Goal: Task Accomplishment & Management: Use online tool/utility

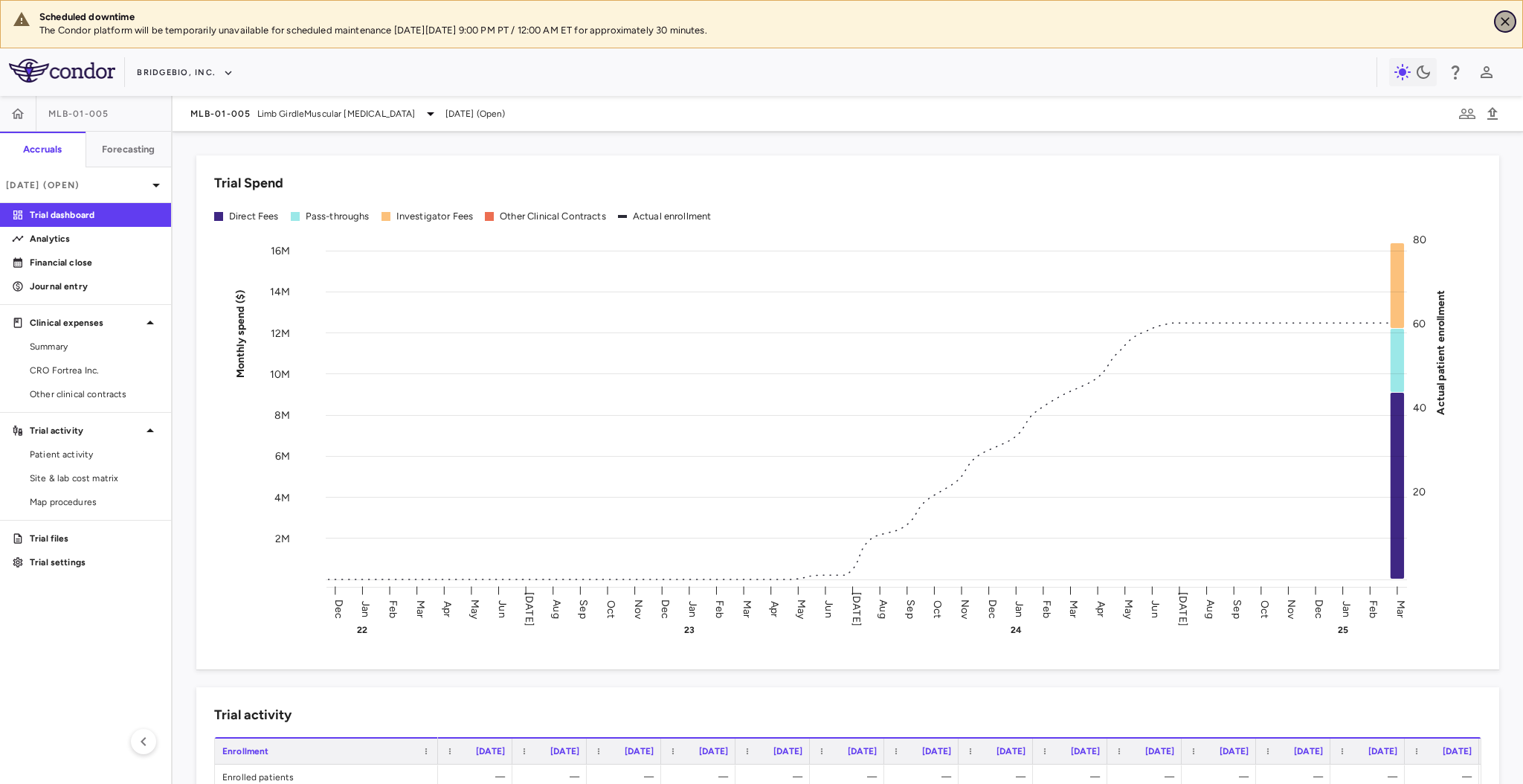
click at [1497, 25] on button "Close" at bounding box center [1505, 22] width 23 height 23
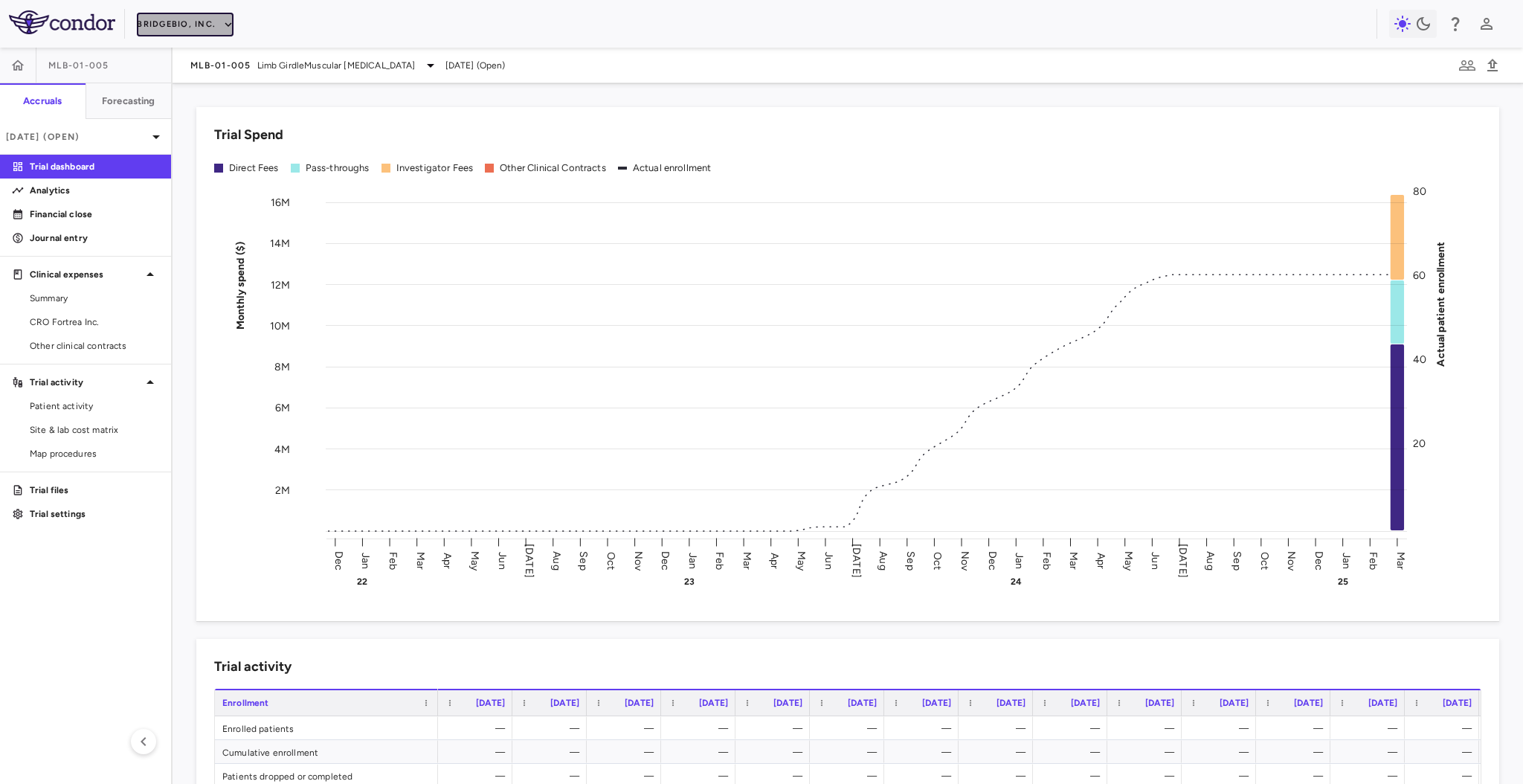
click at [227, 19] on icon "button" at bounding box center [228, 24] width 14 height 14
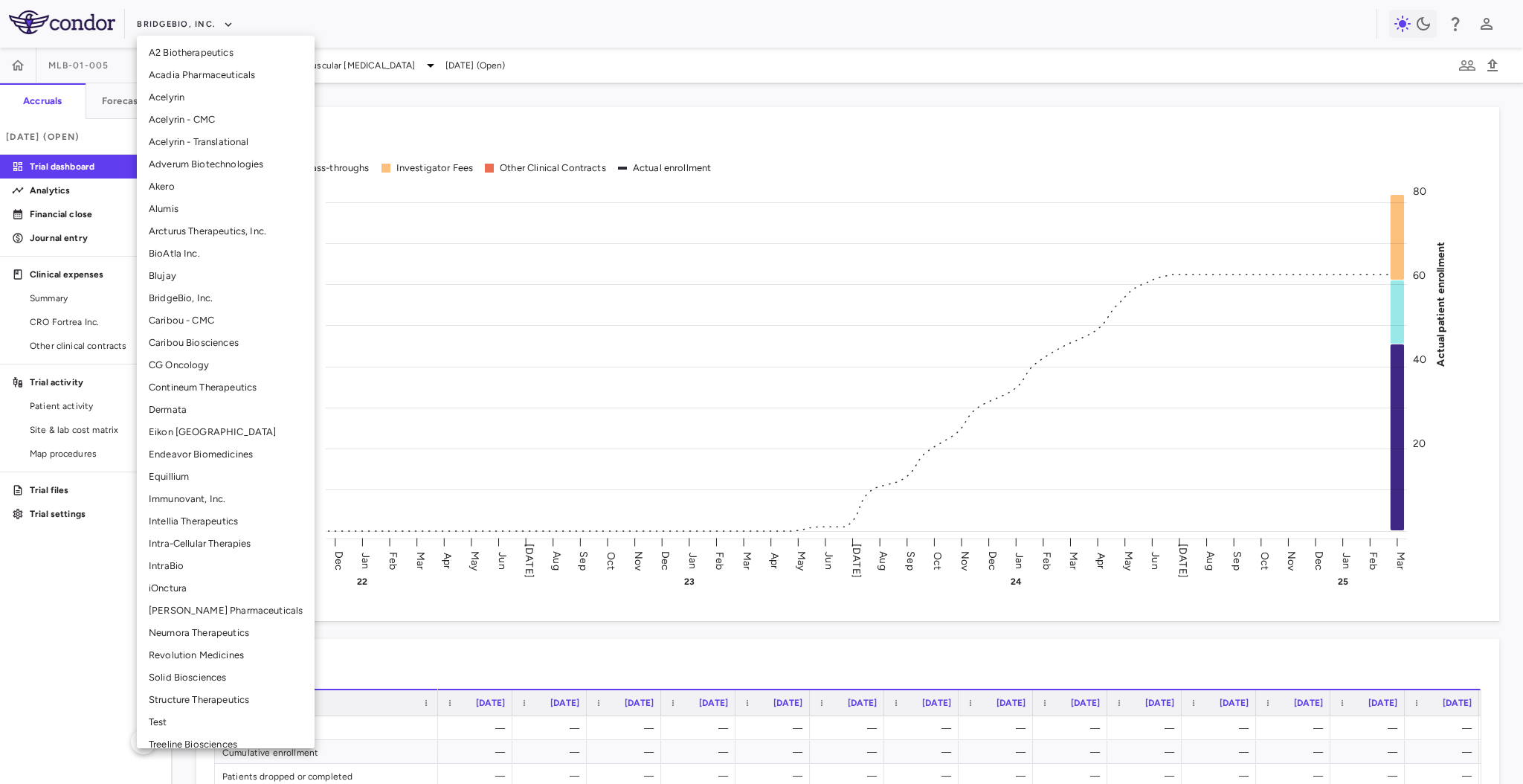
click at [230, 274] on li "Blujay" at bounding box center [225, 276] width 178 height 23
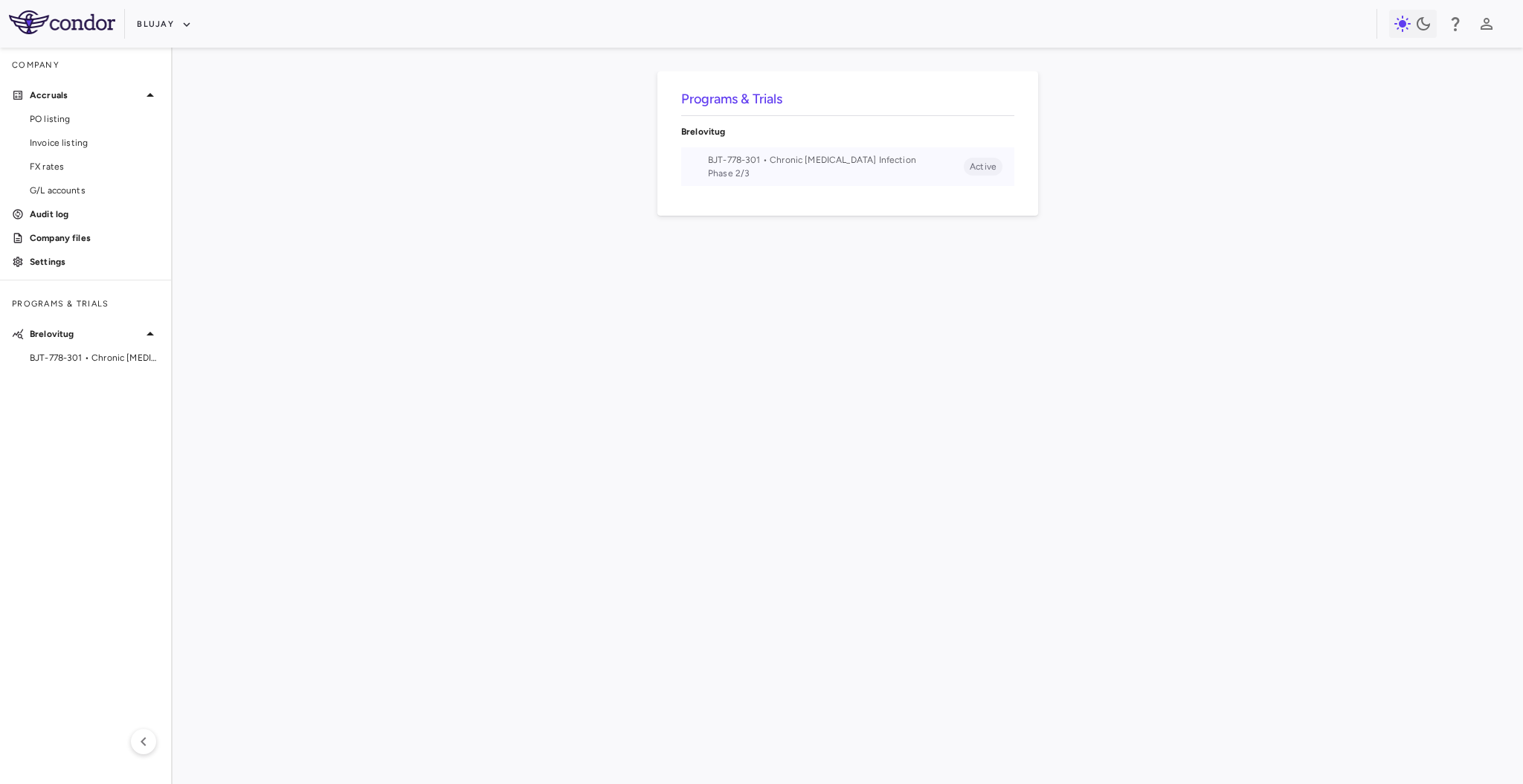
click at [753, 172] on span "Phase 2/3" at bounding box center [836, 173] width 256 height 14
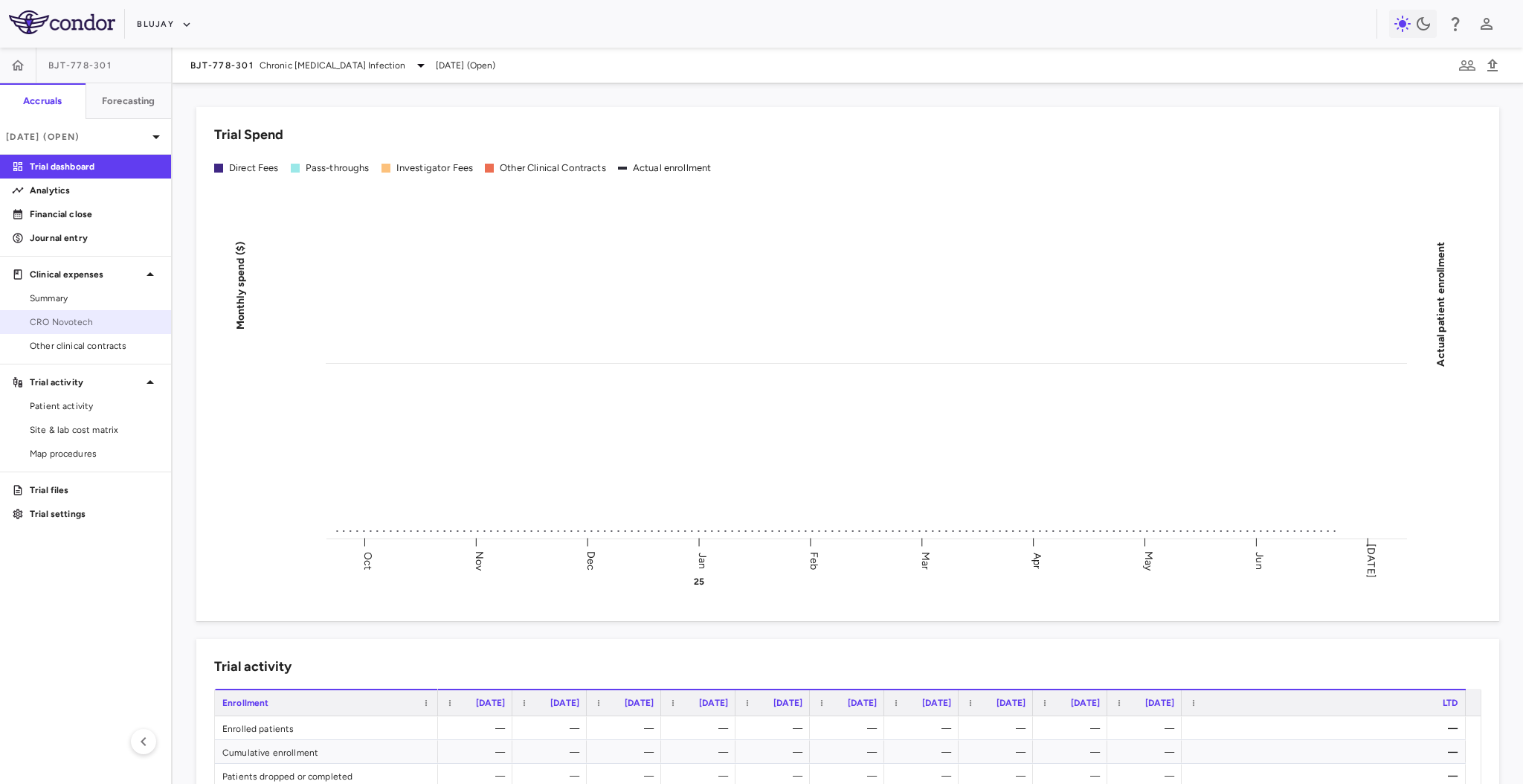
click at [88, 326] on span "CRO Novotech" at bounding box center [95, 322] width 130 height 14
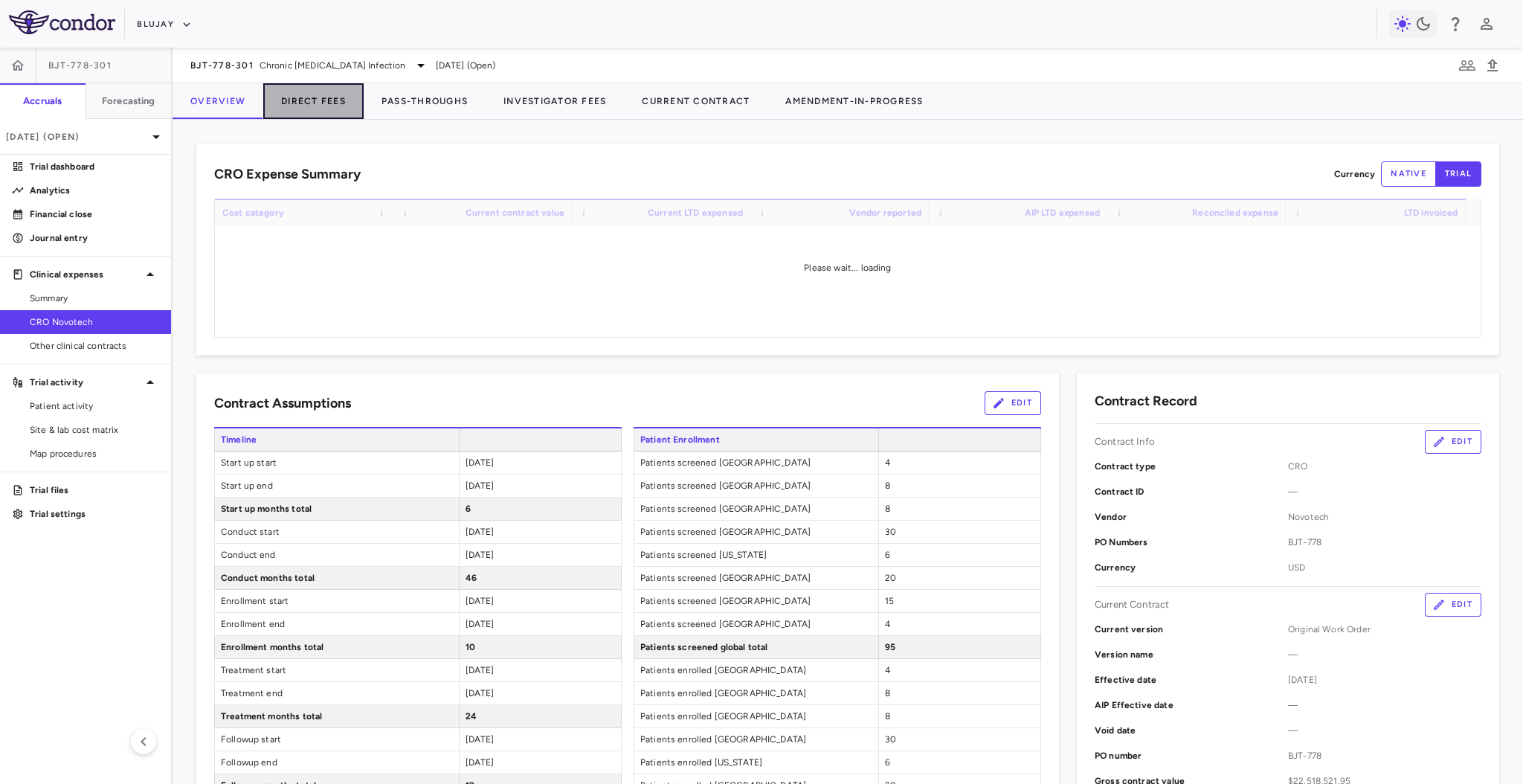
click at [319, 98] on button "Direct Fees" at bounding box center [313, 101] width 100 height 36
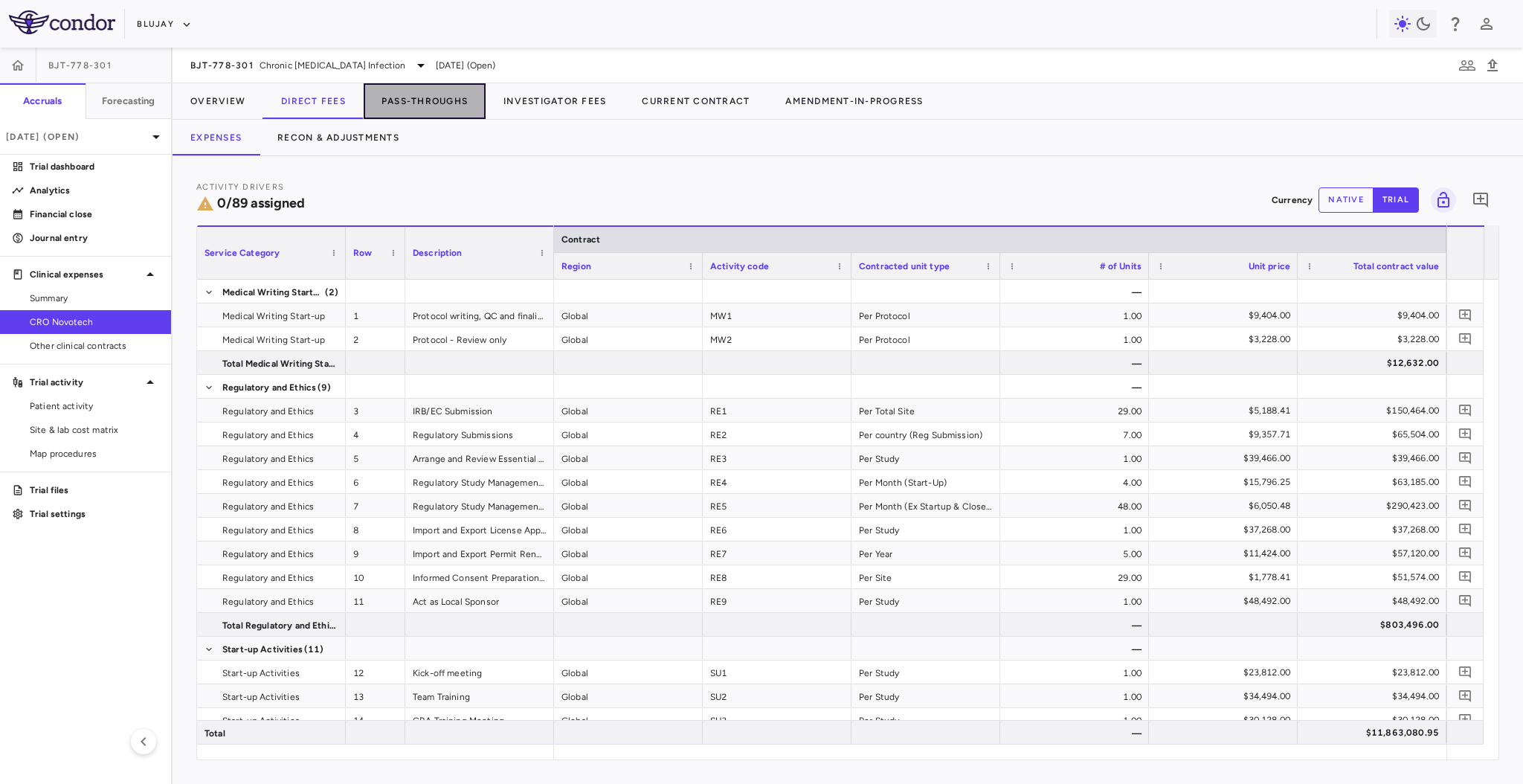
click at [427, 100] on button "Pass-Throughs" at bounding box center [424, 101] width 122 height 36
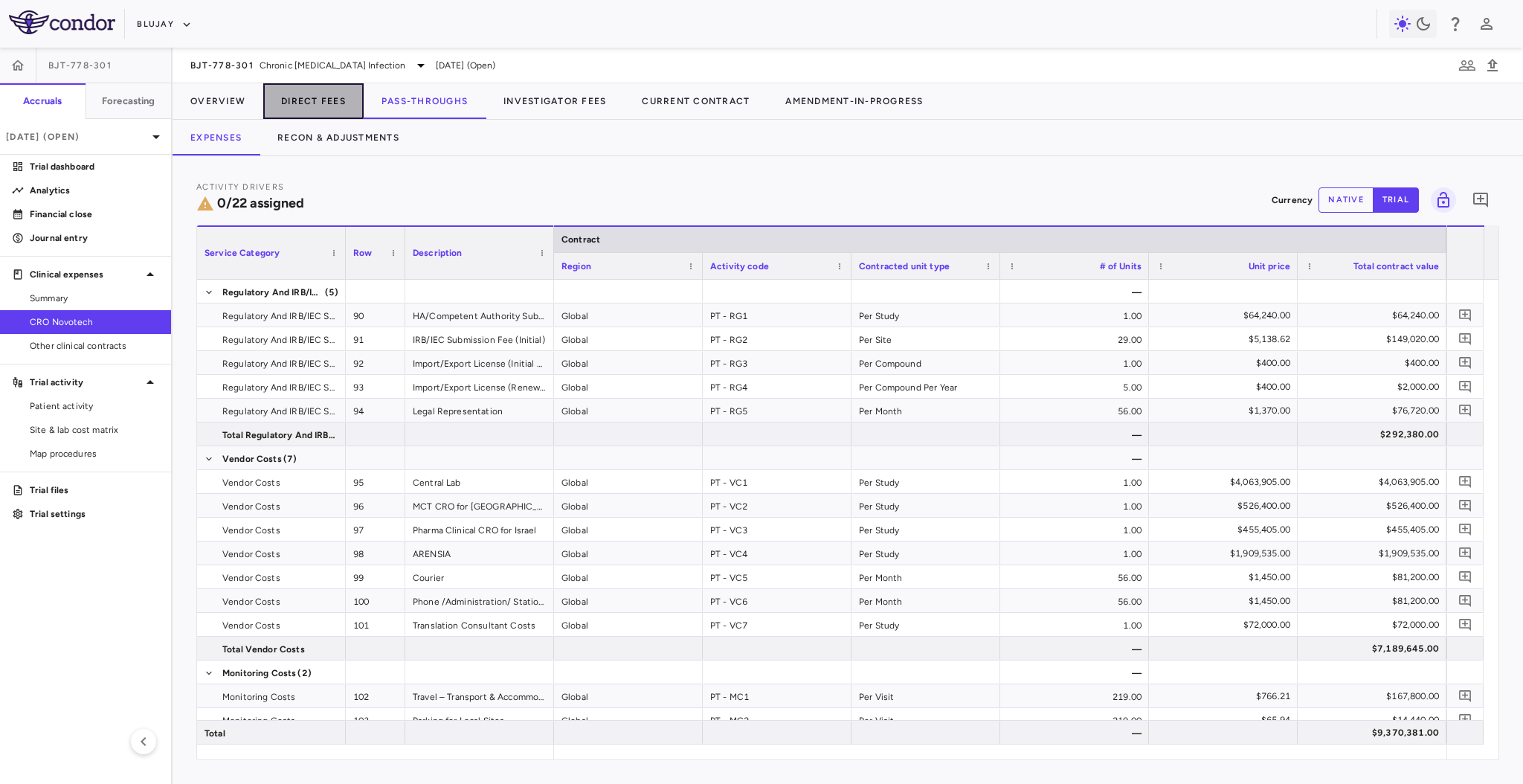
click at [329, 100] on button "Direct Fees" at bounding box center [313, 101] width 100 height 36
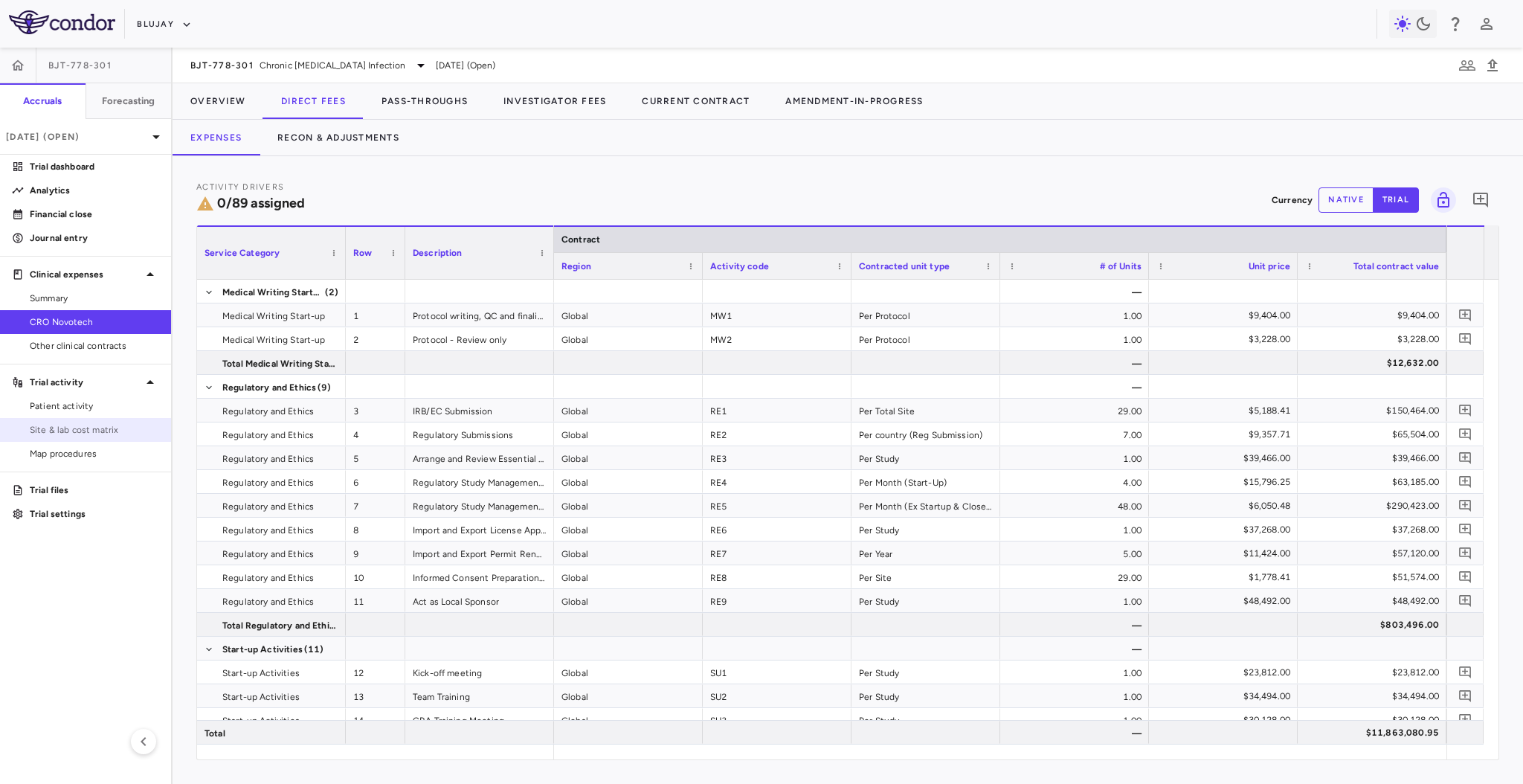
click at [84, 435] on span "Site & lab cost matrix" at bounding box center [95, 430] width 130 height 14
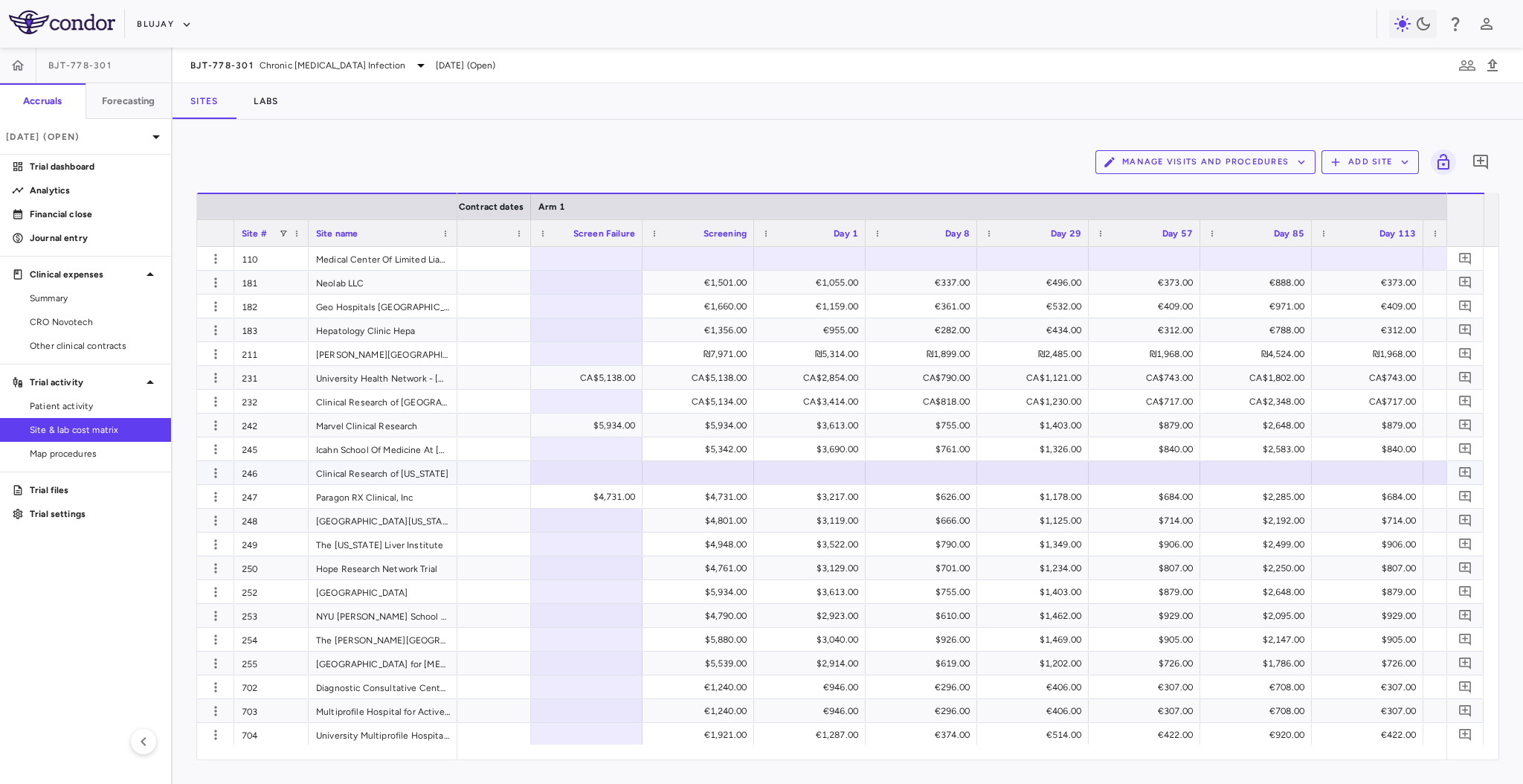
scroll to position [0, 1611]
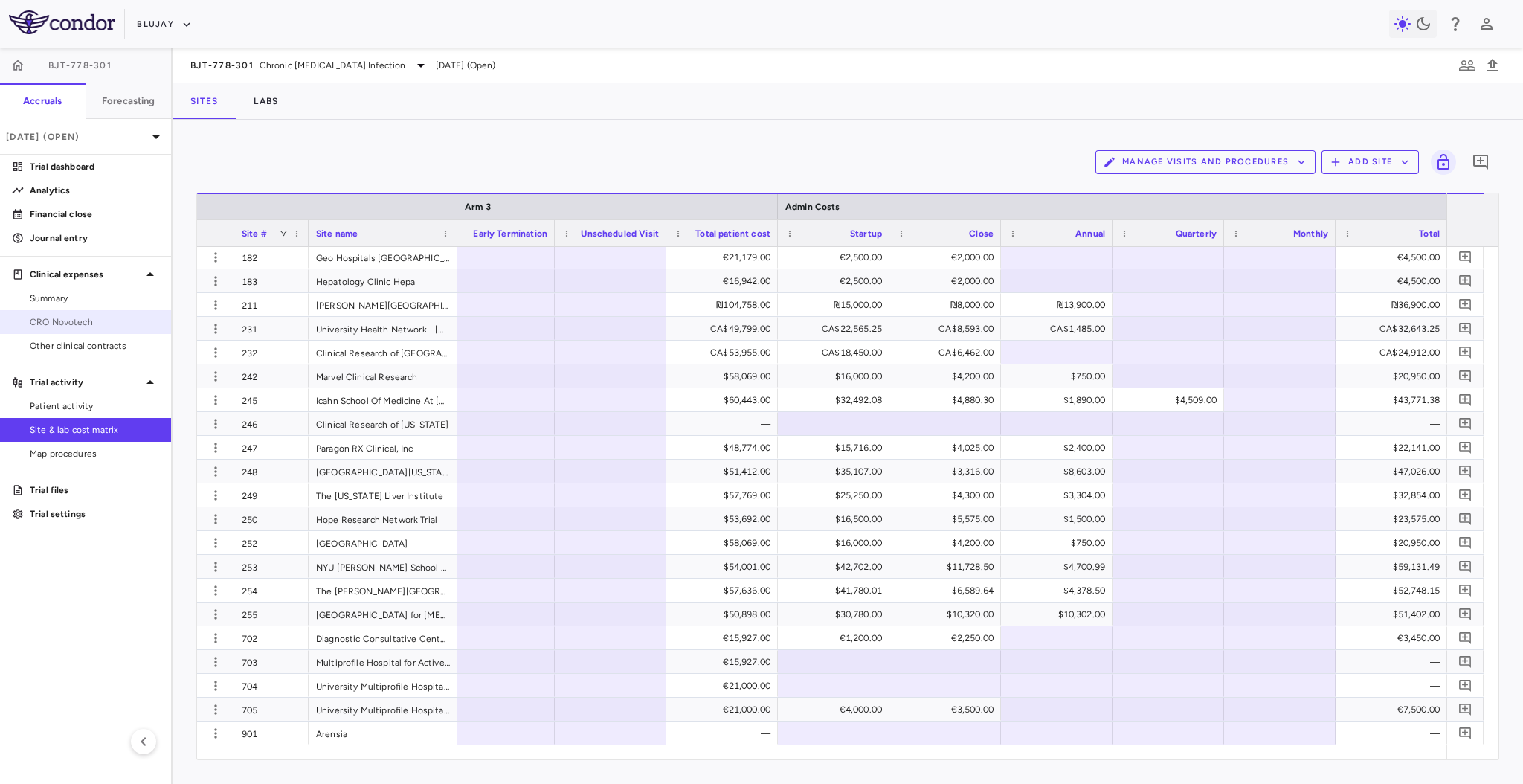
click at [90, 327] on span "CRO Novotech" at bounding box center [95, 322] width 130 height 14
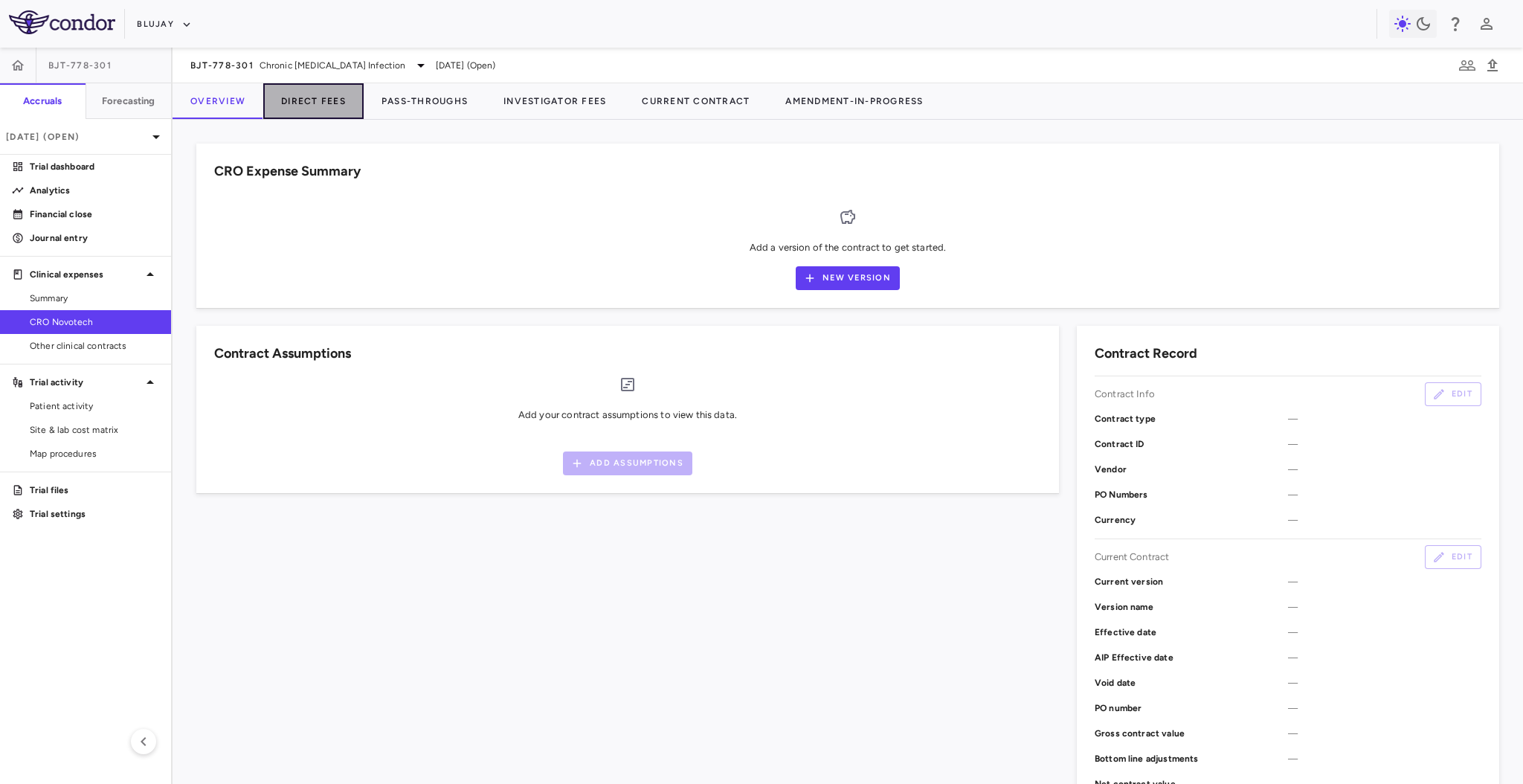
click at [303, 114] on button "Direct Fees" at bounding box center [313, 101] width 100 height 36
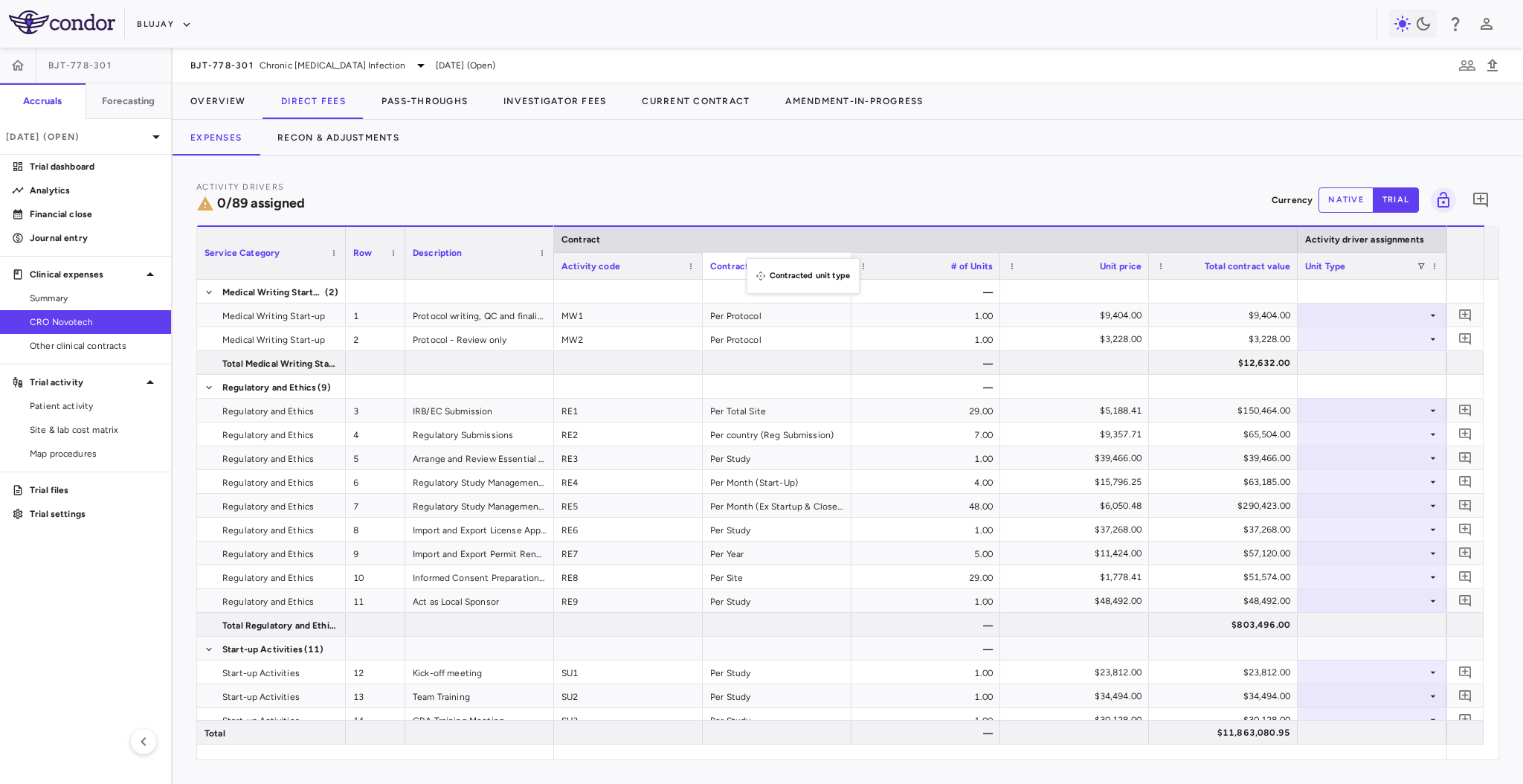
drag, startPoint x: 704, startPoint y: 263, endPoint x: 754, endPoint y: 267, distance: 50.2
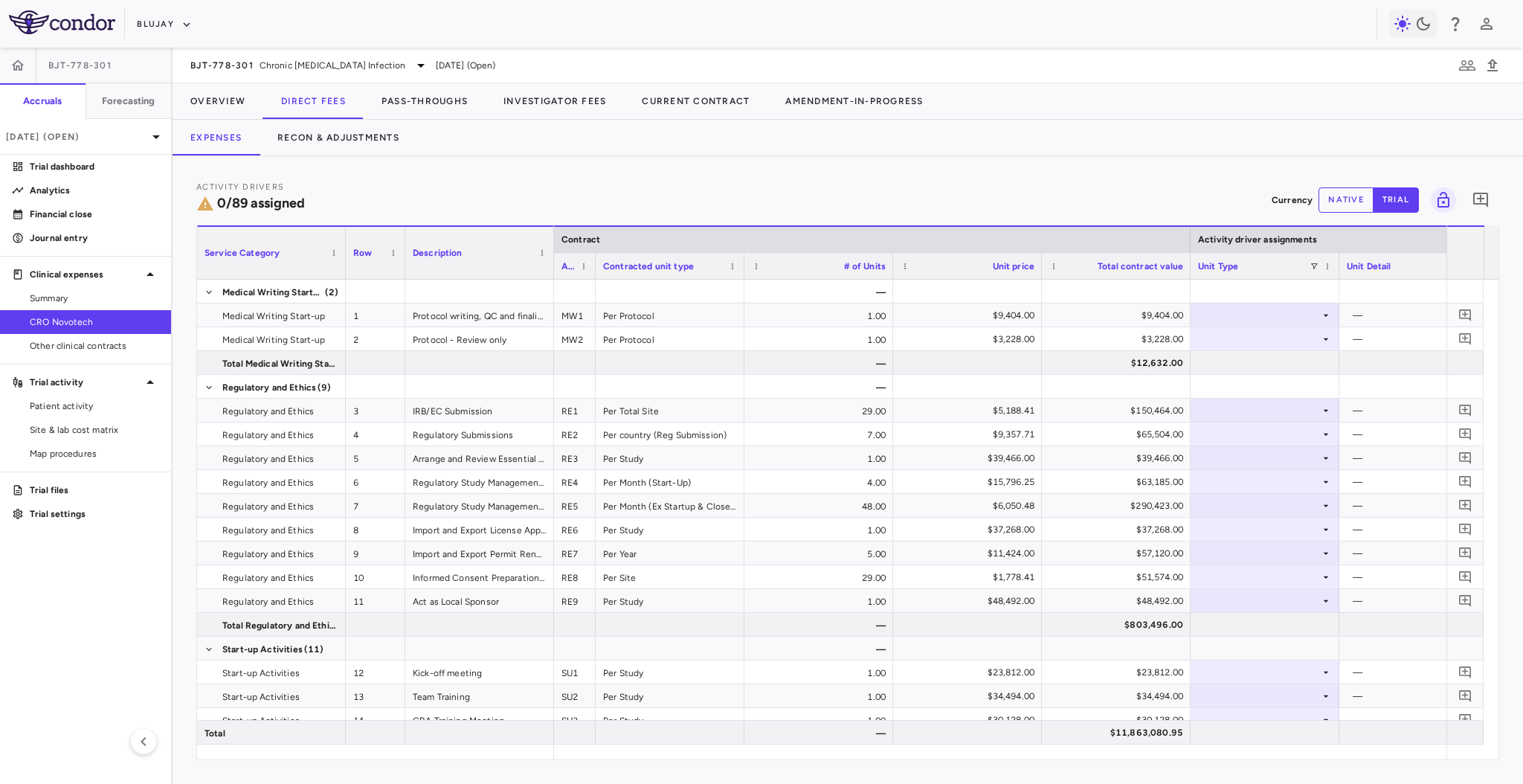
drag, startPoint x: 700, startPoint y: 273, endPoint x: 592, endPoint y: 283, distance: 108.5
click at [592, 283] on div "Service Category Row Description Contract Activity driver assignments 1" at bounding box center [848, 492] width 1301 height 534
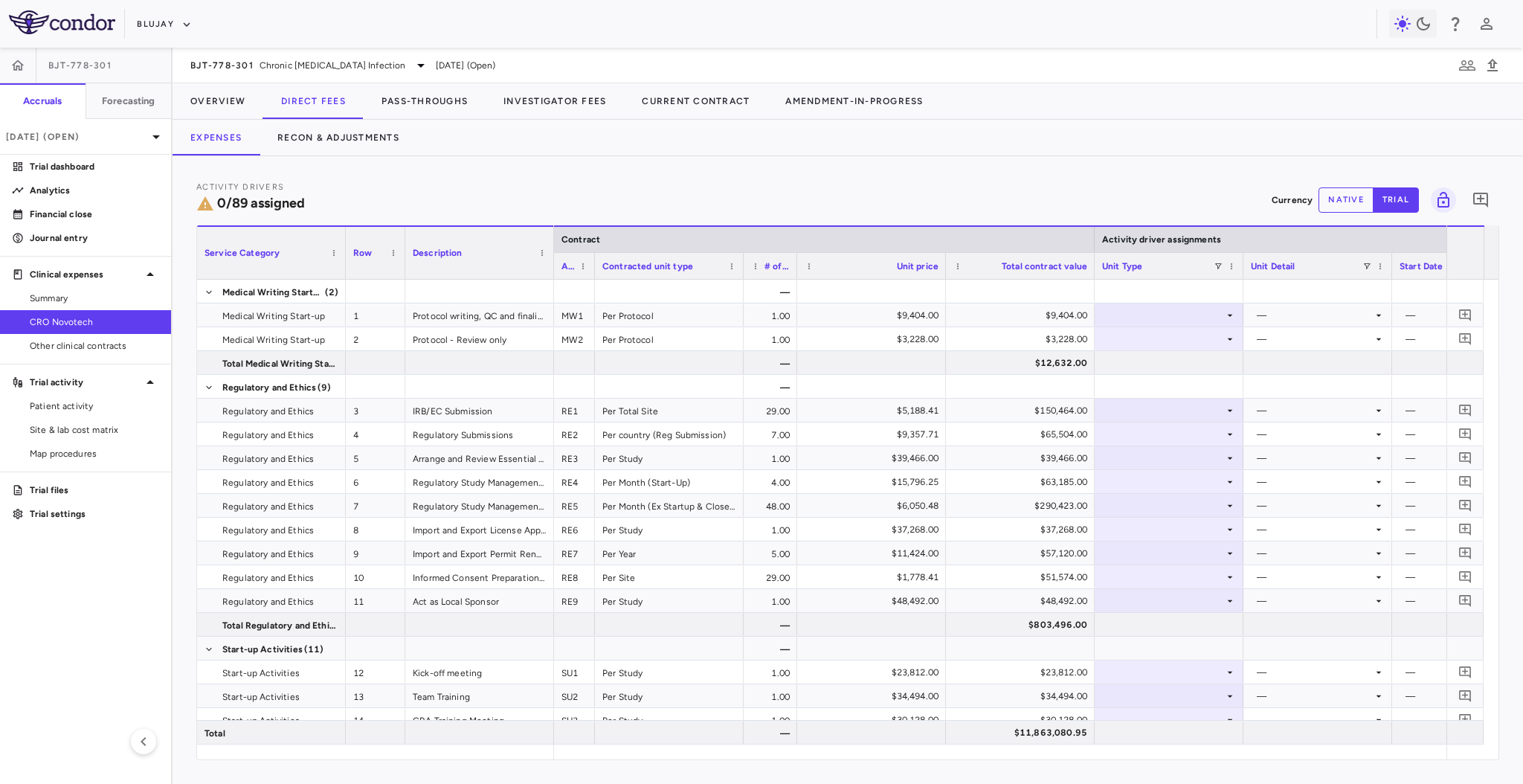
drag, startPoint x: 892, startPoint y: 271, endPoint x: 798, endPoint y: 282, distance: 94.6
click at [798, 282] on div "Service Category Row Description Contract Activity driver assignments 1" at bounding box center [848, 492] width 1301 height 534
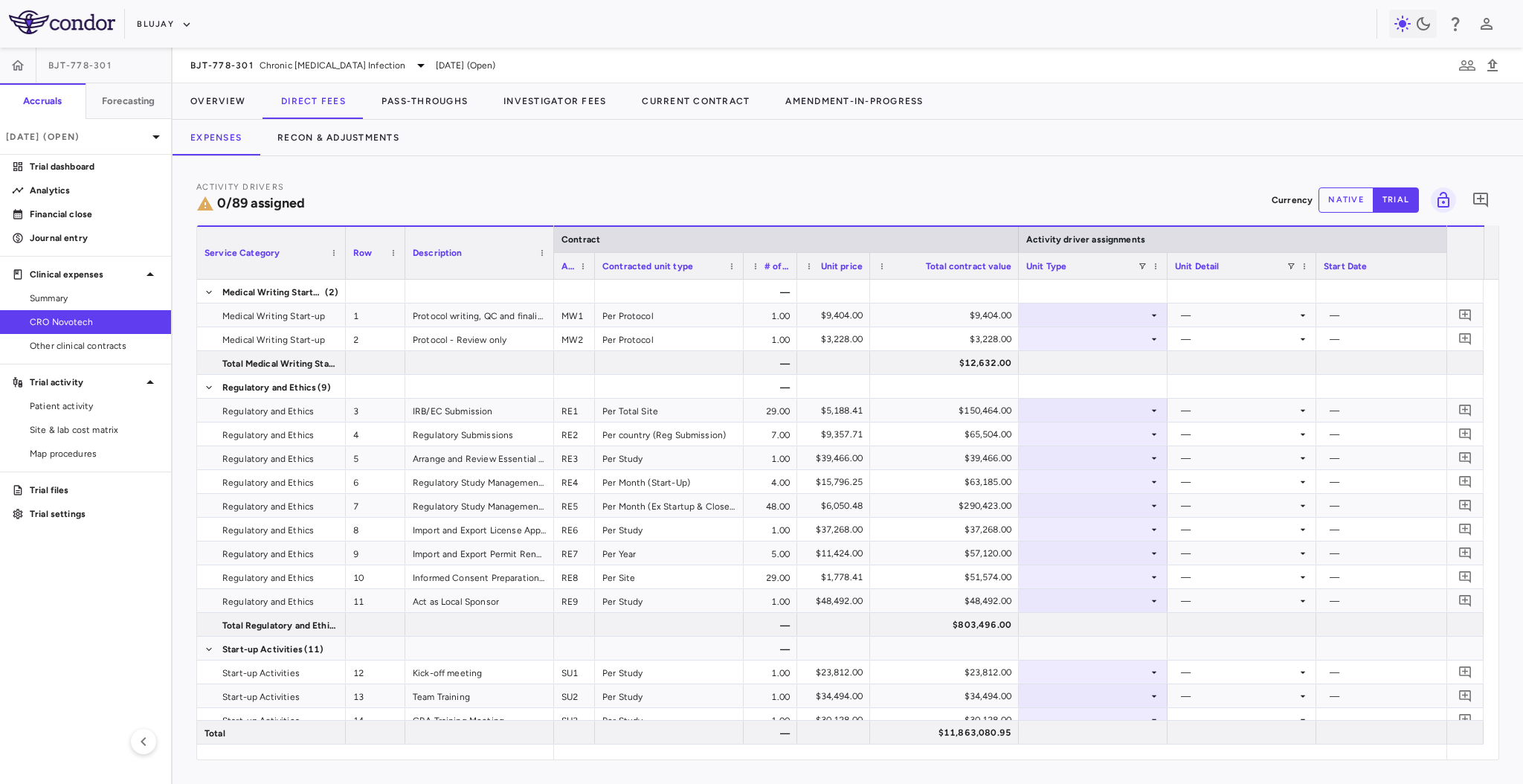
drag, startPoint x: 945, startPoint y: 263, endPoint x: 870, endPoint y: 278, distance: 76.5
click at [870, 278] on div "Service Category Row Description Contract Activity driver assignments 1" at bounding box center [848, 492] width 1301 height 534
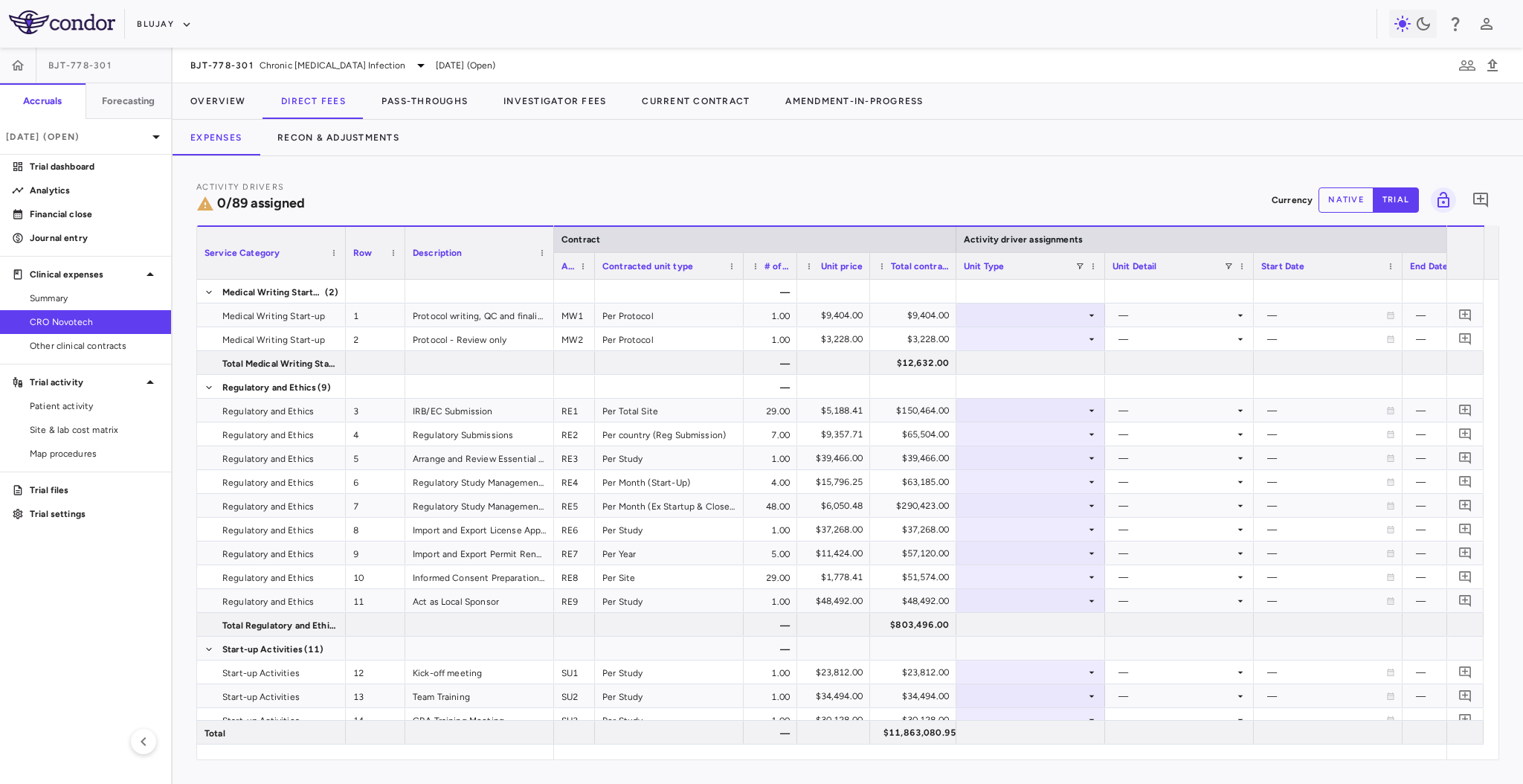
drag, startPoint x: 1017, startPoint y: 271, endPoint x: 955, endPoint y: 282, distance: 63.0
click at [955, 282] on div "Service Category Row Description Contract Activity driver assignments 1" at bounding box center [848, 492] width 1301 height 534
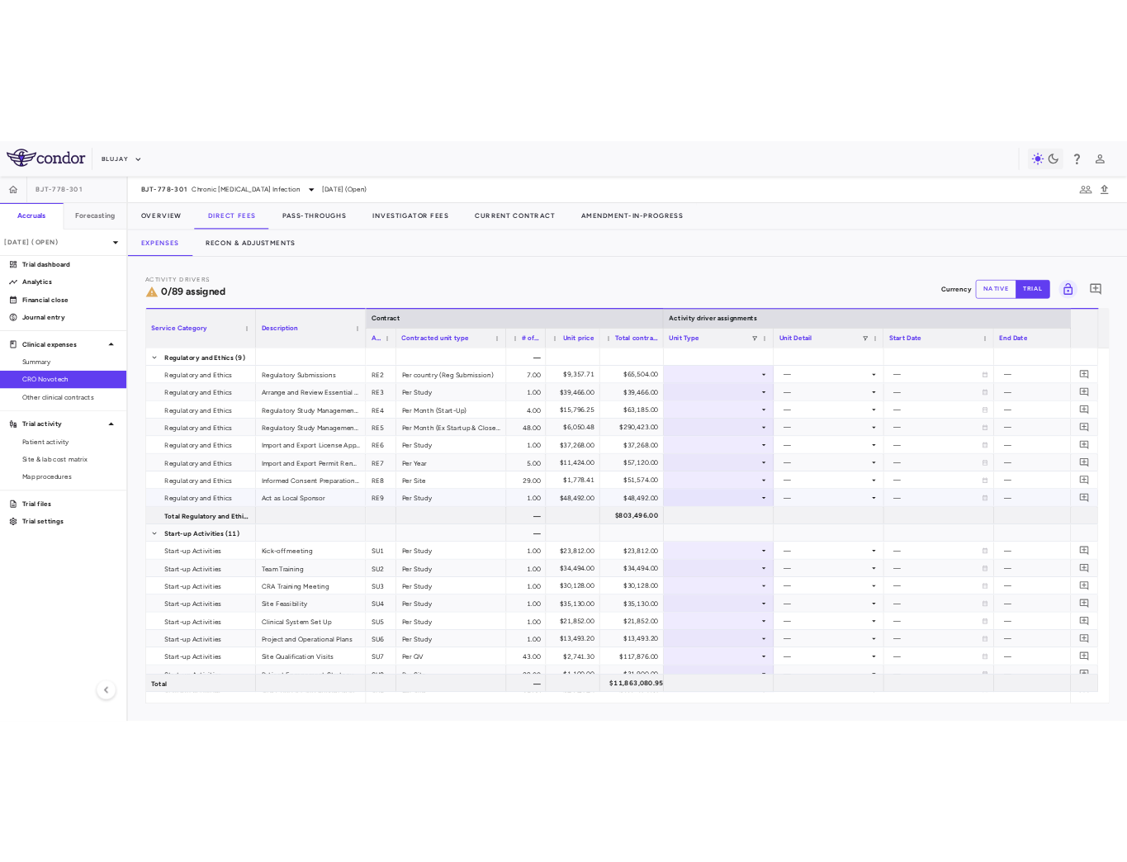
scroll to position [133, 0]
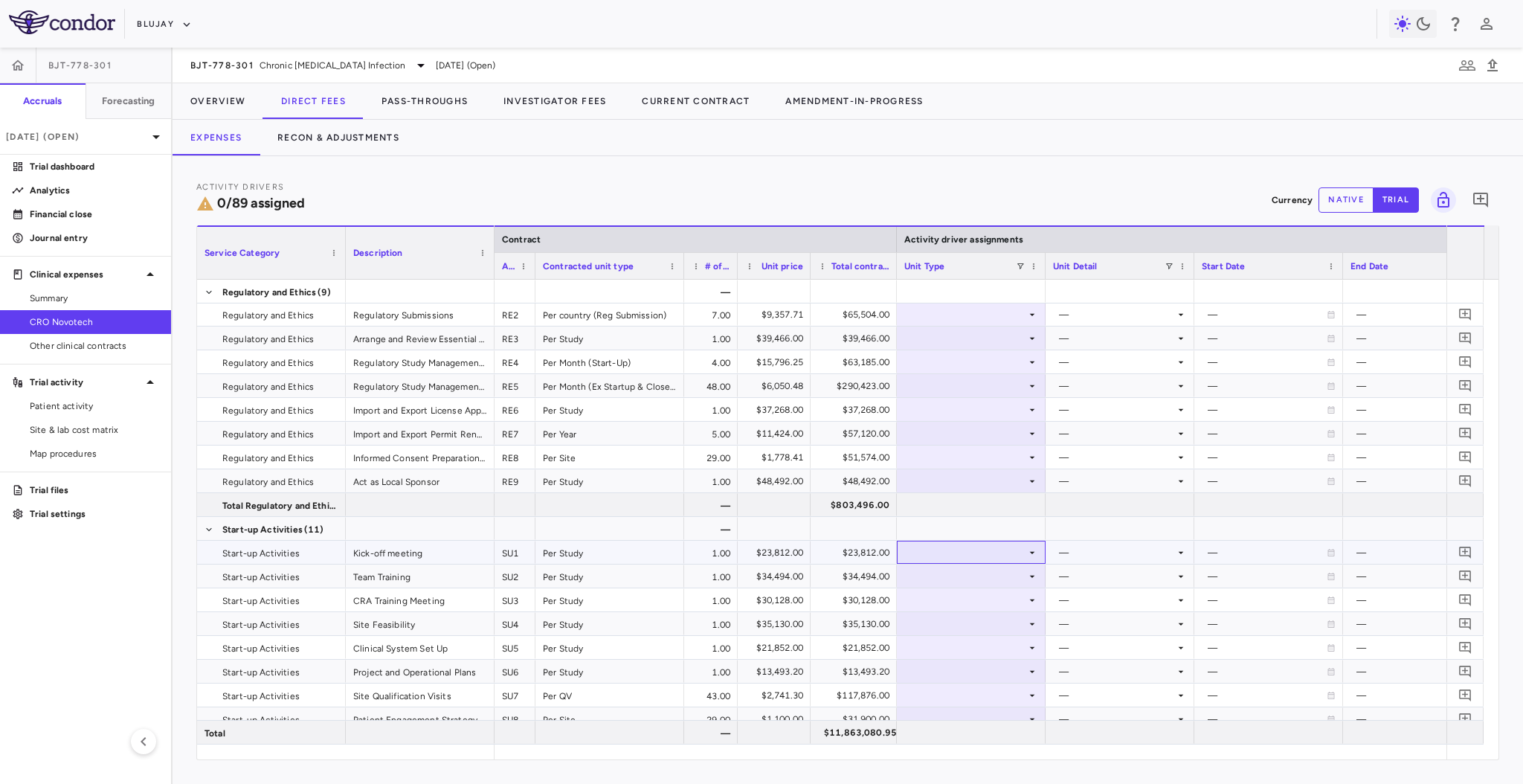
click at [983, 561] on div at bounding box center [971, 552] width 134 height 22
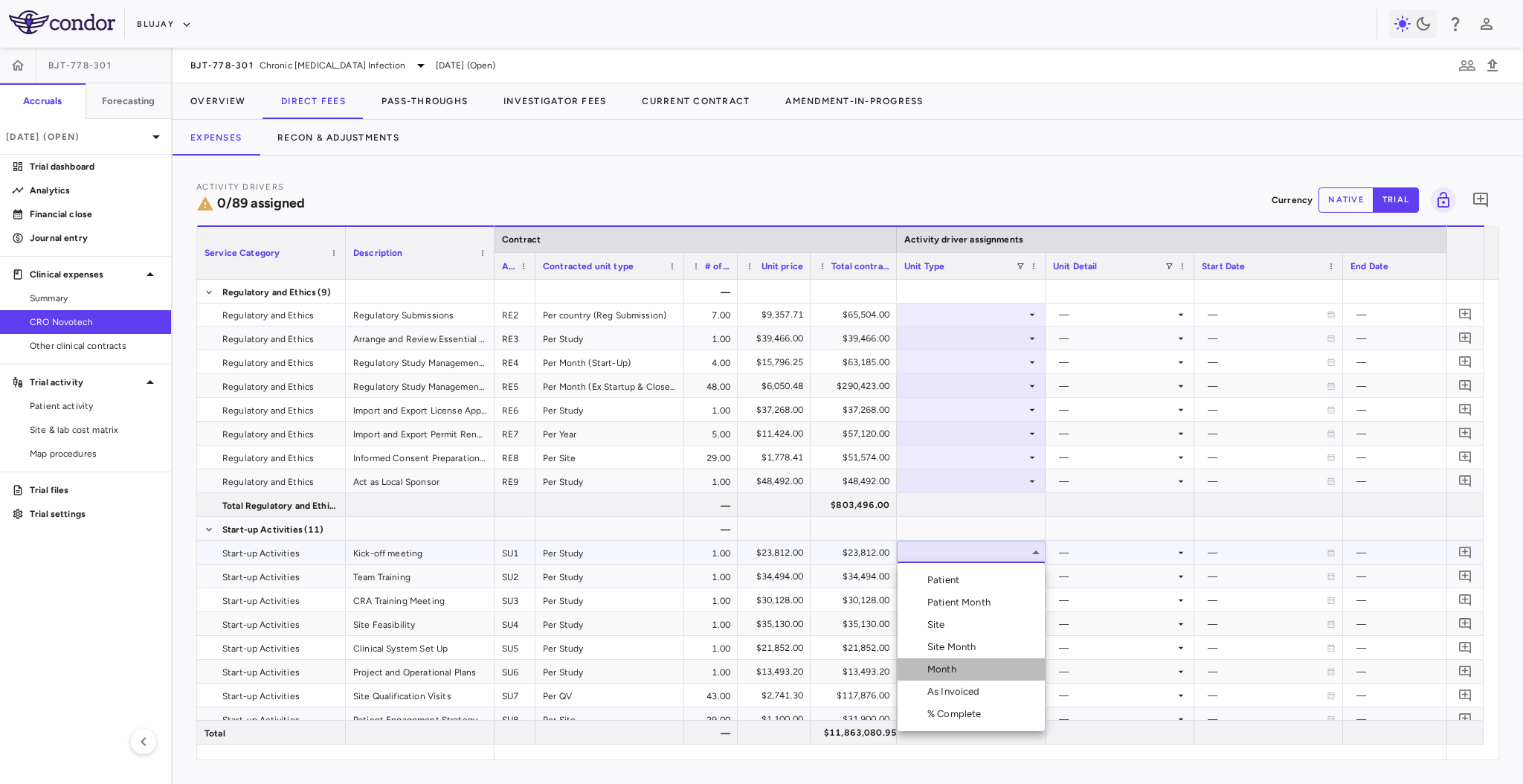
click at [984, 673] on li "Month" at bounding box center [971, 669] width 147 height 23
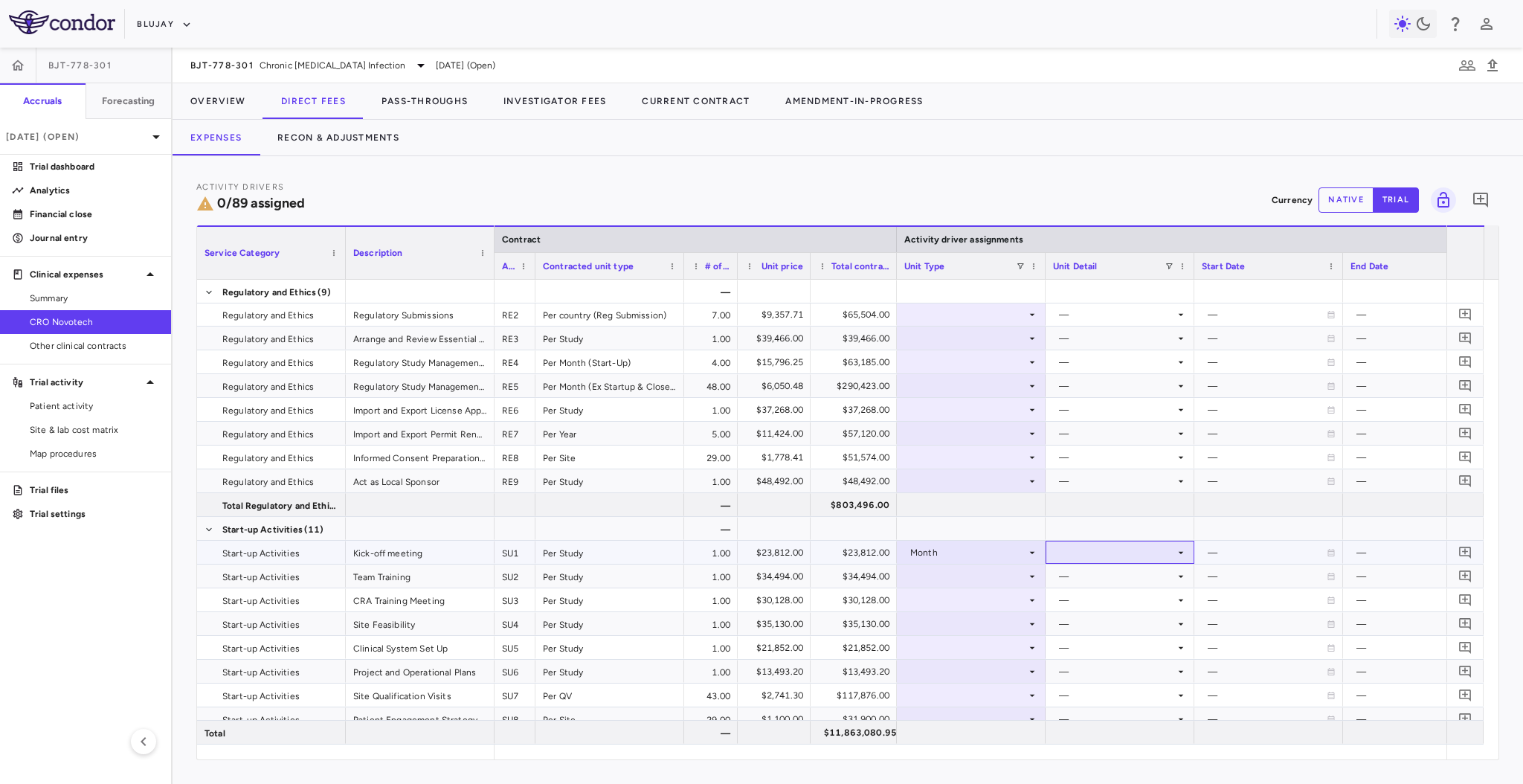
click at [1102, 556] on div at bounding box center [1120, 552] width 134 height 22
click at [1105, 574] on div "Startup" at bounding box center [1096, 579] width 40 height 14
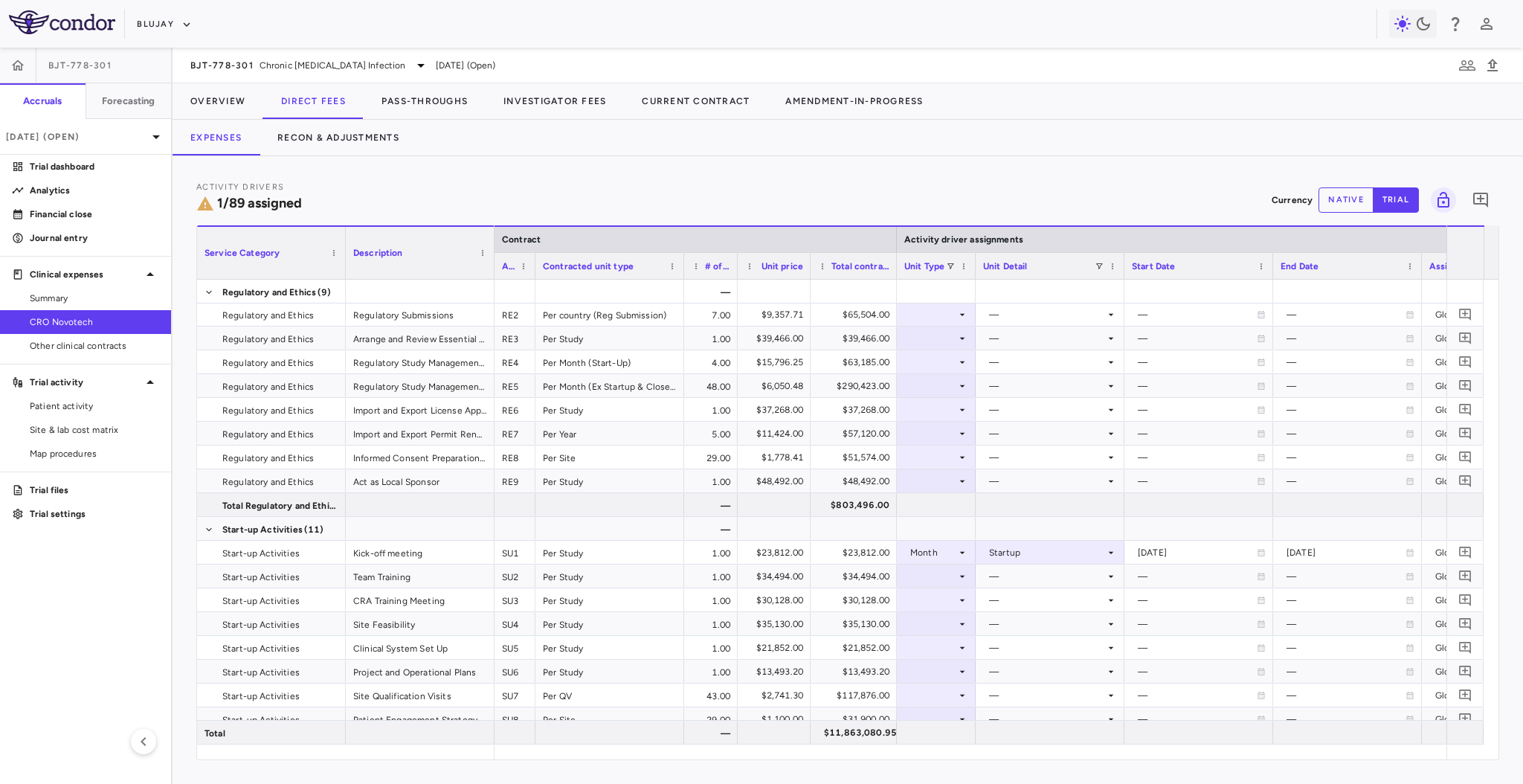
drag, startPoint x: 1044, startPoint y: 267, endPoint x: 974, endPoint y: 277, distance: 70.7
click at [974, 277] on div at bounding box center [975, 266] width 6 height 26
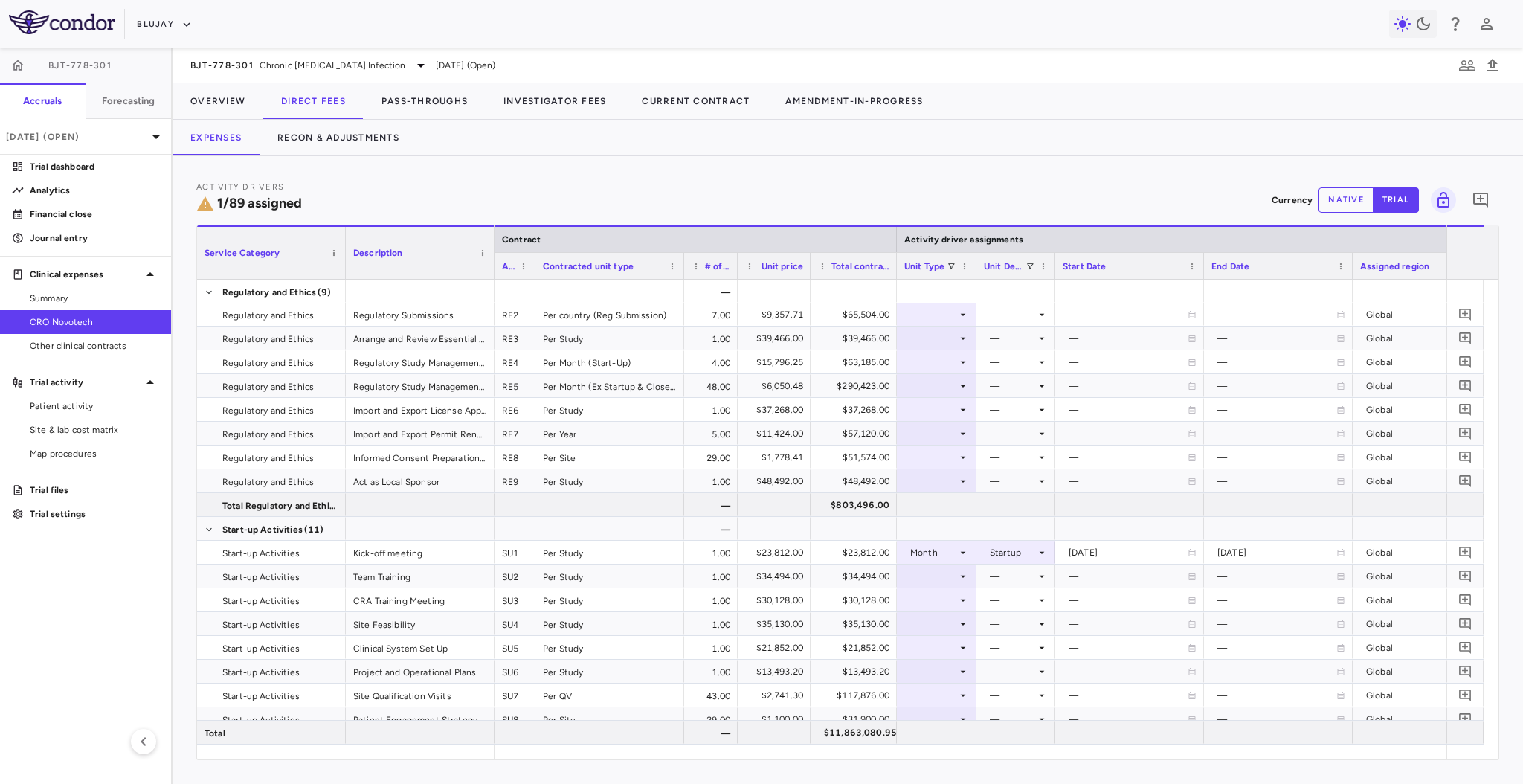
drag, startPoint x: 1124, startPoint y: 274, endPoint x: 1053, endPoint y: 287, distance: 72.2
click at [1053, 287] on div "Service Category Description Contract Activity driver assignments Activity code" at bounding box center [848, 492] width 1301 height 534
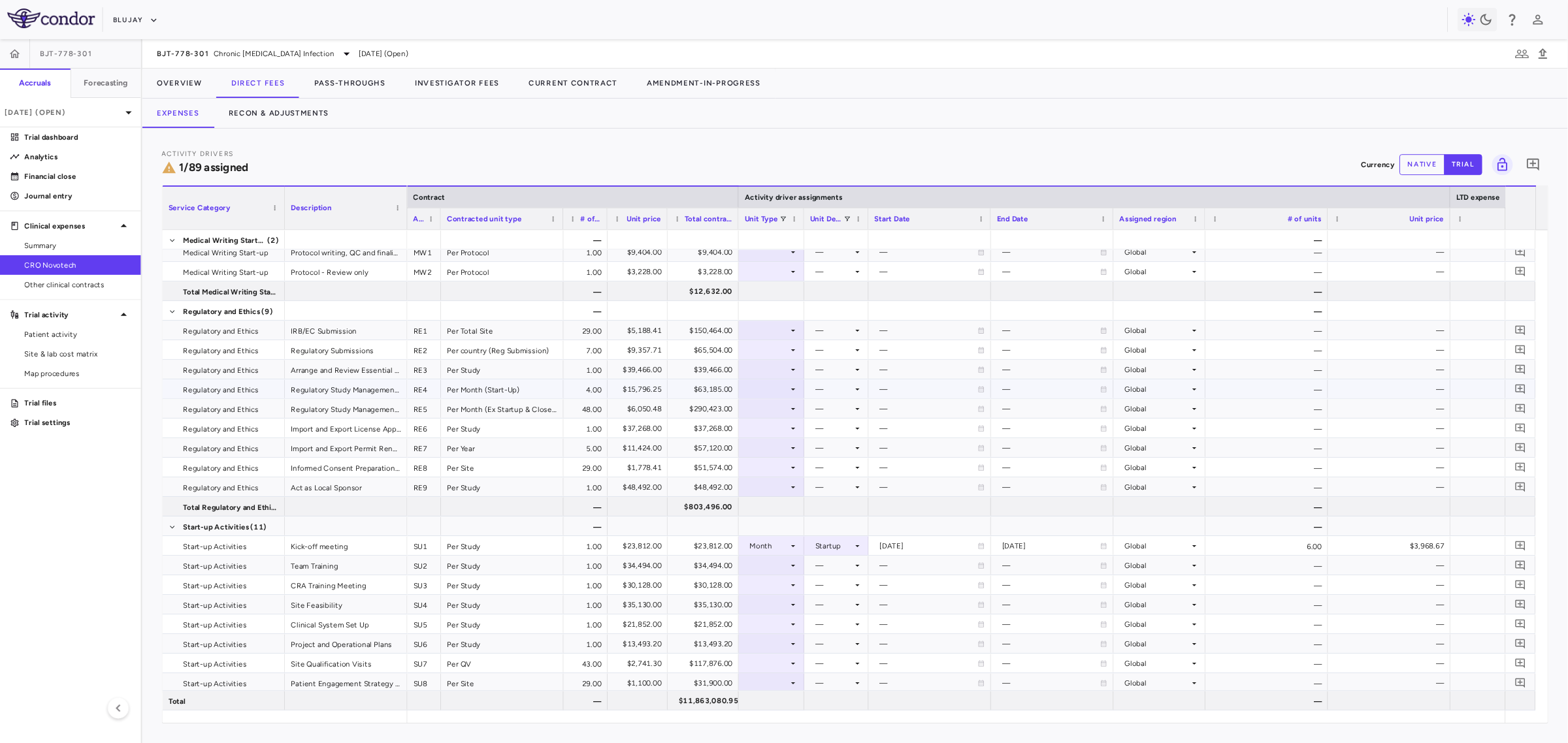
scroll to position [0, 0]
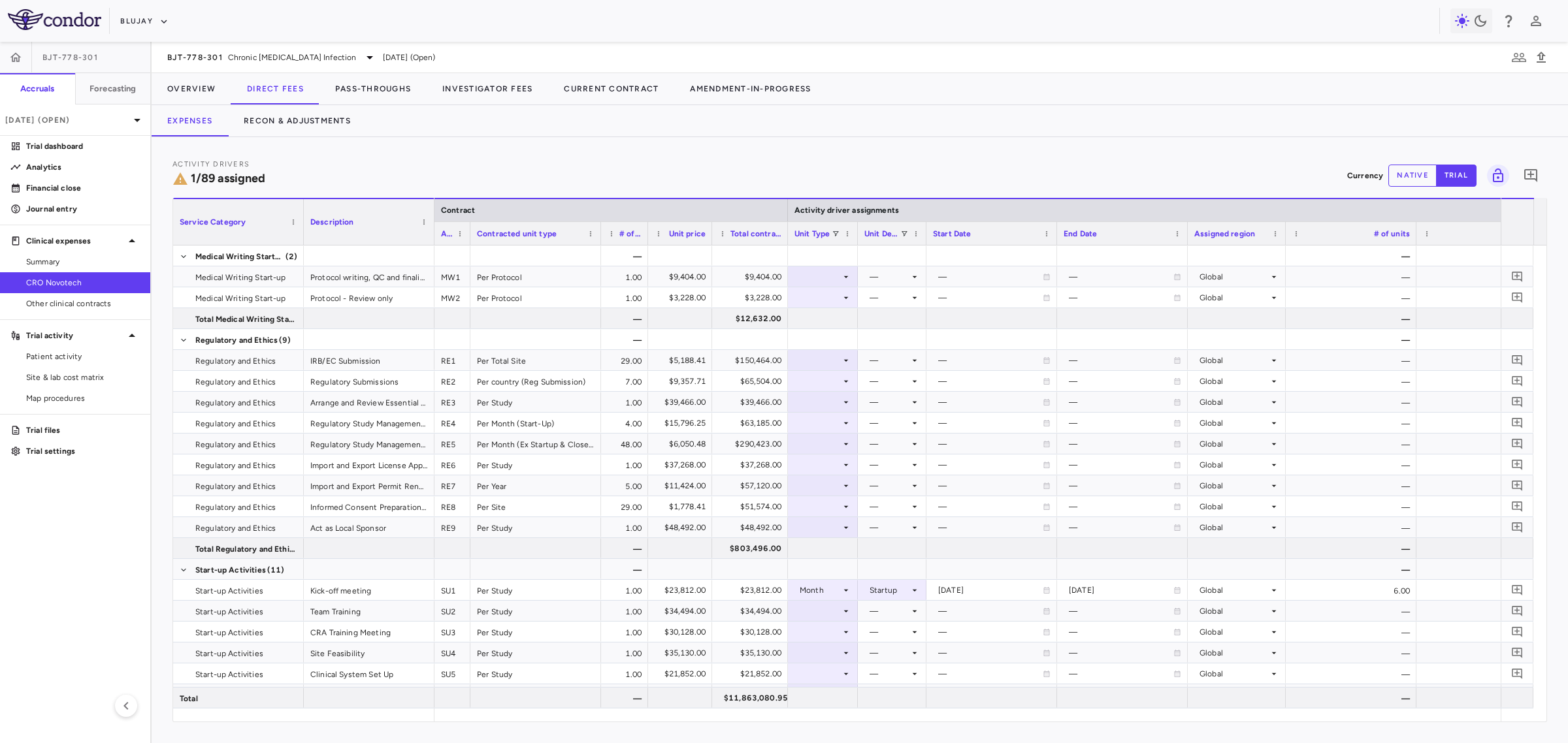
drag, startPoint x: 665, startPoint y: 723, endPoint x: 577, endPoint y: 720, distance: 88.1
click at [577, 688] on div at bounding box center [967, 715] width 1066 height 13
click at [1054, 235] on div at bounding box center [1056, 233] width 6 height 23
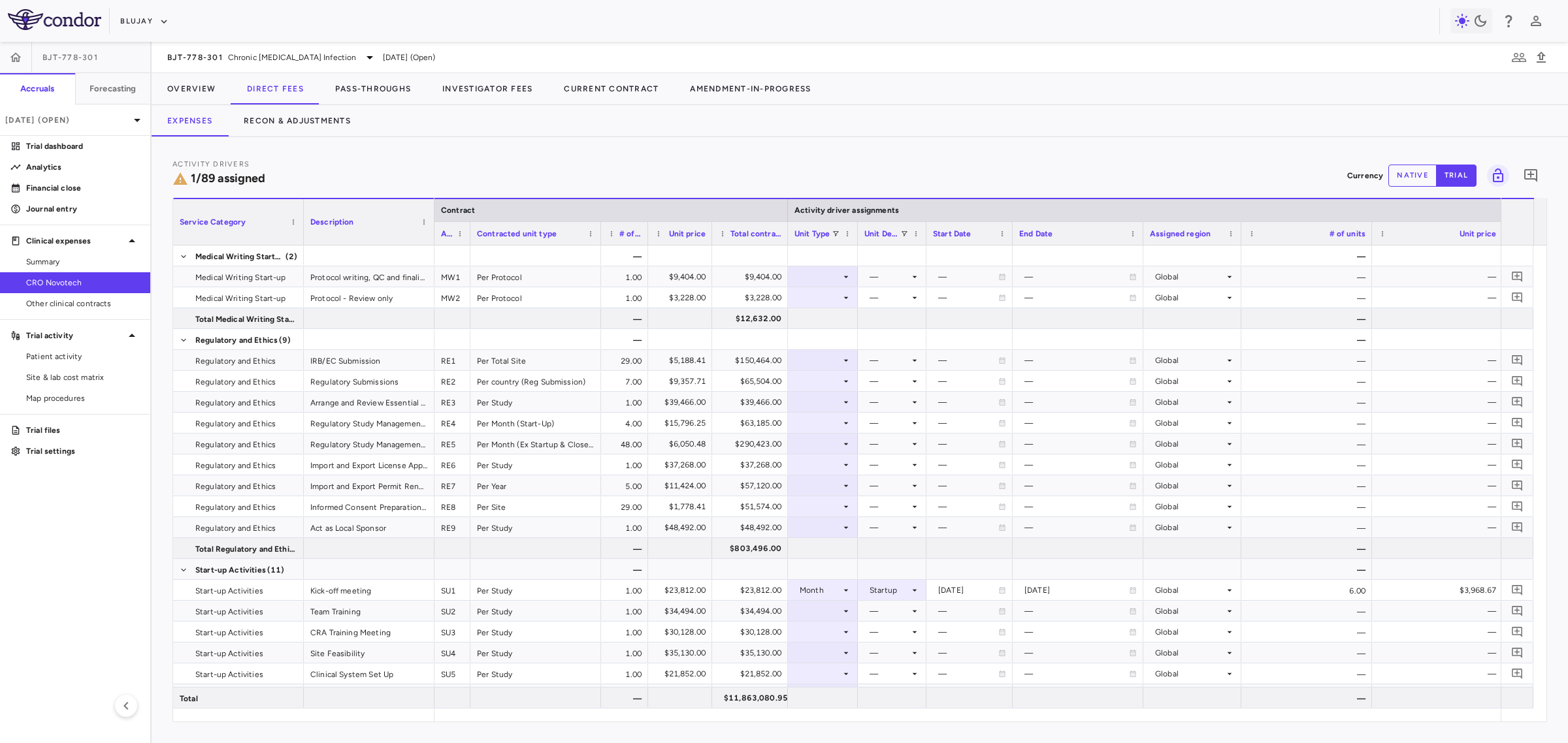
click at [1141, 233] on div at bounding box center [1142, 233] width 6 height 23
click at [1141, 233] on div at bounding box center [1142, 233] width 6 height 23
click at [1226, 229] on div at bounding box center [1228, 233] width 6 height 23
click at [1226, 229] on div at bounding box center [1228, 233] width 6 height 23
click at [1298, 230] on div "Unit price" at bounding box center [1237, 233] width 131 height 24
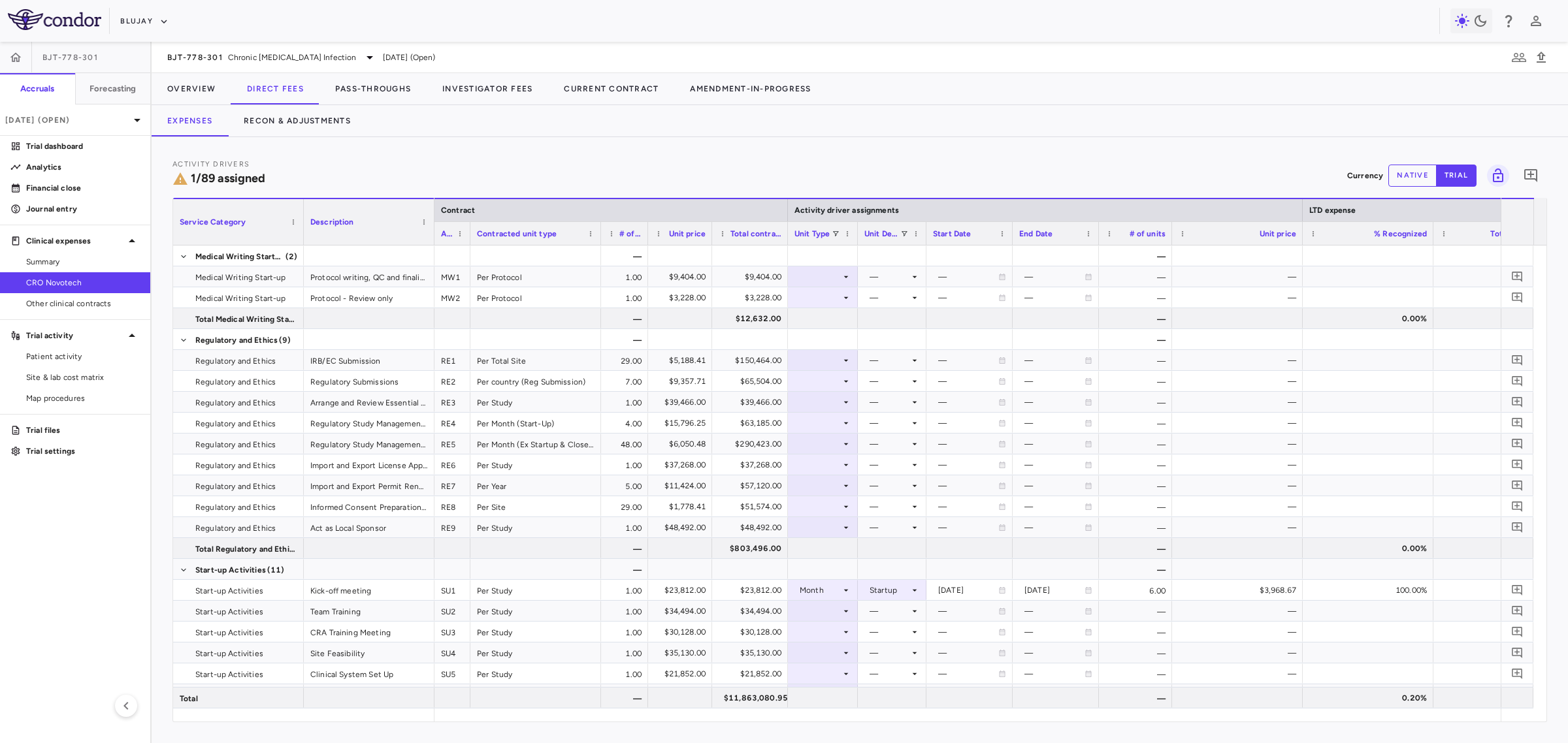
click at [1300, 236] on div at bounding box center [1302, 233] width 6 height 23
click at [1337, 236] on div at bounding box center [1376, 233] width 6 height 23
click at [1337, 235] on div at bounding box center [1466, 233] width 6 height 23
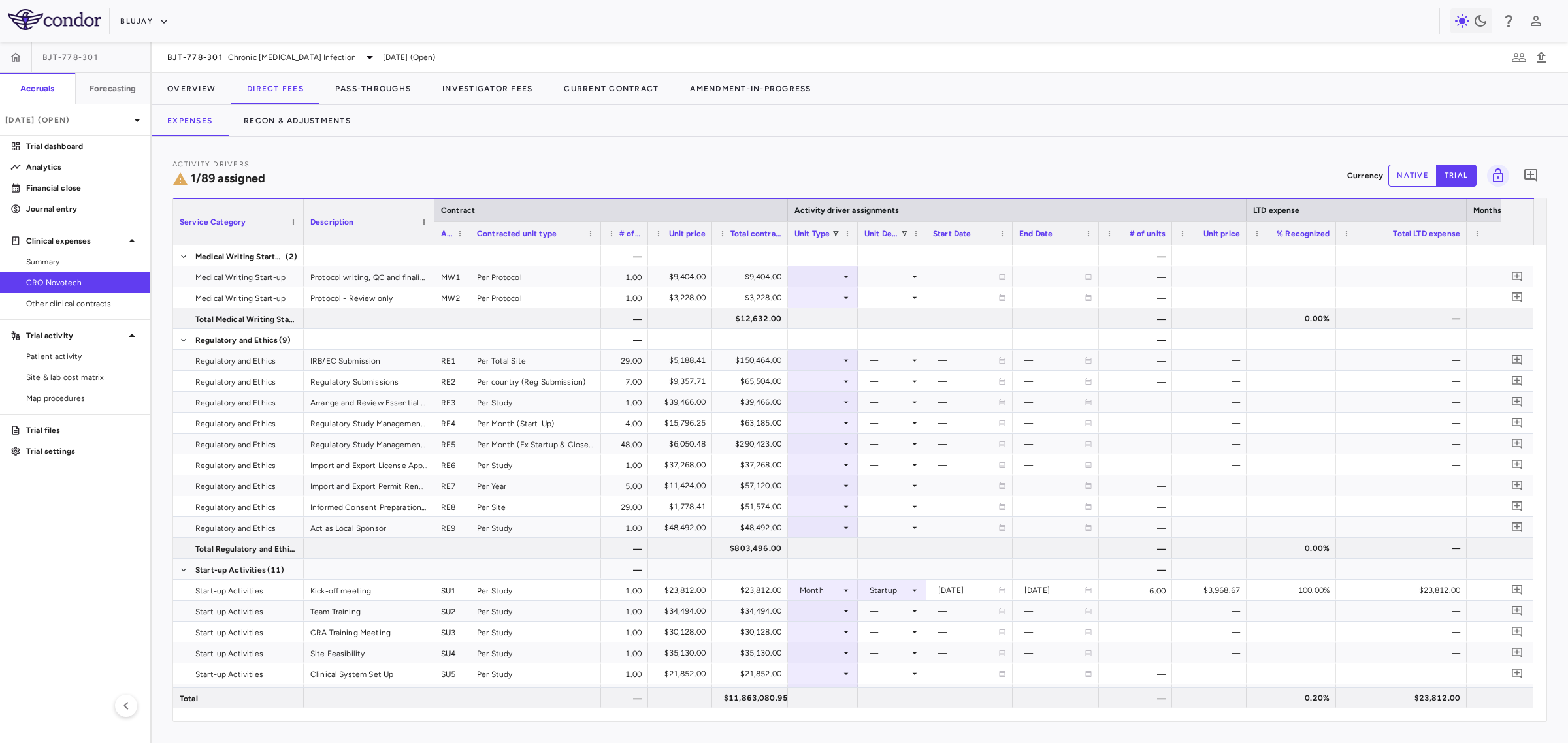
click at [1337, 235] on div at bounding box center [1466, 233] width 6 height 23
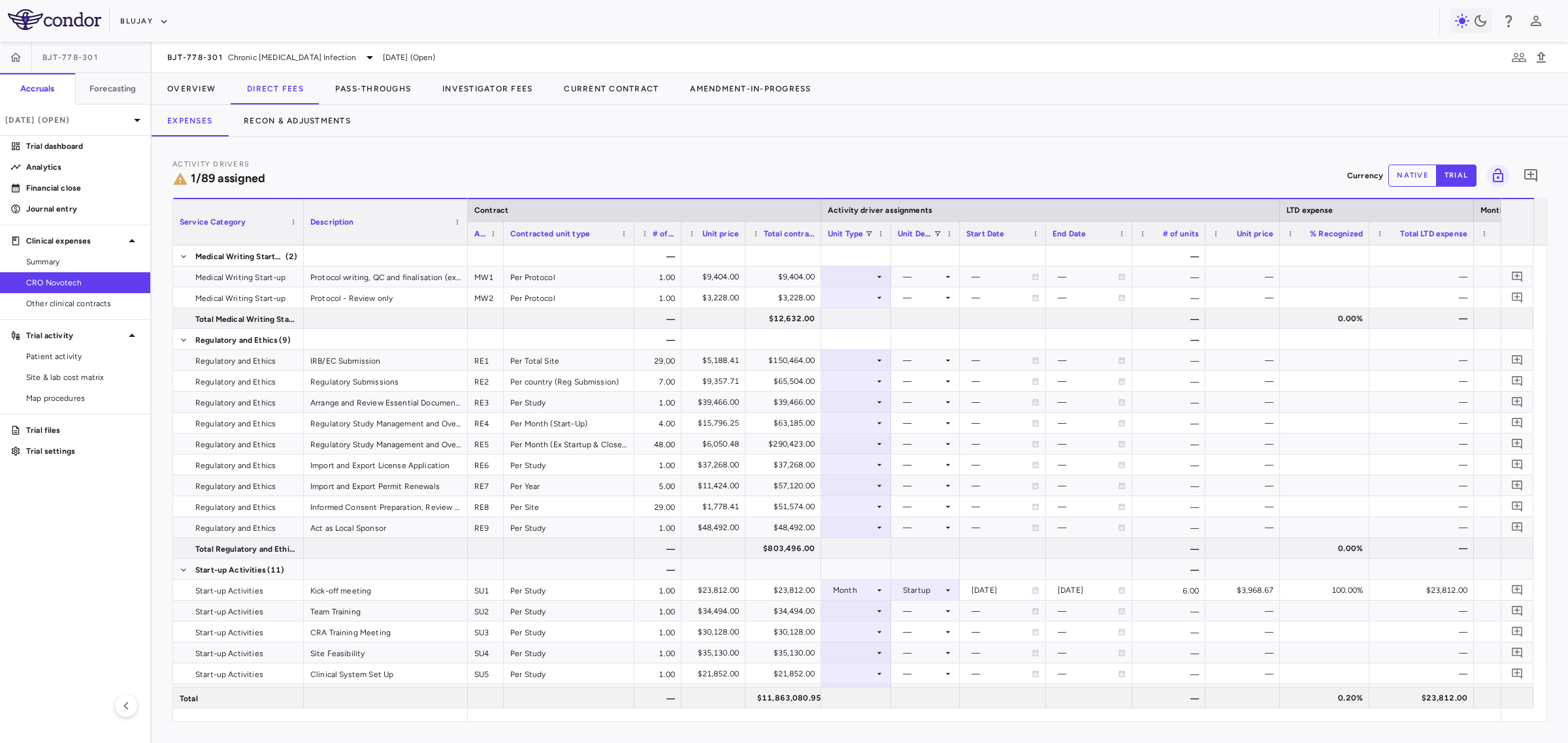
drag, startPoint x: 432, startPoint y: 238, endPoint x: 464, endPoint y: 245, distance: 32.8
click at [465, 245] on div at bounding box center [467, 222] width 6 height 46
drag, startPoint x: 1041, startPoint y: 236, endPoint x: 1056, endPoint y: 238, distance: 15.1
click at [1056, 238] on div at bounding box center [1057, 233] width 6 height 23
drag, startPoint x: 1143, startPoint y: 237, endPoint x: 1153, endPoint y: 242, distance: 11.2
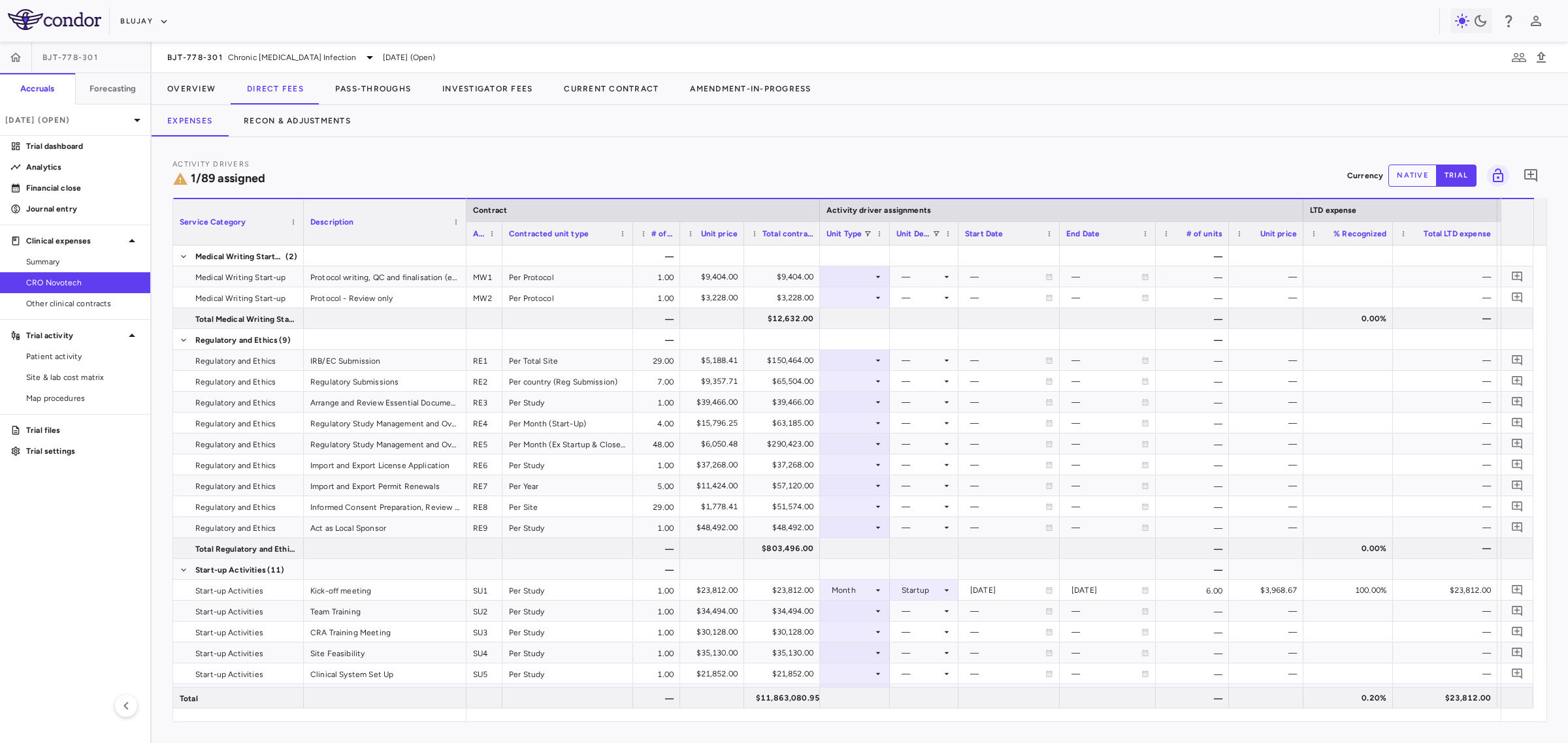
click at [1153, 242] on div at bounding box center [1155, 233] width 6 height 23
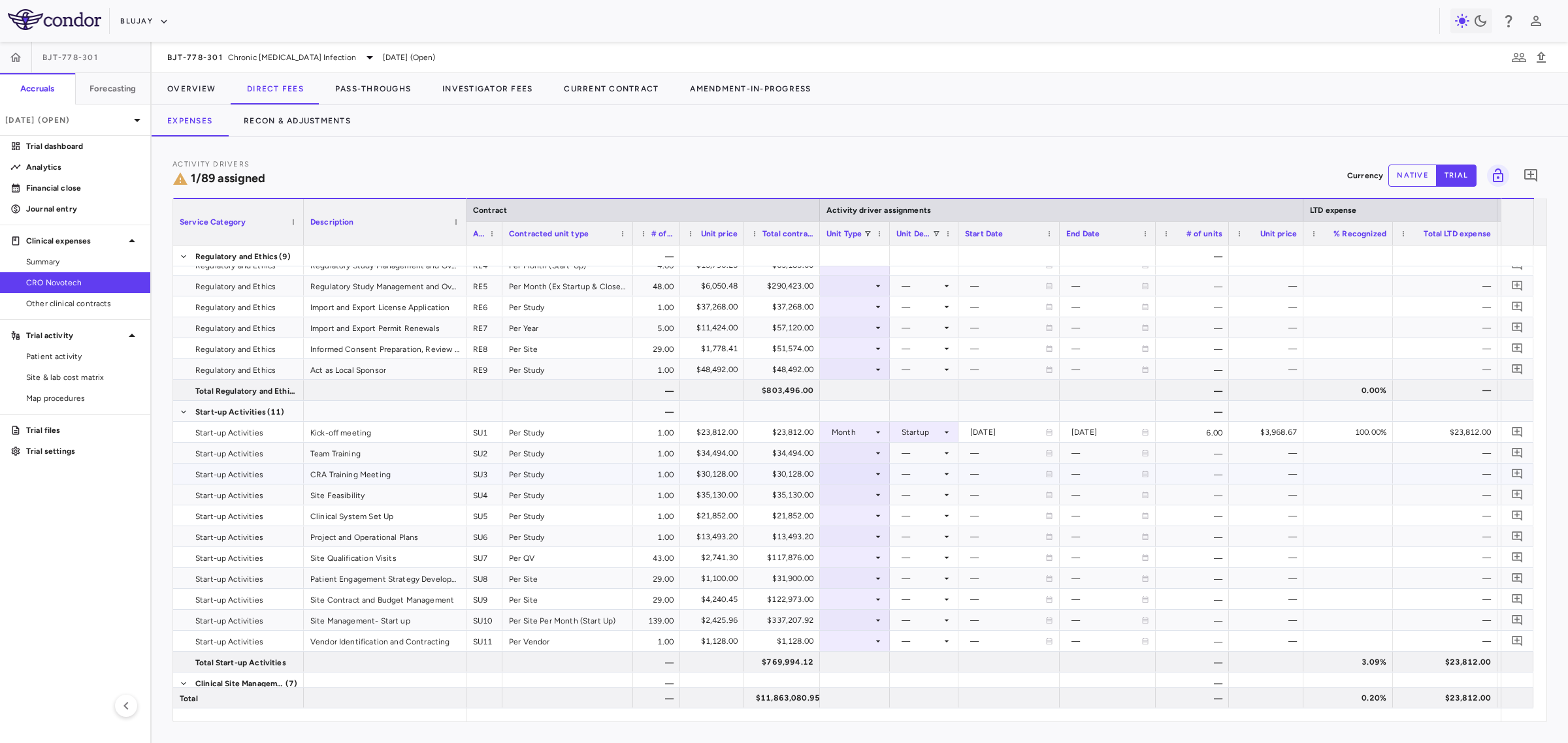
scroll to position [163, 0]
click at [867, 447] on div at bounding box center [855, 448] width 57 height 19
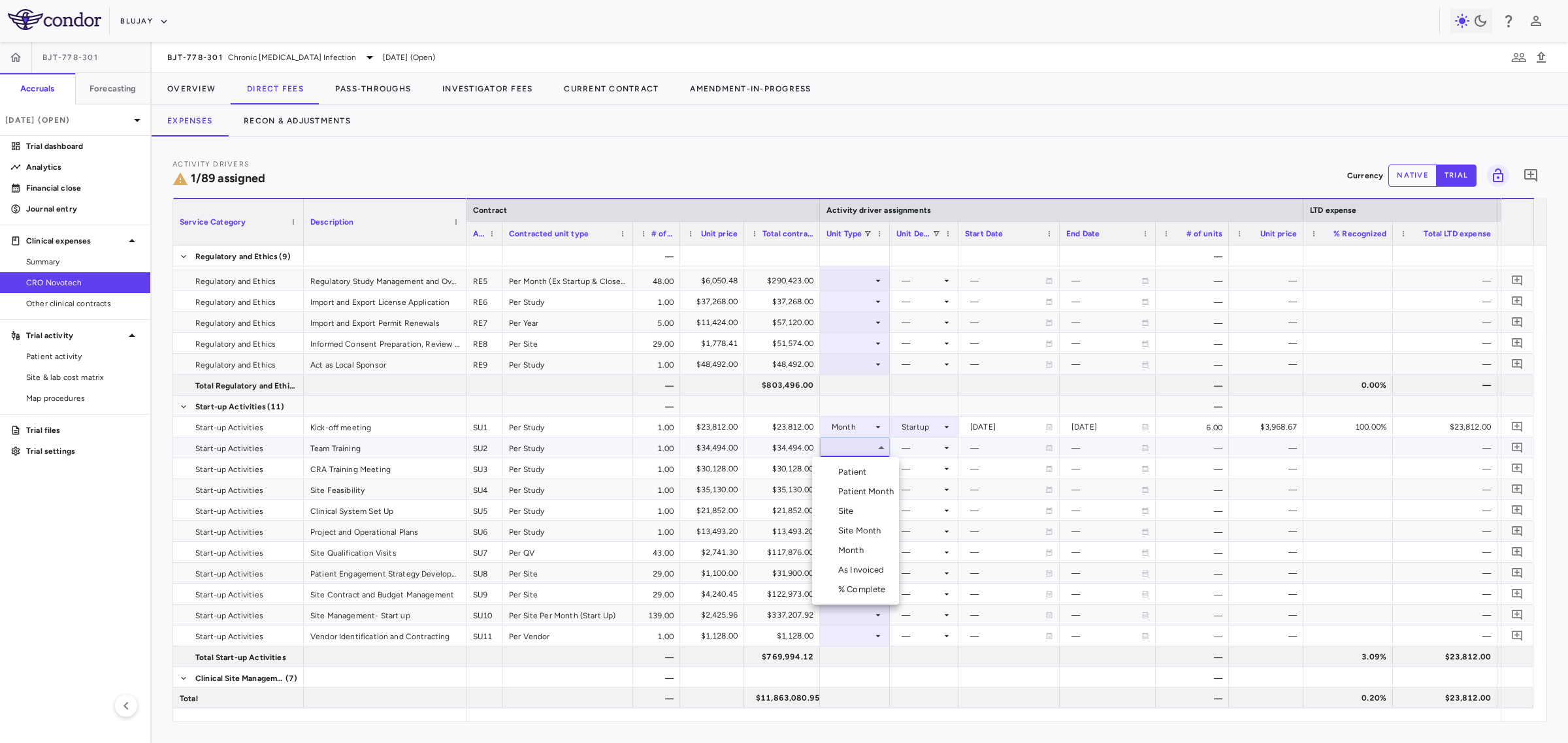
click at [864, 552] on div "Month" at bounding box center [853, 550] width 31 height 12
click at [920, 453] on div at bounding box center [924, 448] width 55 height 19
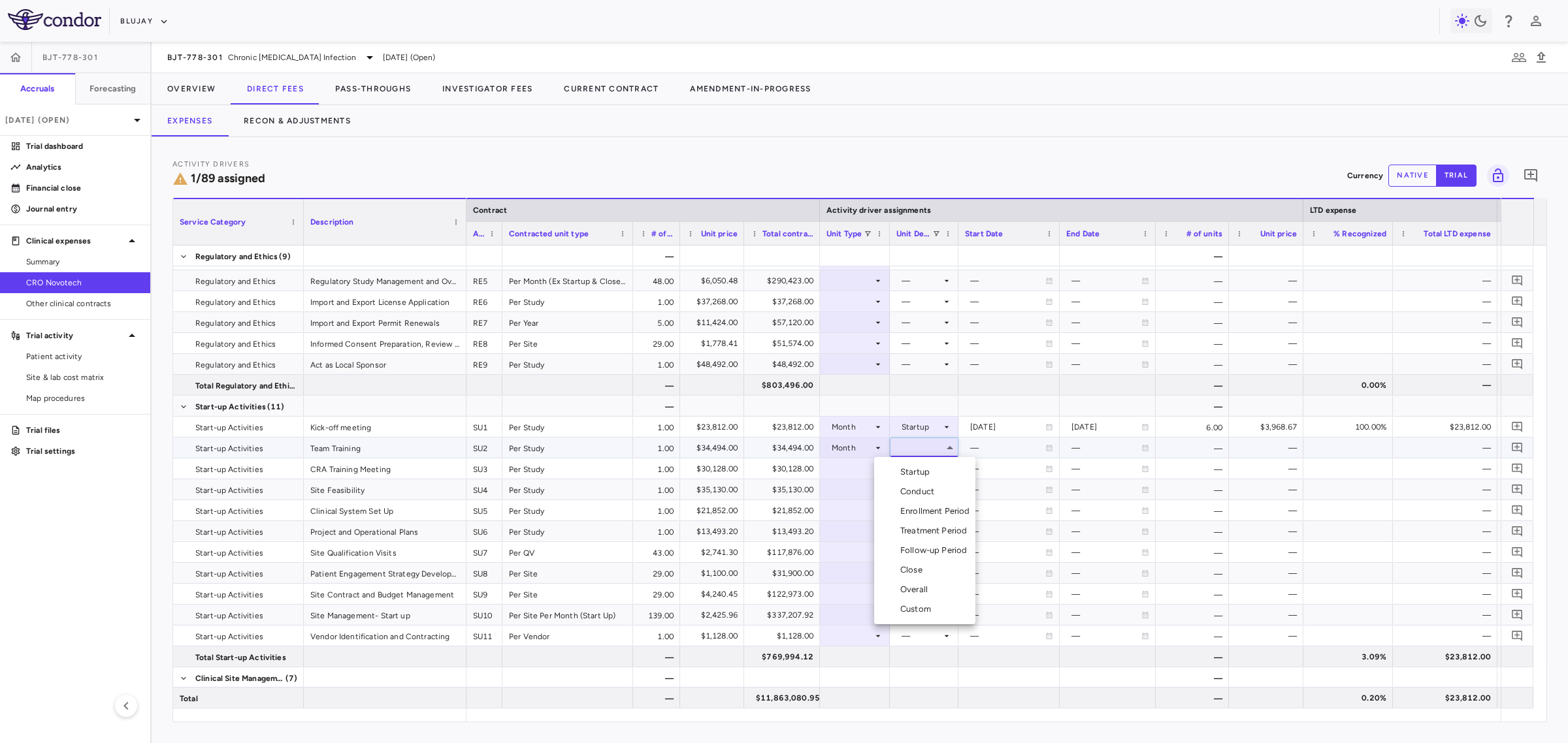
click at [925, 472] on div "Startup" at bounding box center [917, 472] width 35 height 12
click at [850, 615] on div at bounding box center [855, 615] width 57 height 19
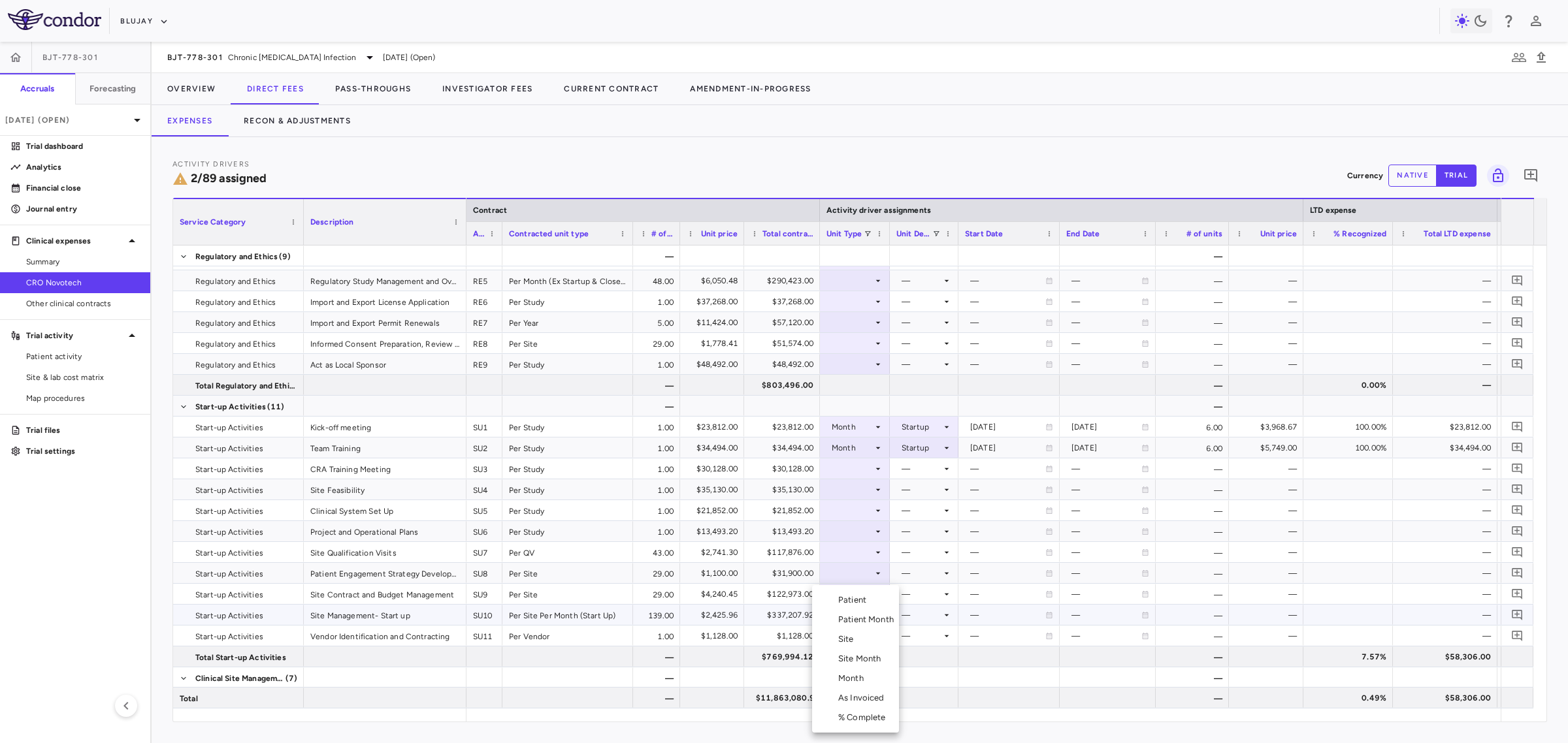
click at [875, 677] on li "Month" at bounding box center [856, 678] width 87 height 20
click at [935, 617] on div at bounding box center [924, 615] width 55 height 19
click at [944, 585] on li "Startup" at bounding box center [924, 580] width 101 height 20
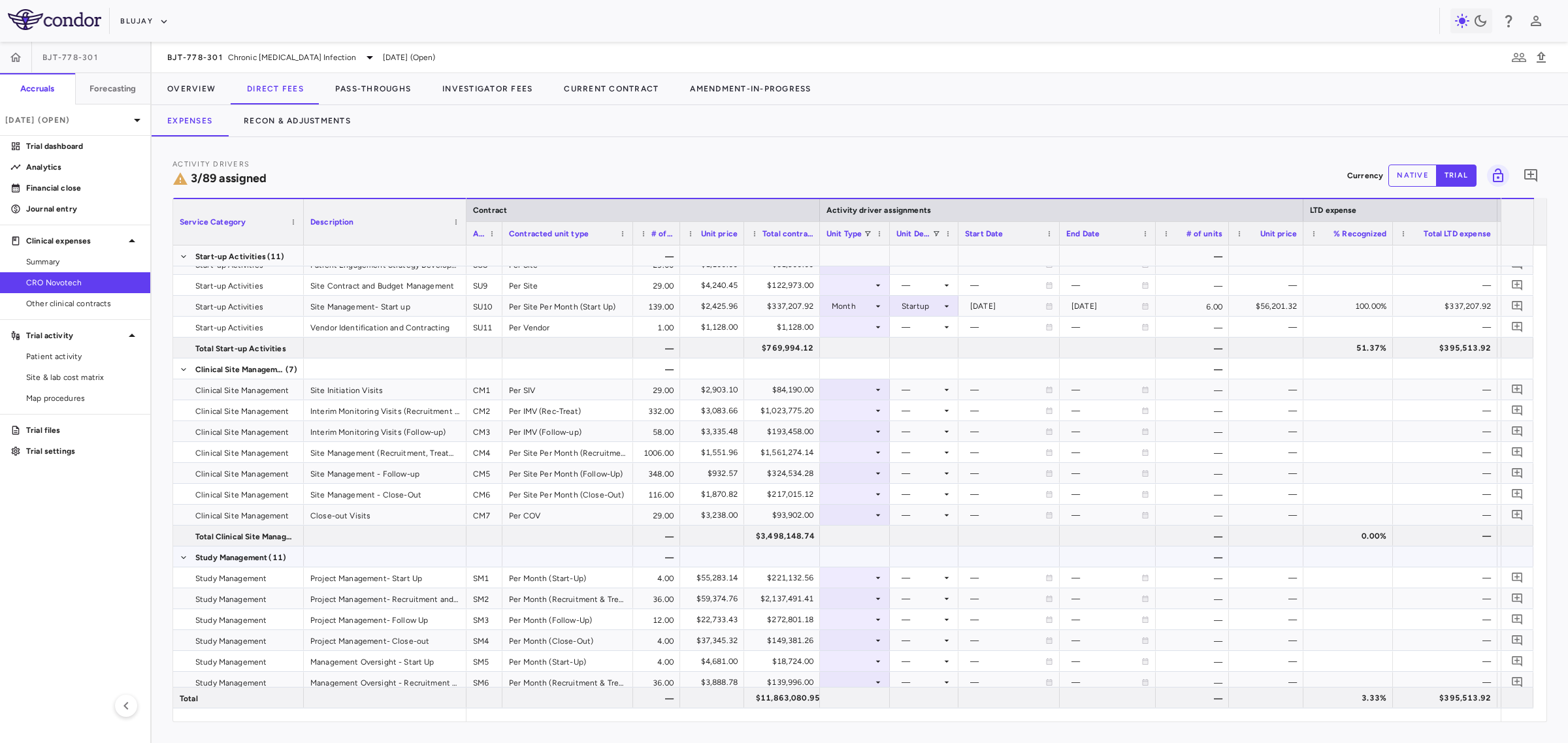
scroll to position [490, 0]
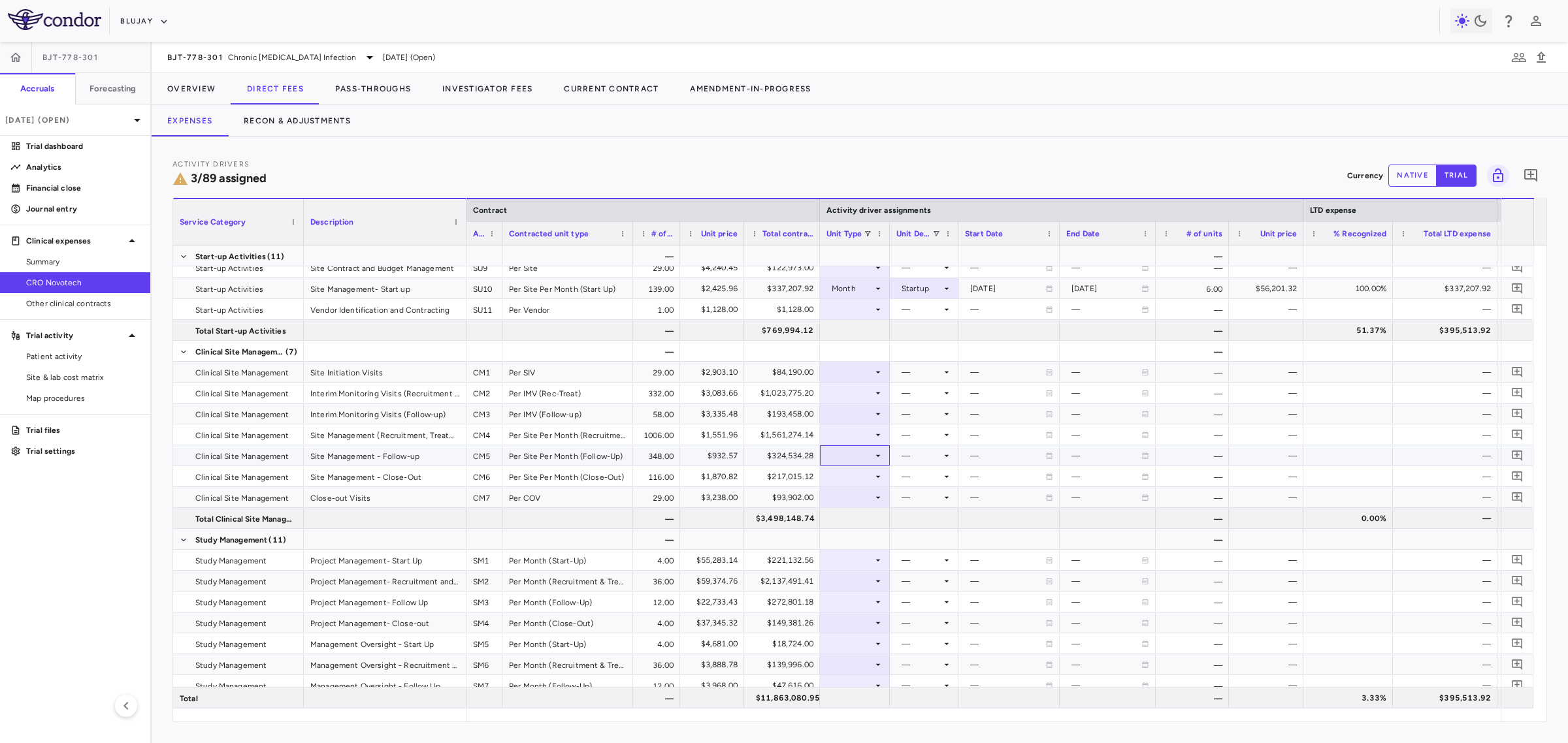
click at [856, 454] on div at bounding box center [855, 456] width 57 height 19
click at [876, 556] on li "Month" at bounding box center [856, 558] width 87 height 20
click at [914, 458] on div at bounding box center [924, 456] width 55 height 19
click at [958, 555] on div "Follow-up Period" at bounding box center [936, 558] width 72 height 12
click at [851, 476] on div at bounding box center [855, 476] width 57 height 19
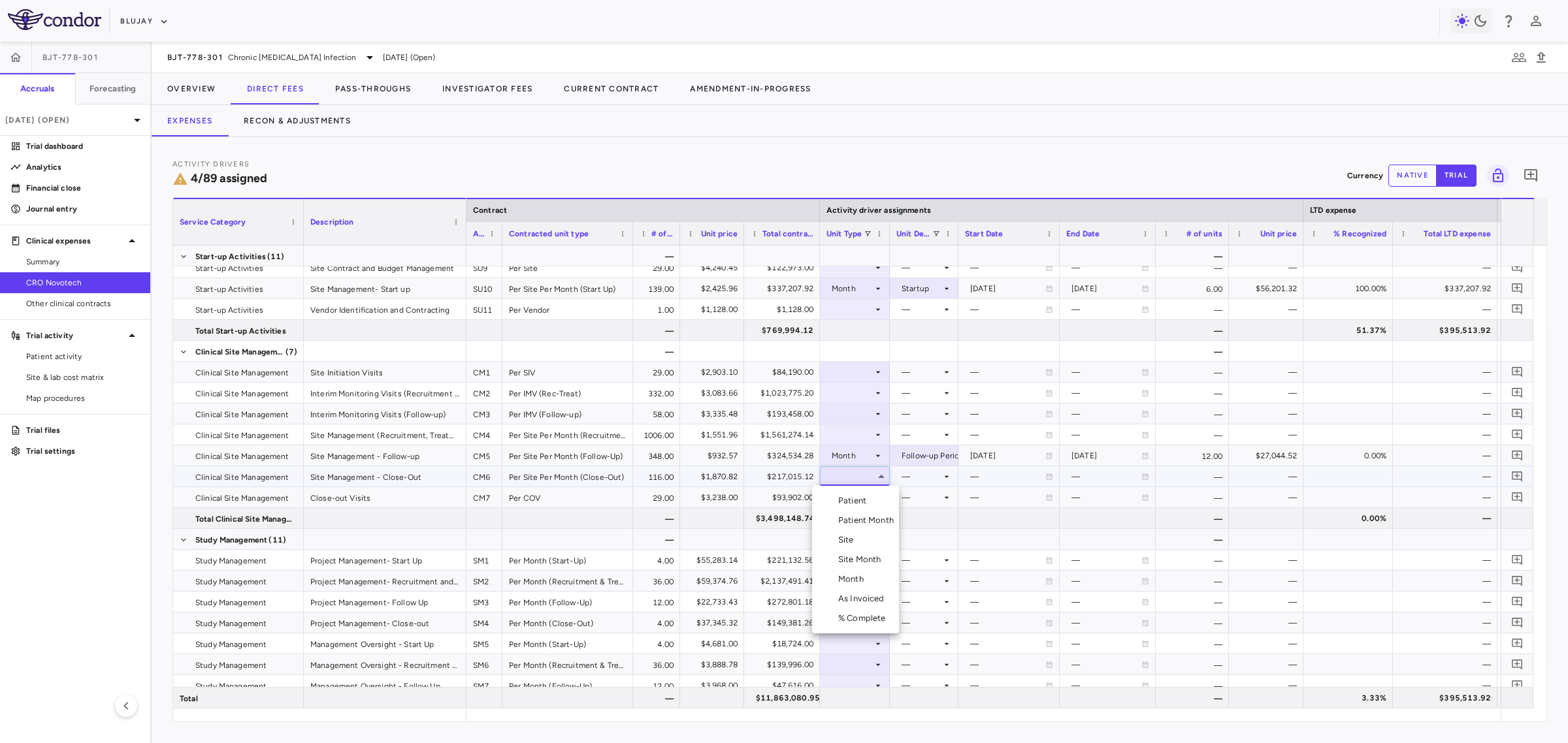
click at [872, 577] on li "Month" at bounding box center [856, 579] width 87 height 20
click at [933, 478] on div at bounding box center [924, 476] width 55 height 19
click at [948, 601] on li "Close" at bounding box center [924, 598] width 101 height 20
drag, startPoint x: 465, startPoint y: 238, endPoint x: 465, endPoint y: 252, distance: 14.0
click at [465, 252] on div "Service Category Description Contract Activity driver assignments LTD expense M…" at bounding box center [860, 460] width 1373 height 524
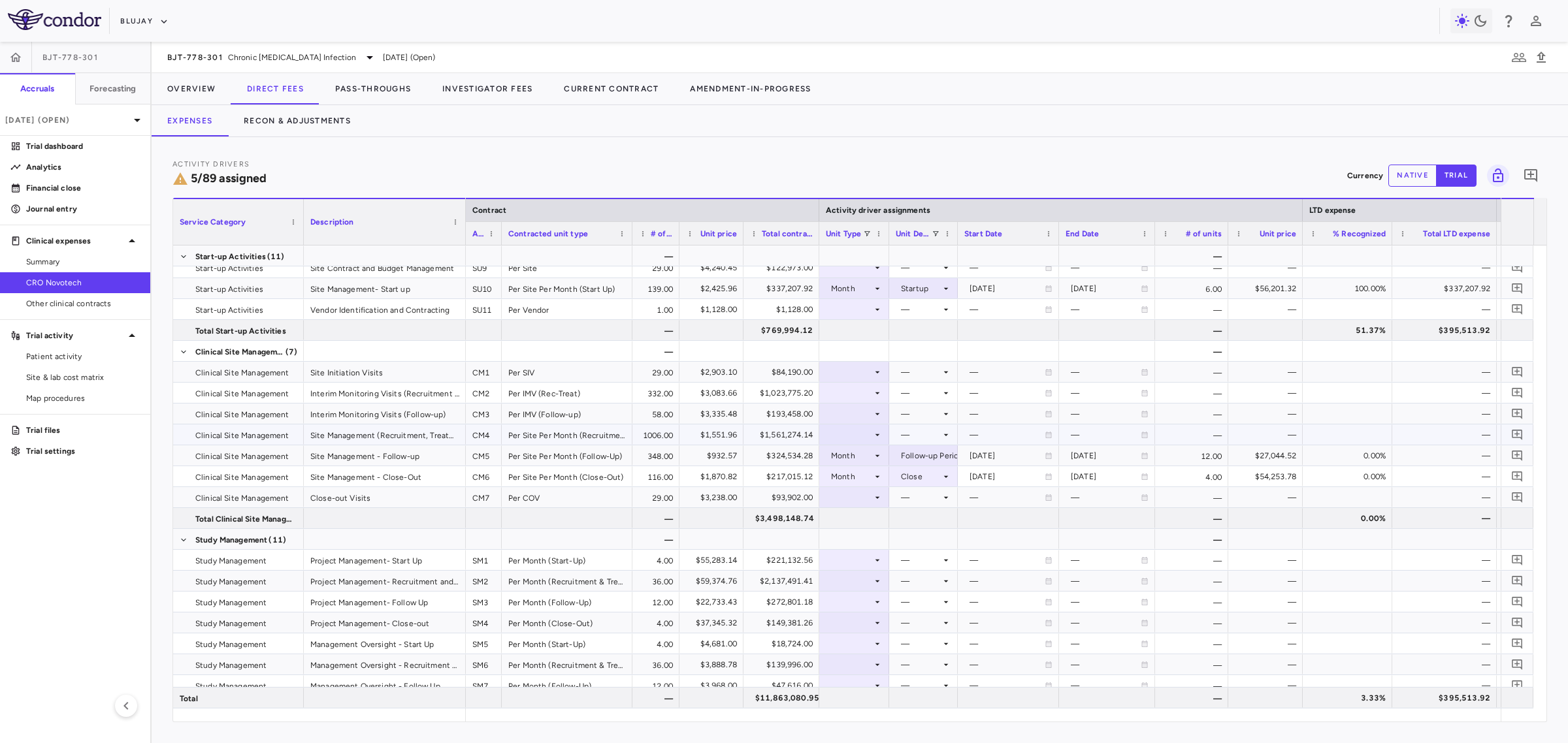
click at [841, 439] on div at bounding box center [854, 434] width 57 height 19
click at [861, 533] on div "Month" at bounding box center [852, 537] width 31 height 12
click at [923, 438] on div at bounding box center [924, 434] width 55 height 19
click at [943, 594] on li "Custom" at bounding box center [924, 596] width 101 height 20
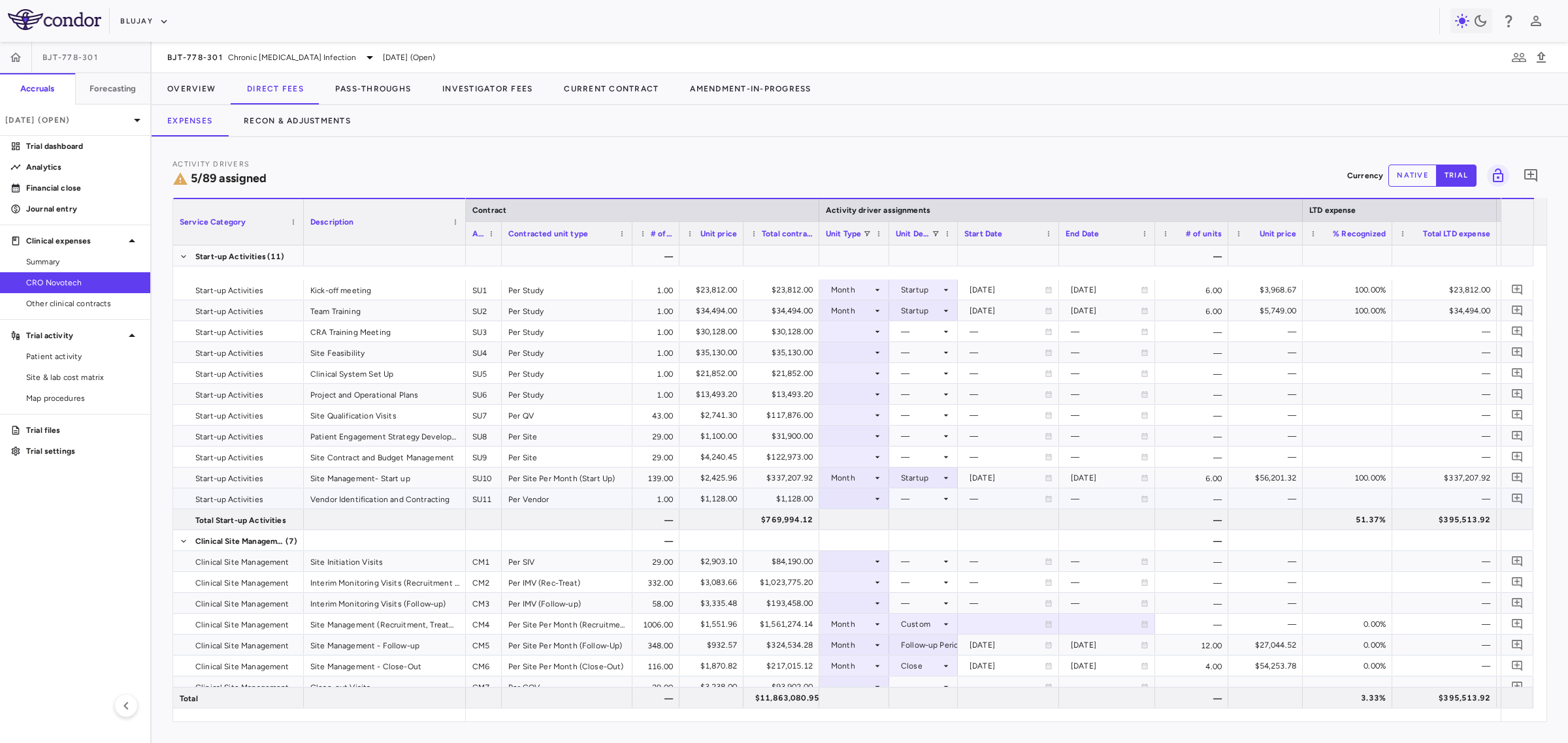
scroll to position [327, 0]
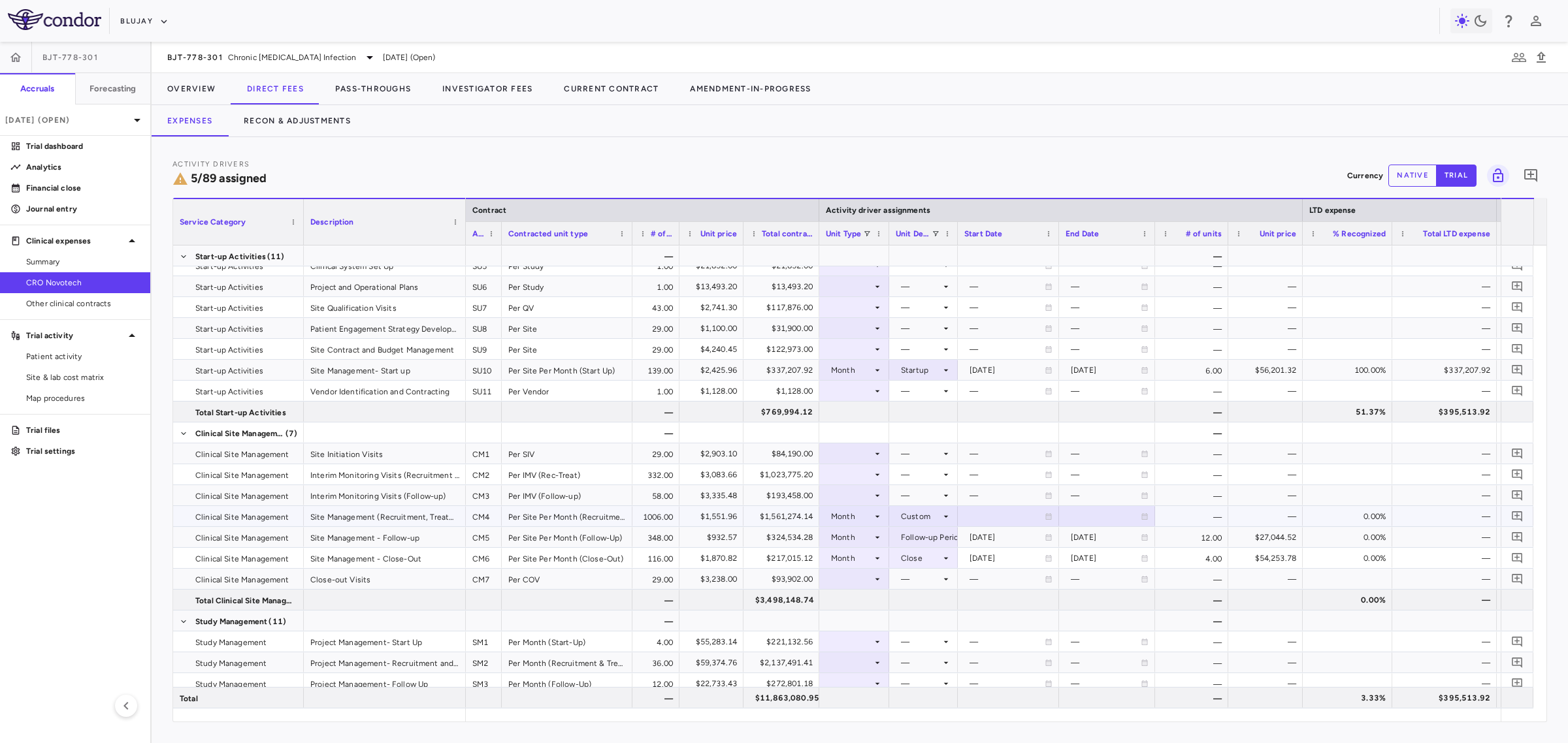
click at [1000, 524] on div at bounding box center [1008, 516] width 88 height 19
click at [986, 517] on input "**********" at bounding box center [1019, 518] width 121 height 24
type input "**********"
click at [1086, 517] on input "**********" at bounding box center [1118, 518] width 116 height 24
type input "**********"
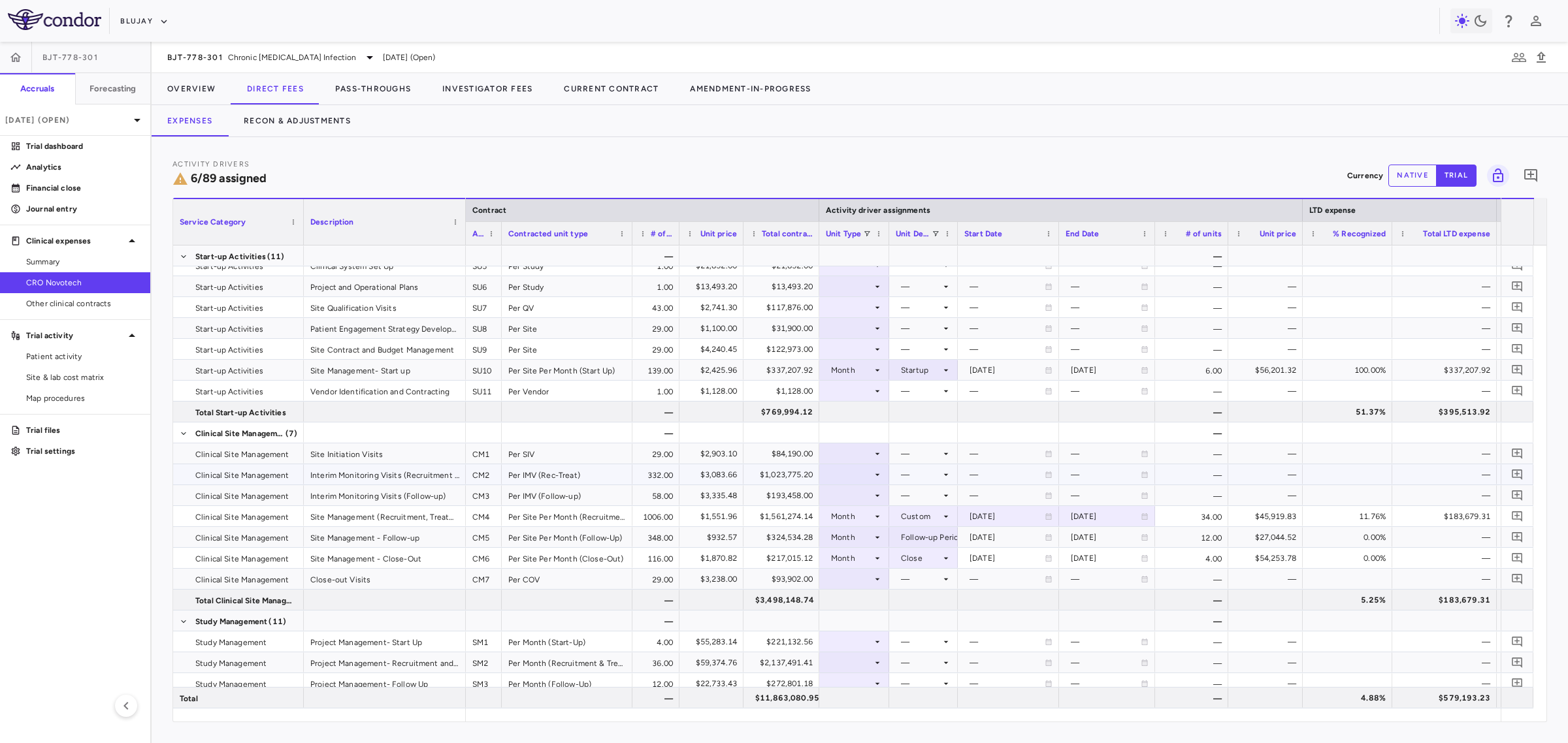
click at [856, 476] on div at bounding box center [854, 475] width 57 height 19
click at [887, 522] on div "Patient Month" at bounding box center [868, 518] width 61 height 12
click at [917, 479] on div at bounding box center [924, 475] width 55 height 19
click at [919, 495] on div "As occurred" at bounding box center [937, 498] width 52 height 12
click at [864, 494] on div at bounding box center [854, 495] width 57 height 19
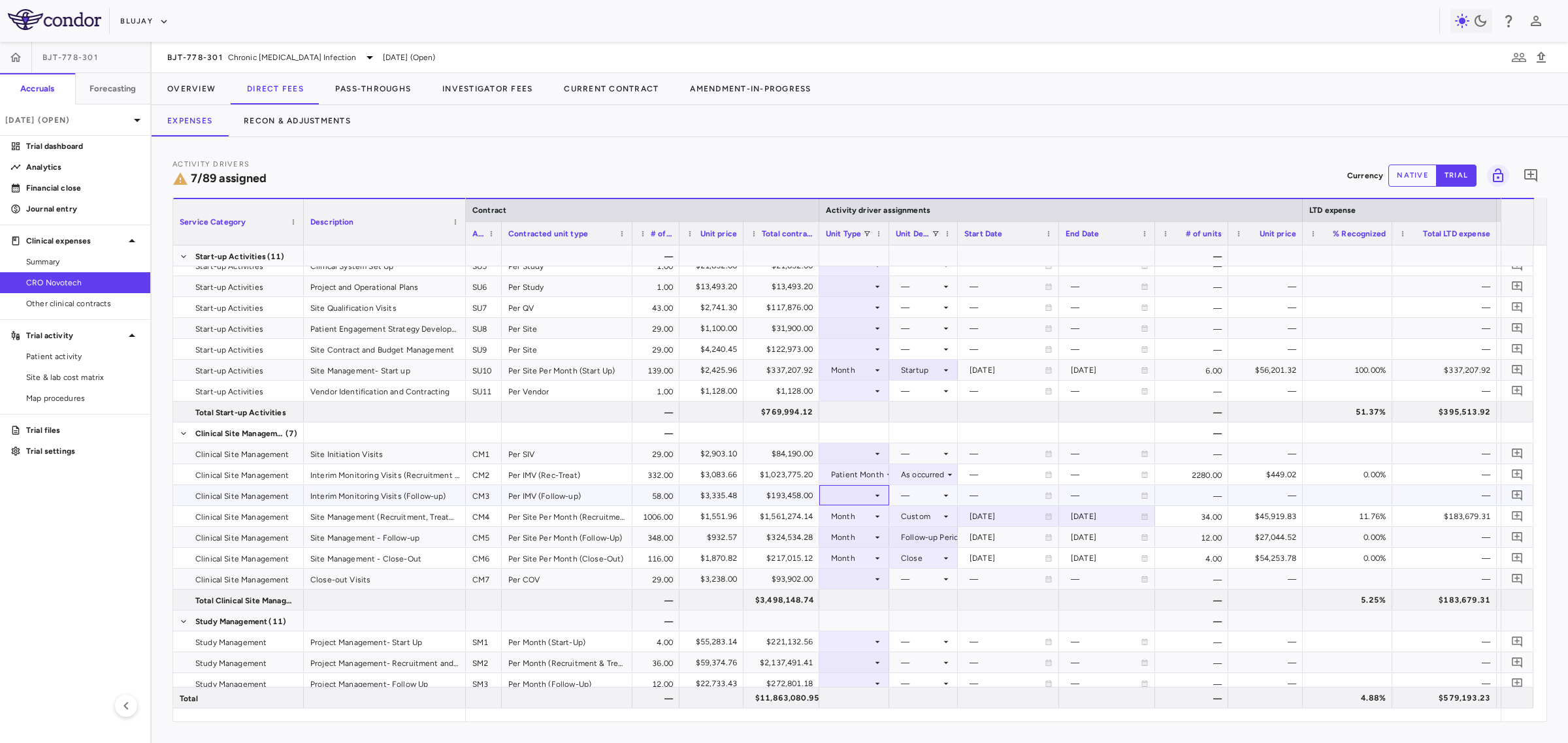
click at [867, 485] on div at bounding box center [854, 495] width 70 height 21
click at [879, 544] on div "Patient Month" at bounding box center [868, 539] width 61 height 12
click at [903, 504] on div at bounding box center [924, 495] width 55 height 19
click at [909, 517] on div "As occurred" at bounding box center [923, 520] width 78 height 12
click at [854, 451] on div at bounding box center [854, 453] width 57 height 19
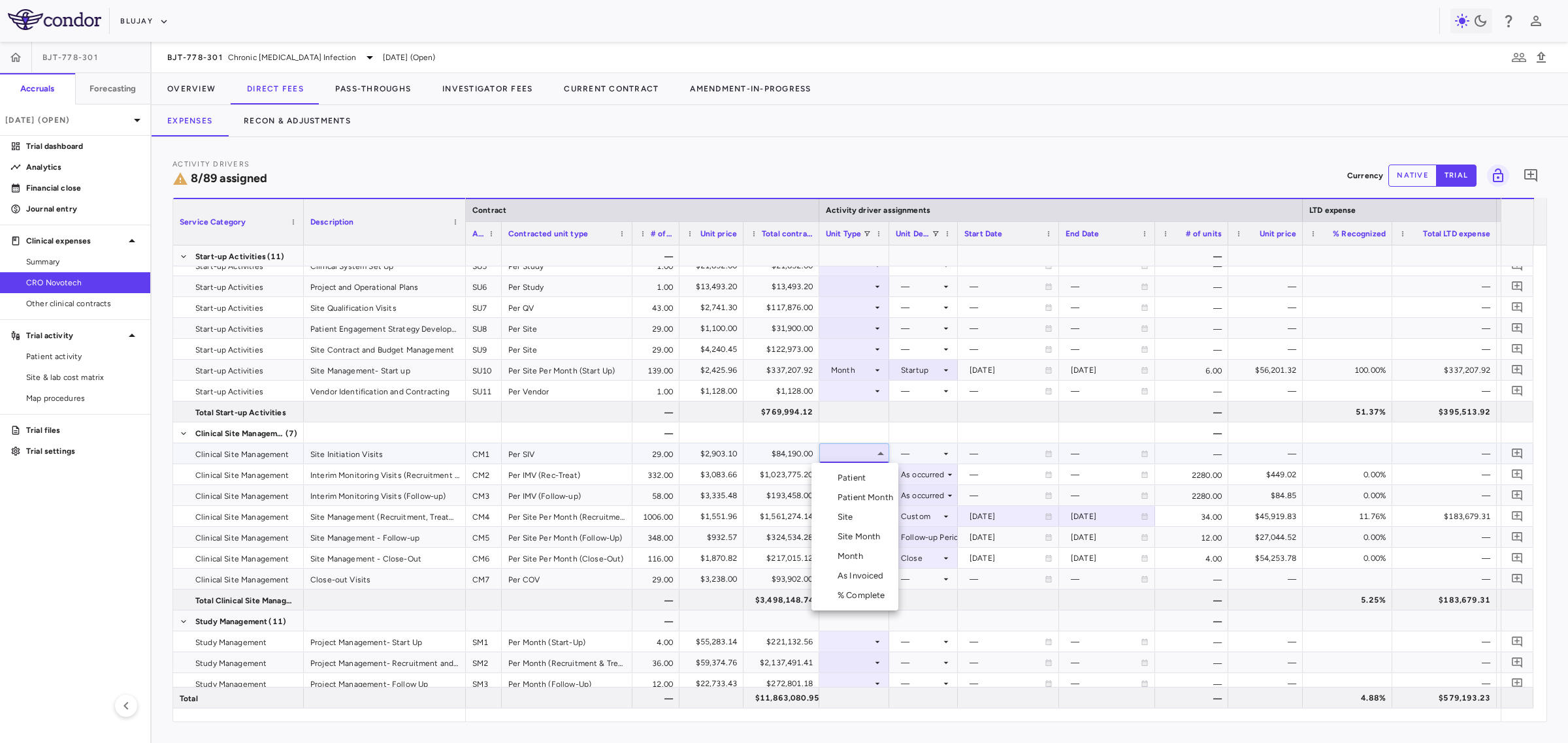
click at [858, 521] on li "Site" at bounding box center [855, 517] width 87 height 20
click at [929, 458] on div at bounding box center [924, 453] width 55 height 19
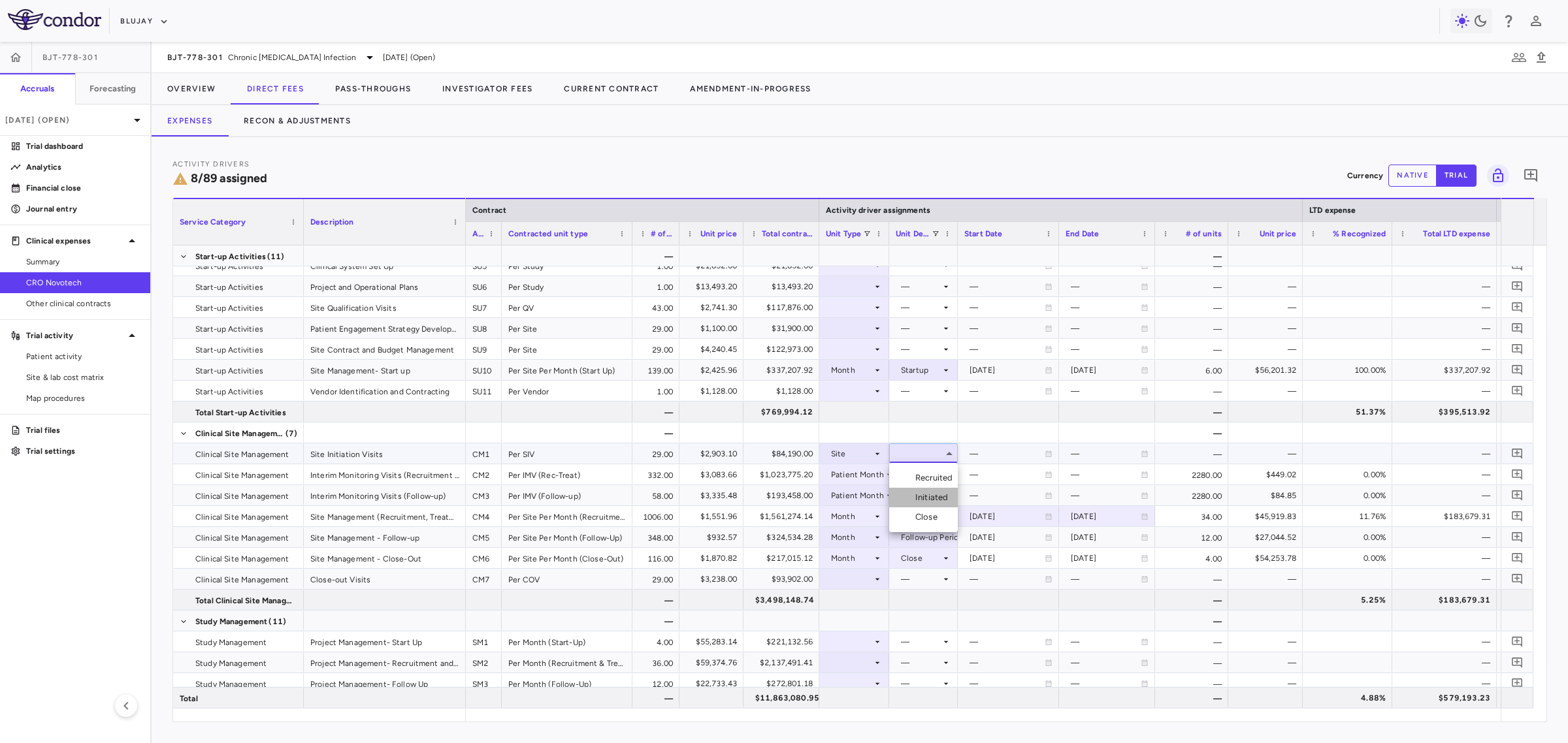
click at [937, 498] on div "Initiated" at bounding box center [934, 497] width 38 height 12
click at [864, 579] on div at bounding box center [854, 579] width 57 height 19
click at [856, 645] on li "Site" at bounding box center [855, 639] width 87 height 20
click at [911, 576] on div at bounding box center [924, 579] width 55 height 19
click at [938, 648] on div "Close" at bounding box center [928, 643] width 28 height 12
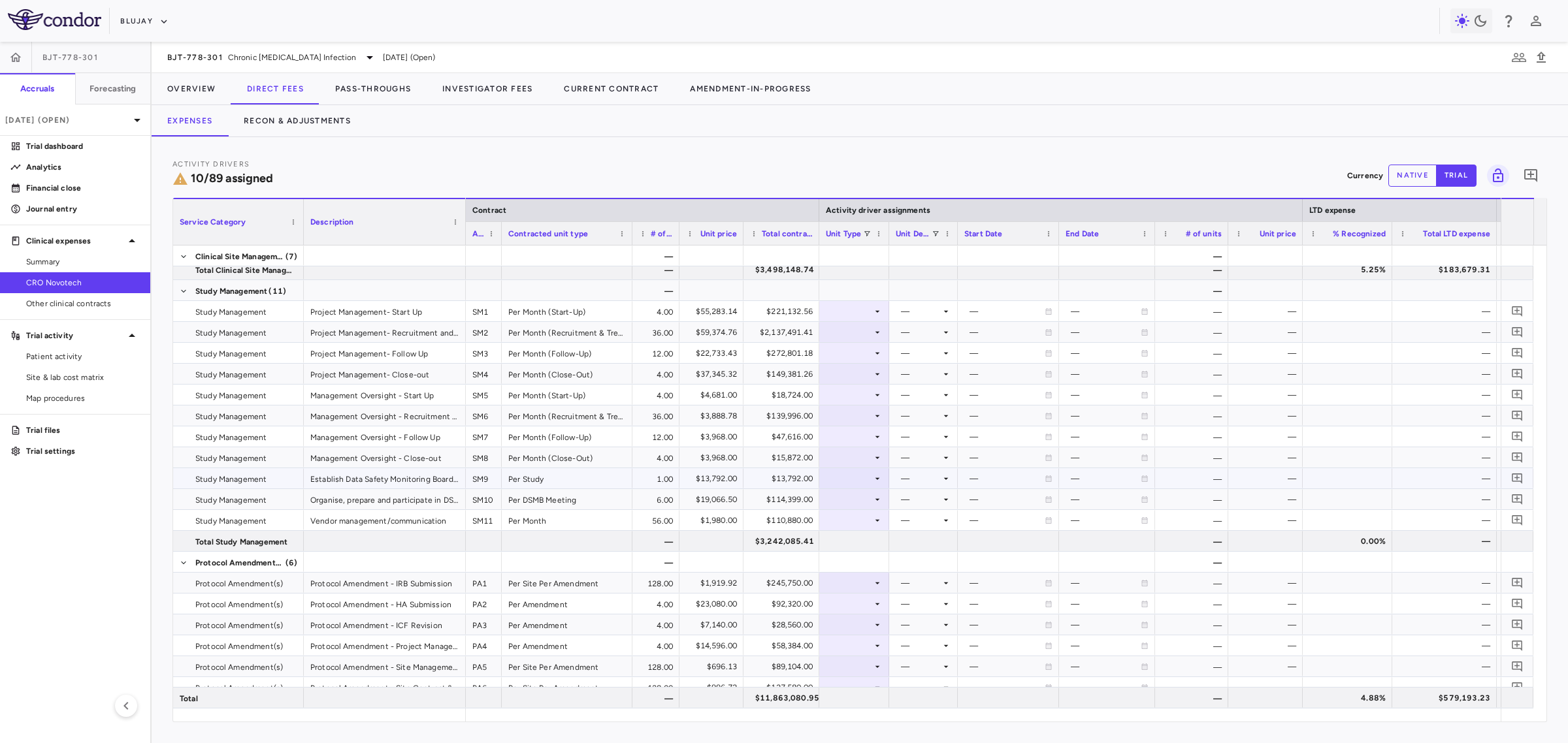
scroll to position [653, 0]
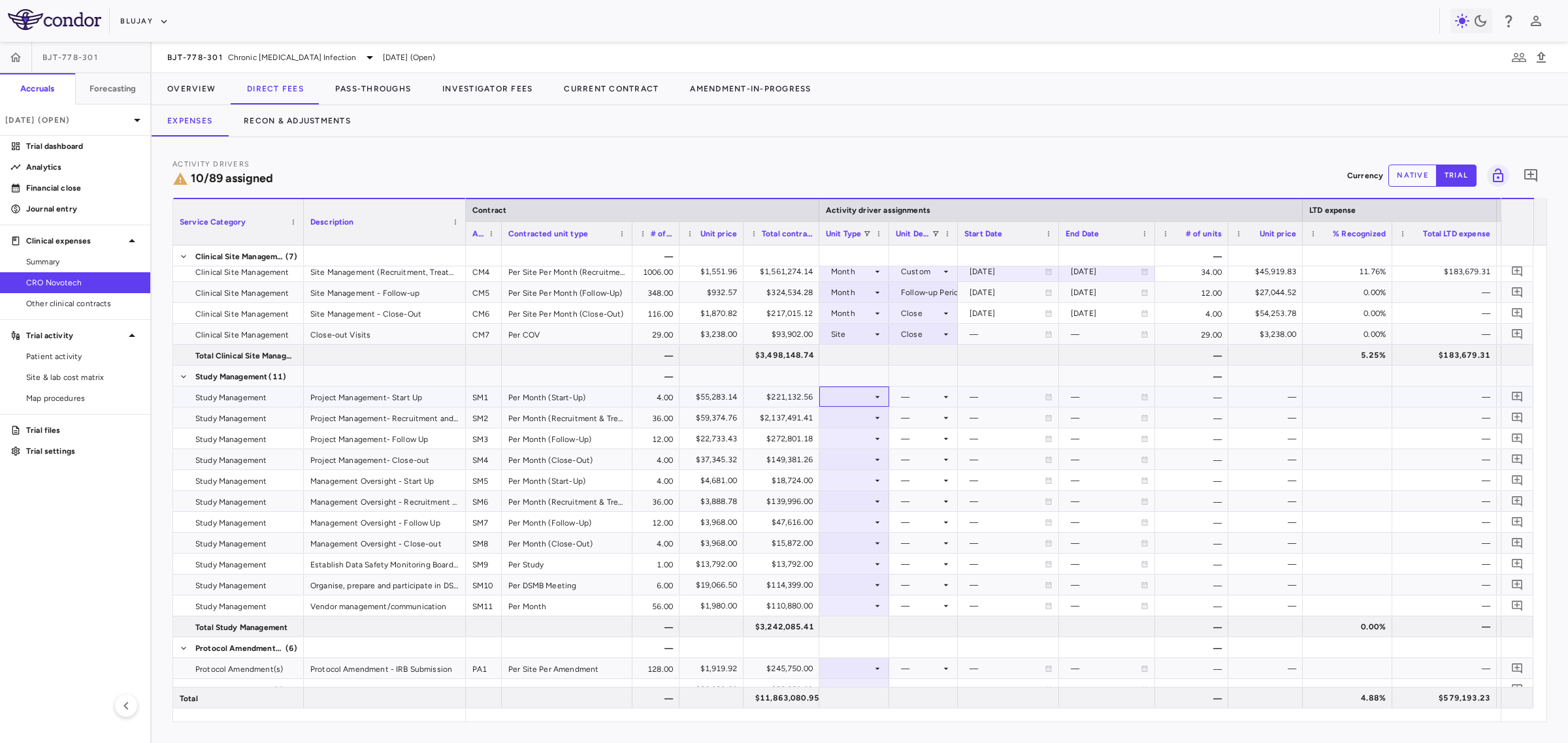
click at [864, 396] on div at bounding box center [854, 396] width 57 height 19
click at [869, 502] on li "Month" at bounding box center [855, 499] width 87 height 20
click at [923, 396] on div at bounding box center [924, 396] width 55 height 19
click at [929, 418] on div "Startup" at bounding box center [917, 421] width 35 height 12
click at [866, 422] on div at bounding box center [854, 418] width 57 height 19
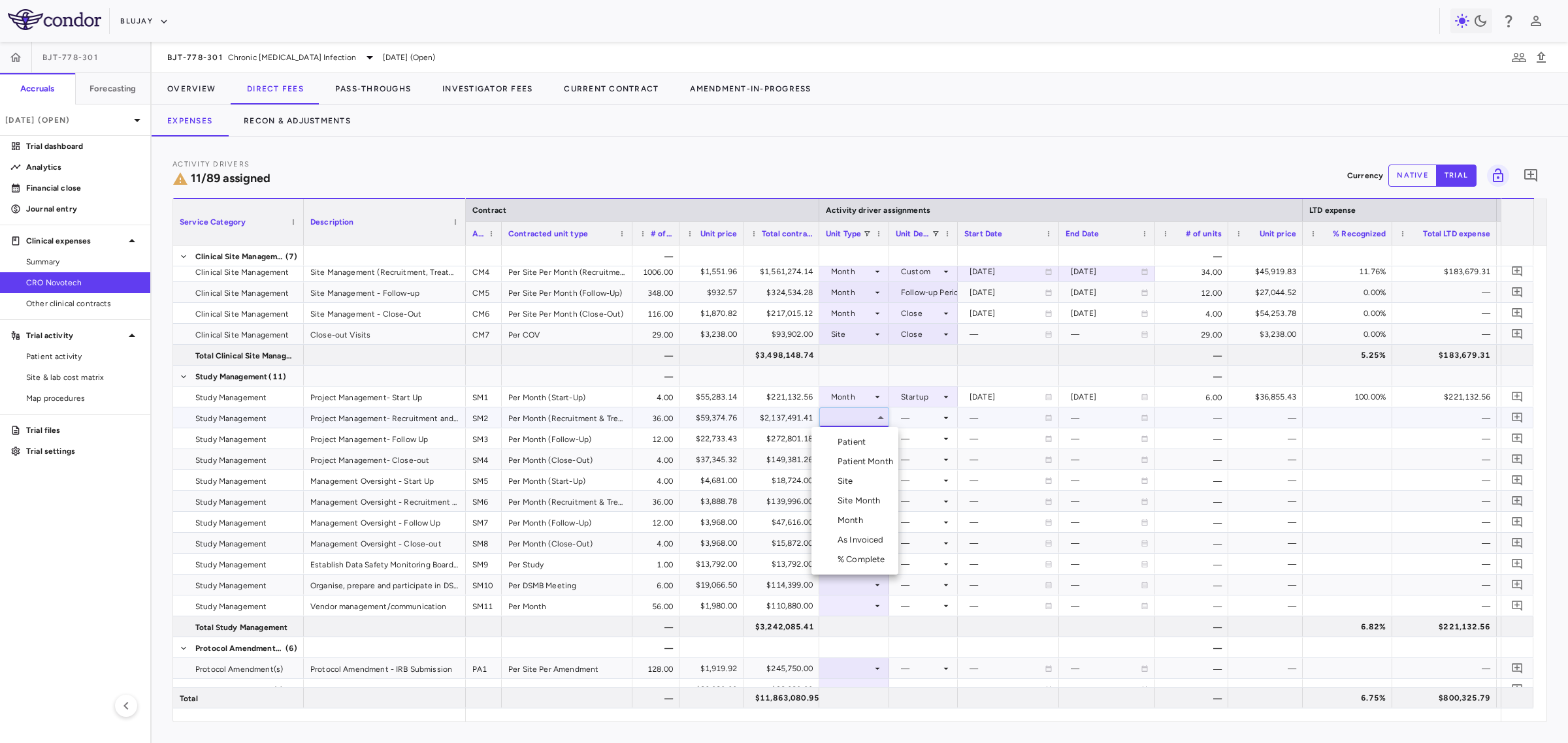
click at [874, 523] on li "Month" at bounding box center [855, 520] width 87 height 20
click at [913, 420] on div at bounding box center [924, 418] width 55 height 19
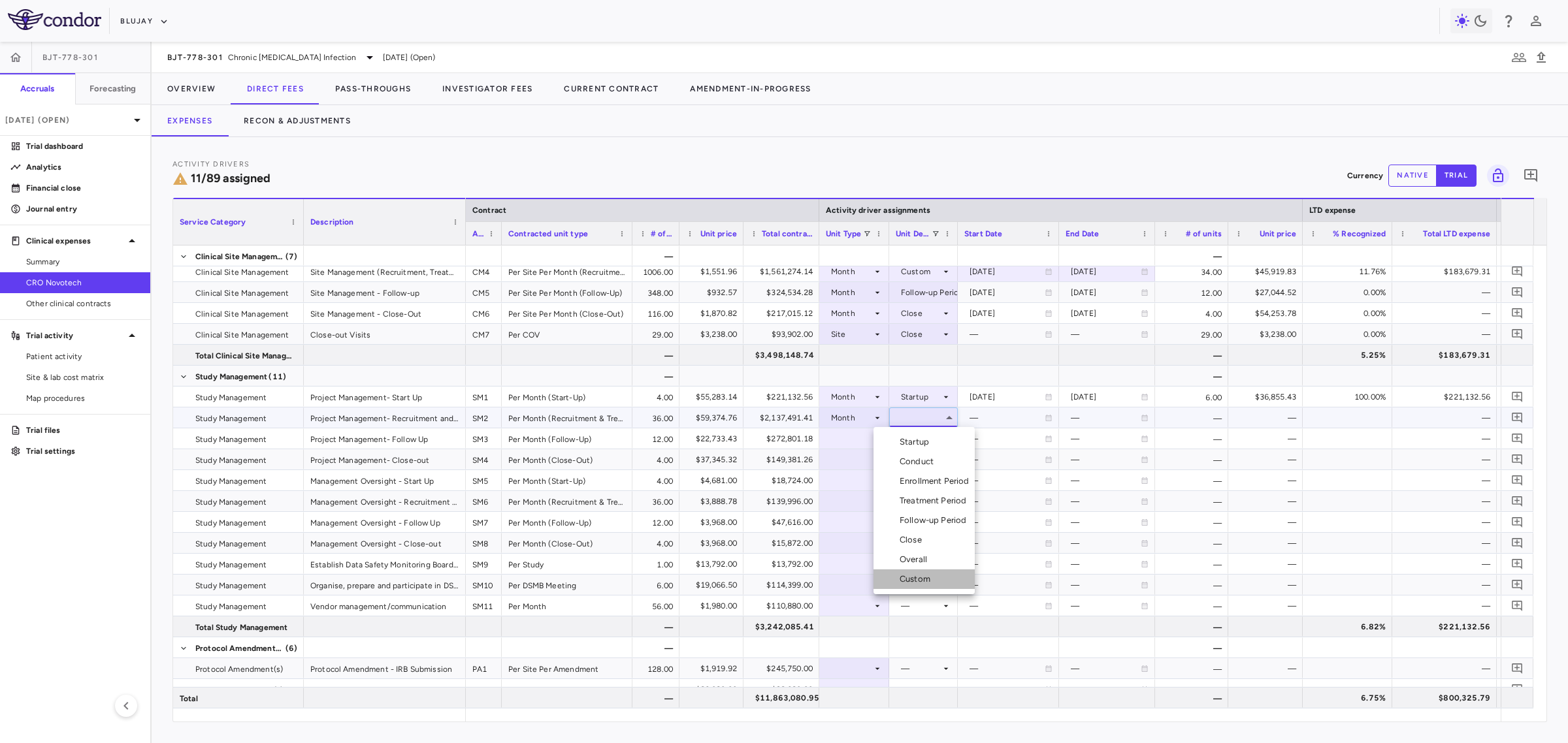
click at [948, 578] on li "Custom" at bounding box center [924, 579] width 101 height 20
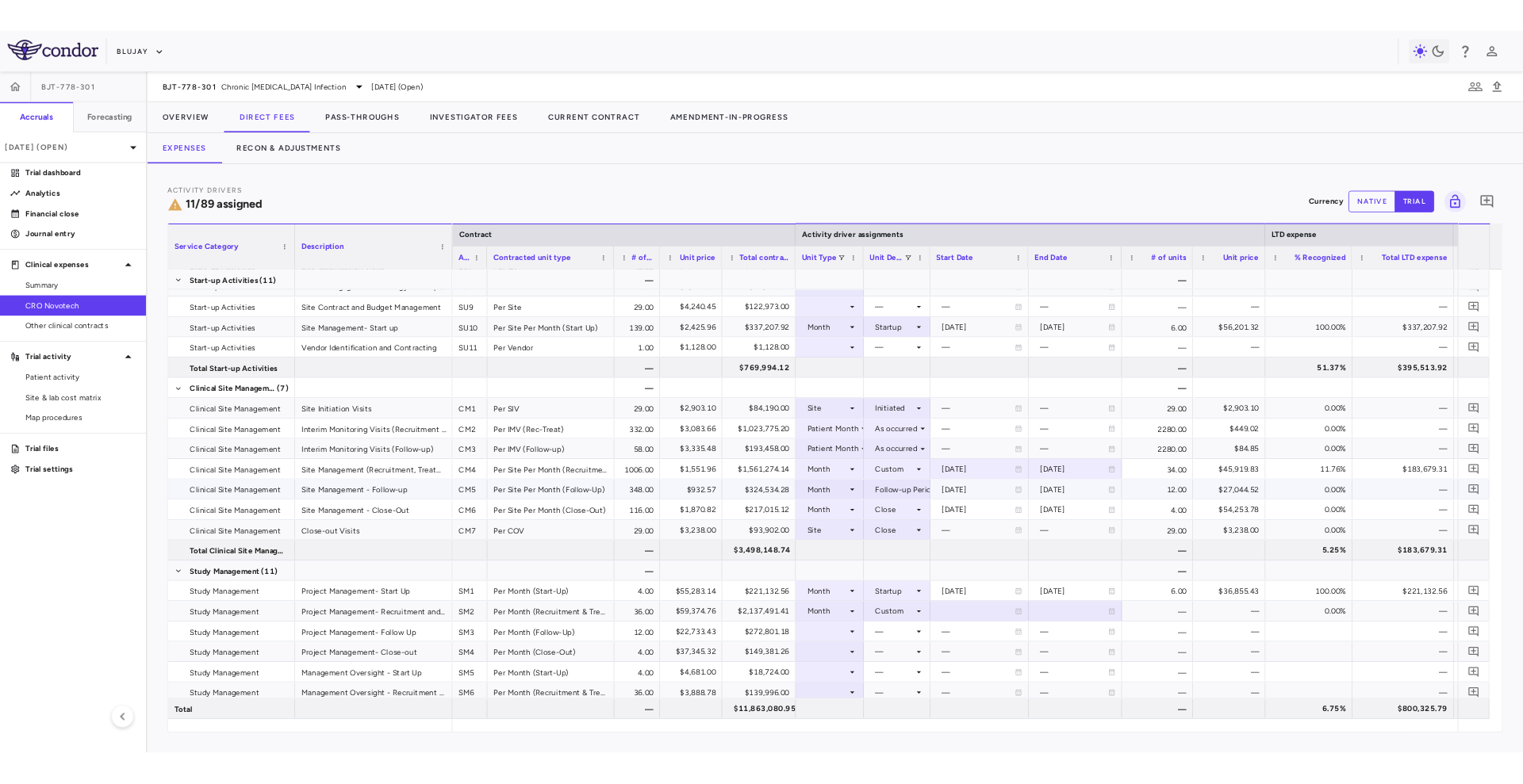
scroll to position [694, 0]
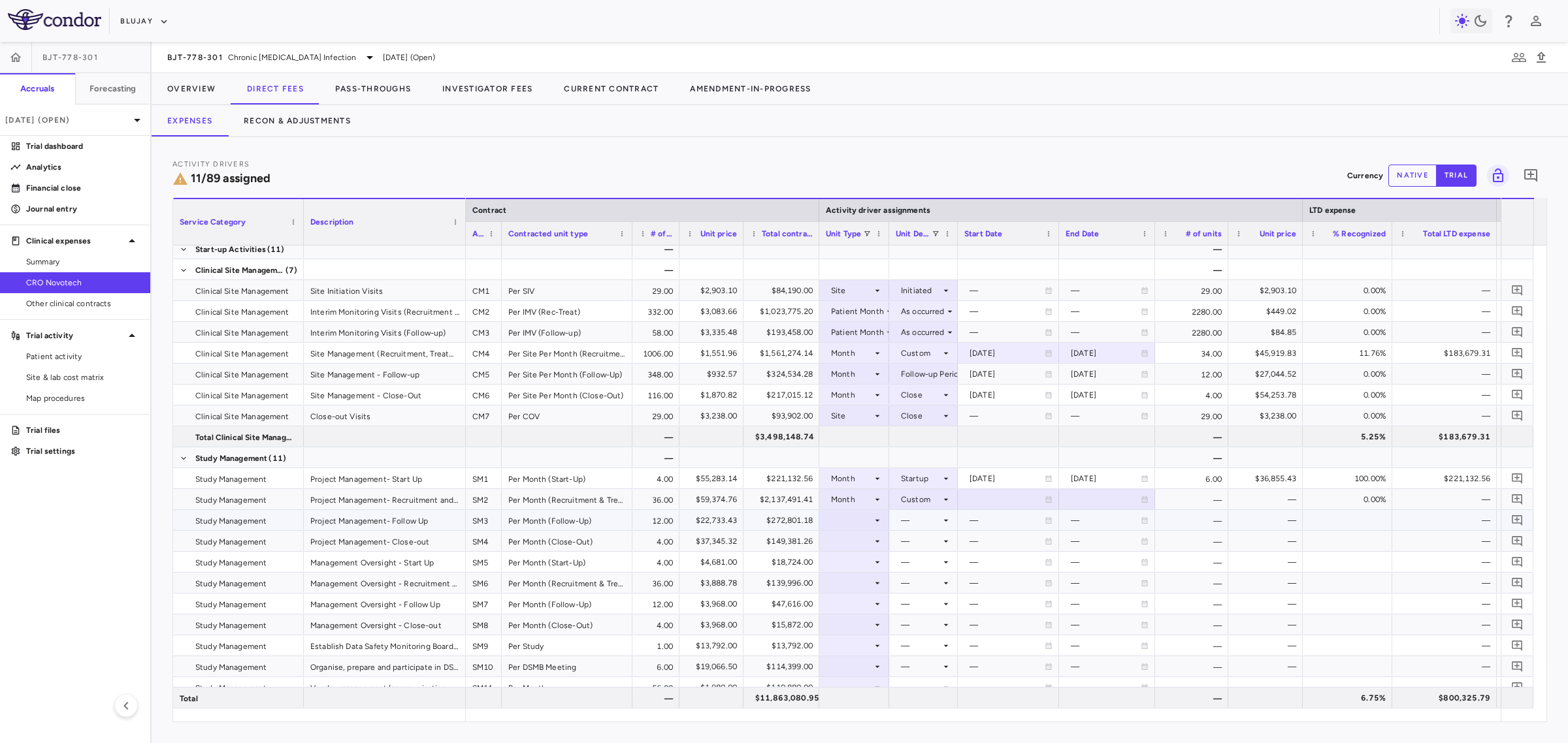
click at [872, 519] on icon at bounding box center [877, 520] width 10 height 10
click at [883, 619] on li "Month" at bounding box center [855, 623] width 87 height 20
click at [952, 521] on div at bounding box center [923, 521] width 69 height 21
click at [951, 624] on div "Follow-up Period" at bounding box center [935, 623] width 72 height 12
click at [853, 544] on div at bounding box center [854, 541] width 57 height 19
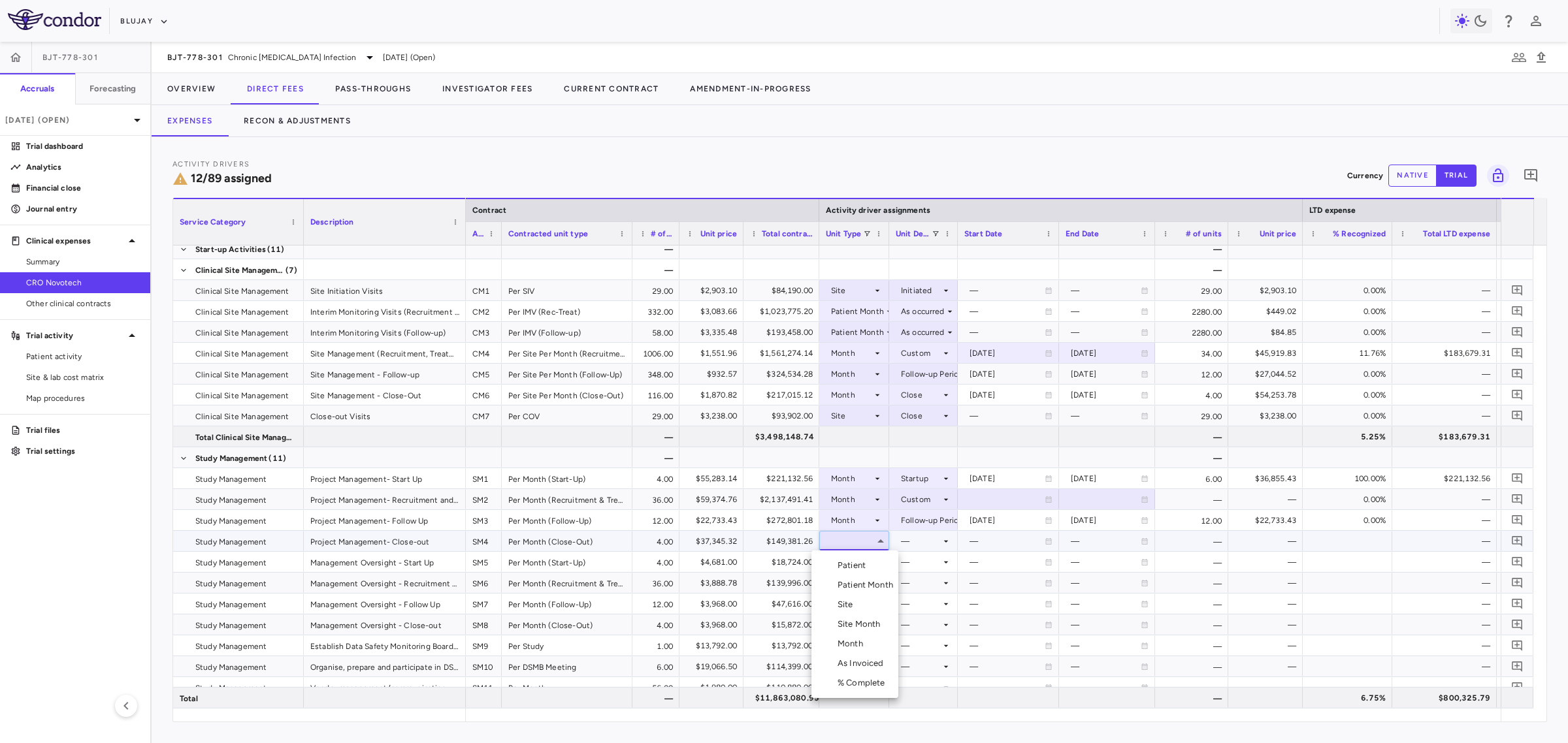
click at [860, 642] on div "Month" at bounding box center [852, 643] width 31 height 12
click at [944, 540] on icon at bounding box center [945, 541] width 10 height 10
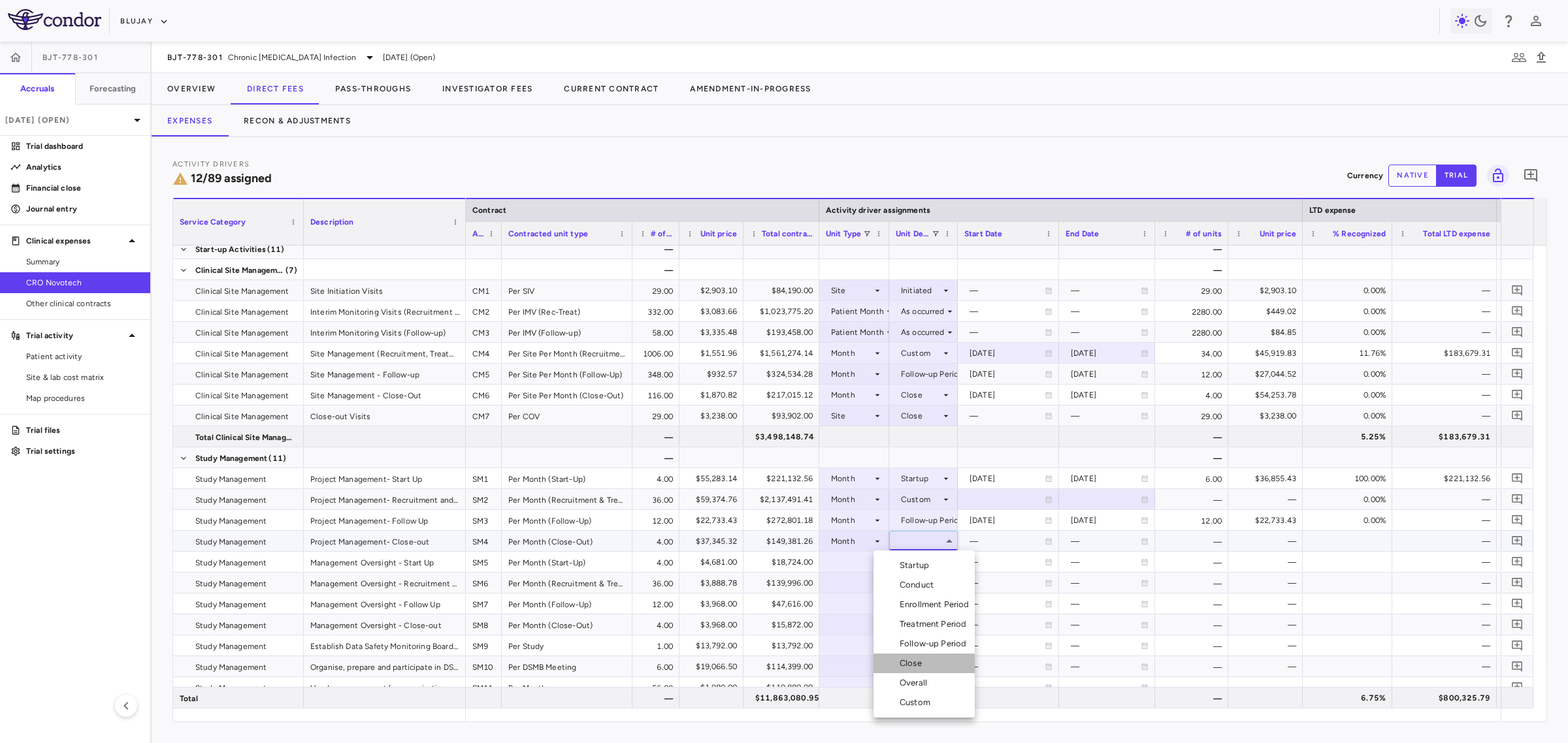
click at [944, 660] on li "Close" at bounding box center [924, 663] width 101 height 20
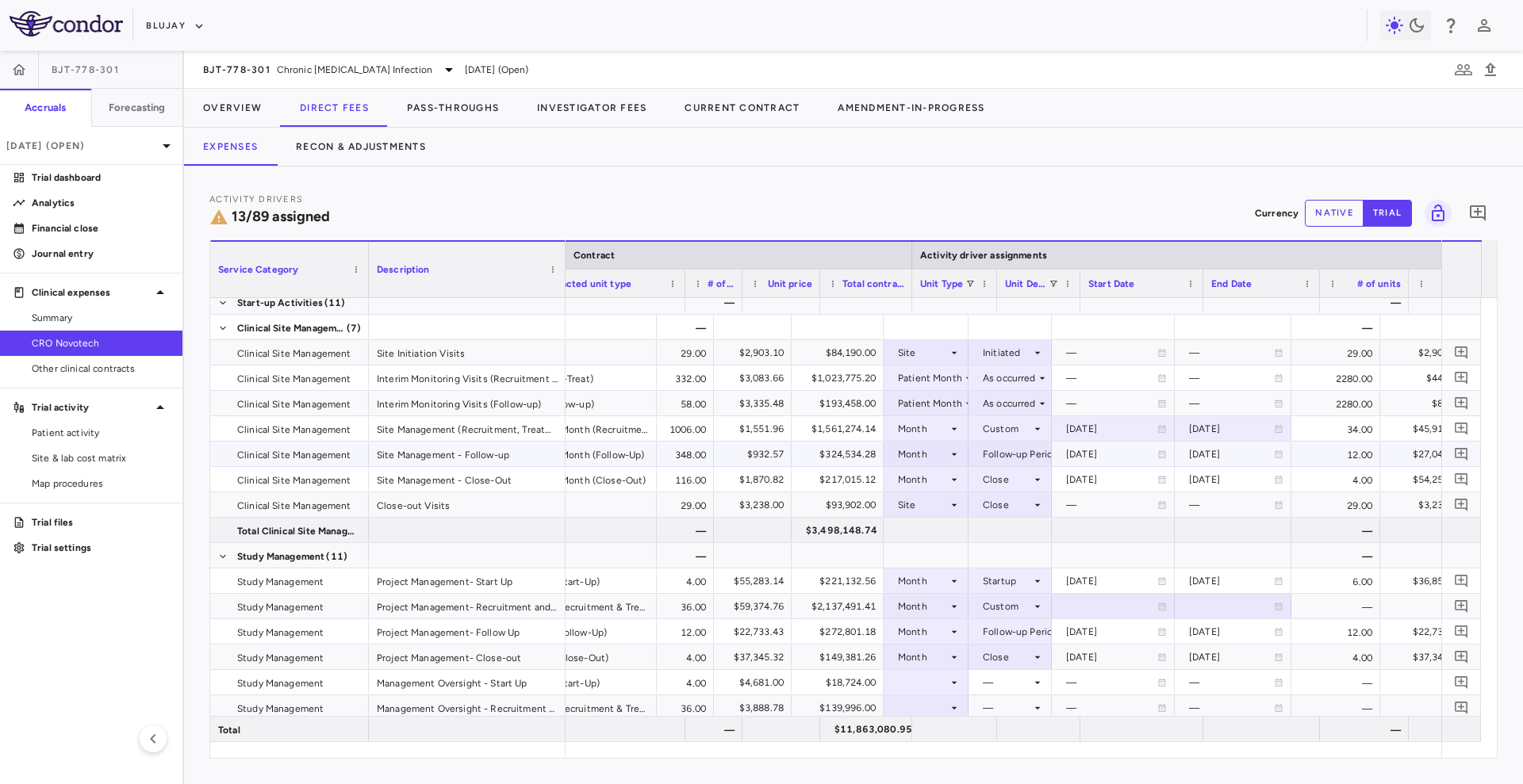
scroll to position [0, 111]
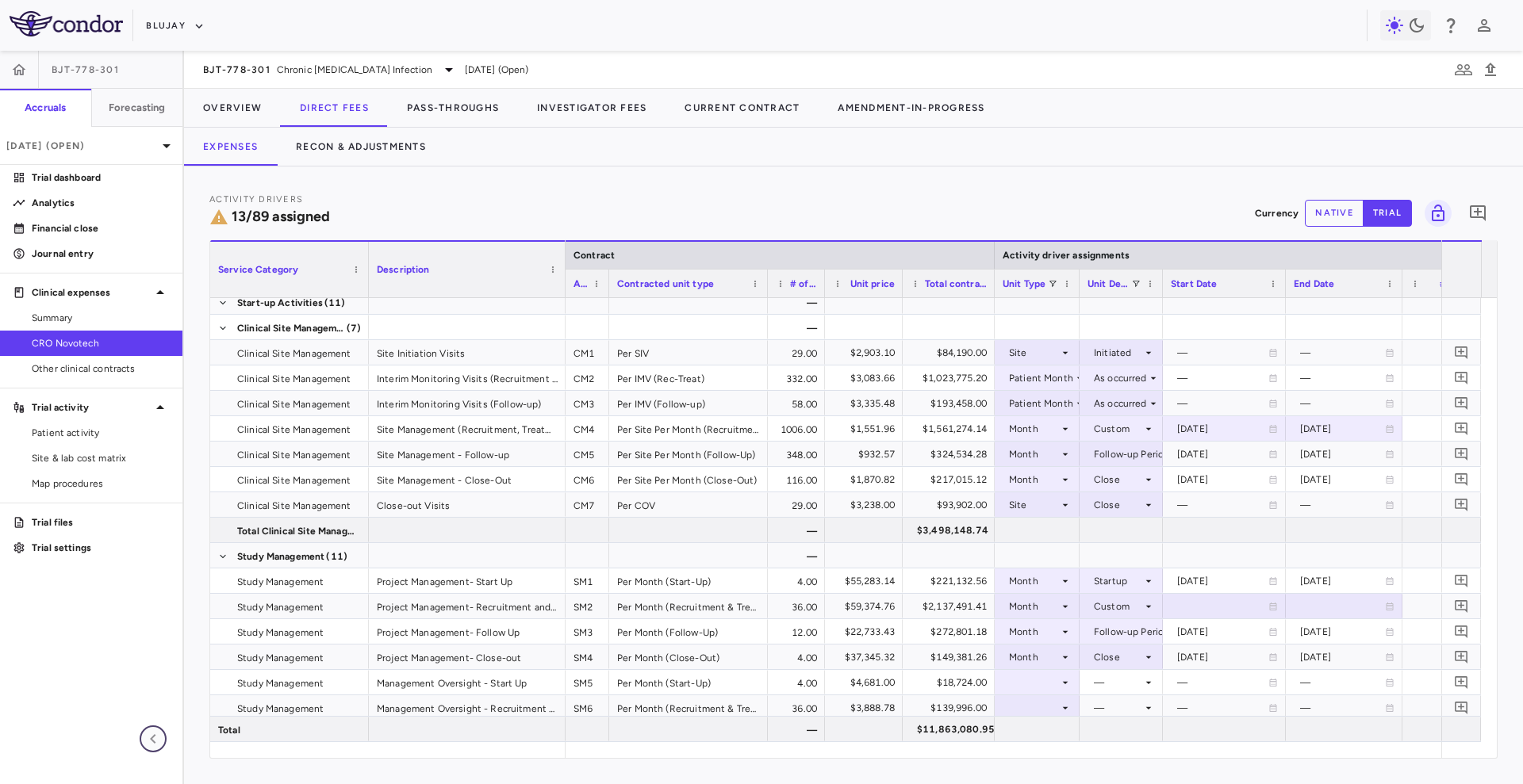
click at [152, 744] on icon "button" at bounding box center [153, 739] width 19 height 19
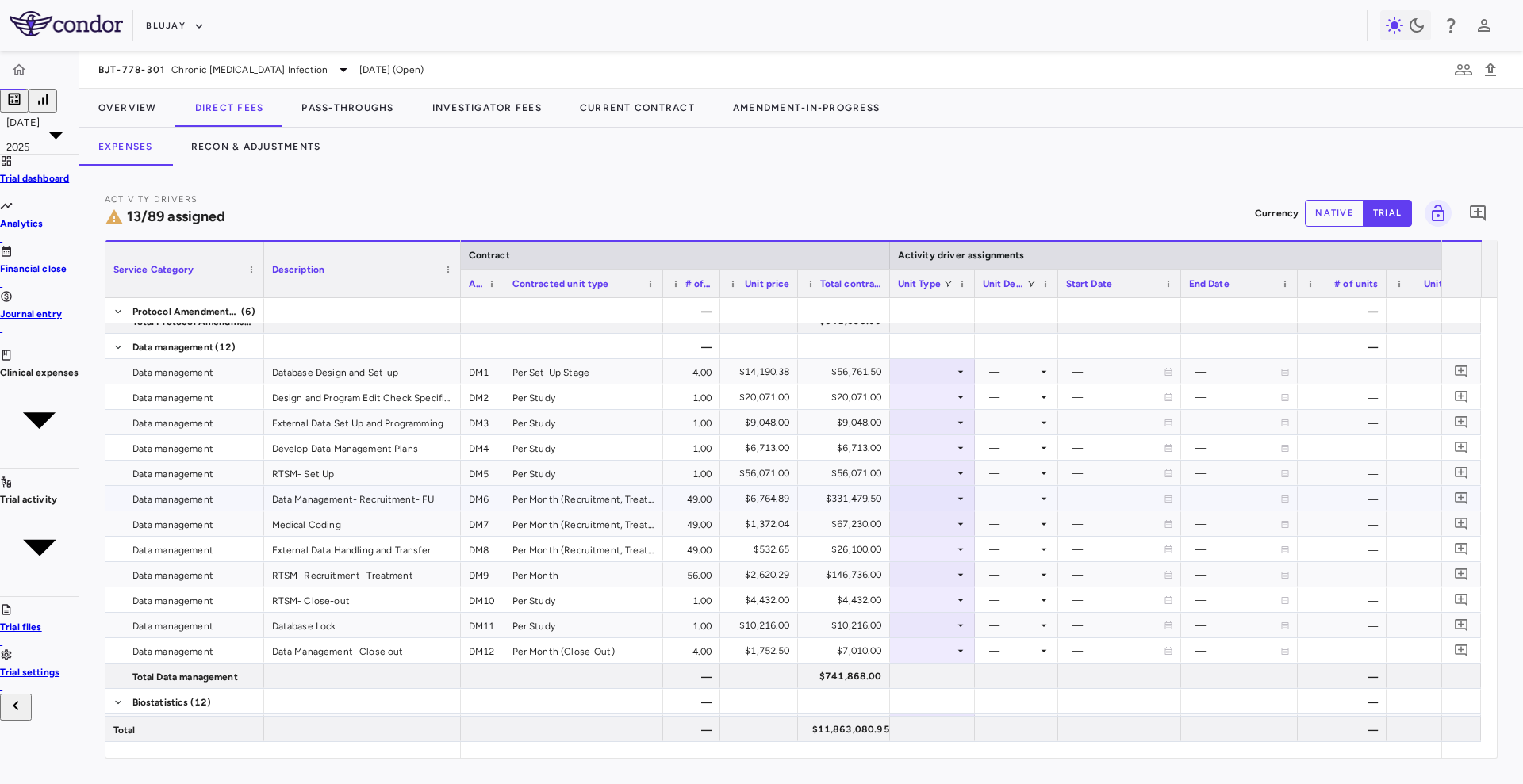
scroll to position [1439, 0]
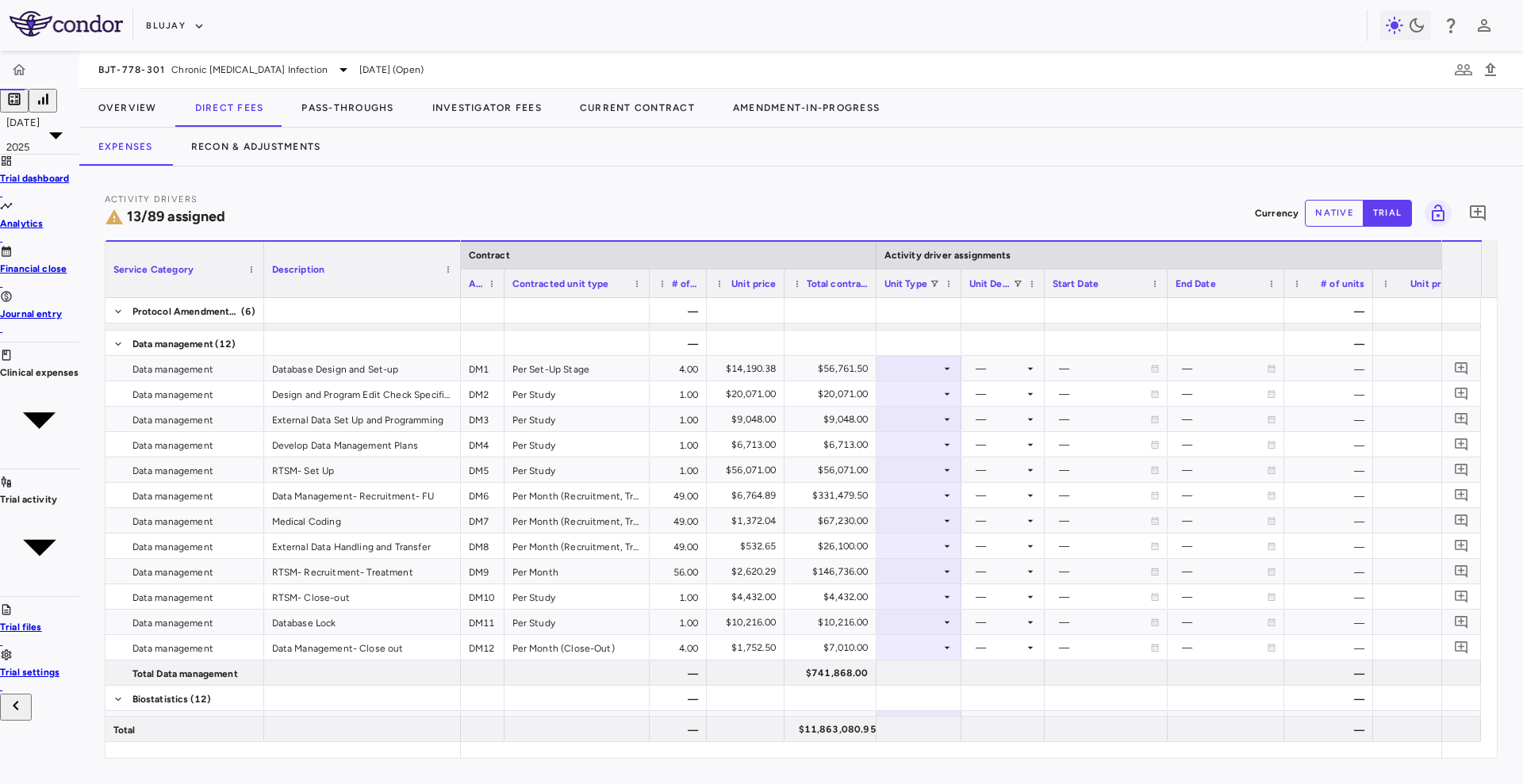
drag, startPoint x: 633, startPoint y: 277, endPoint x: 620, endPoint y: 294, distance: 21.4
click at [646, 294] on div at bounding box center [649, 283] width 7 height 28
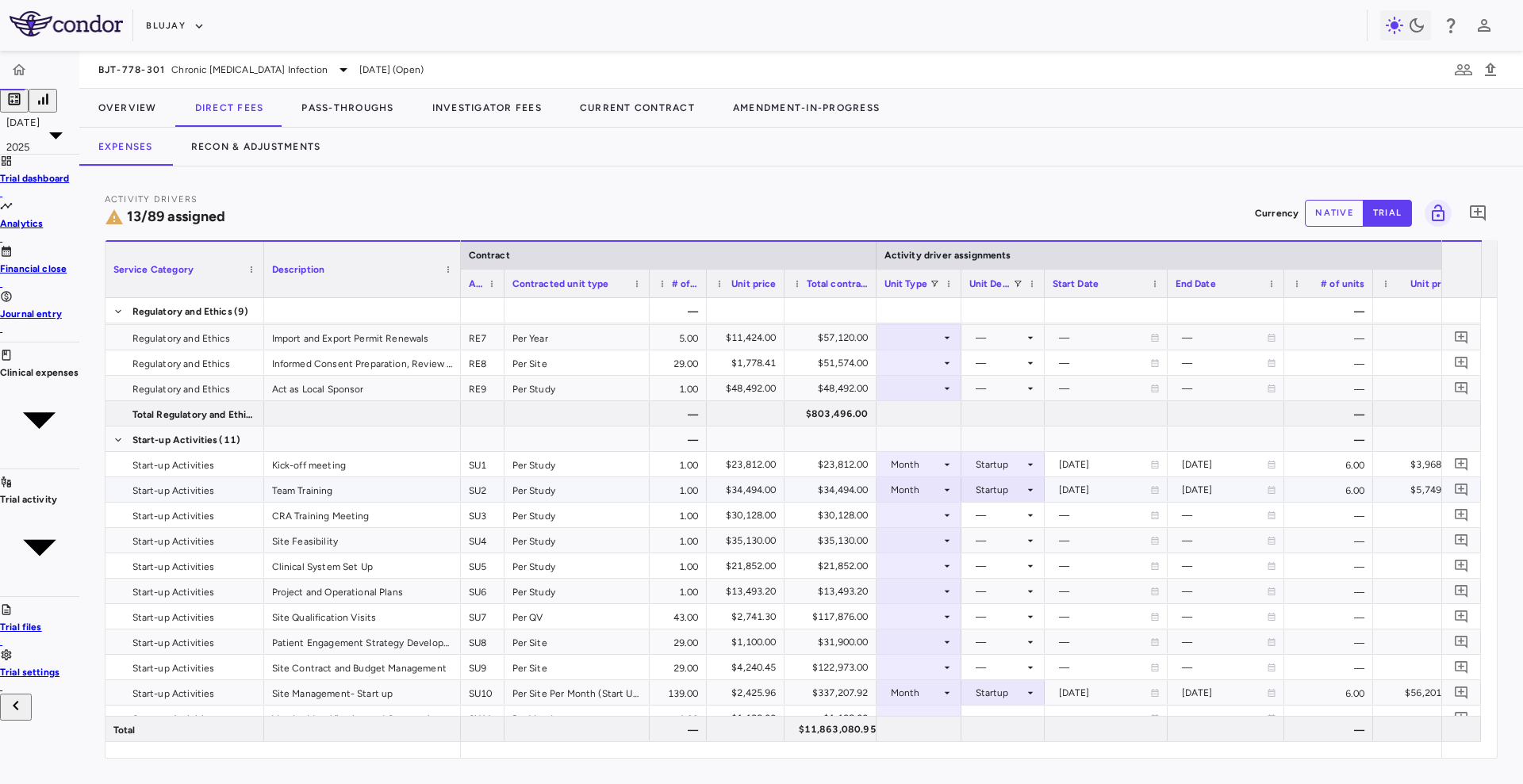
scroll to position [238, 0]
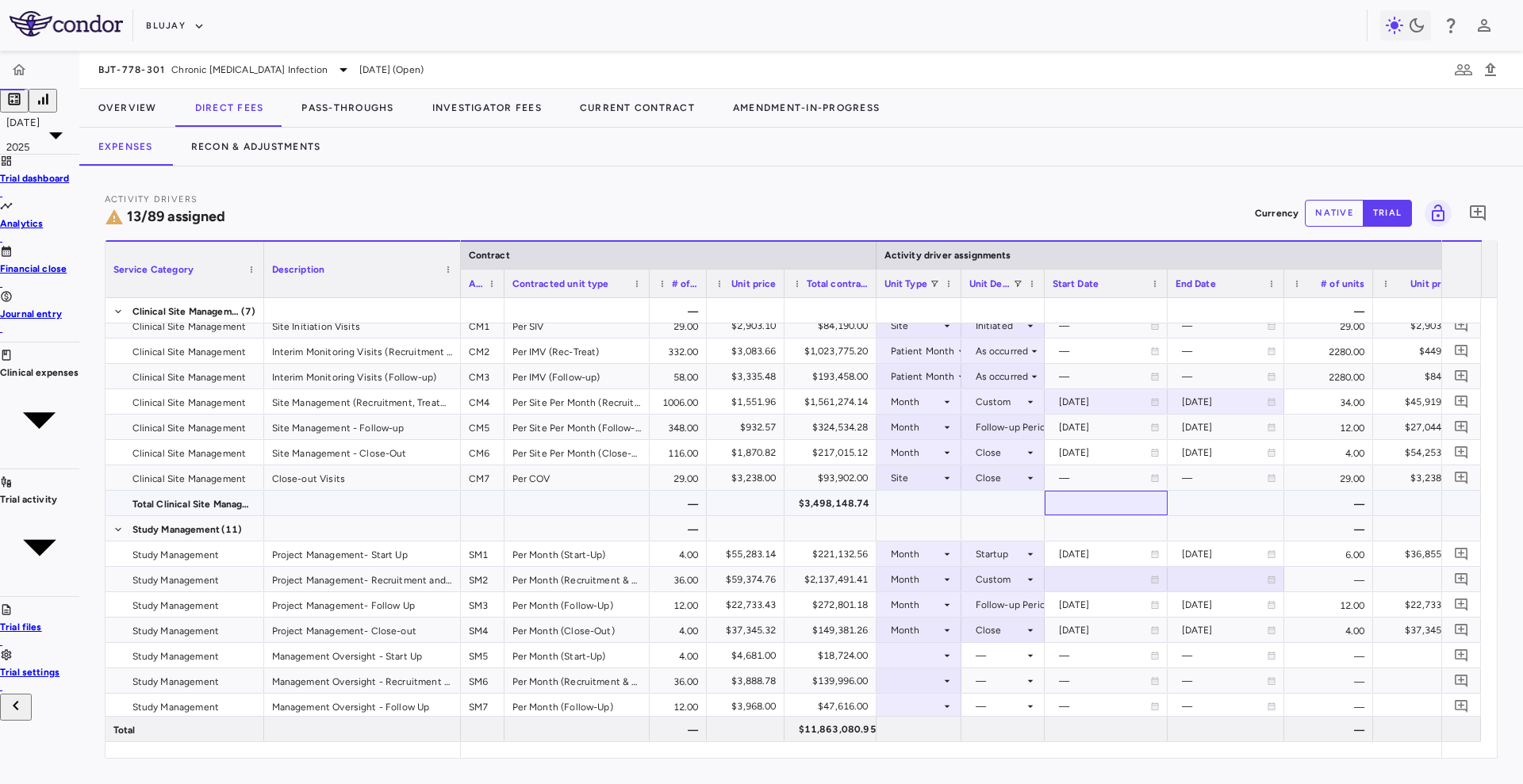
click at [1052, 504] on div at bounding box center [1105, 503] width 107 height 23
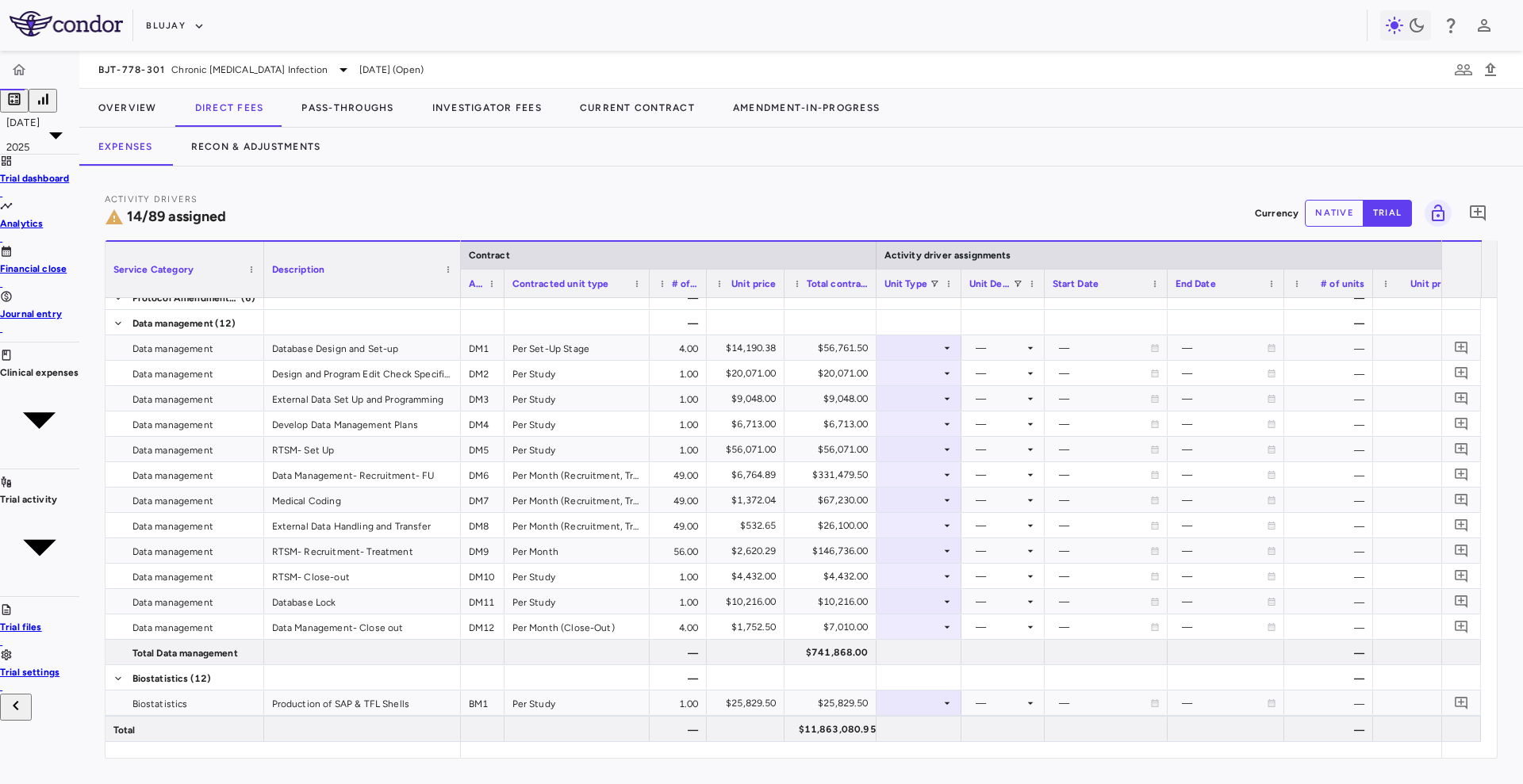
click at [820, 207] on div "Activity Drivers 14/89 assigned Currency native trial 0" at bounding box center [800, 213] width 1392 height 42
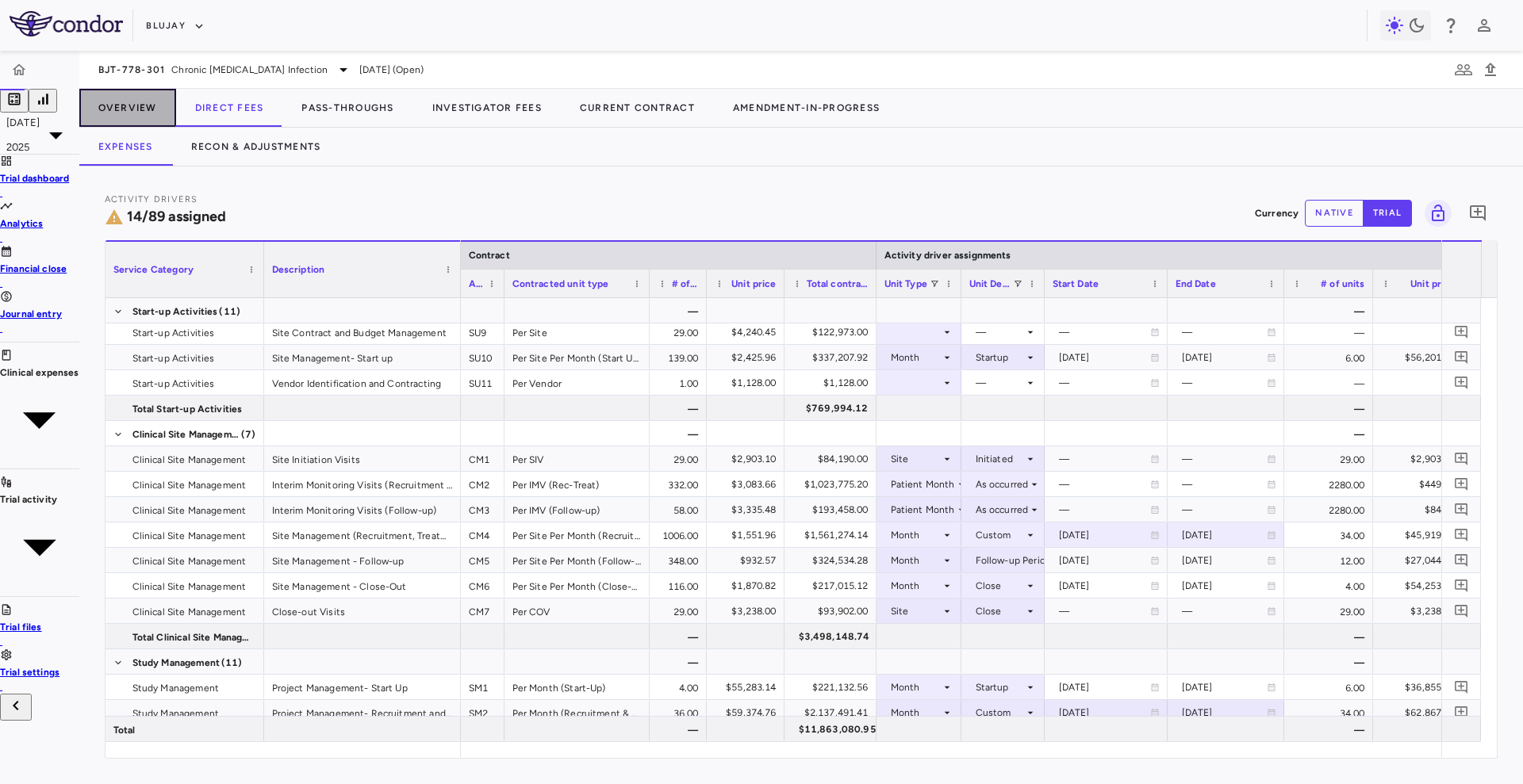
click at [115, 109] on button "Overview" at bounding box center [128, 108] width 97 height 38
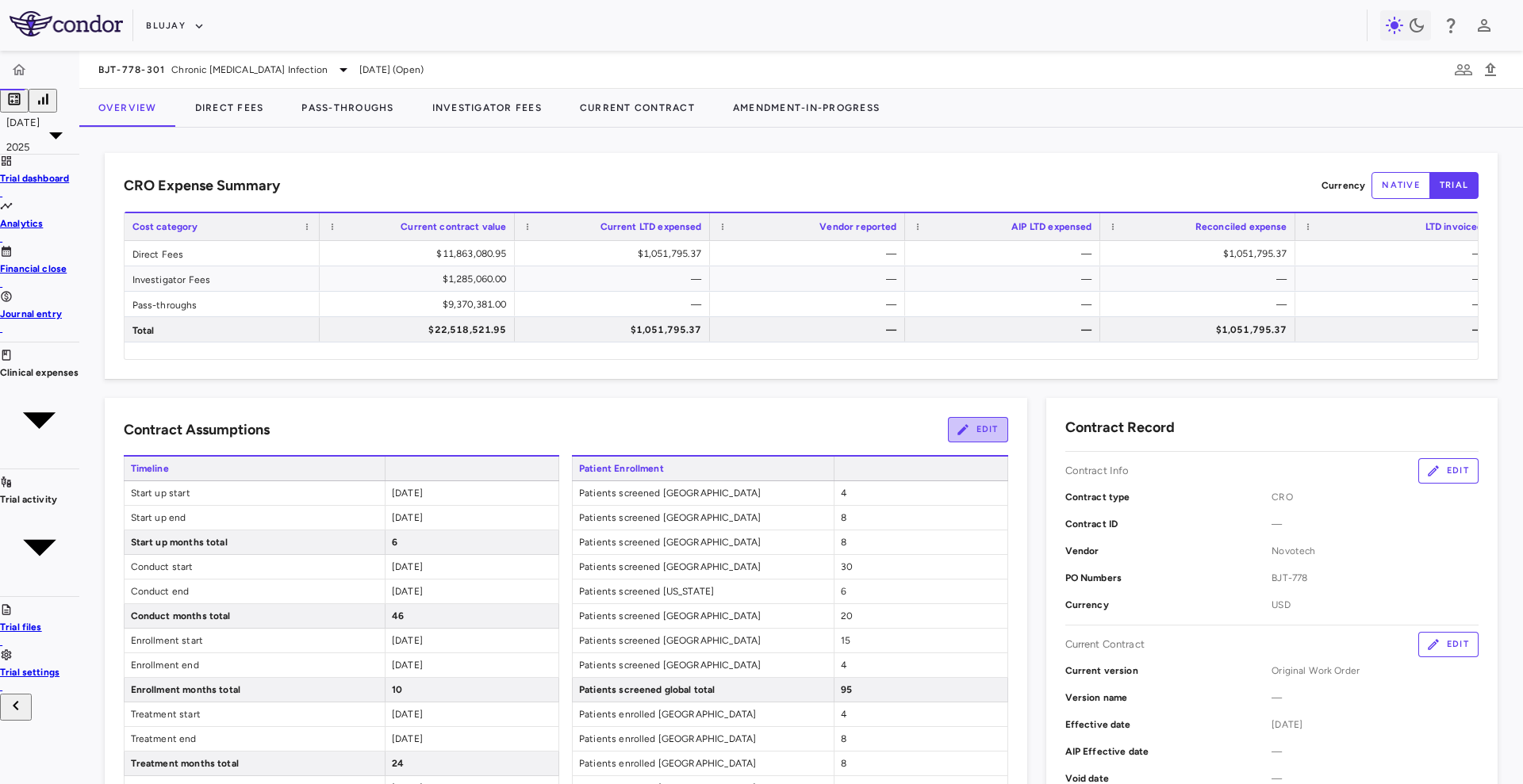
click at [947, 430] on button "Edit" at bounding box center [977, 429] width 61 height 25
type input "**********"
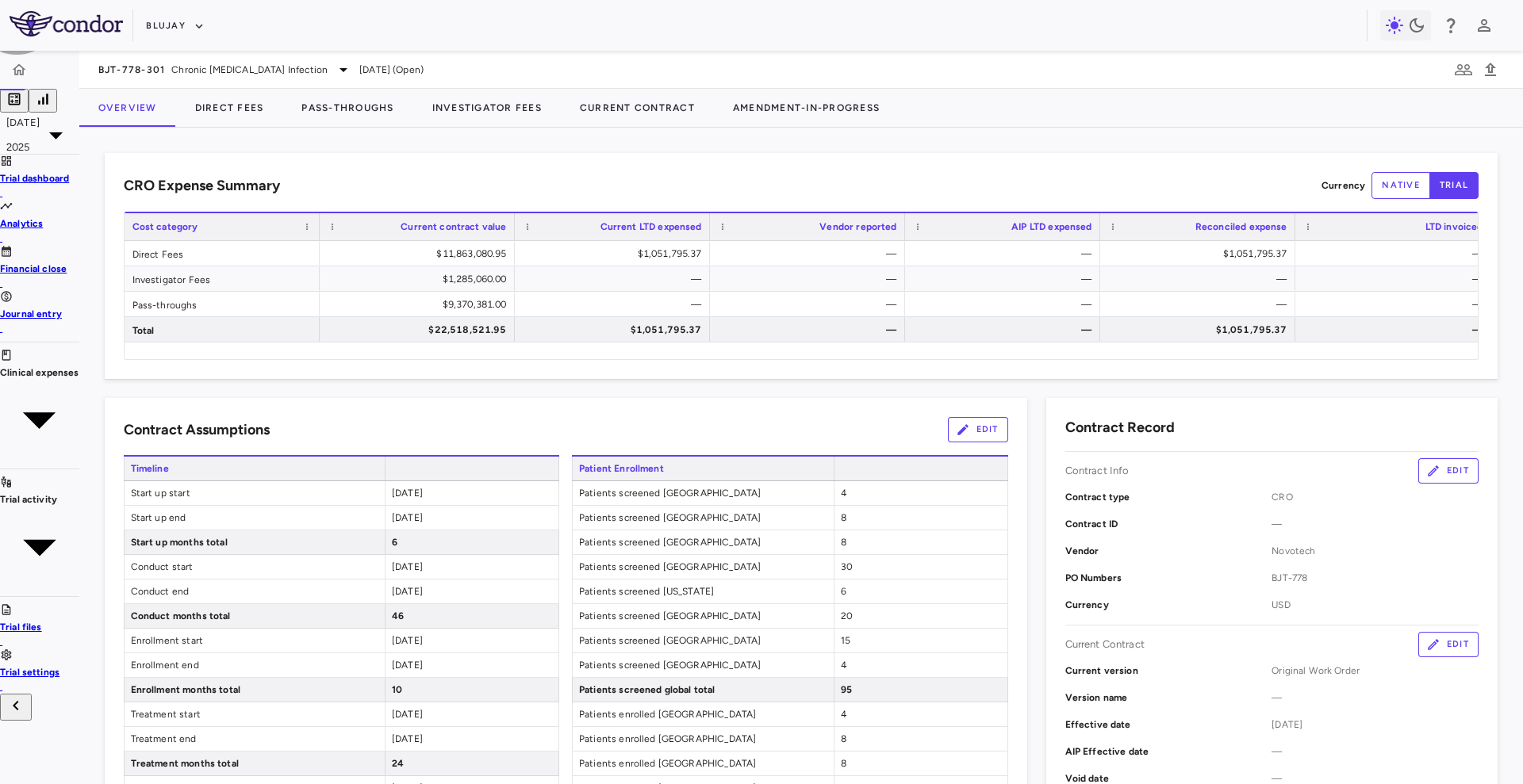
click at [205, 106] on button "Direct Fees" at bounding box center [229, 108] width 107 height 38
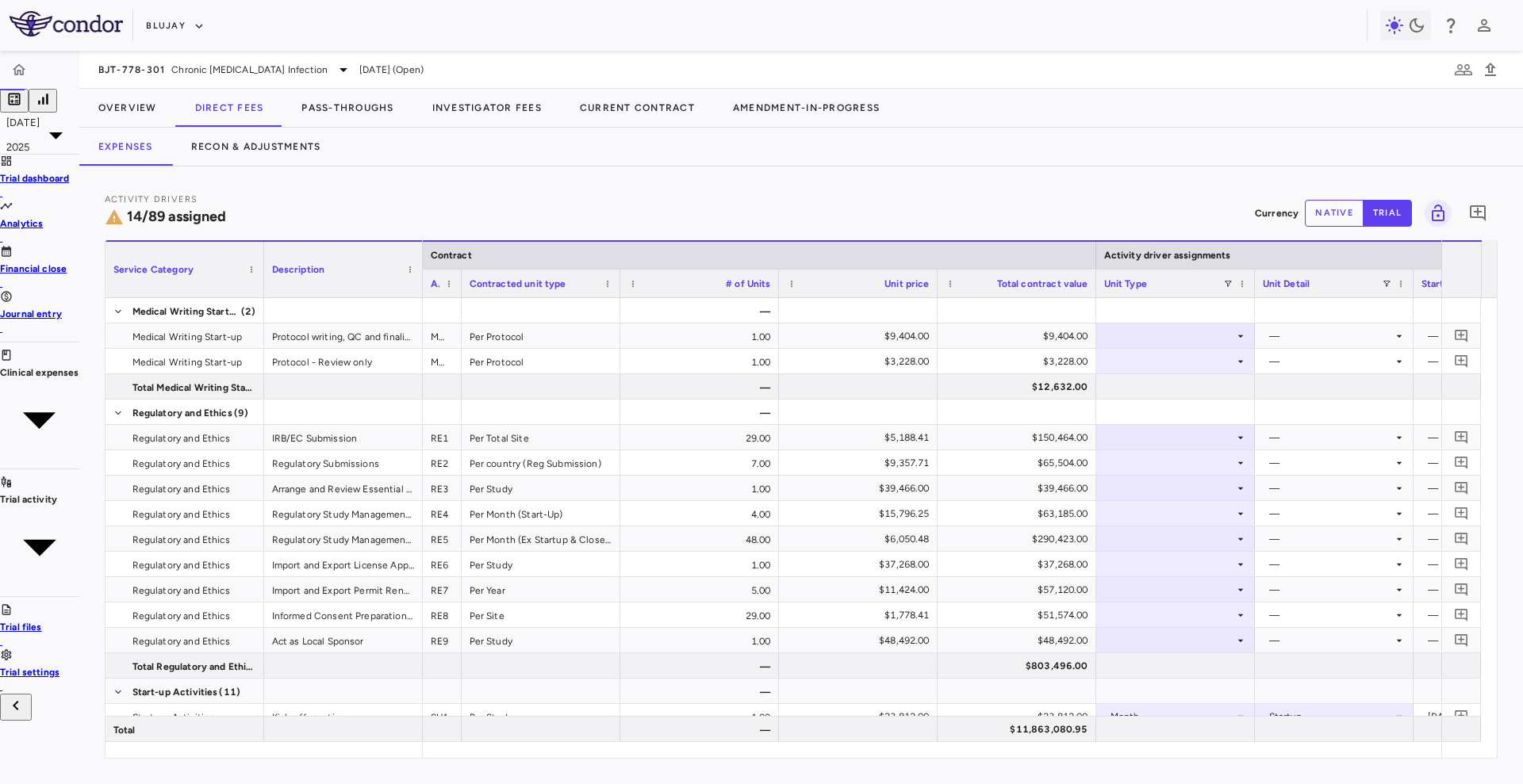
drag, startPoint x: 551, startPoint y: 288, endPoint x: 432, endPoint y: 312, distance: 121.4
click at [432, 312] on div "Service Category Description Contract Activity driver assignments Activity code…" at bounding box center [801, 499] width 1391 height 518
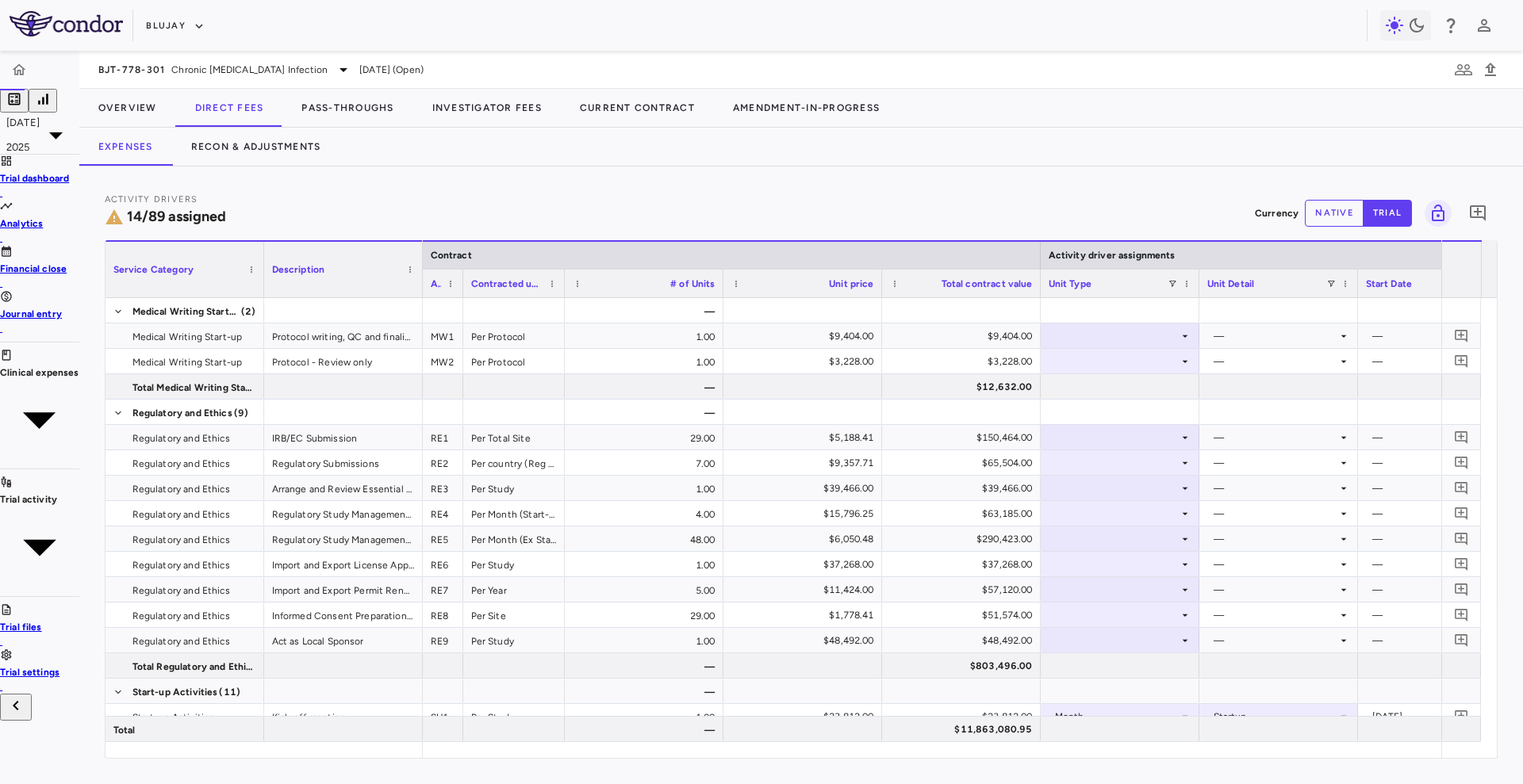
drag, startPoint x: 591, startPoint y: 283, endPoint x: 533, endPoint y: 289, distance: 58.3
click at [561, 289] on div at bounding box center [564, 283] width 7 height 28
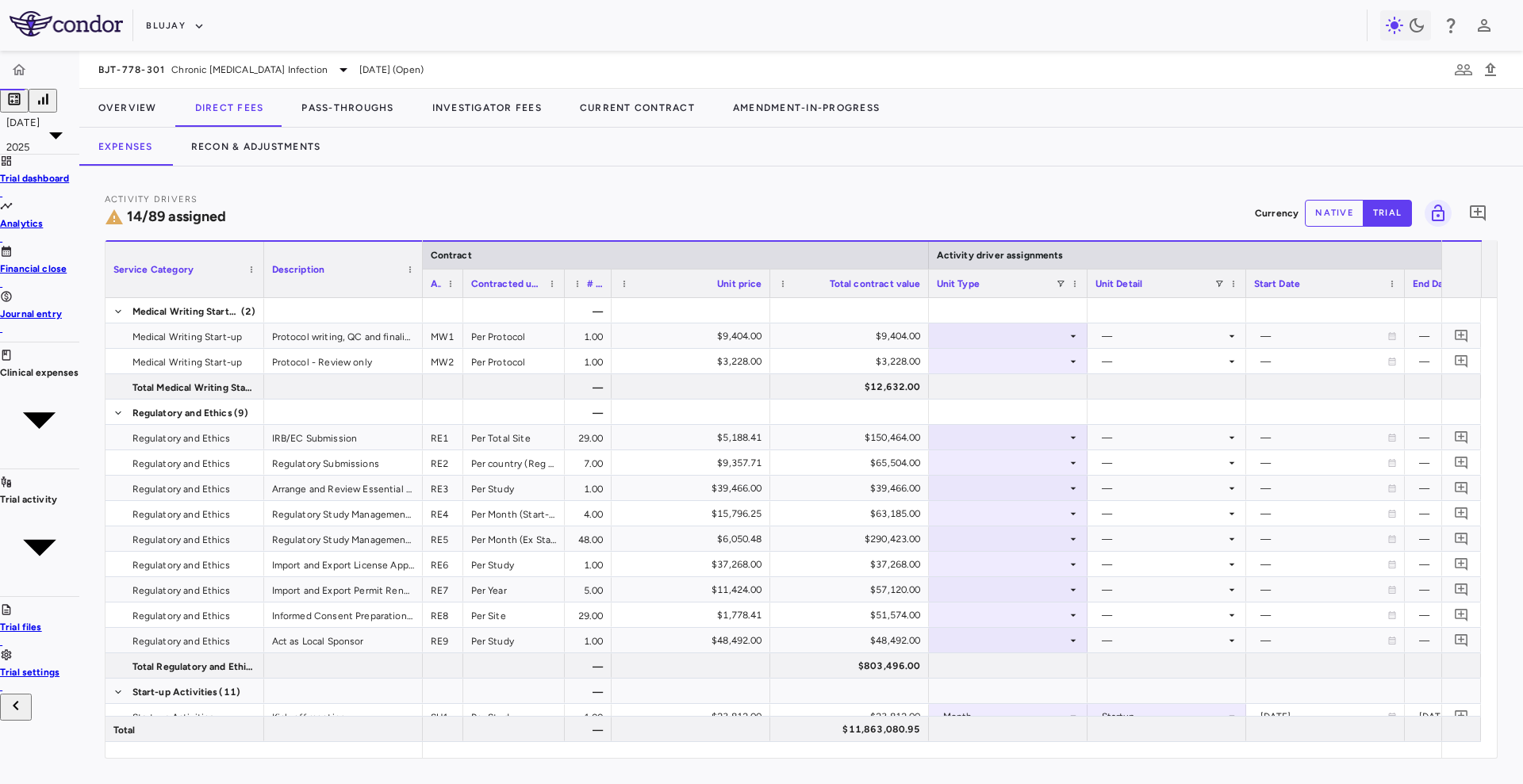
drag, startPoint x: 692, startPoint y: 284, endPoint x: 579, endPoint y: 303, distance: 114.6
click at [579, 303] on div "Service Category Description Contract Activity driver assignments Activity code…" at bounding box center [801, 499] width 1391 height 518
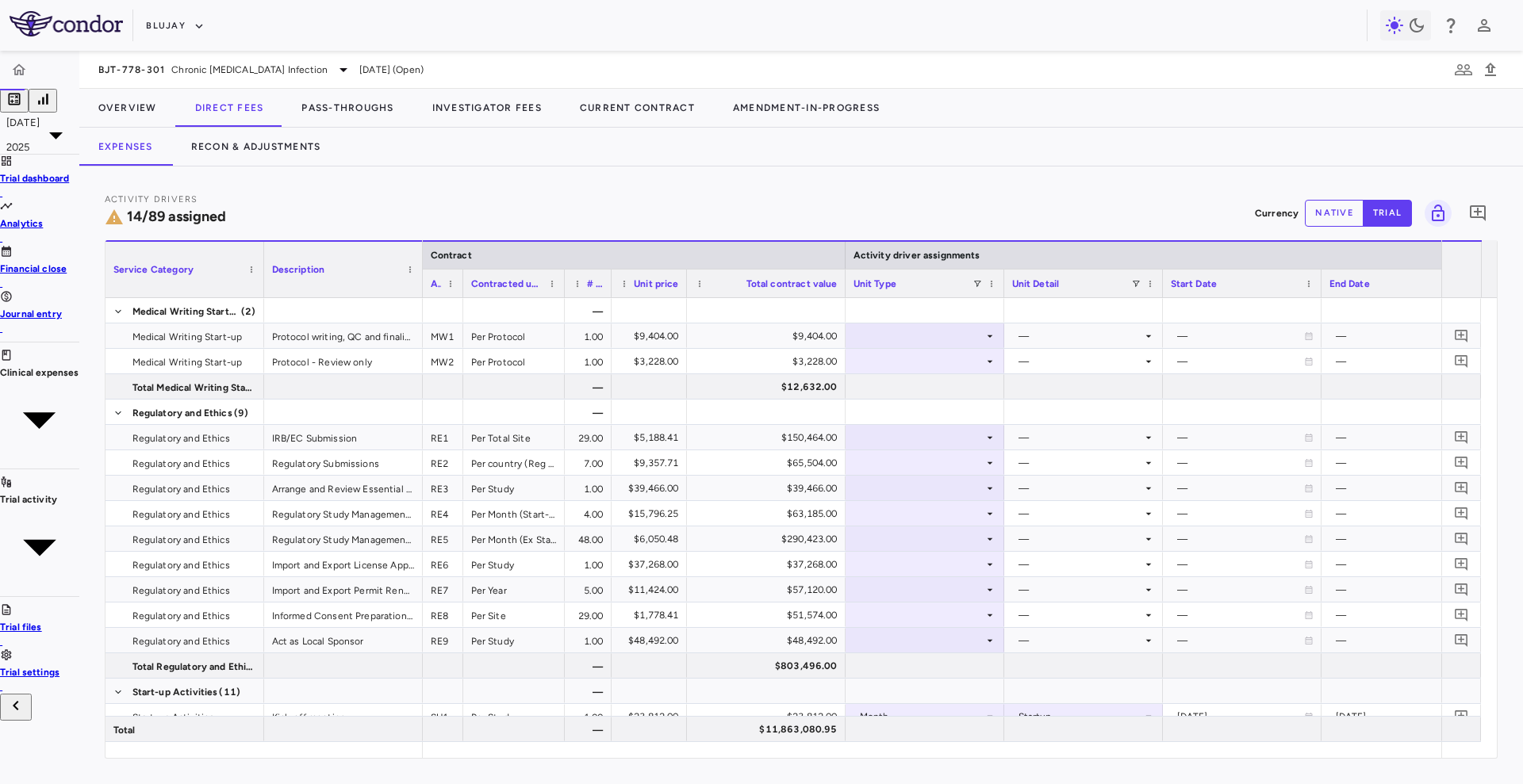
drag, startPoint x: 738, startPoint y: 283, endPoint x: 655, endPoint y: 296, distance: 84.0
click at [683, 296] on div at bounding box center [686, 283] width 7 height 28
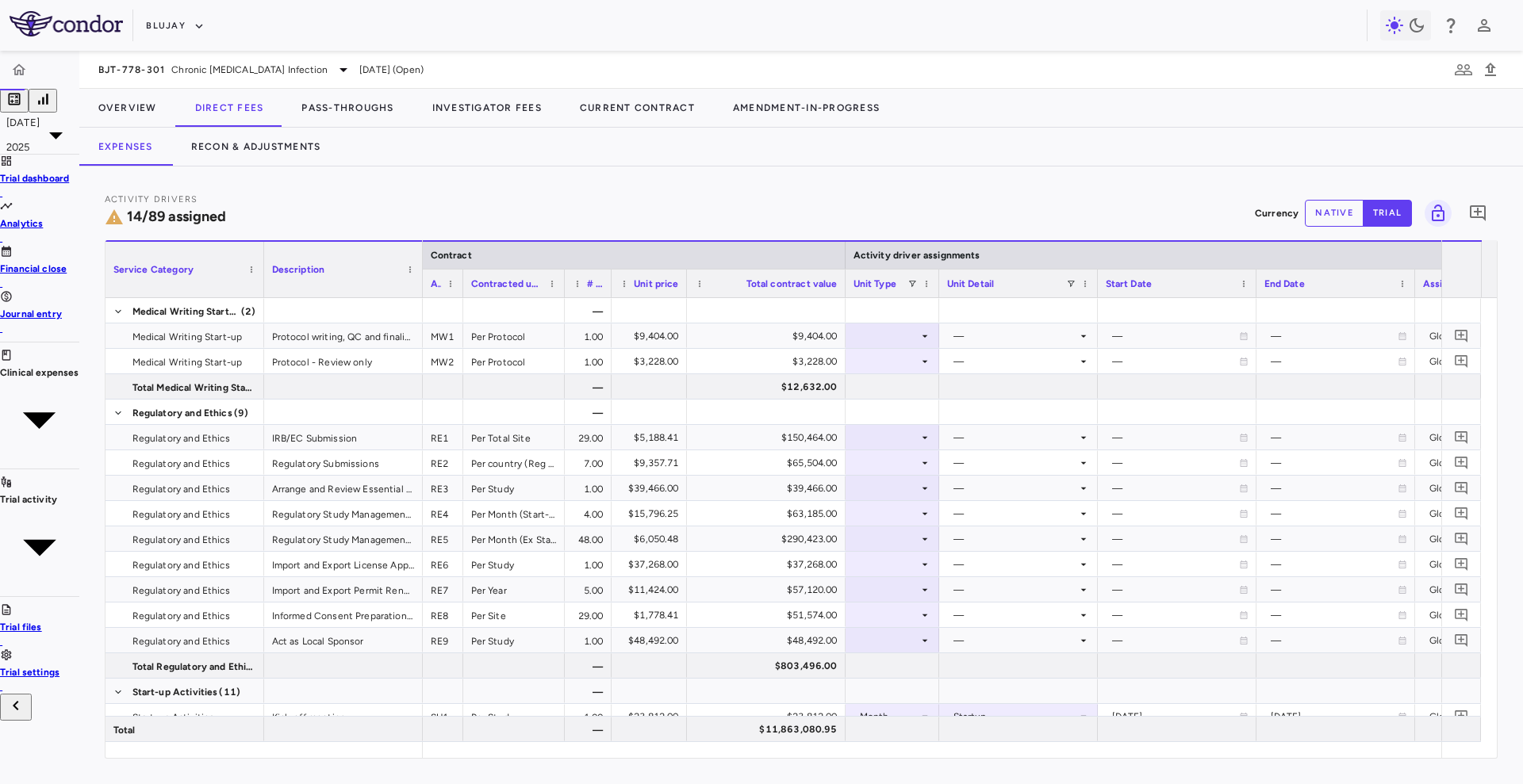
drag, startPoint x: 974, startPoint y: 287, endPoint x: 910, endPoint y: 289, distance: 64.0
click at [935, 289] on div at bounding box center [938, 283] width 7 height 28
drag, startPoint x: 1065, startPoint y: 280, endPoint x: 1004, endPoint y: 288, distance: 61.5
click at [1033, 288] on div at bounding box center [1036, 283] width 7 height 28
click at [1191, 288] on div at bounding box center [1194, 283] width 7 height 28
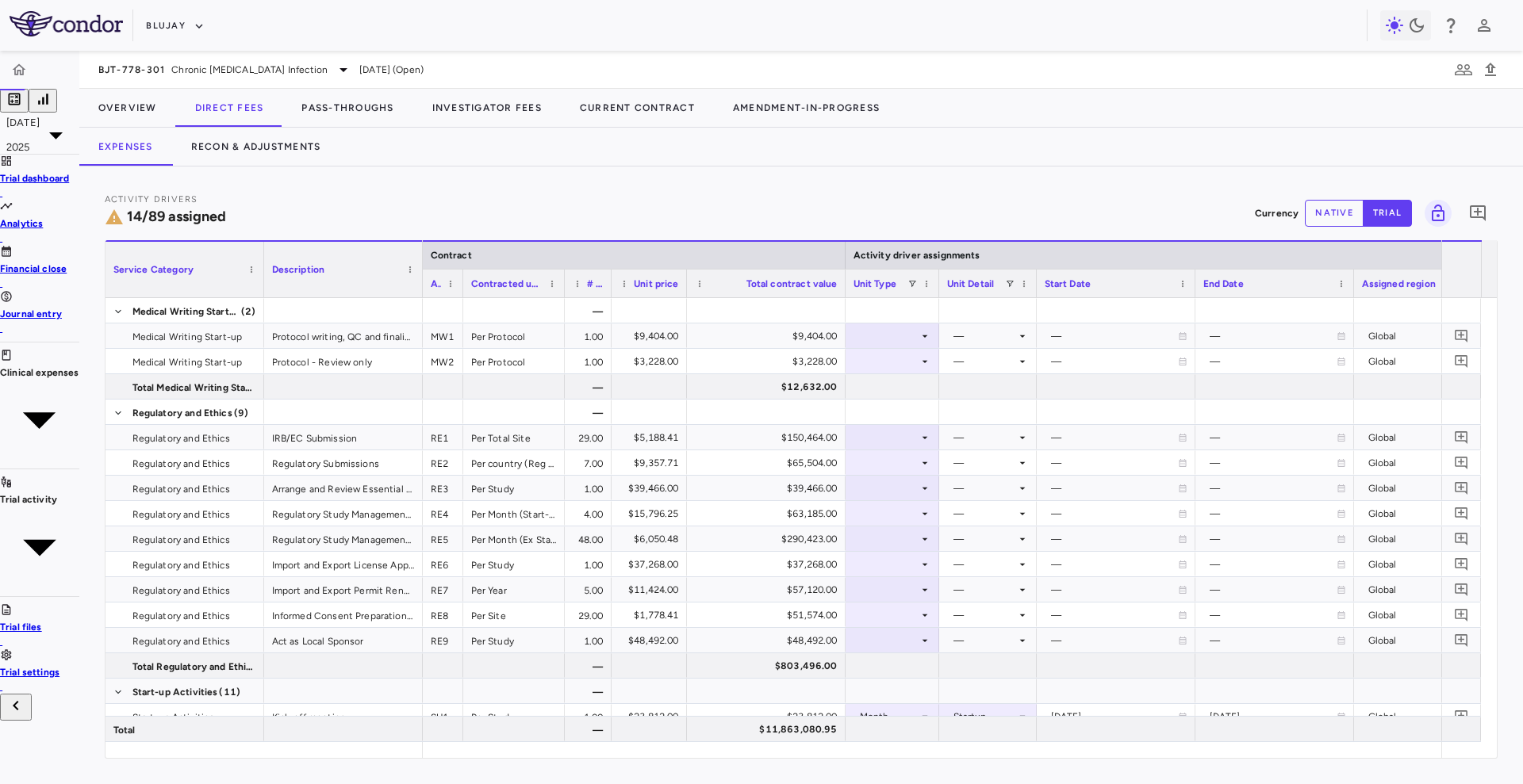
click at [1191, 288] on div at bounding box center [1194, 283] width 7 height 28
click at [1295, 288] on div at bounding box center [1298, 283] width 7 height 28
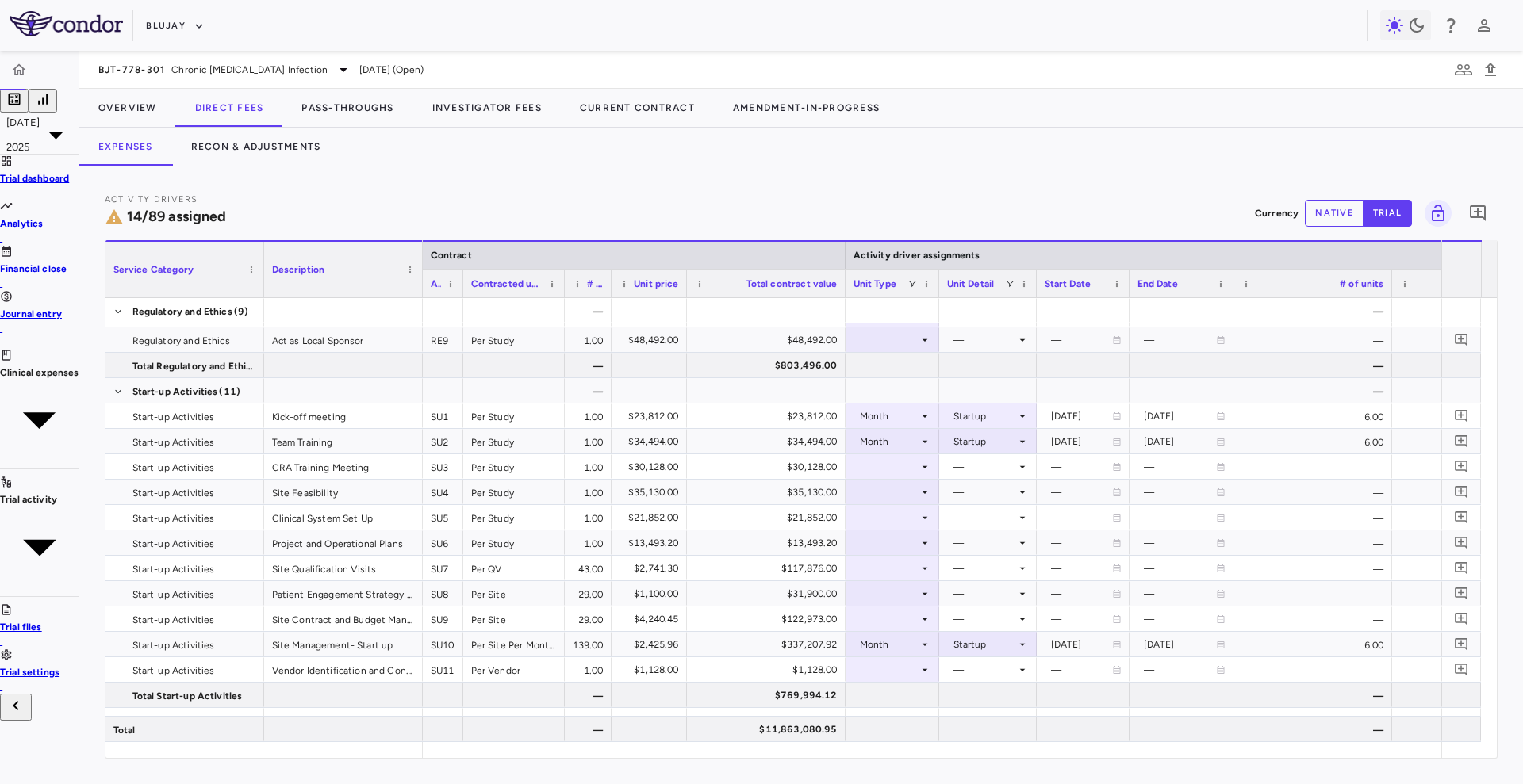
drag, startPoint x: 1110, startPoint y: 288, endPoint x: 1097, endPoint y: 290, distance: 13.2
click at [1125, 290] on div at bounding box center [1128, 283] width 7 height 28
drag, startPoint x: 1200, startPoint y: 291, endPoint x: 1188, endPoint y: 293, distance: 12.2
click at [1216, 293] on div at bounding box center [1219, 283] width 7 height 28
click at [1375, 283] on div at bounding box center [1378, 283] width 7 height 28
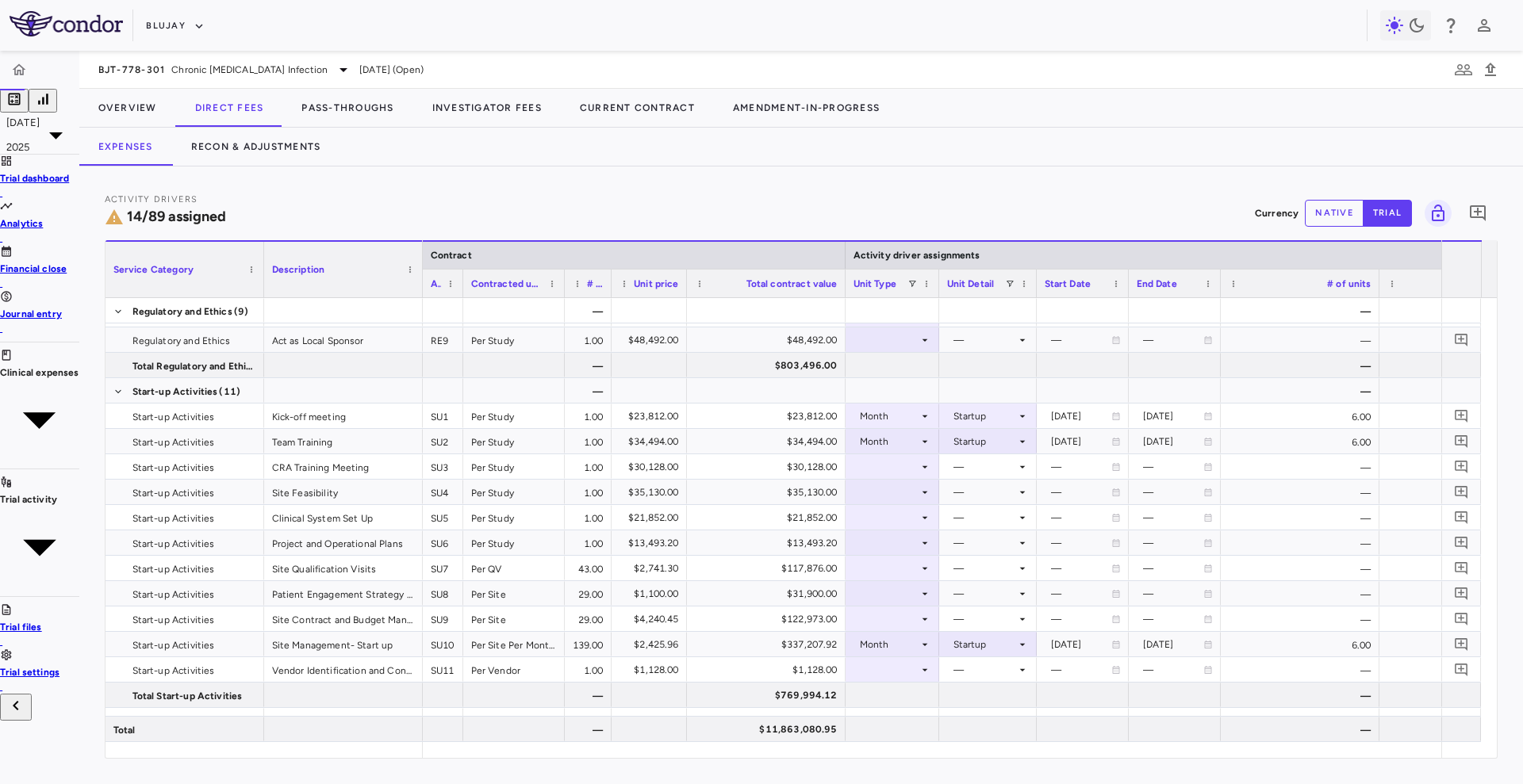
click at [1375, 283] on div at bounding box center [1378, 283] width 7 height 28
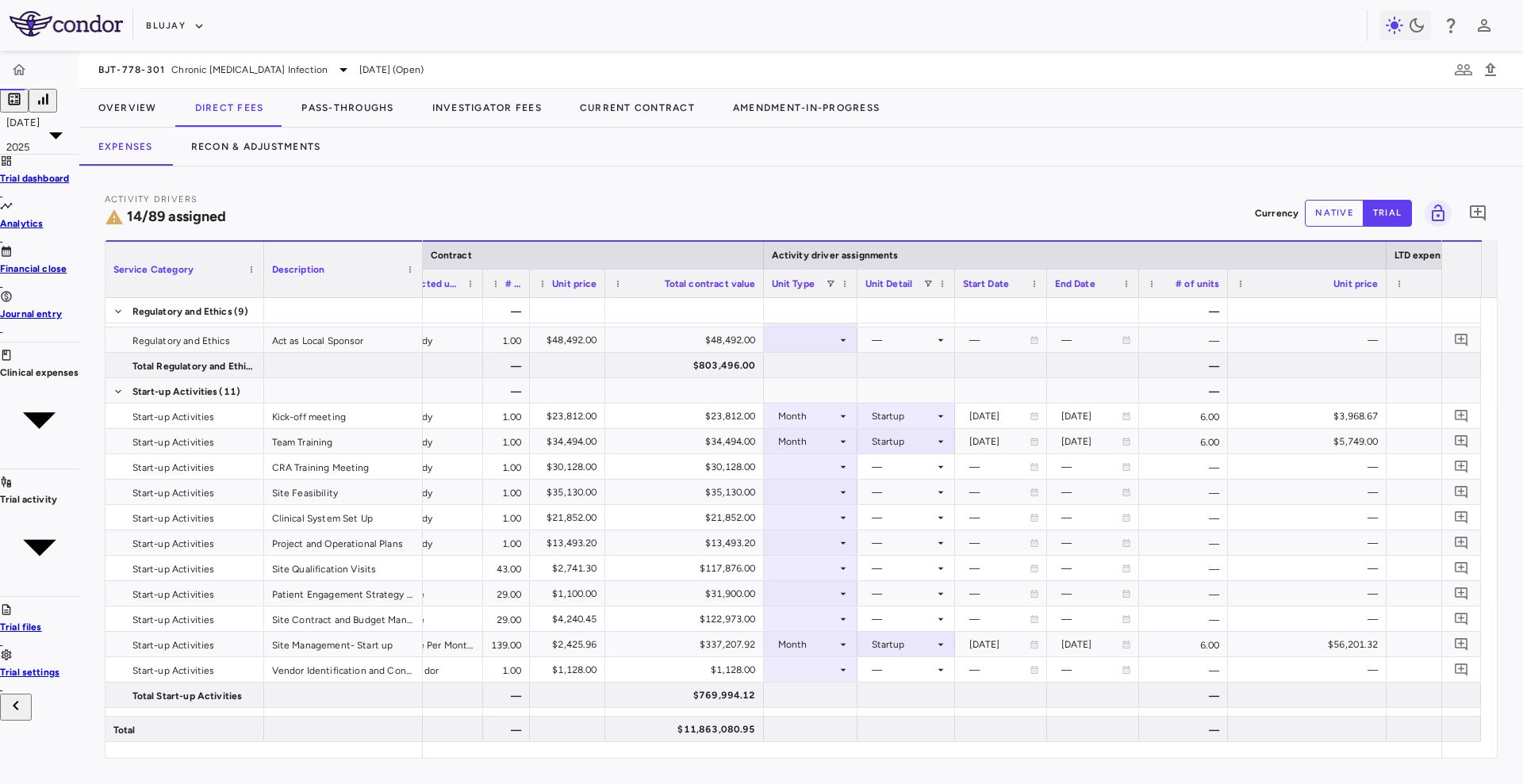
scroll to position [0, 84]
click at [1381, 282] on div at bounding box center [1384, 283] width 7 height 28
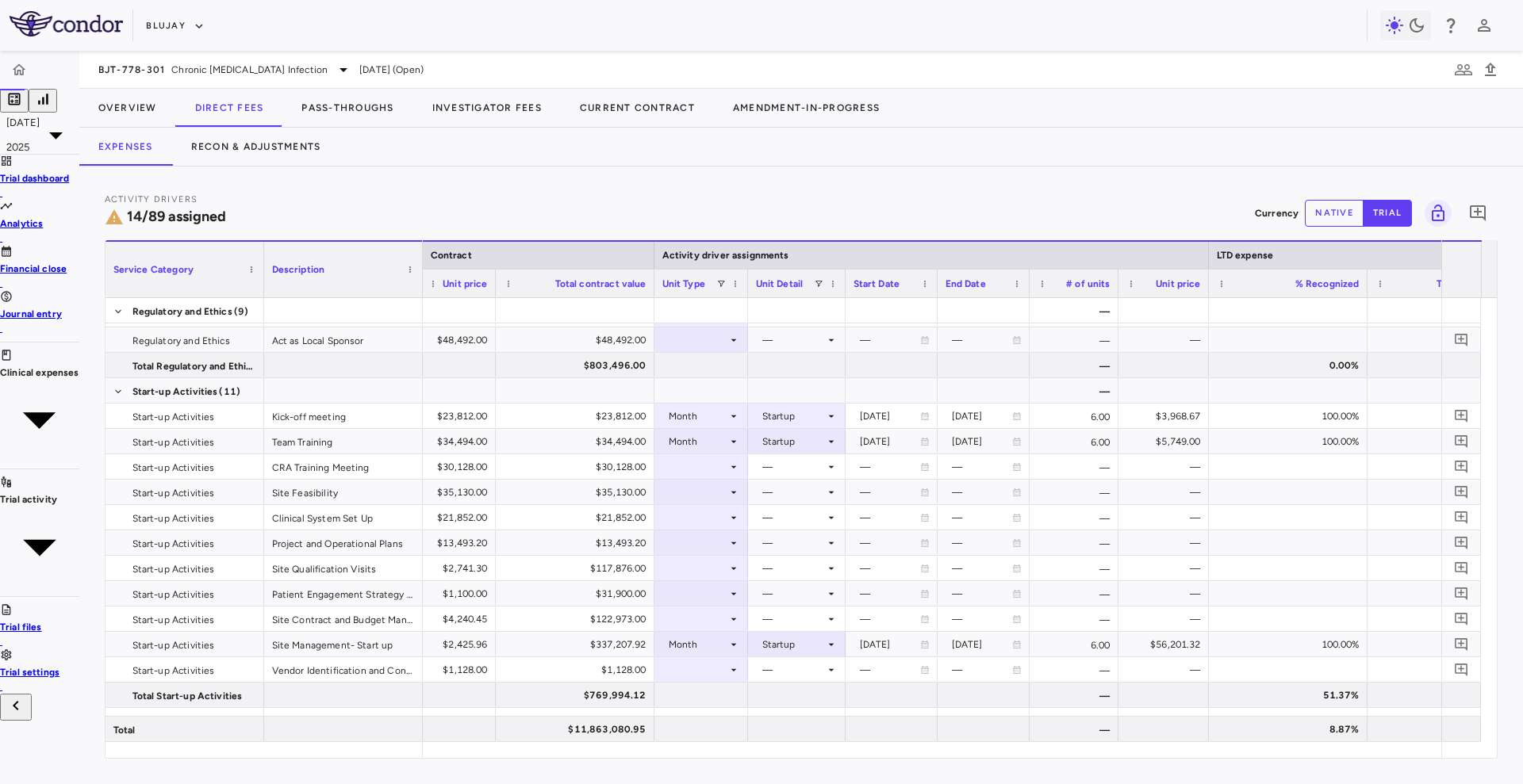
scroll to position [0, 233]
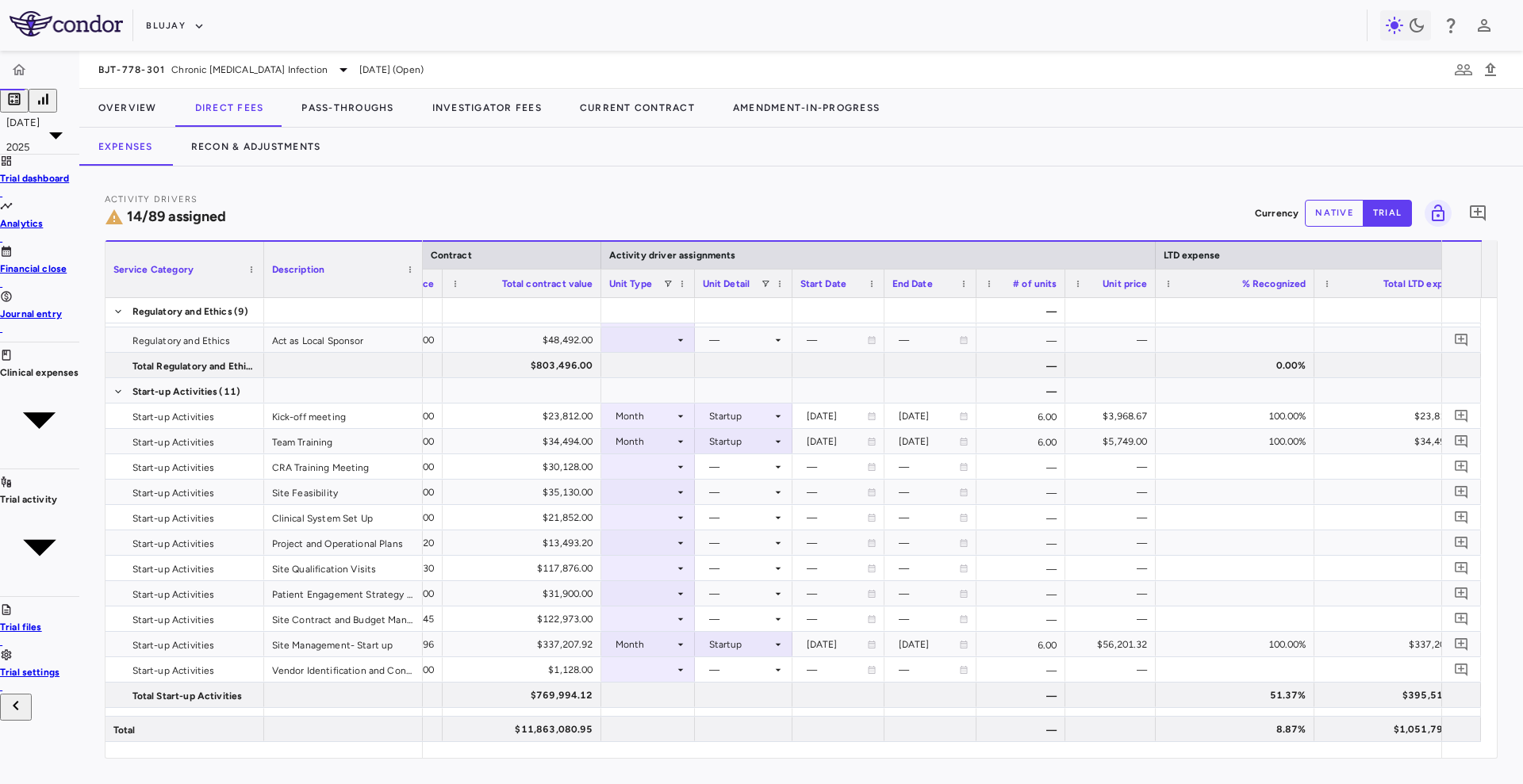
click at [1310, 284] on div at bounding box center [1313, 283] width 7 height 28
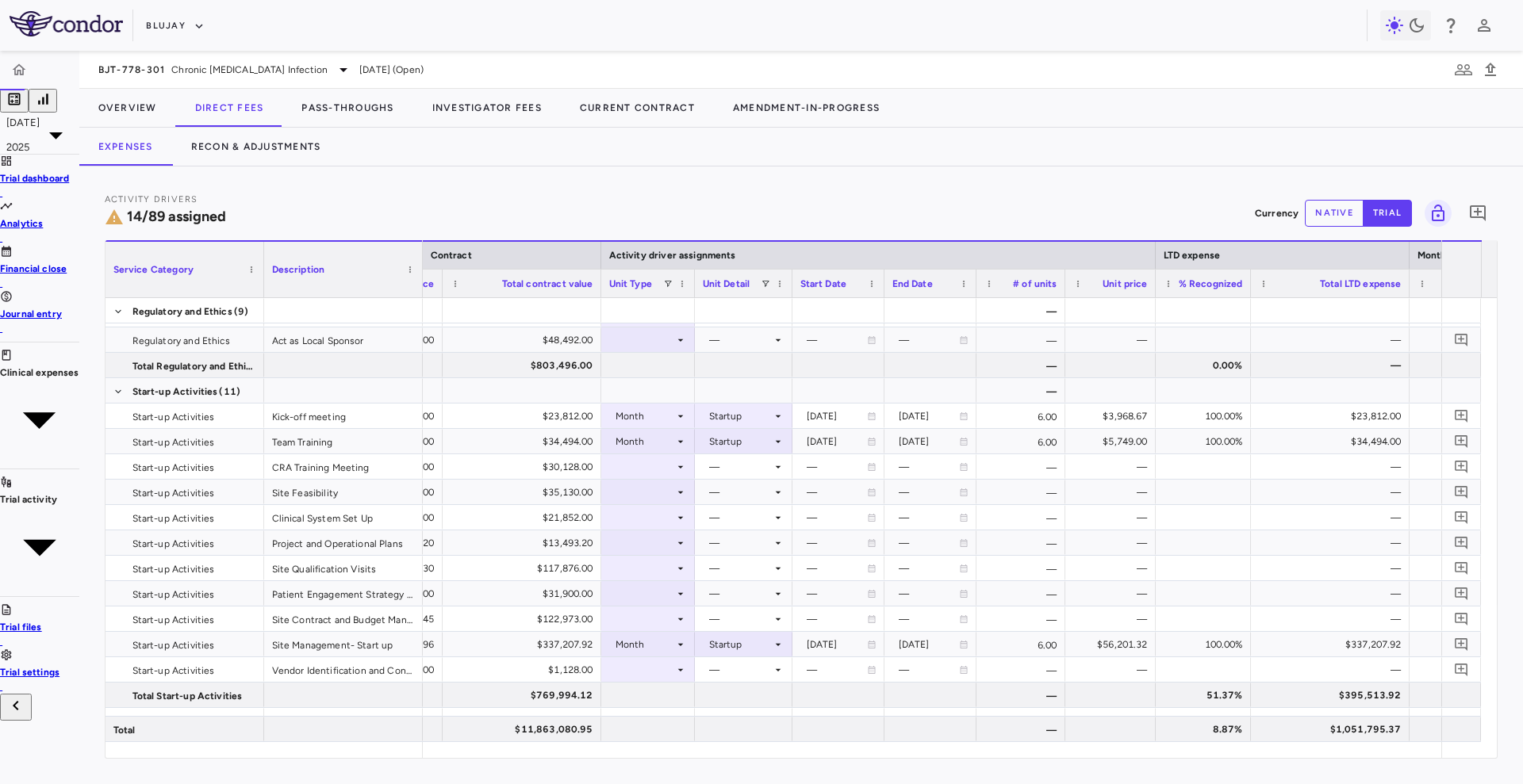
drag, startPoint x: 1233, startPoint y: 290, endPoint x: 1219, endPoint y: 293, distance: 14.3
click at [1246, 293] on div at bounding box center [1249, 283] width 7 height 28
drag, startPoint x: 1378, startPoint y: 281, endPoint x: 1329, endPoint y: 282, distance: 49.0
click at [1357, 282] on div at bounding box center [1360, 283] width 7 height 28
click at [1360, 286] on div at bounding box center [1363, 283] width 7 height 28
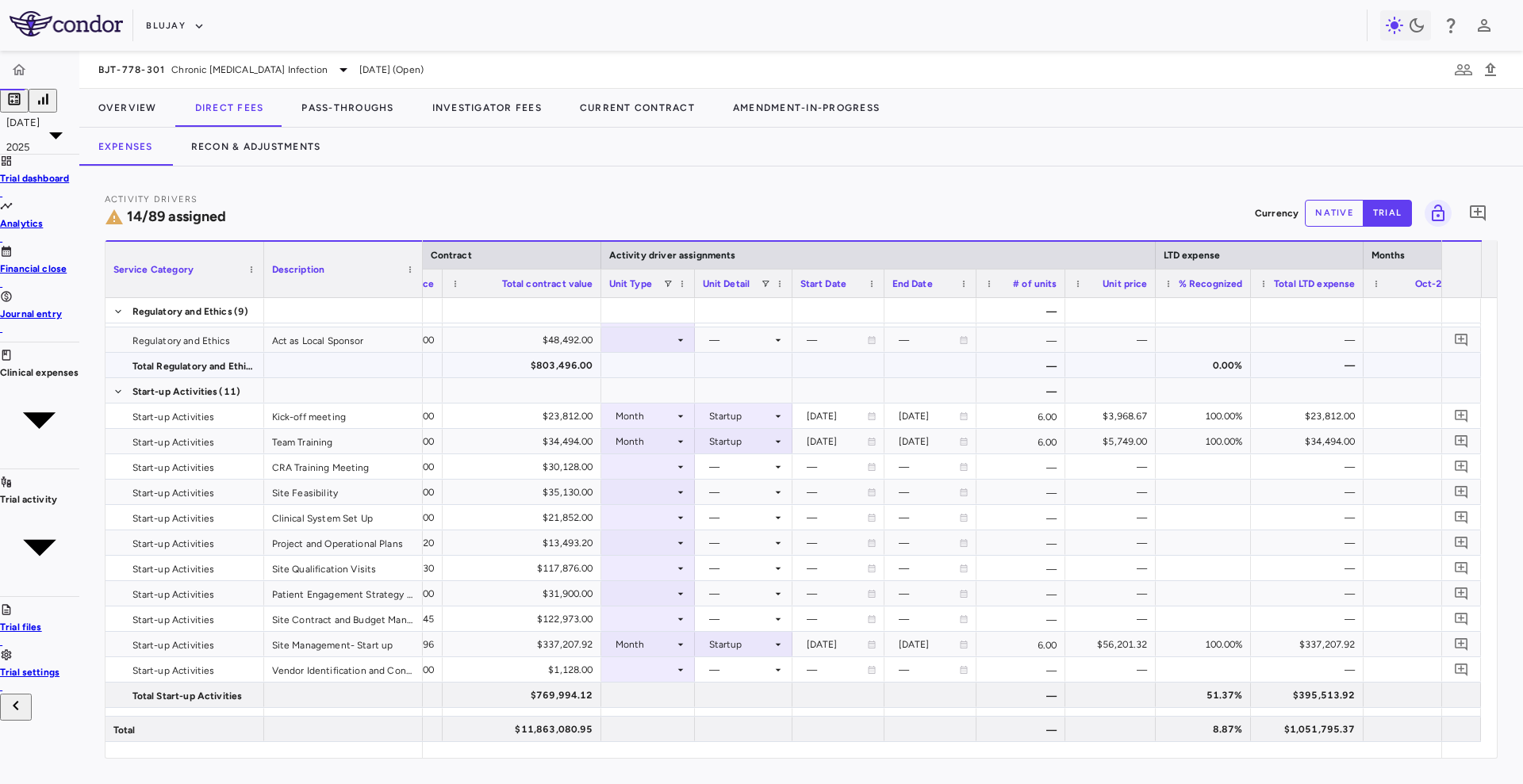
scroll to position [0, 367]
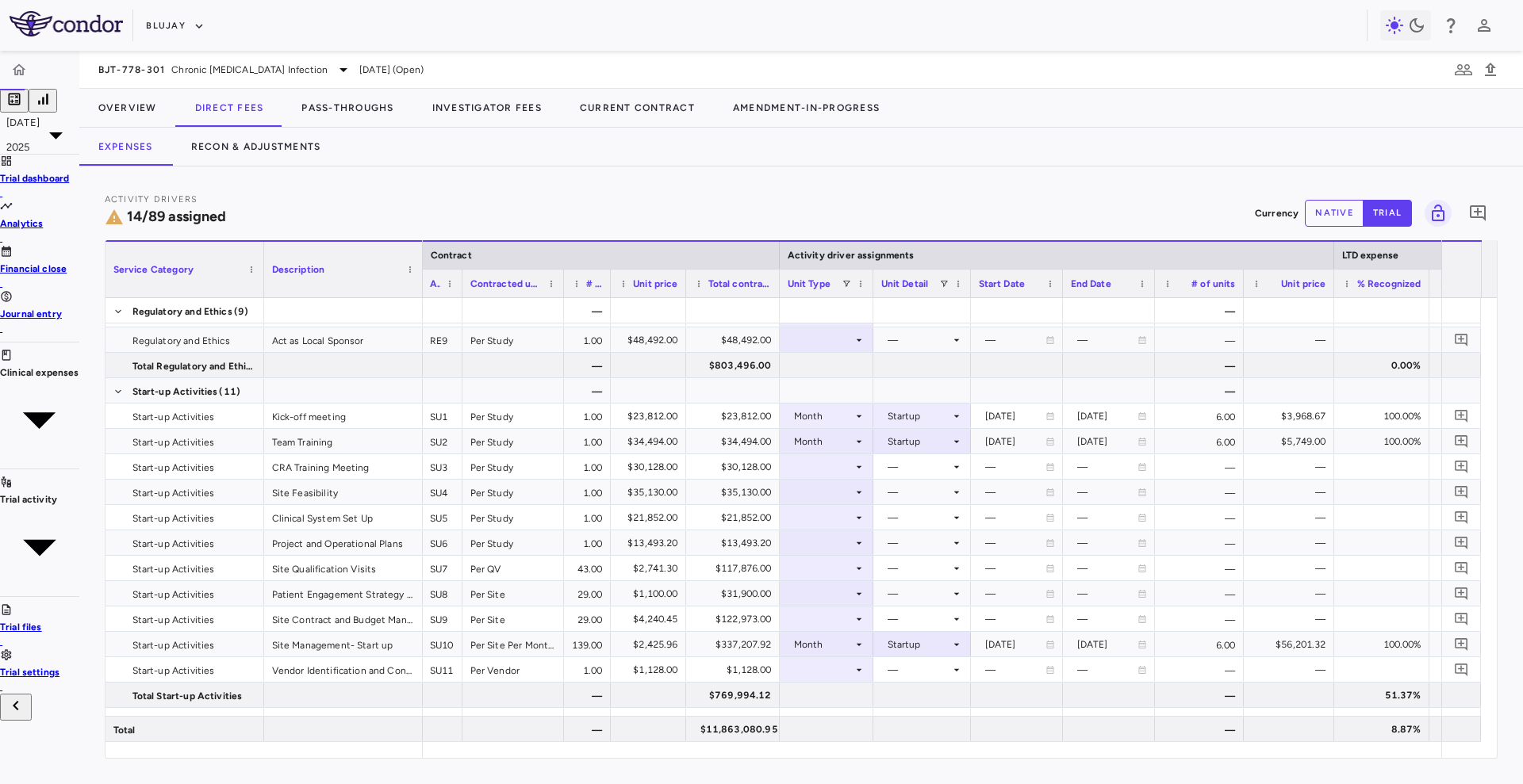
drag, startPoint x: 815, startPoint y: 286, endPoint x: 750, endPoint y: 295, distance: 65.6
click at [775, 295] on div at bounding box center [778, 283] width 7 height 28
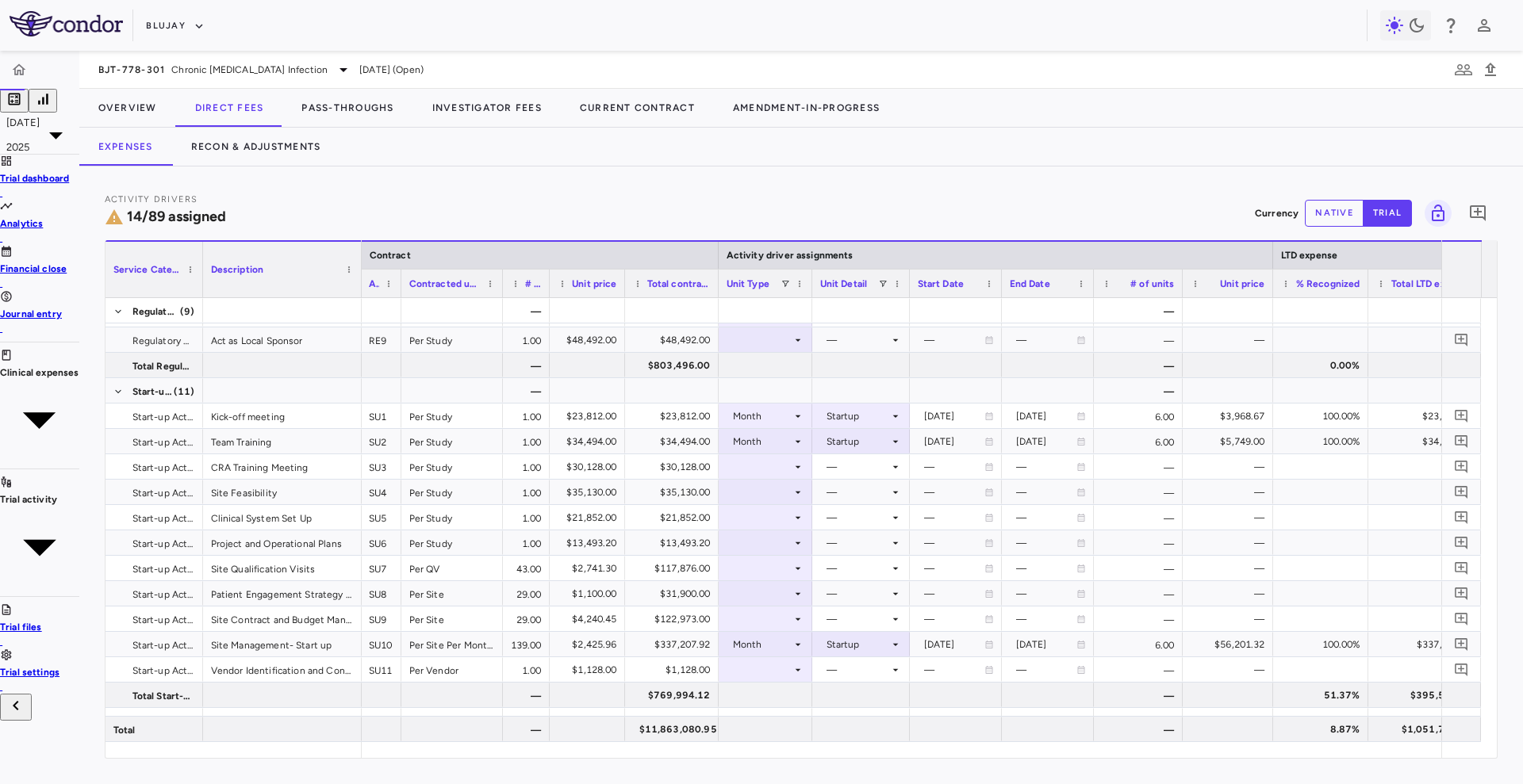
drag, startPoint x: 234, startPoint y: 286, endPoint x: 166, endPoint y: 301, distance: 69.6
click at [166, 301] on div "Service Category Description Contract Activity driver assignments LTD expense M…" at bounding box center [801, 499] width 1391 height 518
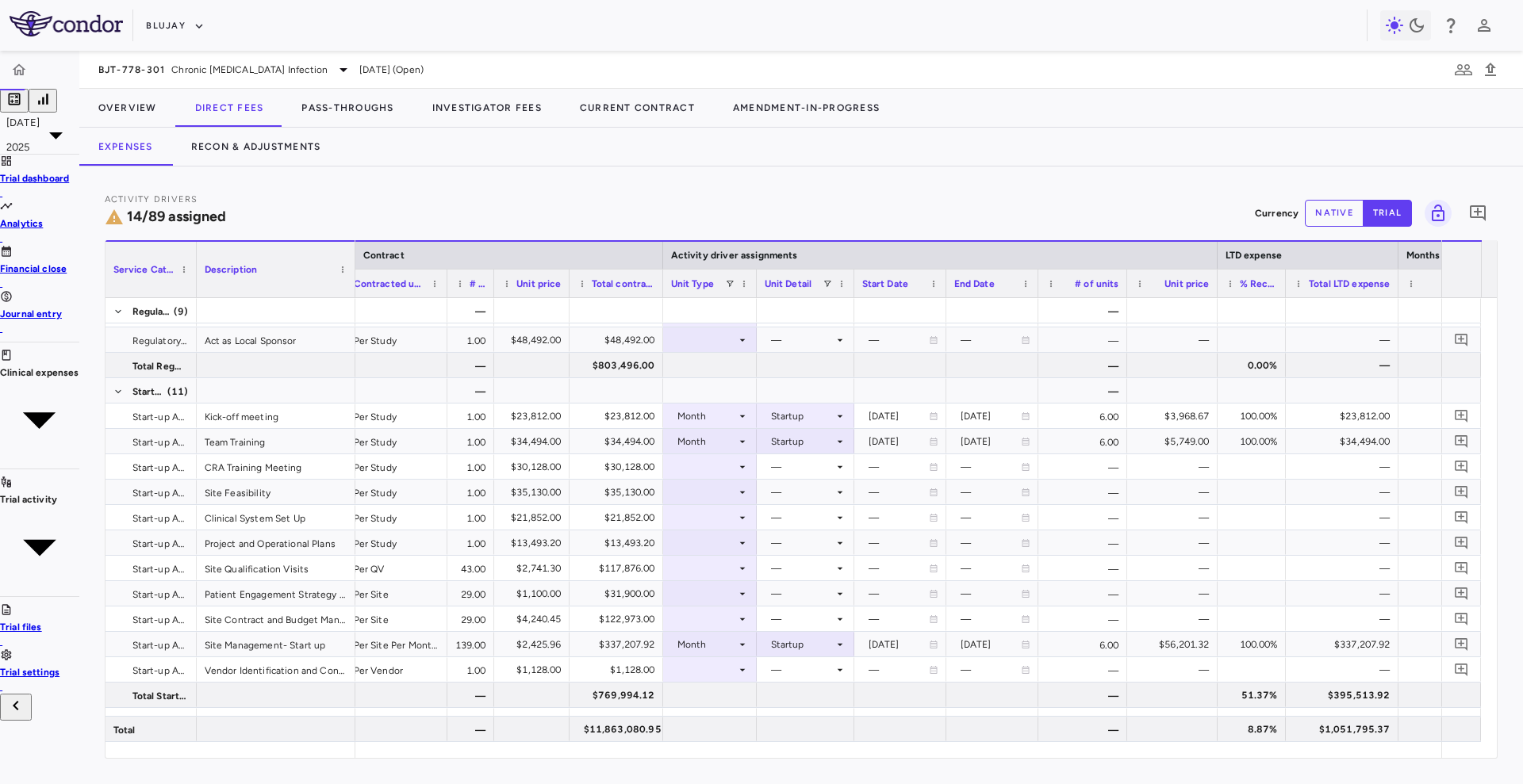
drag, startPoint x: 1281, startPoint y: 283, endPoint x: 1251, endPoint y: 288, distance: 30.4
click at [1282, 288] on div at bounding box center [1285, 283] width 7 height 28
drag, startPoint x: 1364, startPoint y: 280, endPoint x: 1330, endPoint y: 284, distance: 34.2
click at [1356, 284] on div at bounding box center [1359, 283] width 7 height 28
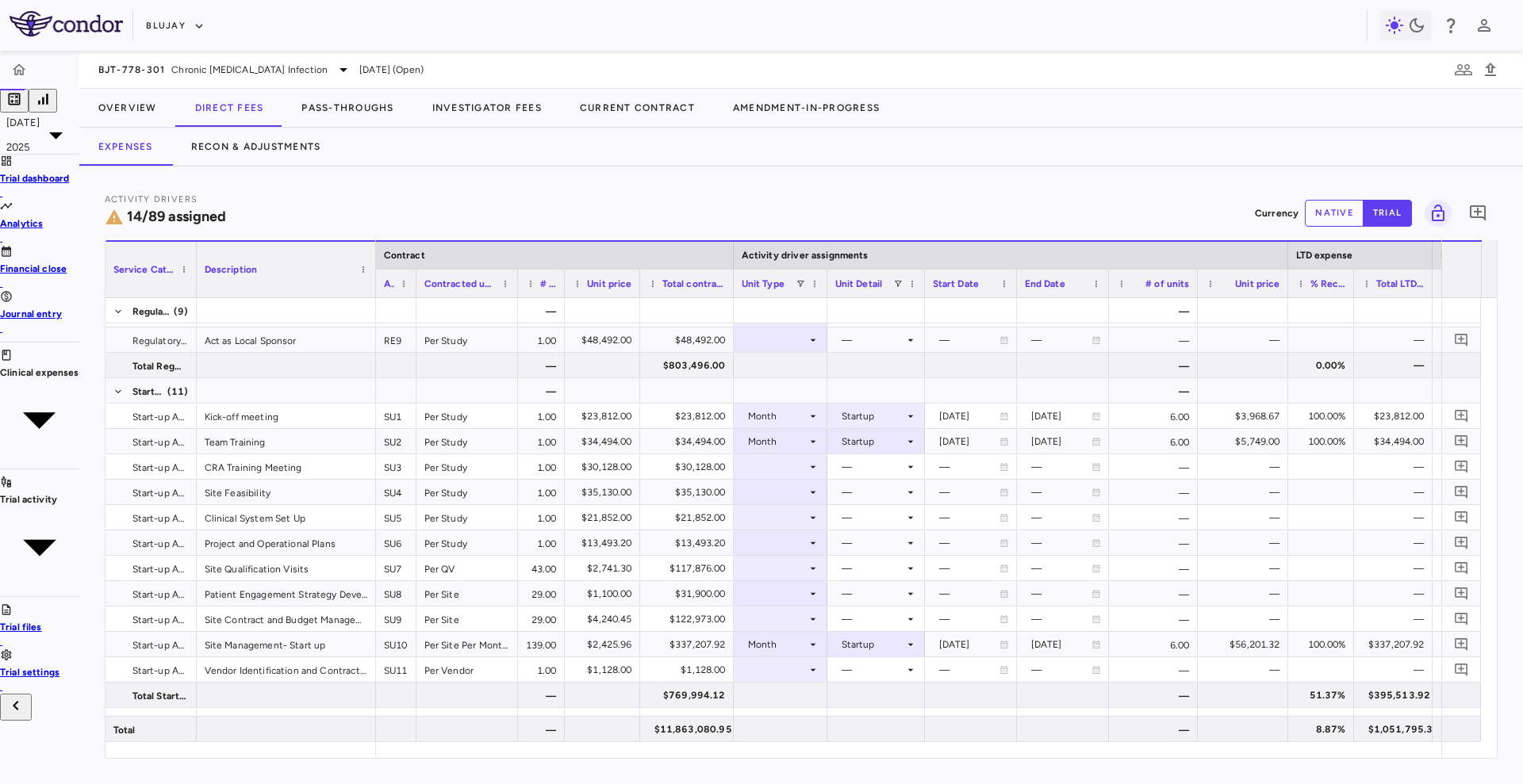
drag, startPoint x: 325, startPoint y: 263, endPoint x: 348, endPoint y: 266, distance: 23.2
click at [372, 266] on div at bounding box center [375, 270] width 7 height 56
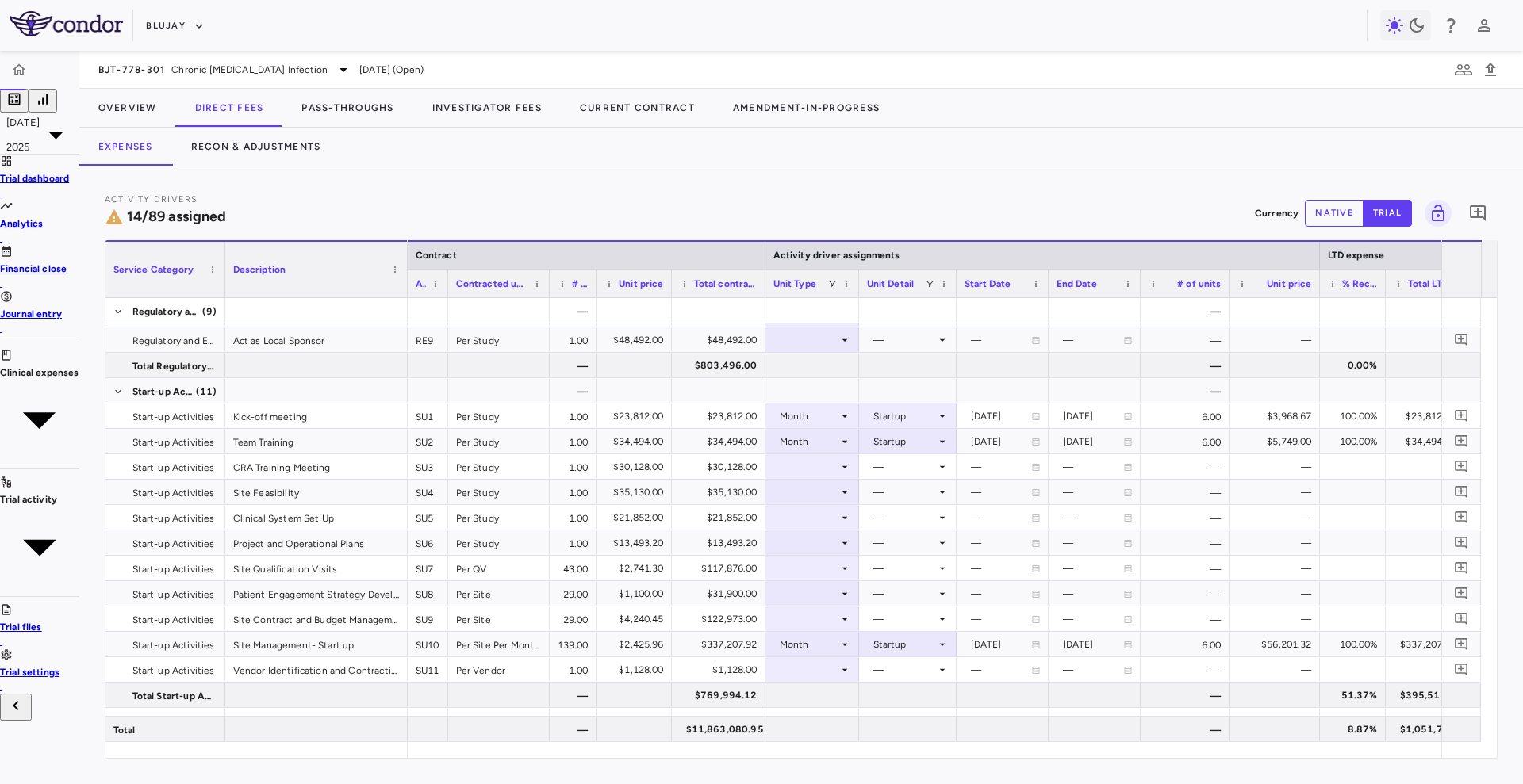
drag, startPoint x: 166, startPoint y: 285, endPoint x: 196, endPoint y: 284, distance: 30.0
click at [221, 284] on div at bounding box center [224, 270] width 7 height 56
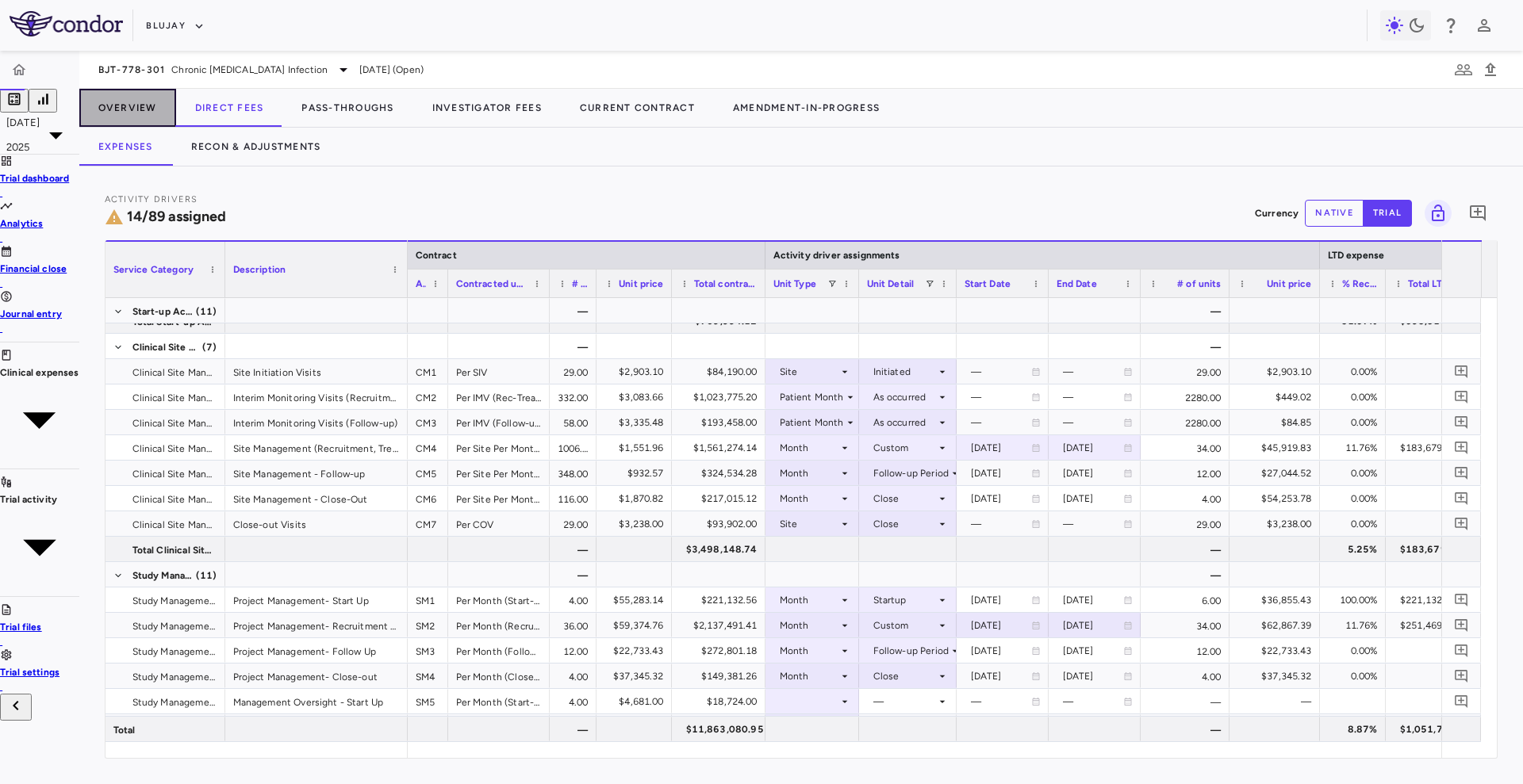
click at [115, 94] on button "Overview" at bounding box center [128, 108] width 97 height 38
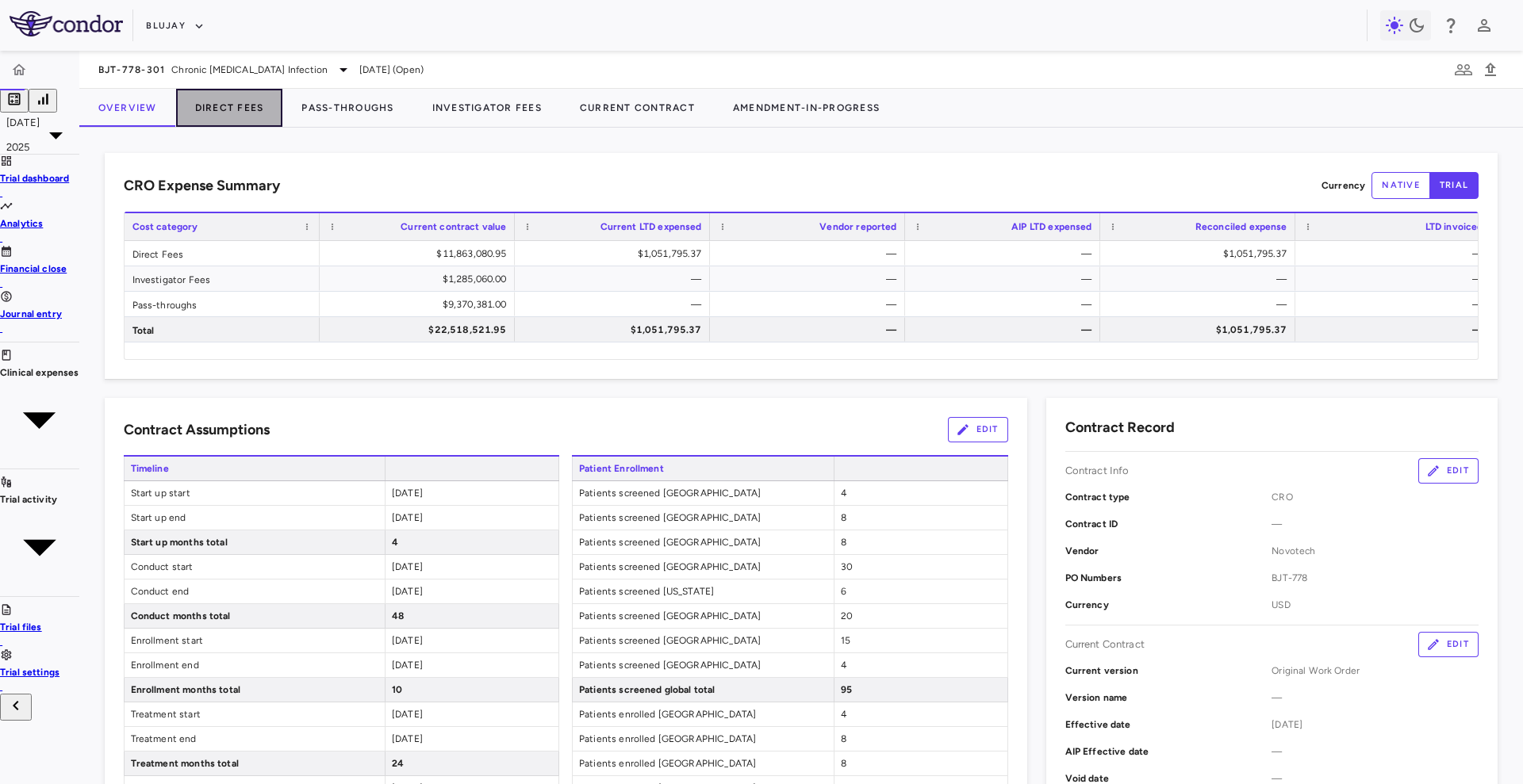
click at [223, 104] on button "Direct Fees" at bounding box center [229, 108] width 107 height 38
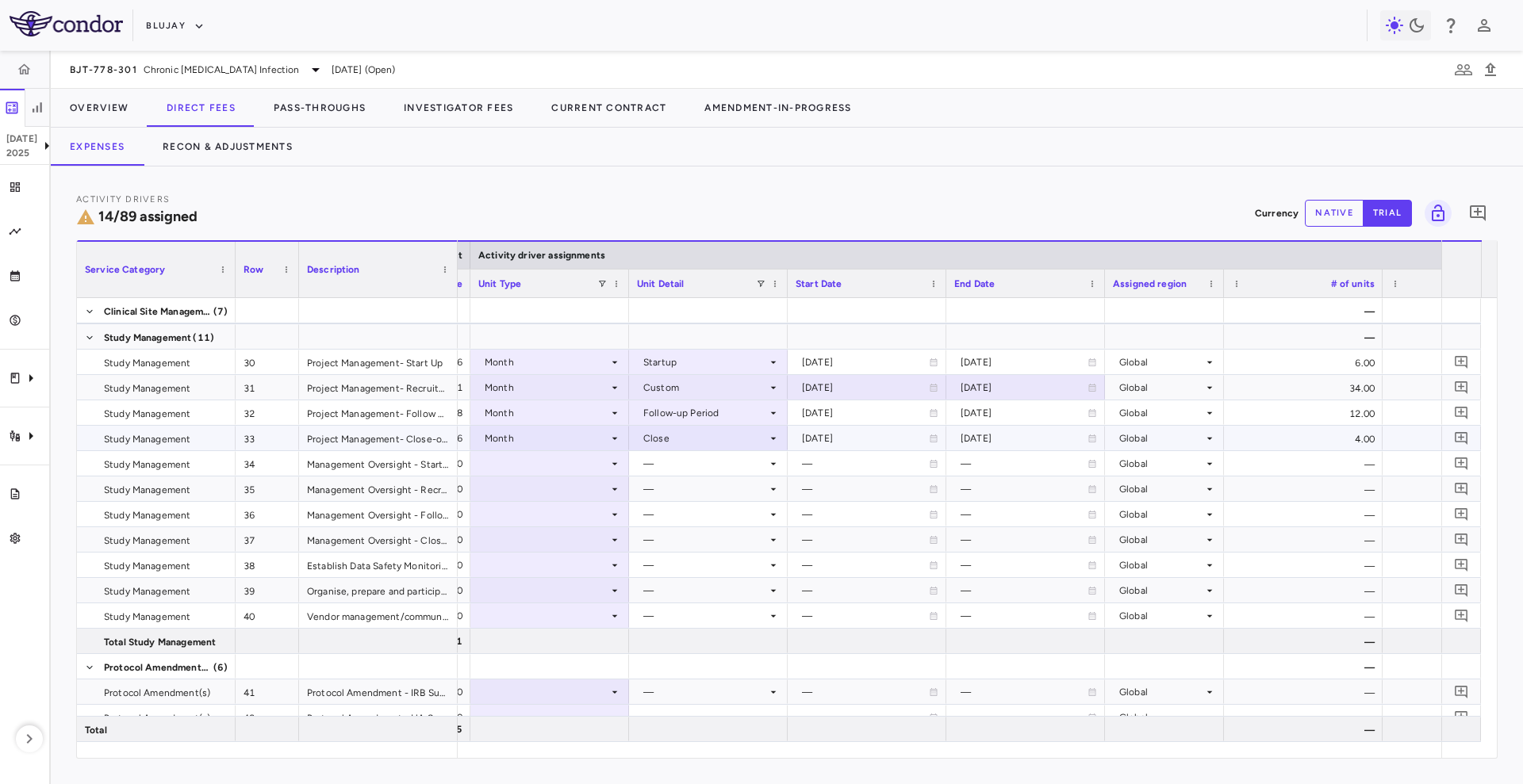
scroll to position [842, 0]
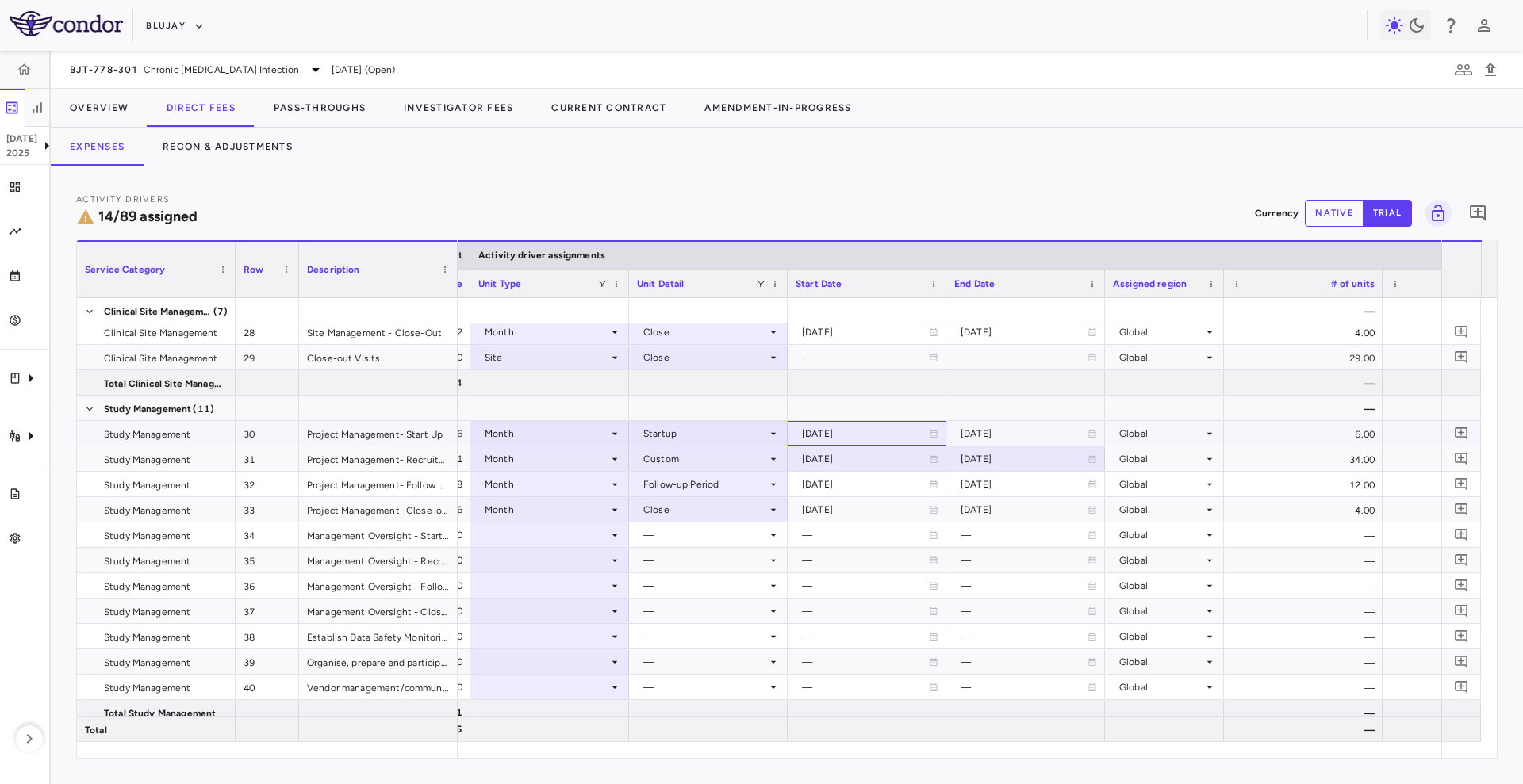
click at [845, 435] on div "[DATE]" at bounding box center [865, 433] width 127 height 25
click at [1012, 435] on div "2025-03-31" at bounding box center [1023, 433] width 127 height 25
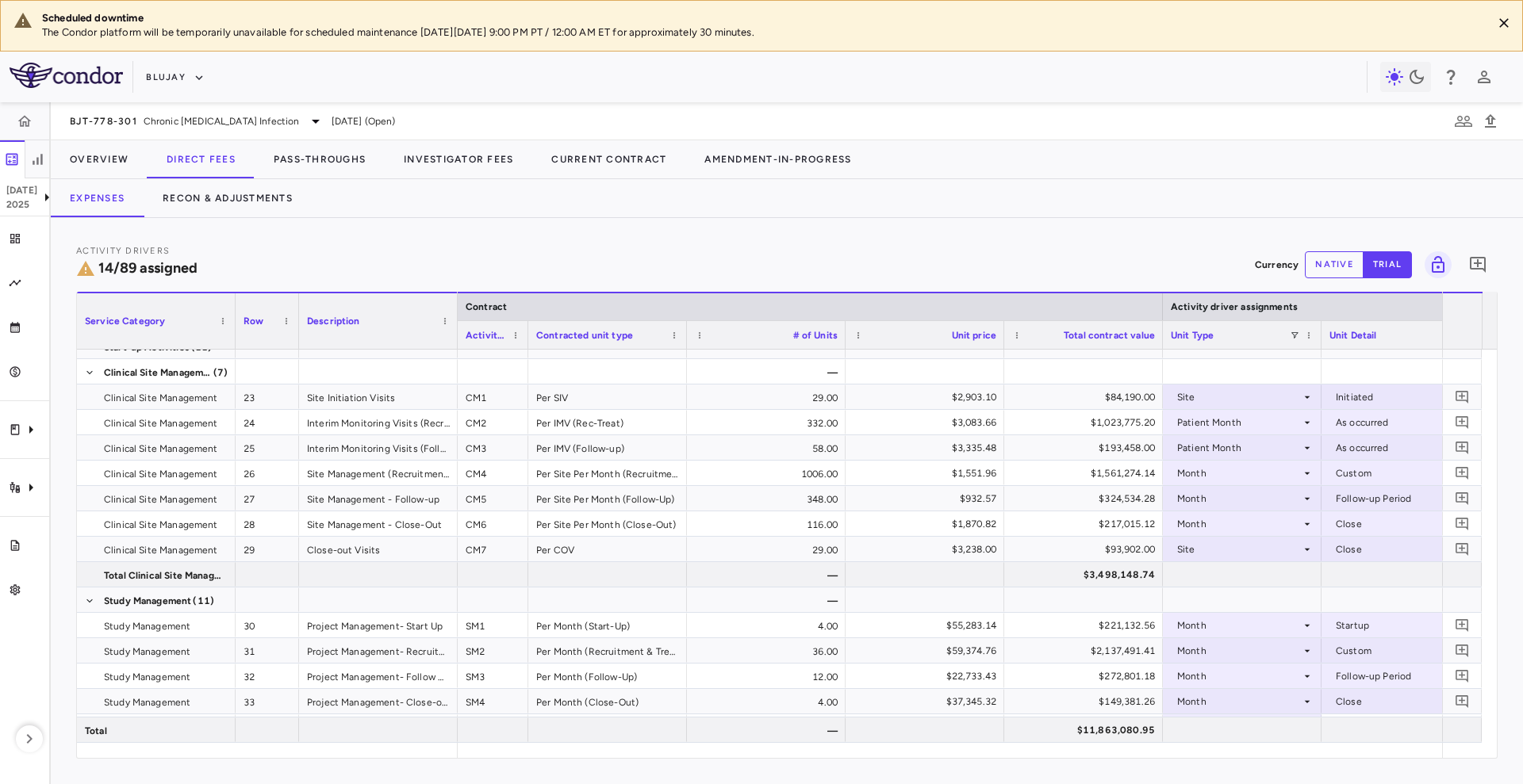
drag, startPoint x: 614, startPoint y: 338, endPoint x: 524, endPoint y: 346, distance: 90.4
click at [525, 346] on div at bounding box center [528, 334] width 7 height 28
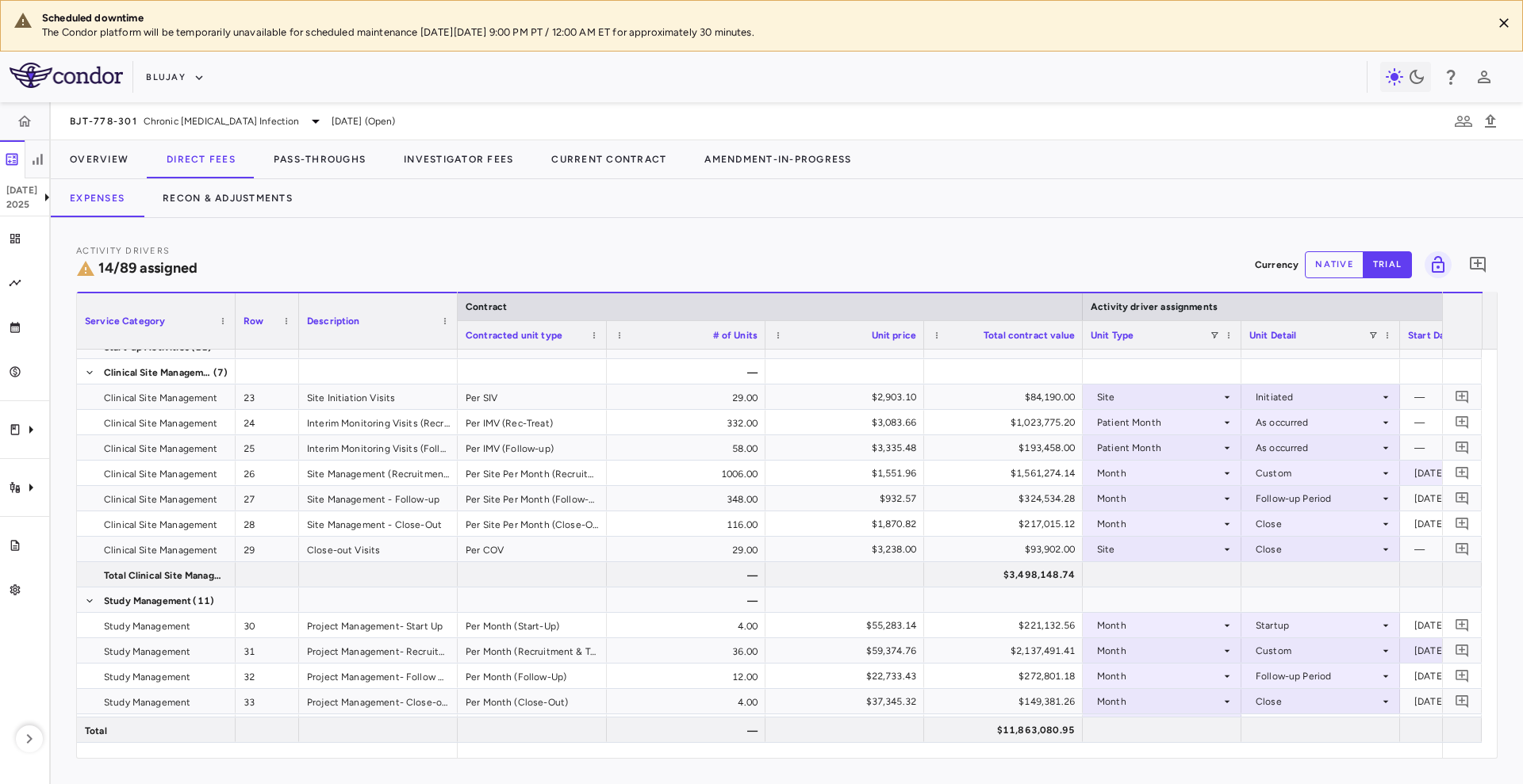
drag, startPoint x: 615, startPoint y: 335, endPoint x: 605, endPoint y: 335, distance: 10.0
click at [605, 335] on div at bounding box center [605, 334] width 7 height 28
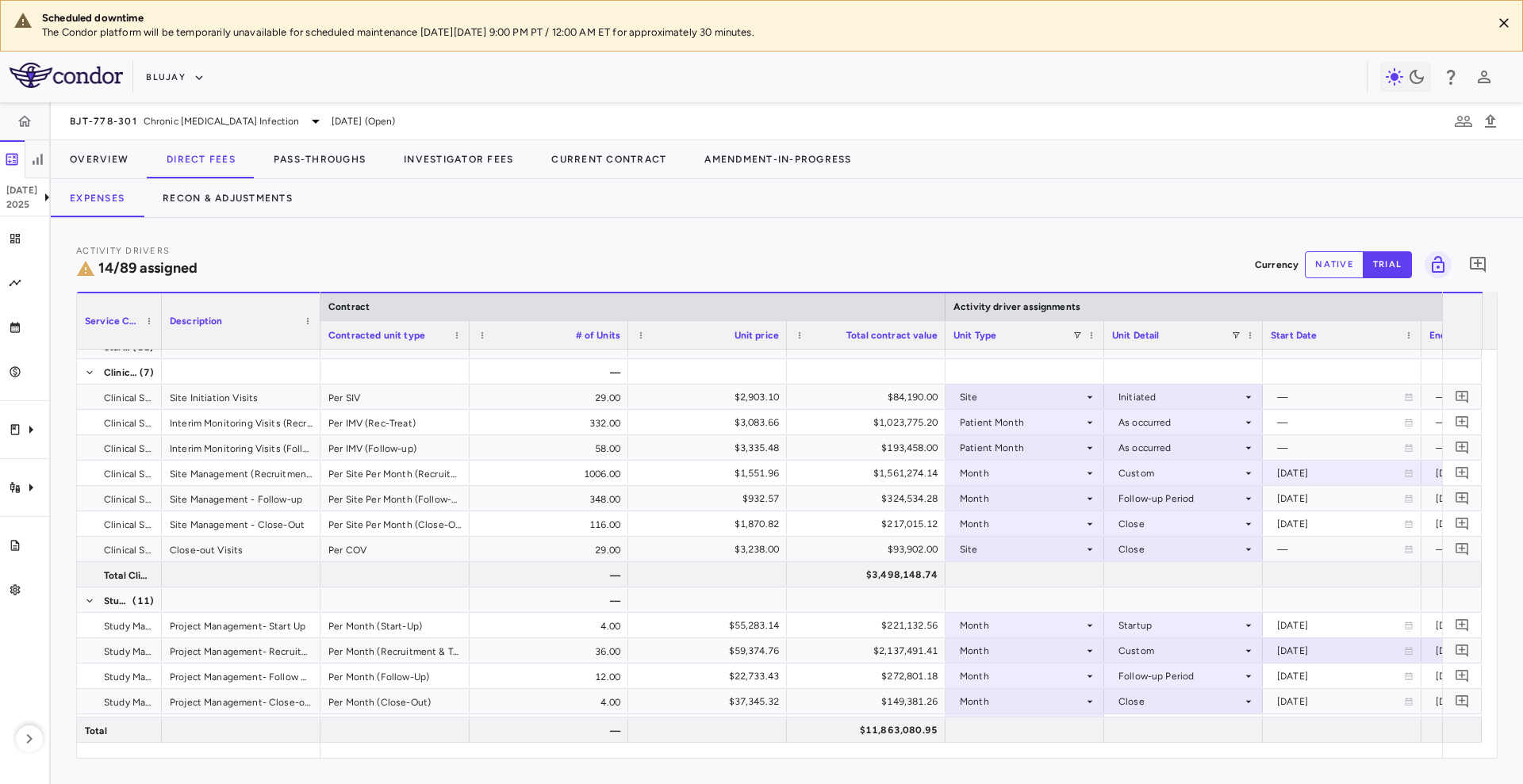
drag, startPoint x: 233, startPoint y: 338, endPoint x: 157, endPoint y: 342, distance: 76.1
click at [158, 342] on div at bounding box center [160, 321] width 7 height 56
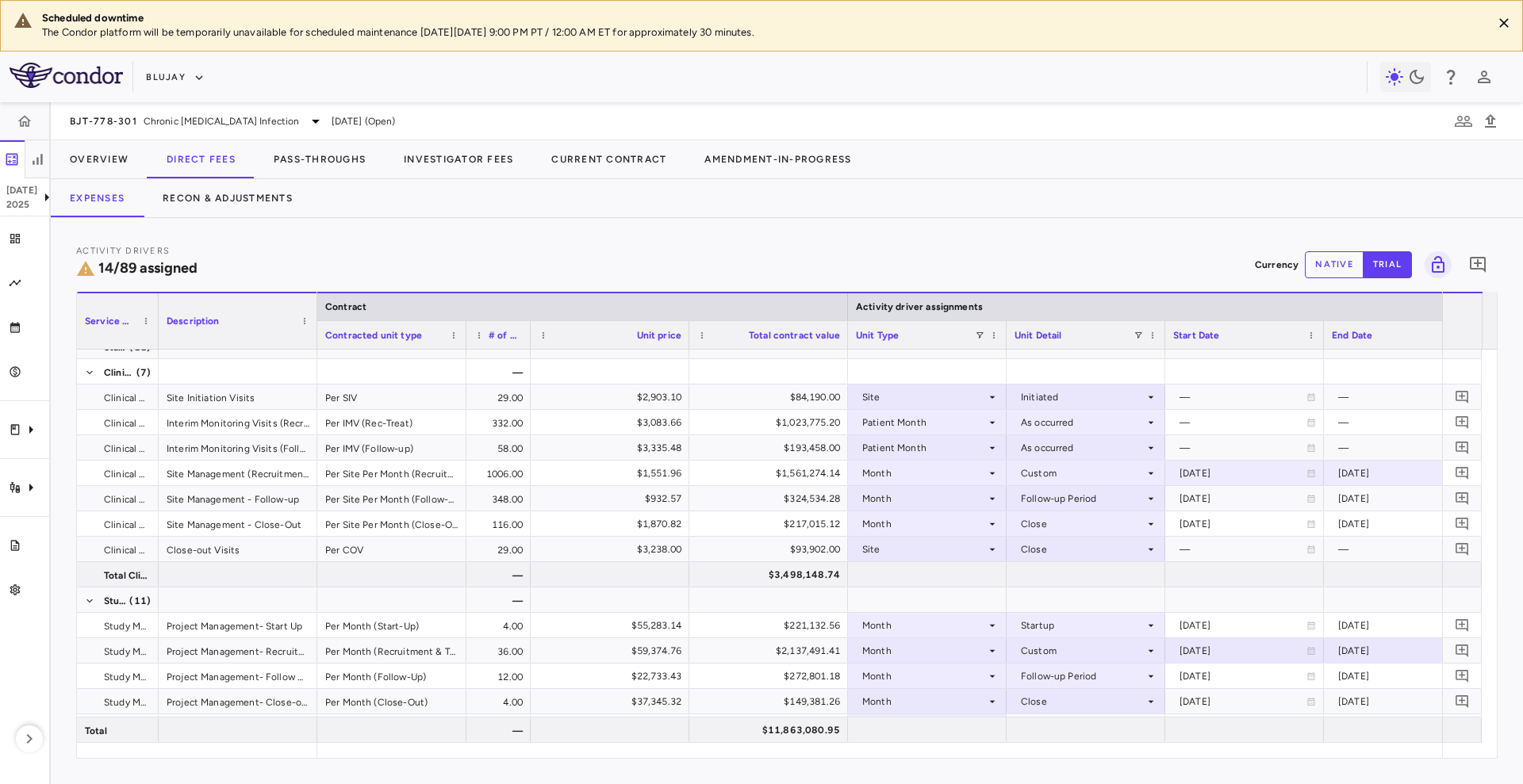
drag, startPoint x: 625, startPoint y: 339, endPoint x: 528, endPoint y: 347, distance: 97.3
click at [528, 347] on div at bounding box center [529, 334] width 7 height 28
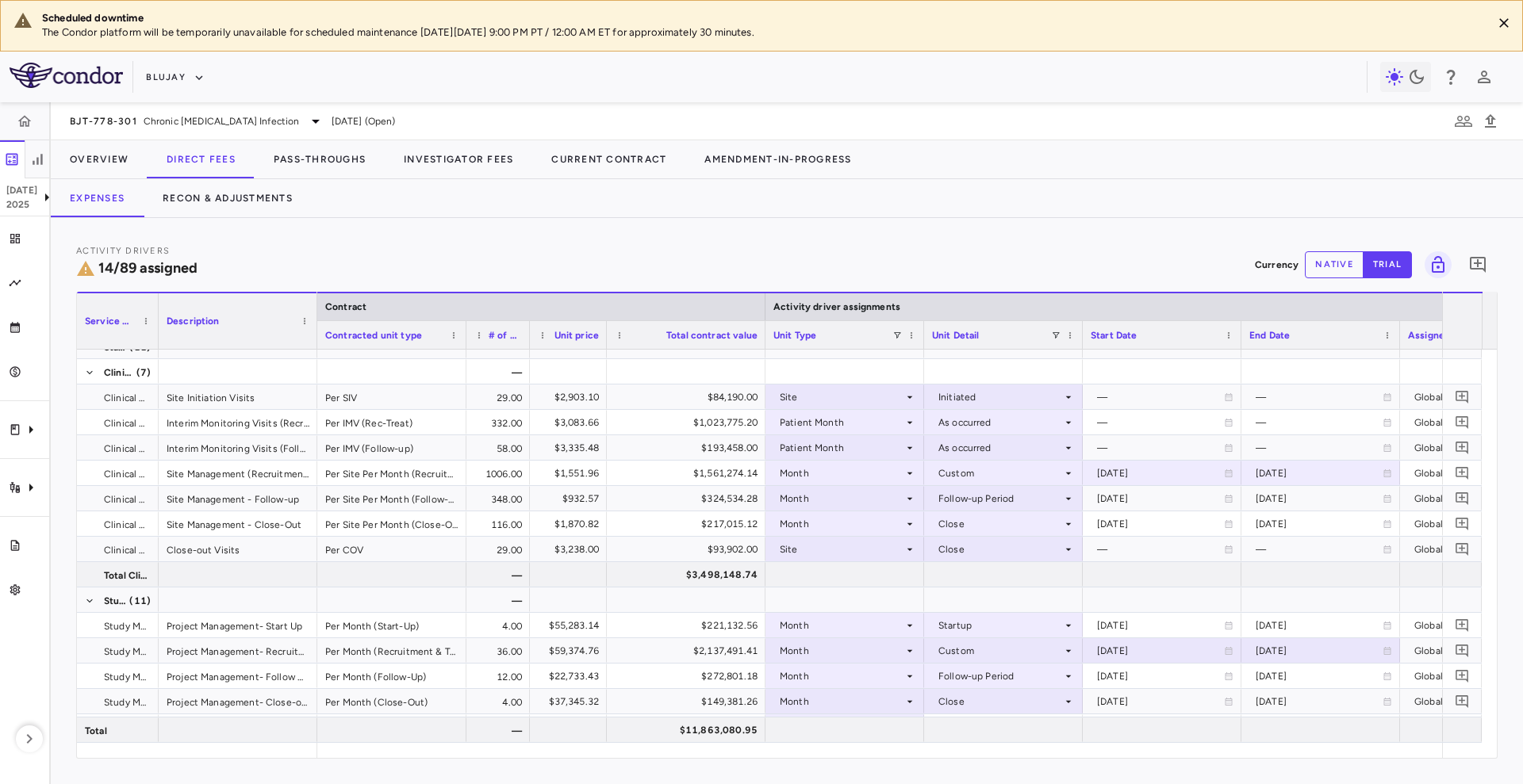
drag, startPoint x: 686, startPoint y: 343, endPoint x: 604, endPoint y: 344, distance: 82.0
click at [604, 344] on div at bounding box center [605, 334] width 7 height 28
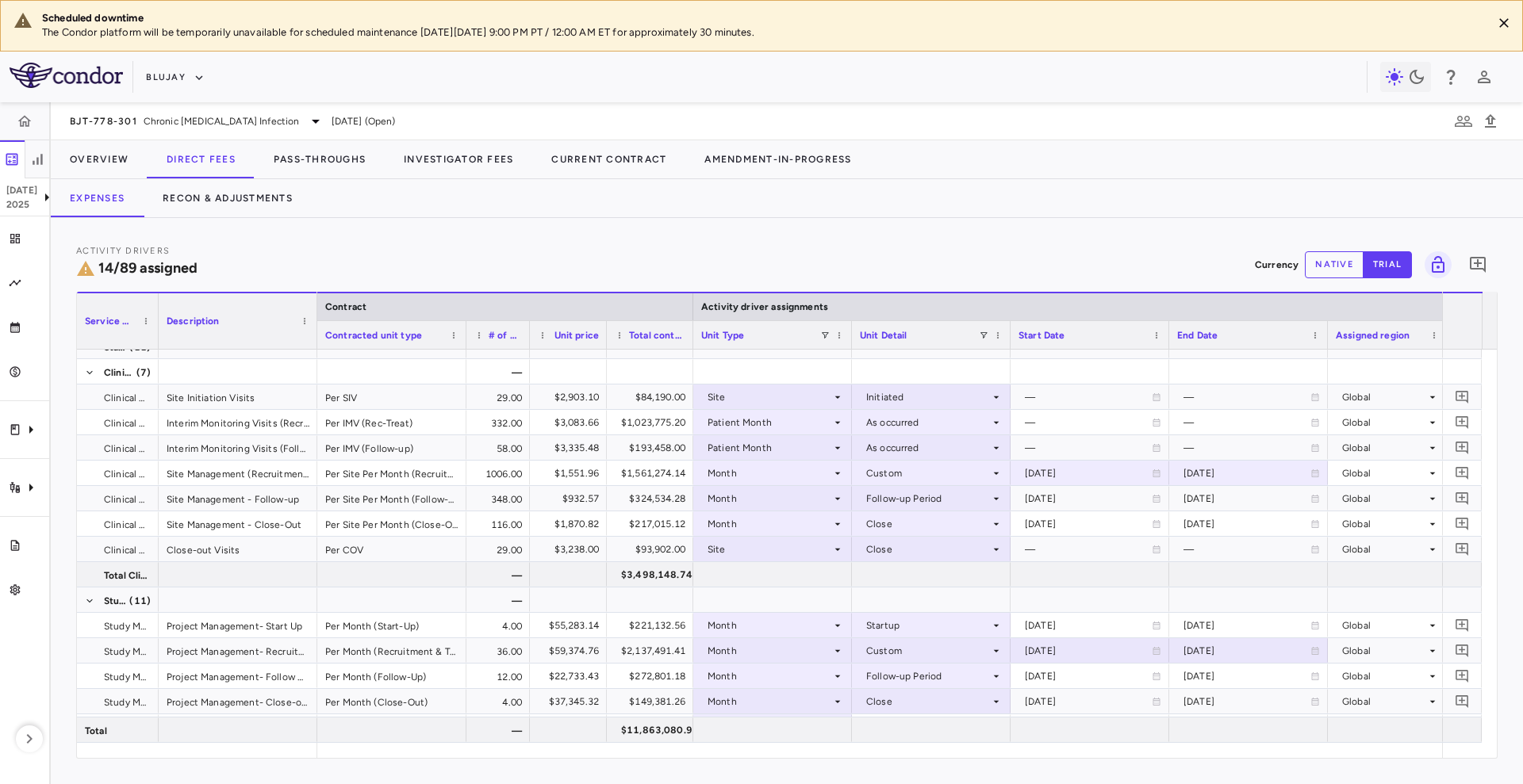
drag, startPoint x: 762, startPoint y: 339, endPoint x: 689, endPoint y: 344, distance: 73.2
click at [689, 344] on div at bounding box center [692, 334] width 7 height 28
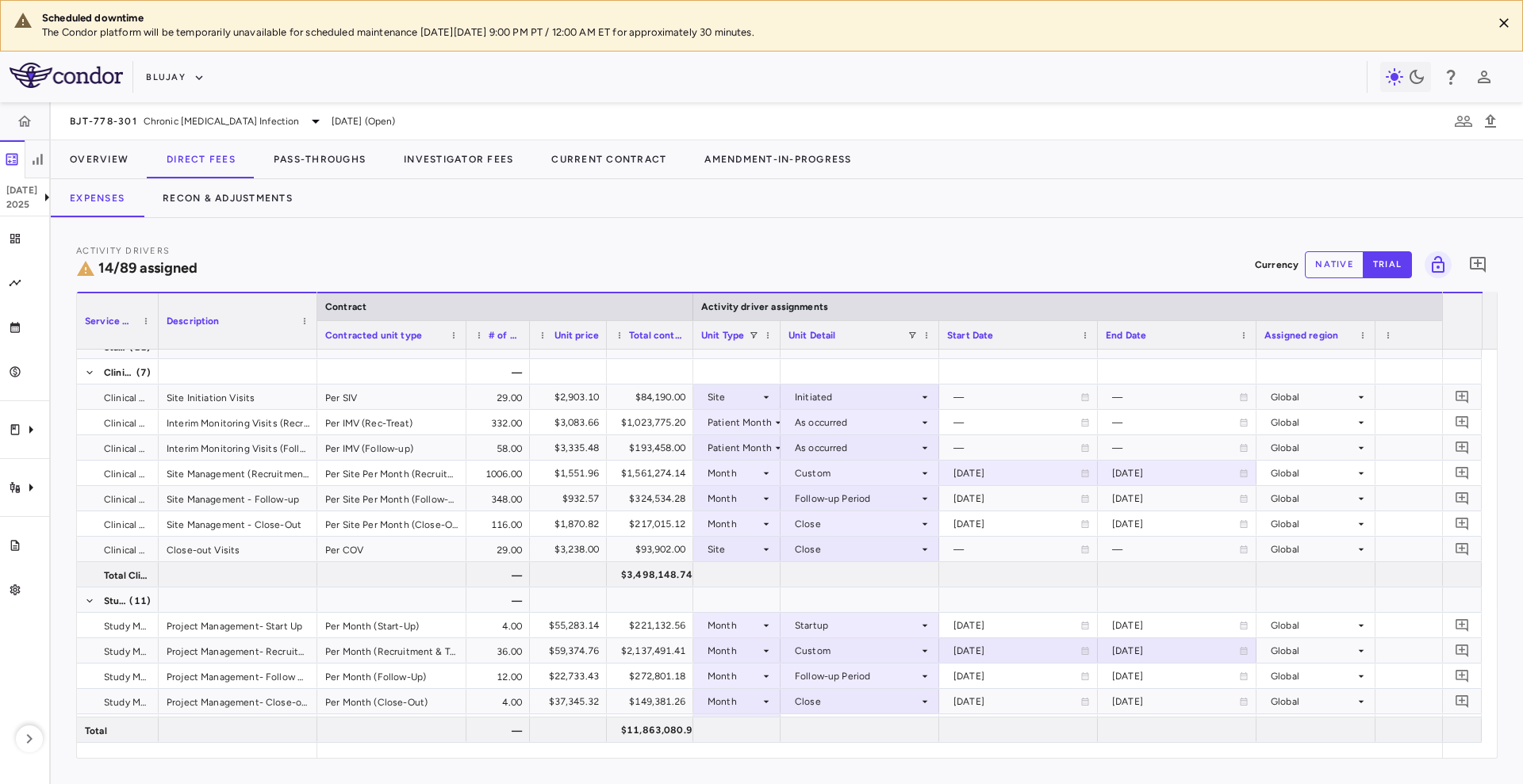
drag, startPoint x: 848, startPoint y: 331, endPoint x: 775, endPoint y: 336, distance: 73.2
click at [776, 336] on div at bounding box center [779, 334] width 7 height 28
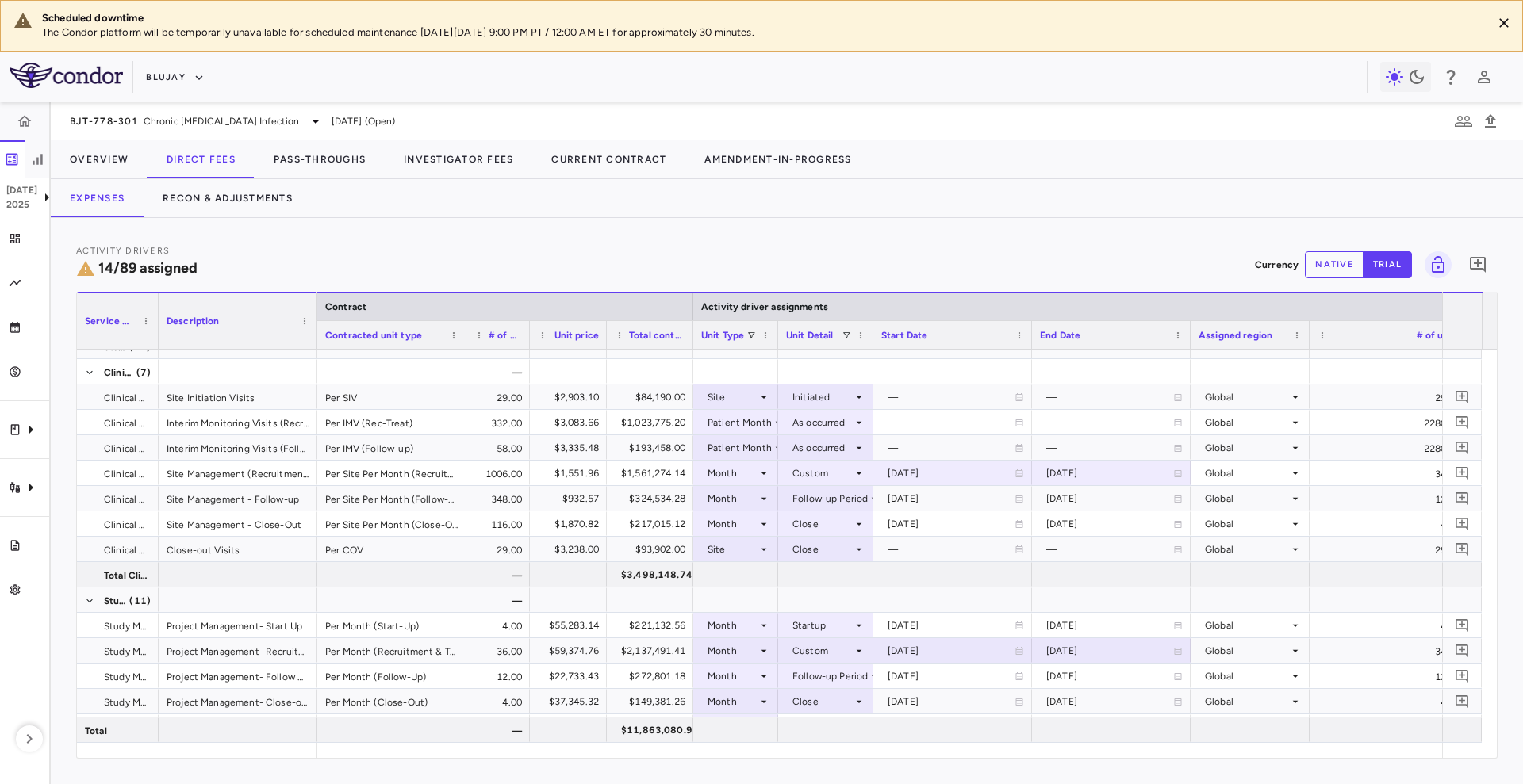
drag, startPoint x: 935, startPoint y: 329, endPoint x: 872, endPoint y: 345, distance: 65.0
click at [872, 345] on div at bounding box center [872, 334] width 7 height 28
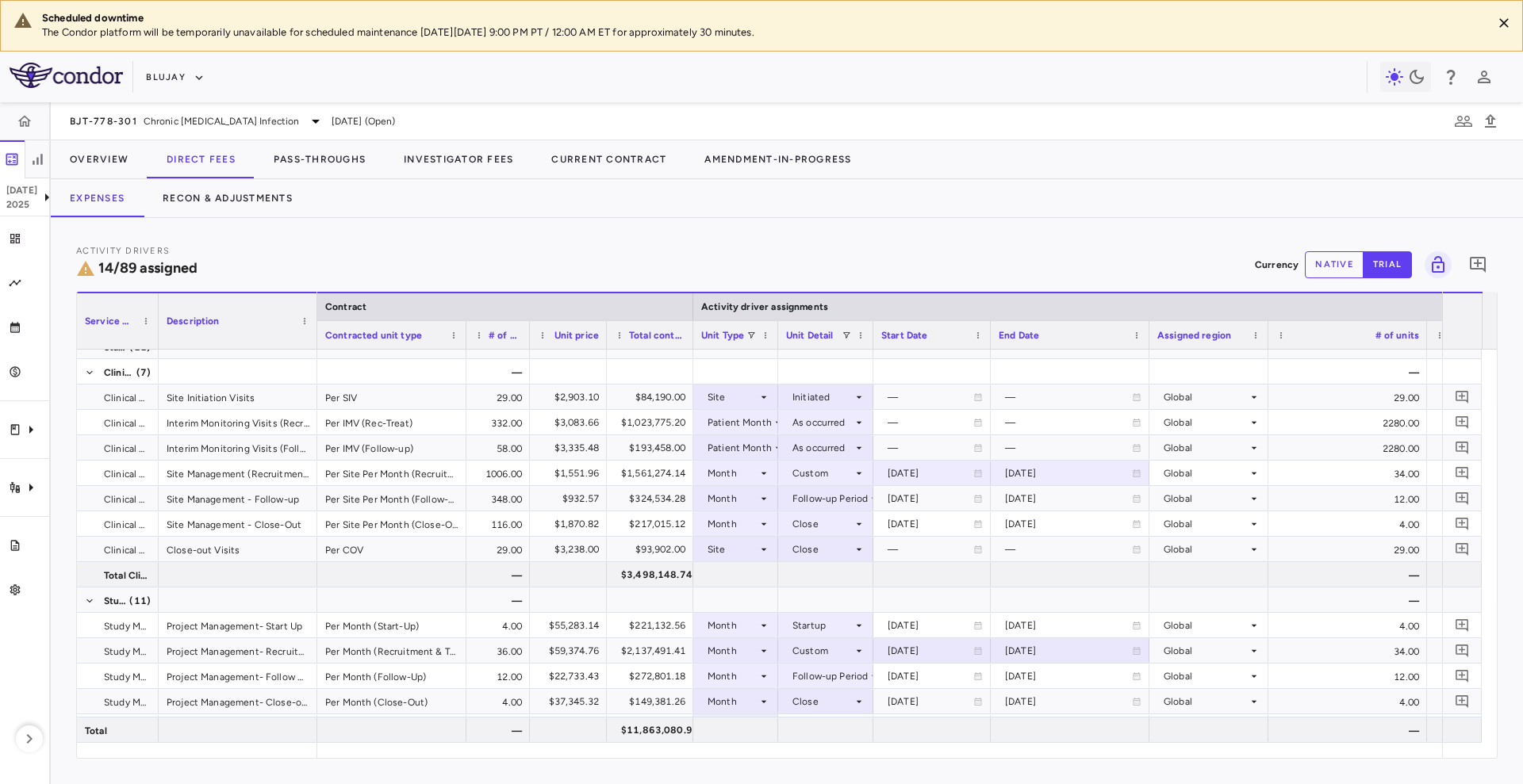
drag, startPoint x: 1029, startPoint y: 342, endPoint x: 977, endPoint y: 349, distance: 52.5
click at [977, 349] on div "Service Category Description Contract Activity driver assignments LTD expense C…" at bounding box center [786, 525] width 1419 height 466
click at [970, 475] on icon at bounding box center [967, 474] width 10 height 10
click at [967, 473] on icon "Choose date, selected date is Apr 1, 2025" at bounding box center [966, 475] width 12 height 12
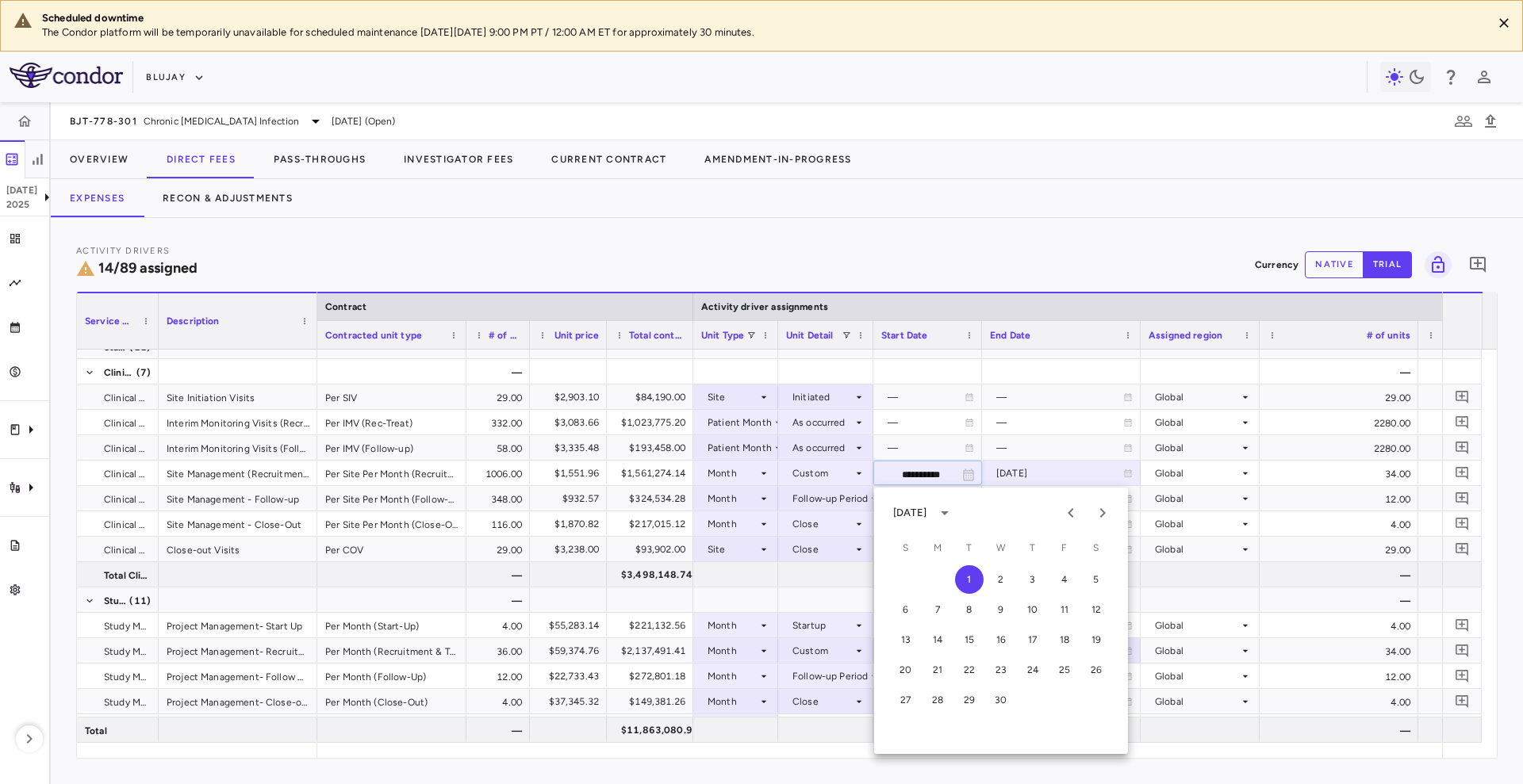
click at [979, 340] on div at bounding box center [981, 334] width 7 height 28
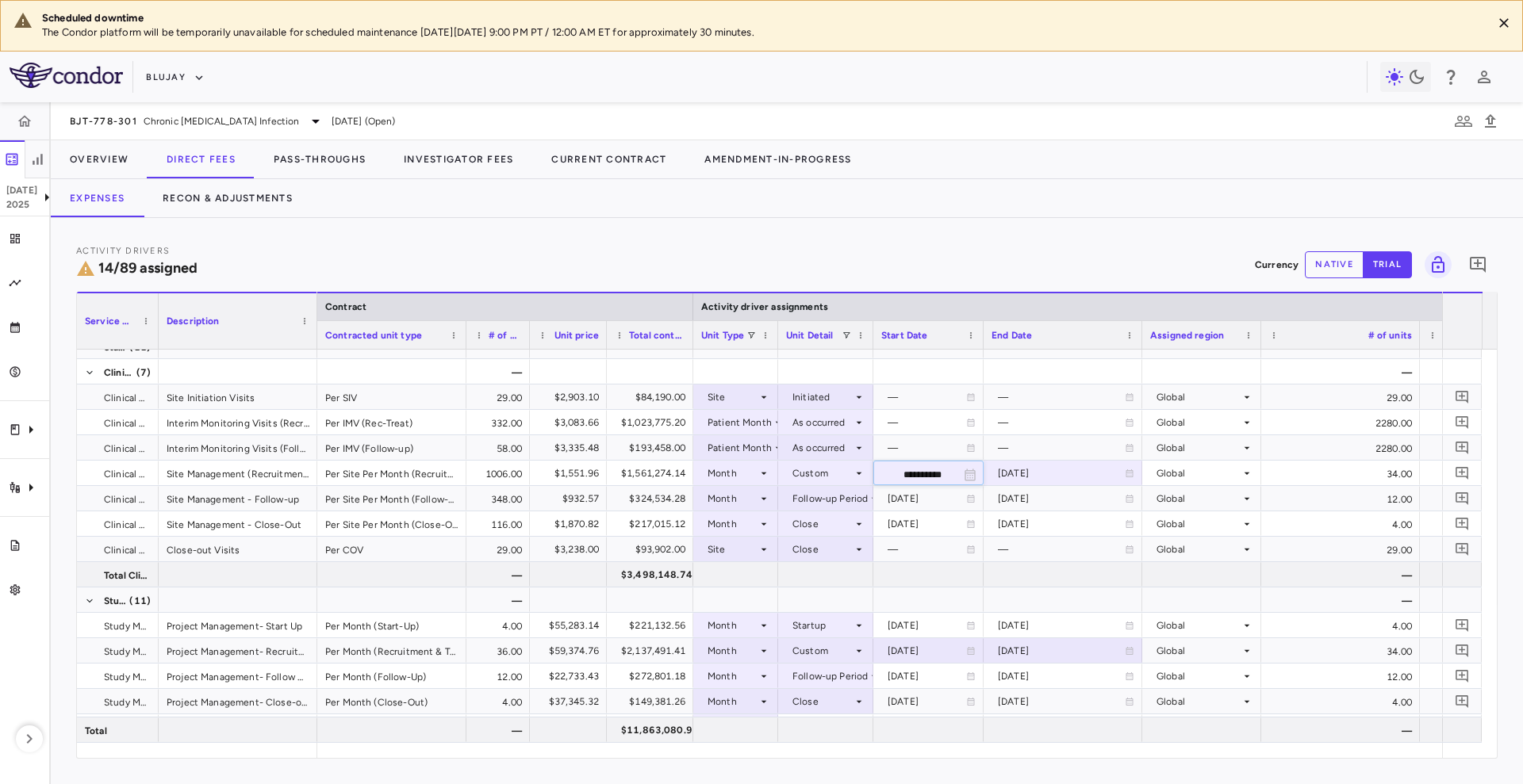
click at [981, 340] on div at bounding box center [982, 334] width 7 height 28
click at [988, 333] on div at bounding box center [989, 334] width 7 height 28
click at [1018, 472] on div "[DATE]" at bounding box center [1068, 474] width 127 height 25
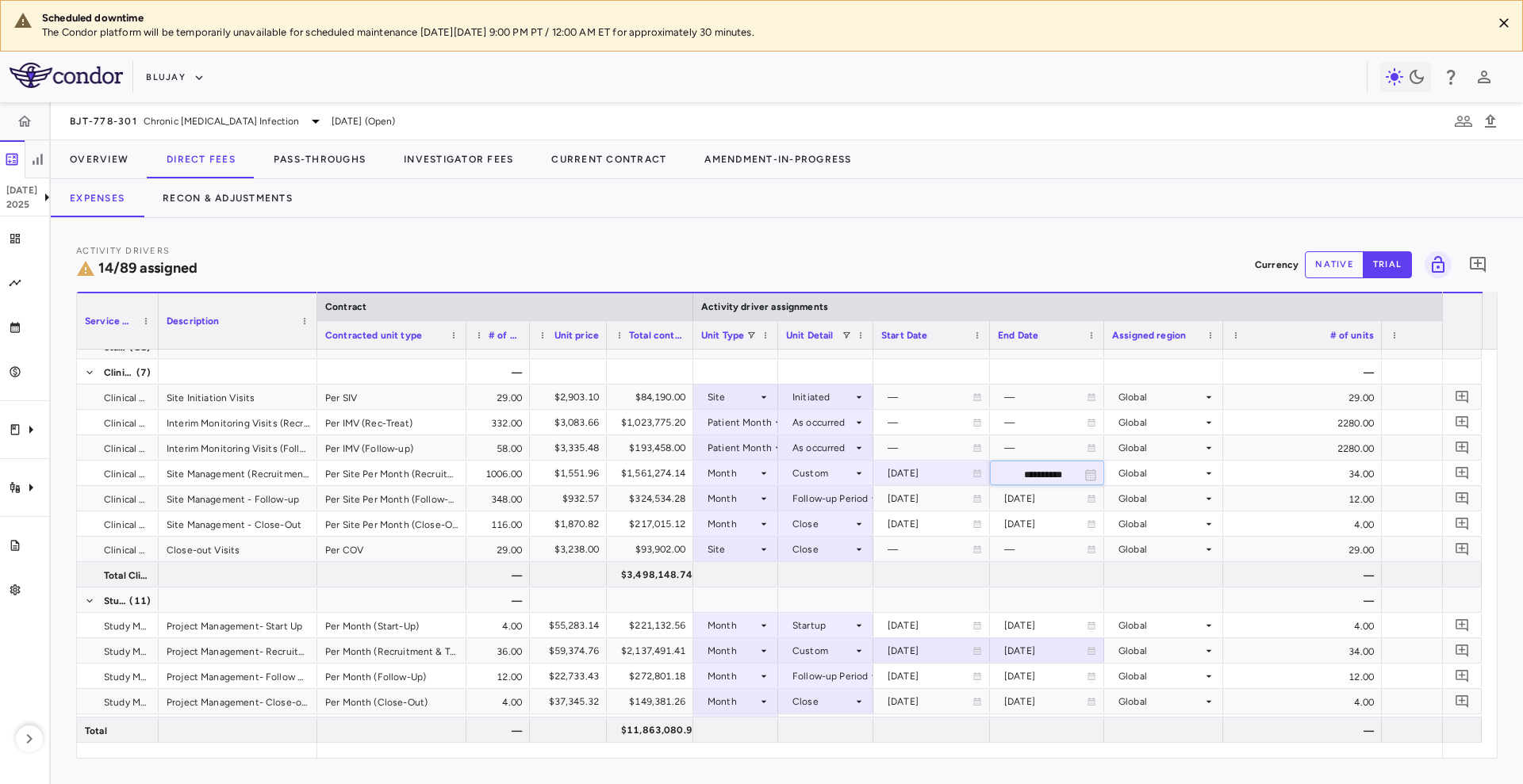
drag, startPoint x: 1146, startPoint y: 338, endPoint x: 1104, endPoint y: 347, distance: 43.0
click at [1104, 347] on div at bounding box center [1103, 334] width 7 height 28
click at [1057, 376] on div at bounding box center [1047, 372] width 100 height 23
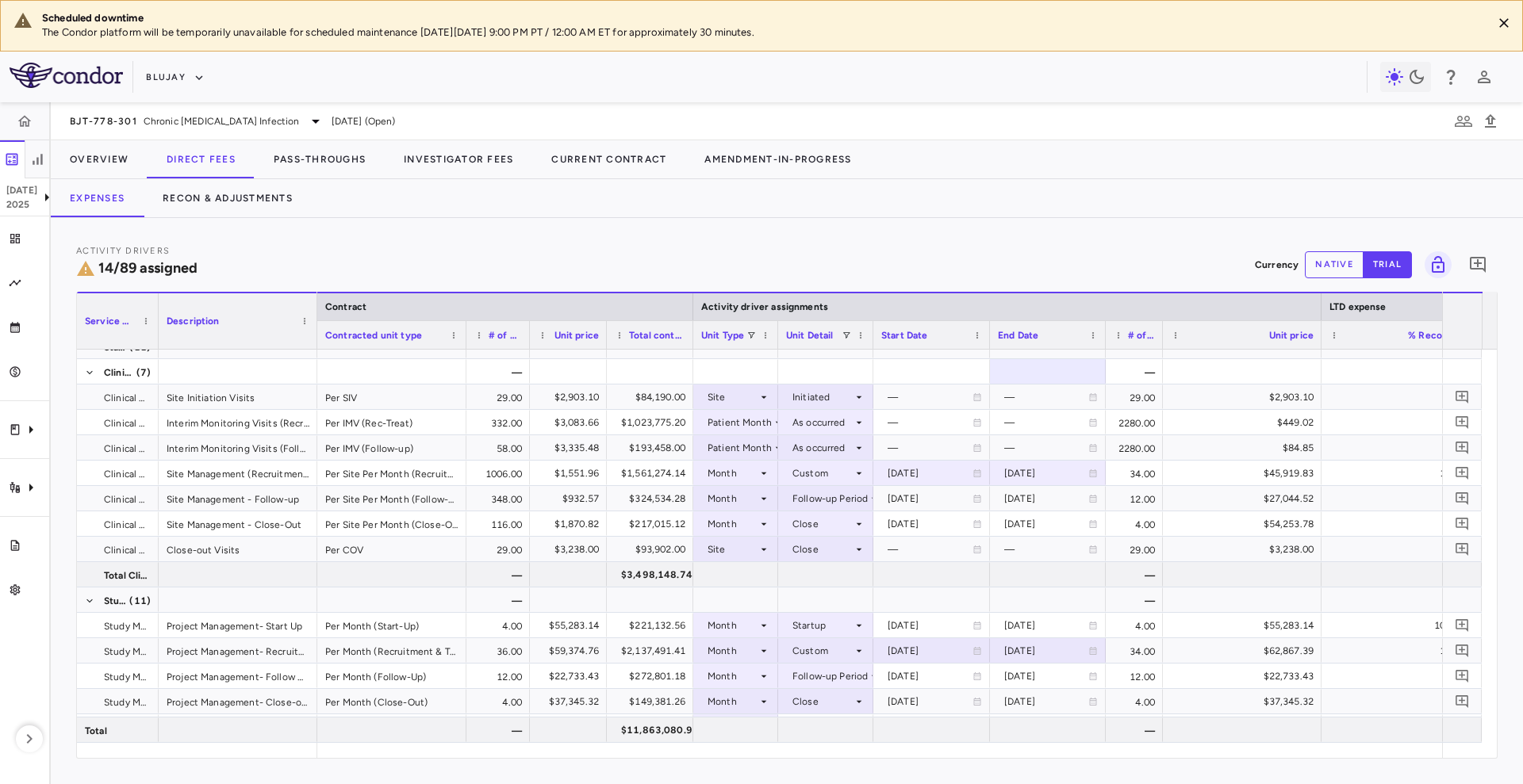
drag, startPoint x: 1264, startPoint y: 332, endPoint x: 1161, endPoint y: 350, distance: 104.6
click at [1161, 350] on div "Service Category Description Contract Activity driver assignments LTD expense C…" at bounding box center [786, 525] width 1419 height 466
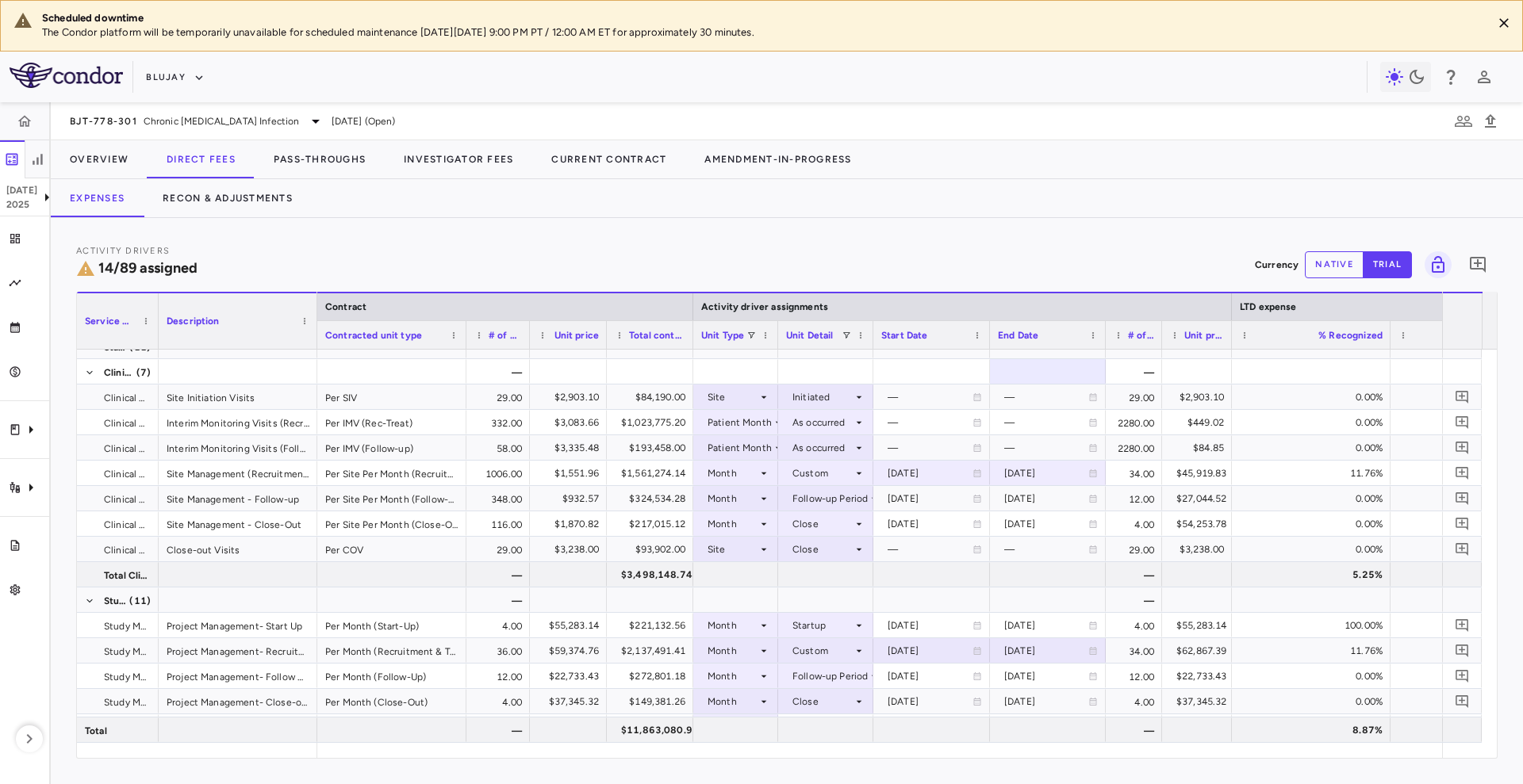
drag, startPoint x: 1319, startPoint y: 332, endPoint x: 1230, endPoint y: 347, distance: 90.3
click at [1230, 347] on div at bounding box center [1231, 334] width 7 height 28
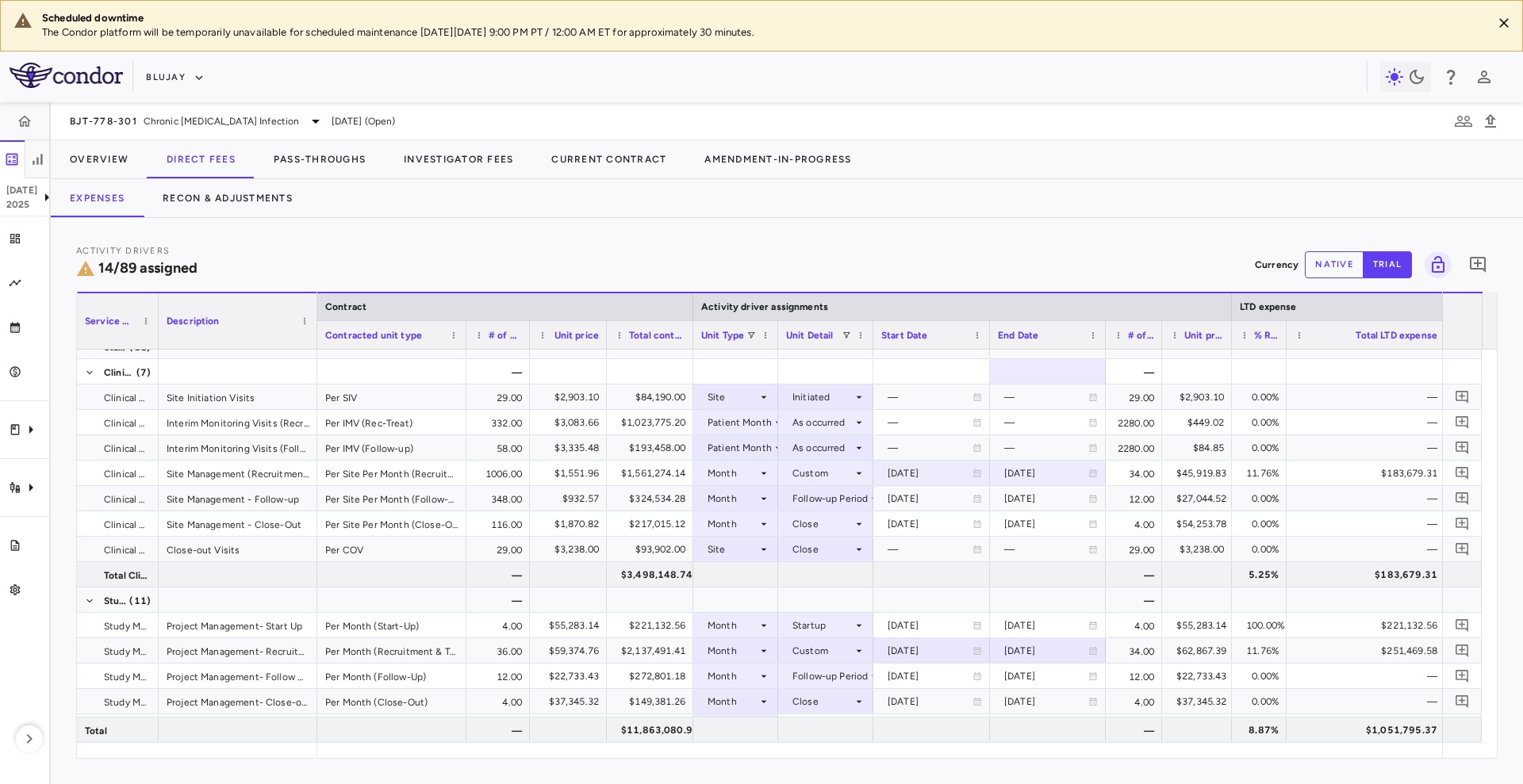
drag, startPoint x: 1388, startPoint y: 330, endPoint x: 1285, endPoint y: 352, distance: 105.3
click at [1285, 352] on div "Service Category Description Contract Activity driver assignments LTD expense M…" at bounding box center [786, 525] width 1419 height 466
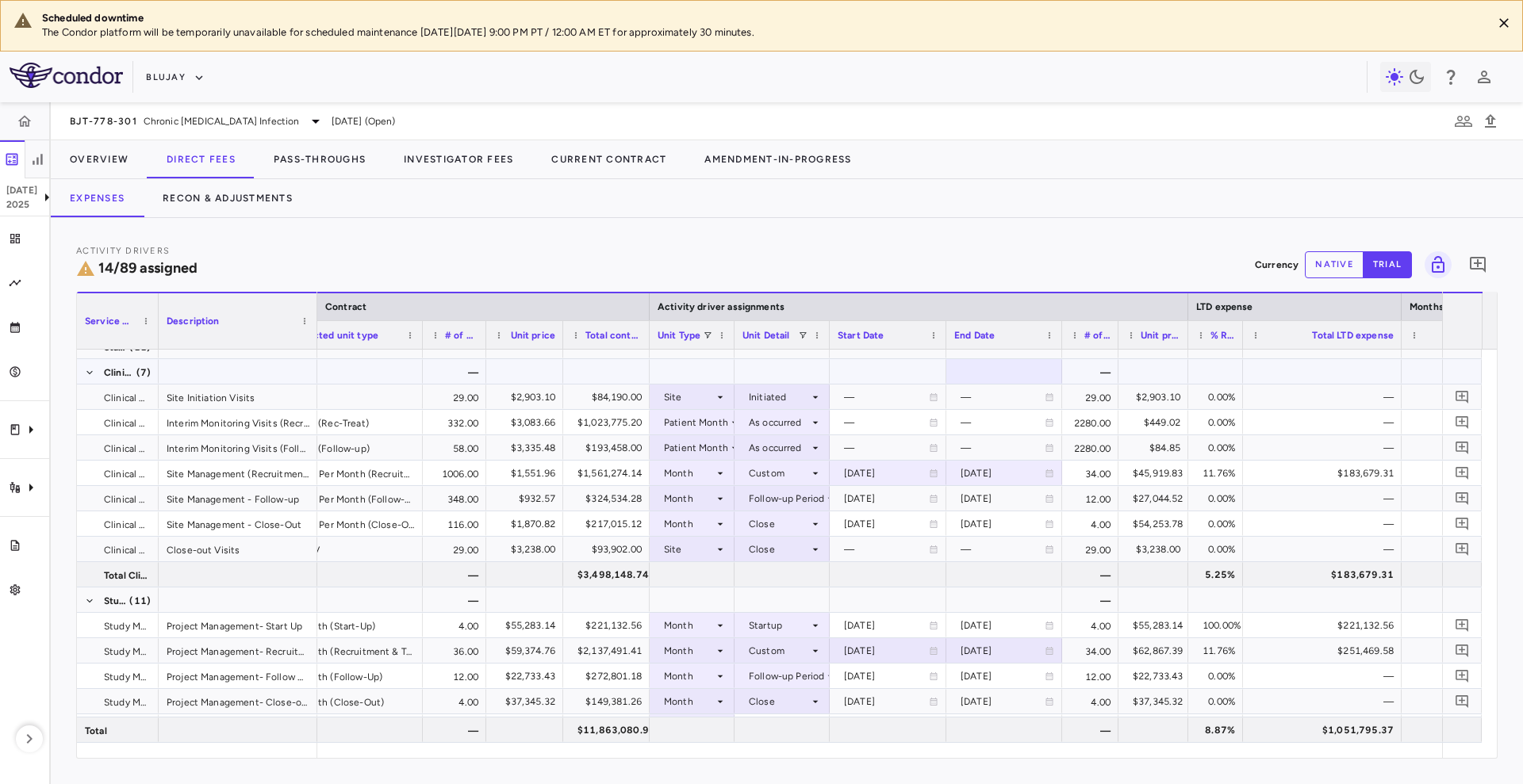
scroll to position [0, 61]
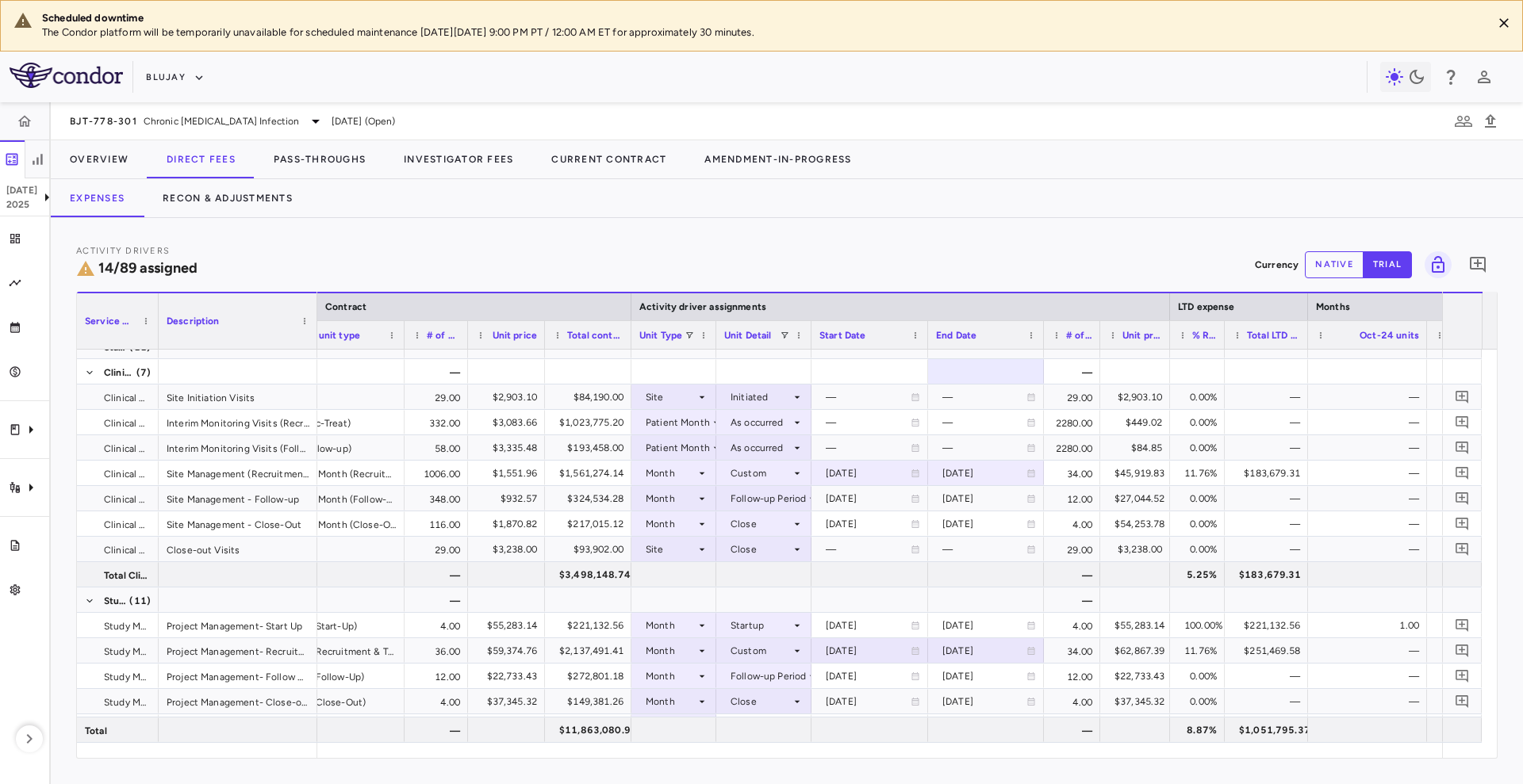
drag, startPoint x: 1379, startPoint y: 333, endPoint x: 1304, endPoint y: 345, distance: 76.0
click at [1304, 345] on div at bounding box center [1307, 334] width 7 height 28
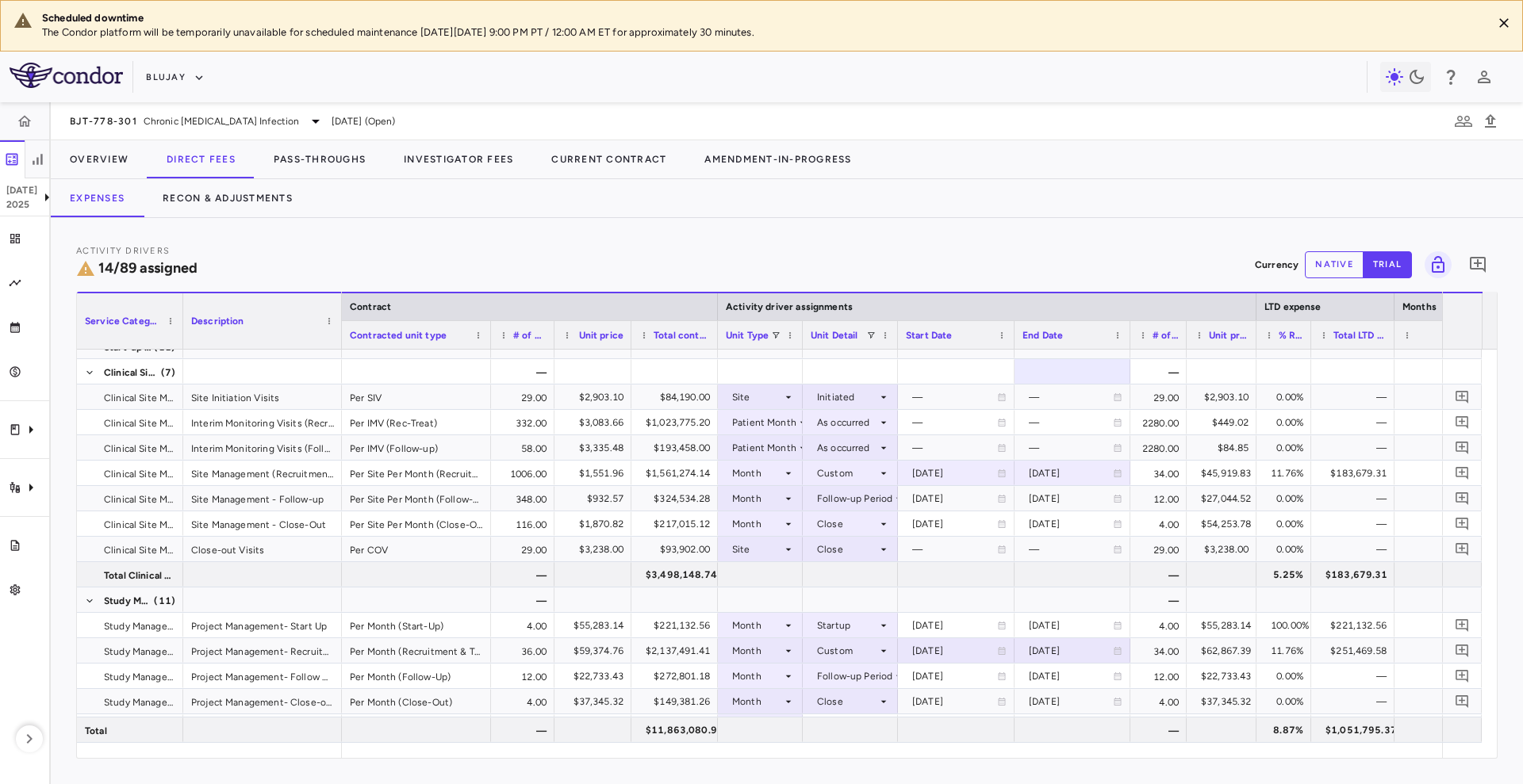
drag, startPoint x: 156, startPoint y: 334, endPoint x: 180, endPoint y: 335, distance: 24.0
click at [180, 335] on div at bounding box center [183, 321] width 7 height 56
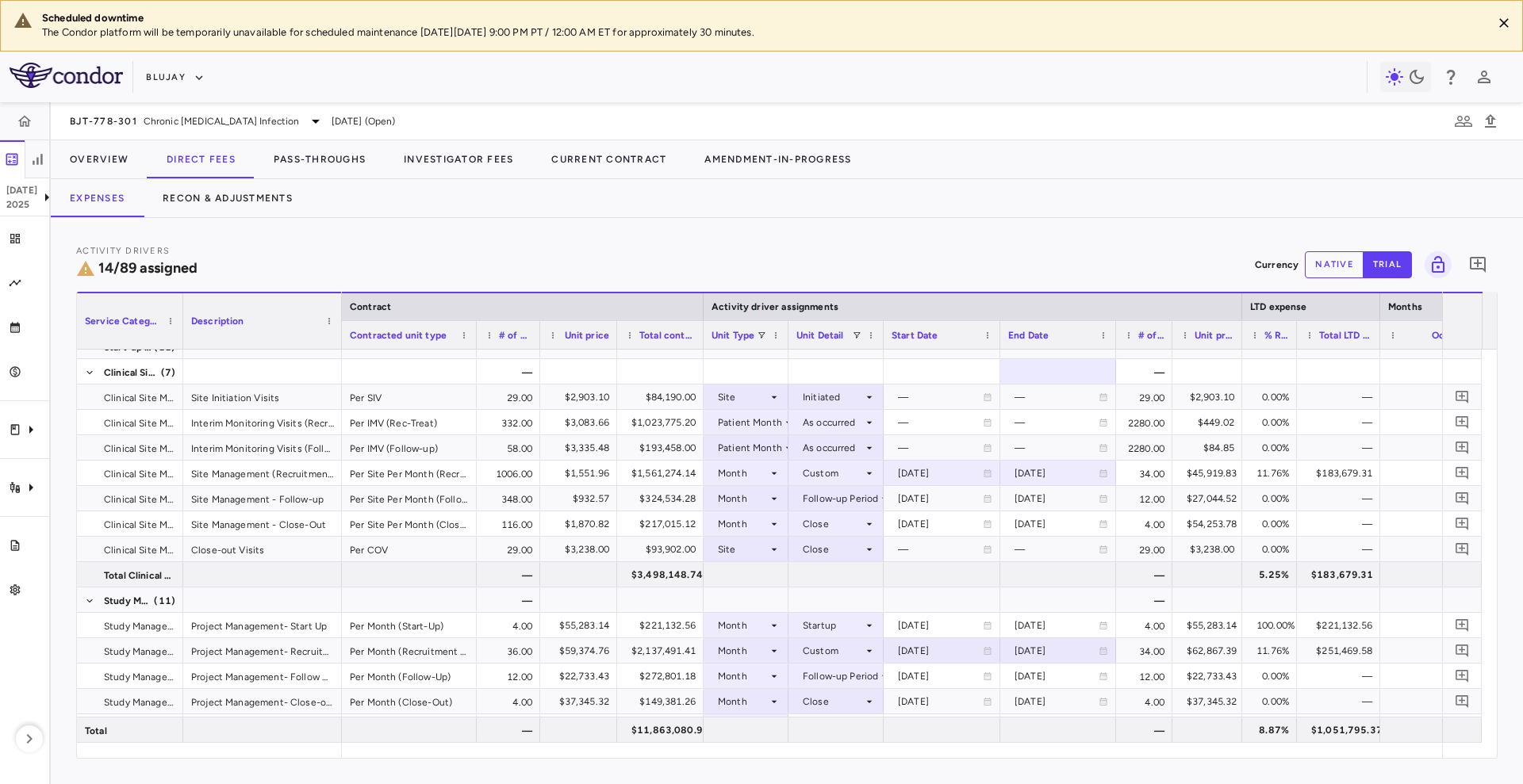
drag, startPoint x: 488, startPoint y: 343, endPoint x: 473, endPoint y: 345, distance: 15.1
click at [473, 345] on div at bounding box center [476, 334] width 7 height 28
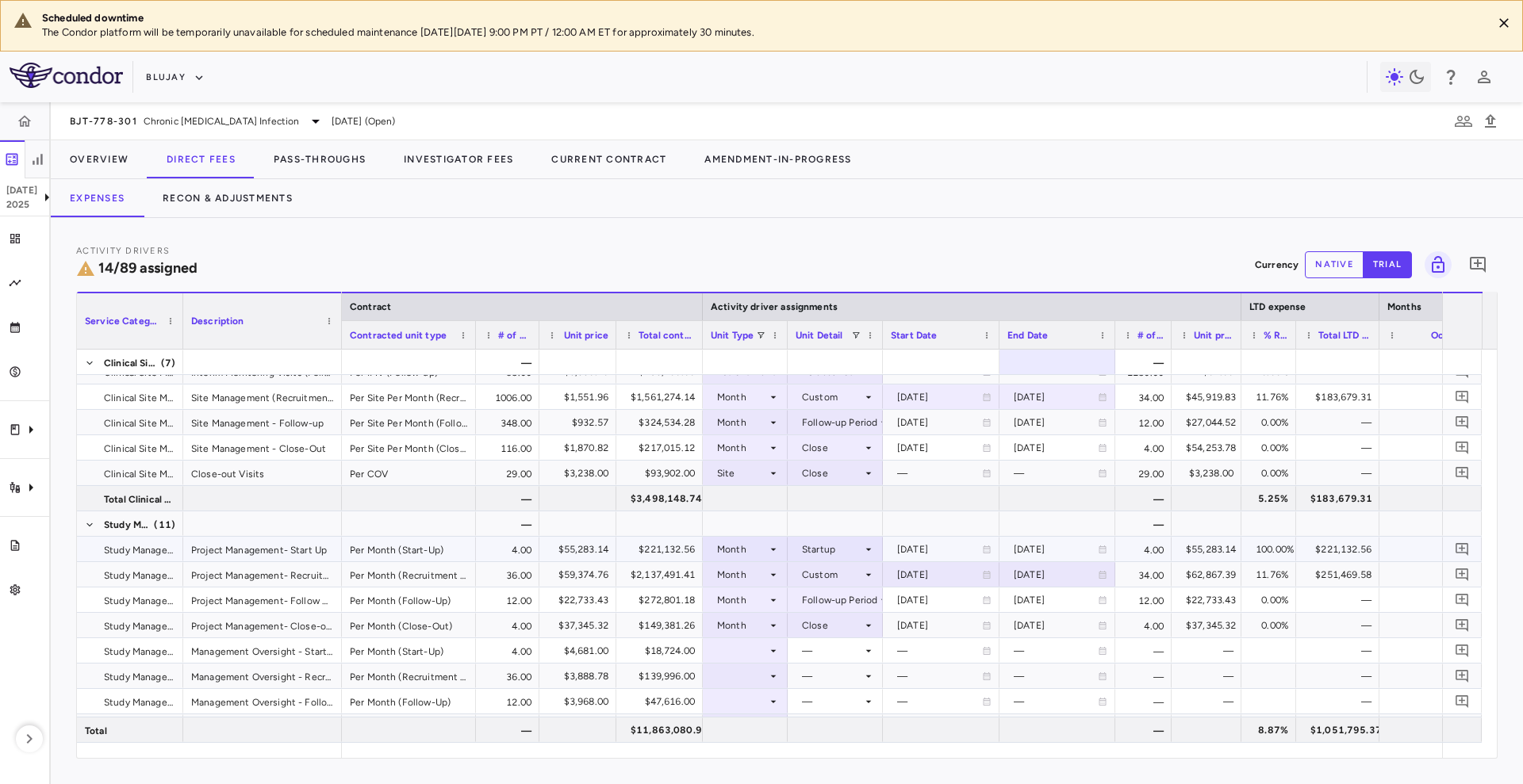
scroll to position [751, 0]
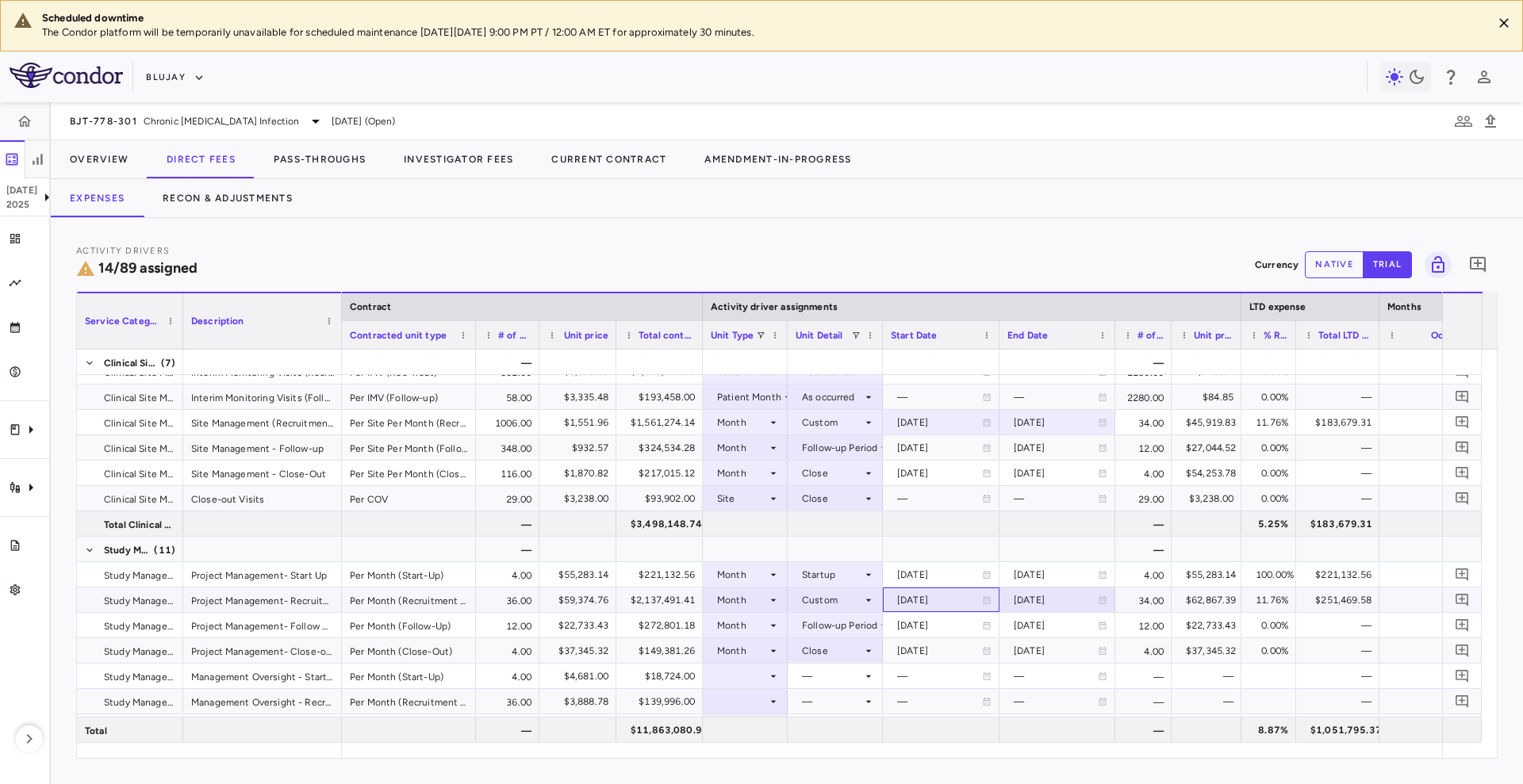
click at [938, 602] on div "[DATE]" at bounding box center [939, 600] width 85 height 25
click at [938, 601] on input "**********" at bounding box center [926, 600] width 86 height 26
type input "**********"
click at [929, 428] on div "[DATE]" at bounding box center [939, 423] width 85 height 25
click at [933, 420] on input "**********" at bounding box center [926, 424] width 86 height 26
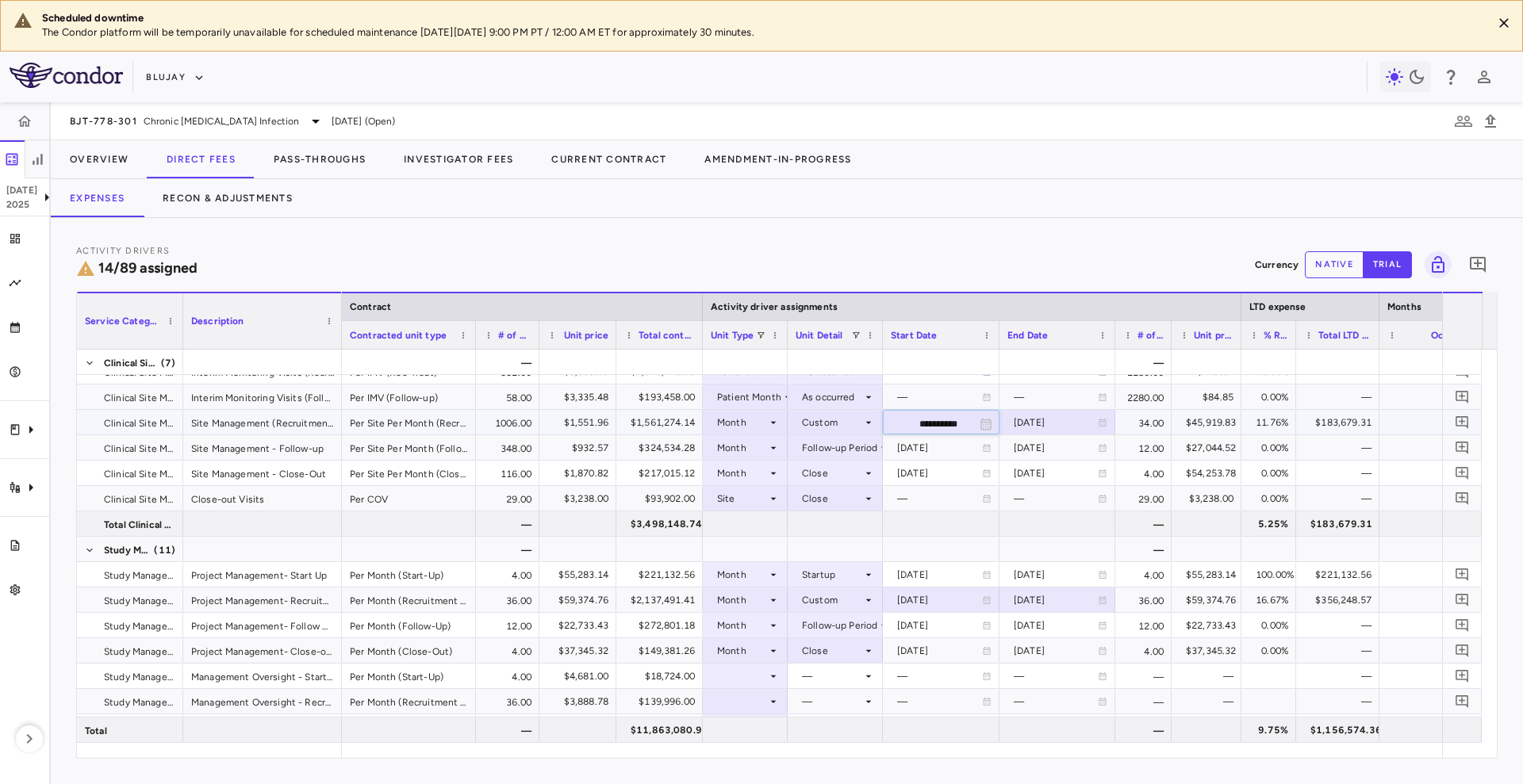
type input "**********"
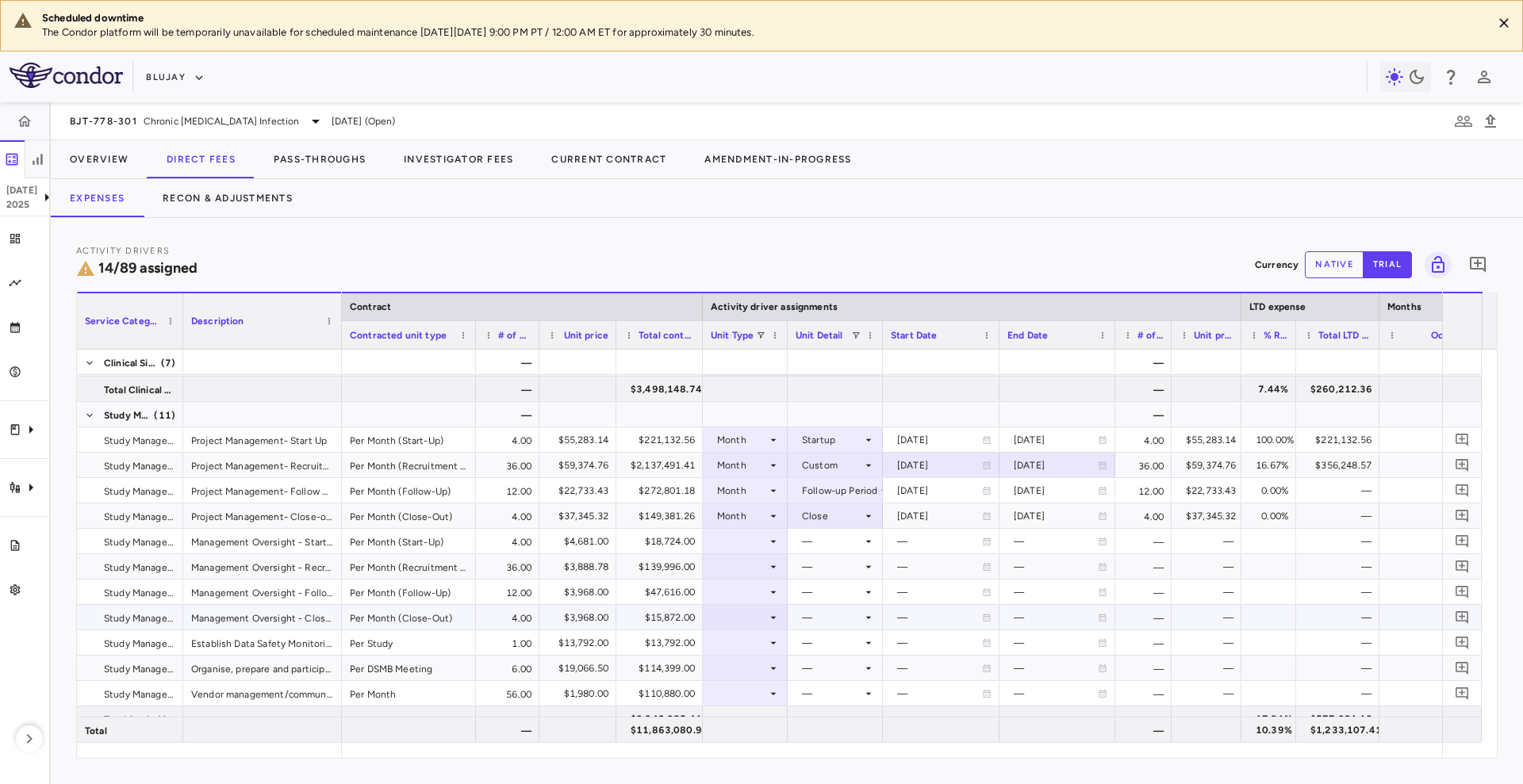
scroll to position [894, 0]
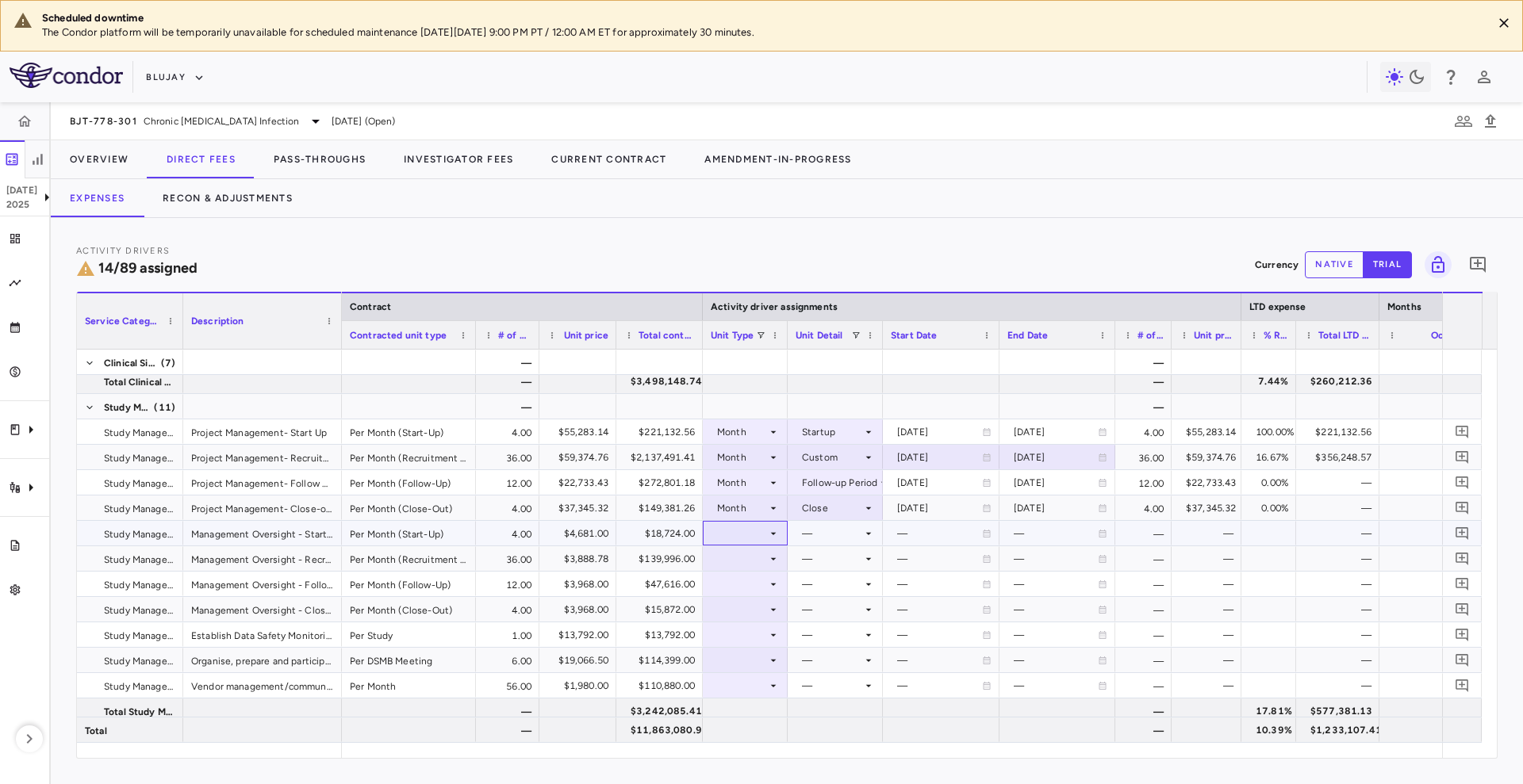
click at [755, 536] on div at bounding box center [745, 533] width 69 height 23
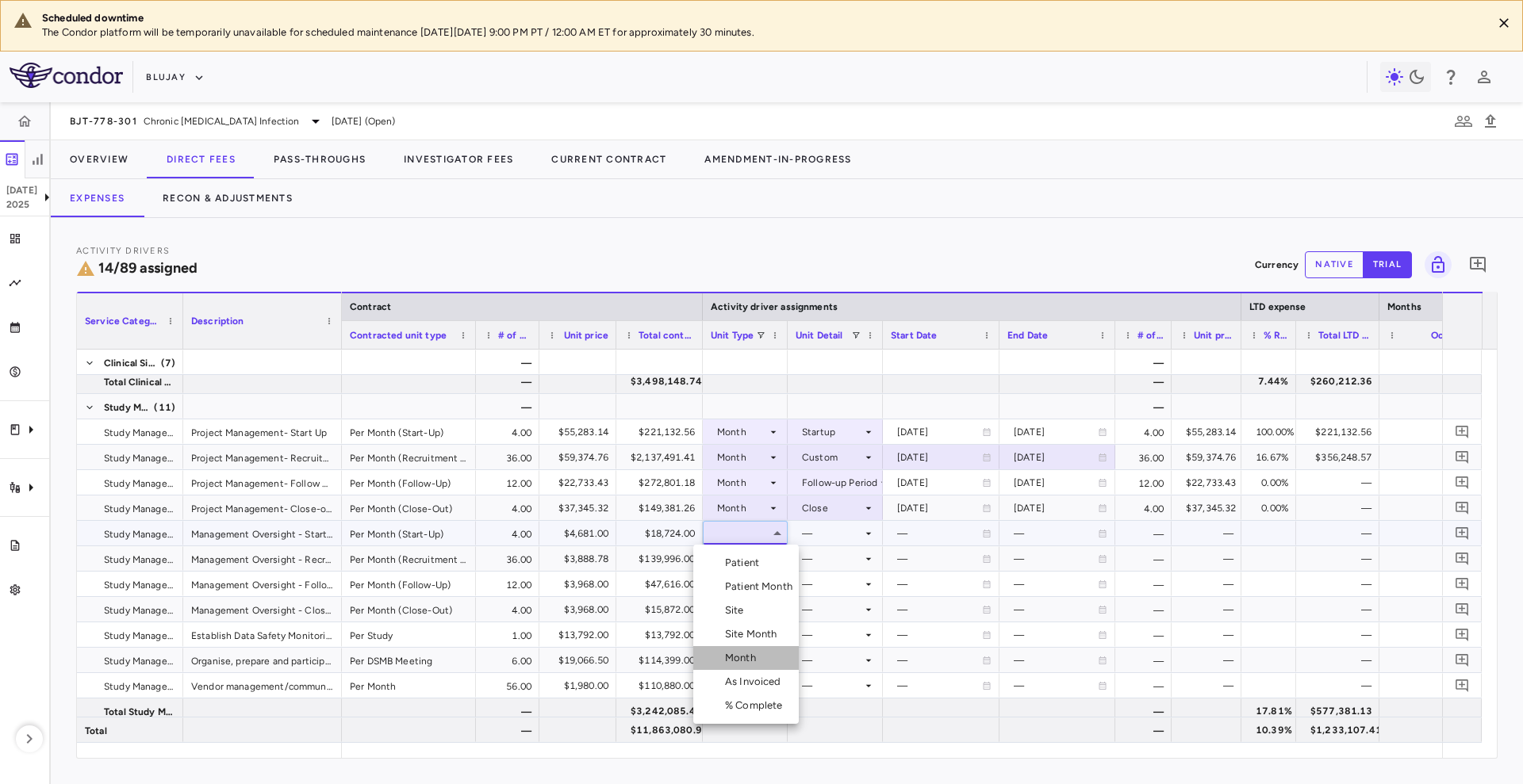
click at [758, 661] on div "Month" at bounding box center [743, 658] width 37 height 14
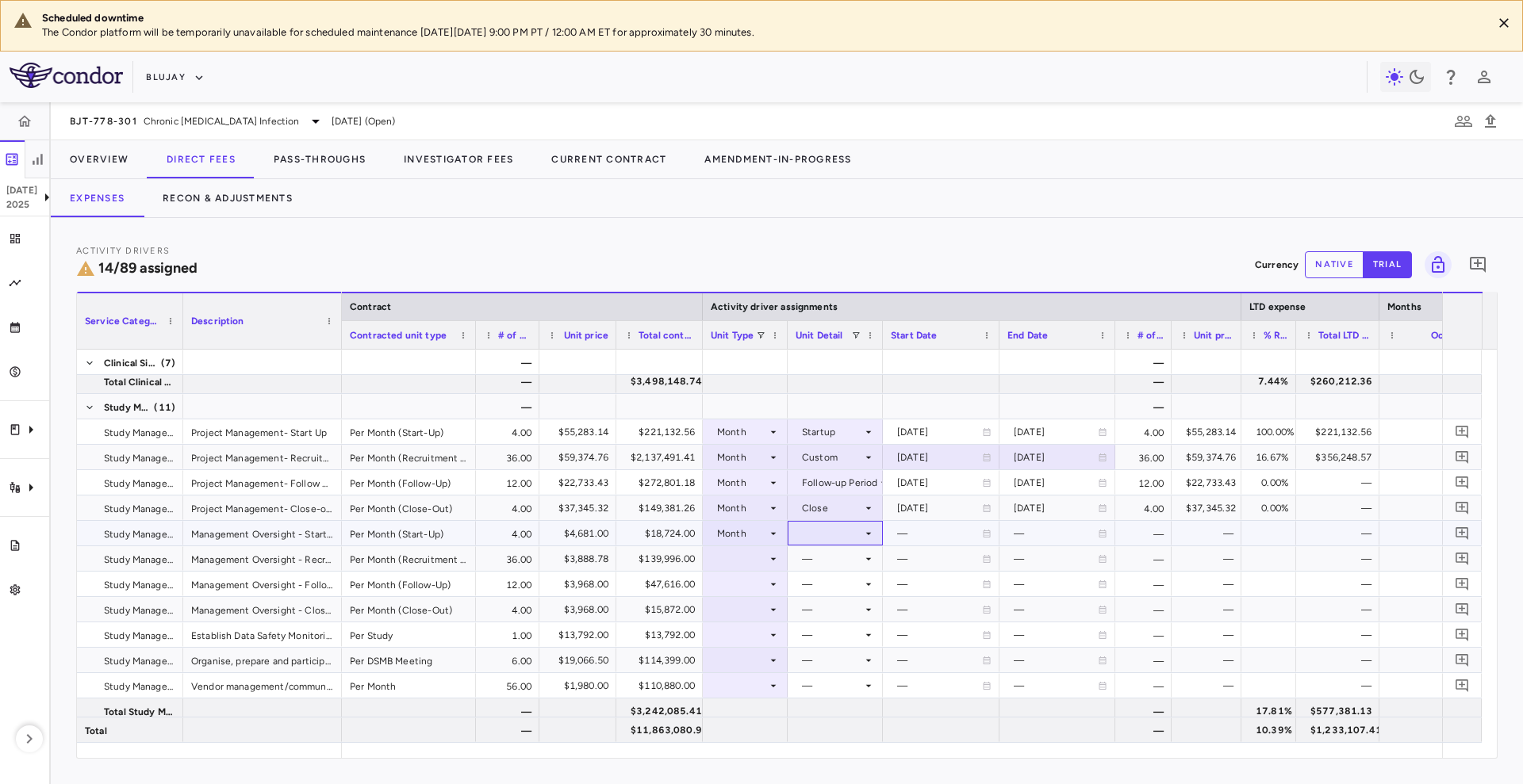
click at [818, 533] on div at bounding box center [835, 533] width 80 height 23
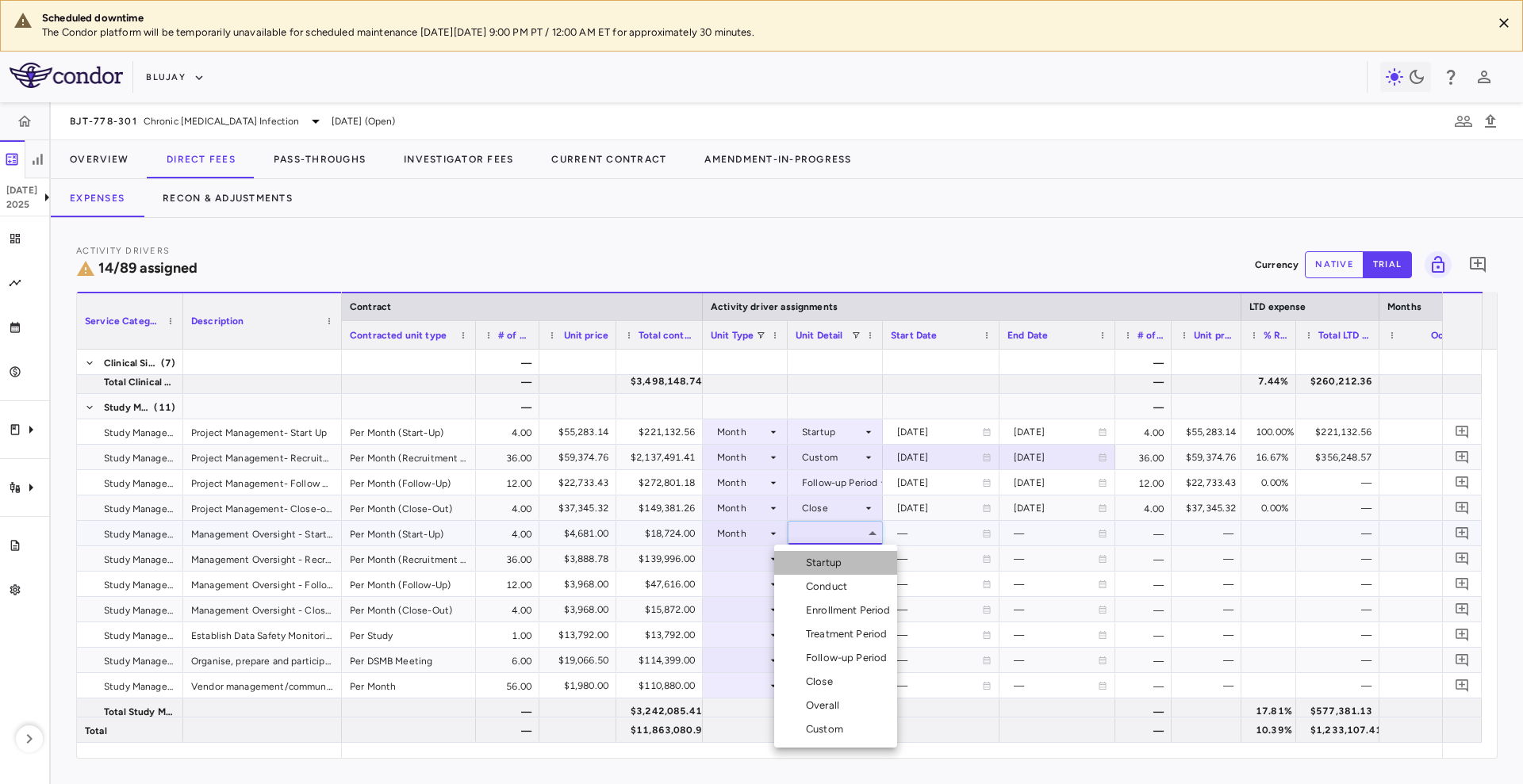
click at [876, 559] on li "Startup" at bounding box center [836, 563] width 123 height 24
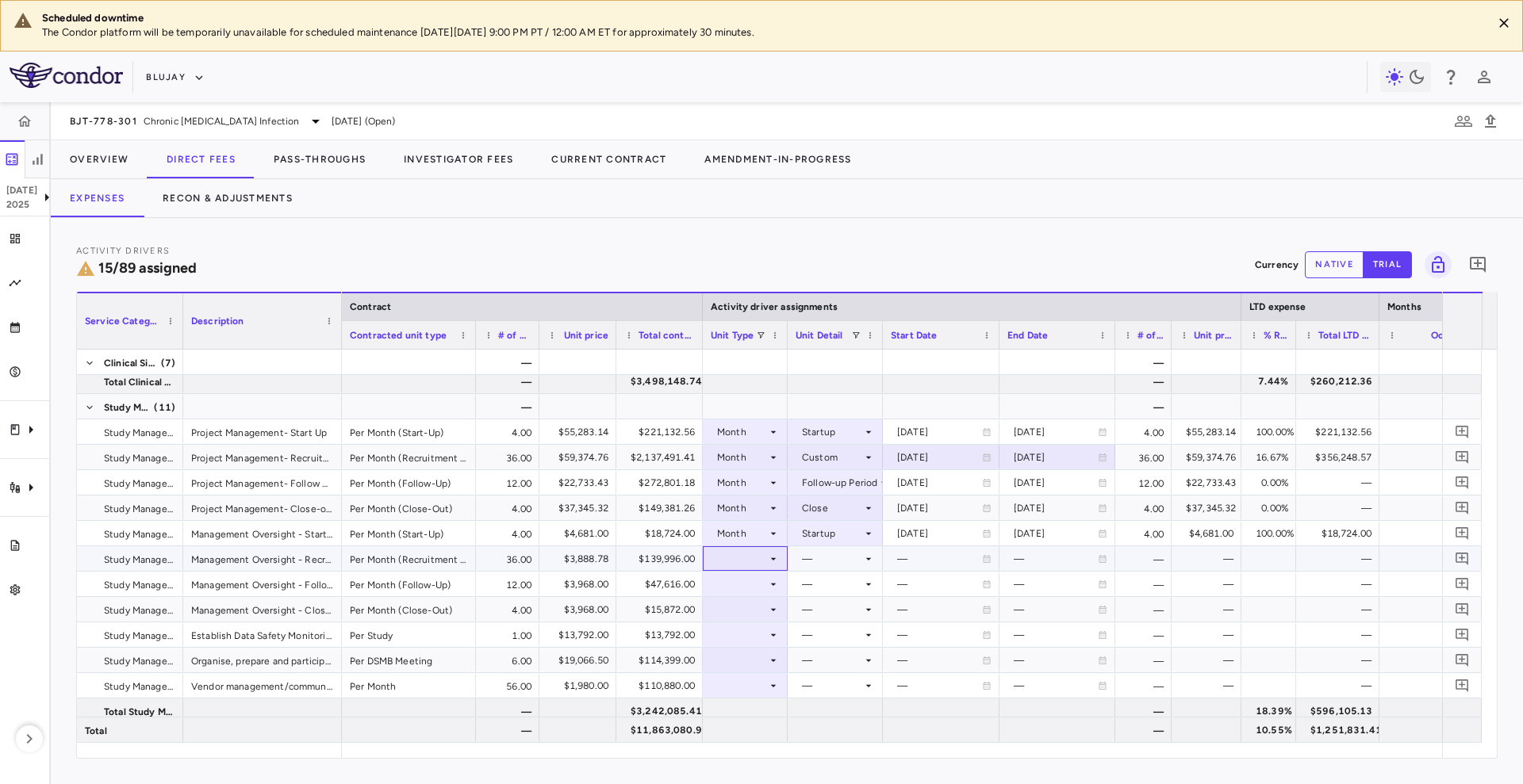
click at [762, 561] on div at bounding box center [745, 558] width 69 height 23
click at [751, 687] on div "Month" at bounding box center [743, 683] width 37 height 14
click at [820, 551] on div at bounding box center [835, 558] width 80 height 23
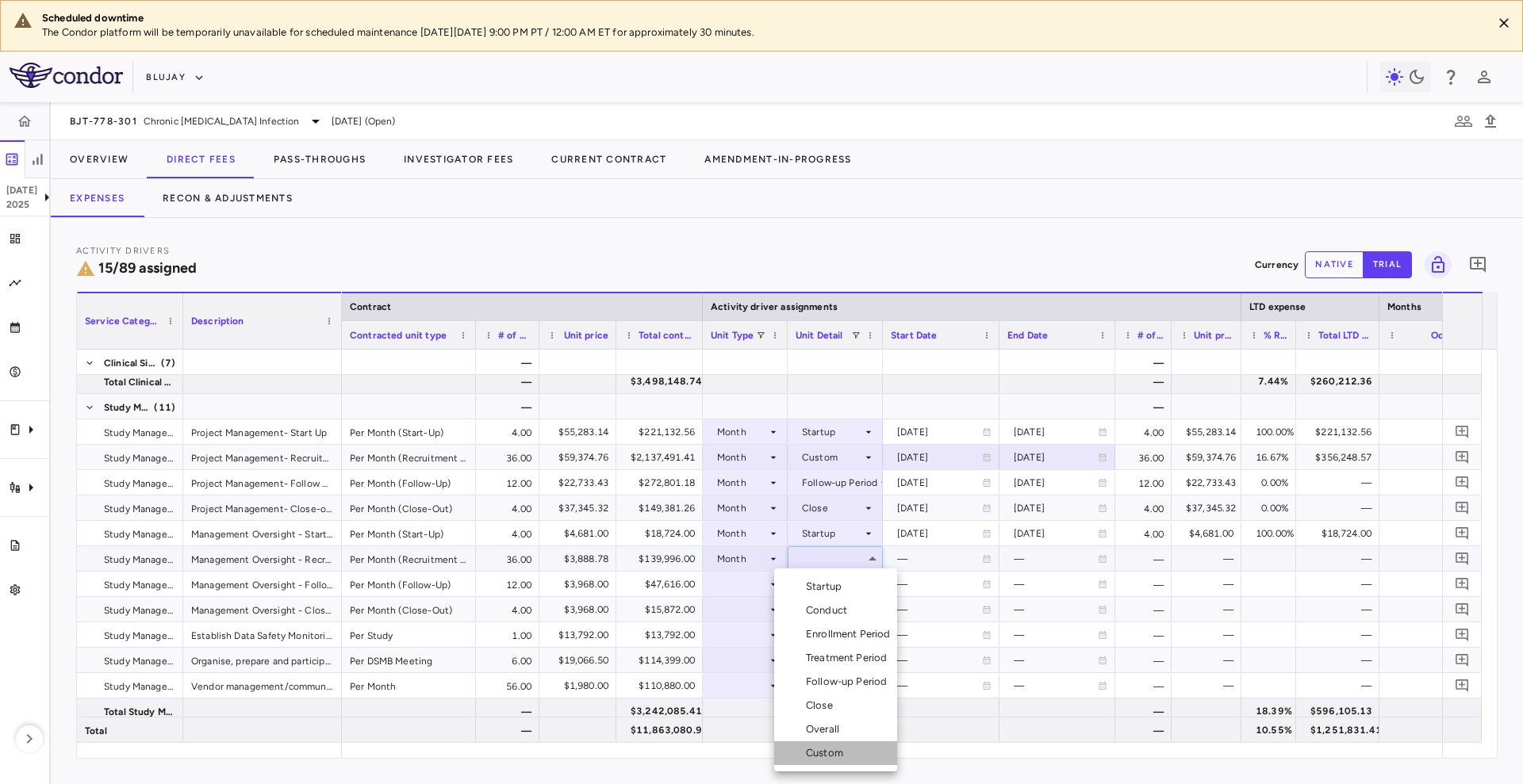
click at [822, 747] on div "Custom" at bounding box center [827, 753] width 43 height 14
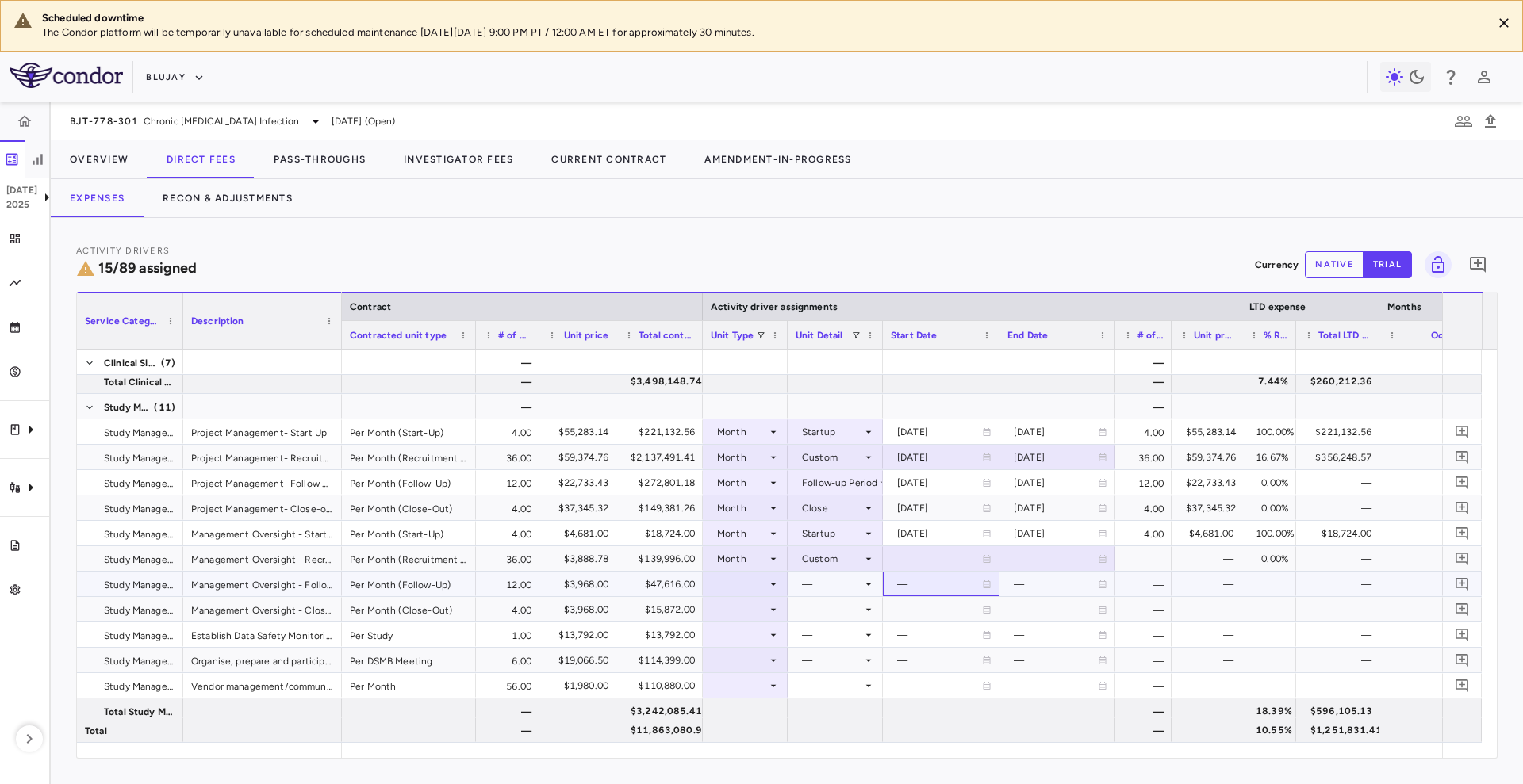
click at [956, 581] on div "—" at bounding box center [939, 584] width 85 height 25
click at [762, 583] on div at bounding box center [745, 584] width 69 height 23
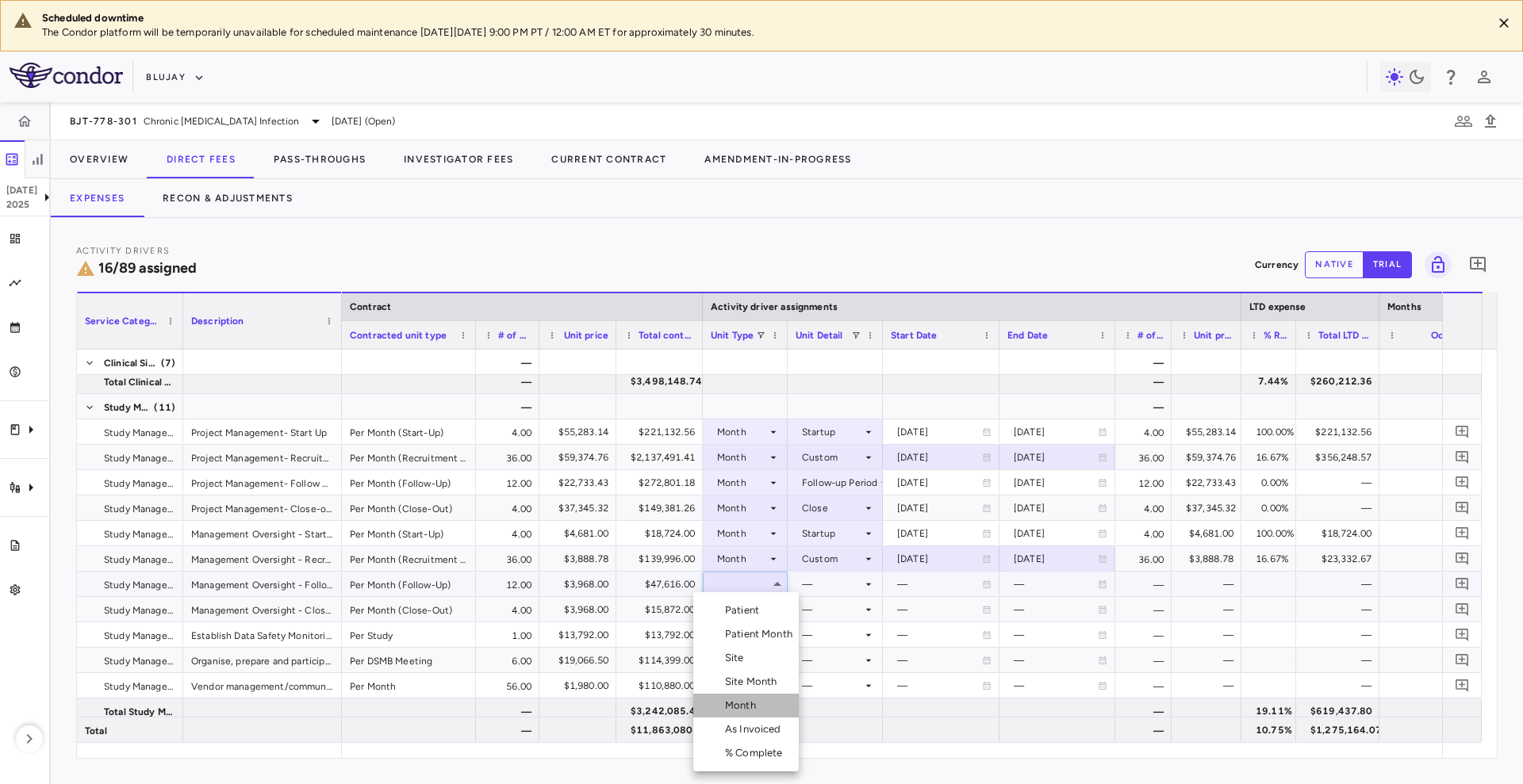
click at [729, 697] on li "Month" at bounding box center [746, 705] width 106 height 24
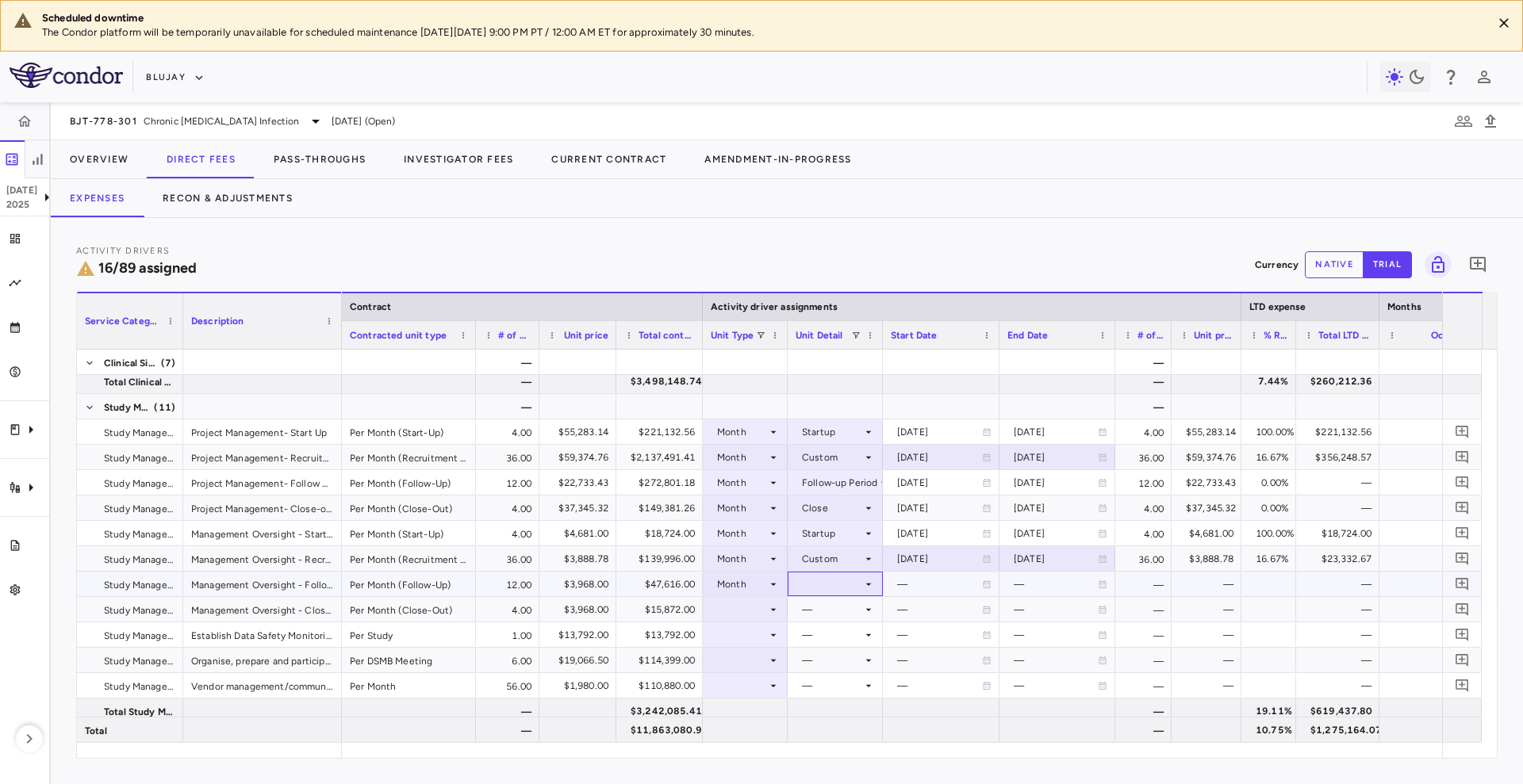
click at [852, 585] on div at bounding box center [835, 584] width 80 height 23
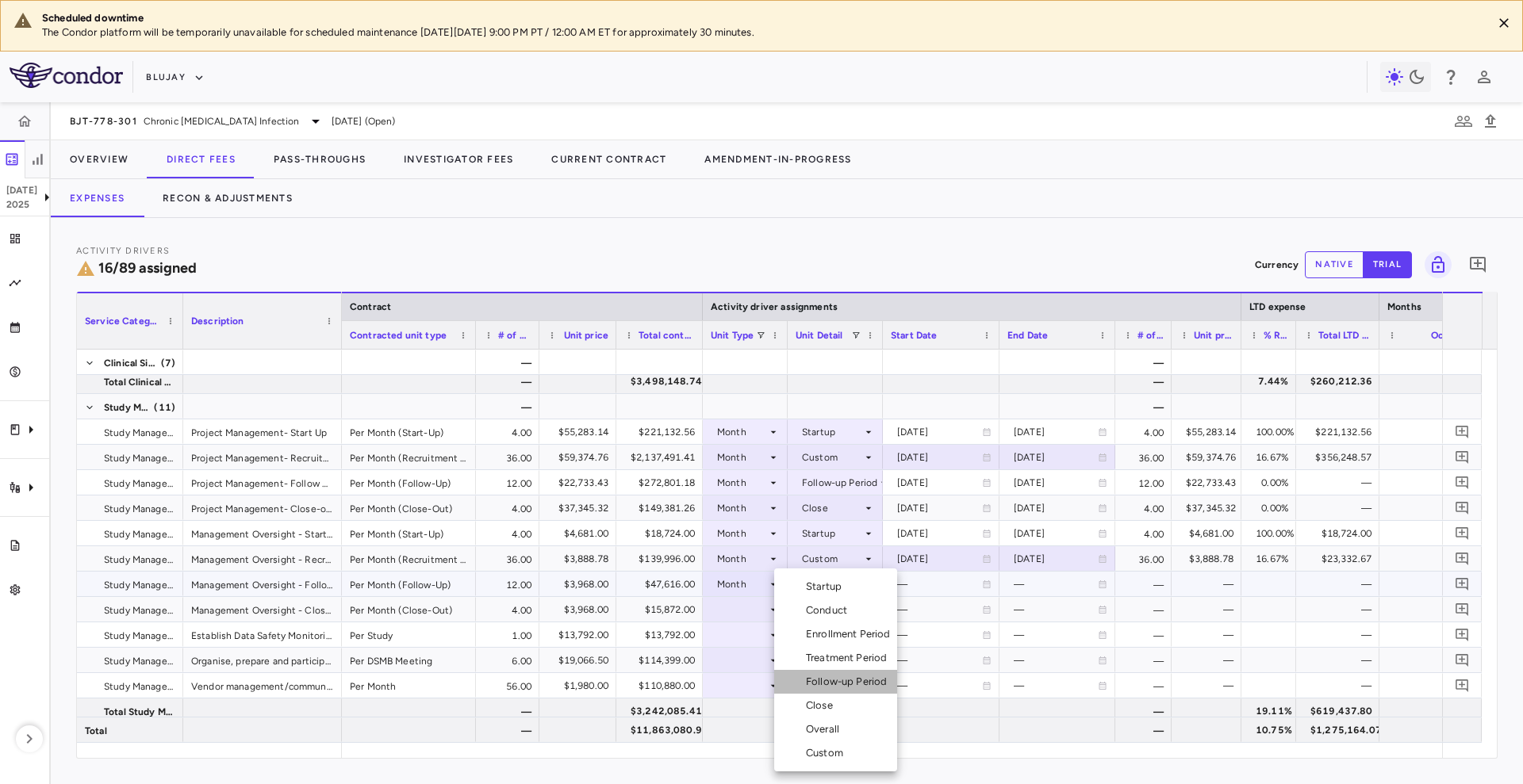
click at [836, 677] on div "Follow-up Period" at bounding box center [849, 681] width 87 height 14
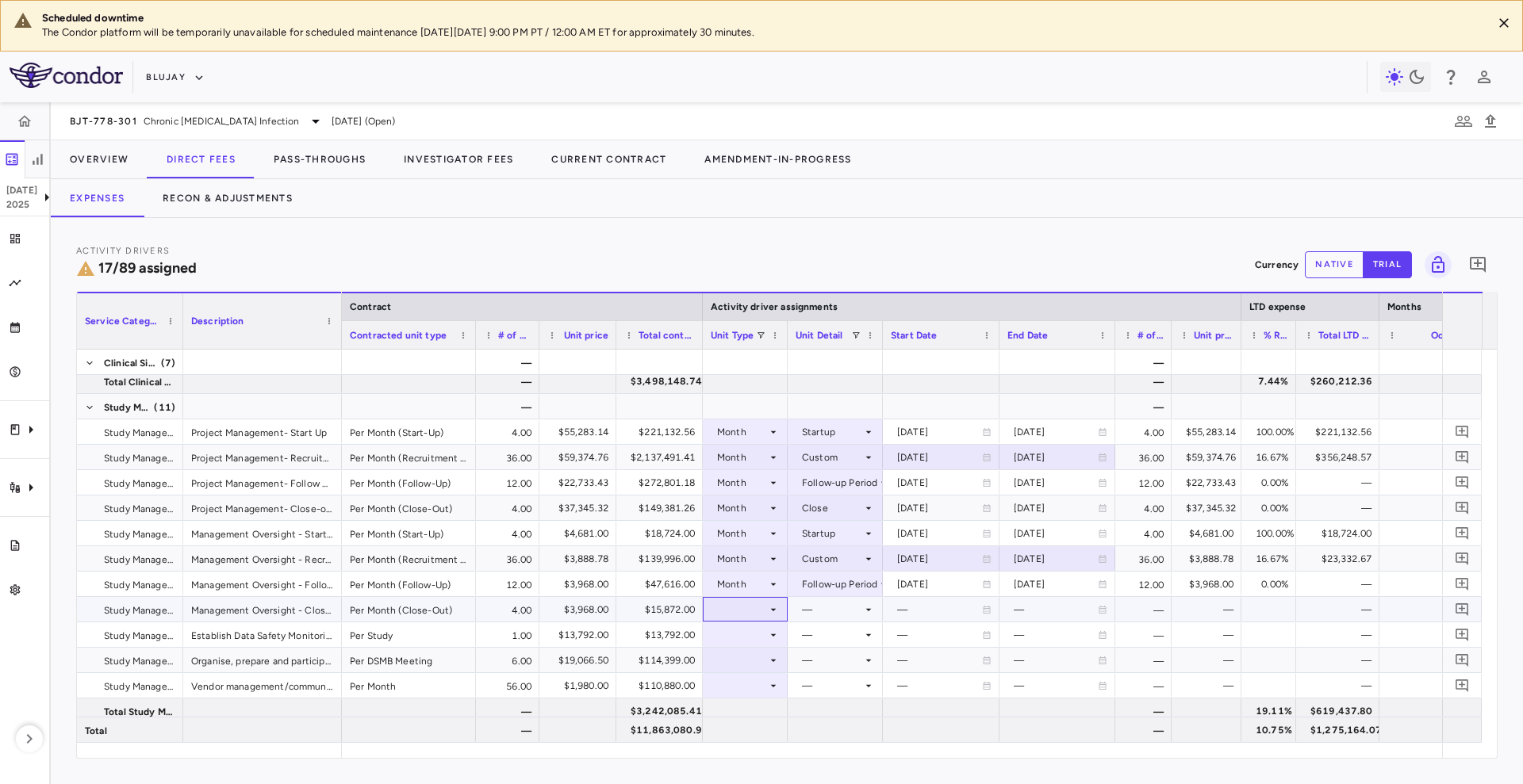
click at [749, 601] on div at bounding box center [745, 609] width 69 height 23
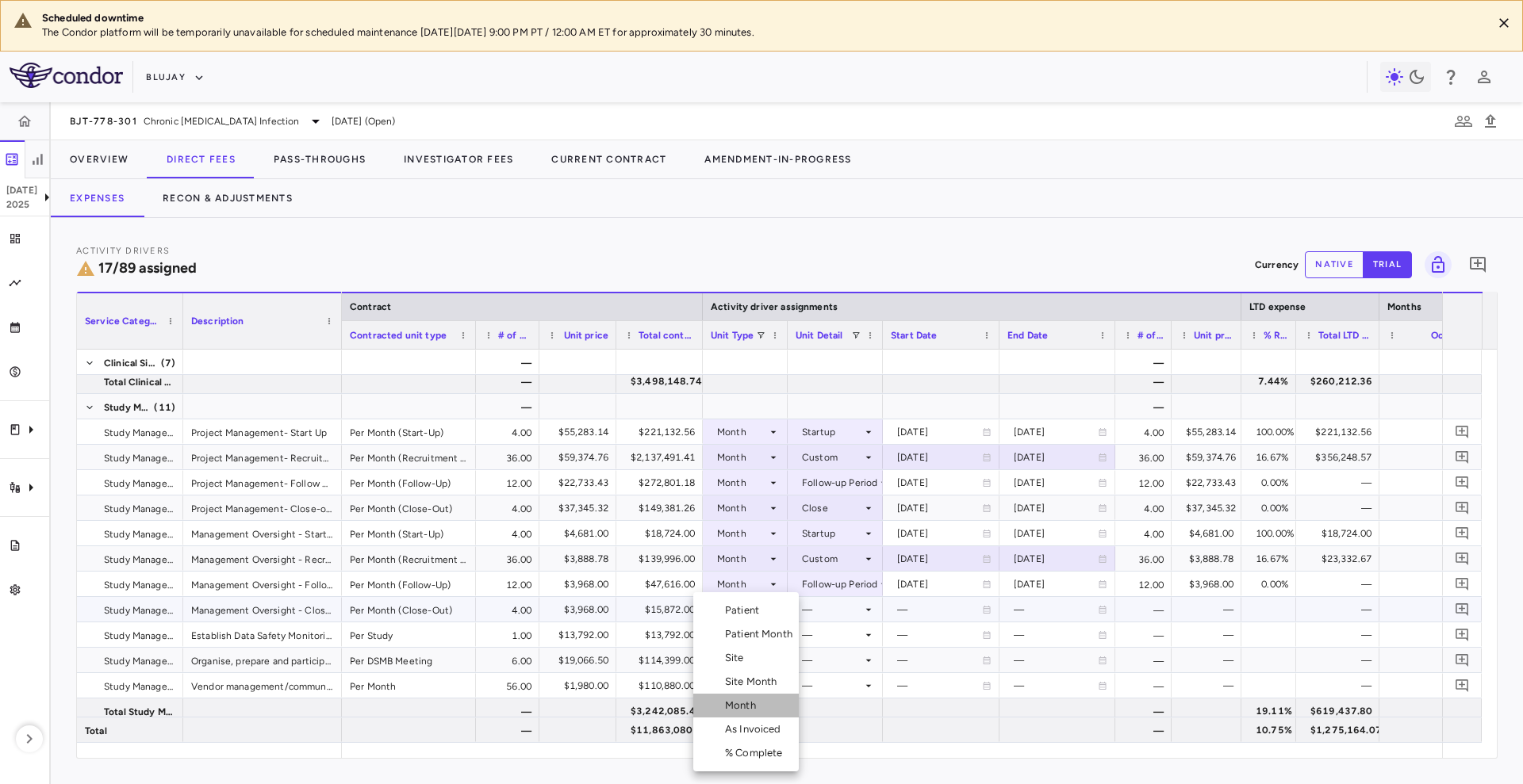
click at [747, 694] on li "Month" at bounding box center [746, 705] width 106 height 24
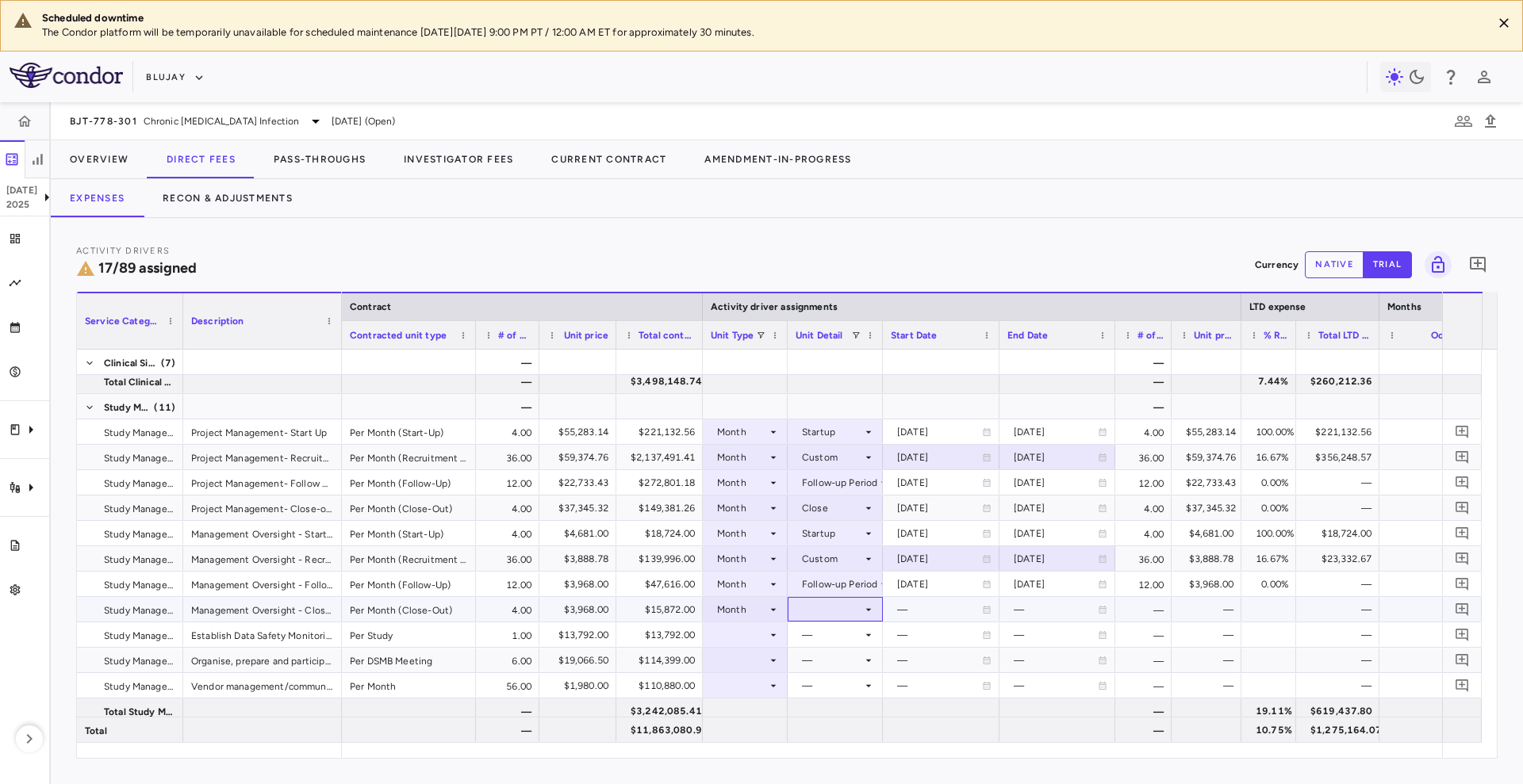
click at [865, 604] on icon at bounding box center [868, 609] width 12 height 12
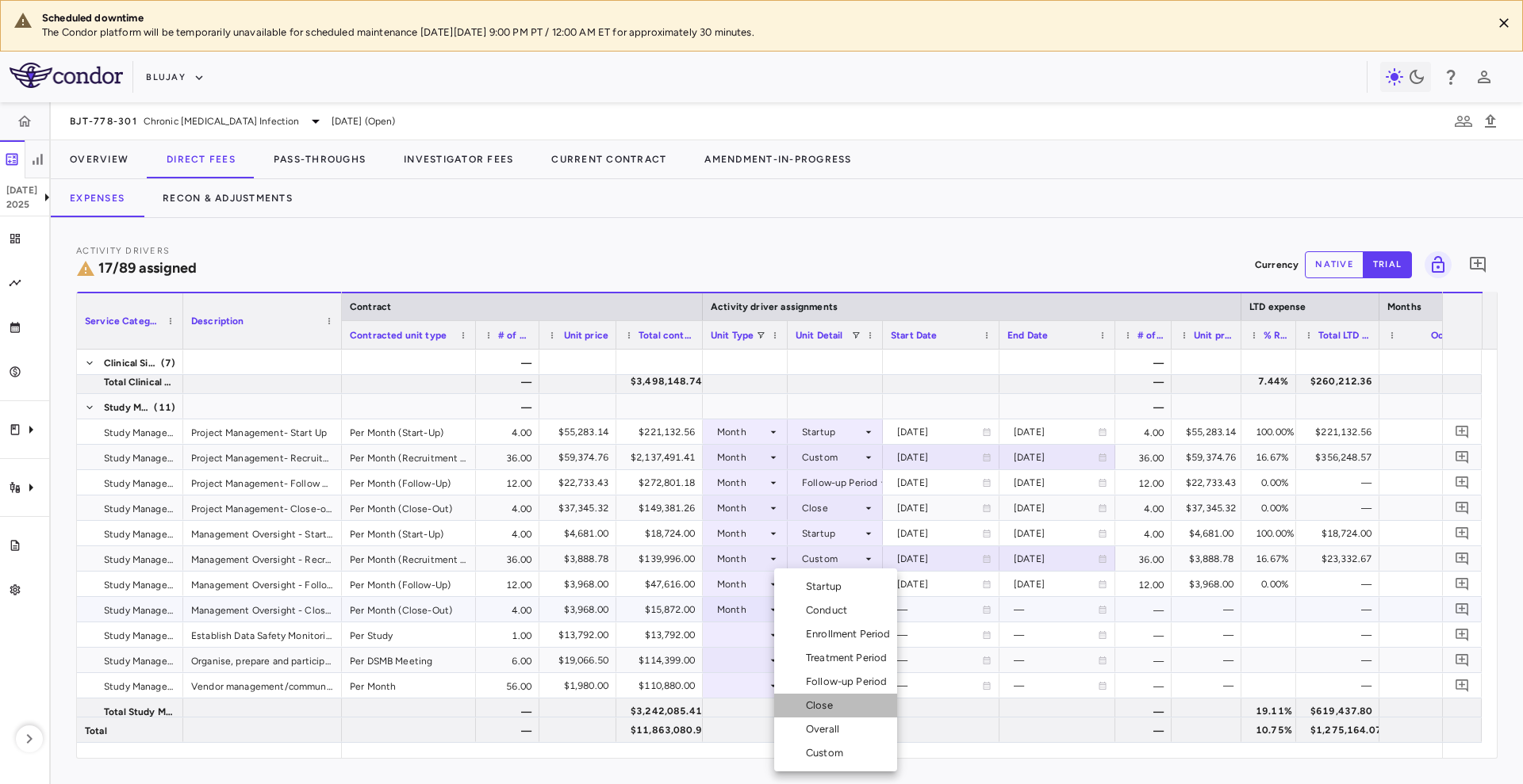
click at [838, 713] on li "Close" at bounding box center [836, 705] width 123 height 24
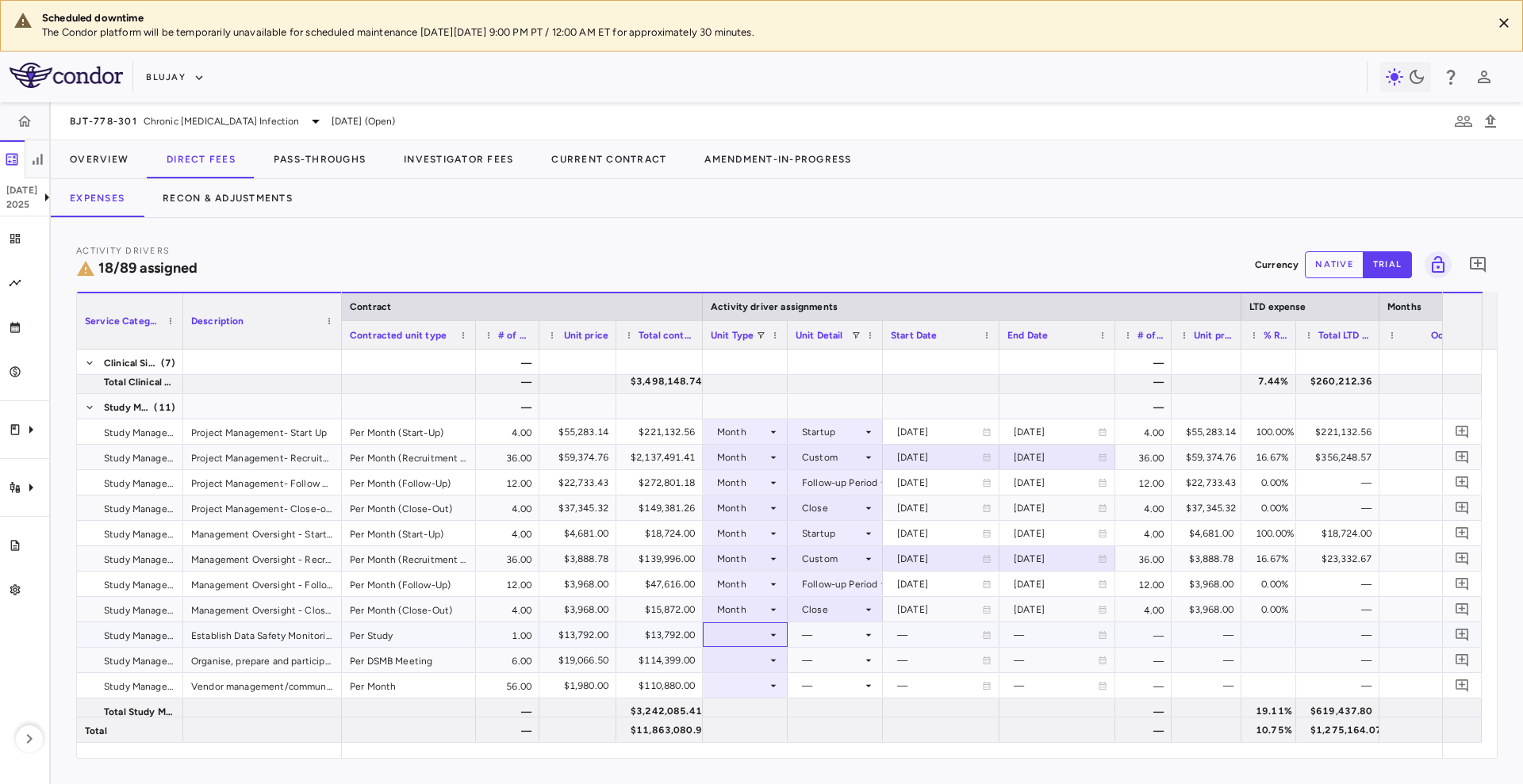
click at [741, 636] on div at bounding box center [745, 635] width 69 height 23
click at [740, 700] on div "Month" at bounding box center [743, 705] width 37 height 14
click at [828, 636] on div at bounding box center [835, 635] width 80 height 23
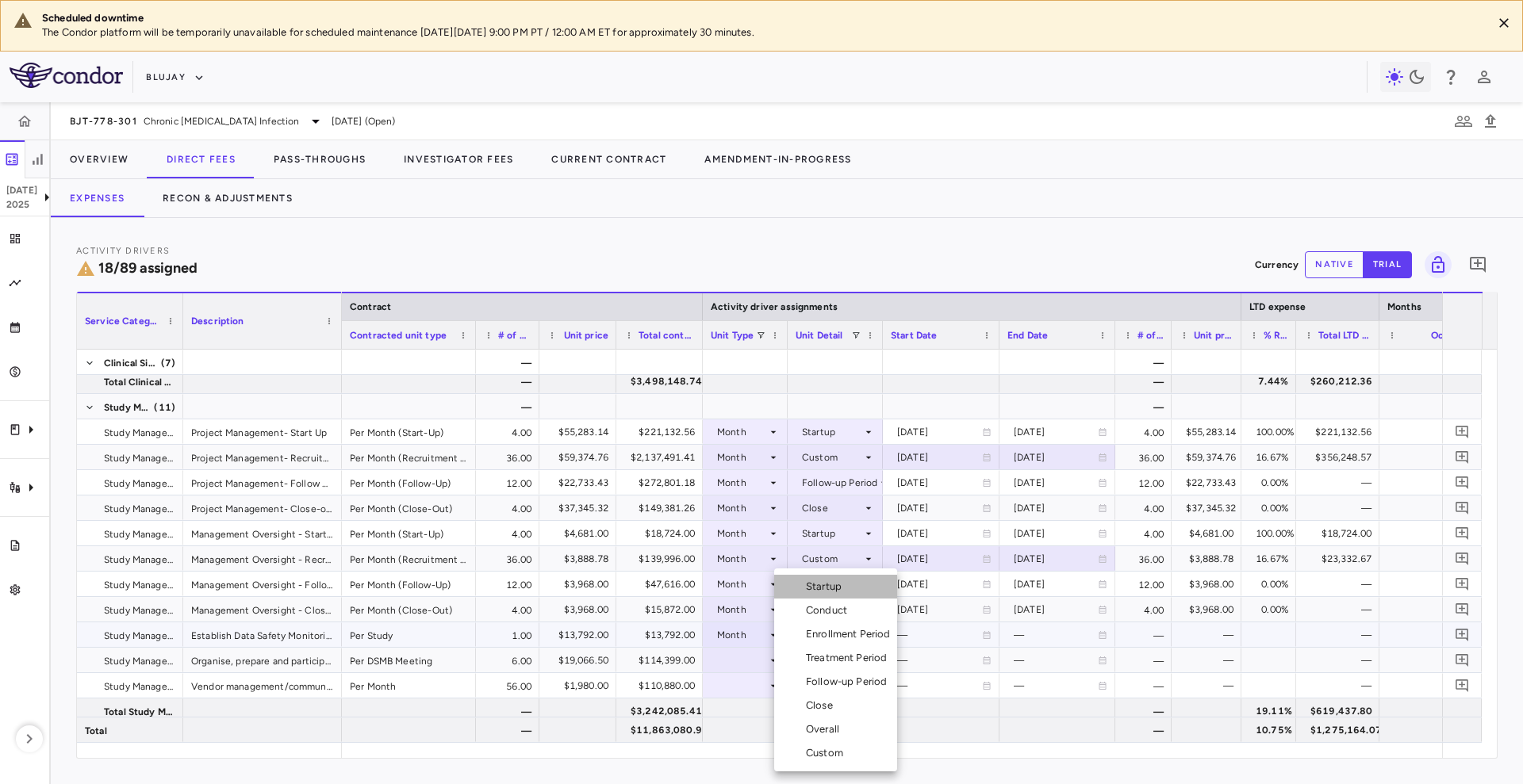
click at [844, 593] on div "Startup" at bounding box center [827, 586] width 42 height 14
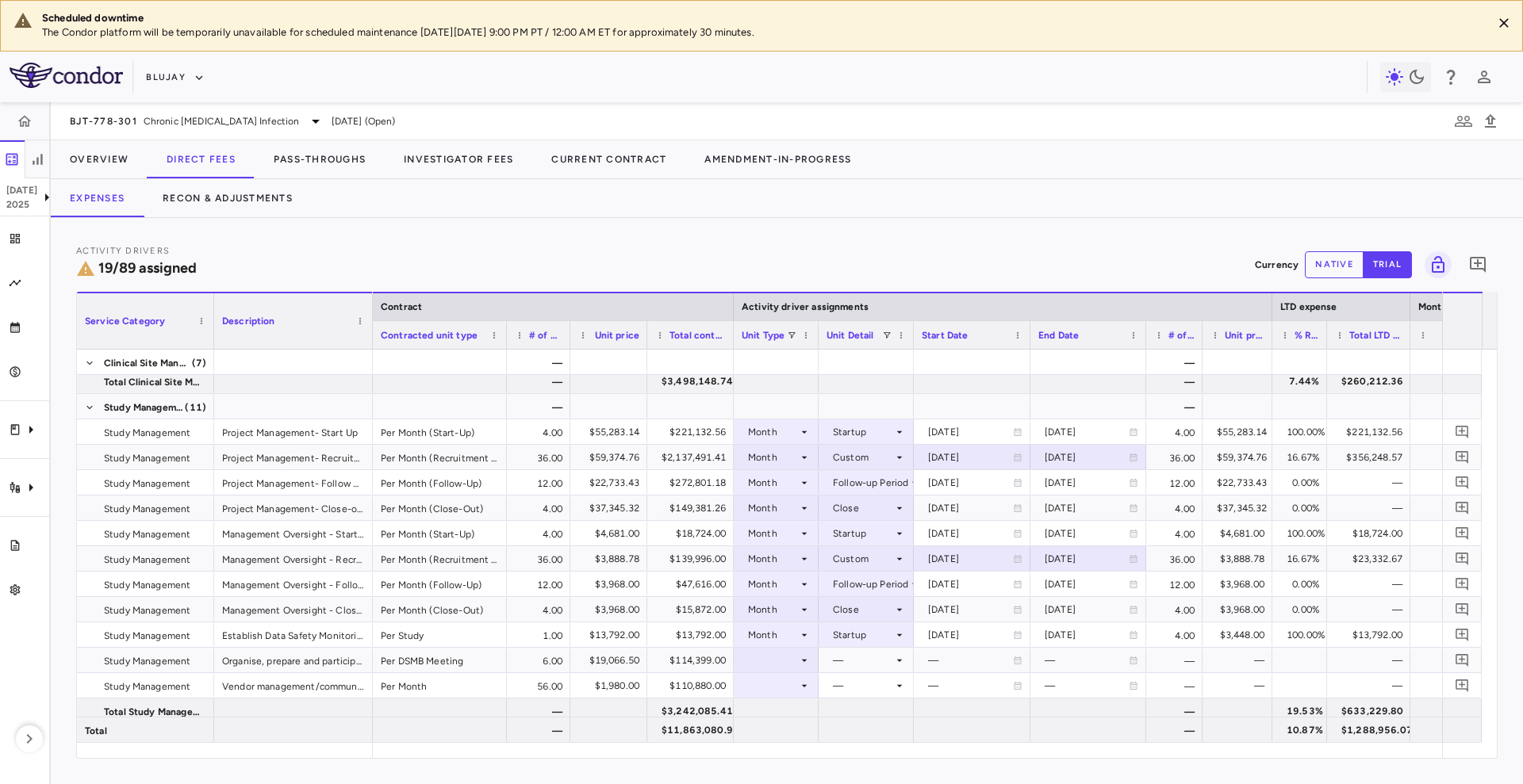
drag, startPoint x: 181, startPoint y: 333, endPoint x: 212, endPoint y: 346, distance: 33.6
click at [212, 346] on div at bounding box center [213, 321] width 7 height 56
click at [771, 659] on div at bounding box center [777, 660] width 69 height 23
click at [792, 712] on div "Month" at bounding box center [774, 705] width 37 height 14
click at [869, 665] on div at bounding box center [867, 660] width 80 height 23
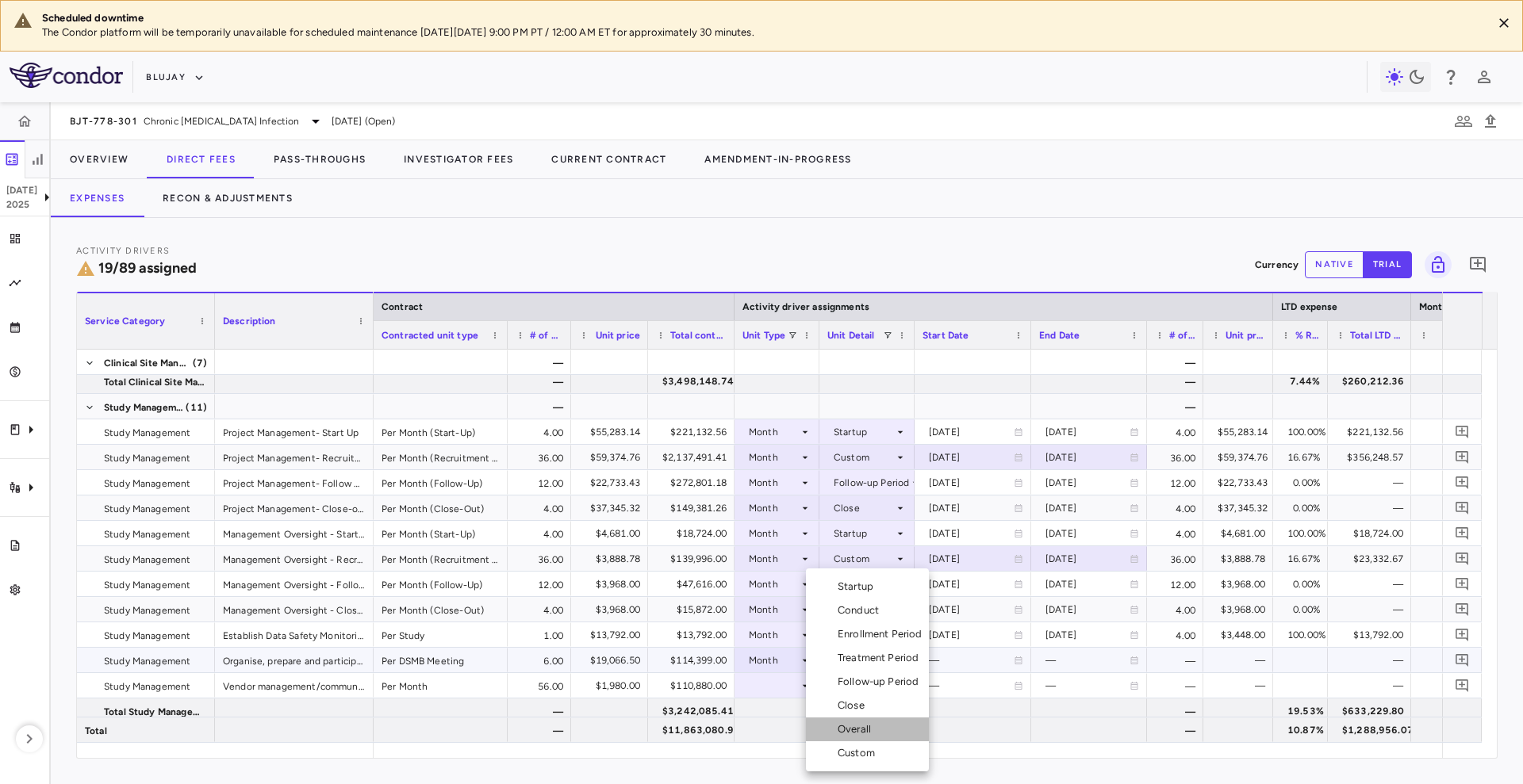
click at [878, 735] on li "Overall" at bounding box center [868, 729] width 123 height 24
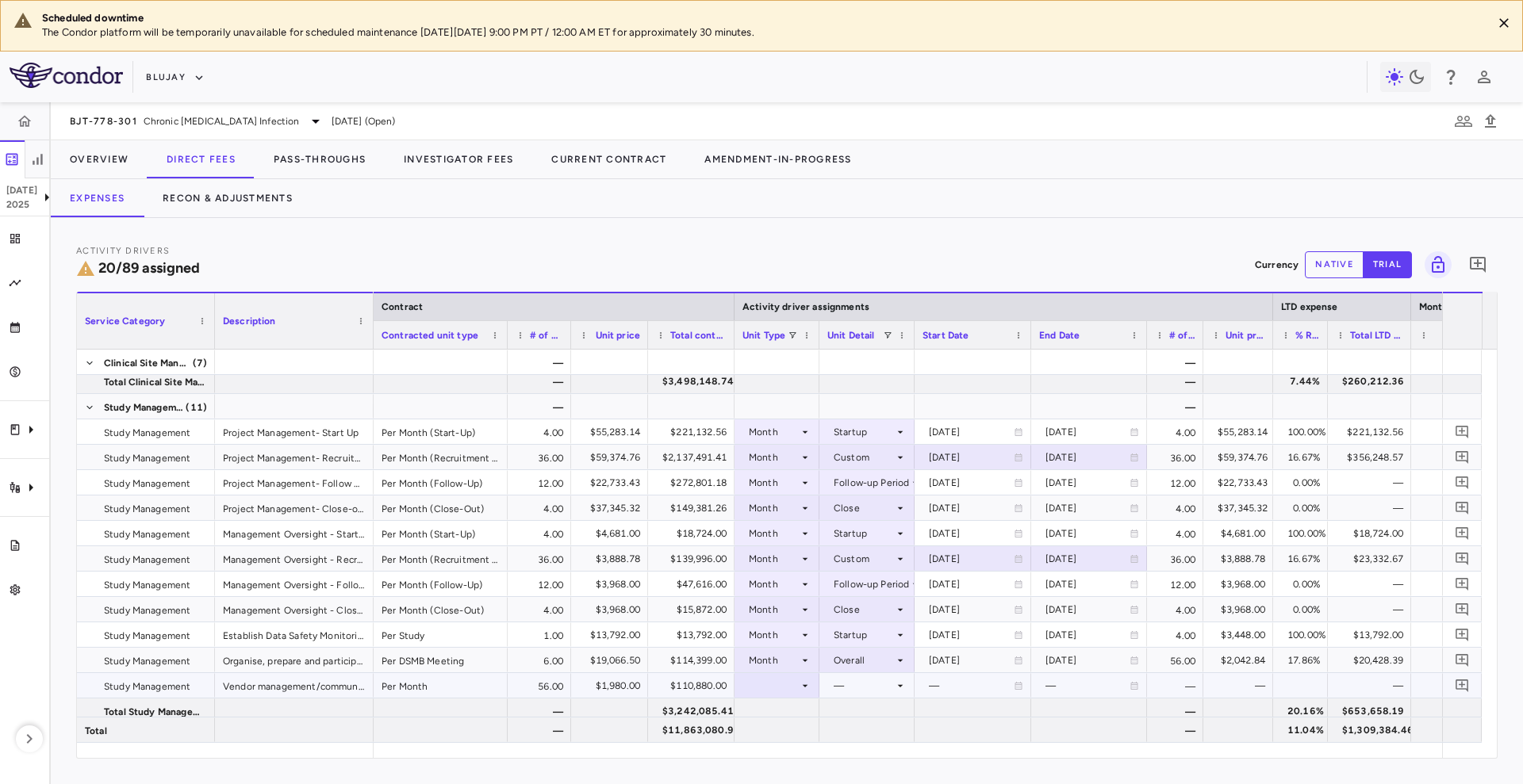
click at [790, 680] on div at bounding box center [777, 686] width 69 height 23
click at [790, 706] on div "Month" at bounding box center [774, 705] width 37 height 14
click at [893, 689] on div at bounding box center [867, 686] width 80 height 23
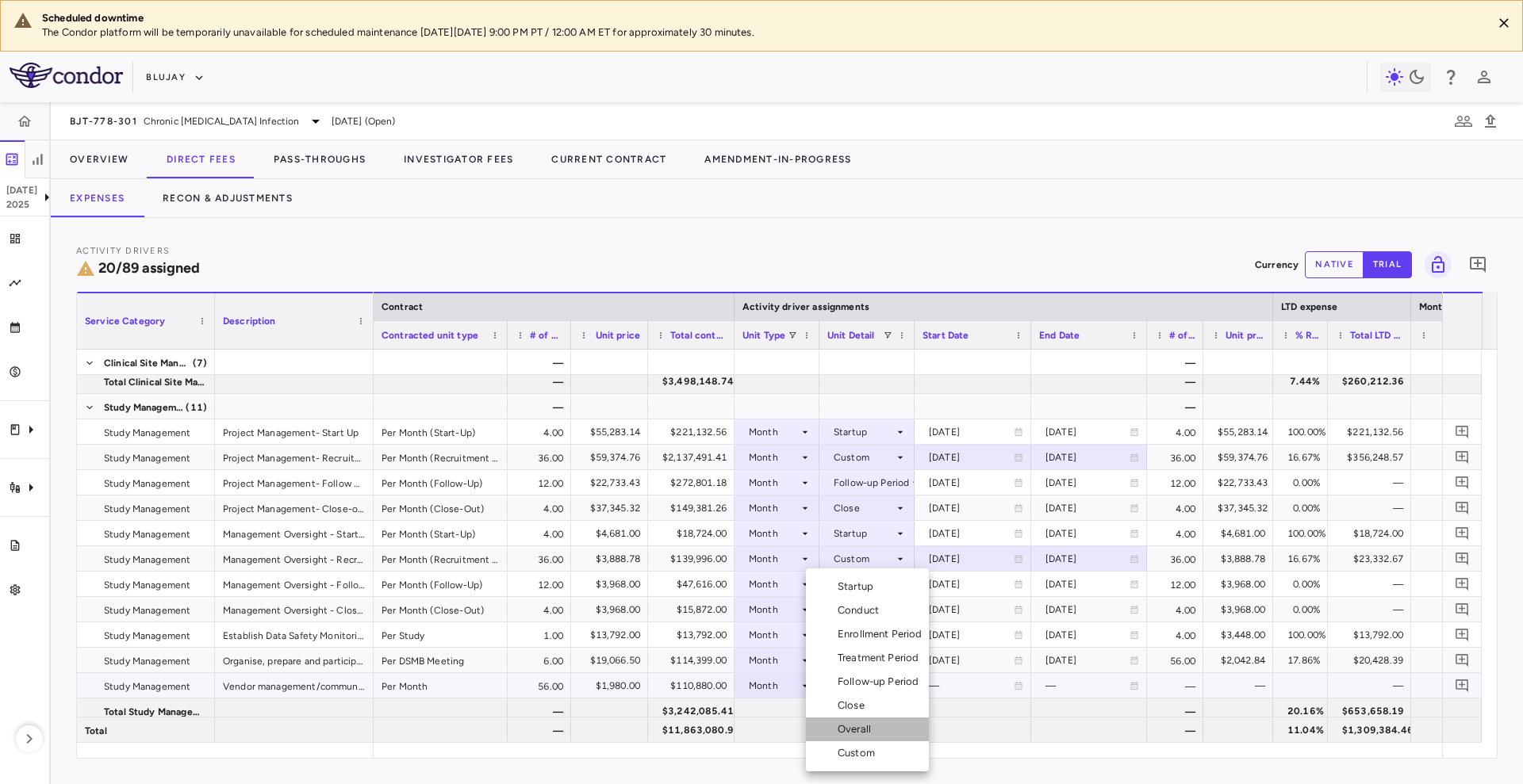
click at [881, 724] on li "Overall" at bounding box center [868, 729] width 123 height 24
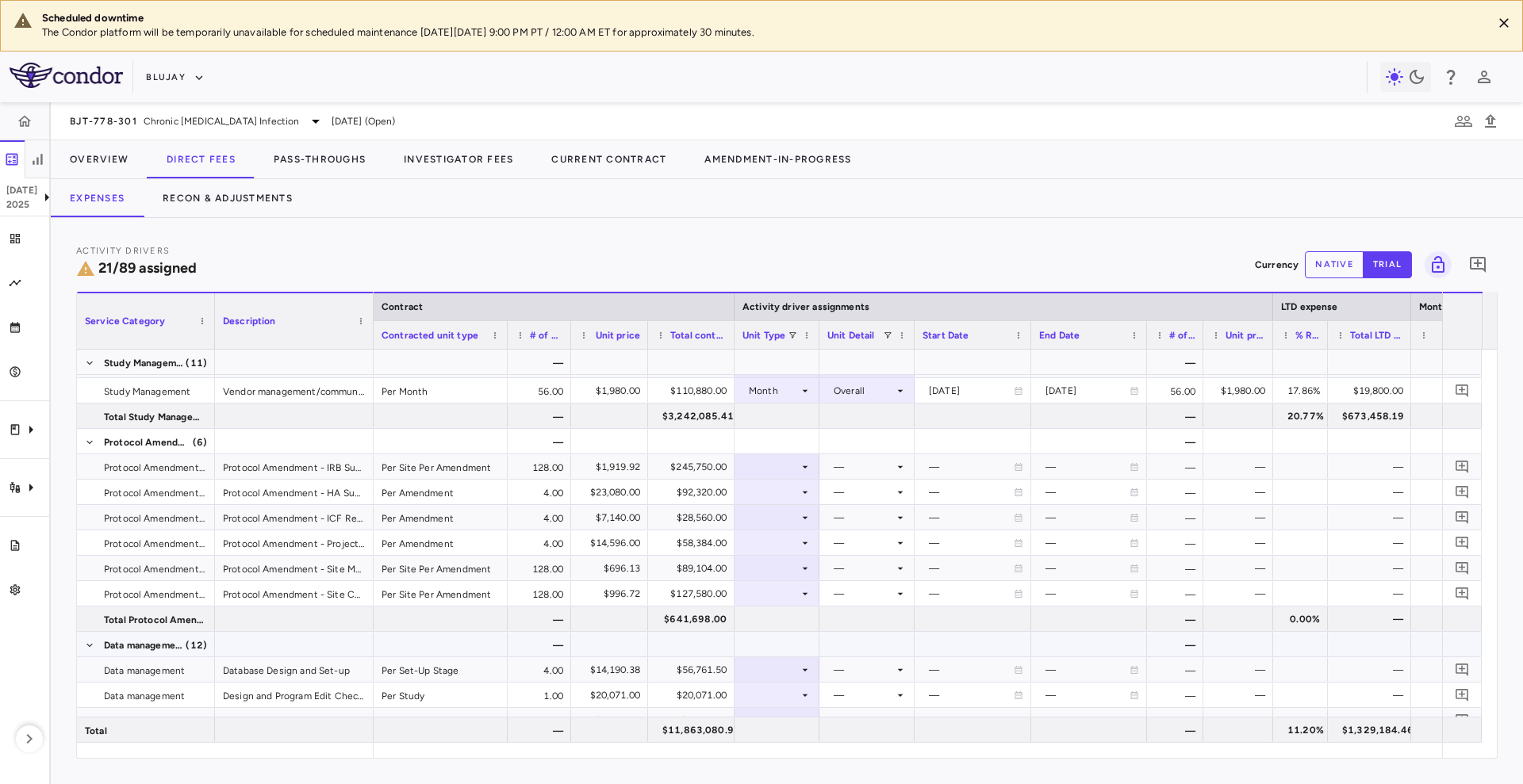
scroll to position [1190, 0]
click at [781, 468] on div at bounding box center [777, 466] width 69 height 23
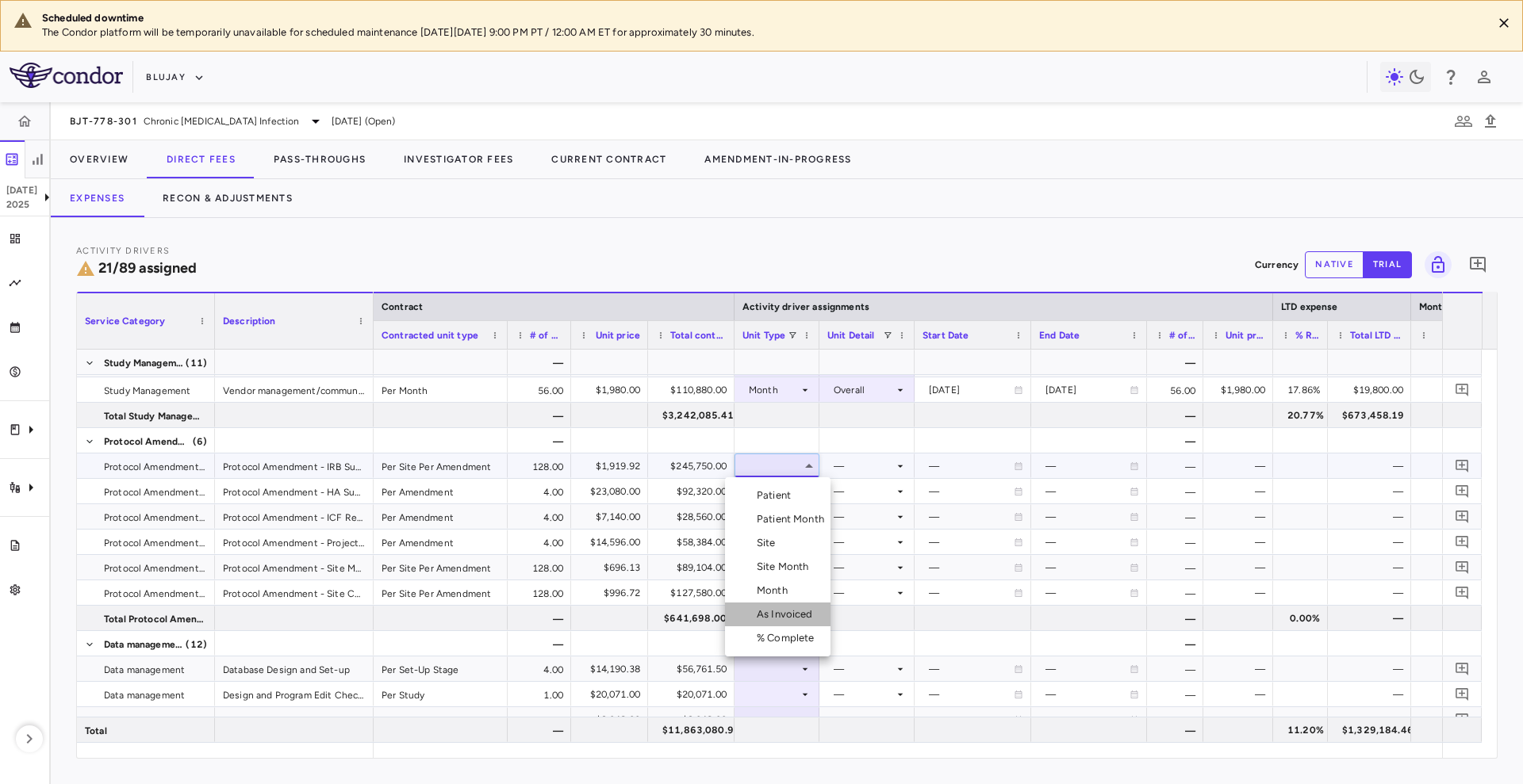
click at [783, 613] on div "As Invoiced" at bounding box center [787, 614] width 62 height 14
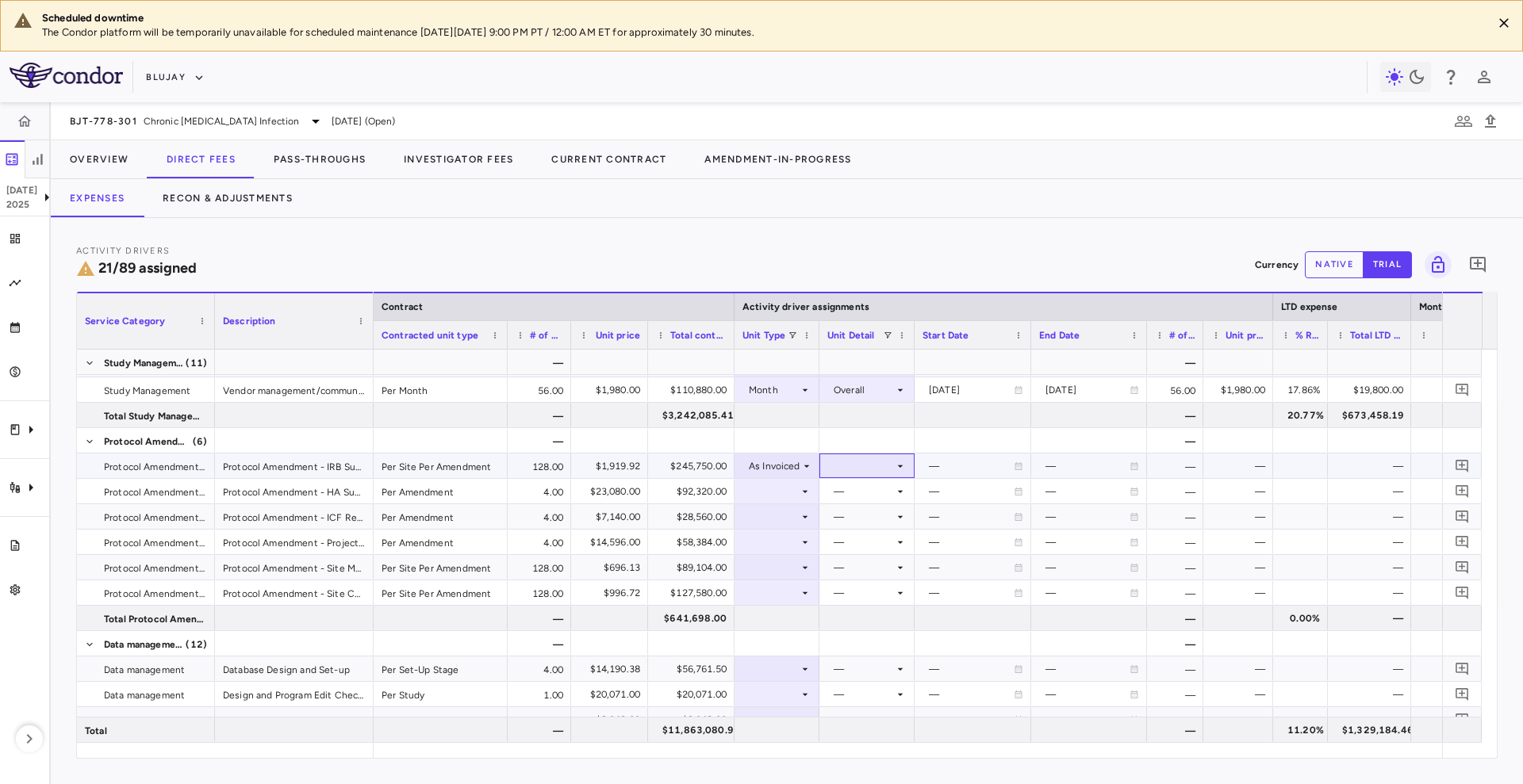
click at [849, 460] on div at bounding box center [867, 466] width 80 height 23
click at [863, 490] on div "As occurred" at bounding box center [883, 495] width 63 height 14
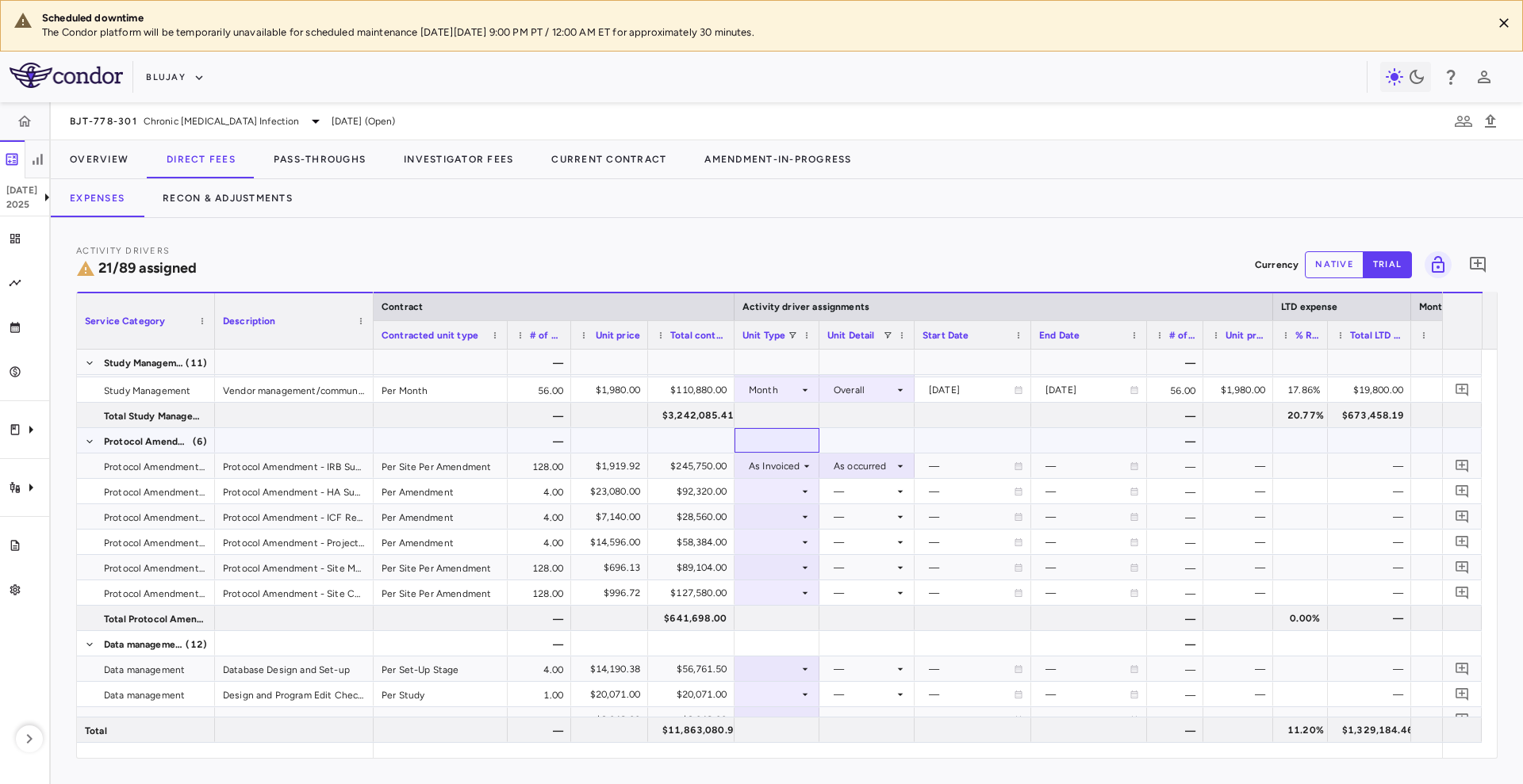
click at [784, 440] on div at bounding box center [777, 441] width 69 height 23
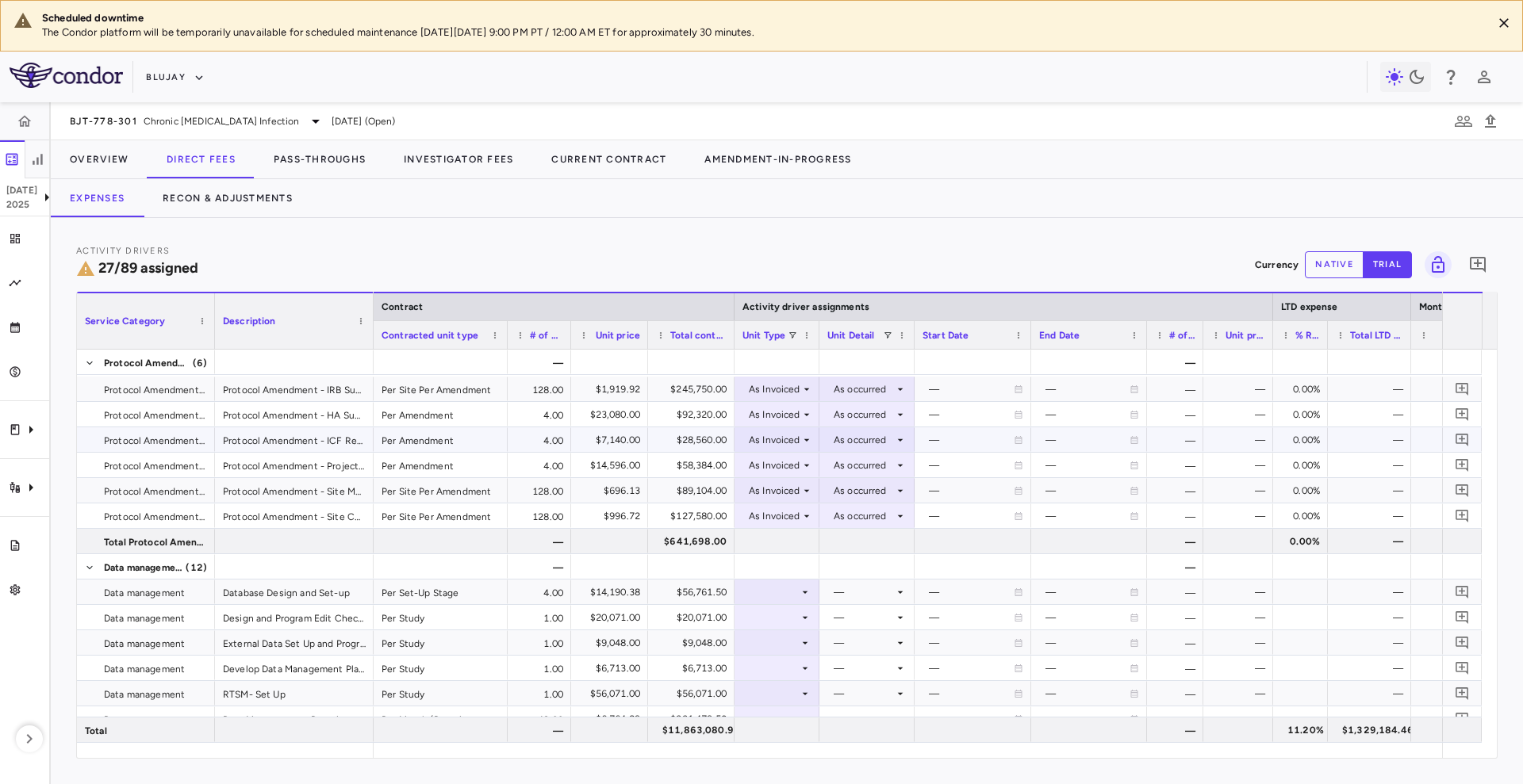
scroll to position [1296, 0]
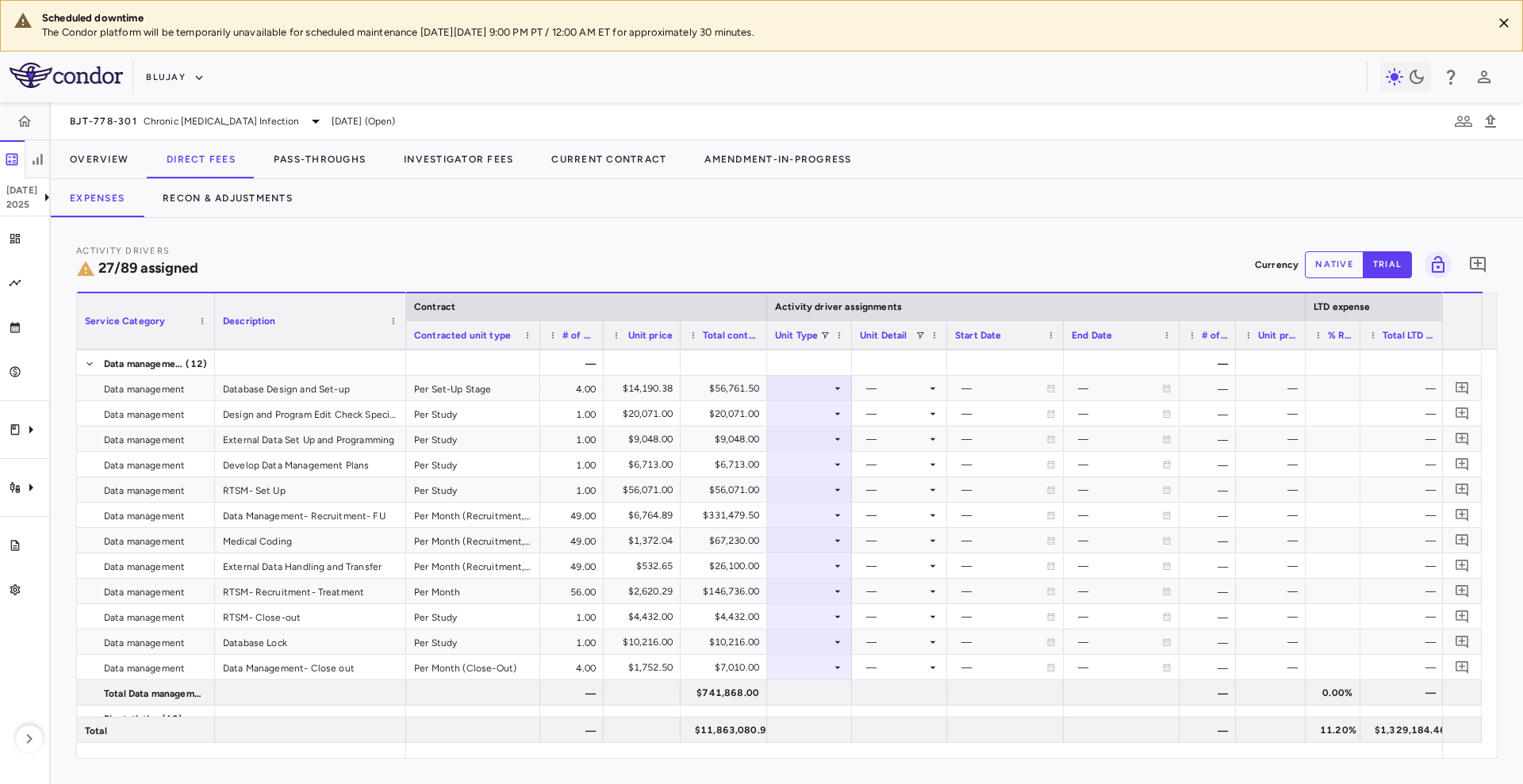
drag, startPoint x: 372, startPoint y: 337, endPoint x: 405, endPoint y: 336, distance: 33.0
click at [405, 336] on div at bounding box center [405, 321] width 7 height 56
click at [809, 643] on div at bounding box center [809, 642] width 69 height 23
click at [810, 699] on div "Month" at bounding box center [807, 705] width 37 height 14
click at [884, 644] on div at bounding box center [899, 642] width 80 height 23
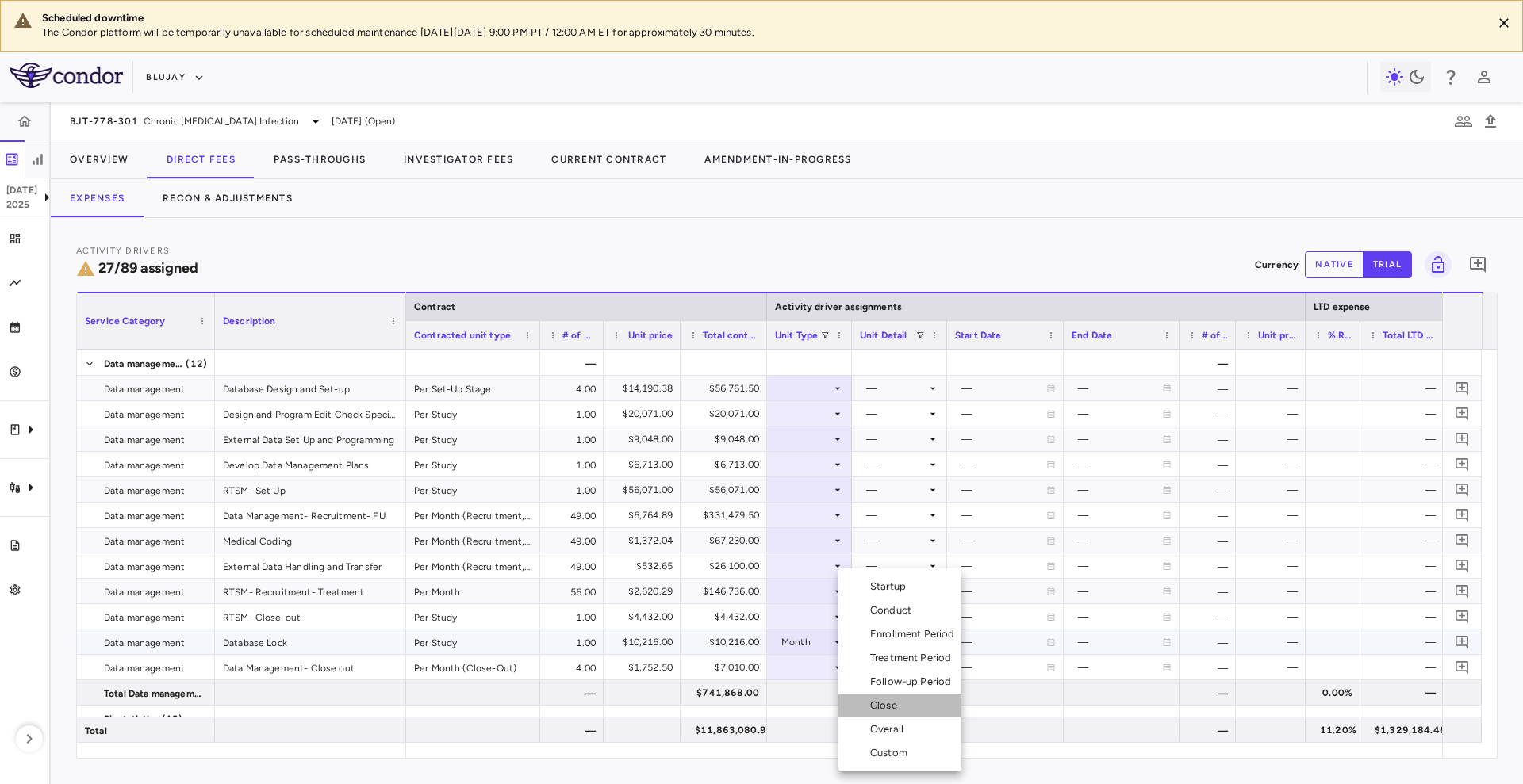
click at [897, 698] on div "Close" at bounding box center [886, 705] width 34 height 14
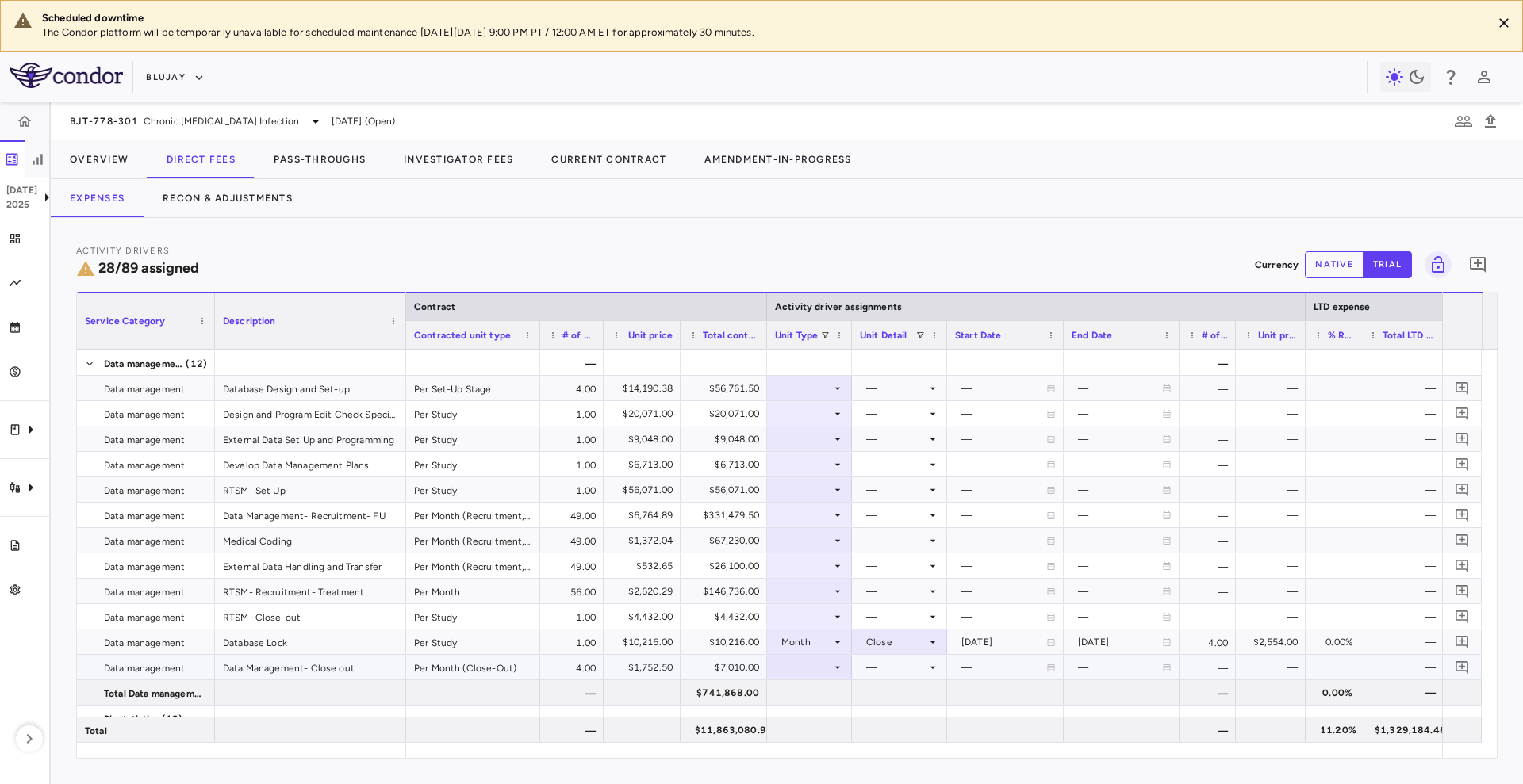
click at [828, 672] on div at bounding box center [809, 668] width 69 height 23
click at [823, 701] on div "Month" at bounding box center [807, 705] width 37 height 14
click at [910, 665] on div at bounding box center [899, 668] width 80 height 23
click at [906, 713] on li "Close" at bounding box center [899, 705] width 123 height 24
click at [813, 619] on div at bounding box center [809, 617] width 69 height 23
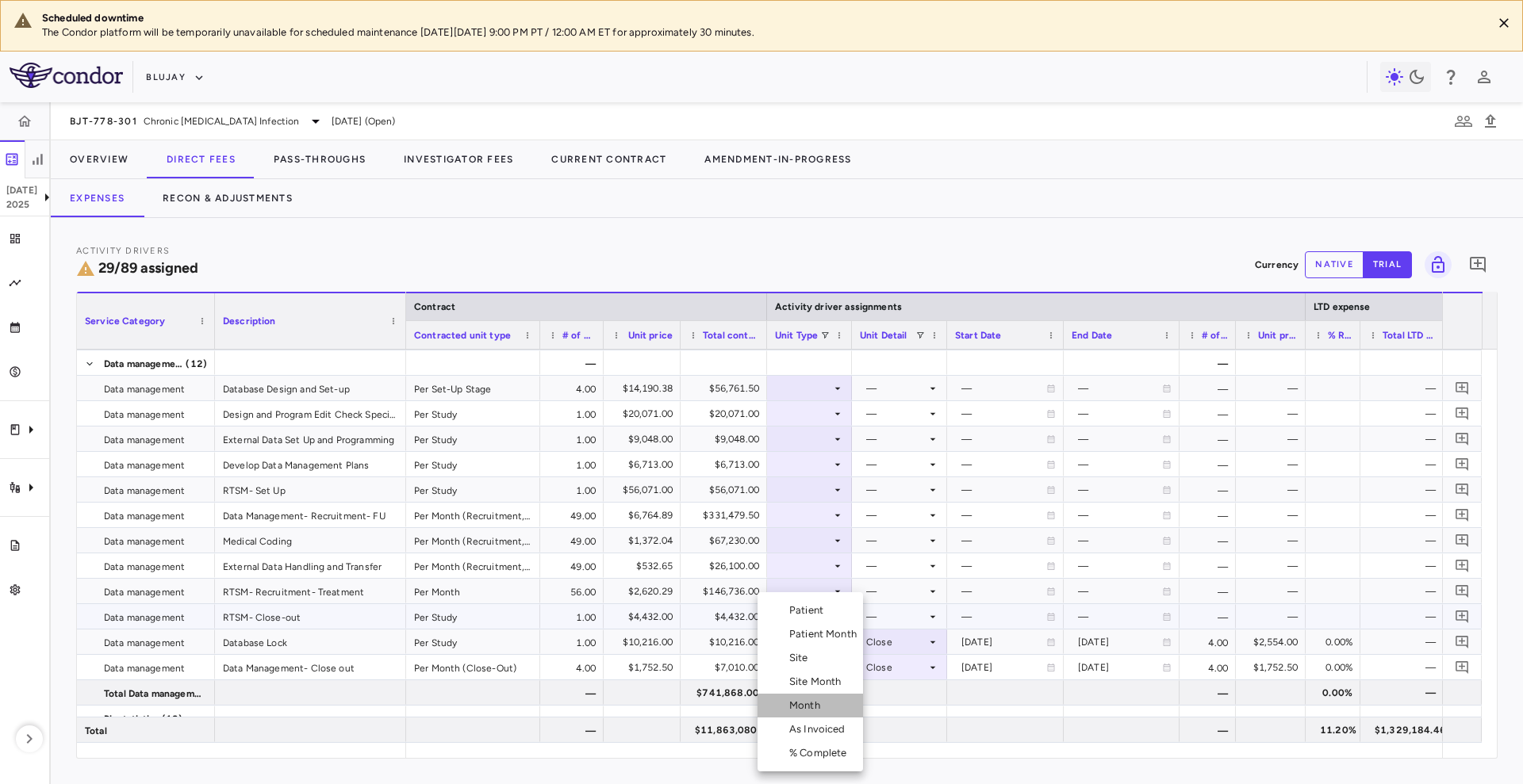
click at [824, 698] on div "Month" at bounding box center [807, 705] width 37 height 14
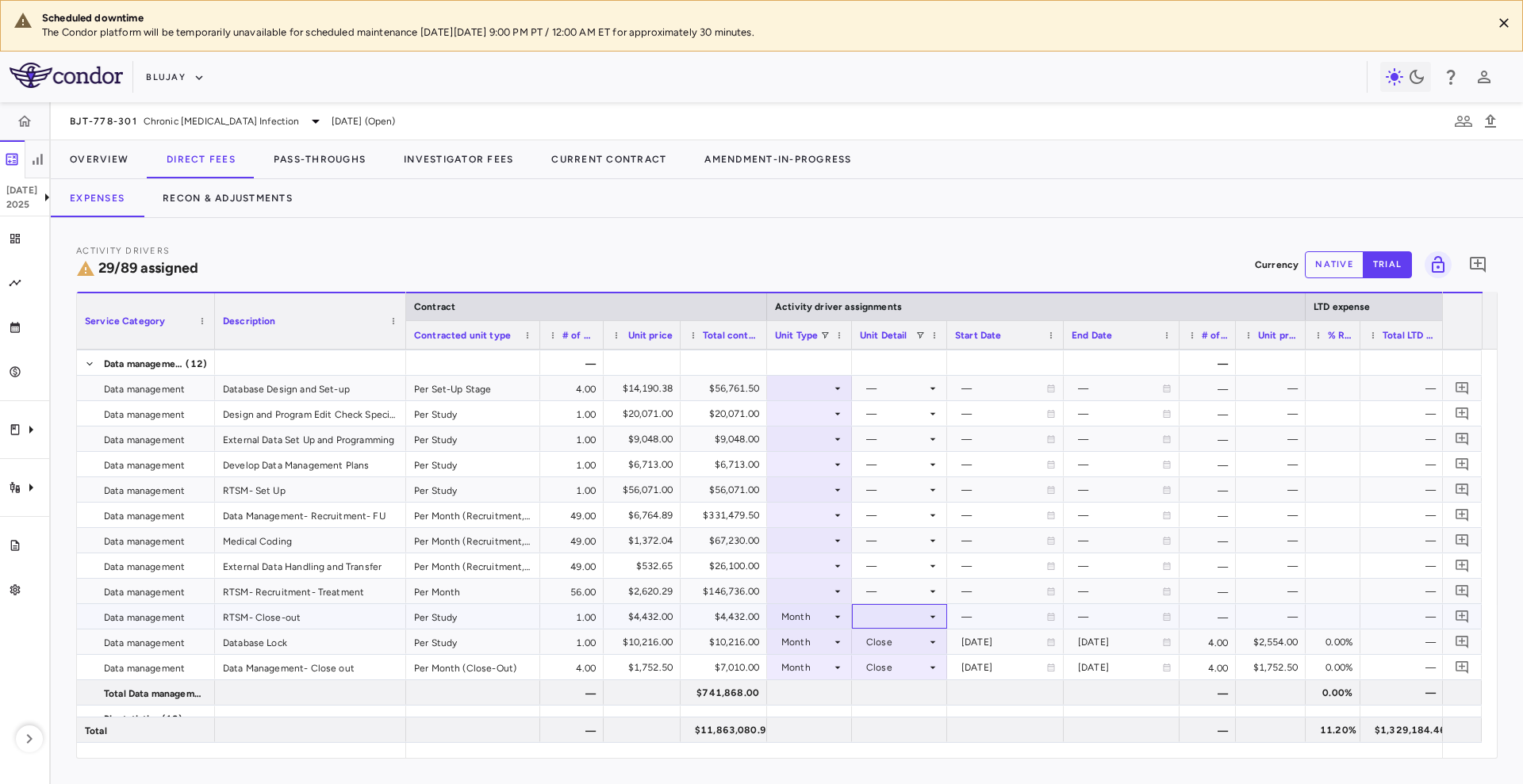
click at [920, 619] on div at bounding box center [899, 617] width 80 height 23
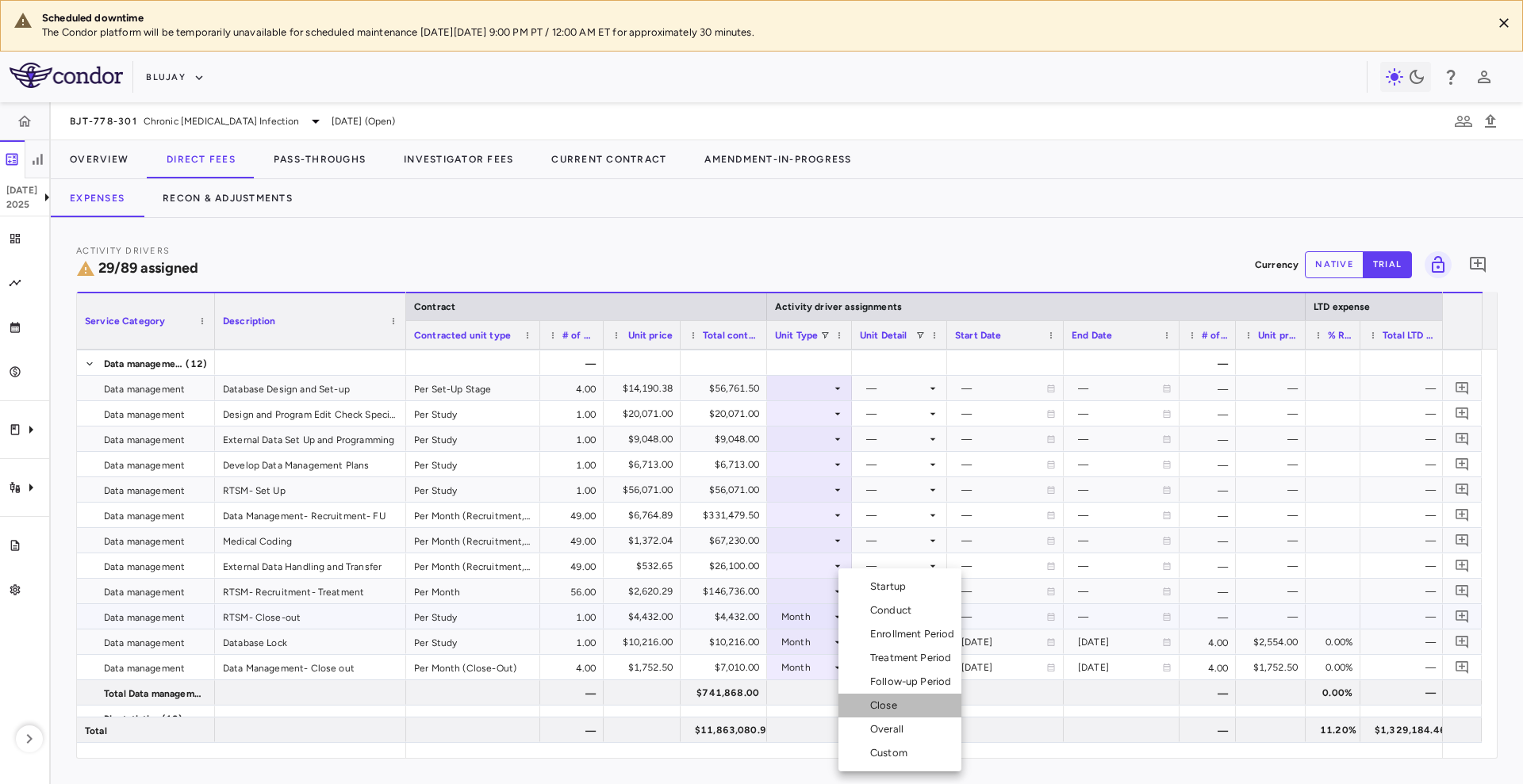
click at [902, 707] on div "Close" at bounding box center [886, 705] width 34 height 14
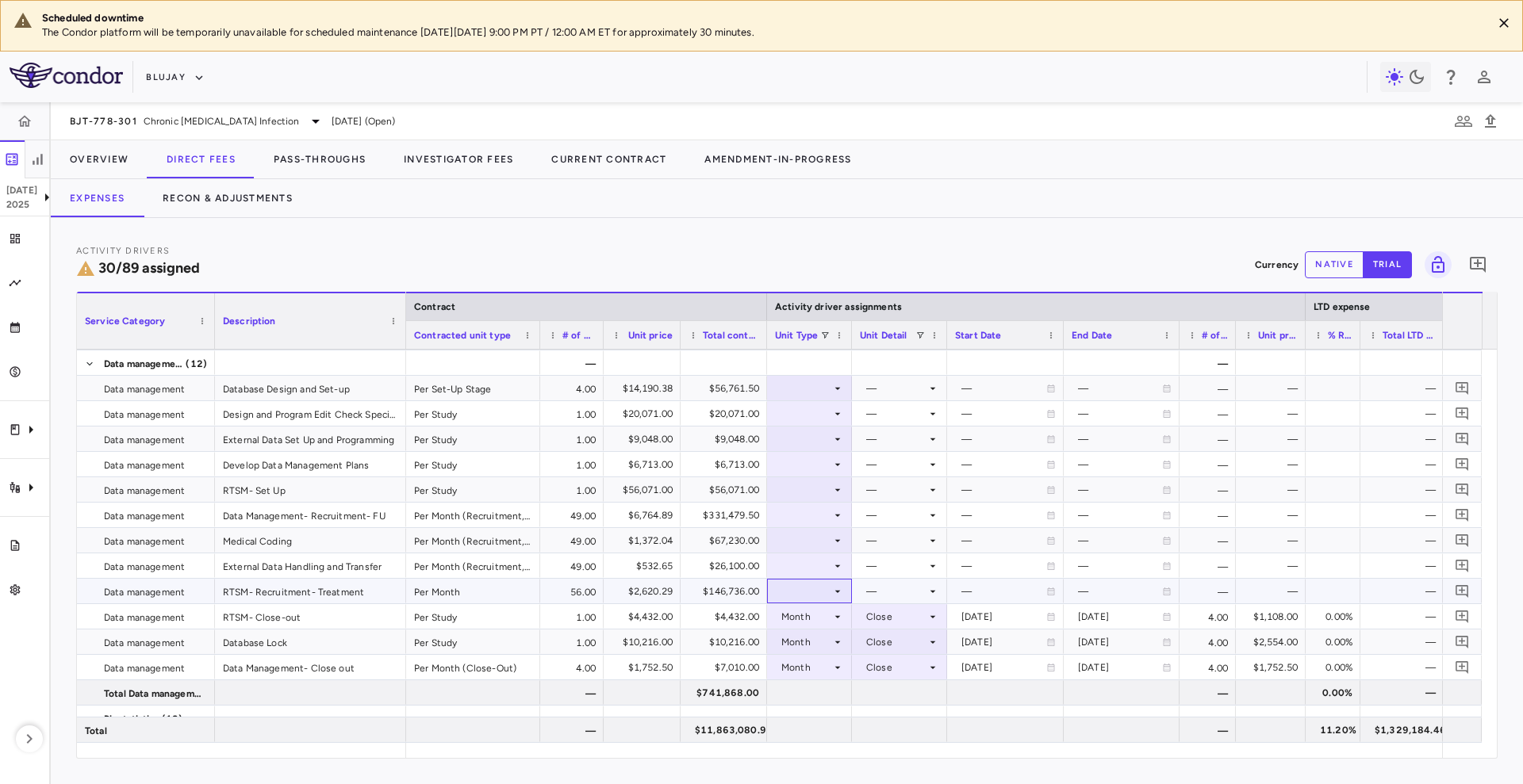
click at [818, 593] on div at bounding box center [809, 591] width 69 height 23
click at [809, 697] on li "Month" at bounding box center [810, 705] width 106 height 24
click at [892, 590] on div at bounding box center [899, 591] width 80 height 23
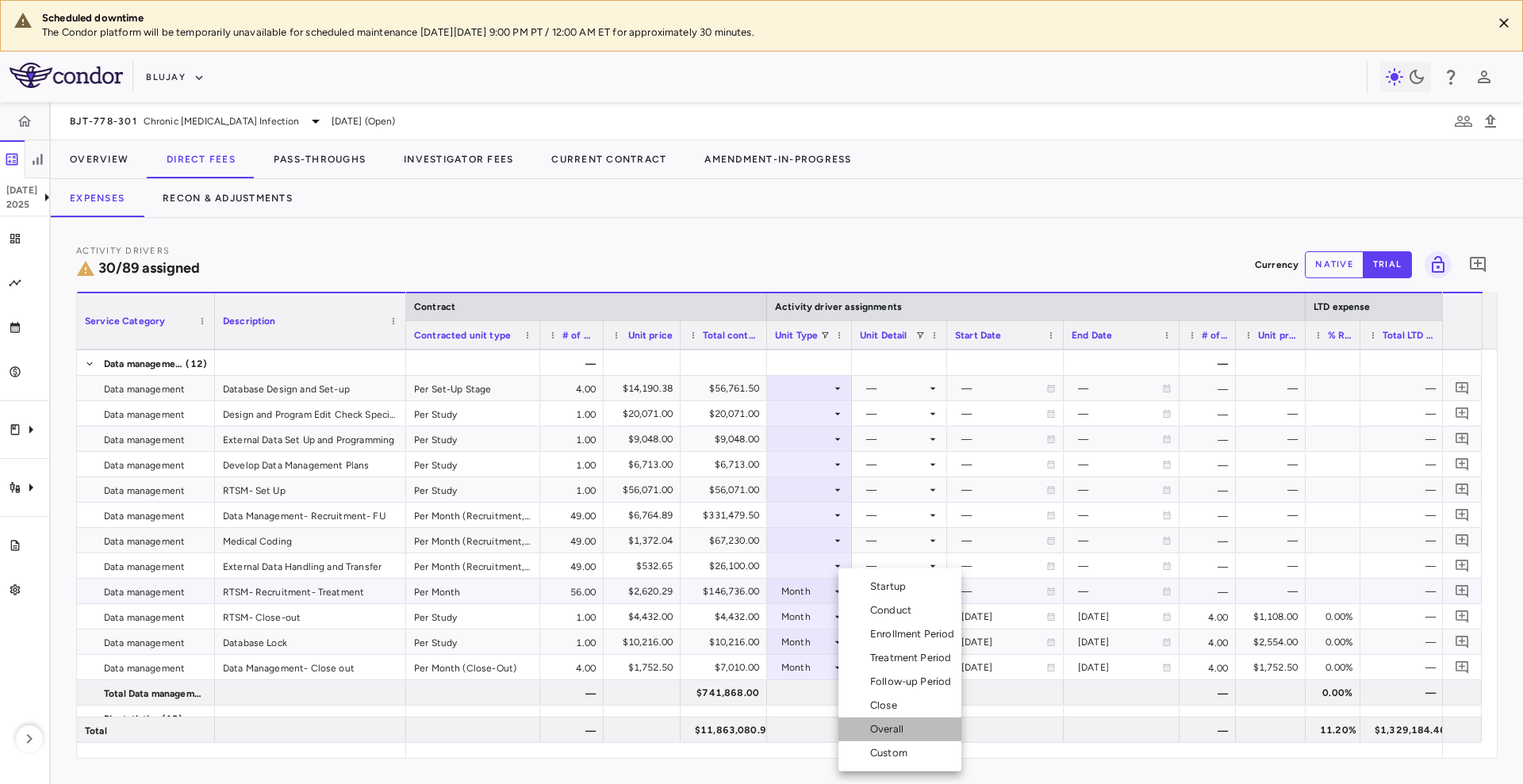
click at [888, 737] on li "Overall" at bounding box center [899, 729] width 123 height 24
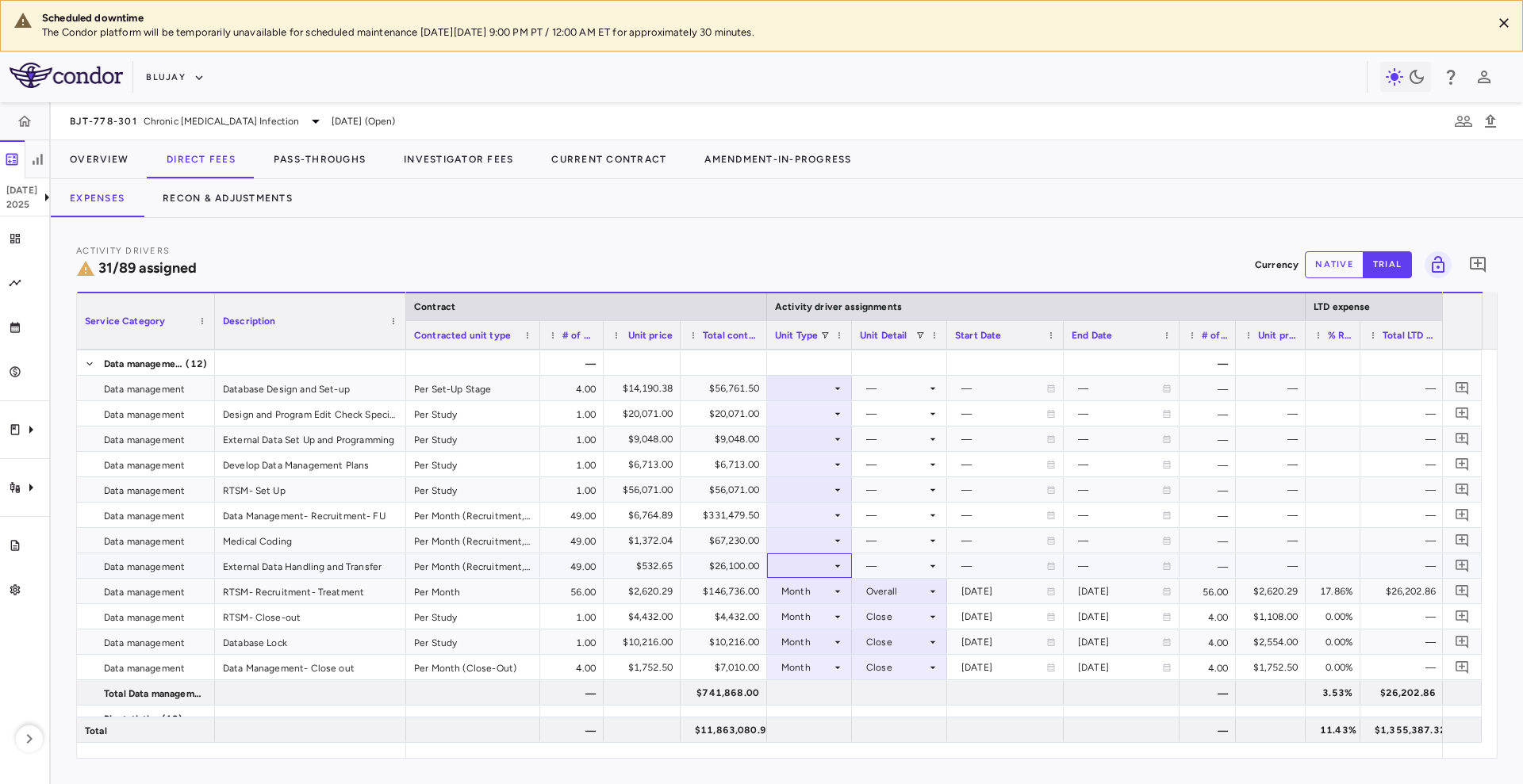
click at [828, 557] on div at bounding box center [809, 566] width 69 height 23
click at [826, 681] on li "Month" at bounding box center [810, 690] width 106 height 24
click at [918, 570] on div at bounding box center [899, 566] width 80 height 23
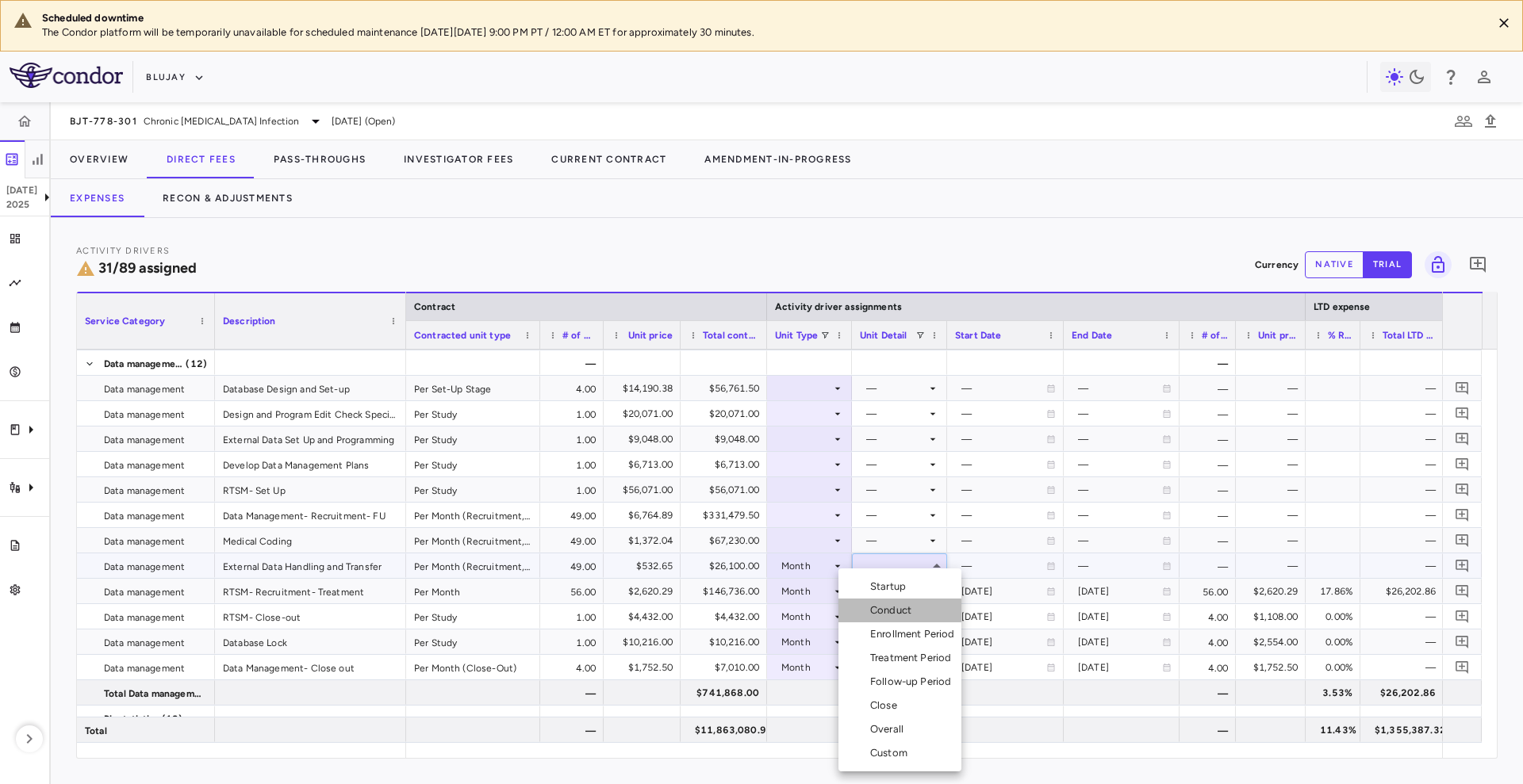
click at [911, 606] on div "Conduct" at bounding box center [894, 610] width 48 height 14
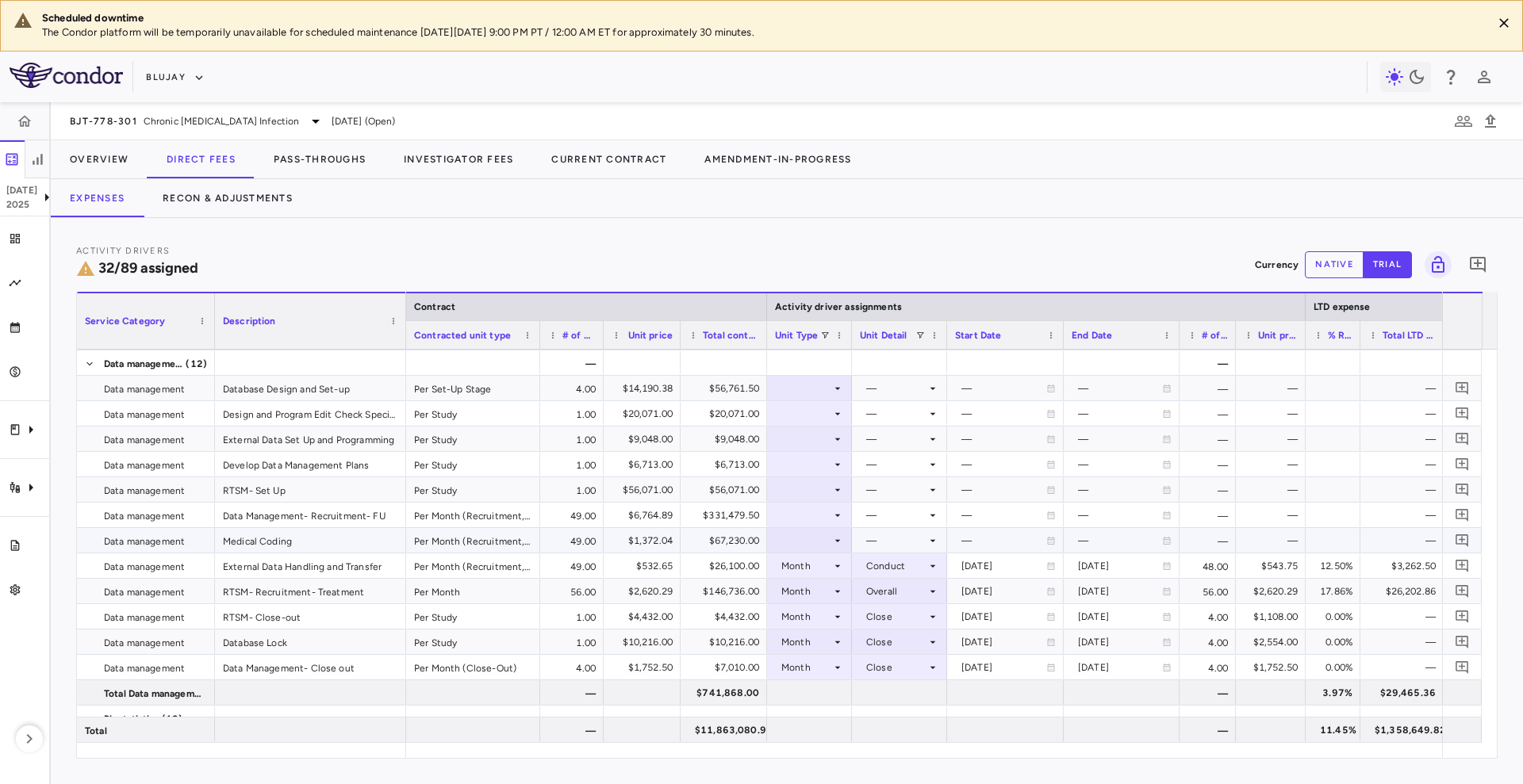
click at [824, 534] on div at bounding box center [809, 540] width 69 height 23
click at [828, 660] on li "Month" at bounding box center [810, 665] width 106 height 24
click at [913, 536] on div at bounding box center [899, 540] width 80 height 23
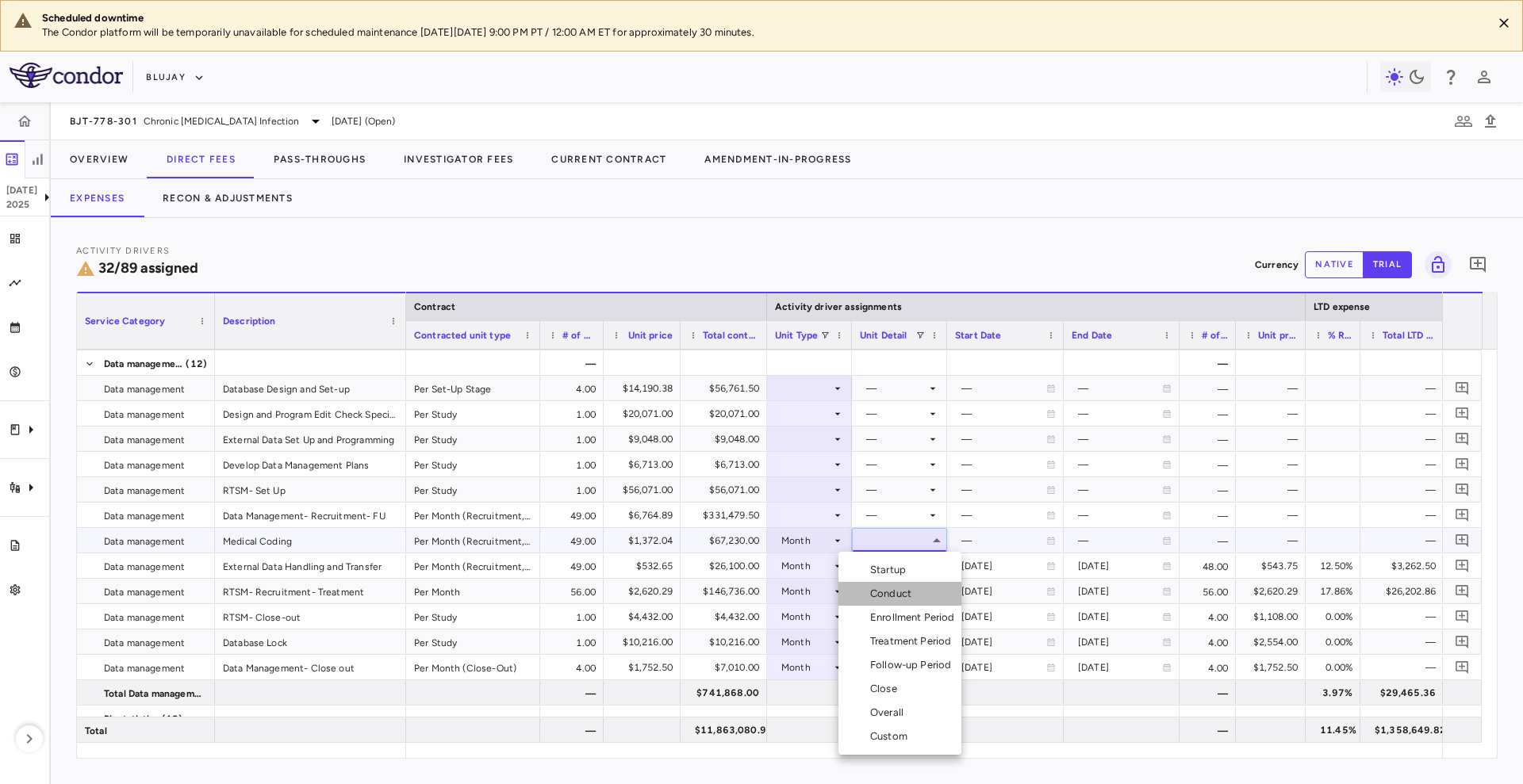
click at [917, 593] on div "Conduct" at bounding box center [894, 594] width 48 height 14
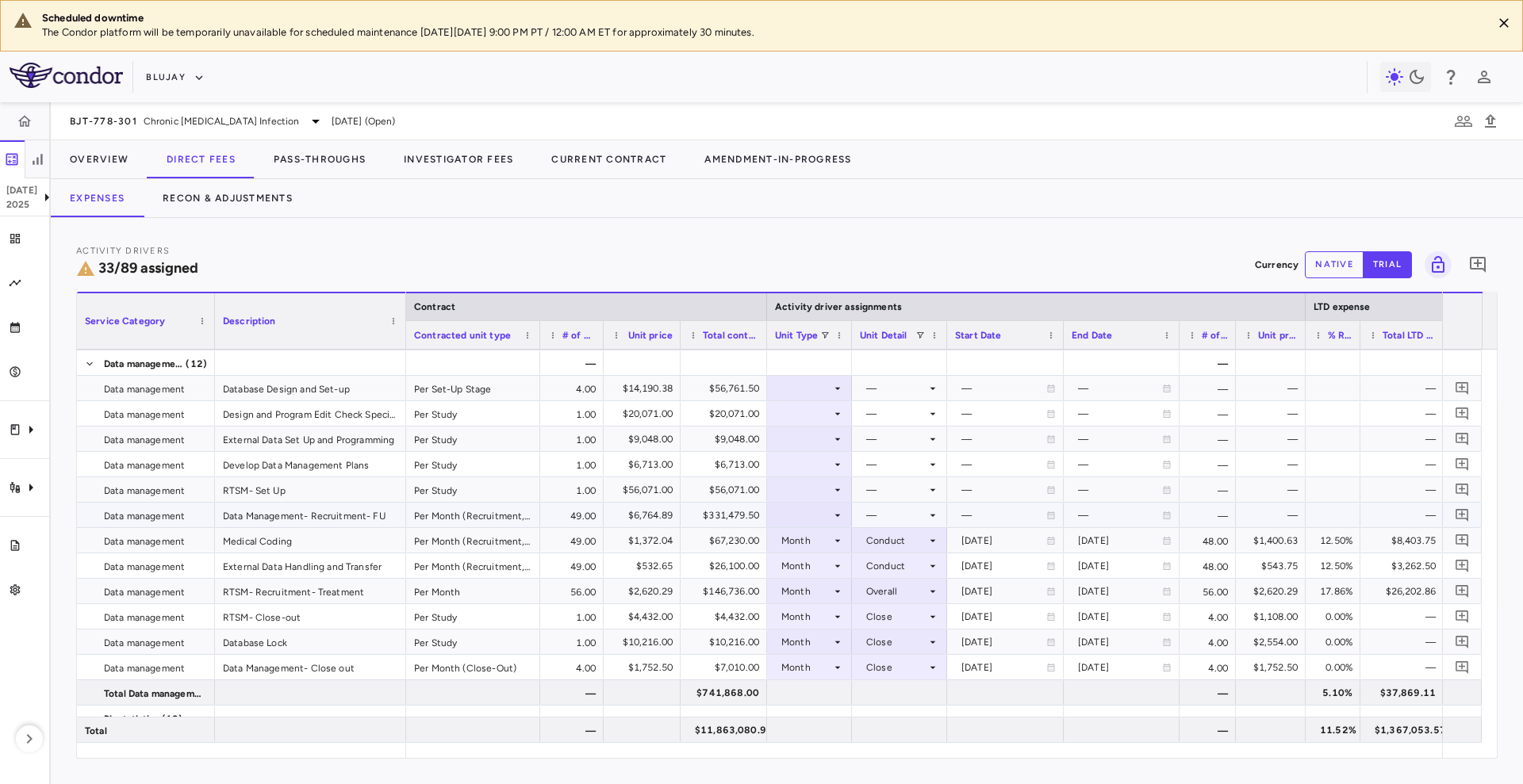
click at [805, 514] on div at bounding box center [809, 515] width 69 height 23
click at [816, 633] on div "Month" at bounding box center [807, 640] width 37 height 14
click at [903, 519] on div at bounding box center [899, 515] width 80 height 23
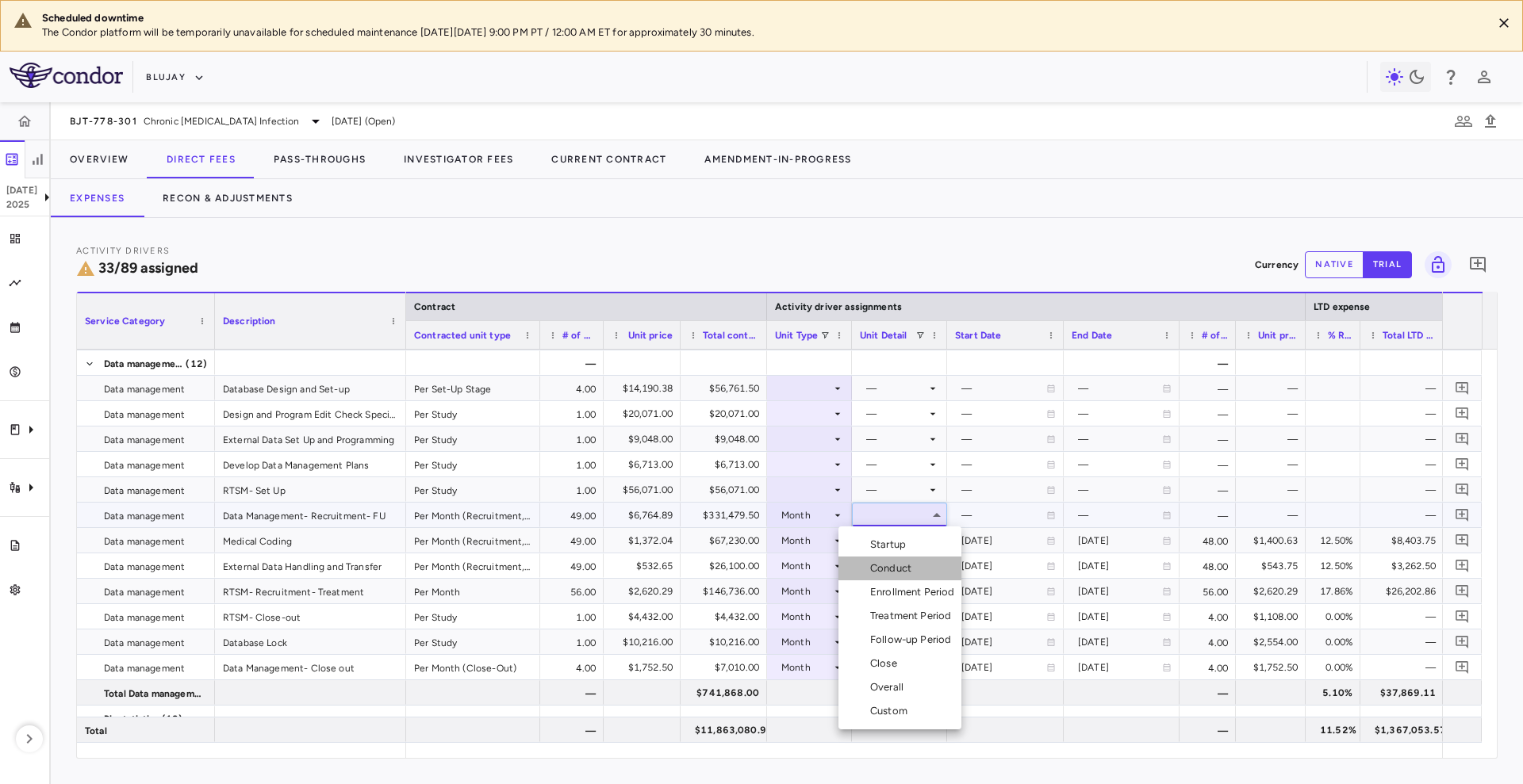
click at [907, 566] on div "Conduct" at bounding box center [894, 568] width 48 height 14
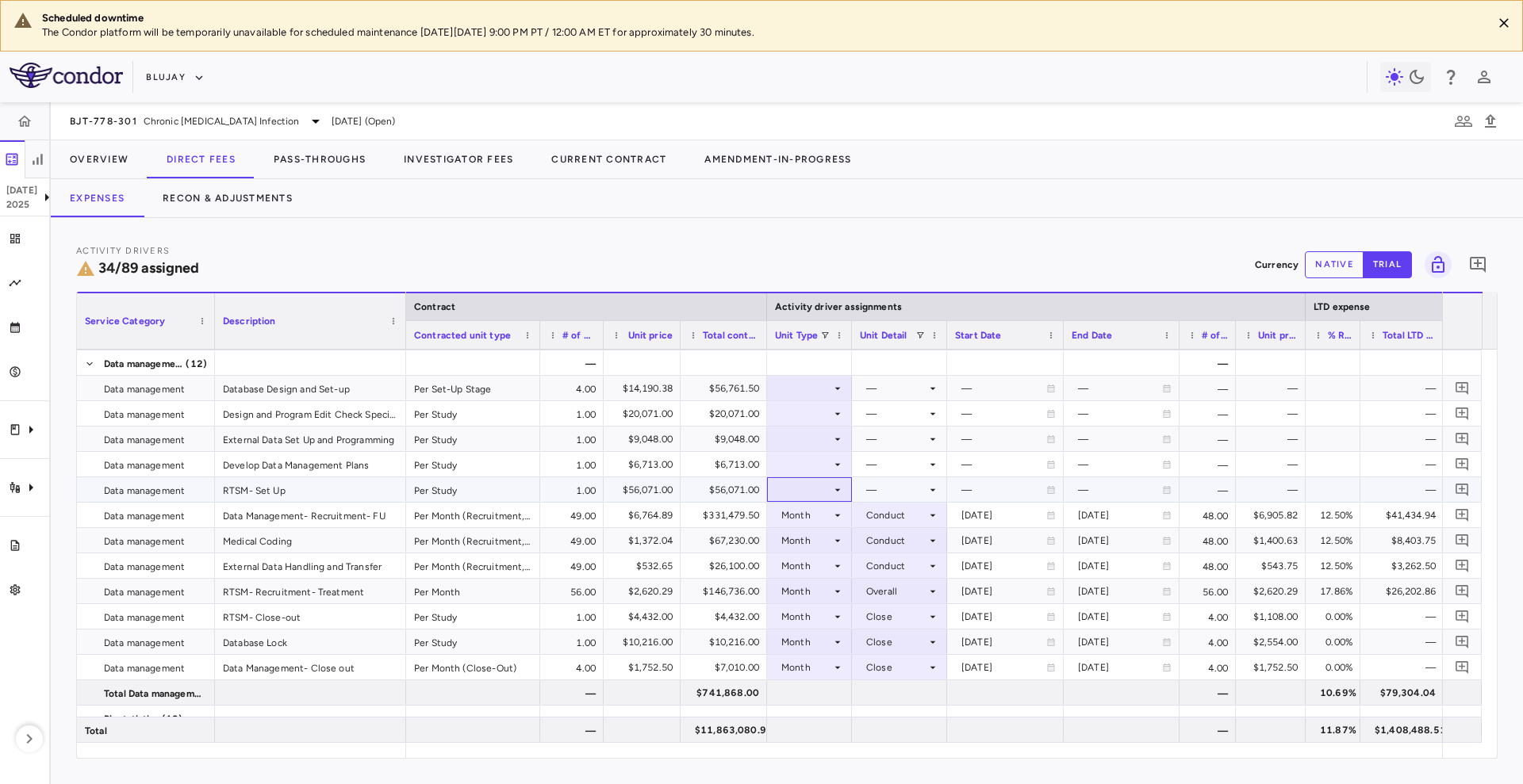
click at [797, 488] on div at bounding box center [809, 490] width 69 height 23
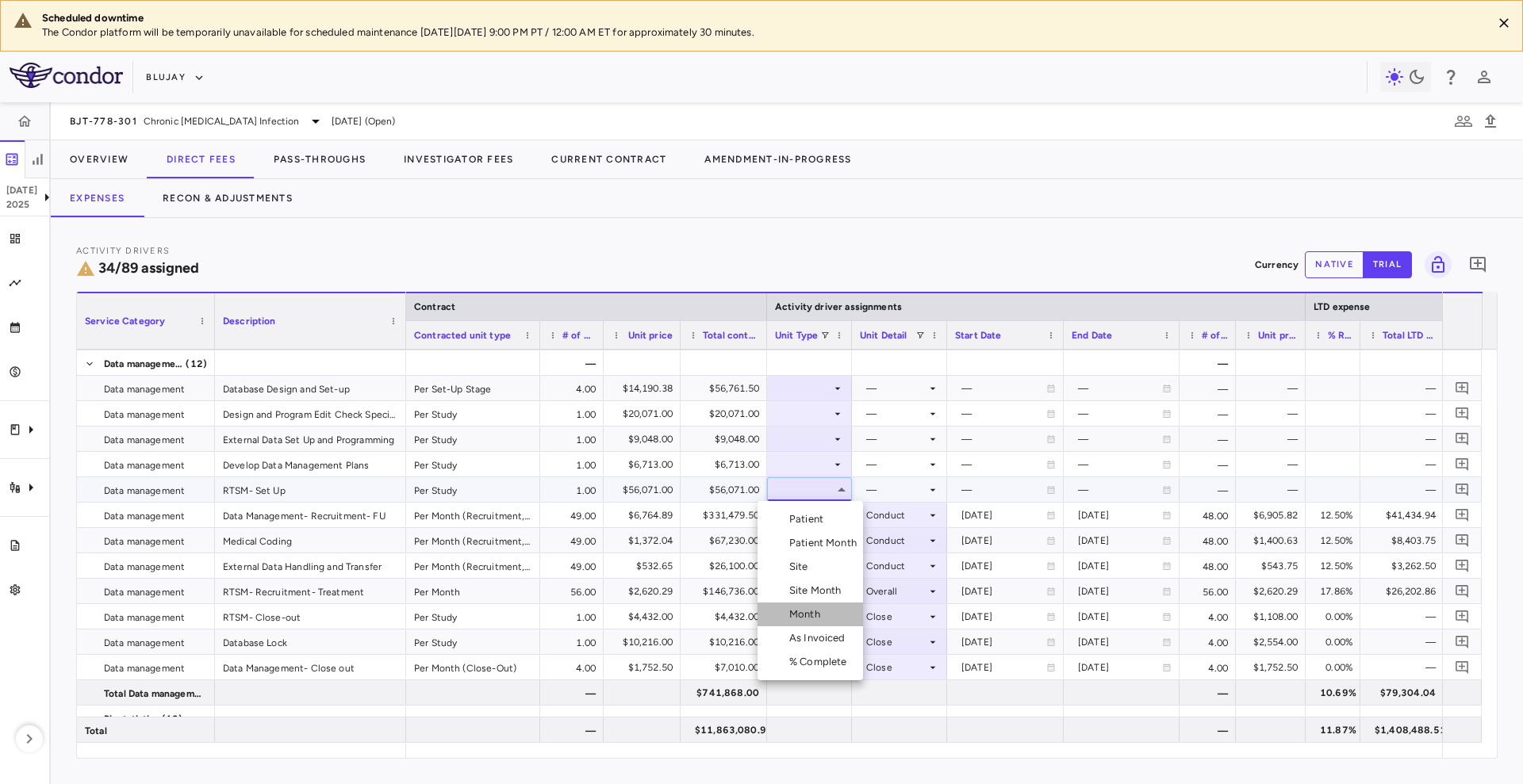
click at [815, 615] on div "Month" at bounding box center [807, 614] width 37 height 14
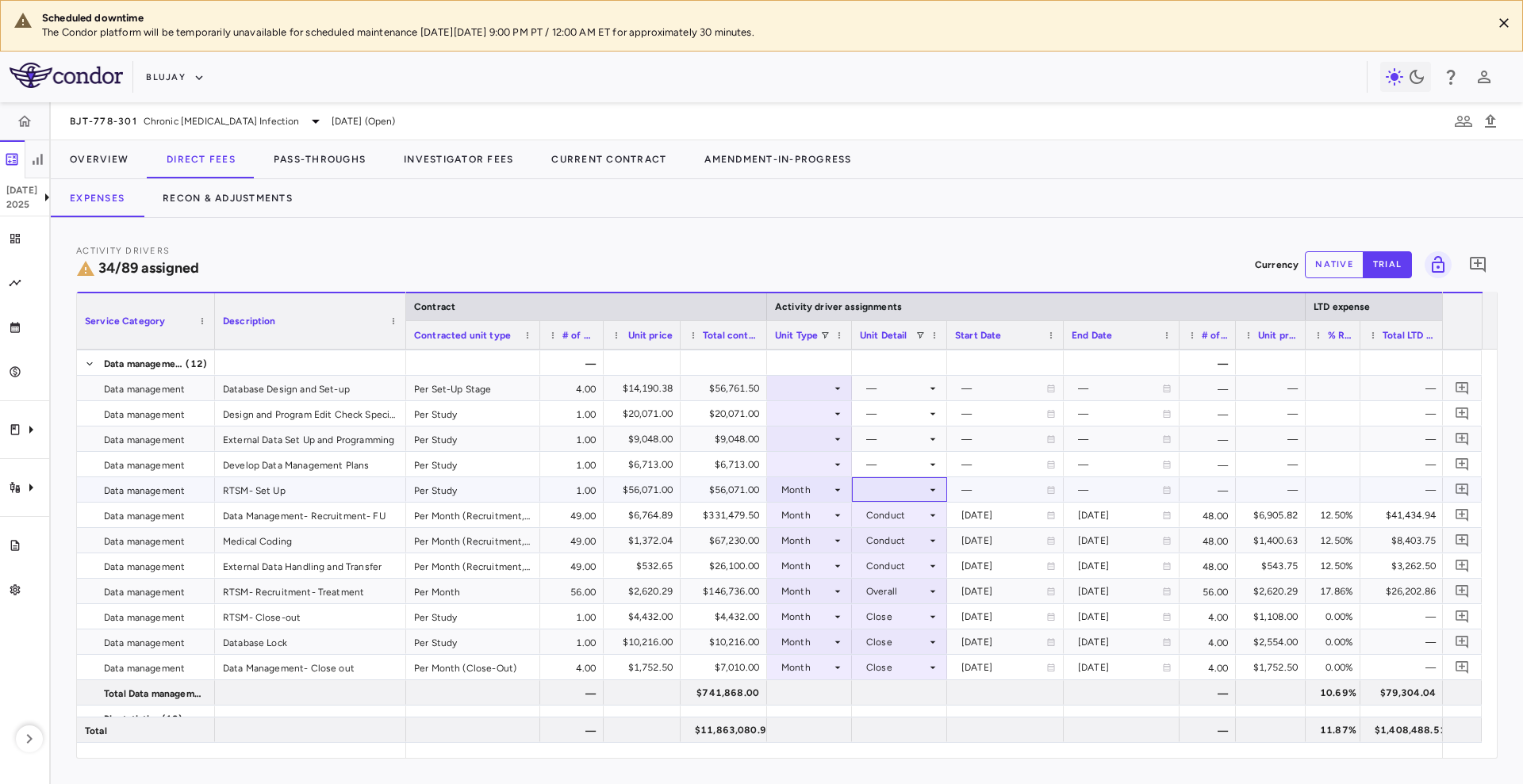
click at [892, 487] on div at bounding box center [899, 490] width 80 height 23
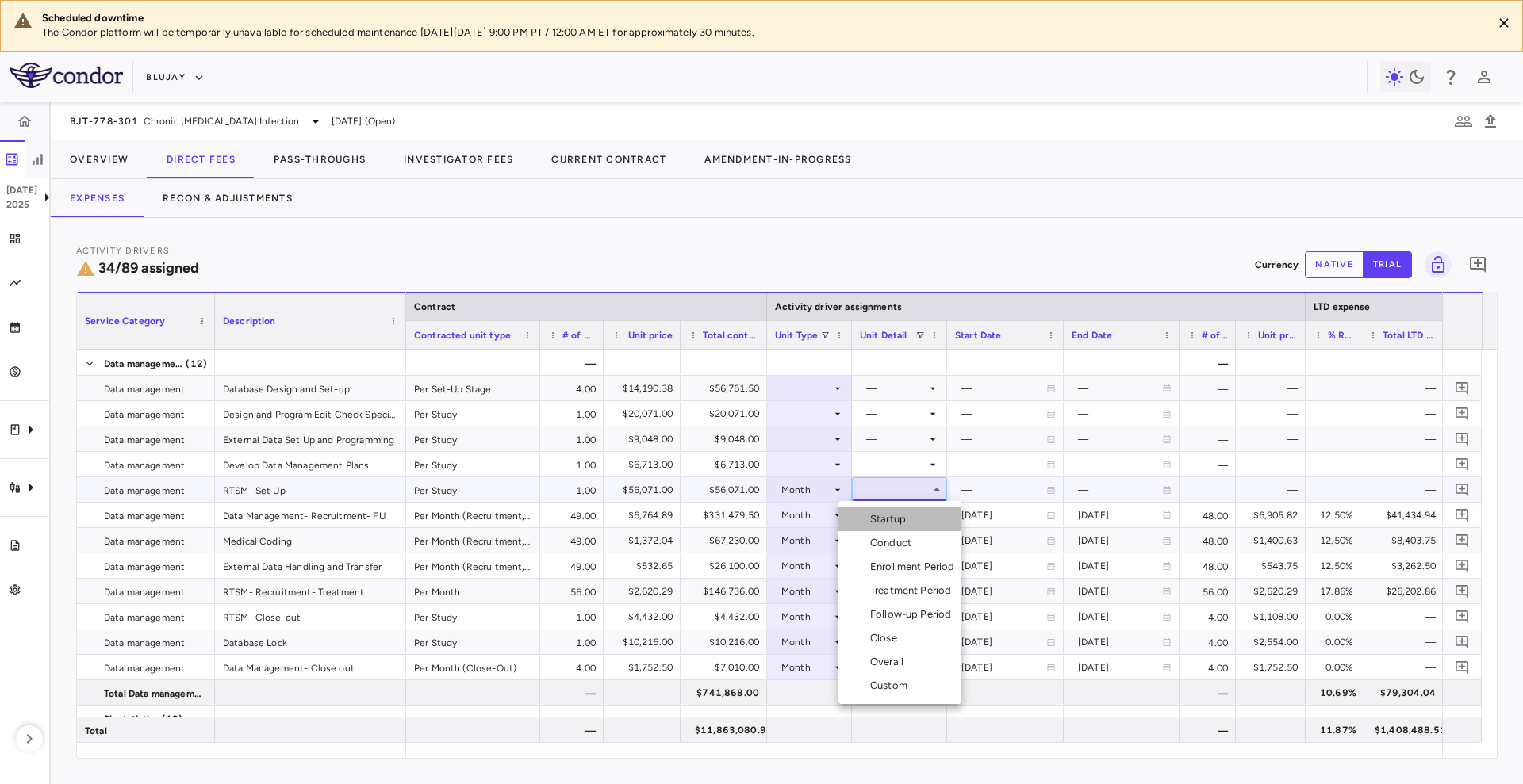
click at [913, 526] on li "Startup" at bounding box center [899, 519] width 123 height 24
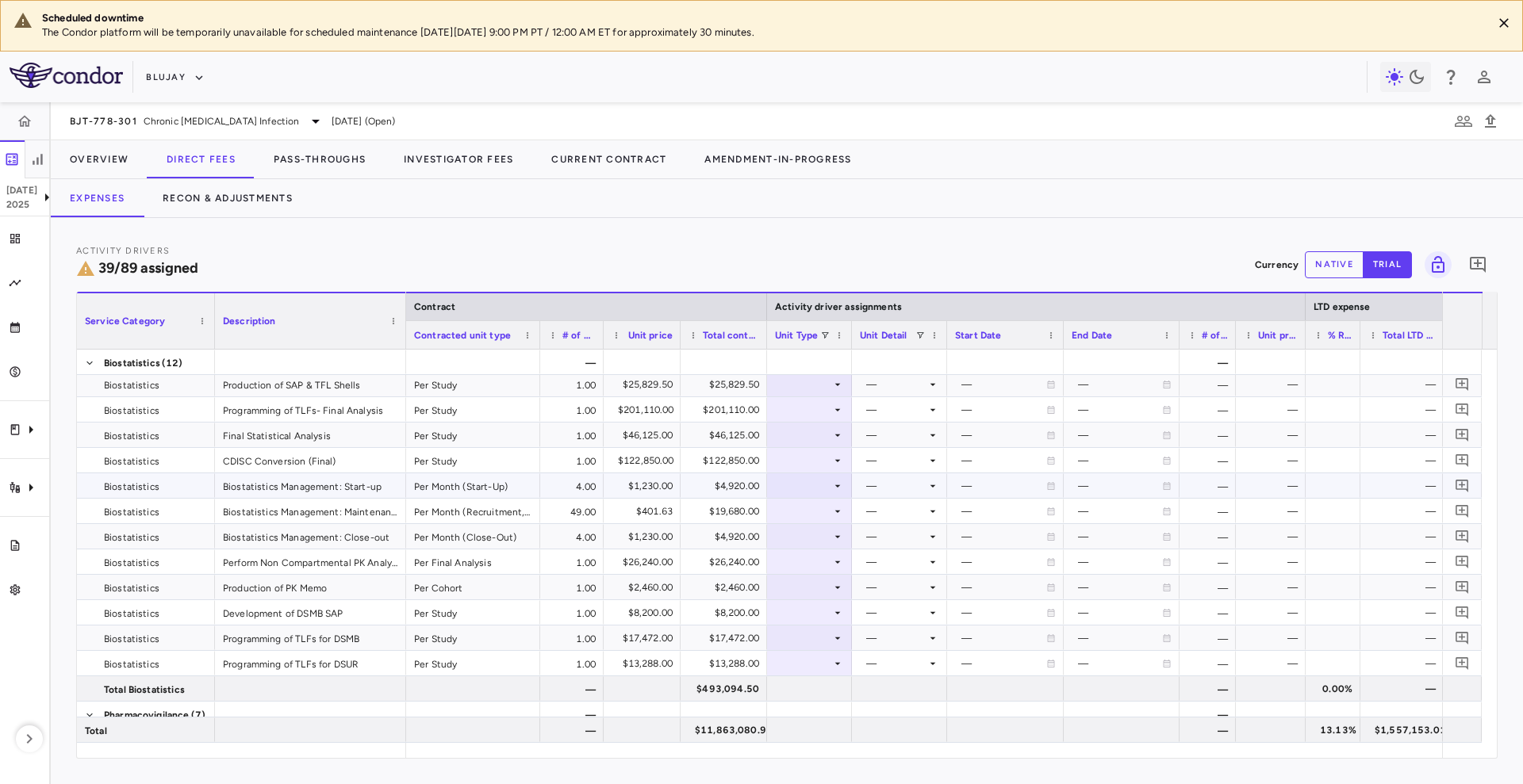
scroll to position [1828, 0]
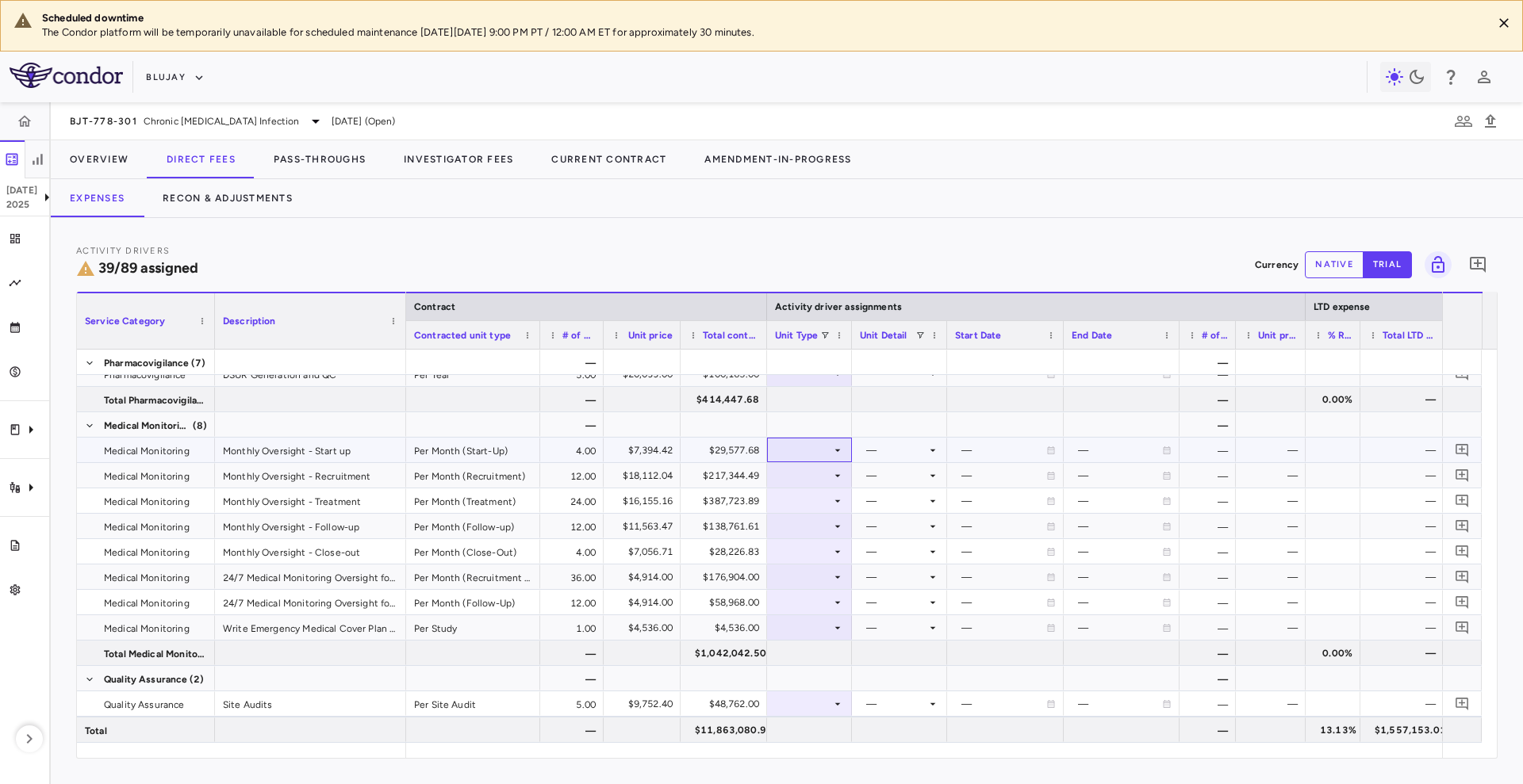
click at [793, 440] on div at bounding box center [809, 450] width 69 height 23
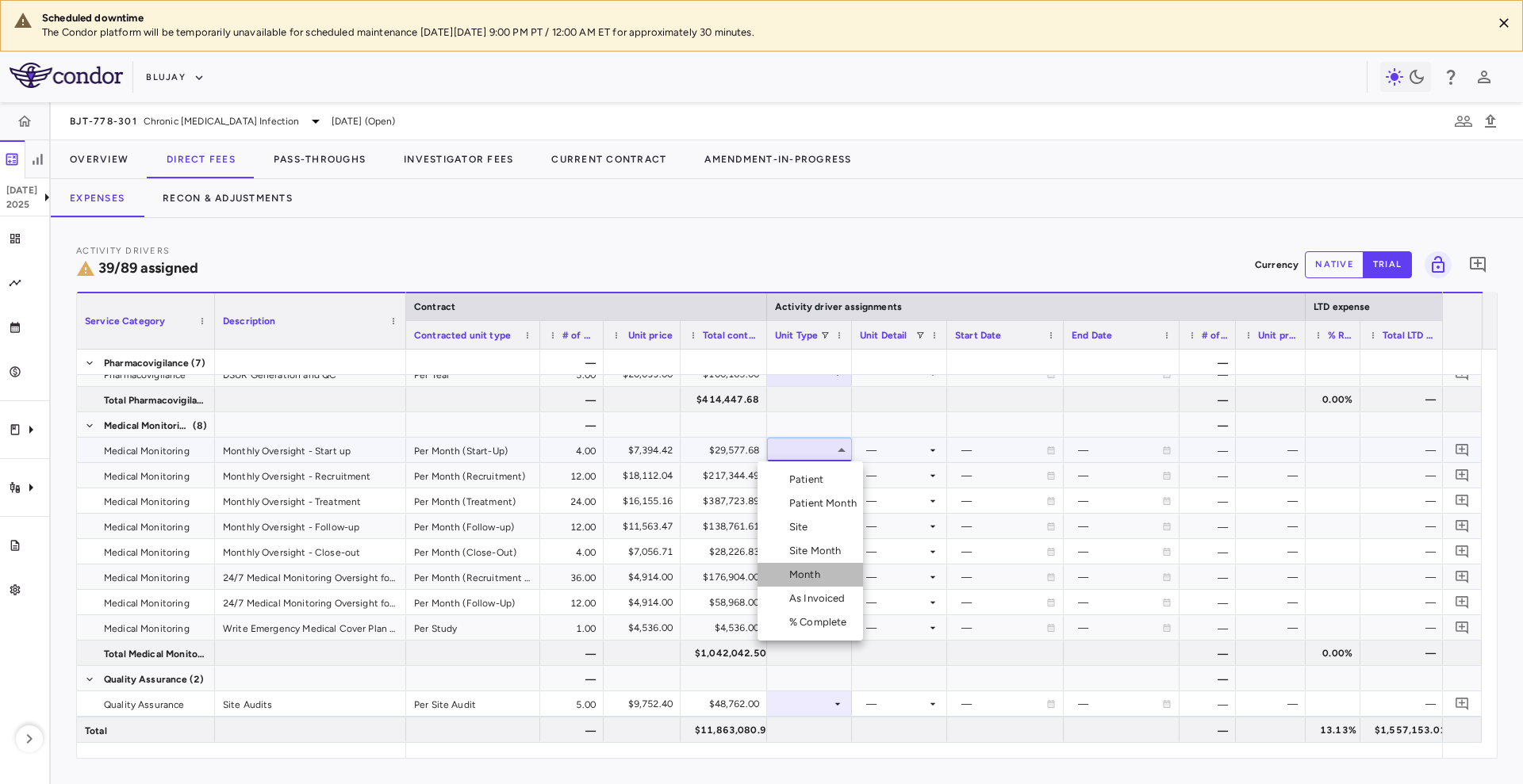
click at [813, 580] on div "Month" at bounding box center [807, 575] width 37 height 14
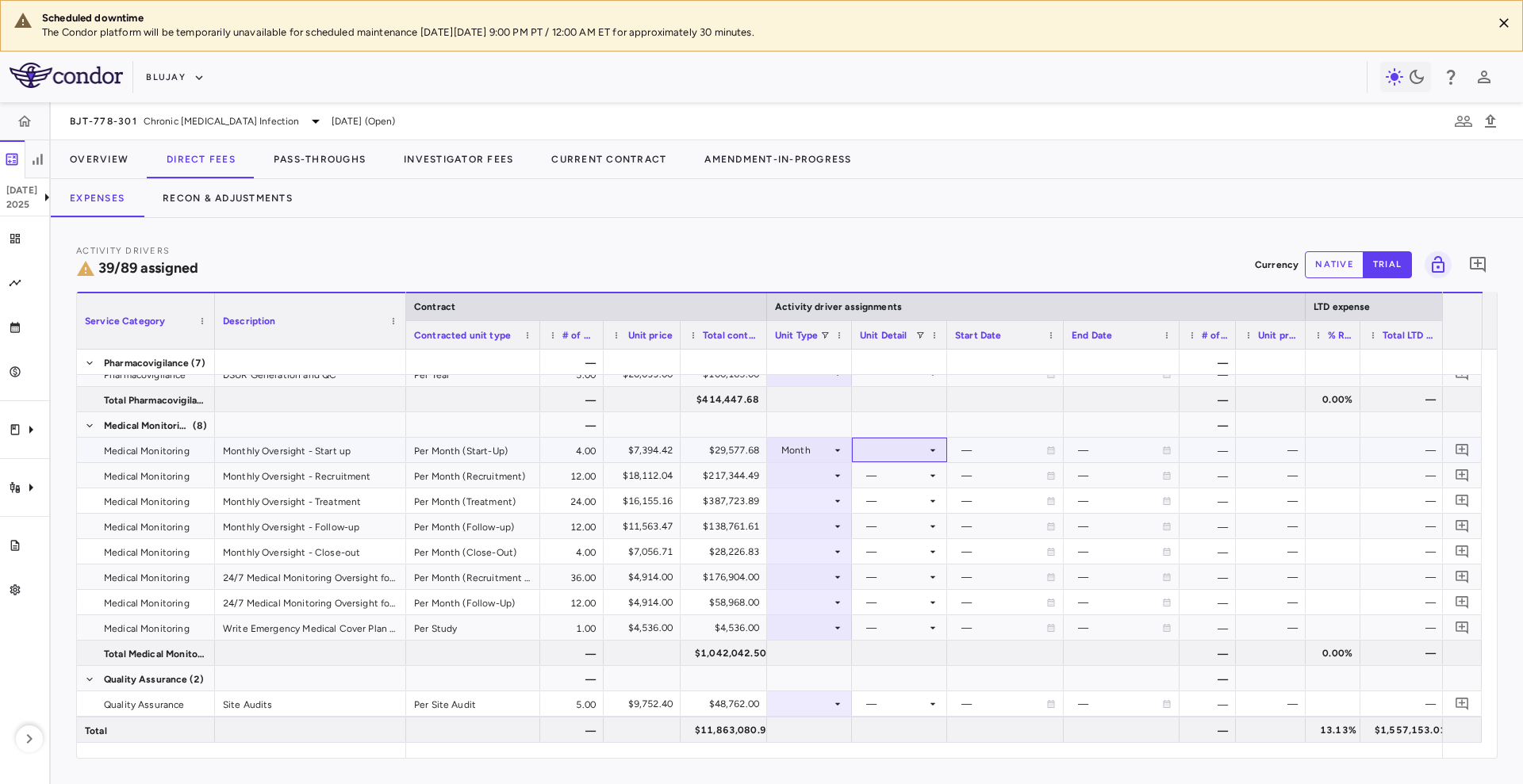
click at [903, 456] on div at bounding box center [899, 450] width 80 height 23
click at [914, 485] on li "Startup" at bounding box center [899, 479] width 123 height 24
click at [798, 472] on div at bounding box center [809, 476] width 69 height 23
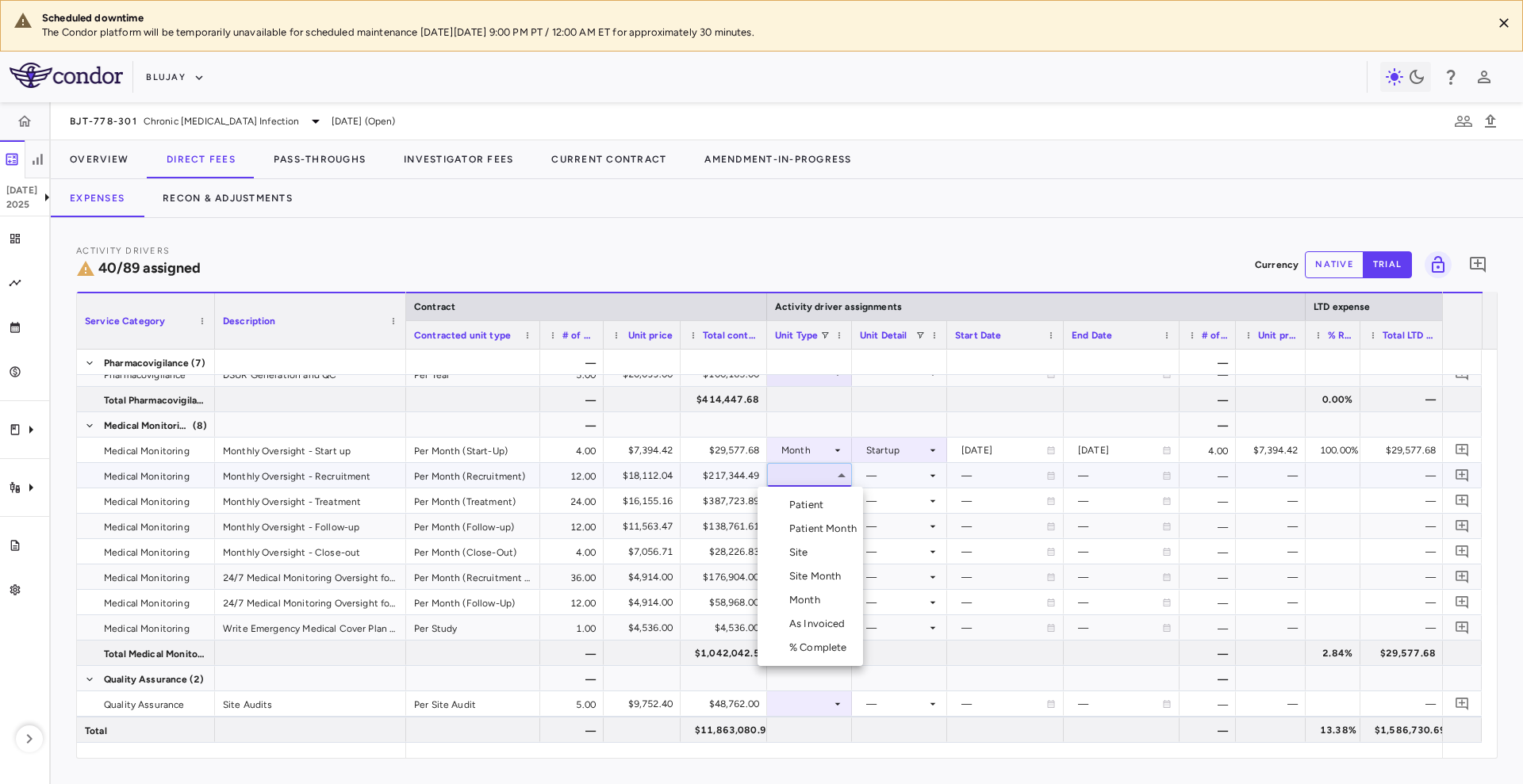
click at [827, 601] on li "Month" at bounding box center [810, 600] width 106 height 24
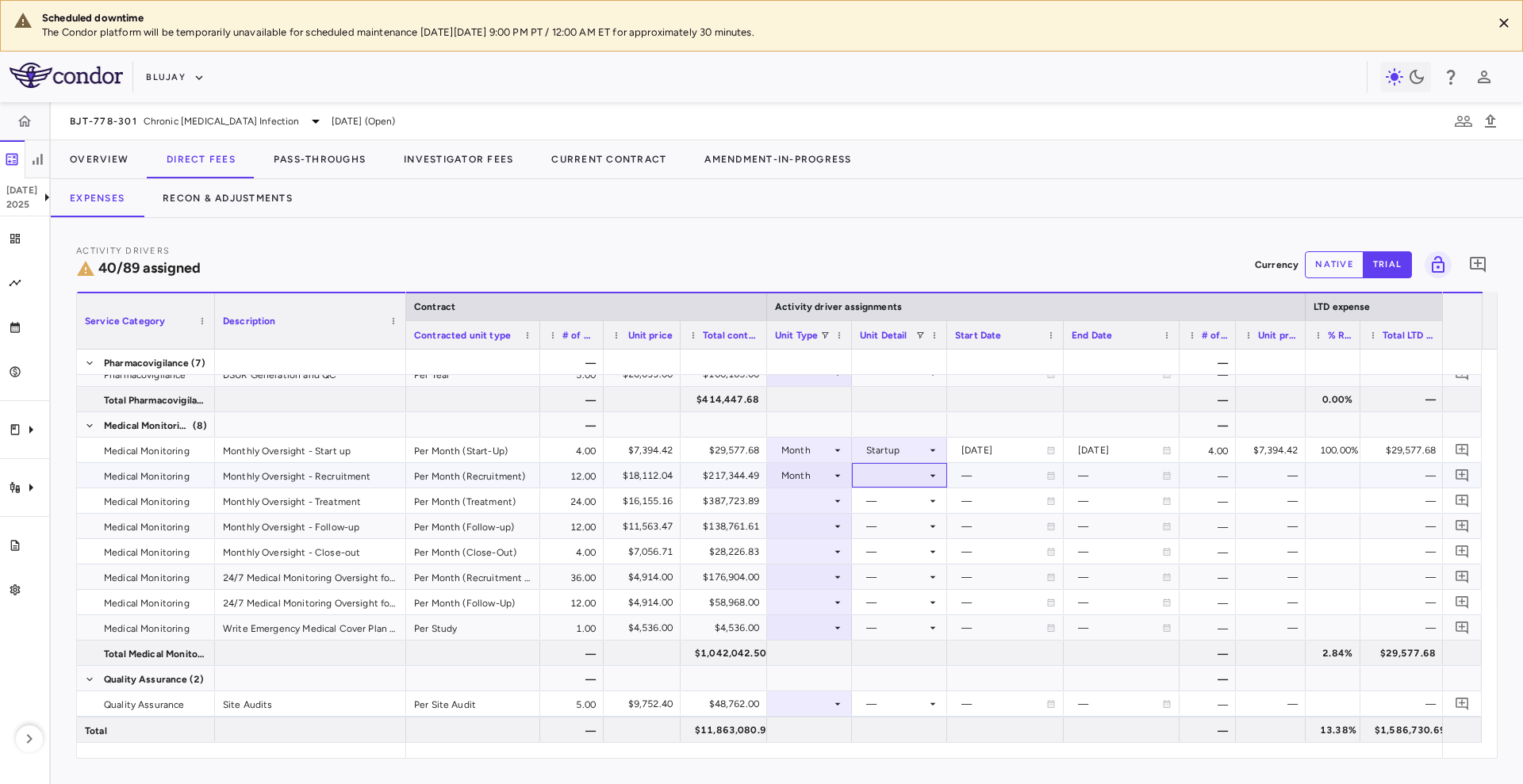
click at [896, 467] on div at bounding box center [899, 476] width 80 height 23
click at [917, 546] on div "Enrollment Period" at bounding box center [915, 552] width 91 height 14
click at [805, 495] on div at bounding box center [809, 501] width 69 height 23
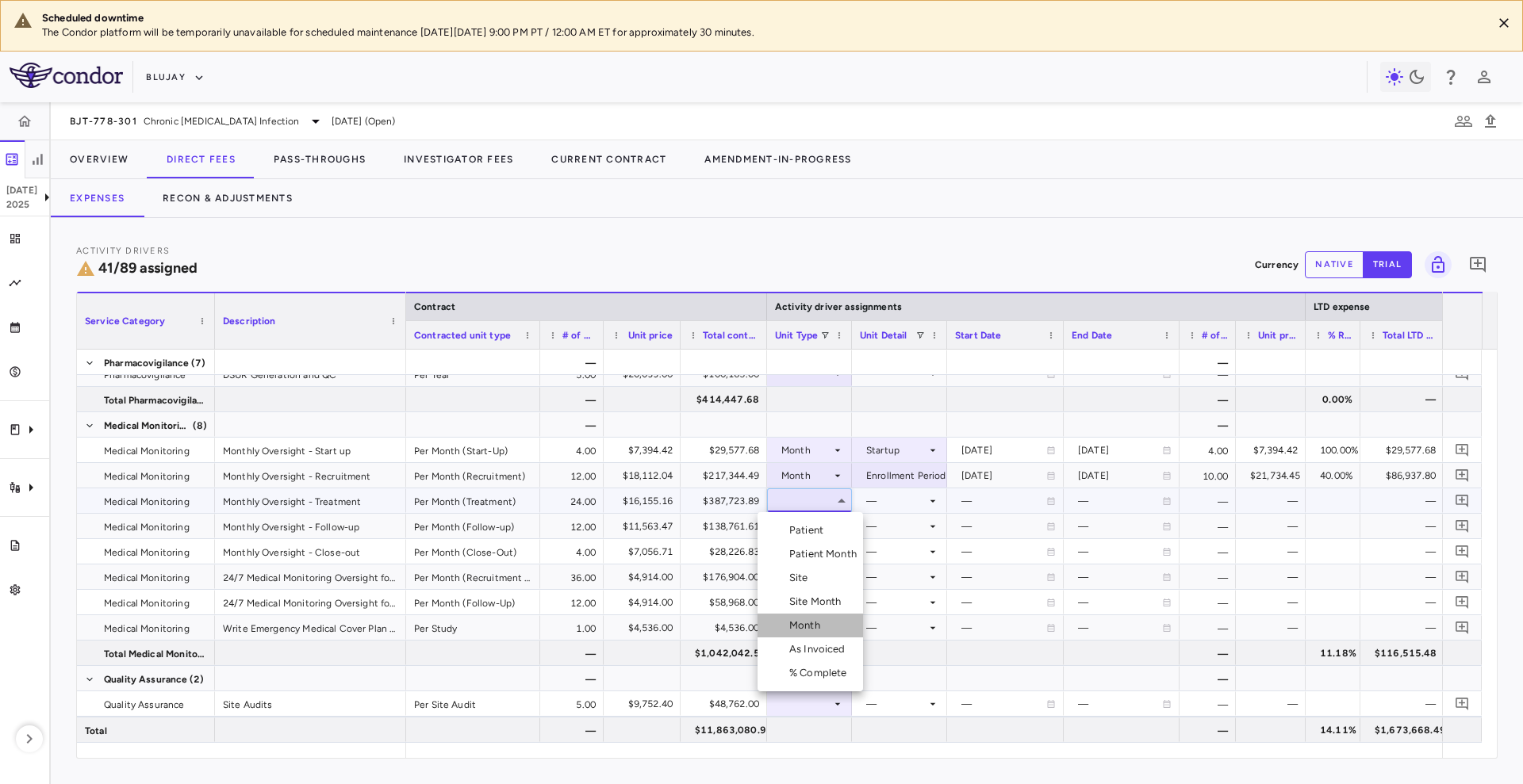
click at [819, 623] on div "Month" at bounding box center [807, 625] width 37 height 14
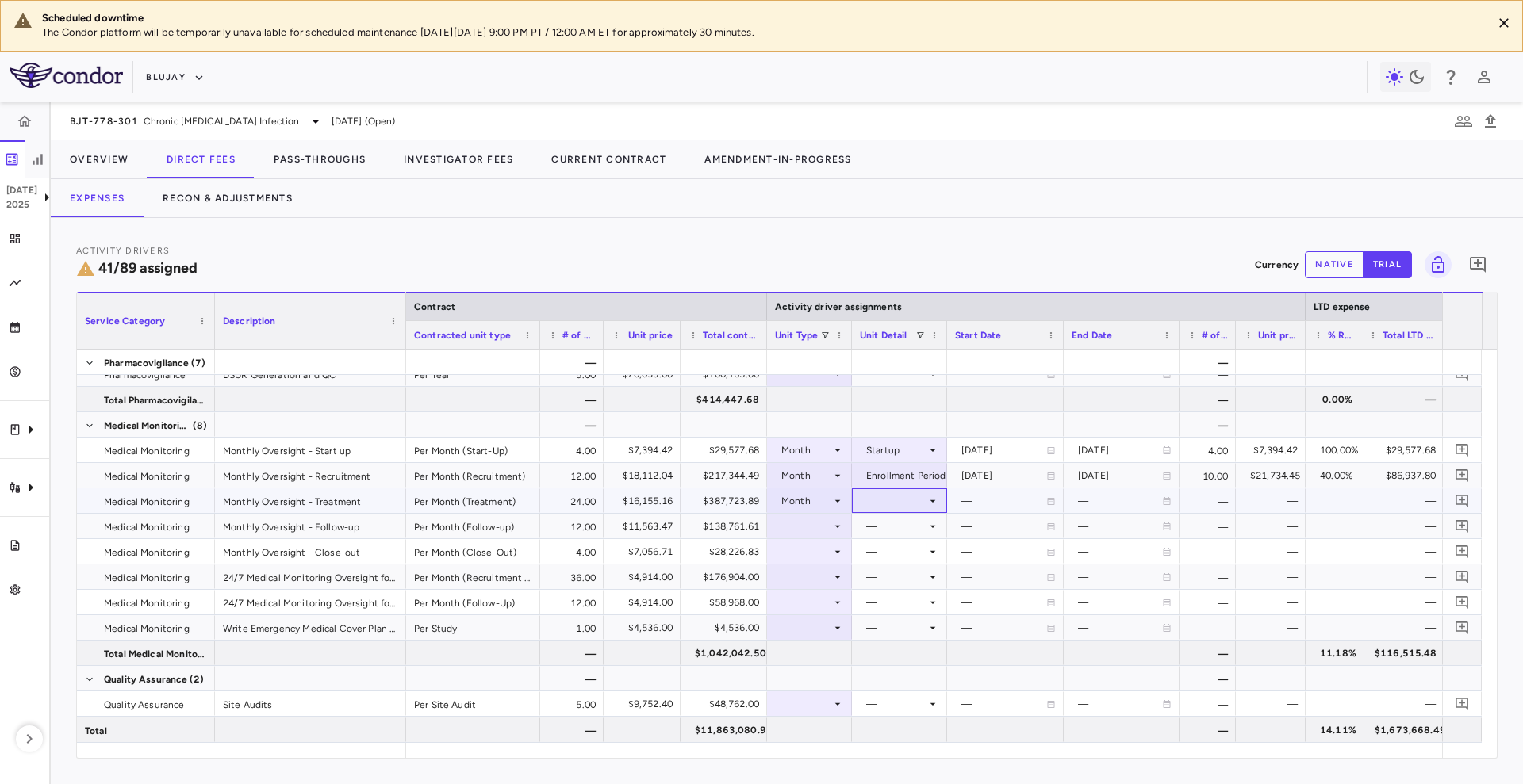
click at [909, 494] on div at bounding box center [899, 501] width 80 height 23
click at [921, 595] on div "Treatment Period" at bounding box center [913, 601] width 87 height 14
click at [822, 523] on div at bounding box center [809, 527] width 69 height 23
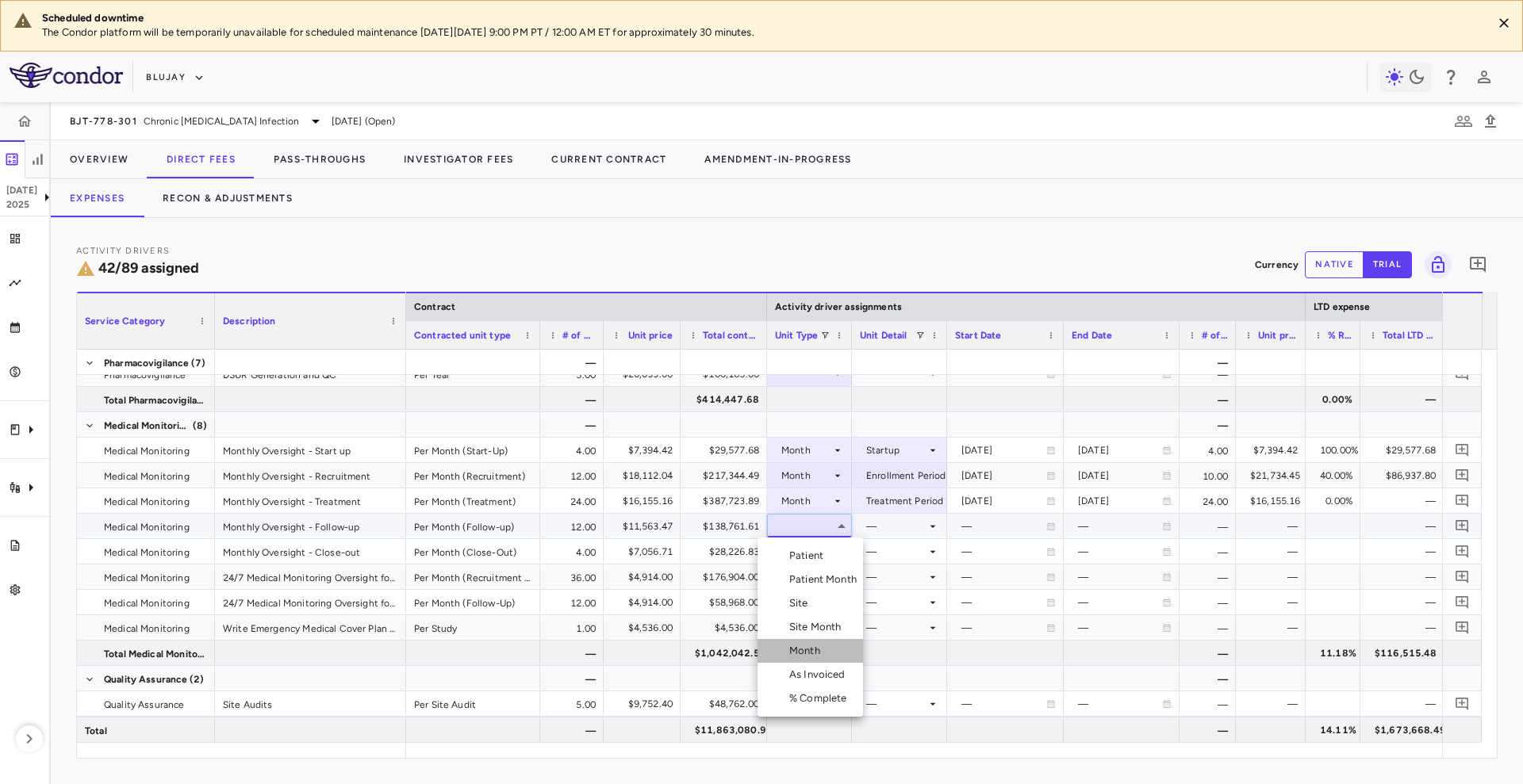
click at [833, 655] on li "Month" at bounding box center [810, 650] width 106 height 24
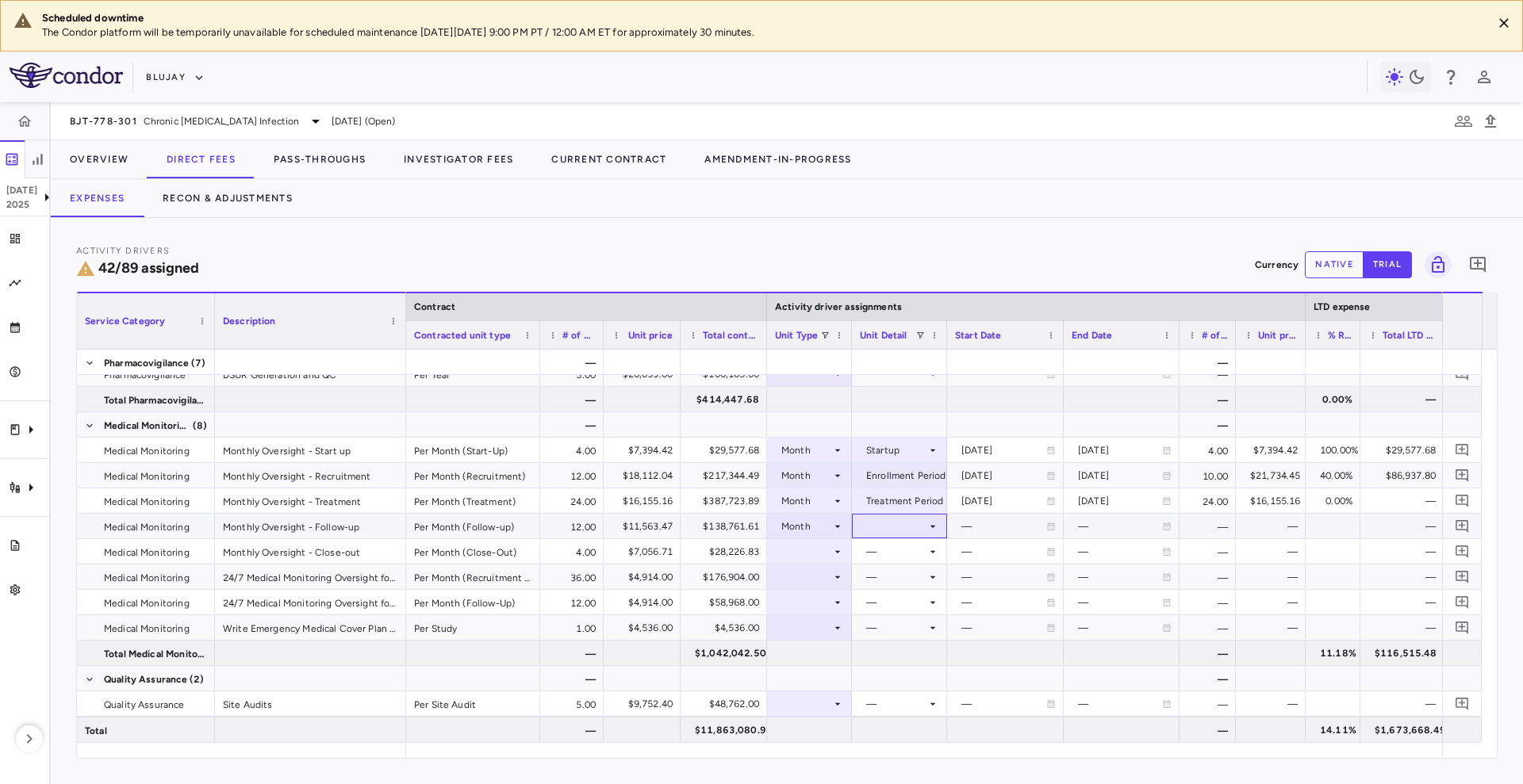
click at [896, 525] on div at bounding box center [899, 527] width 80 height 23
click at [907, 642] on li "Follow-up Period" at bounding box center [899, 650] width 123 height 24
click at [799, 546] on div at bounding box center [809, 551] width 69 height 23
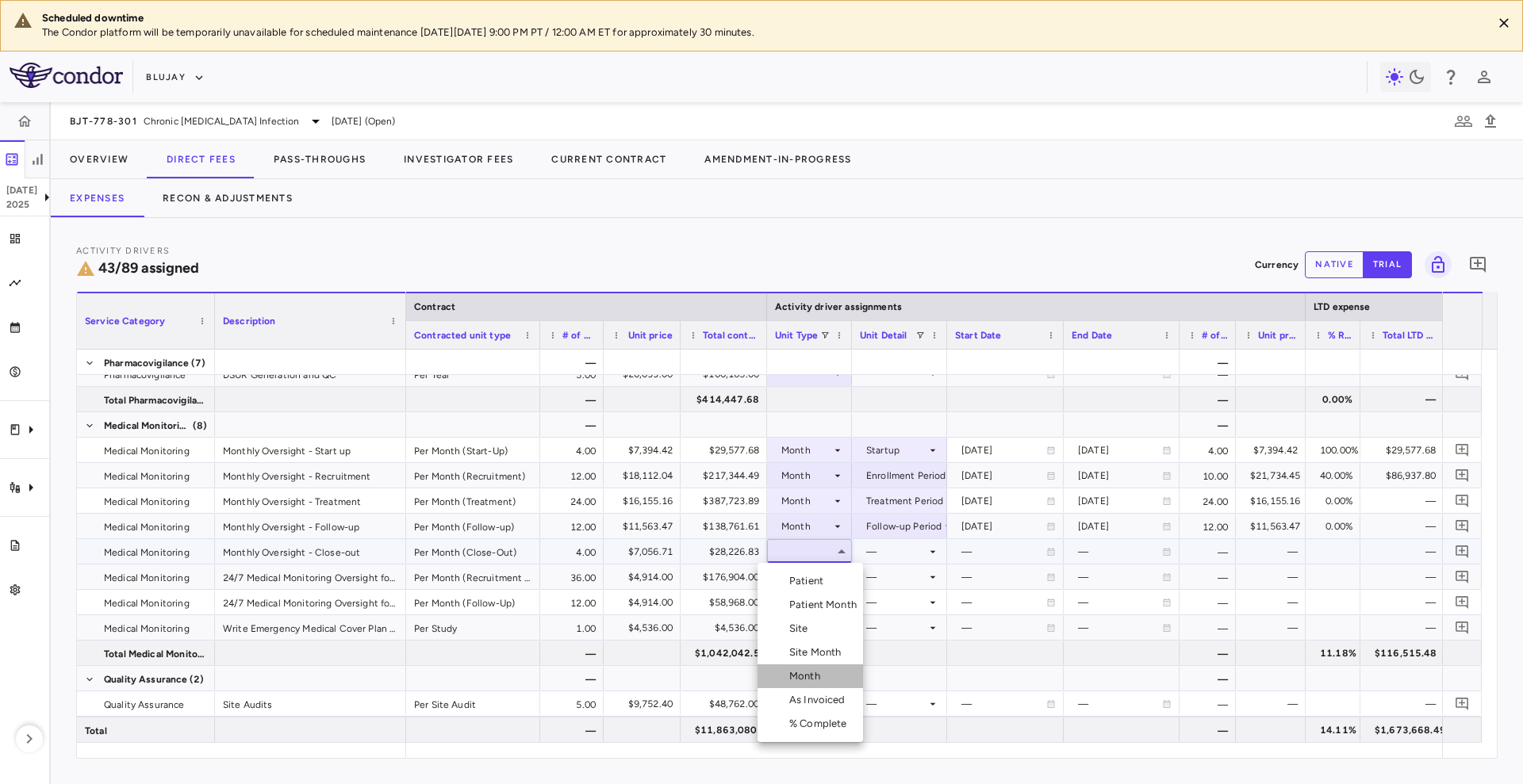
click at [820, 668] on li "Month" at bounding box center [810, 676] width 106 height 24
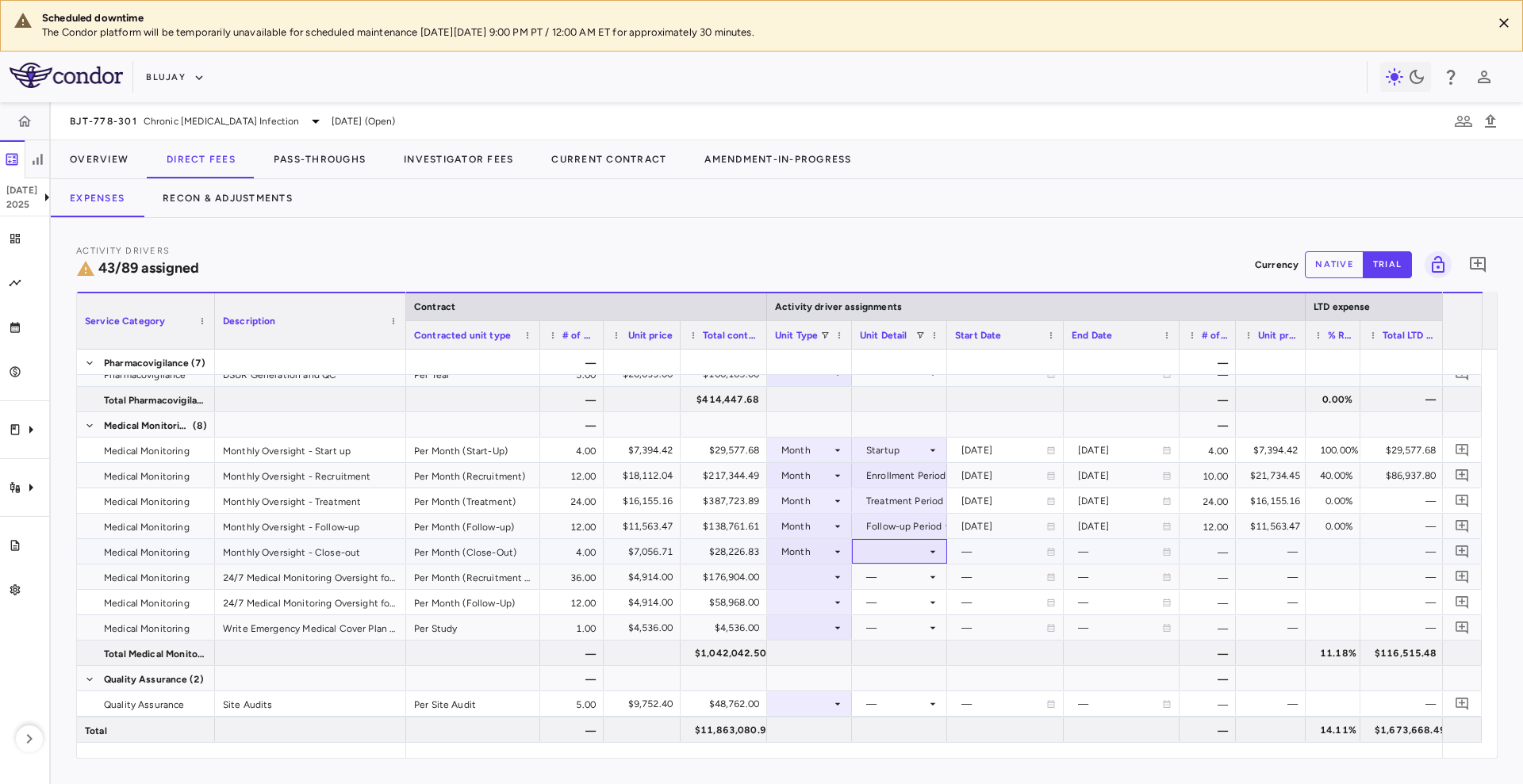
click at [910, 545] on div at bounding box center [899, 551] width 80 height 23
click at [908, 696] on li "Close" at bounding box center [899, 699] width 123 height 24
drag, startPoint x: 540, startPoint y: 333, endPoint x: 585, endPoint y: 345, distance: 46.6
click at [533, 351] on div "Service Category Description Contract Activity driver assignments LTD expense M…" at bounding box center [786, 525] width 1419 height 466
click at [797, 576] on div at bounding box center [806, 576] width 69 height 23
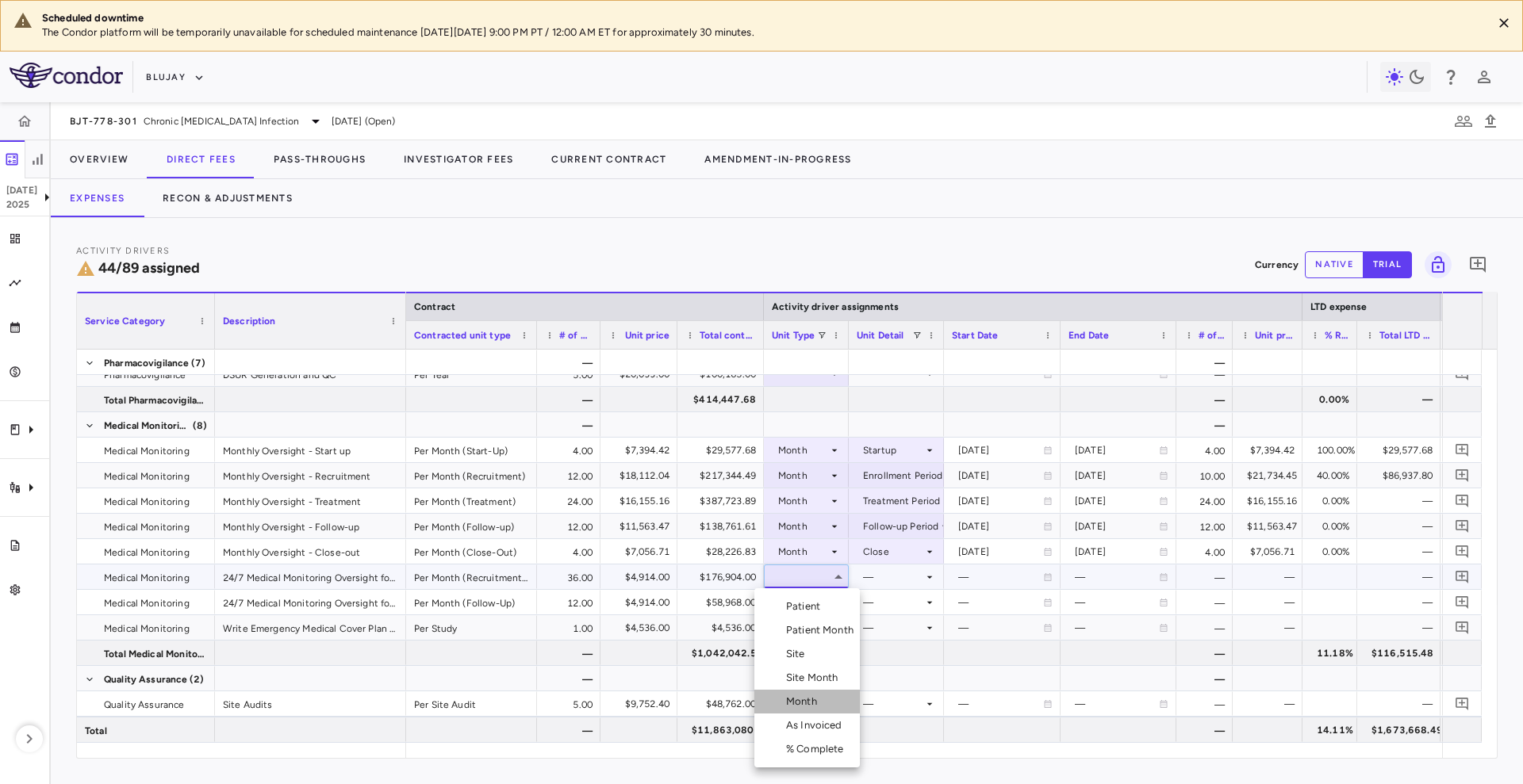
click at [800, 692] on li "Month" at bounding box center [807, 701] width 106 height 24
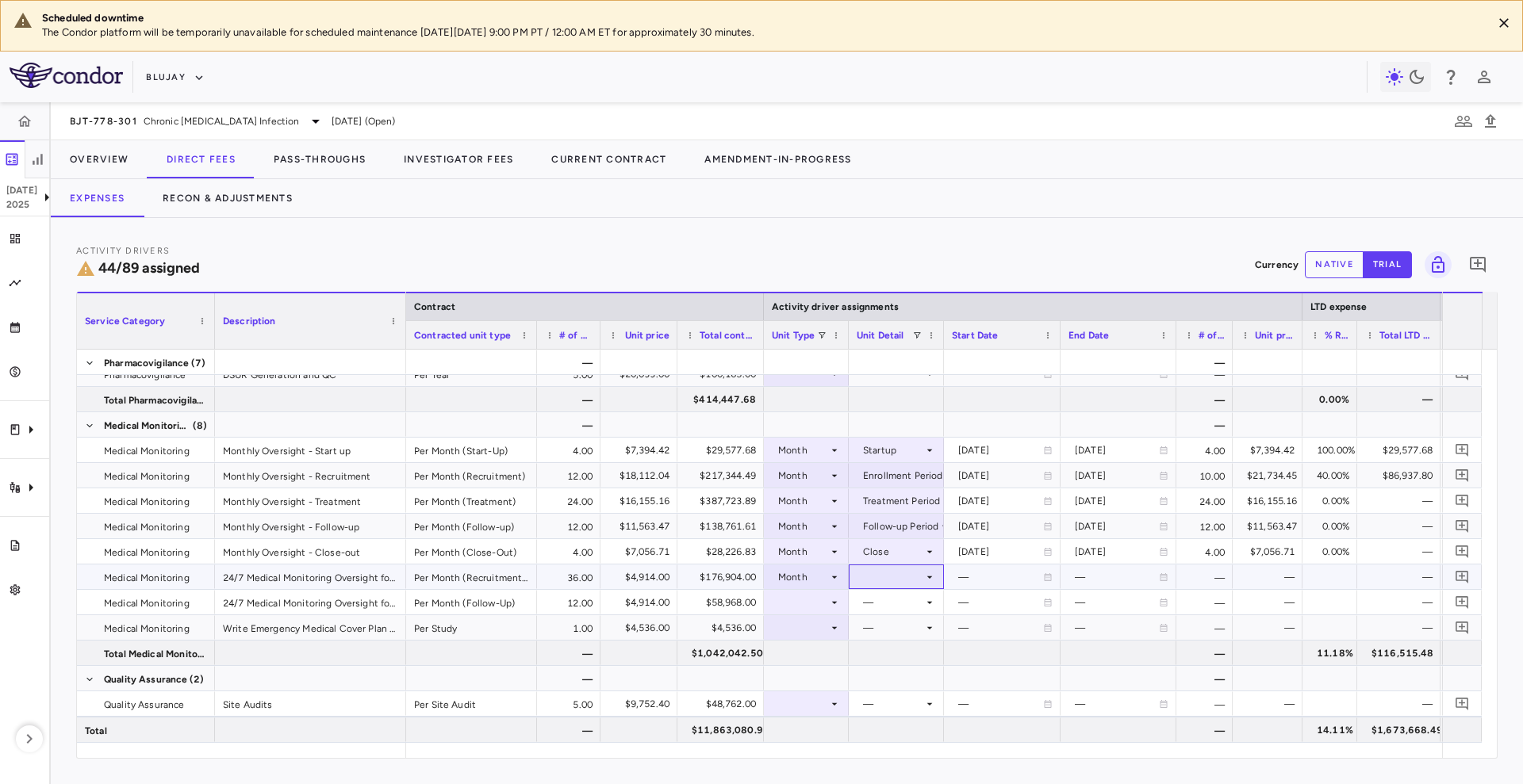
click at [892, 577] on div at bounding box center [896, 576] width 80 height 23
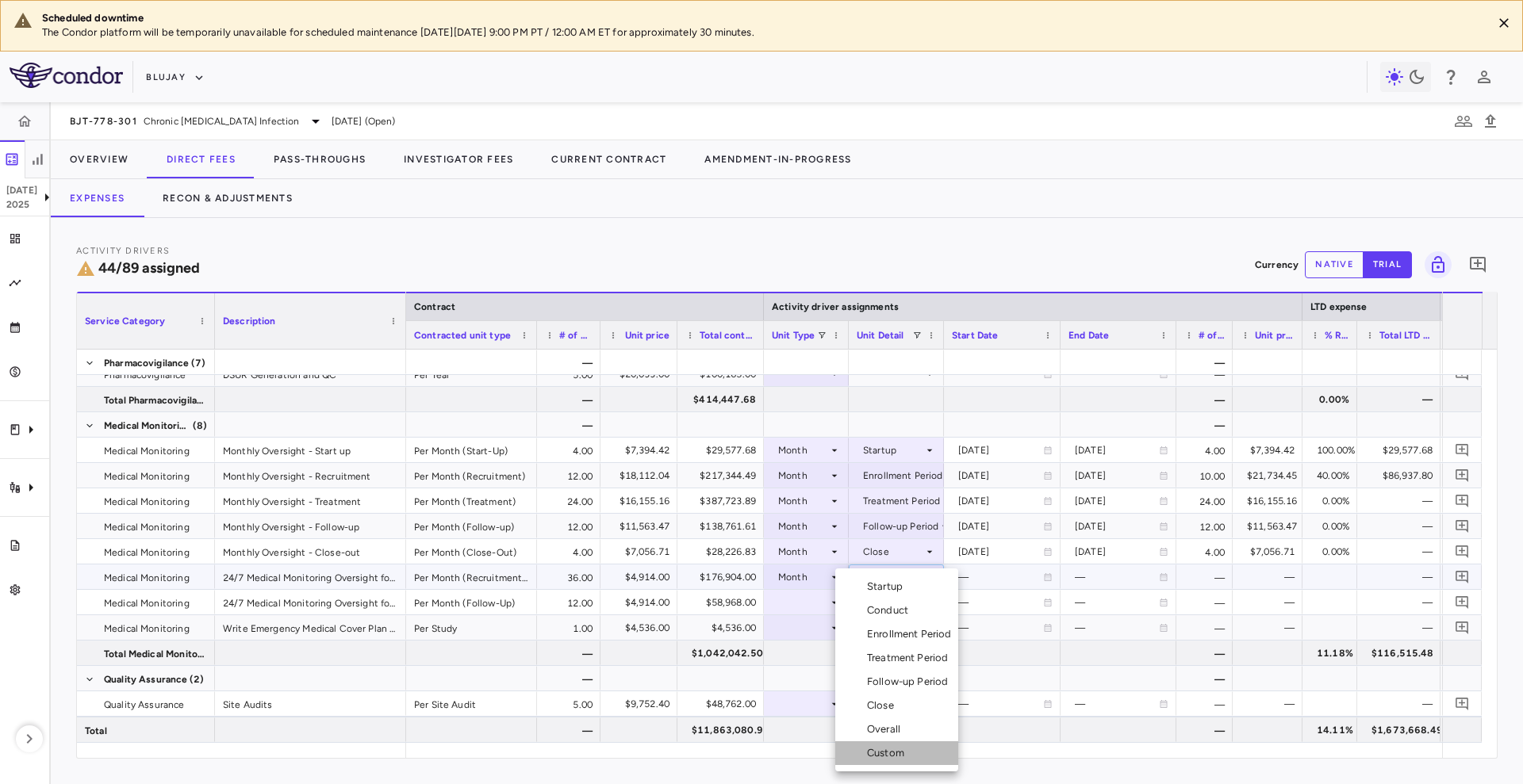
click at [892, 743] on li "Custom" at bounding box center [897, 753] width 123 height 24
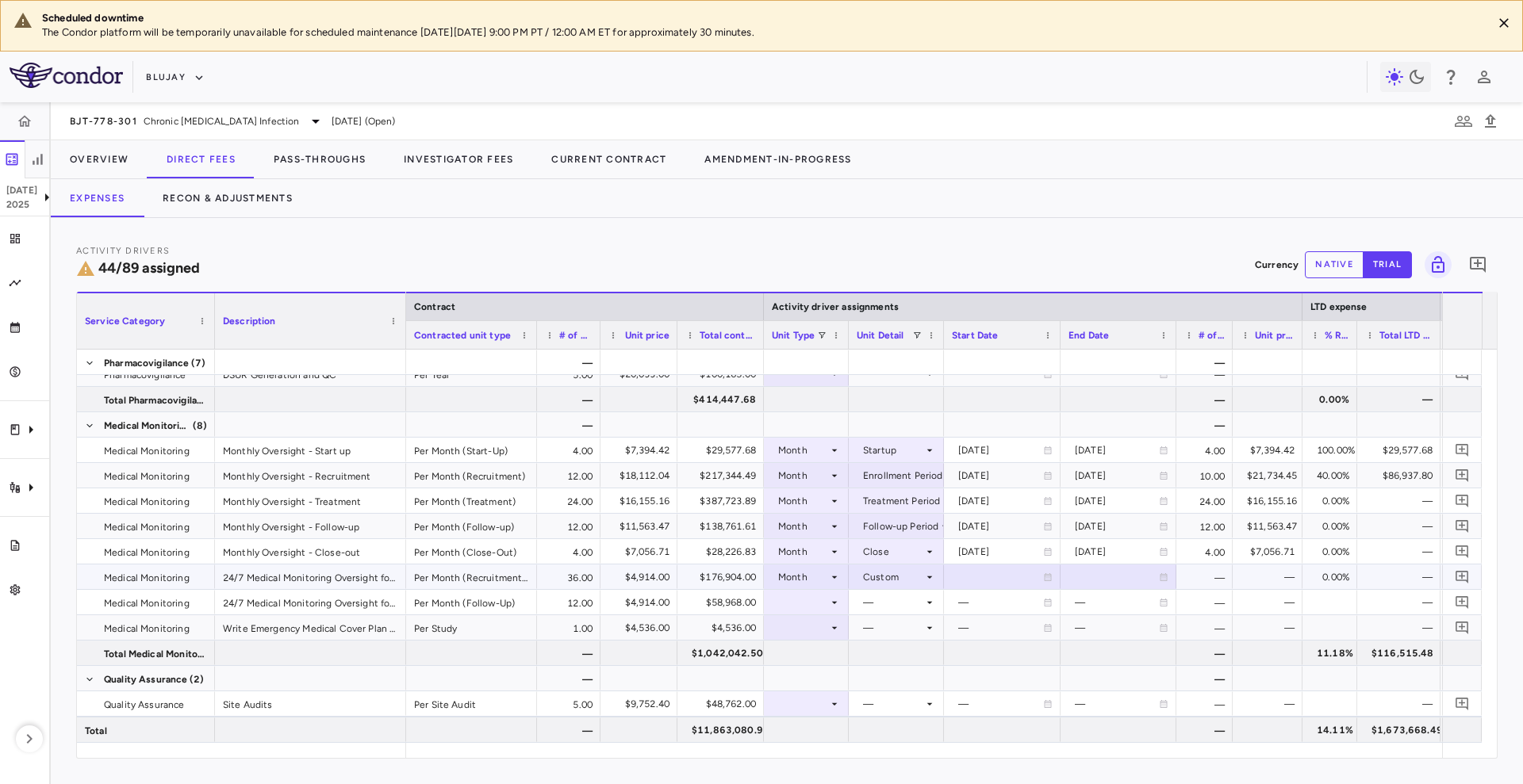
click at [990, 574] on div at bounding box center [1001, 576] width 101 height 23
click at [985, 574] on input "**********" at bounding box center [988, 577] width 86 height 26
type input "**********"
click at [1092, 576] on div "[DATE]" at bounding box center [1116, 577] width 84 height 25
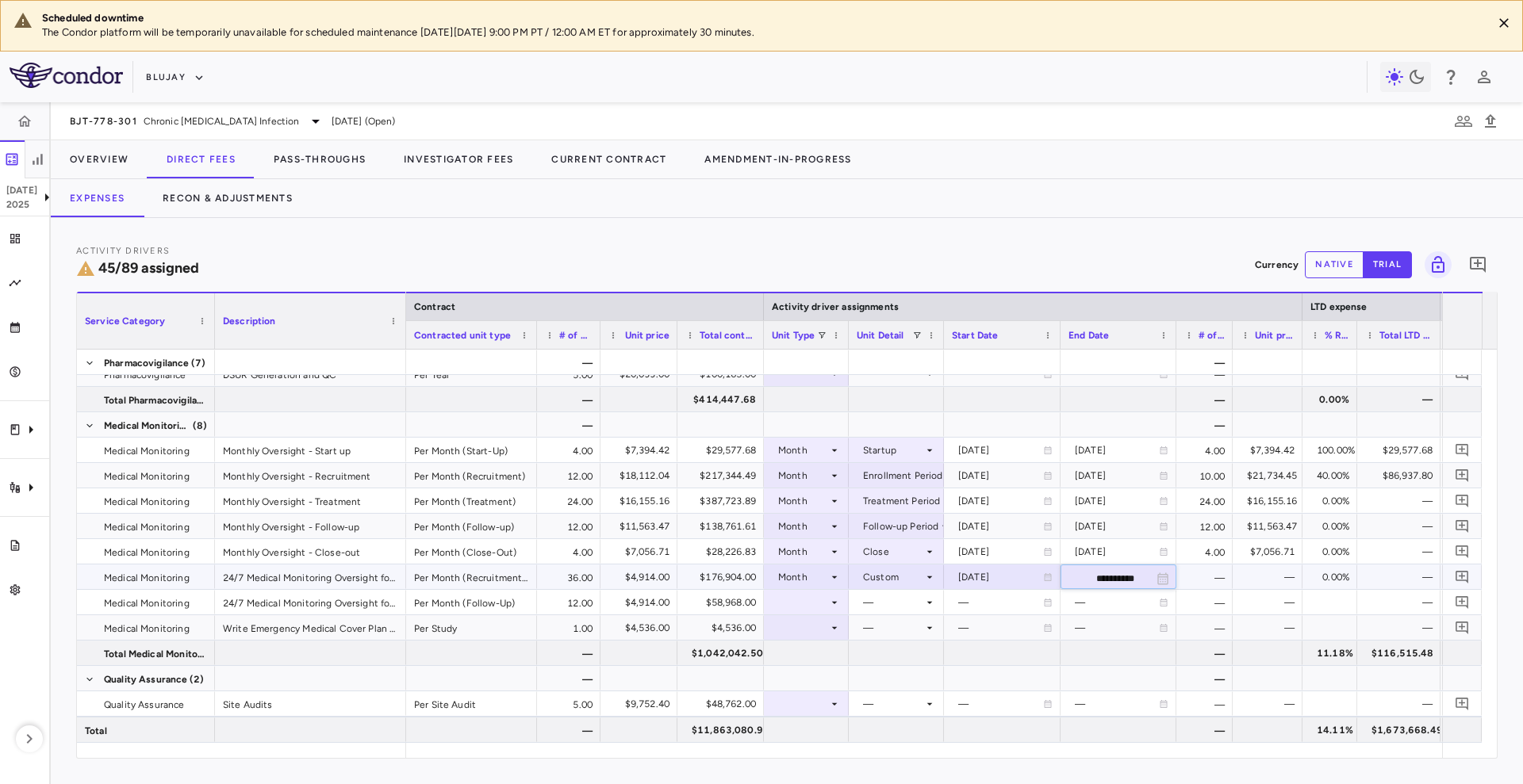
click at [1087, 578] on input "**********" at bounding box center [1103, 577] width 86 height 26
type input "**********"
click at [824, 609] on div at bounding box center [806, 602] width 69 height 23
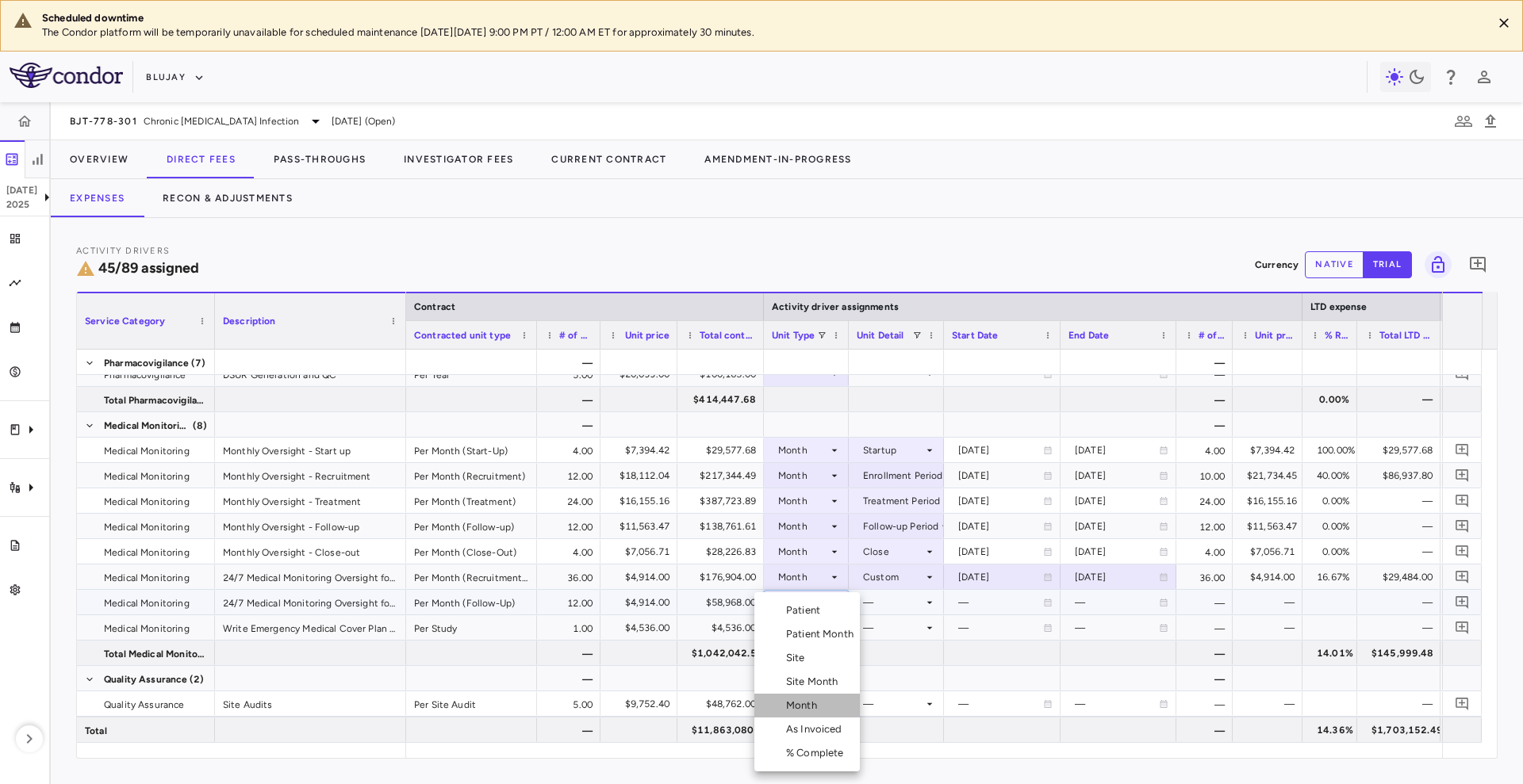
click at [817, 710] on div "Month" at bounding box center [804, 705] width 37 height 14
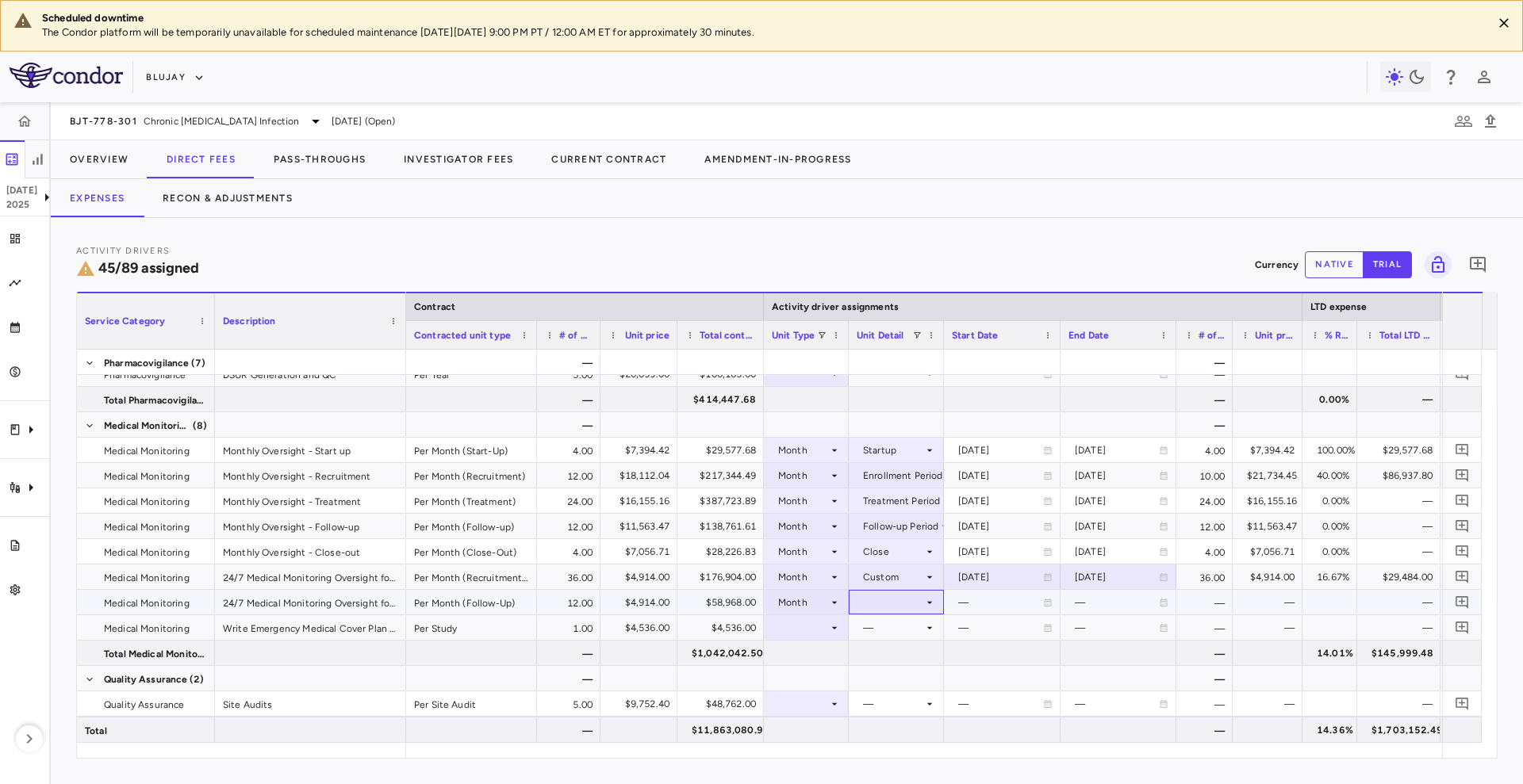
click at [897, 599] on div at bounding box center [896, 602] width 80 height 23
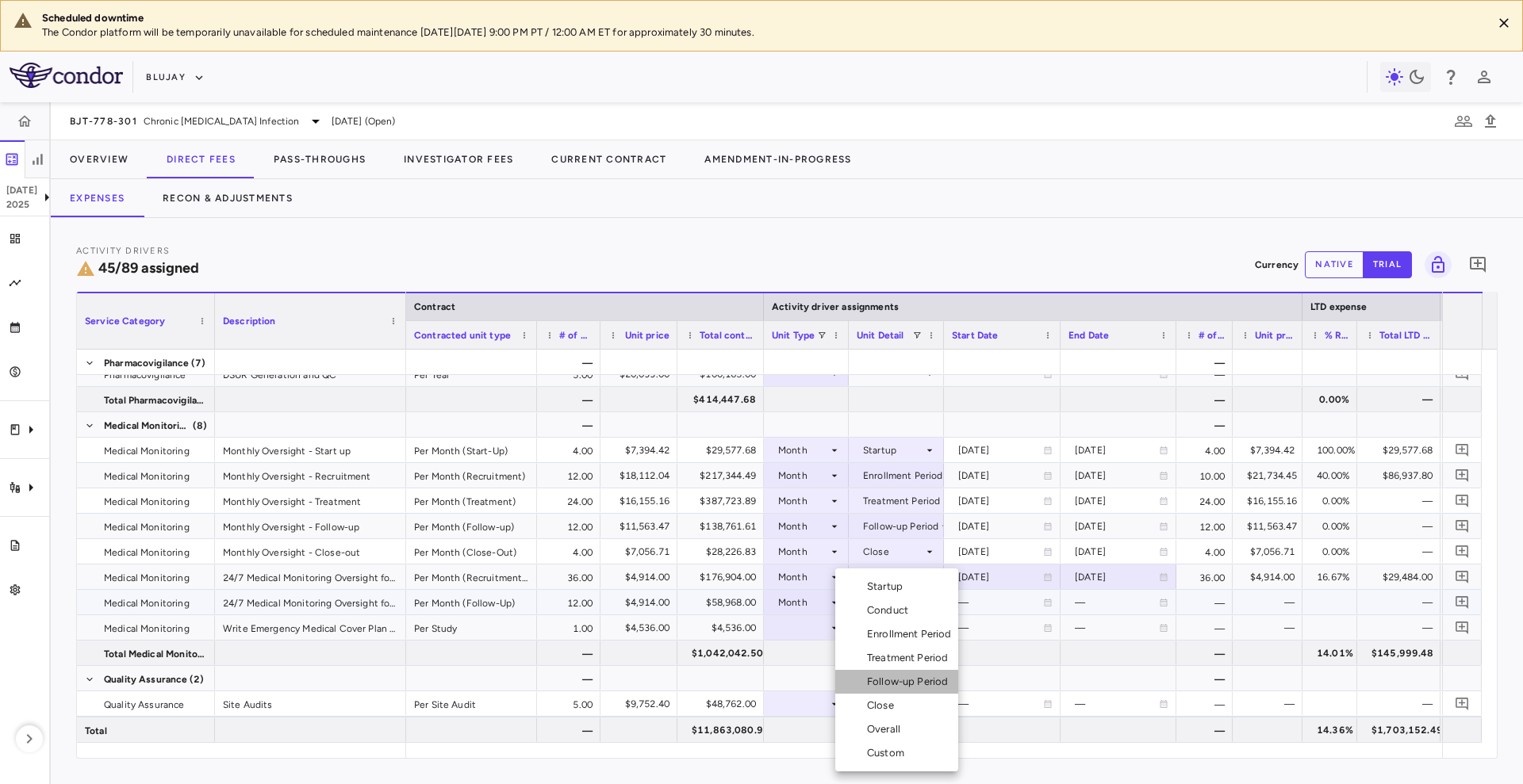
click at [900, 678] on div "Follow-up Period" at bounding box center [910, 681] width 87 height 14
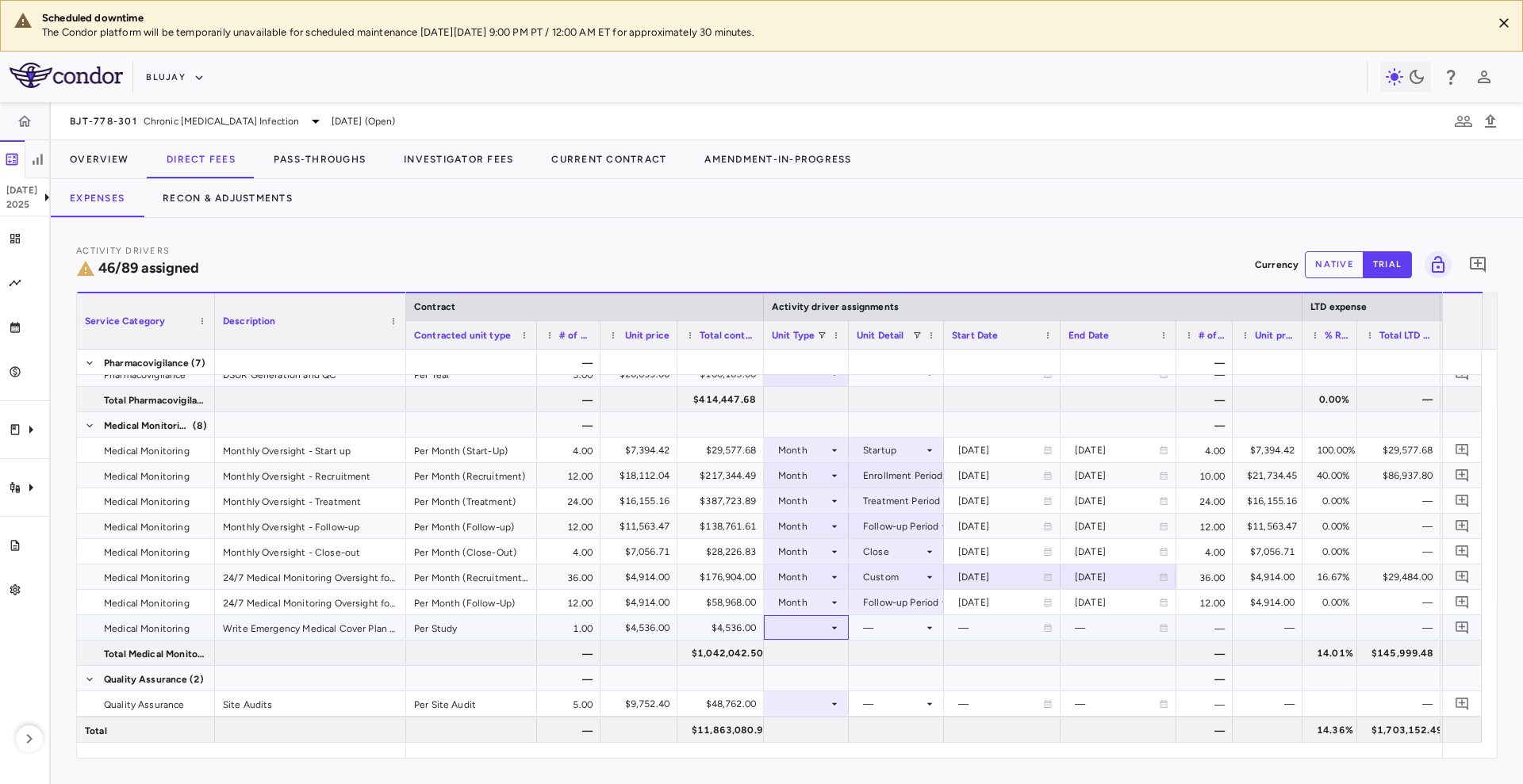
click at [824, 628] on div at bounding box center [806, 627] width 69 height 23
click at [800, 706] on div "Month" at bounding box center [804, 705] width 37 height 14
click at [404, 340] on div "Description" at bounding box center [310, 320] width 191 height 57
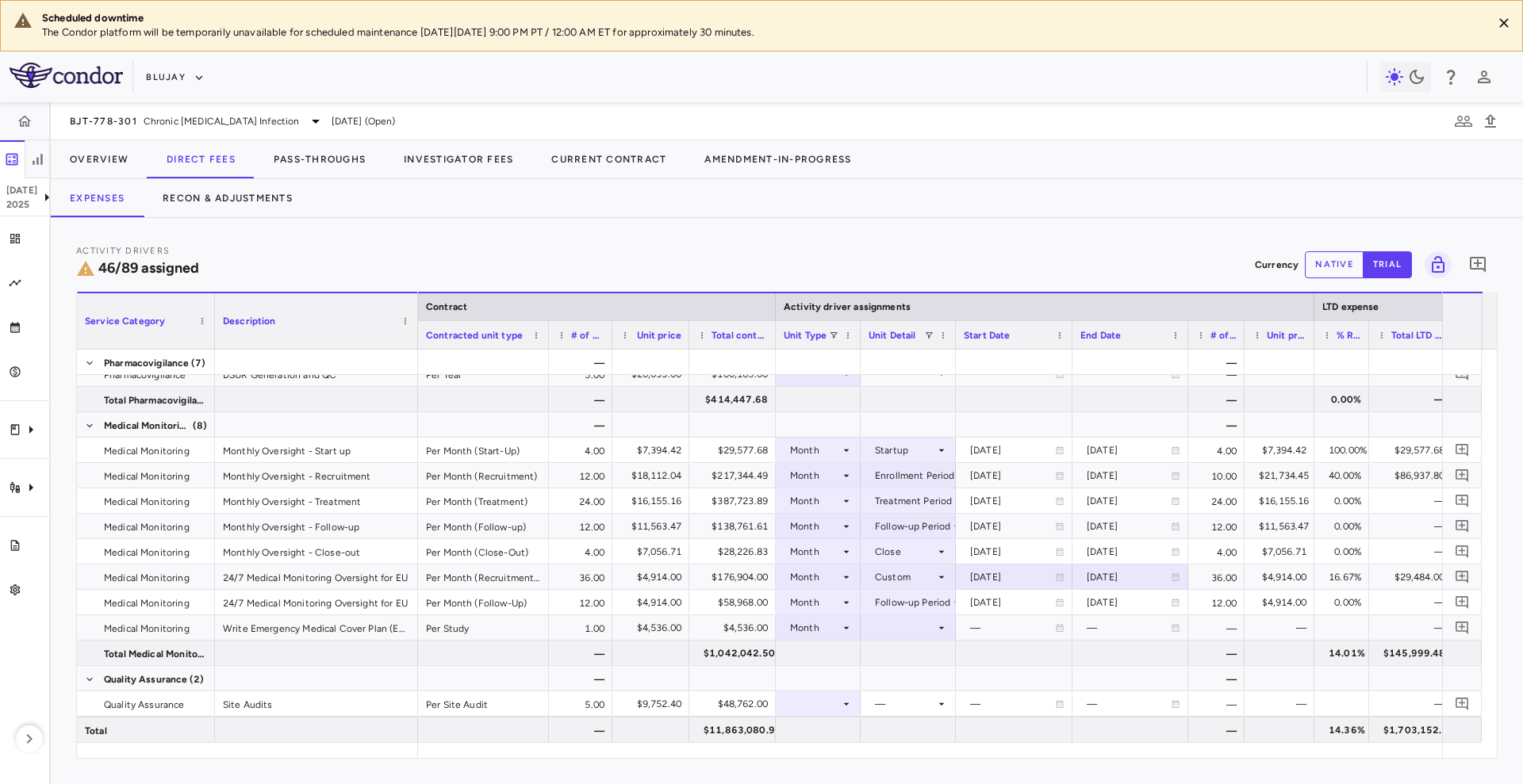
drag, startPoint x: 404, startPoint y: 340, endPoint x: 421, endPoint y: 347, distance: 18.4
click at [420, 347] on div at bounding box center [417, 321] width 7 height 56
click at [928, 625] on div at bounding box center [914, 627] width 80 height 23
click at [931, 591] on li "Startup" at bounding box center [914, 586] width 123 height 24
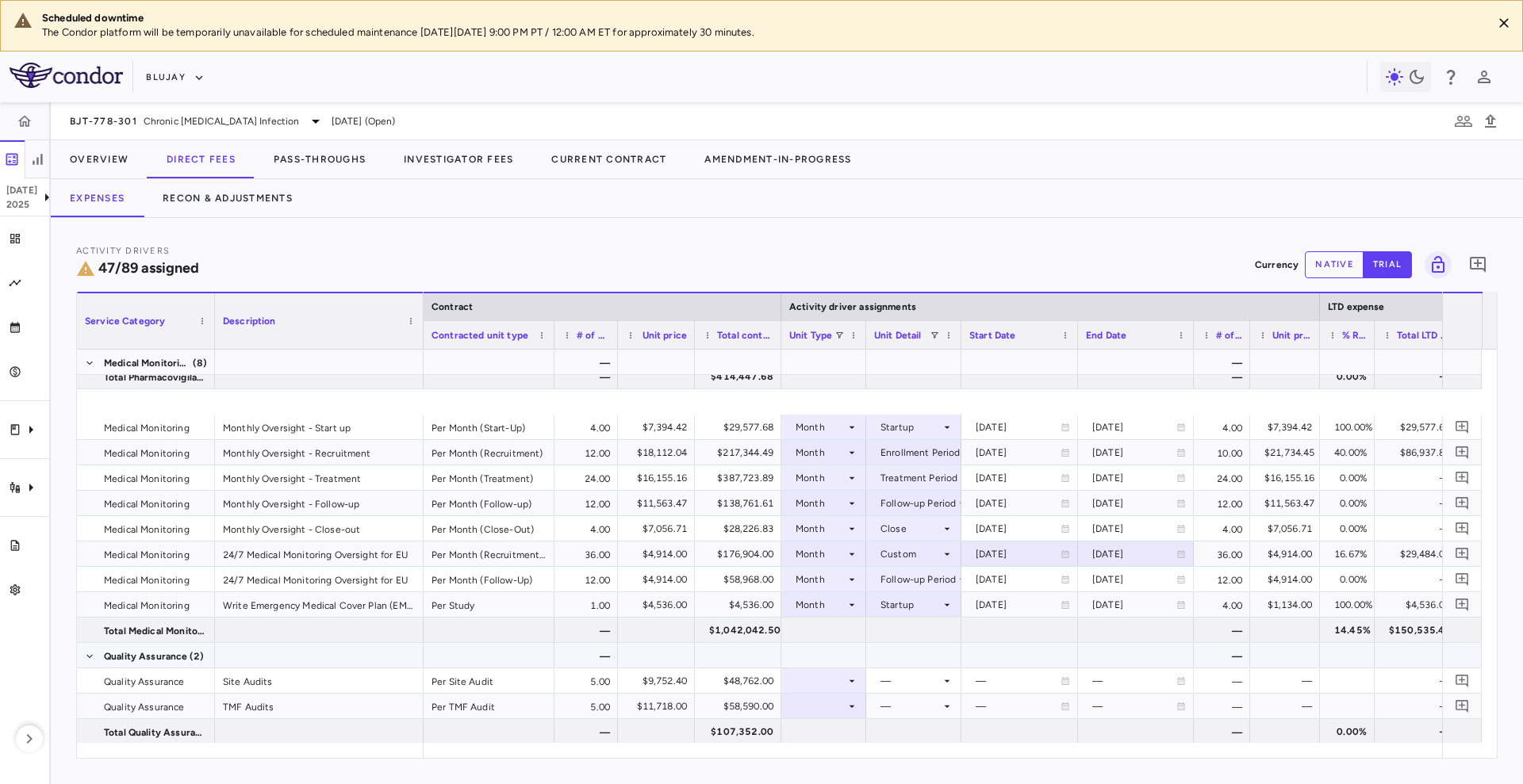
scroll to position [2499, 0]
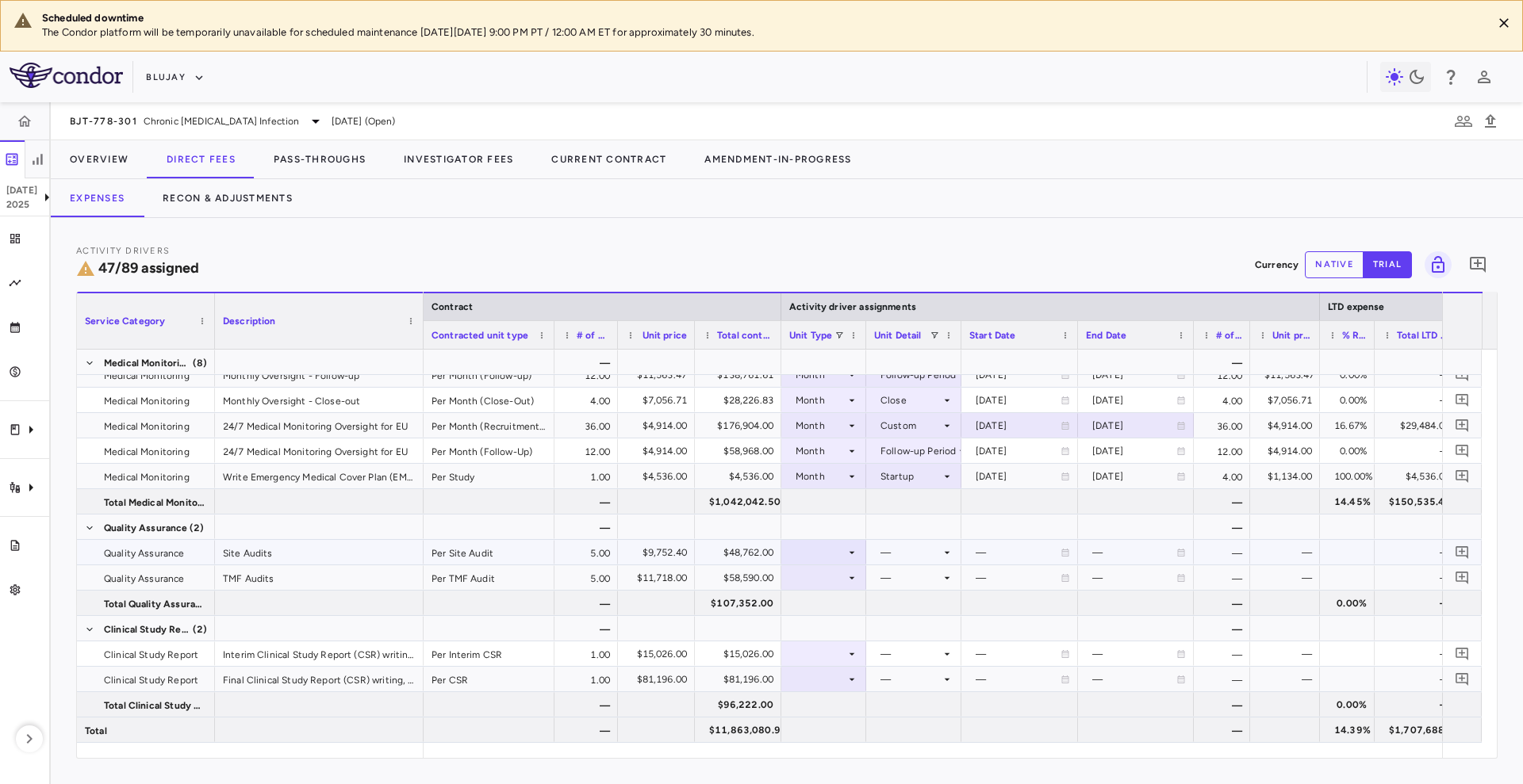
click at [851, 551] on icon at bounding box center [852, 552] width 6 height 2
click at [853, 674] on li "Month" at bounding box center [824, 676] width 106 height 24
click at [920, 553] on div at bounding box center [914, 552] width 80 height 23
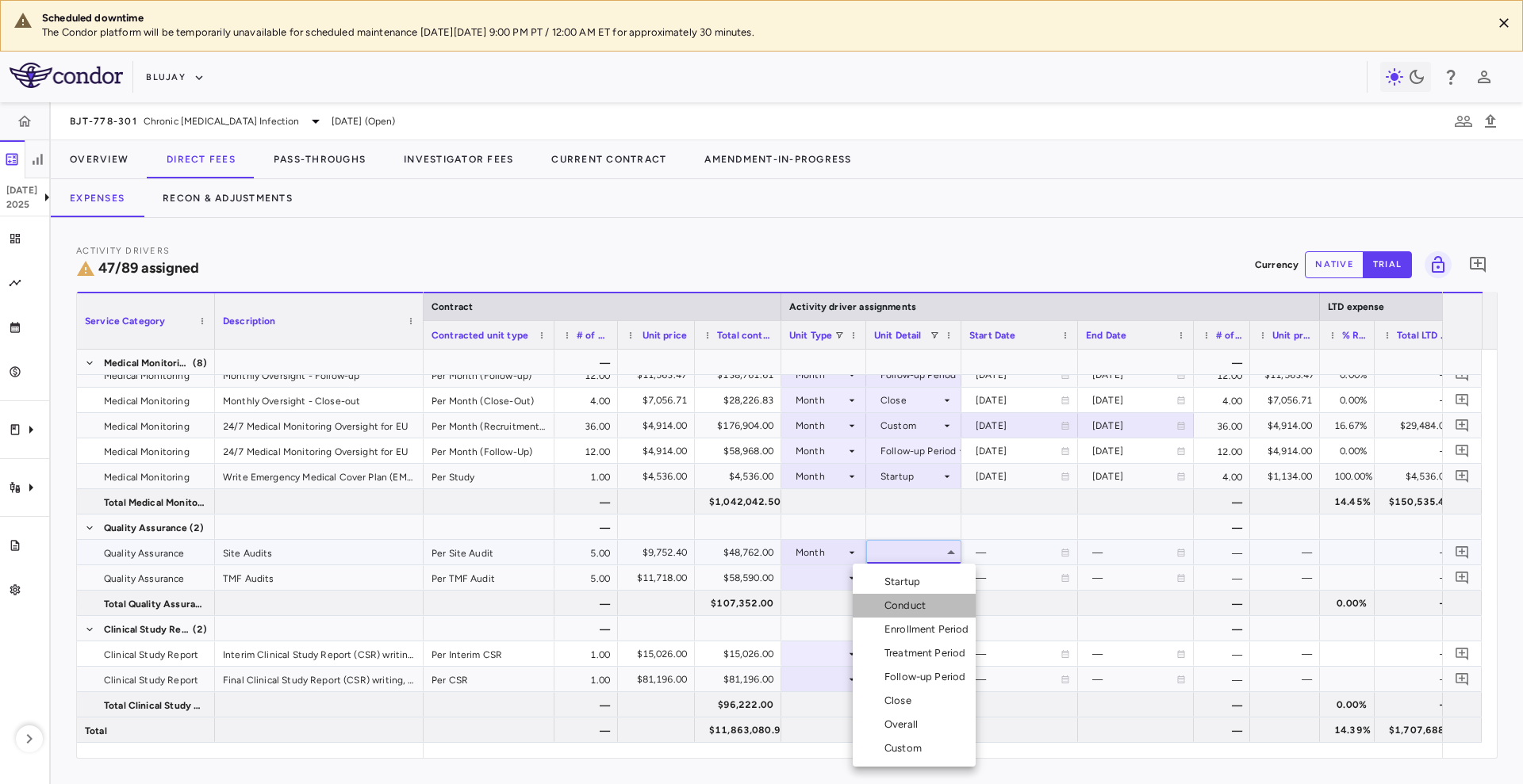
click at [926, 610] on div "Conduct" at bounding box center [908, 605] width 48 height 14
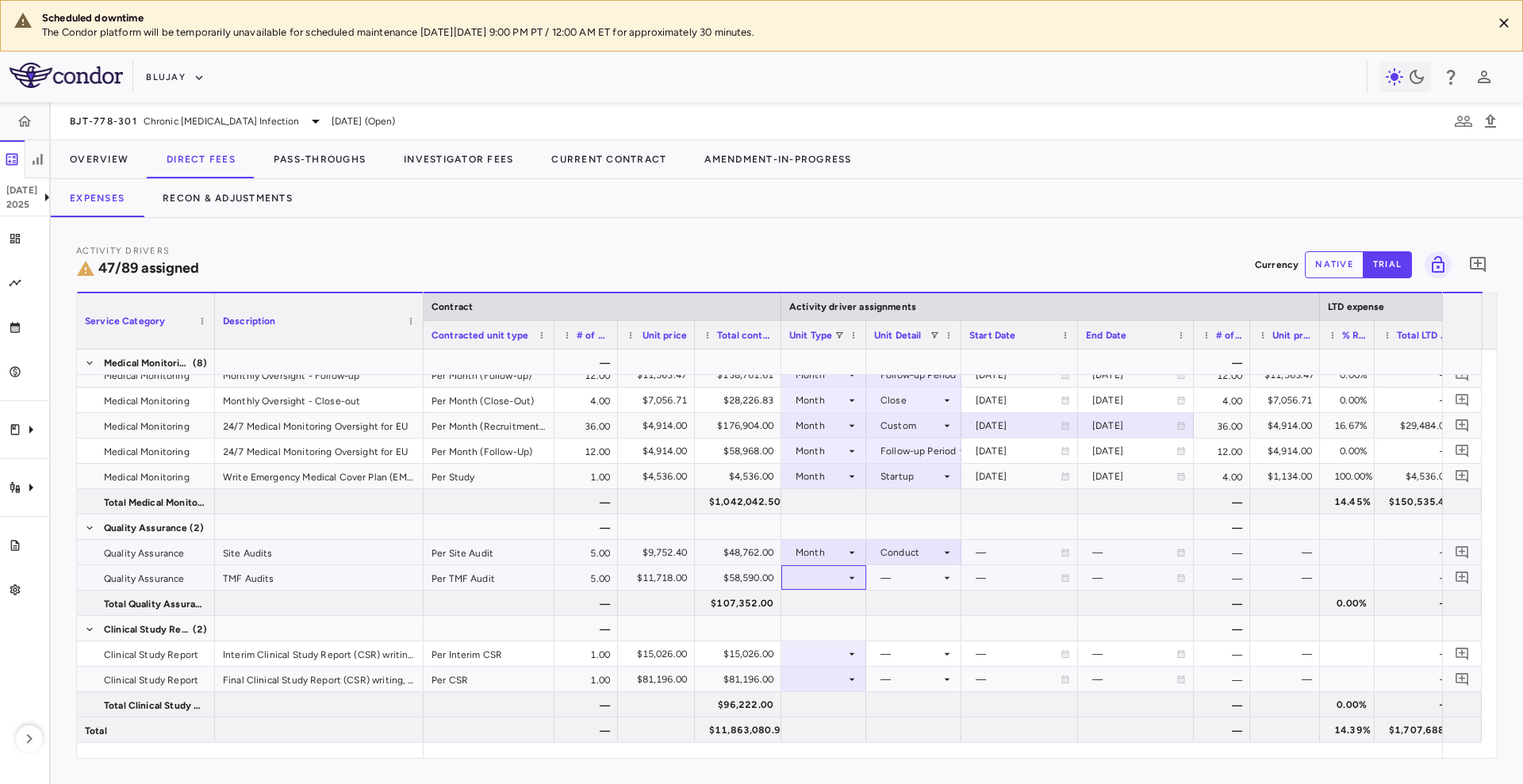
click at [823, 580] on div at bounding box center [823, 577] width 69 height 23
click at [828, 697] on div "Month" at bounding box center [822, 702] width 37 height 14
click at [841, 583] on div at bounding box center [823, 577] width 69 height 23
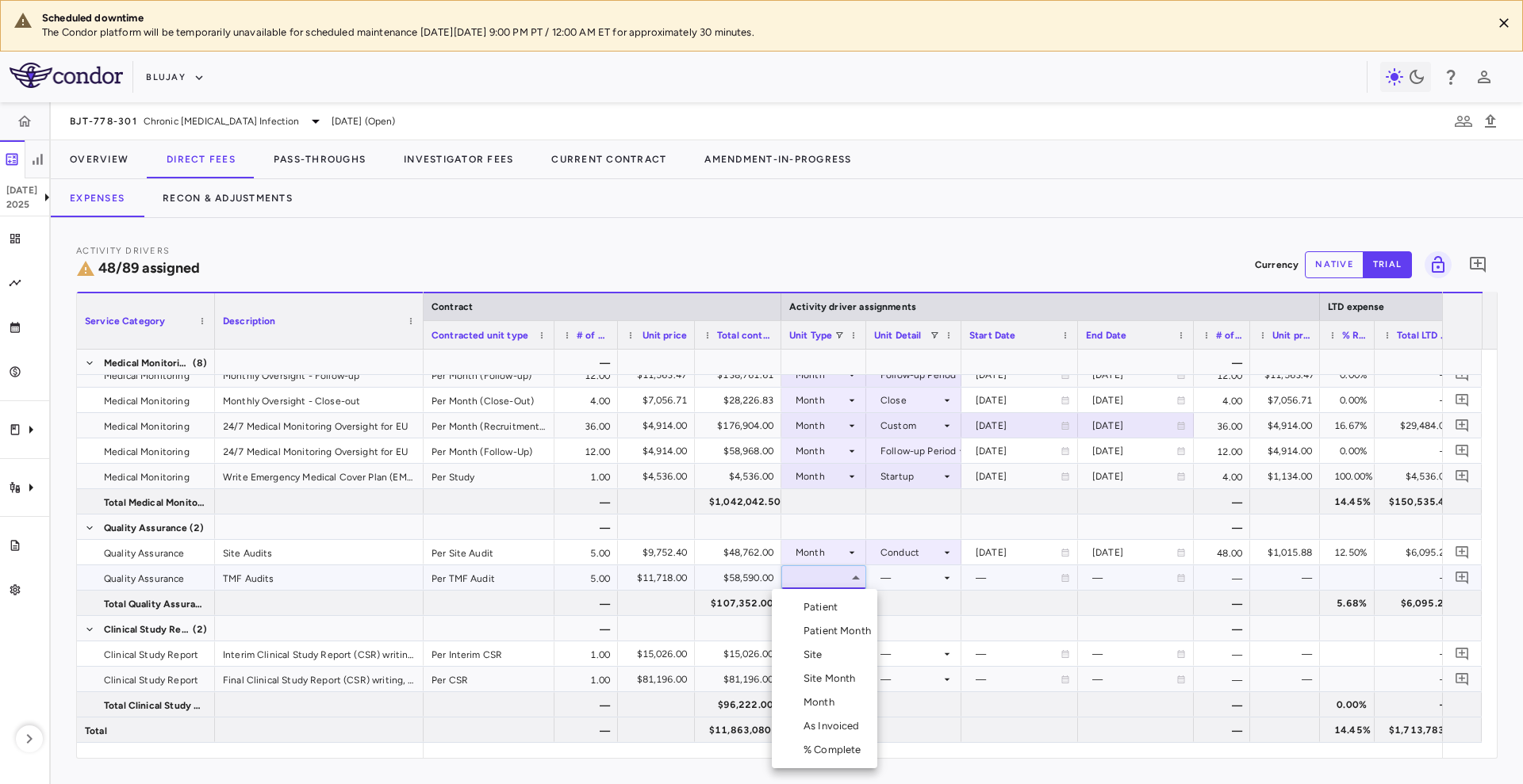
click at [816, 706] on div "Month" at bounding box center [822, 702] width 37 height 14
click at [928, 576] on div at bounding box center [914, 577] width 80 height 23
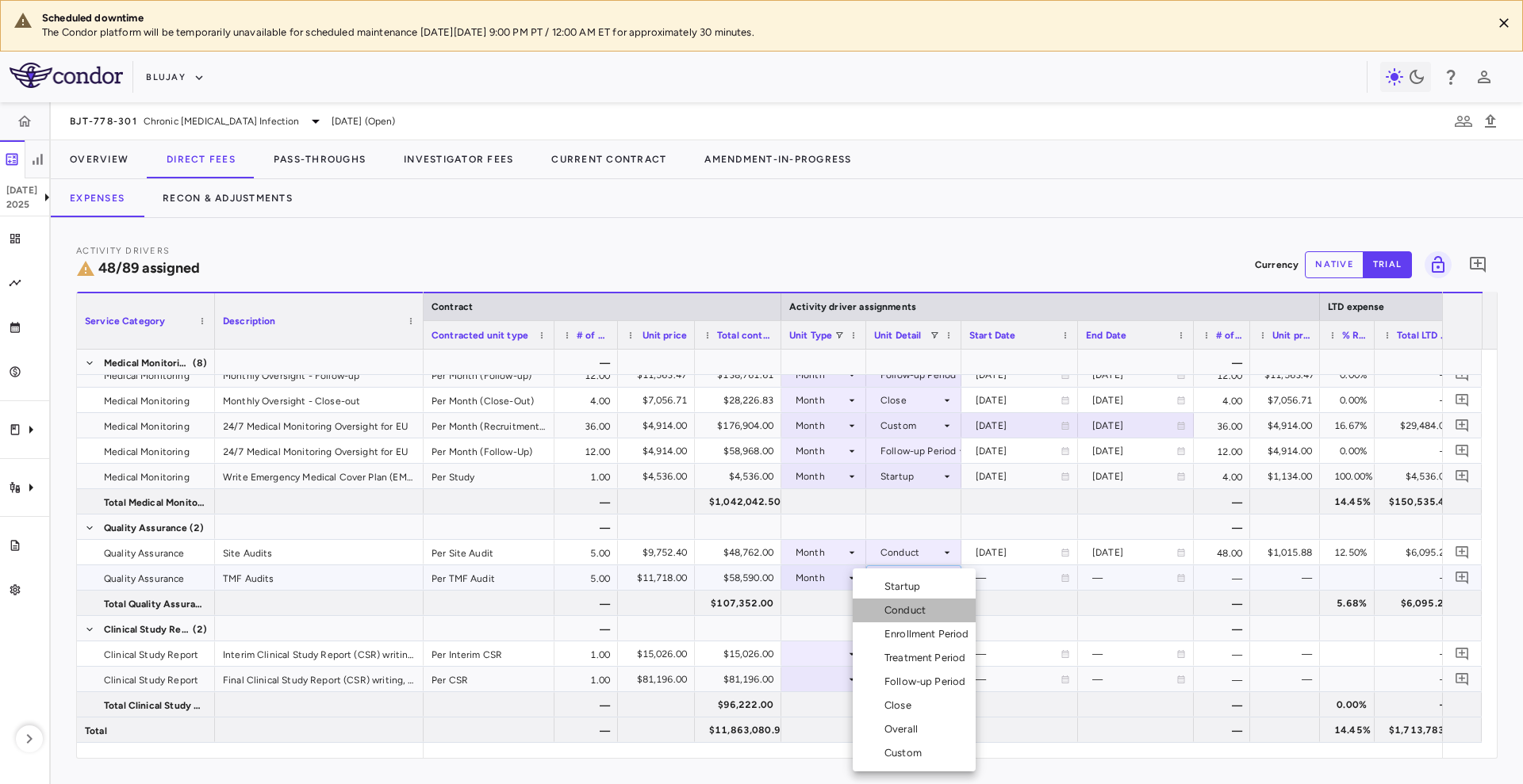
click at [929, 606] on div "Conduct" at bounding box center [908, 610] width 48 height 14
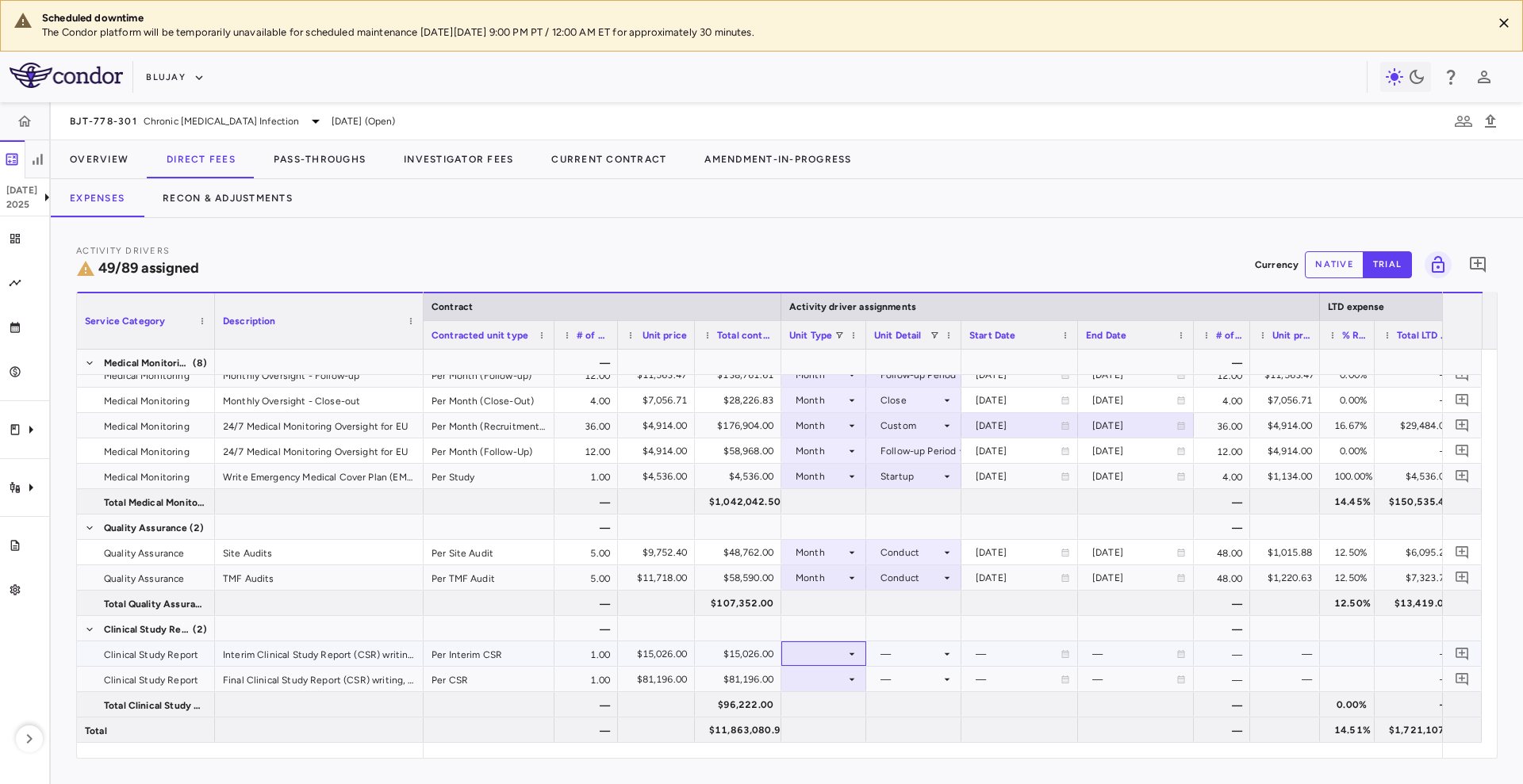
click at [815, 654] on div at bounding box center [823, 654] width 69 height 23
click at [822, 706] on div "Month" at bounding box center [822, 705] width 37 height 14
click at [921, 652] on div at bounding box center [914, 654] width 80 height 23
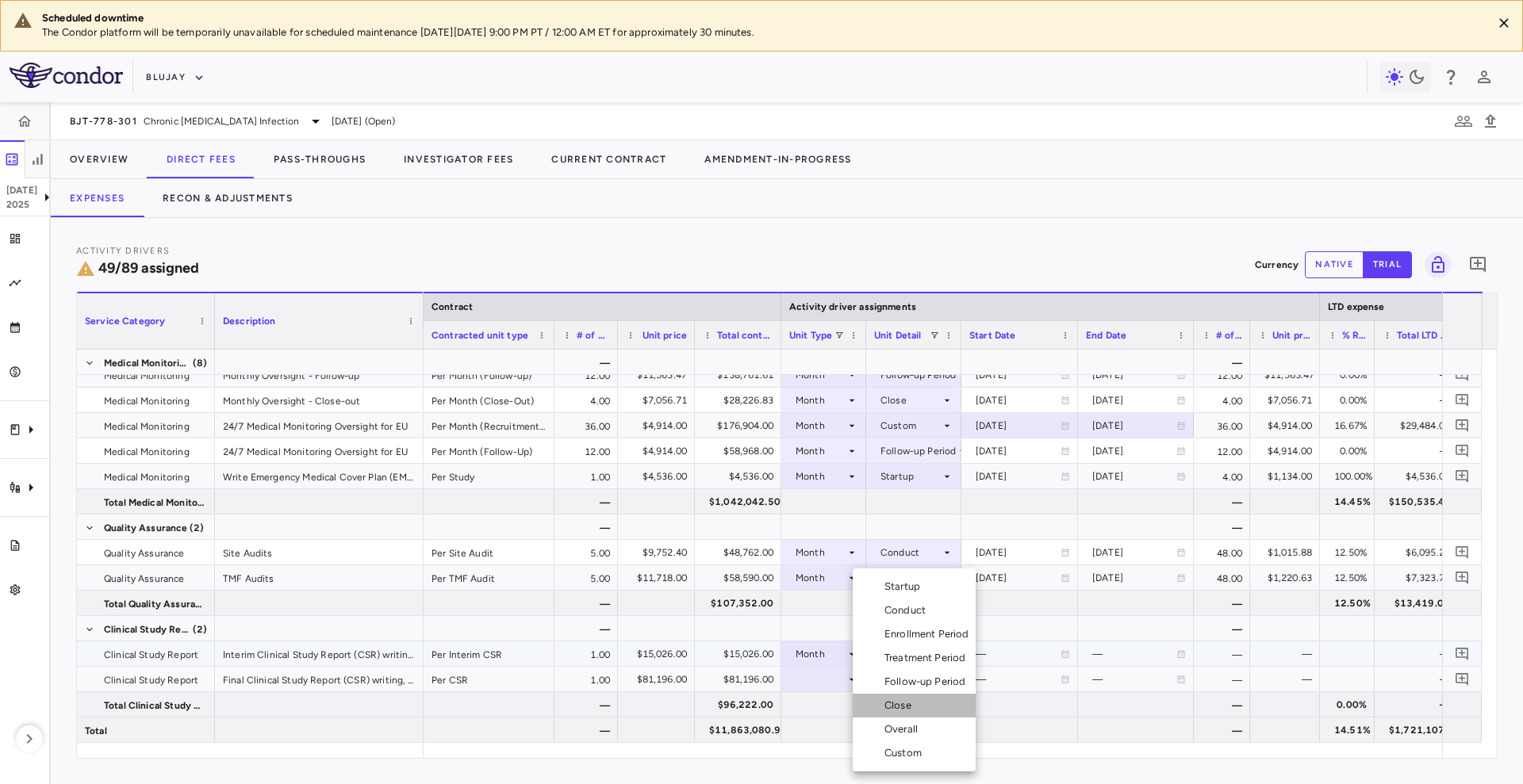
click at [921, 711] on li "Close" at bounding box center [914, 705] width 123 height 24
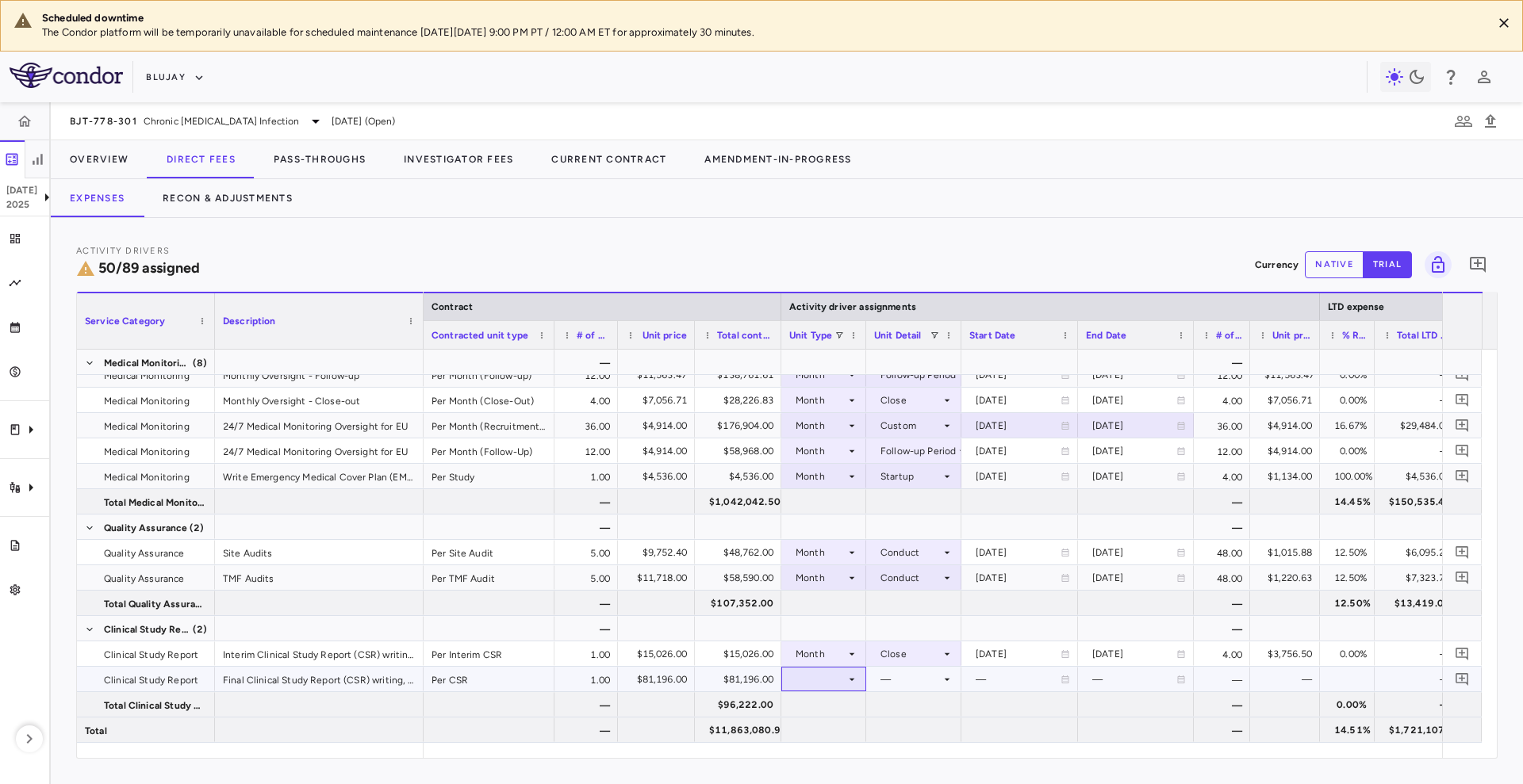
click at [838, 676] on div at bounding box center [823, 679] width 69 height 23
click at [838, 676] on ul "Select Patient Patient Month Site Site Month Month As Invoiced % Complete" at bounding box center [824, 682] width 106 height 180
click at [841, 698] on li "Month" at bounding box center [824, 705] width 106 height 24
click at [907, 683] on div at bounding box center [914, 679] width 80 height 23
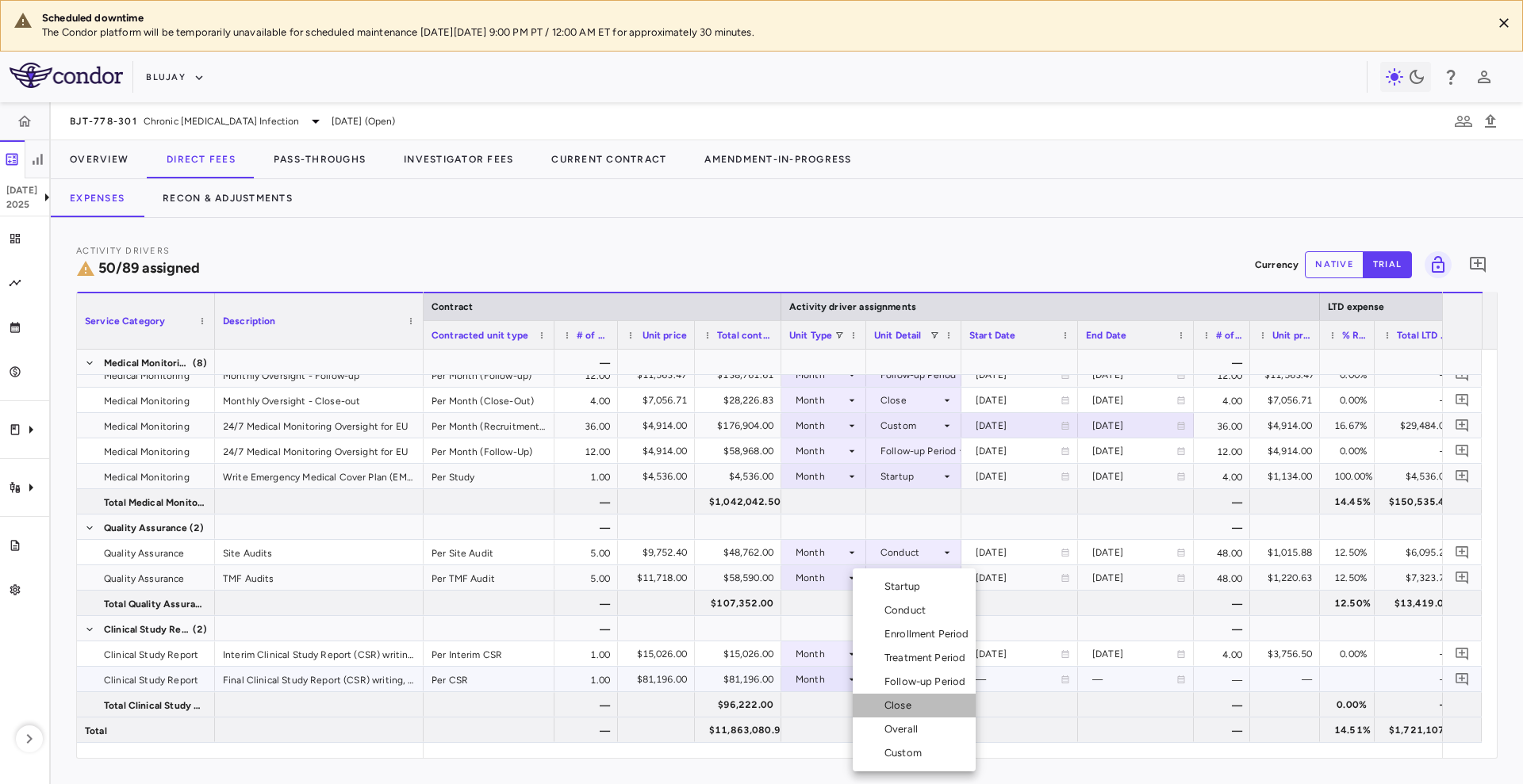
click at [917, 706] on div "Close" at bounding box center [900, 705] width 34 height 14
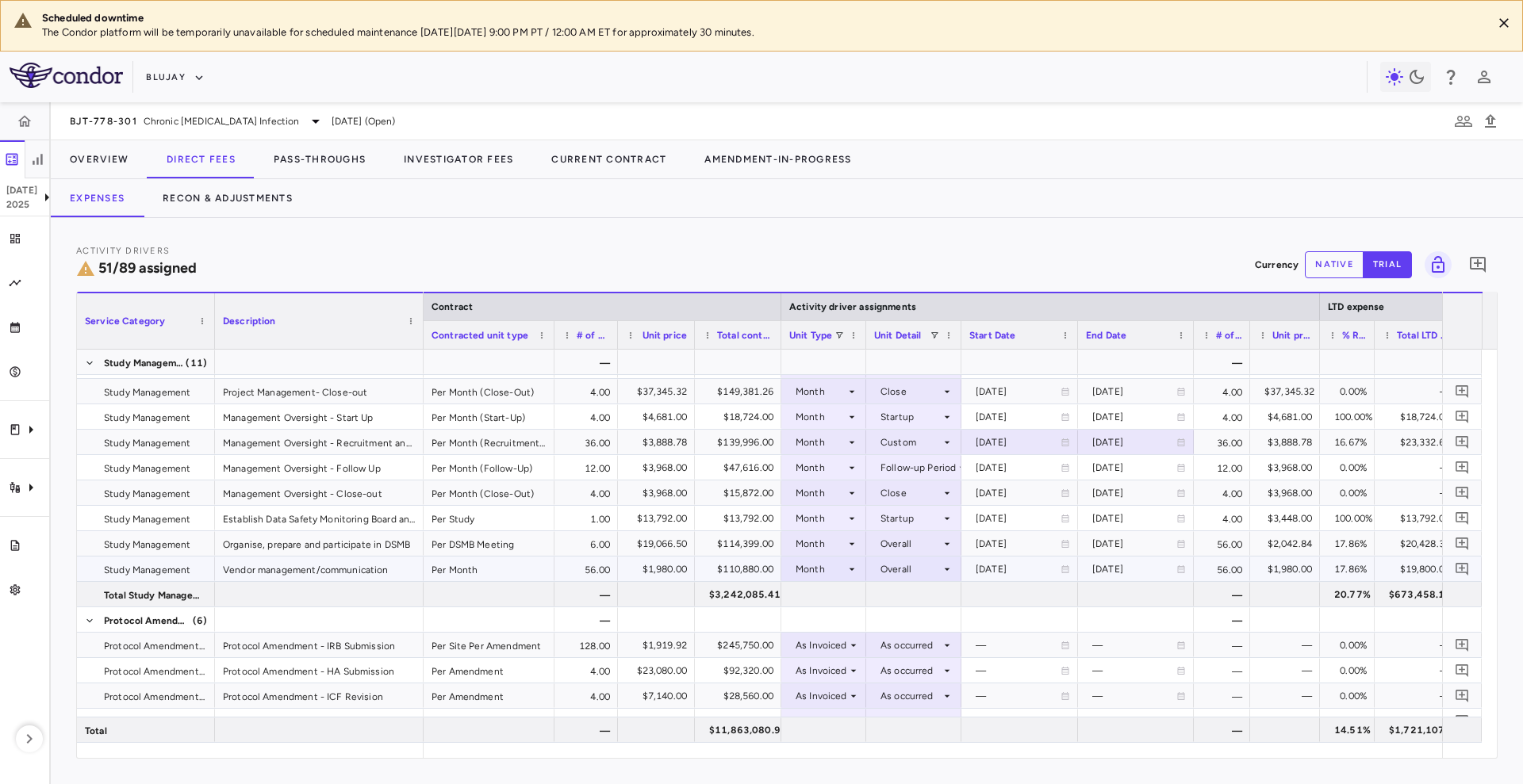
scroll to position [1001, 0]
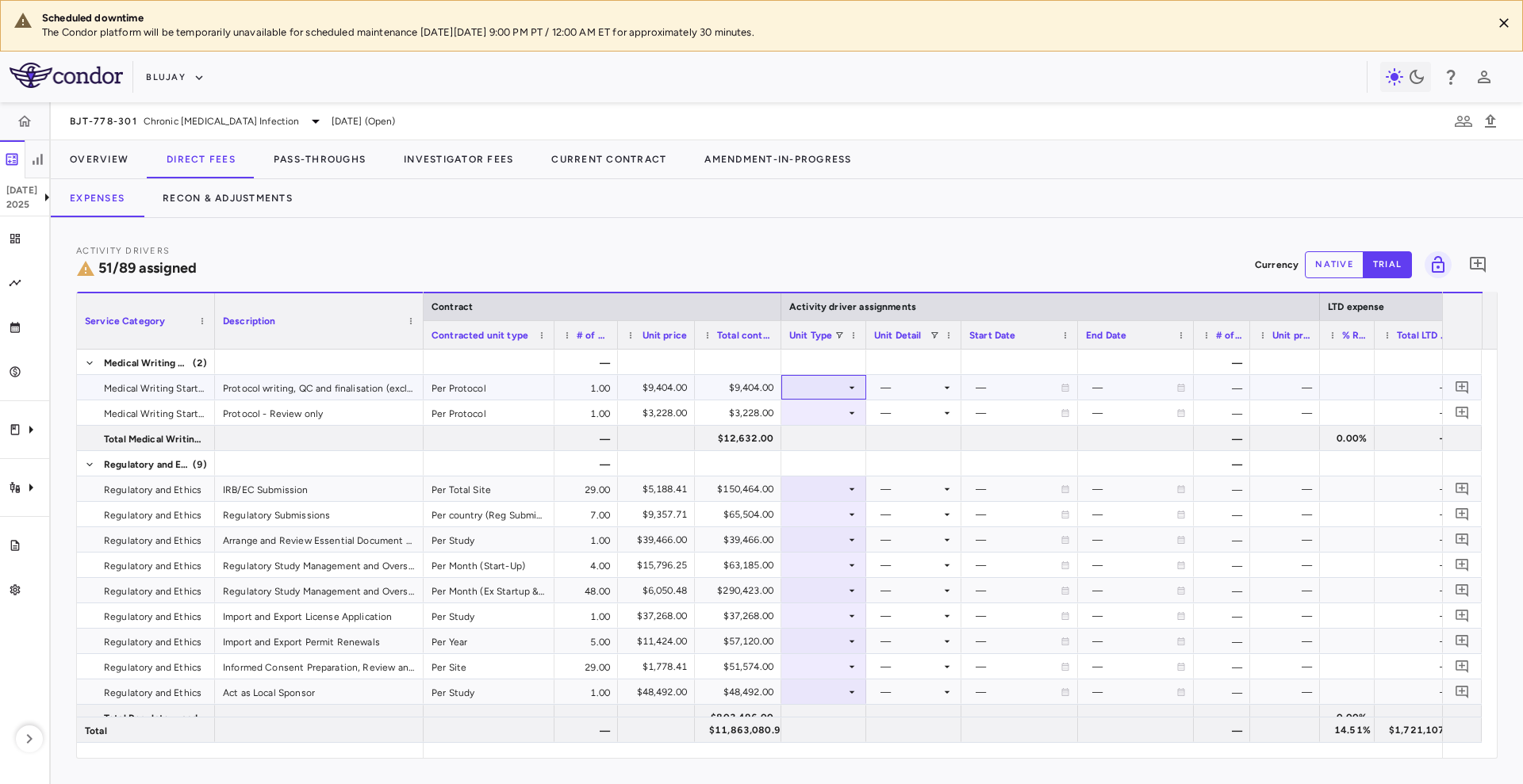
click at [853, 381] on icon at bounding box center [851, 387] width 12 height 12
click at [810, 511] on div "Month" at bounding box center [822, 512] width 37 height 14
click at [890, 384] on div at bounding box center [914, 387] width 80 height 23
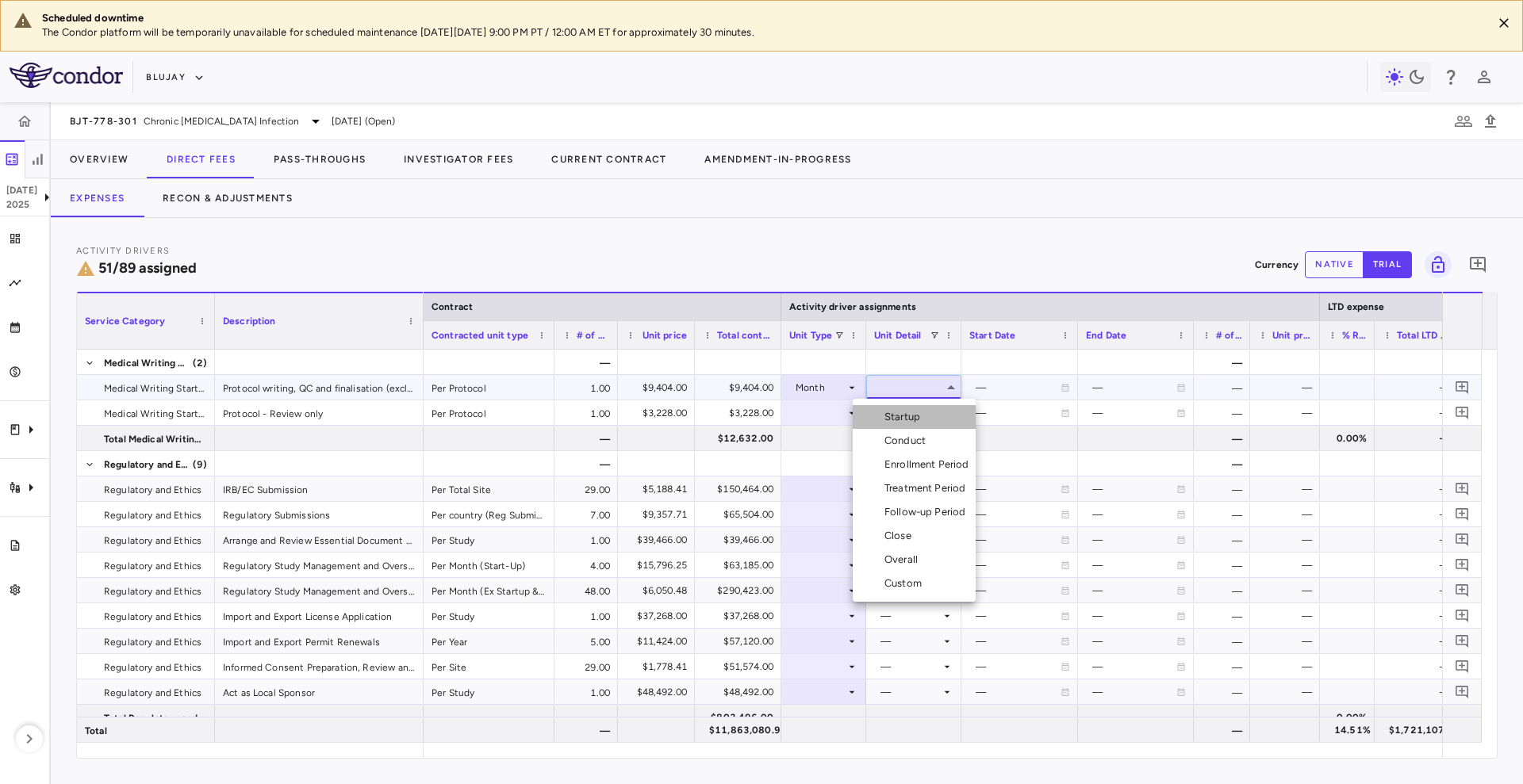
click at [915, 413] on div "Startup" at bounding box center [905, 417] width 42 height 14
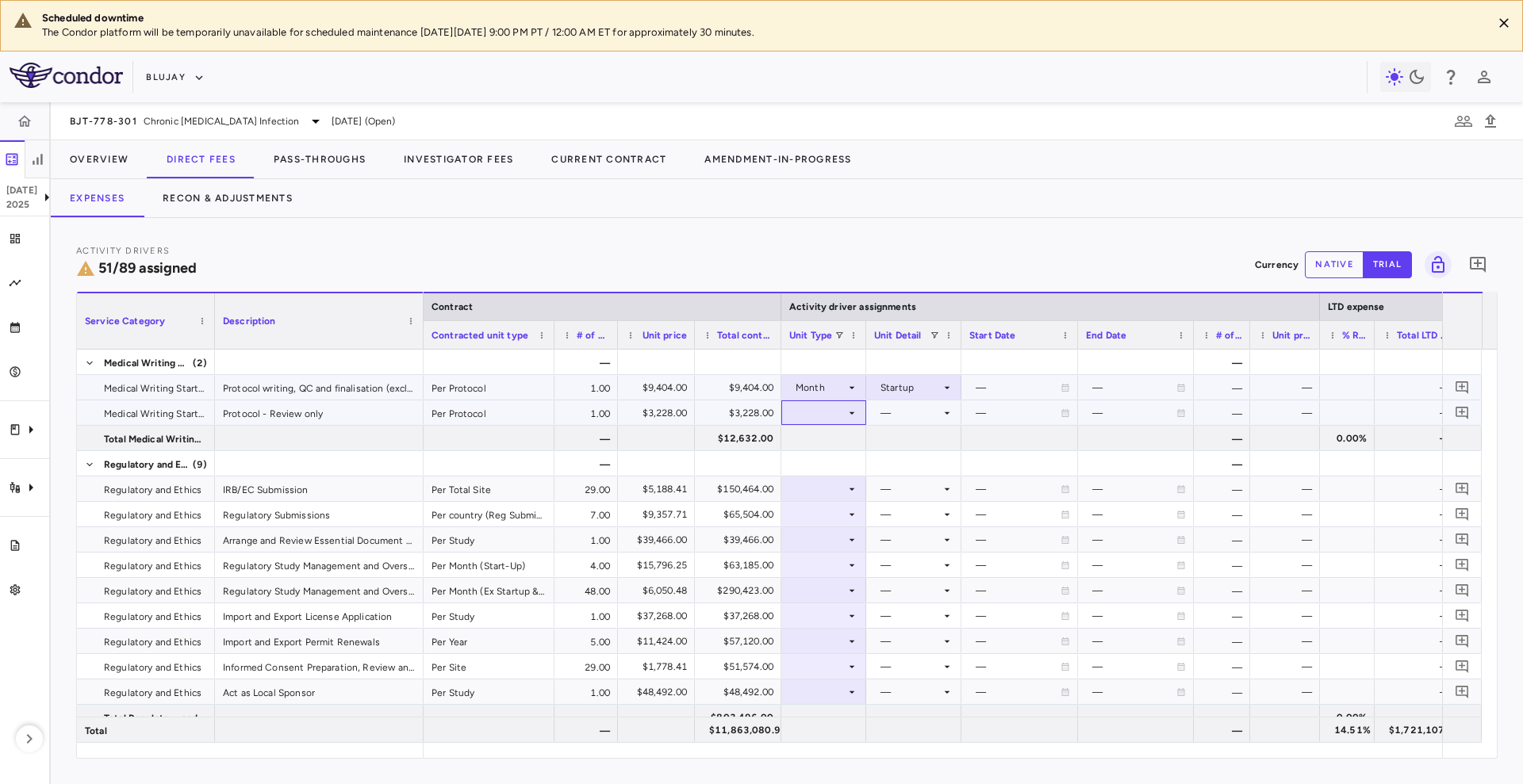
click at [850, 415] on icon at bounding box center [851, 412] width 12 height 12
click at [836, 409] on div at bounding box center [823, 413] width 69 height 23
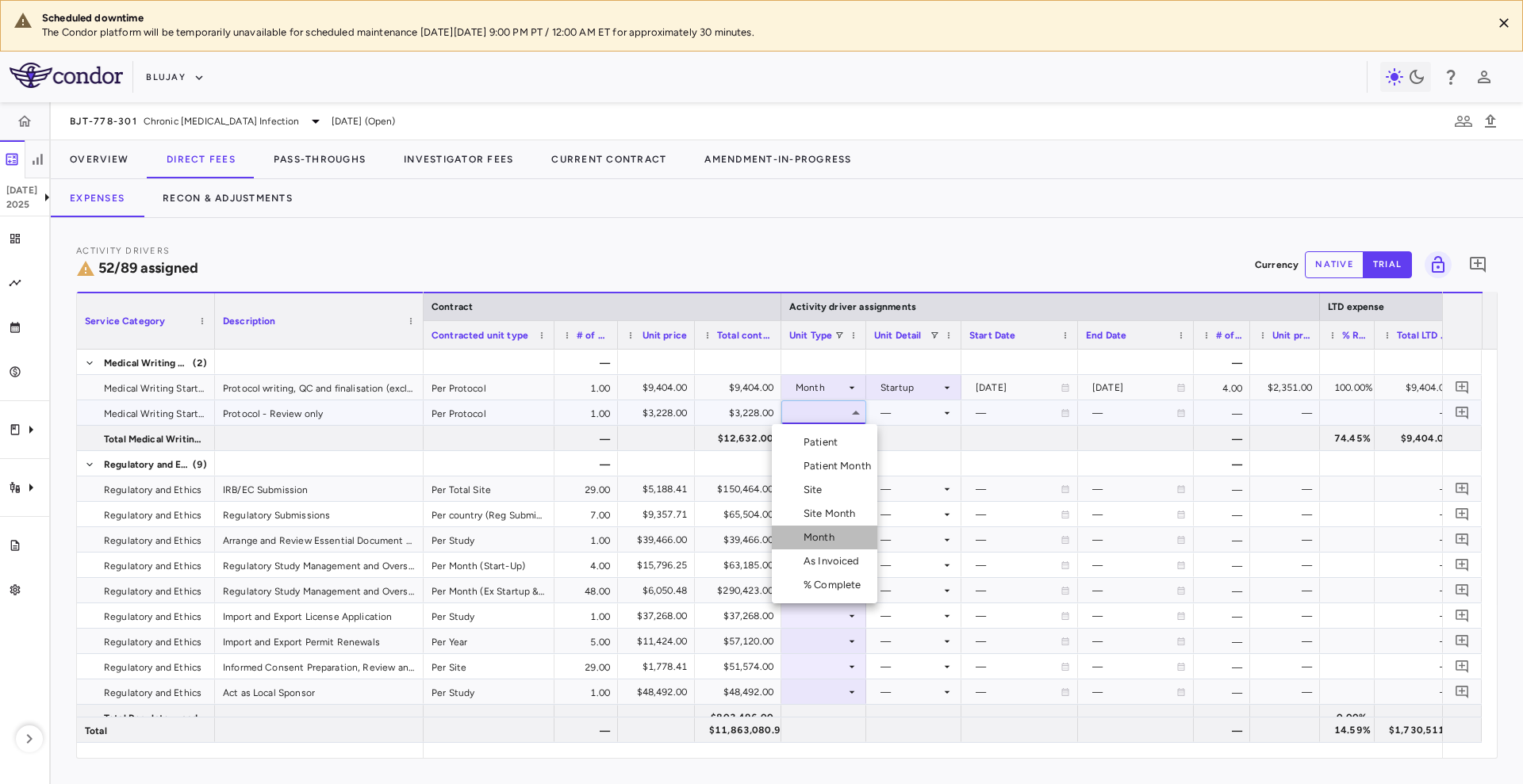
click at [824, 540] on div "Month" at bounding box center [822, 537] width 37 height 14
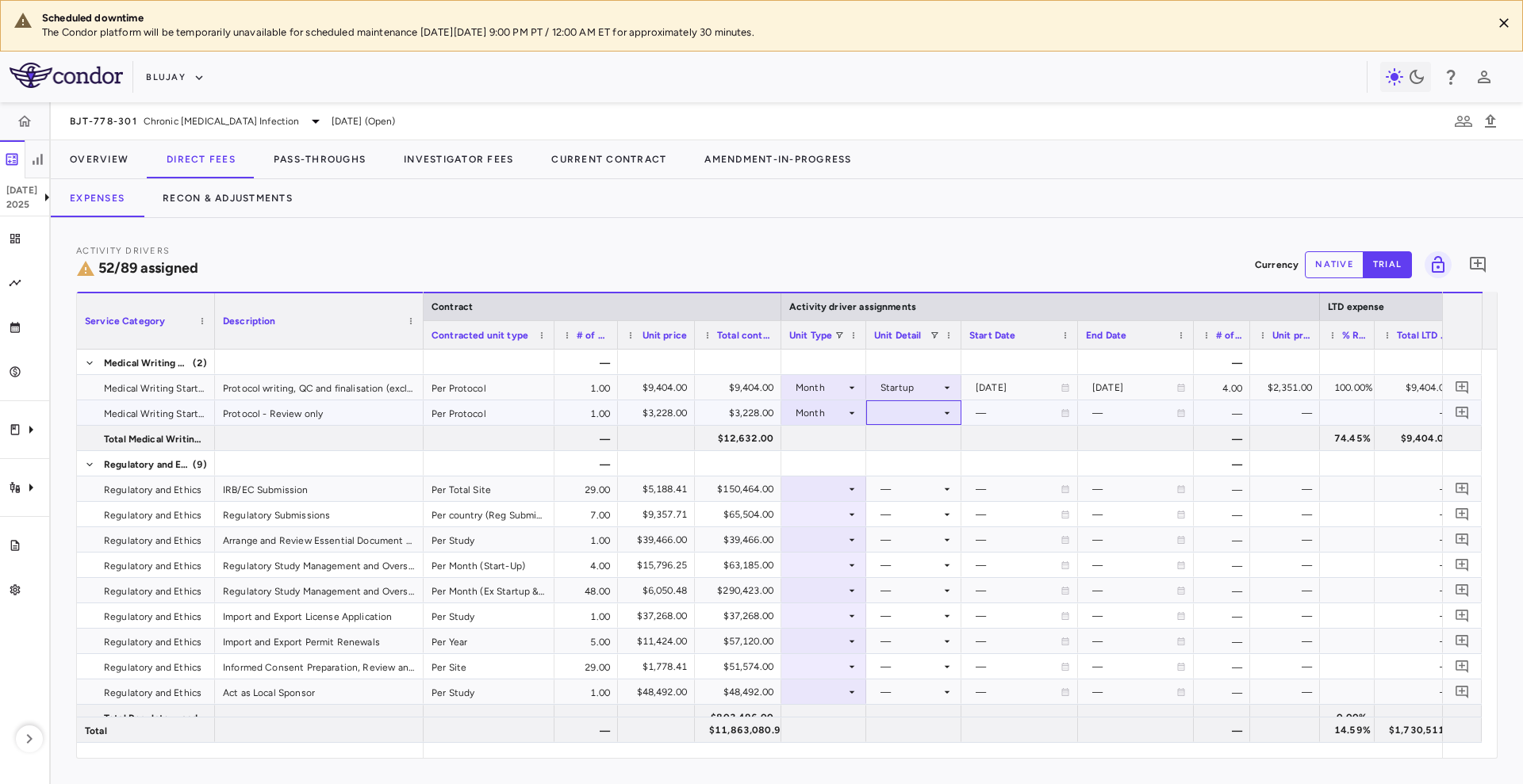
click at [910, 417] on div at bounding box center [914, 413] width 80 height 23
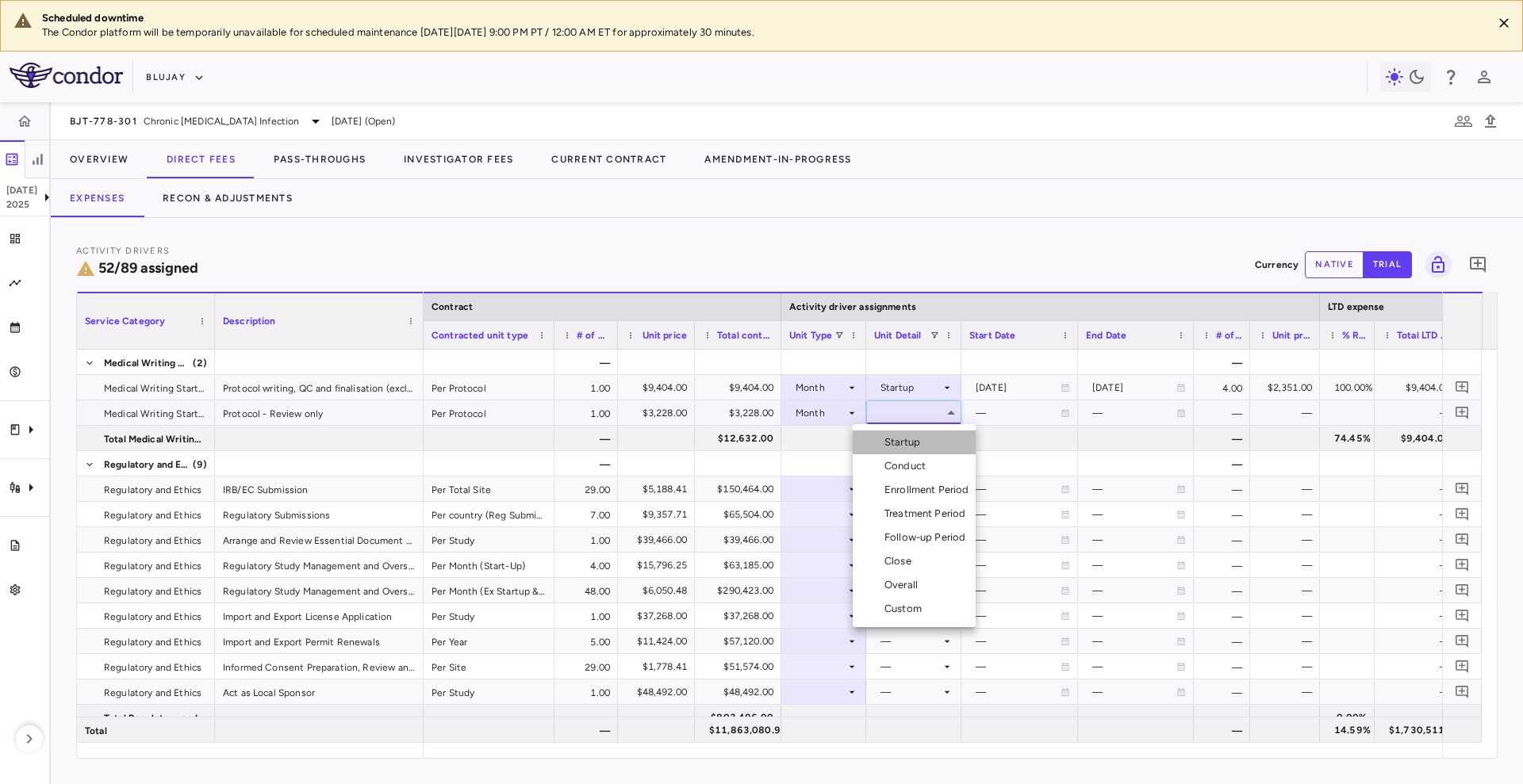
click at [913, 447] on div "Startup" at bounding box center [905, 442] width 42 height 14
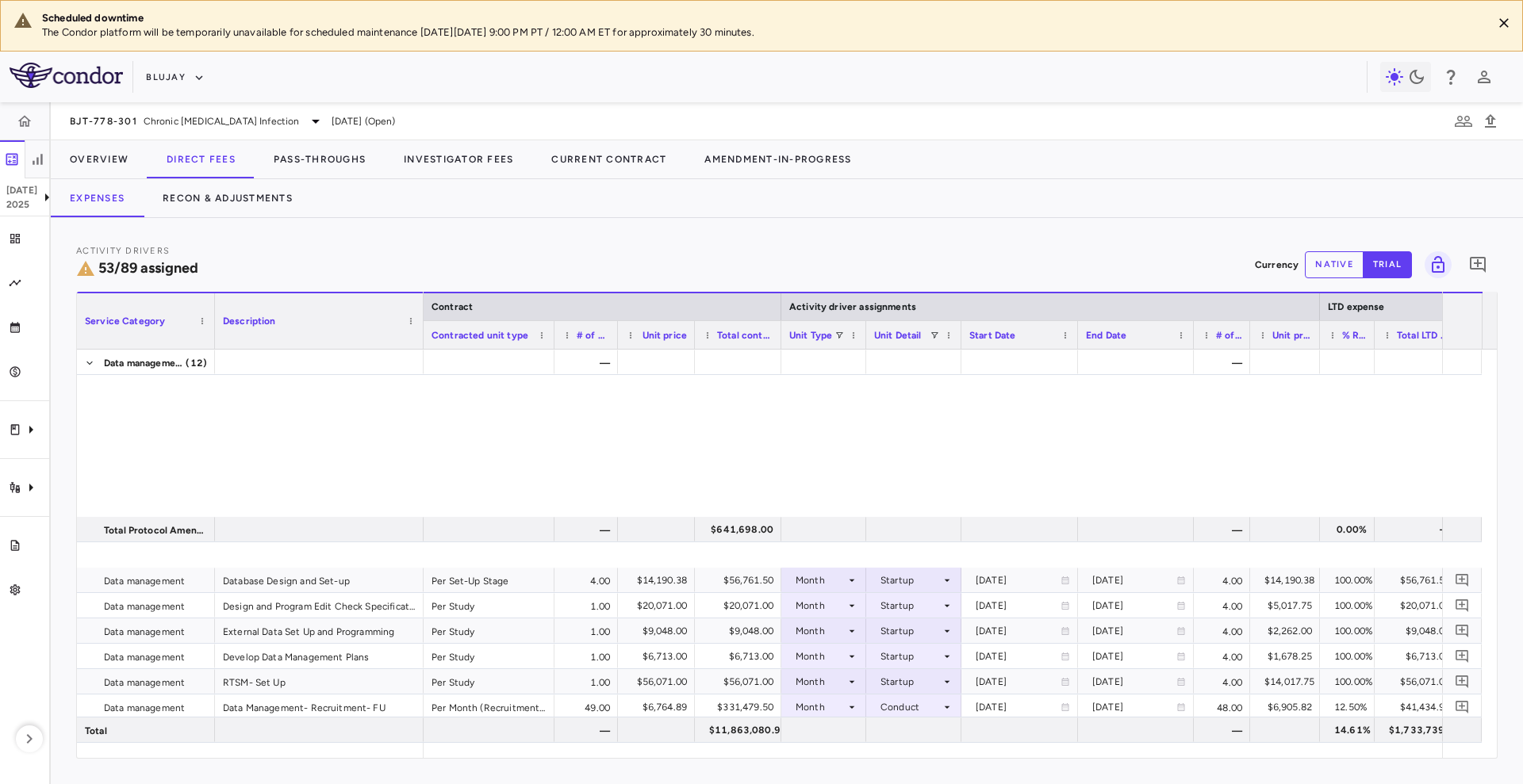
scroll to position [1723, 0]
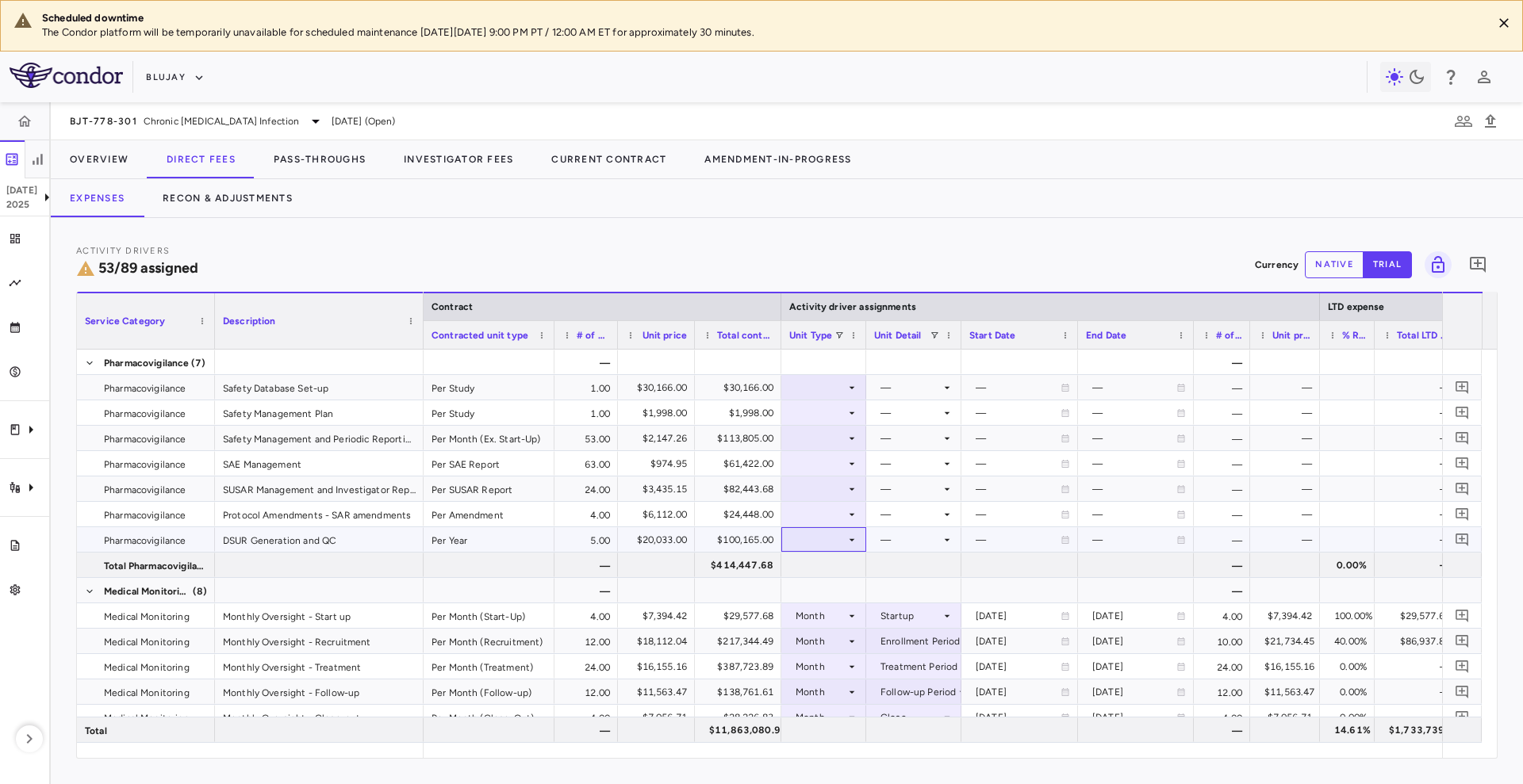
click at [839, 543] on div at bounding box center [823, 540] width 69 height 23
click at [846, 661] on li "Month" at bounding box center [824, 664] width 106 height 24
click at [936, 540] on div at bounding box center [914, 540] width 80 height 23
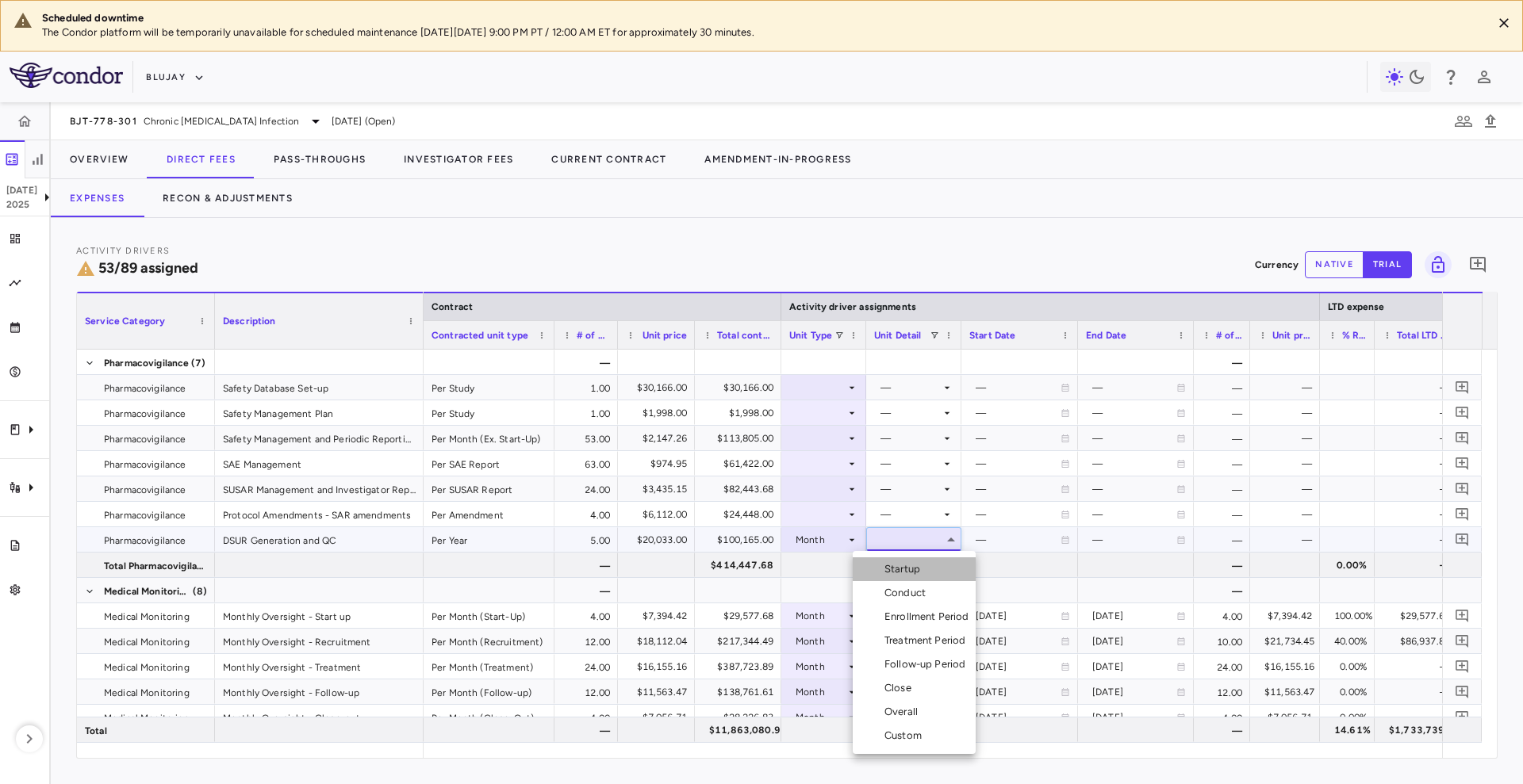
click at [940, 573] on li "Startup" at bounding box center [914, 569] width 123 height 24
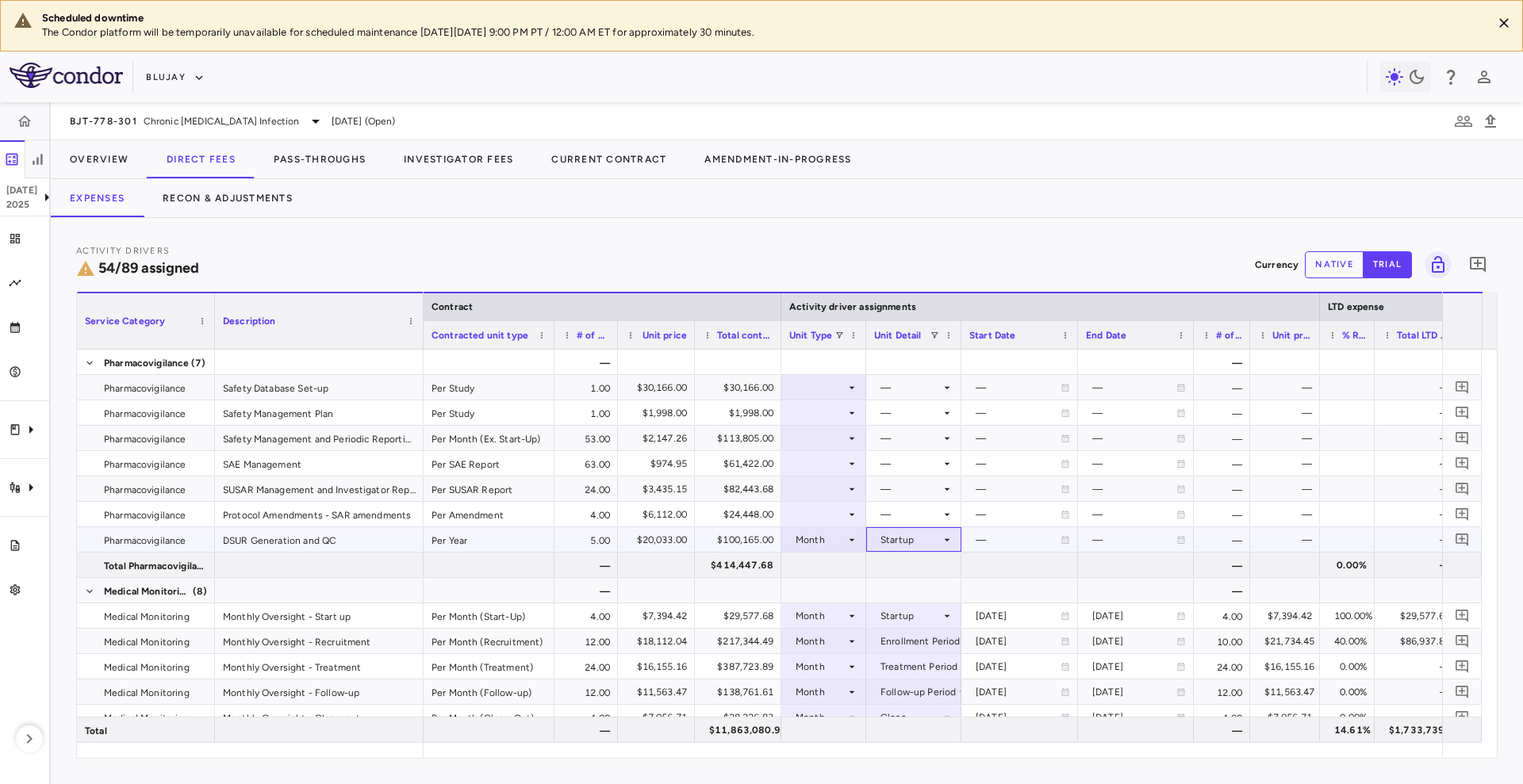
click at [942, 543] on icon at bounding box center [946, 539] width 12 height 12
click at [922, 532] on div "Startup" at bounding box center [910, 540] width 61 height 25
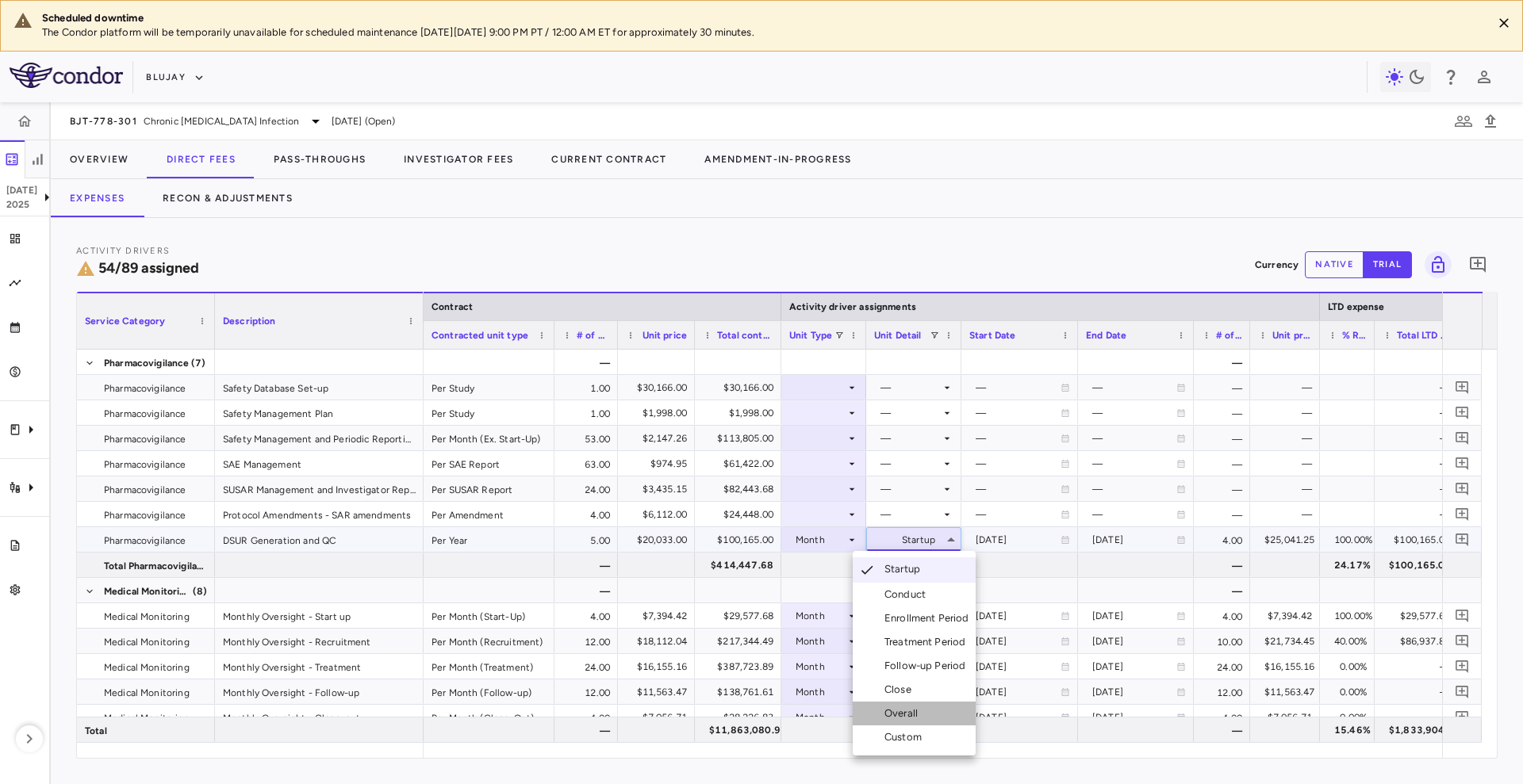
click at [917, 715] on div "Overall" at bounding box center [903, 713] width 39 height 14
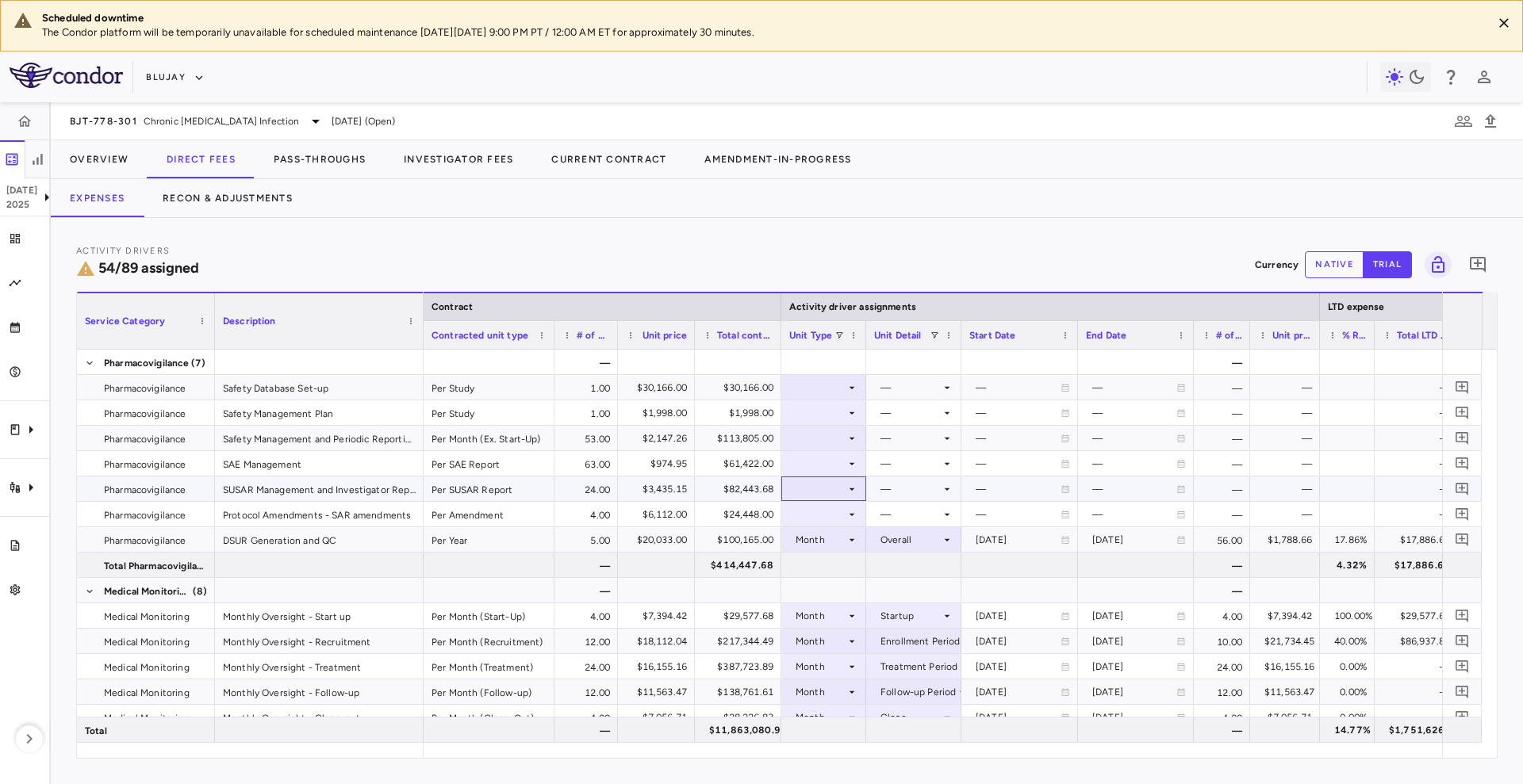
click at [847, 498] on div at bounding box center [823, 489] width 69 height 23
click at [850, 543] on div "Patient Month" at bounding box center [840, 542] width 74 height 14
click at [907, 484] on div at bounding box center [914, 489] width 80 height 23
click at [909, 511] on div "As occurred" at bounding box center [929, 518] width 63 height 14
click at [851, 470] on div at bounding box center [823, 463] width 69 height 23
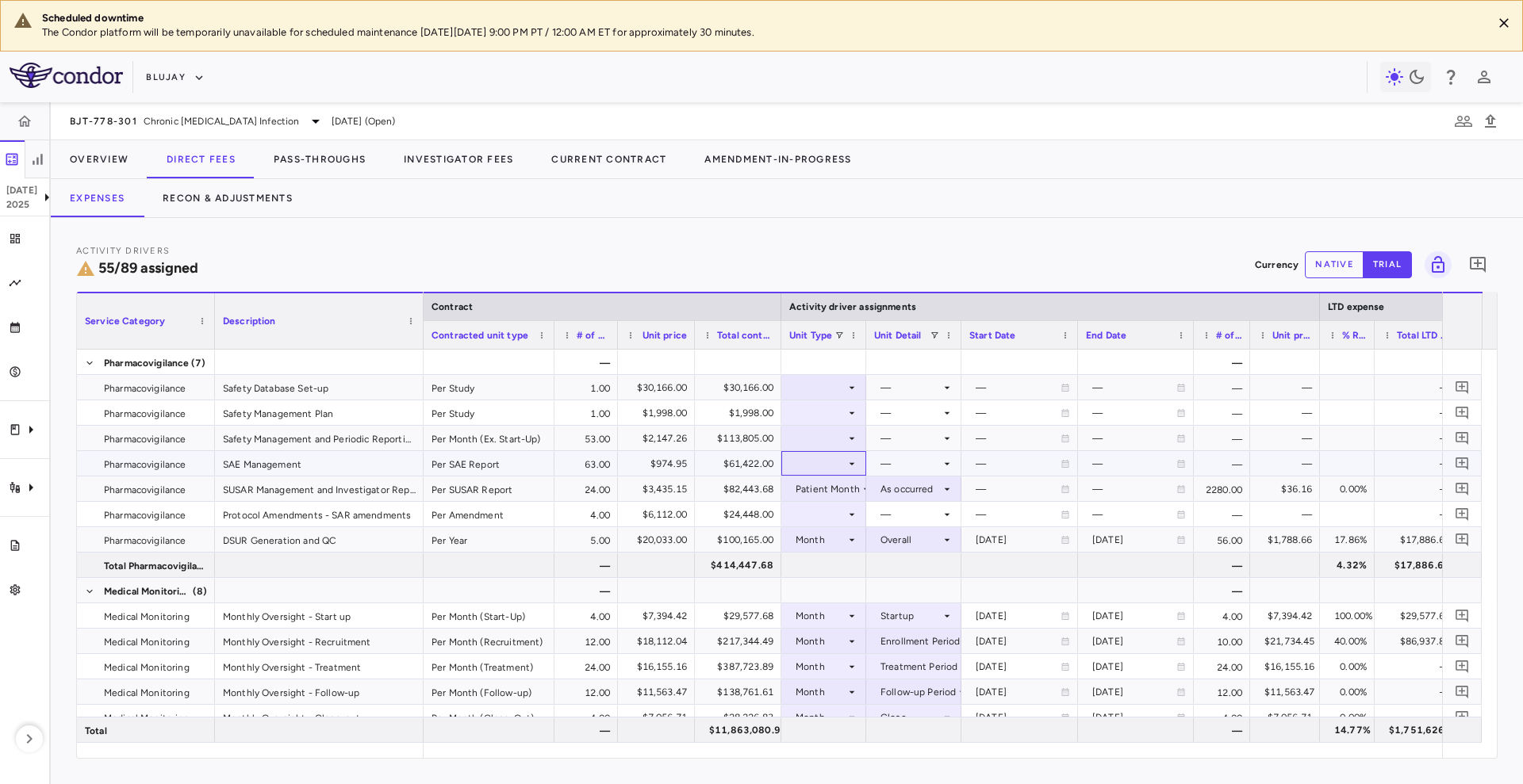
click at [848, 465] on icon at bounding box center [851, 463] width 12 height 12
click at [847, 520] on div "Patient Month" at bounding box center [840, 517] width 74 height 14
click at [909, 465] on div at bounding box center [914, 463] width 80 height 23
click at [908, 496] on div "As occurred" at bounding box center [929, 493] width 63 height 14
click at [824, 434] on div at bounding box center [823, 438] width 69 height 23
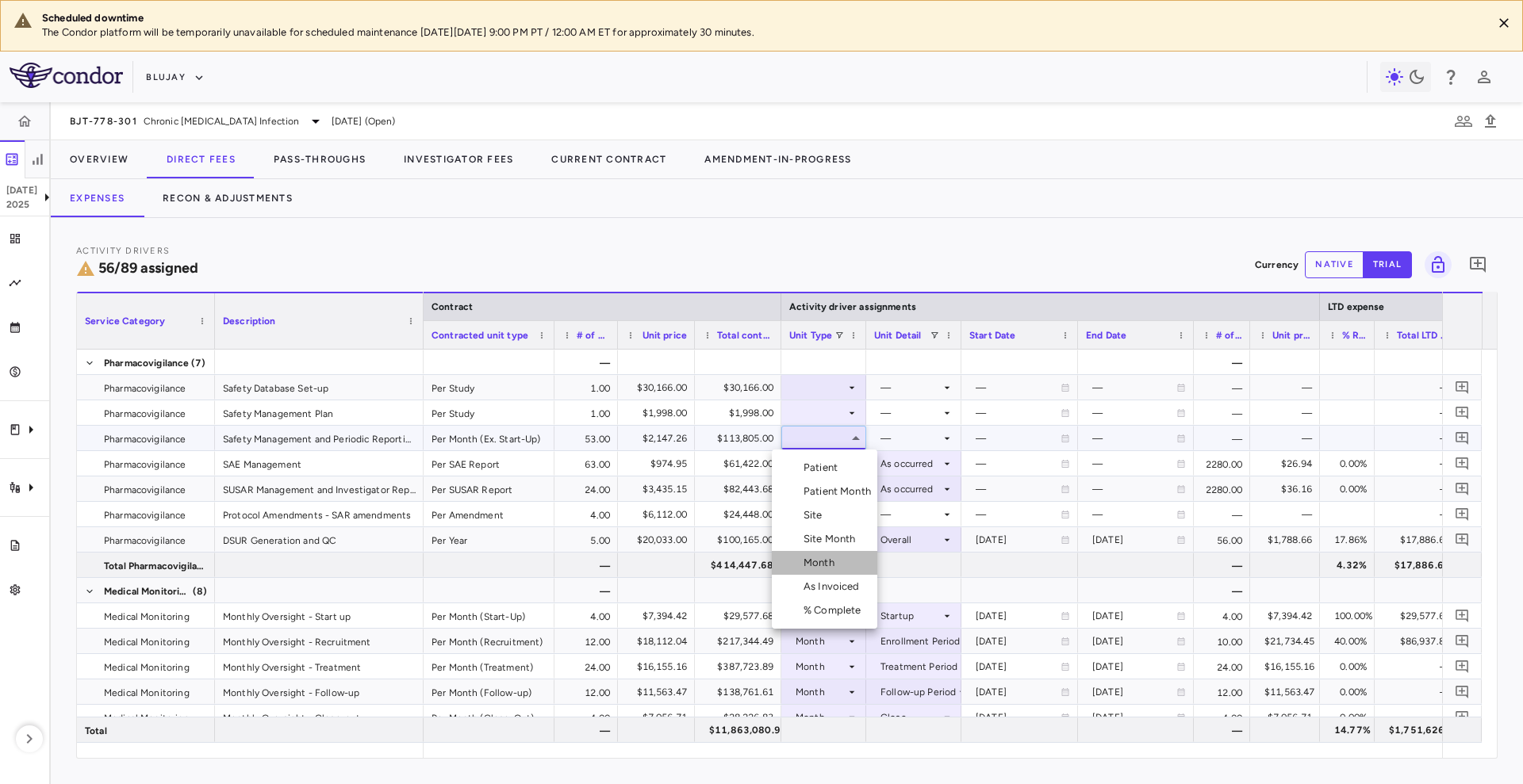
click at [843, 560] on li "Month" at bounding box center [824, 563] width 106 height 24
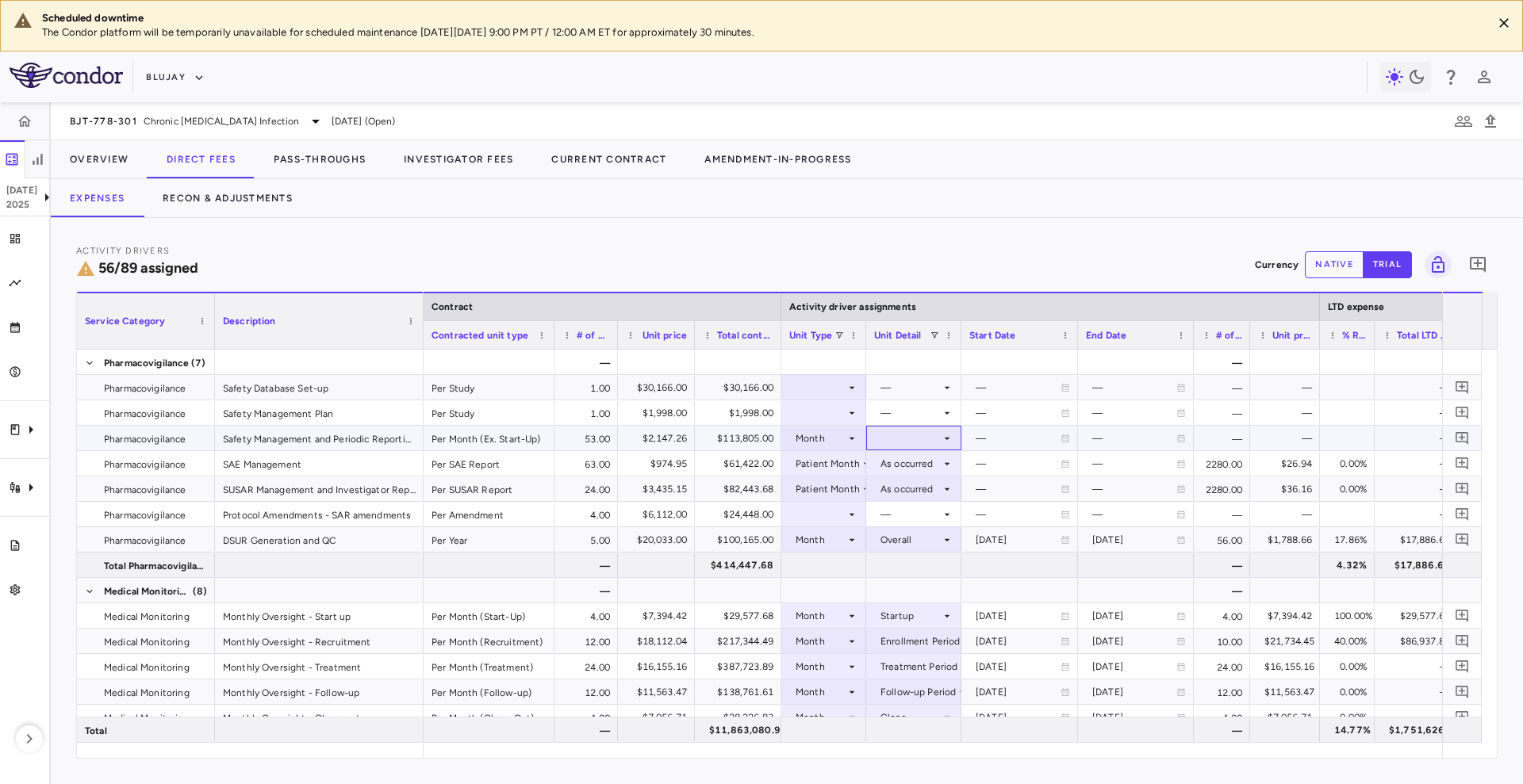
click at [921, 440] on div at bounding box center [914, 438] width 80 height 23
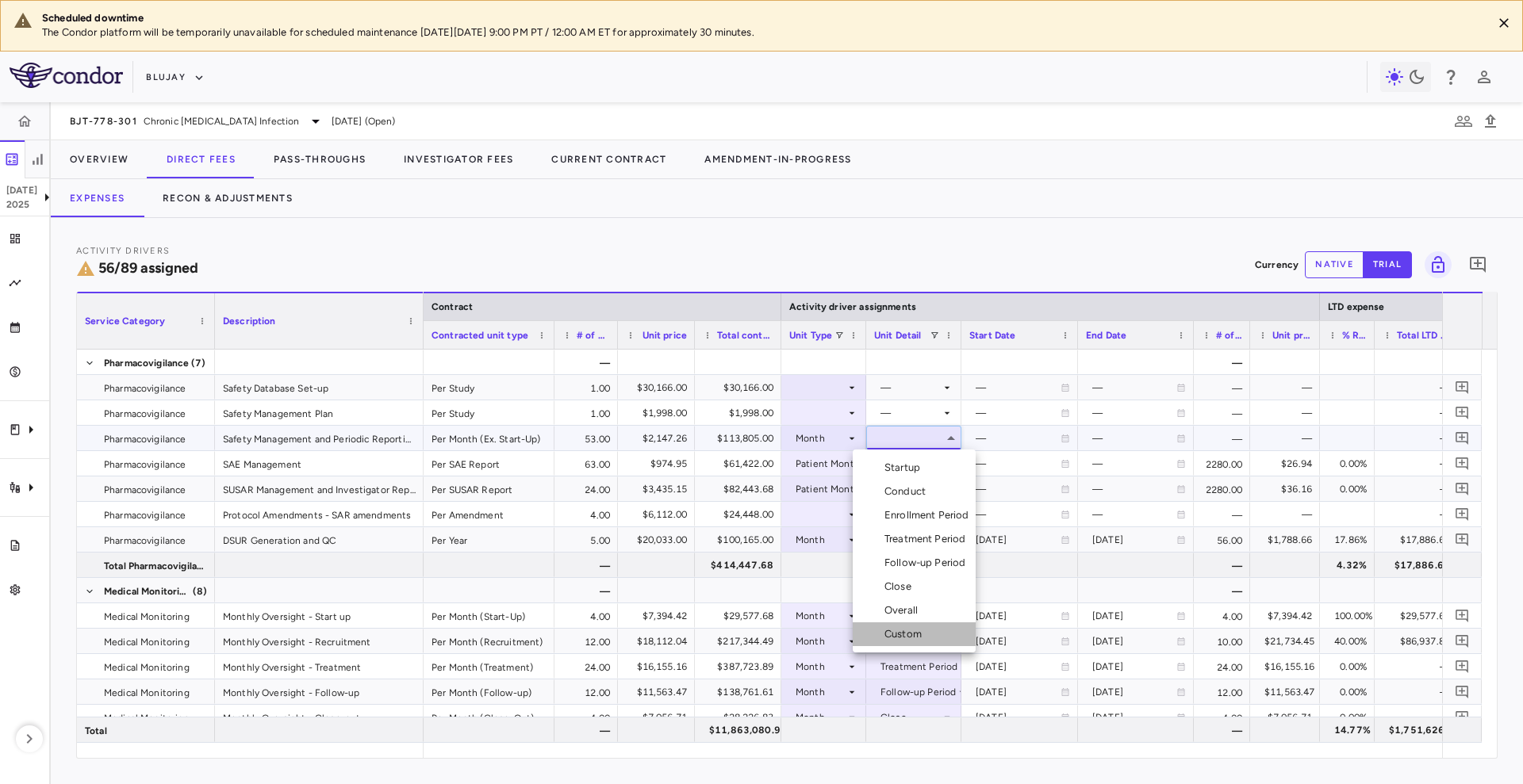
click at [922, 628] on div "Custom" at bounding box center [905, 634] width 43 height 14
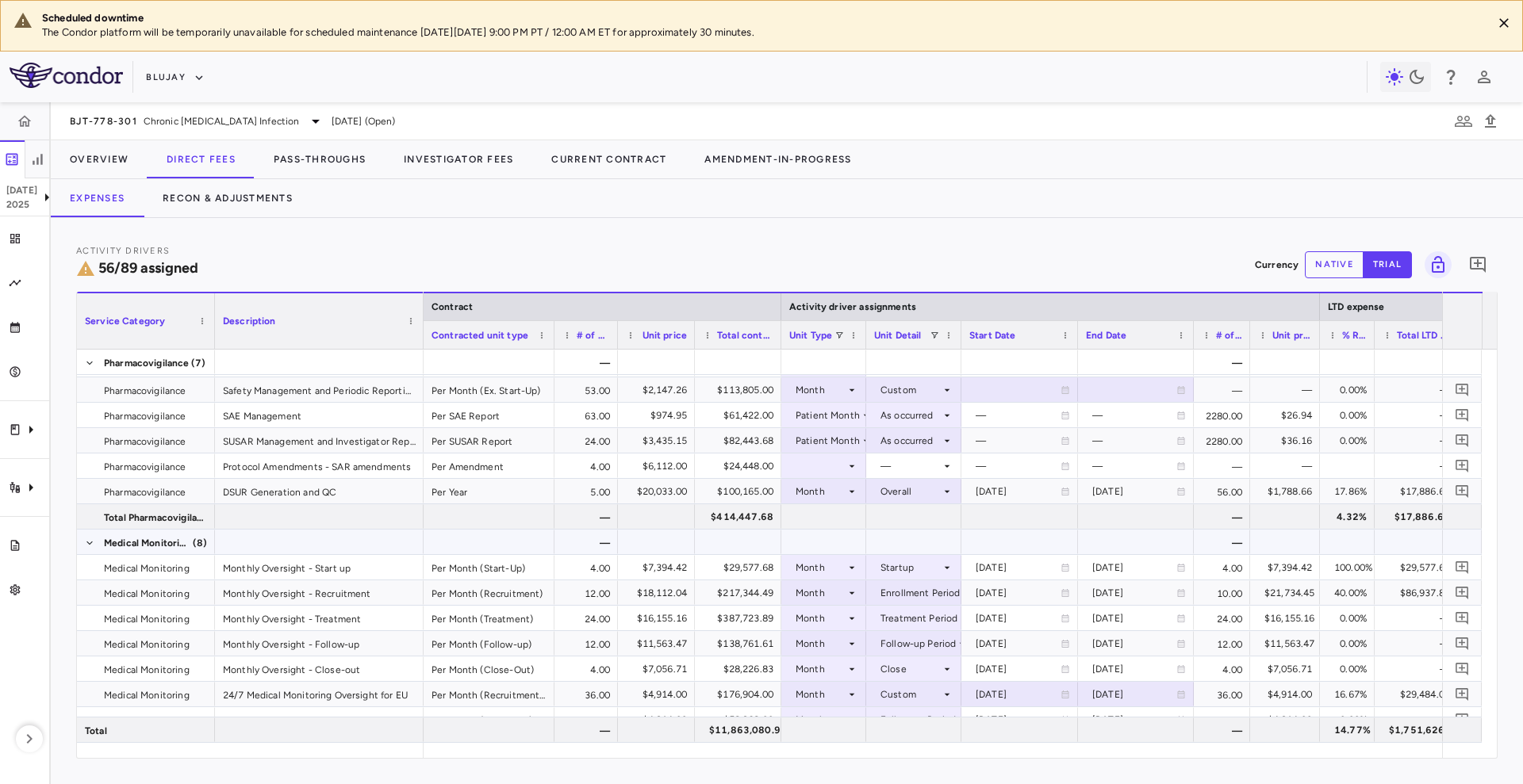
scroll to position [2231, 0]
click at [1131, 383] on div at bounding box center [1136, 390] width 100 height 23
click at [1106, 383] on input "**********" at bounding box center [1120, 391] width 86 height 26
type input "**********"
click at [1003, 387] on div at bounding box center [1019, 390] width 101 height 23
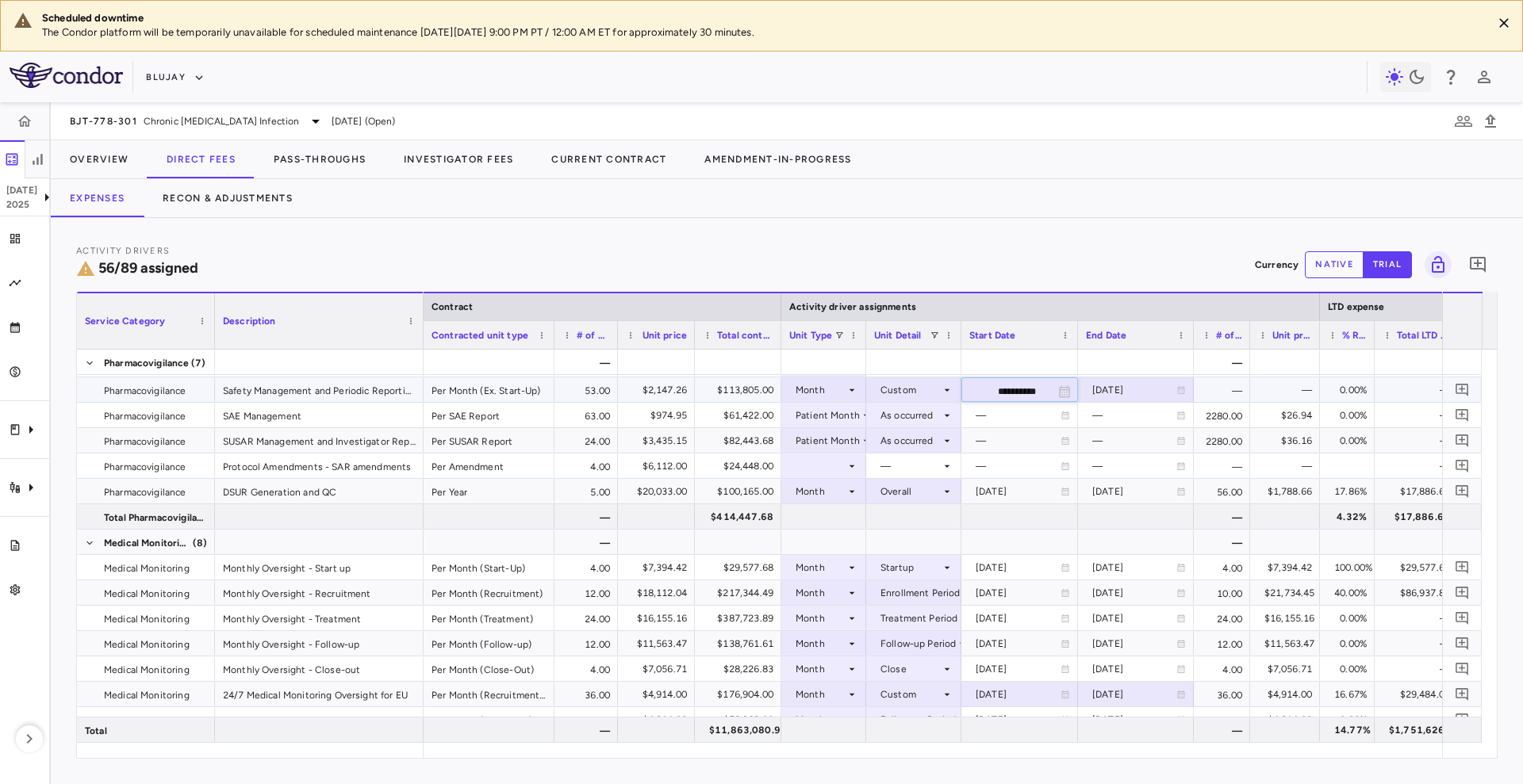
click at [993, 388] on input "**********" at bounding box center [1005, 391] width 86 height 26
type input "**********"
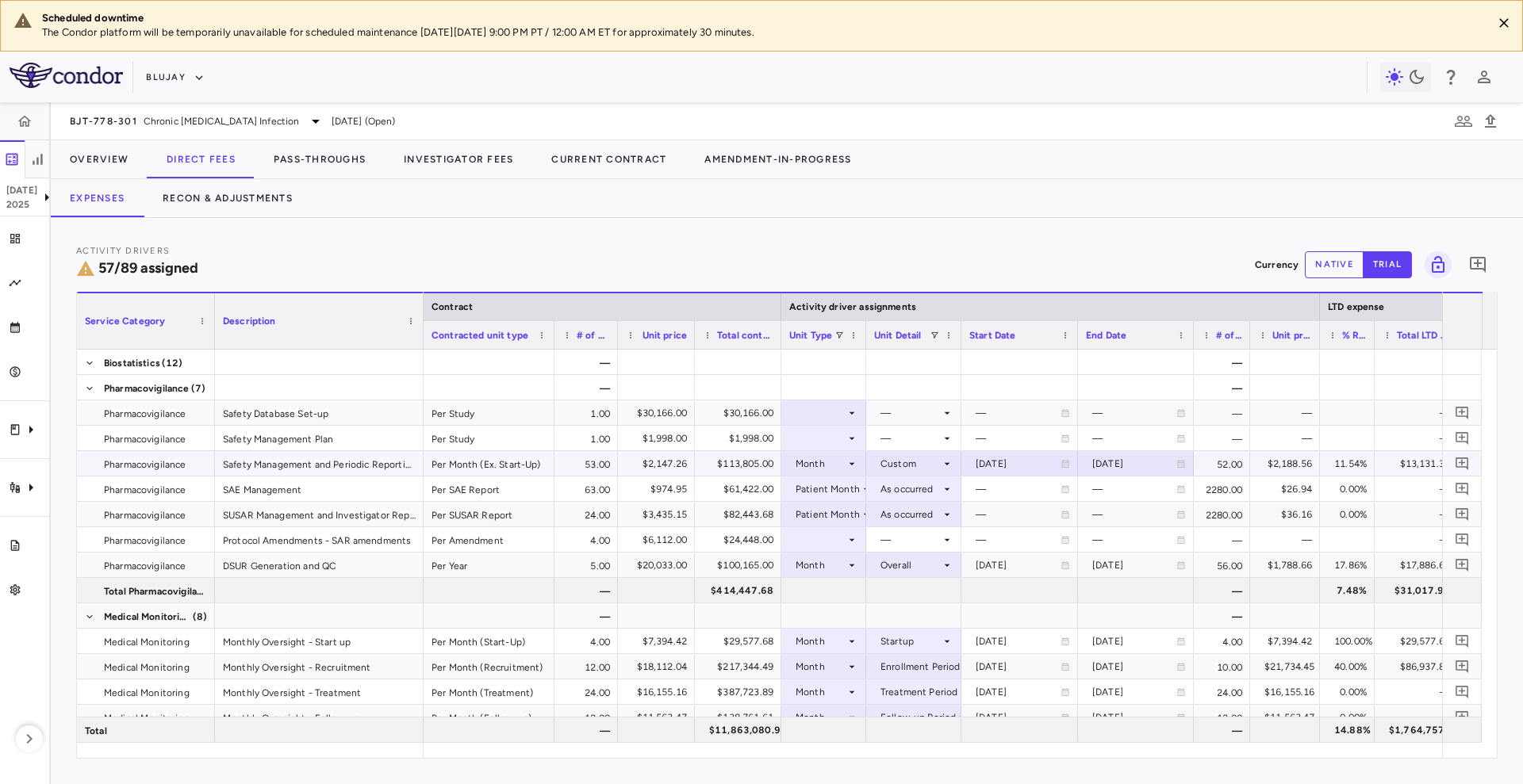
scroll to position [2155, 0]
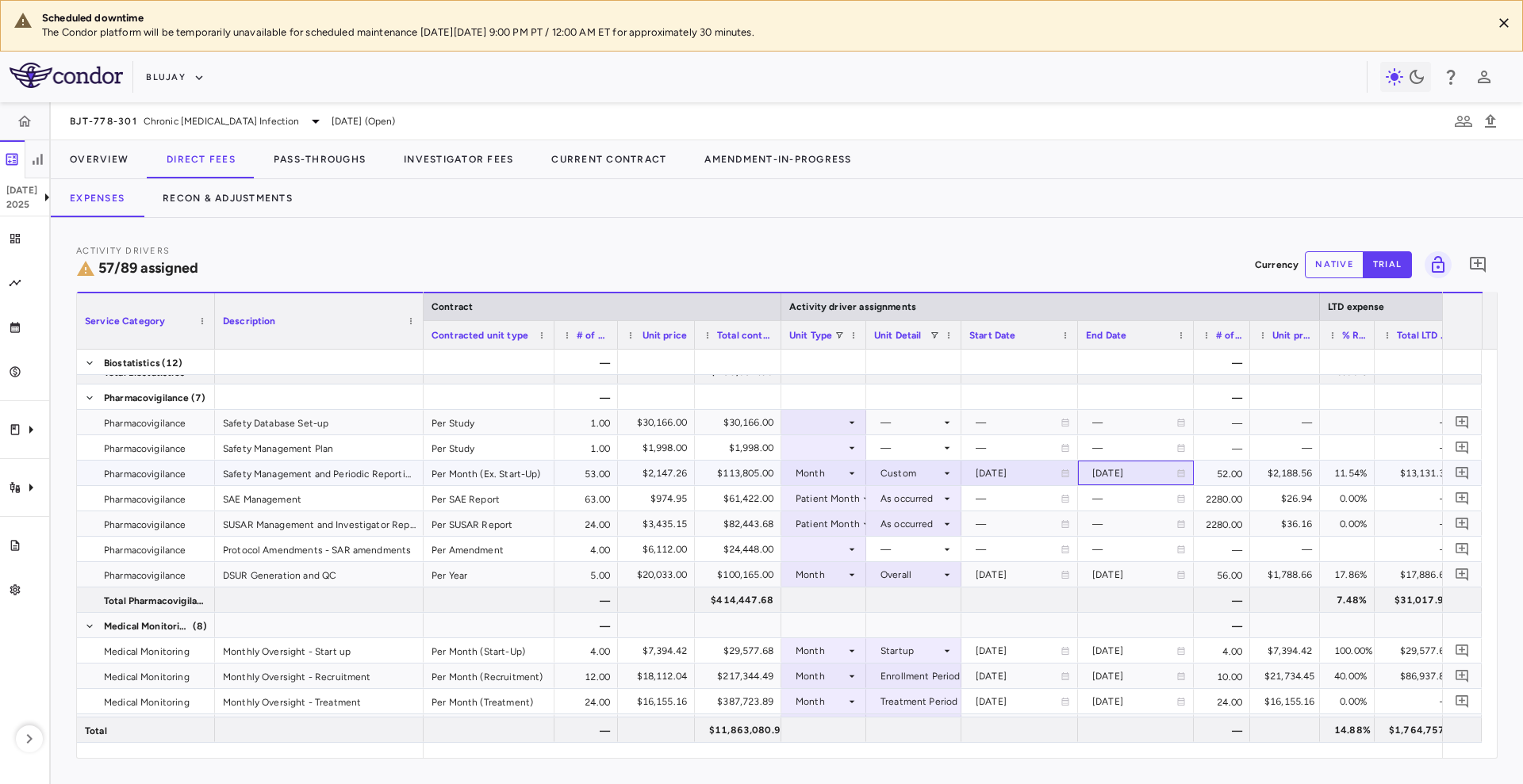
click at [1114, 464] on div "[DATE]" at bounding box center [1133, 474] width 84 height 25
click at [1006, 474] on div "[DATE]" at bounding box center [1018, 474] width 85 height 25
click at [1017, 470] on input "**********" at bounding box center [1005, 474] width 86 height 26
type input "**********"
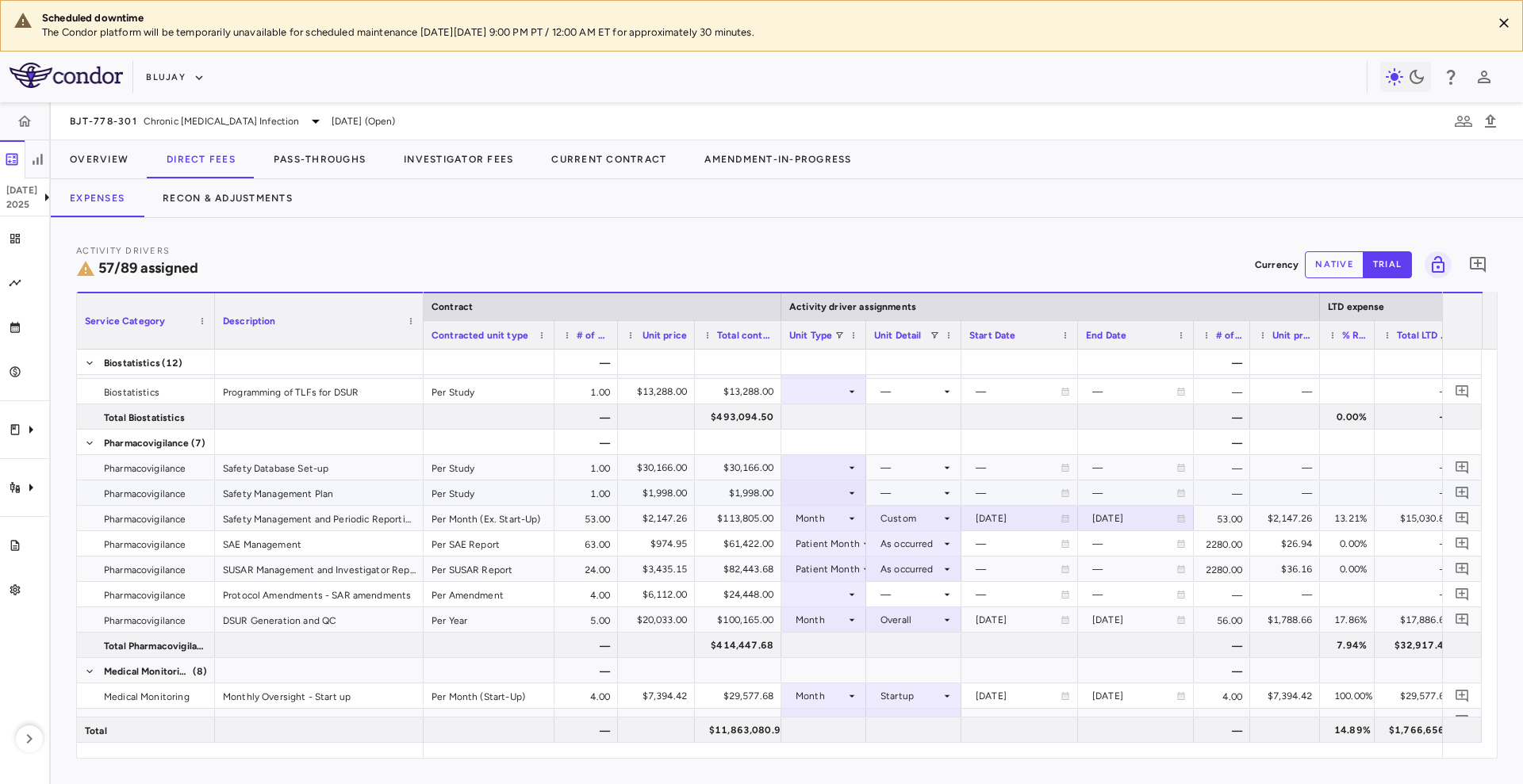
scroll to position [2082, 0]
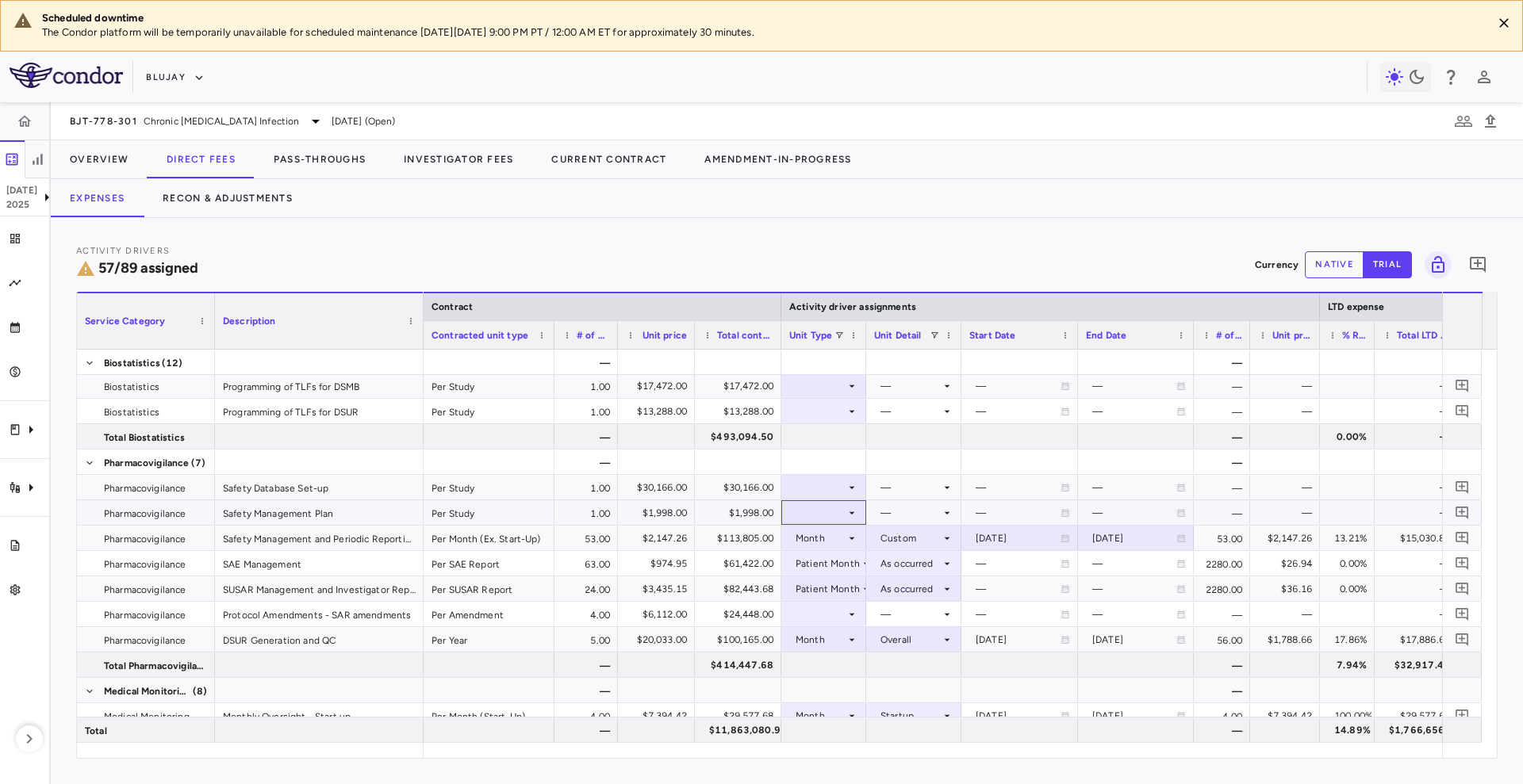
click at [821, 506] on div at bounding box center [823, 513] width 69 height 23
click at [843, 637] on li "Month" at bounding box center [824, 637] width 106 height 24
click at [924, 512] on div at bounding box center [914, 513] width 80 height 23
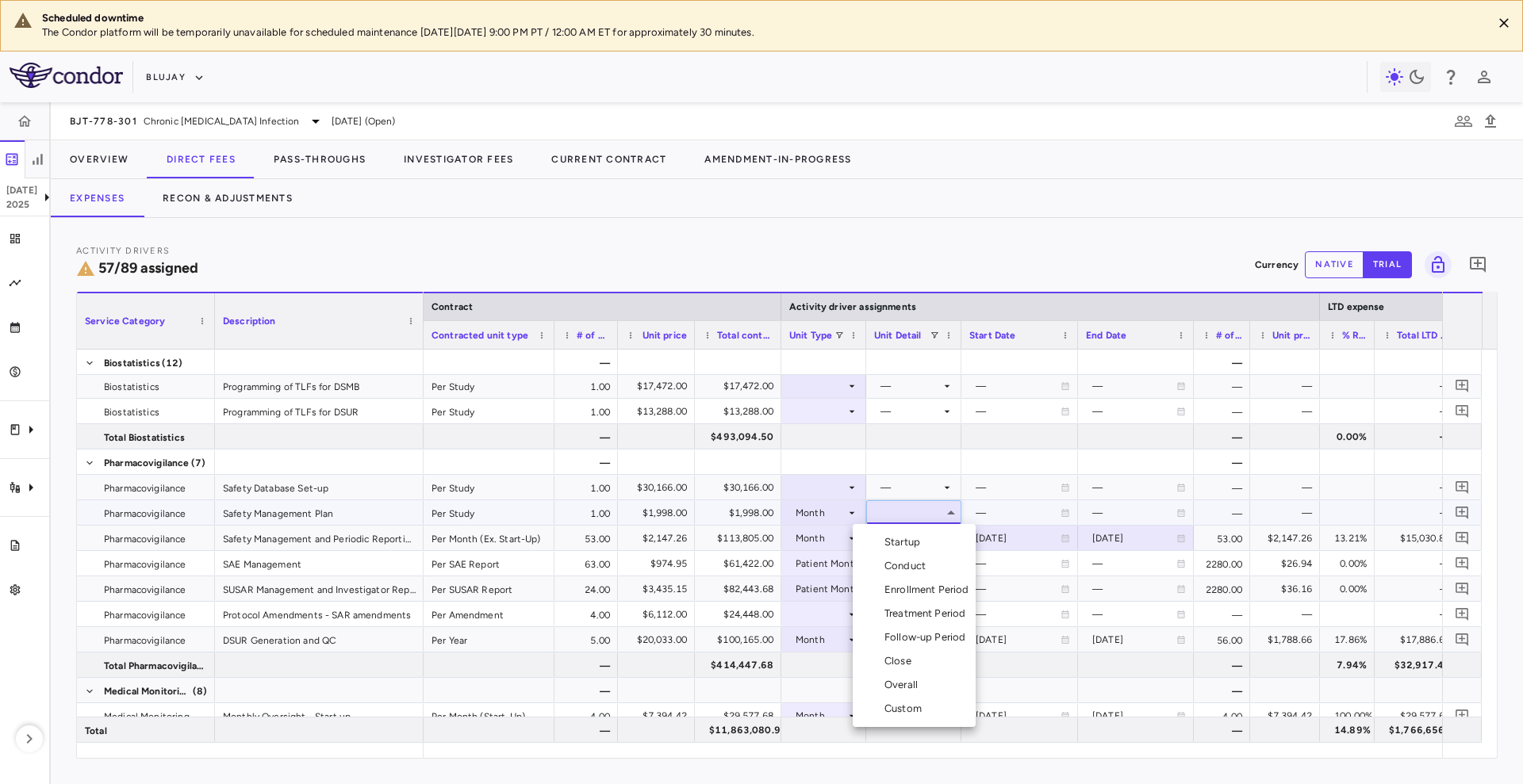
click at [940, 546] on li "Startup" at bounding box center [914, 542] width 123 height 24
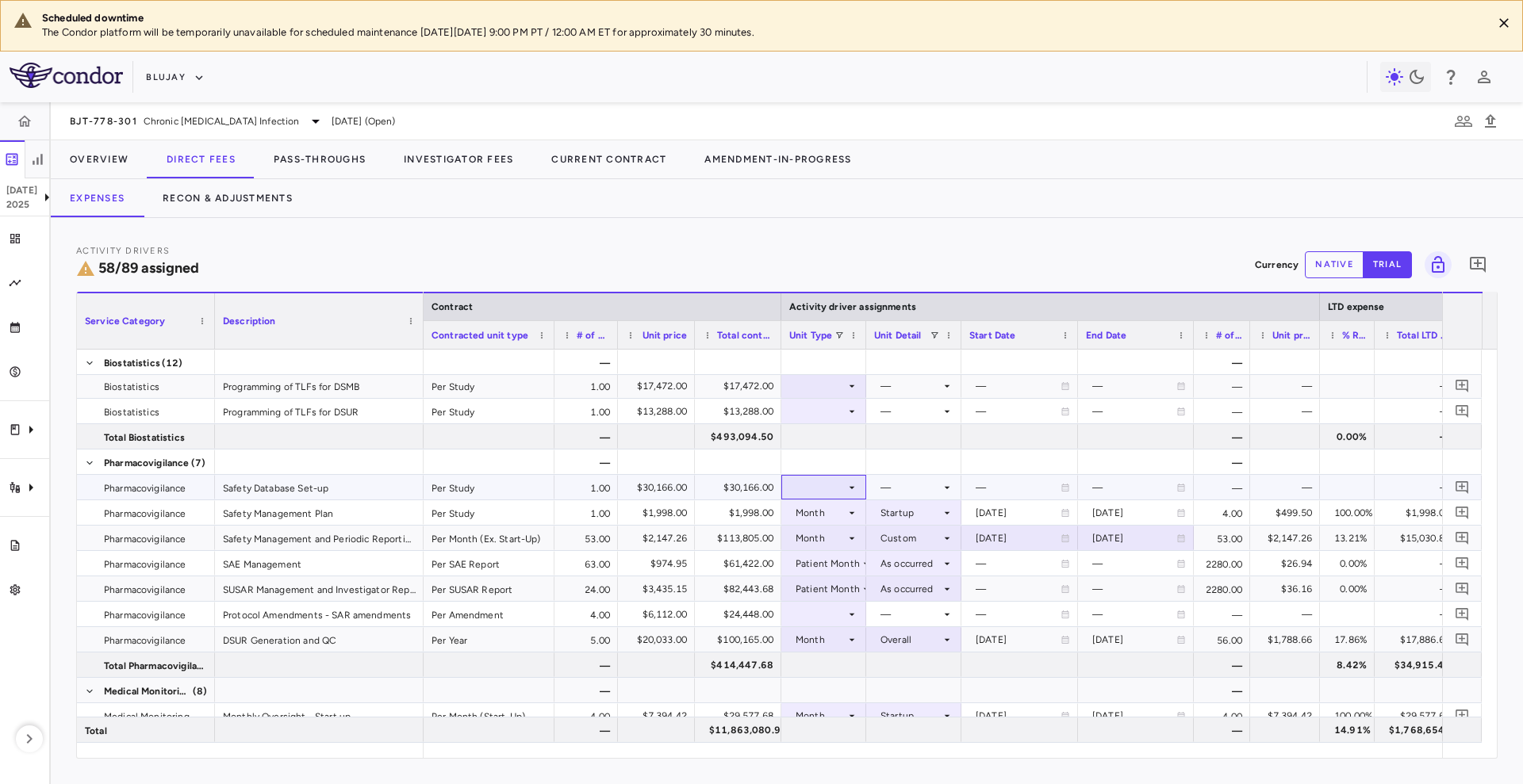
click at [851, 488] on icon at bounding box center [851, 487] width 12 height 12
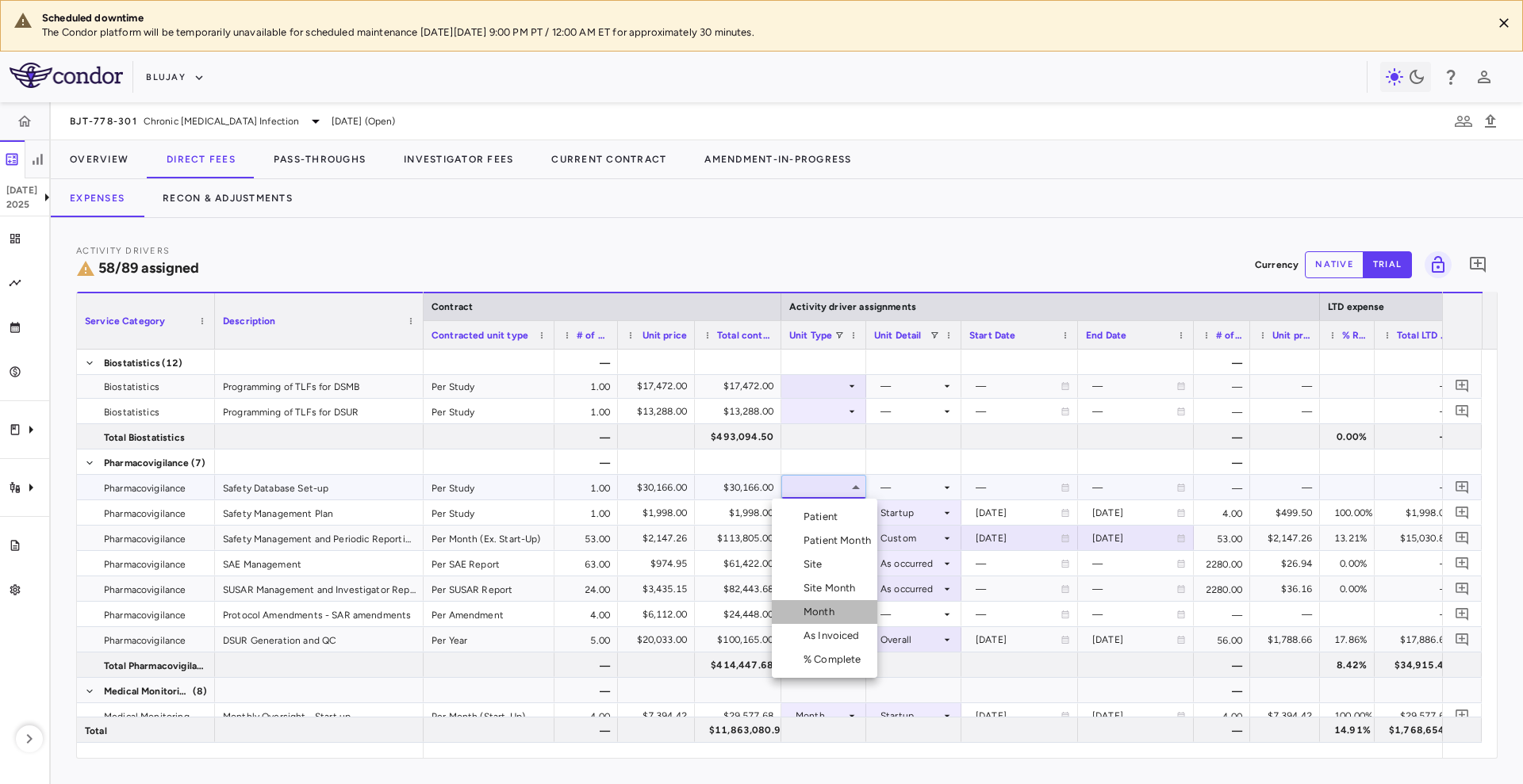
click at [835, 613] on div "Month" at bounding box center [822, 612] width 37 height 14
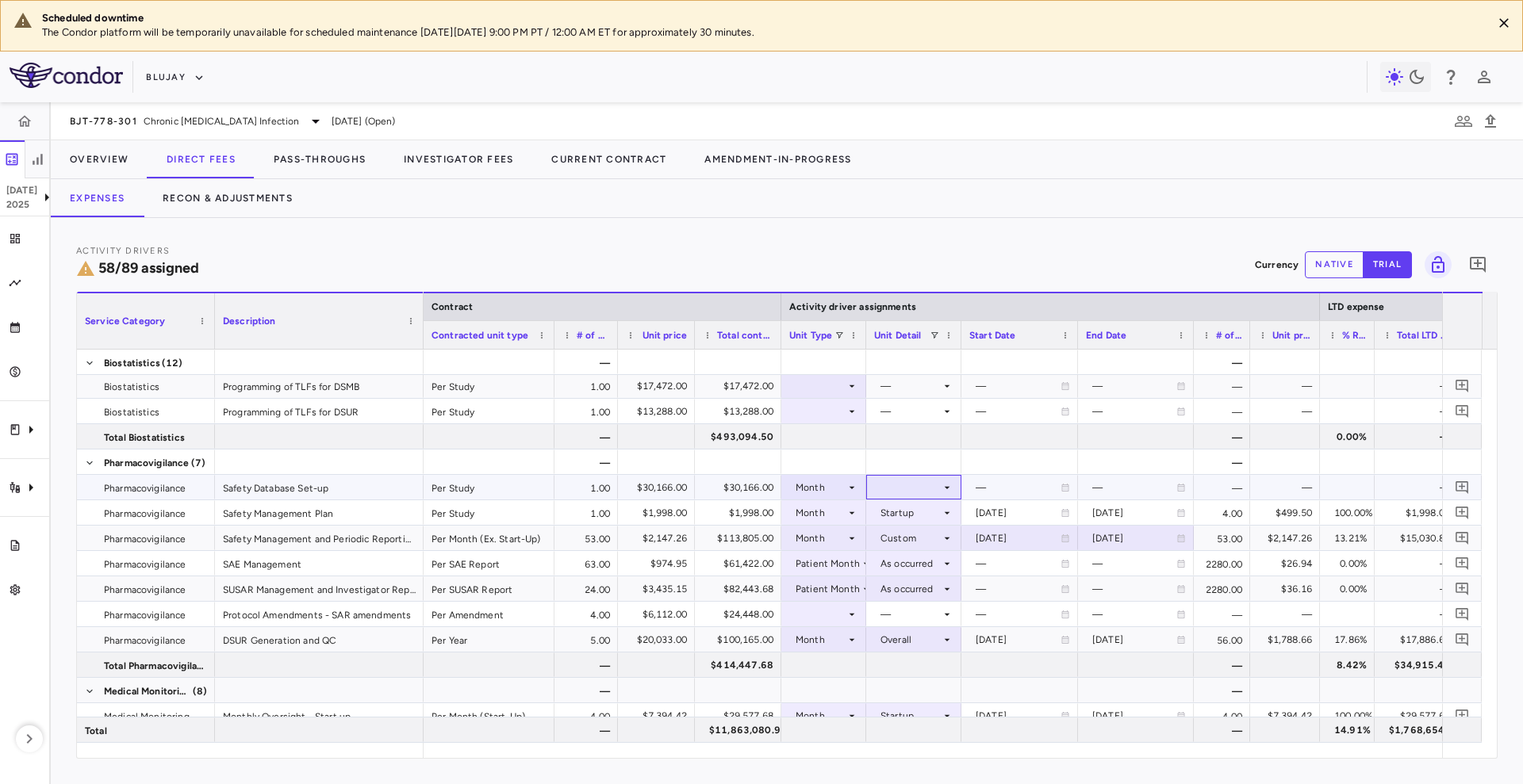
click at [947, 486] on icon at bounding box center [947, 487] width 6 height 2
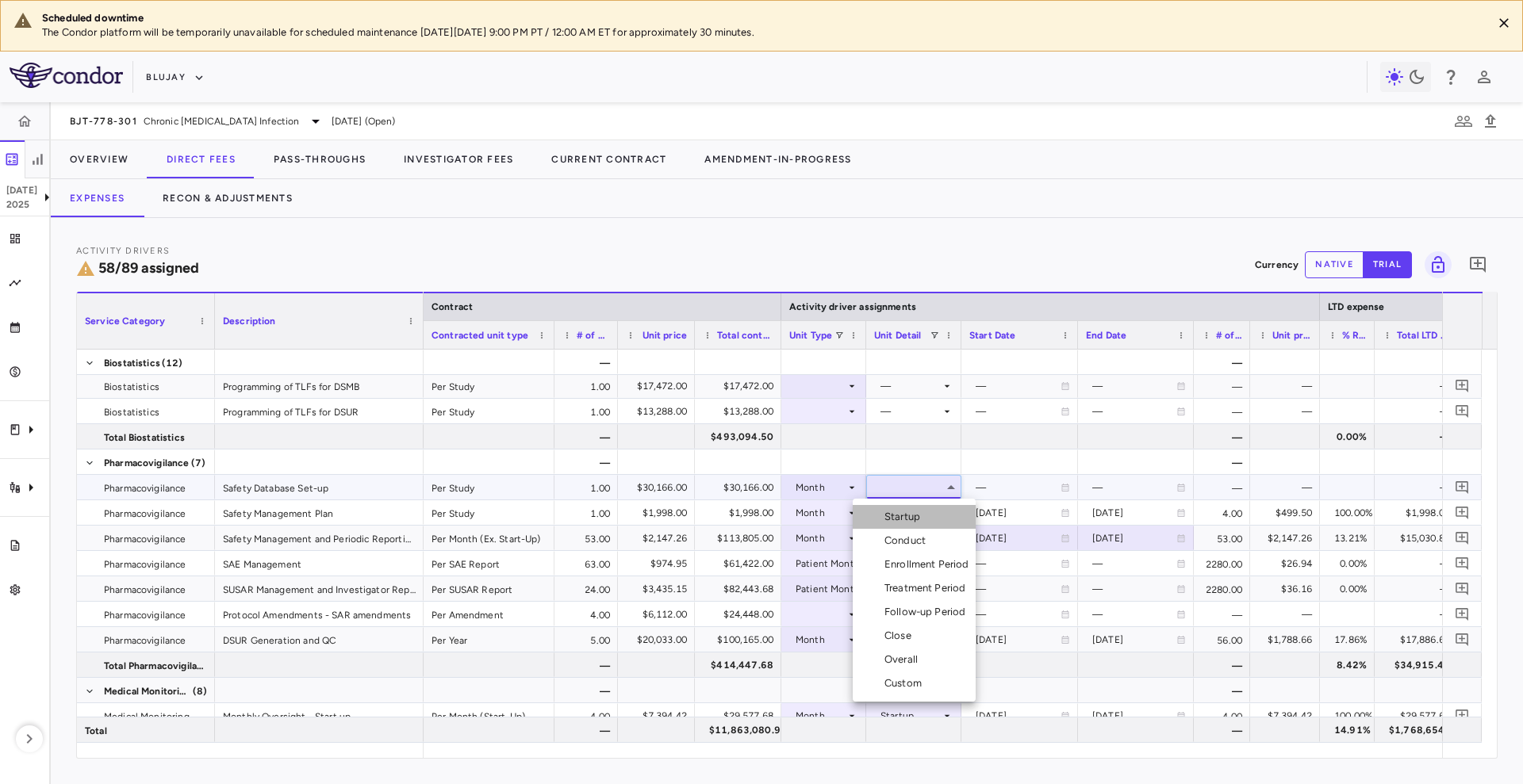
click at [941, 523] on li "Startup" at bounding box center [914, 517] width 123 height 24
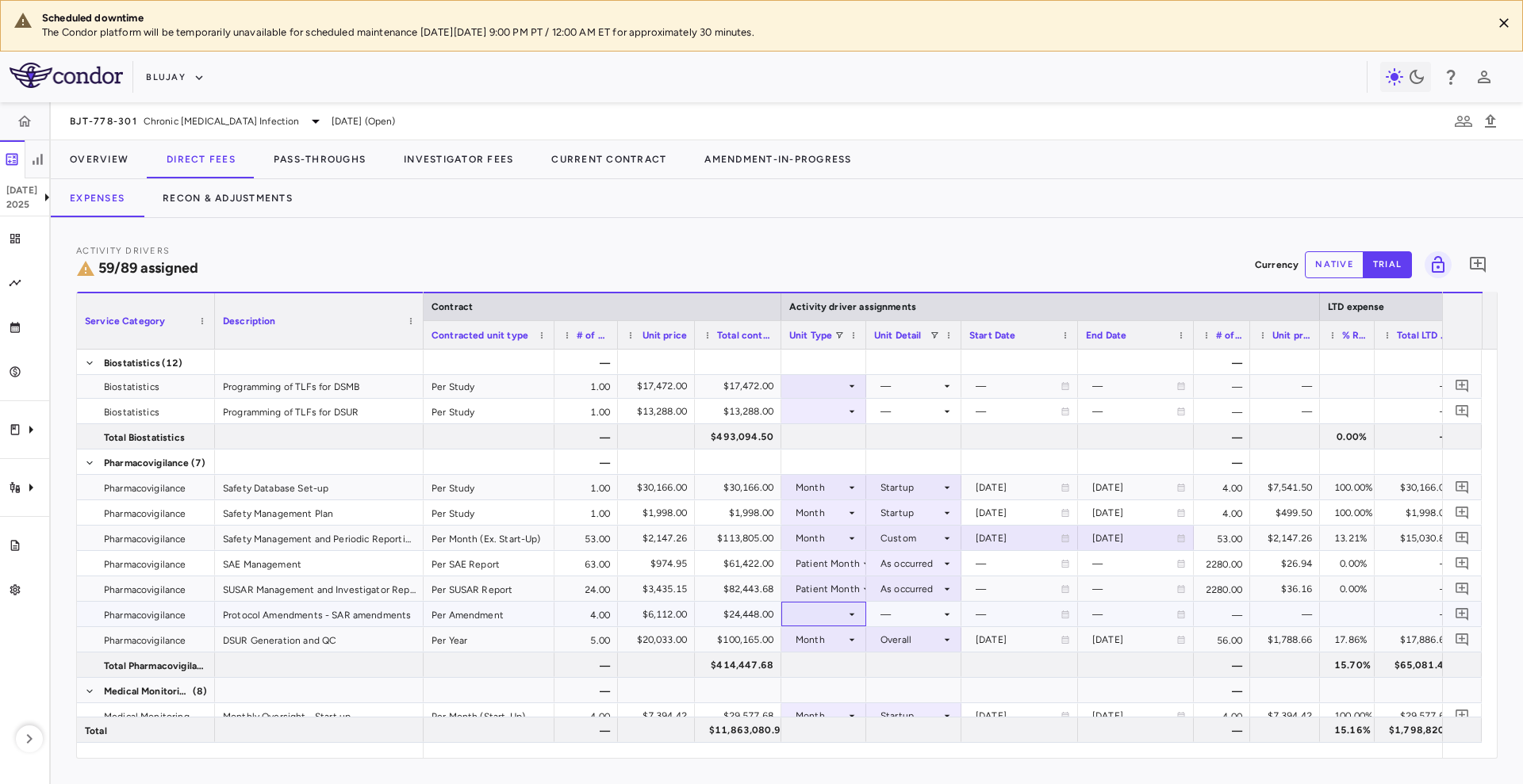
click at [807, 615] on div at bounding box center [823, 614] width 69 height 23
click at [831, 733] on div "As Invoiced" at bounding box center [834, 729] width 62 height 14
click at [934, 611] on div at bounding box center [914, 614] width 80 height 23
click at [937, 643] on div "As occurred" at bounding box center [929, 644] width 63 height 14
click at [816, 562] on div "Patient Month" at bounding box center [827, 564] width 64 height 25
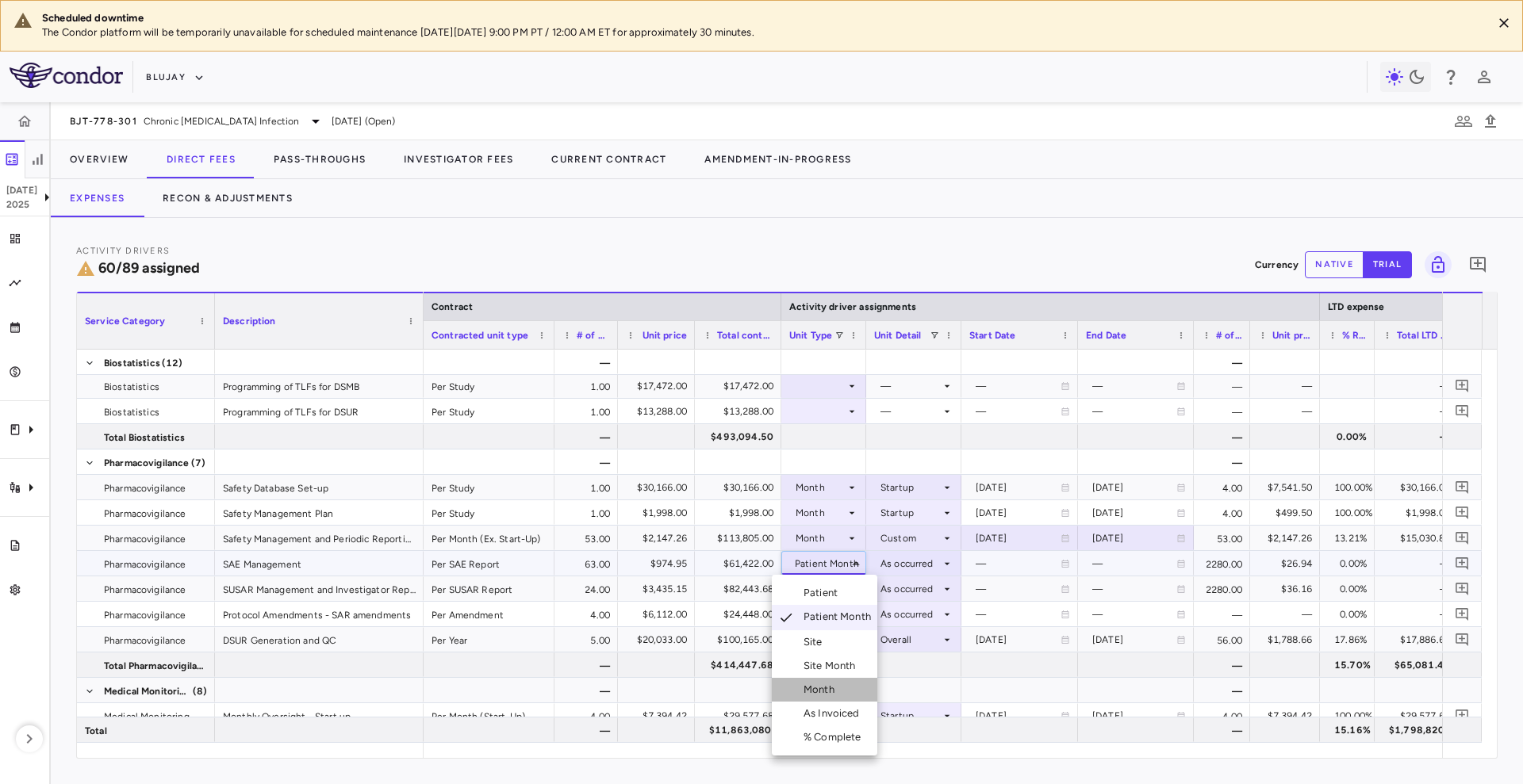
click at [836, 685] on div "Month" at bounding box center [822, 690] width 37 height 14
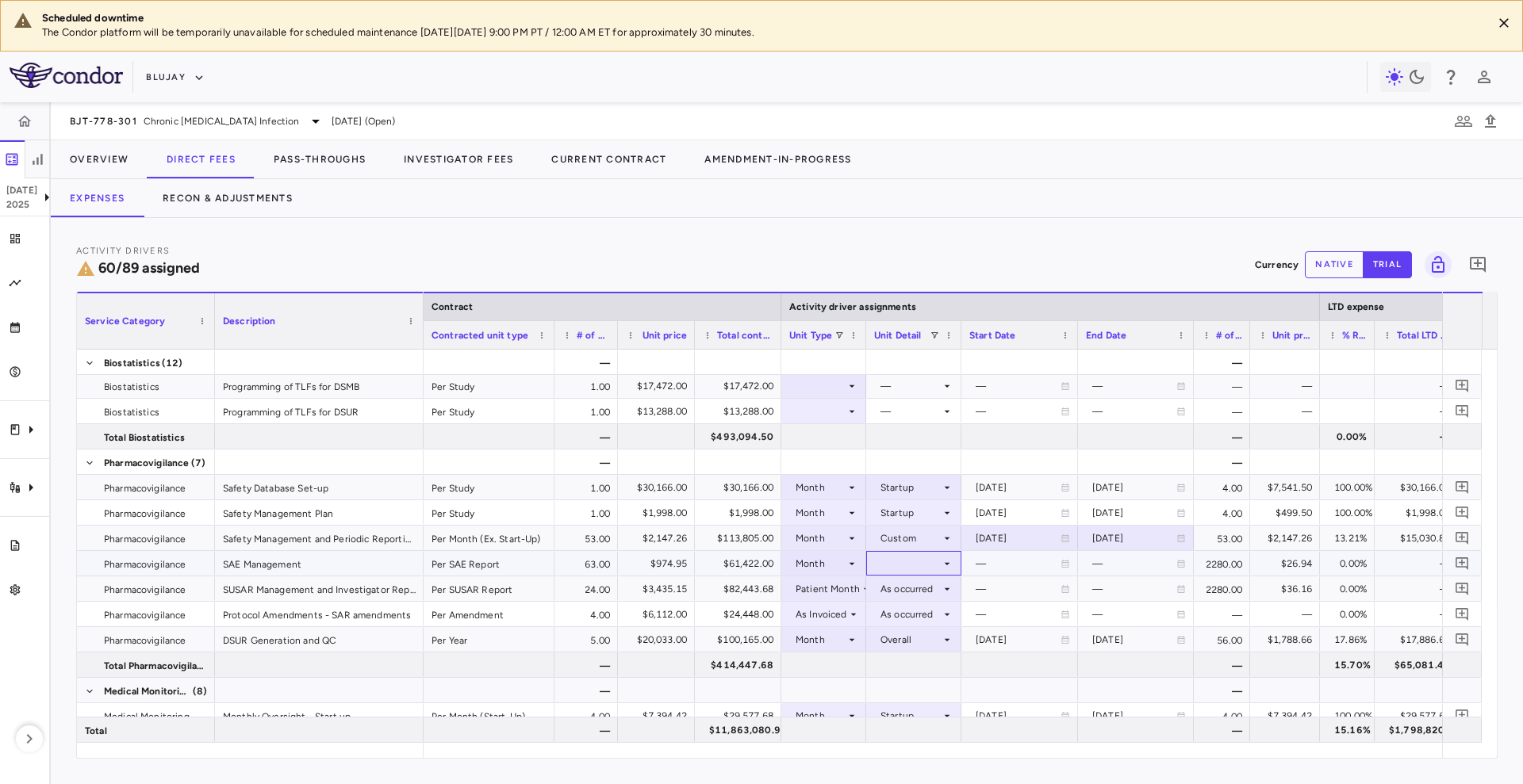
click at [923, 556] on div at bounding box center [914, 563] width 80 height 23
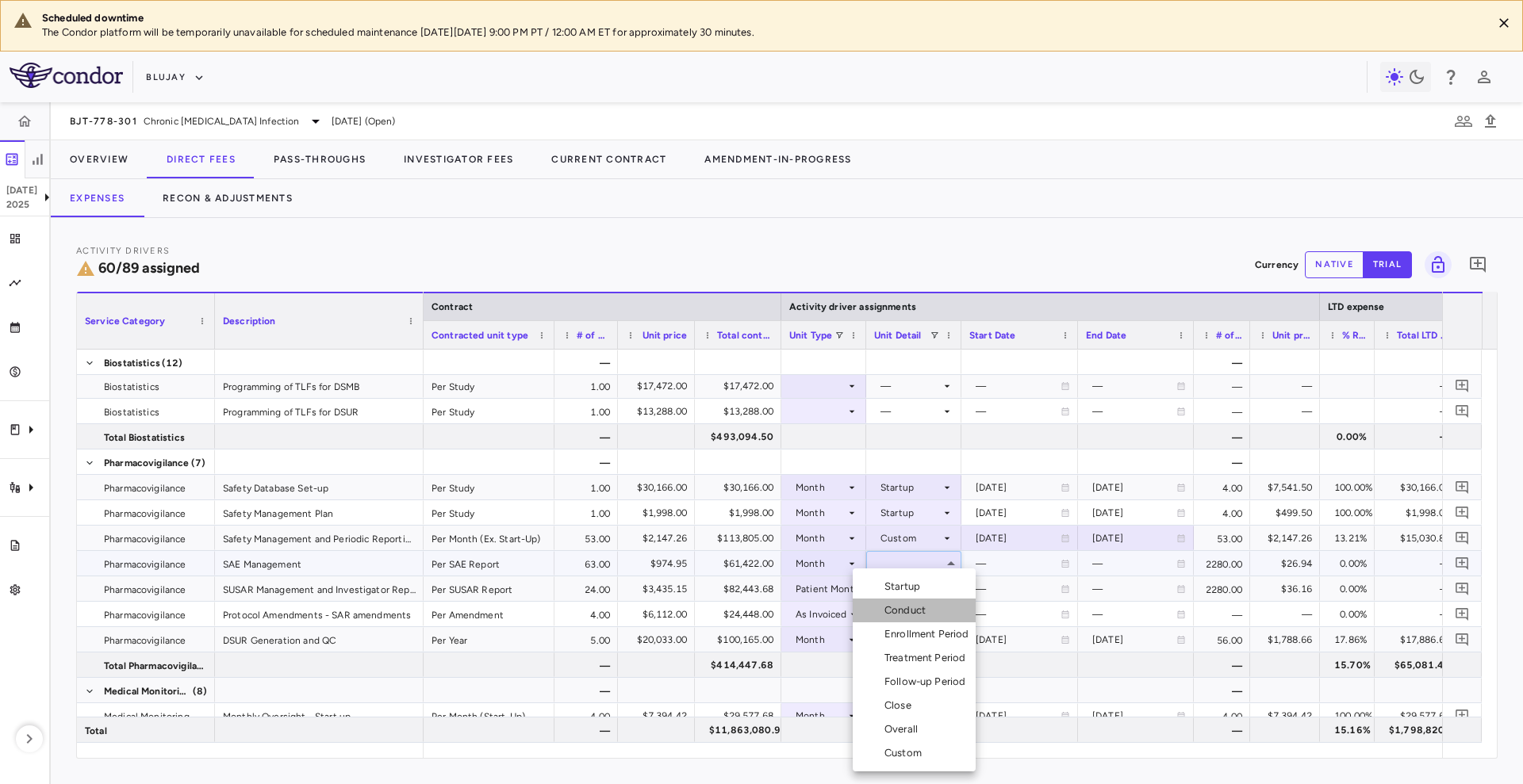
click at [923, 611] on div "Conduct" at bounding box center [908, 610] width 48 height 14
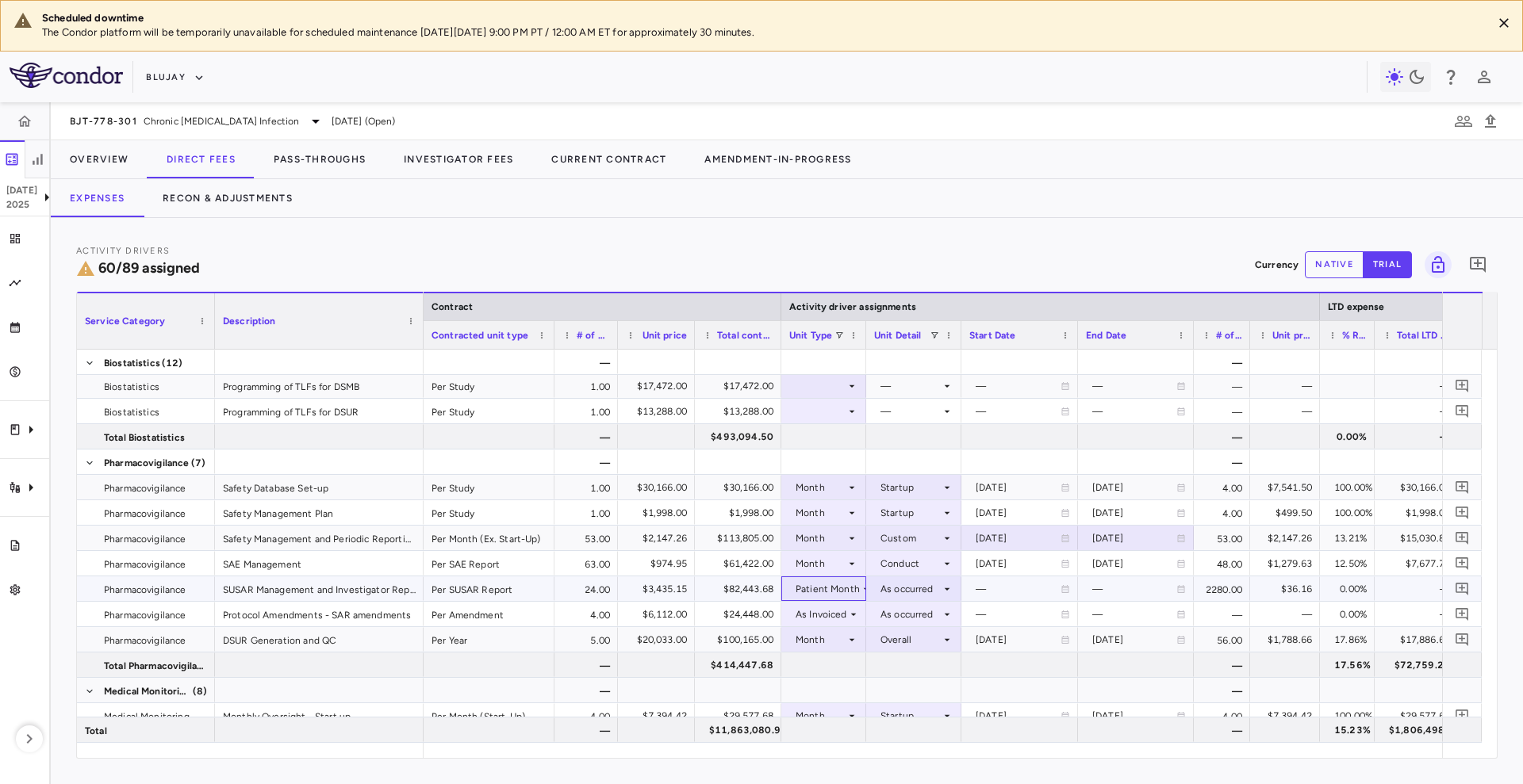
click at [838, 593] on div "Patient Month" at bounding box center [827, 589] width 64 height 25
click at [828, 697] on li "Month" at bounding box center [824, 705] width 106 height 24
click at [918, 596] on div at bounding box center [914, 589] width 80 height 23
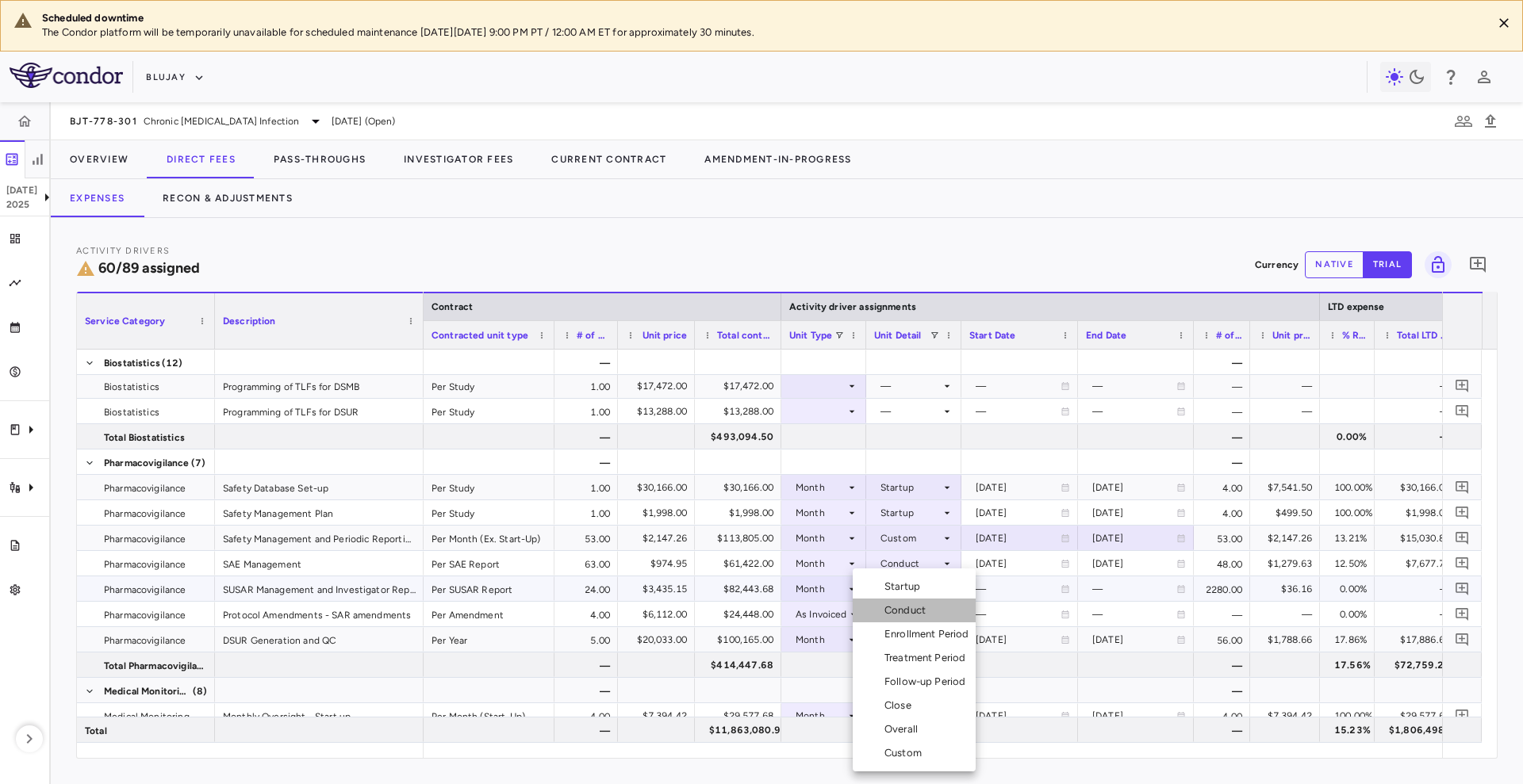
click at [922, 613] on div "Conduct" at bounding box center [908, 610] width 48 height 14
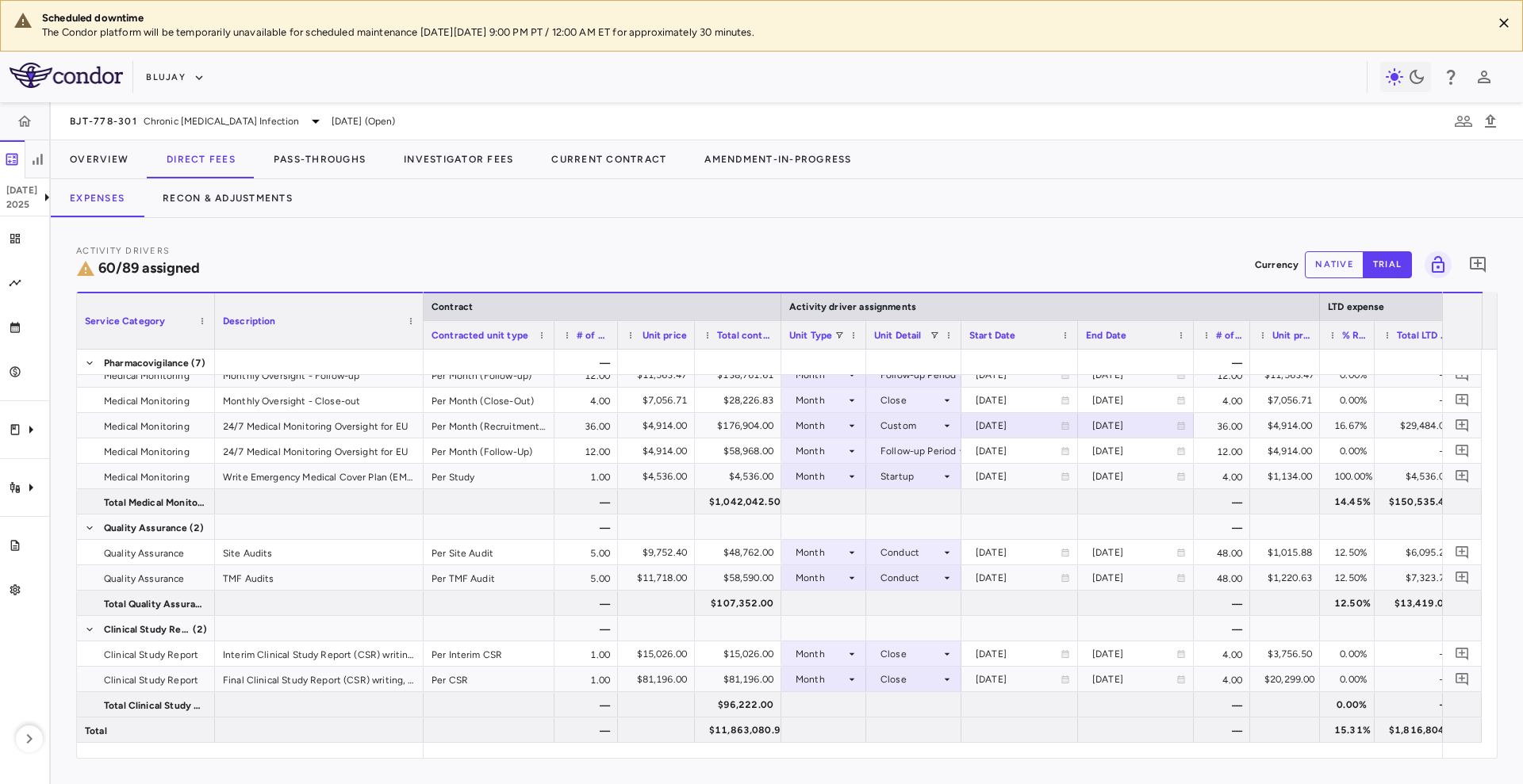
scroll to position [2288, 0]
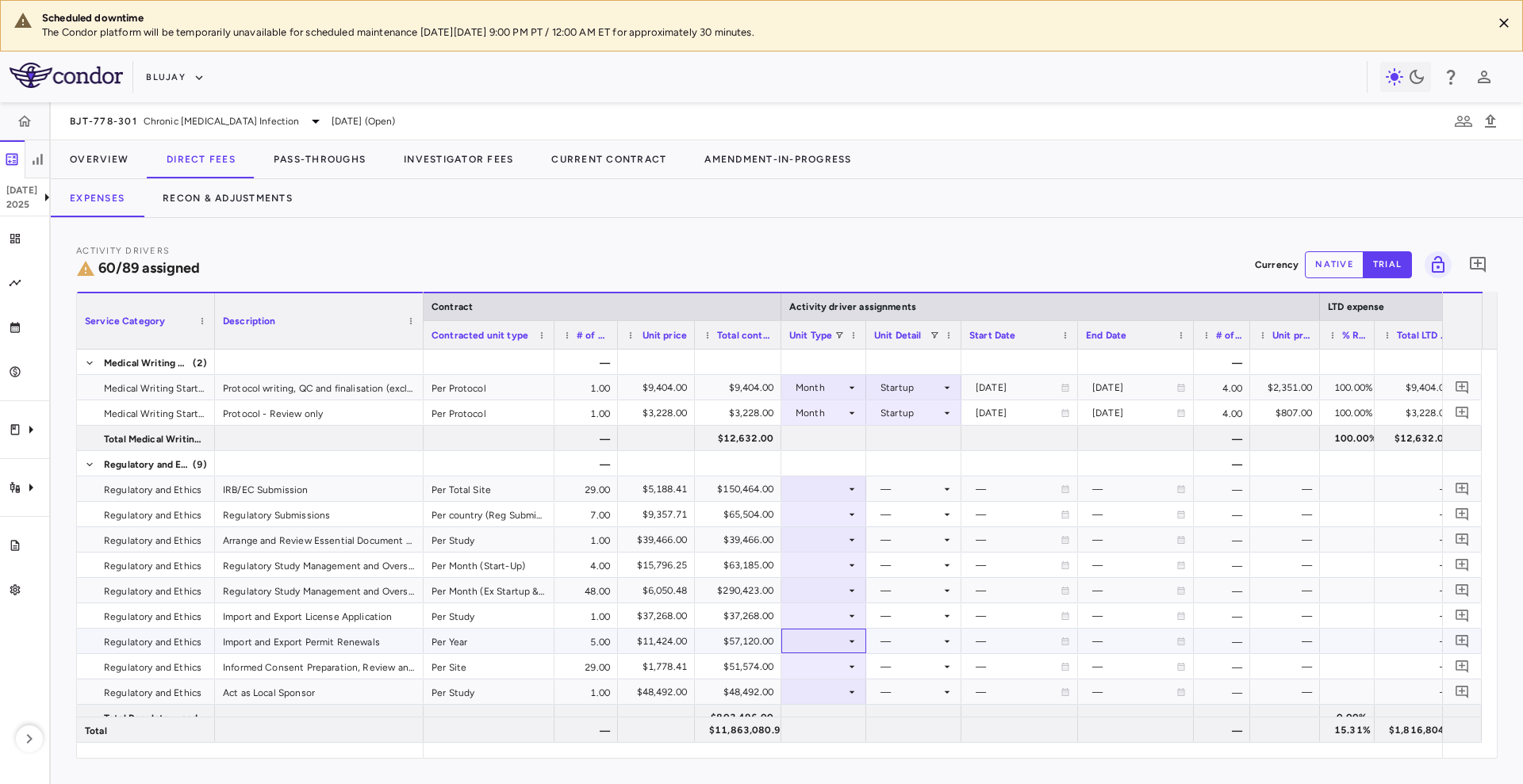
click at [805, 643] on div at bounding box center [823, 641] width 69 height 23
click at [823, 699] on div "Month" at bounding box center [822, 705] width 37 height 14
click at [920, 643] on div at bounding box center [914, 641] width 80 height 23
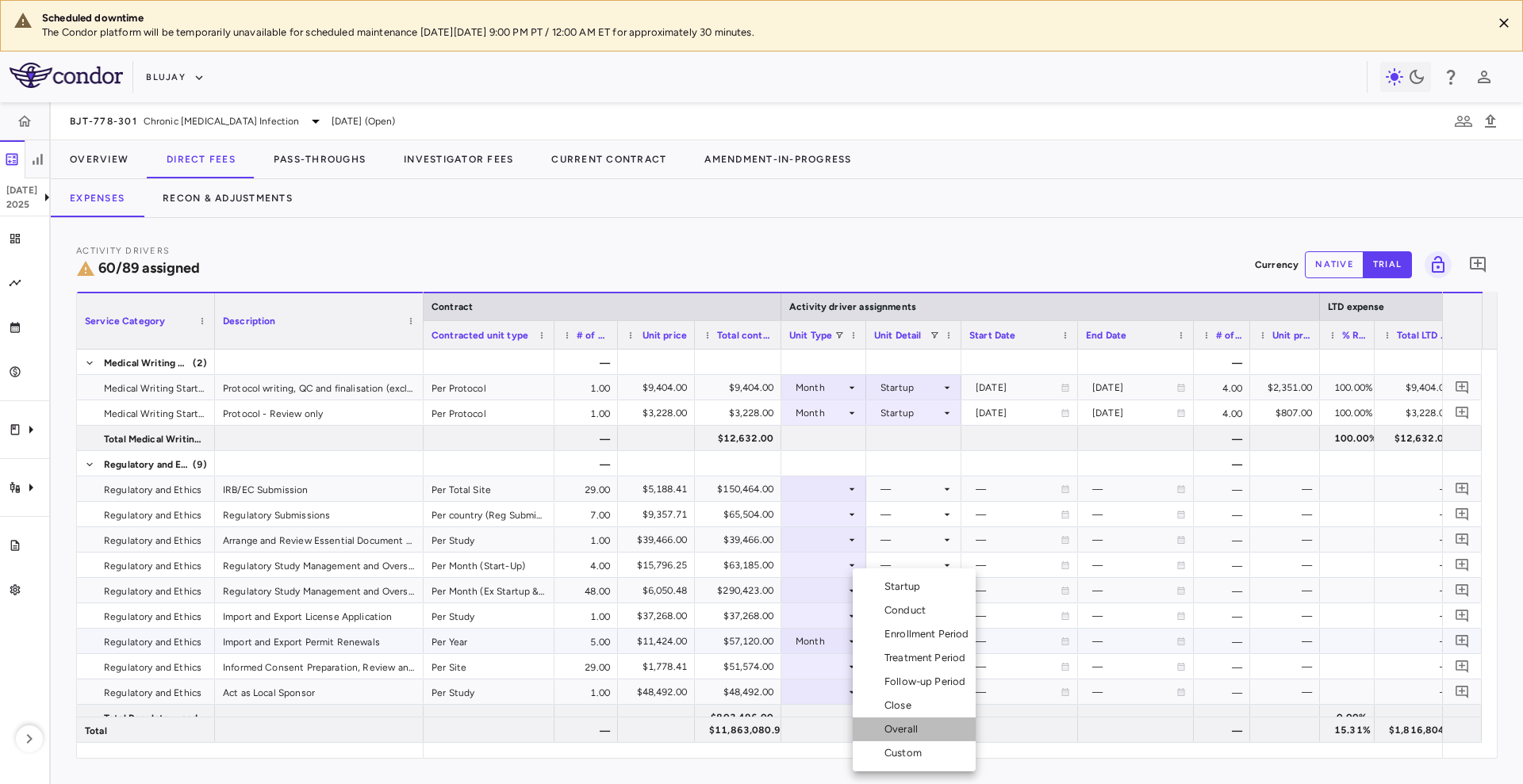
click at [913, 730] on div "Overall" at bounding box center [903, 729] width 39 height 14
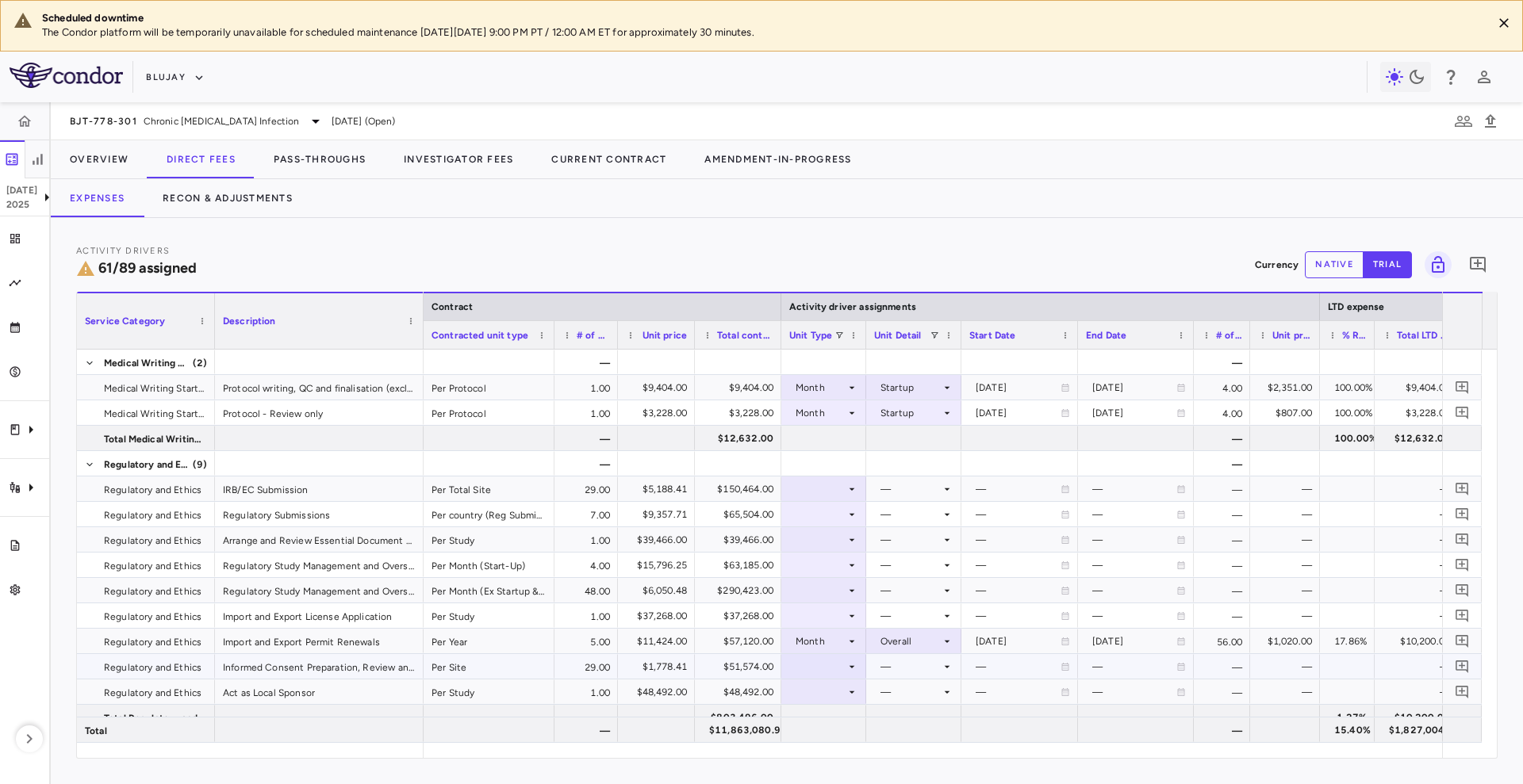
click at [820, 662] on div at bounding box center [823, 667] width 69 height 23
click at [825, 665] on div "Site" at bounding box center [816, 658] width 25 height 14
click at [925, 661] on div at bounding box center [914, 667] width 80 height 23
click at [918, 716] on div "Initiated" at bounding box center [921, 720] width 46 height 14
click at [846, 485] on icon at bounding box center [851, 489] width 12 height 12
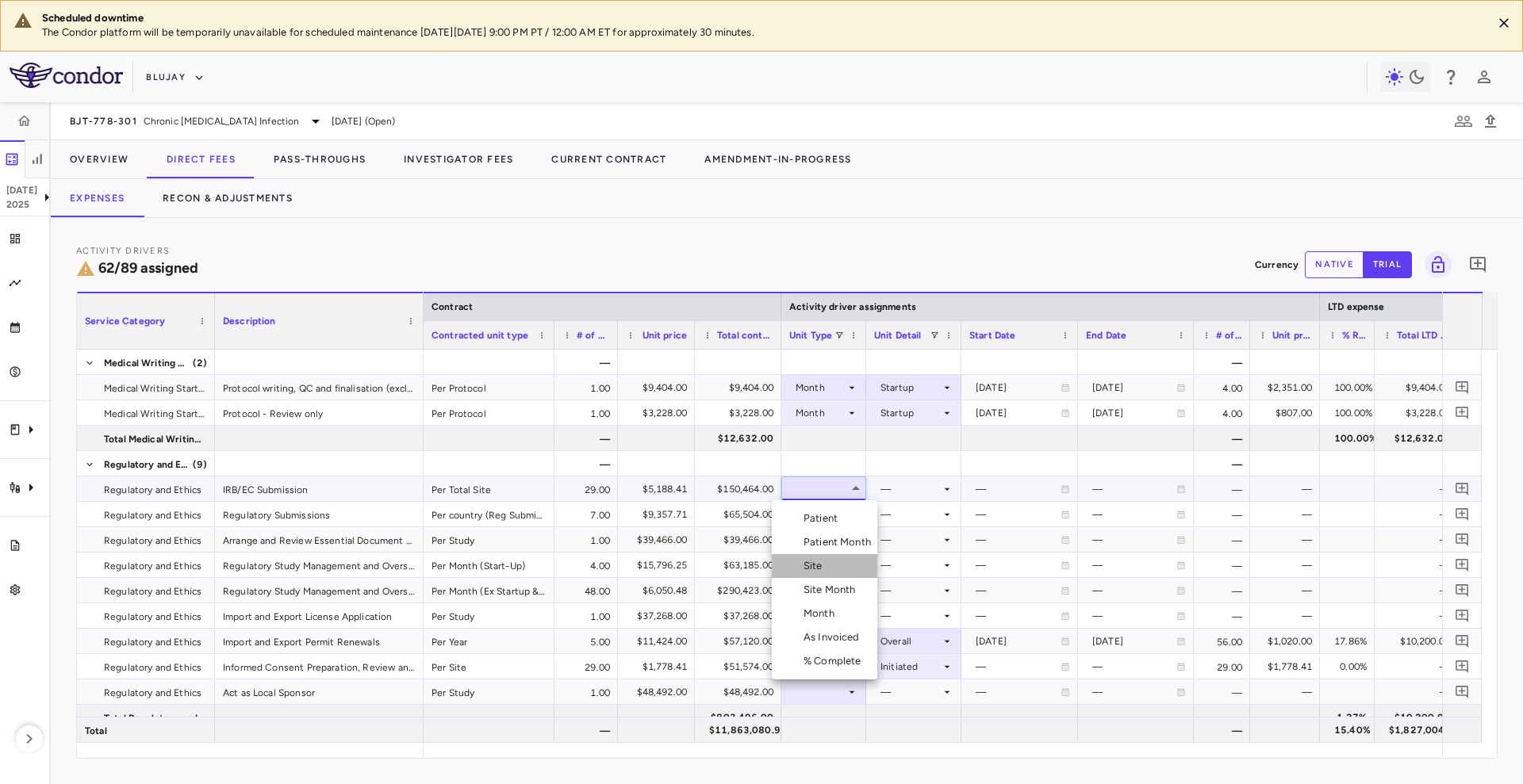
click at [843, 568] on li "Site" at bounding box center [824, 566] width 106 height 24
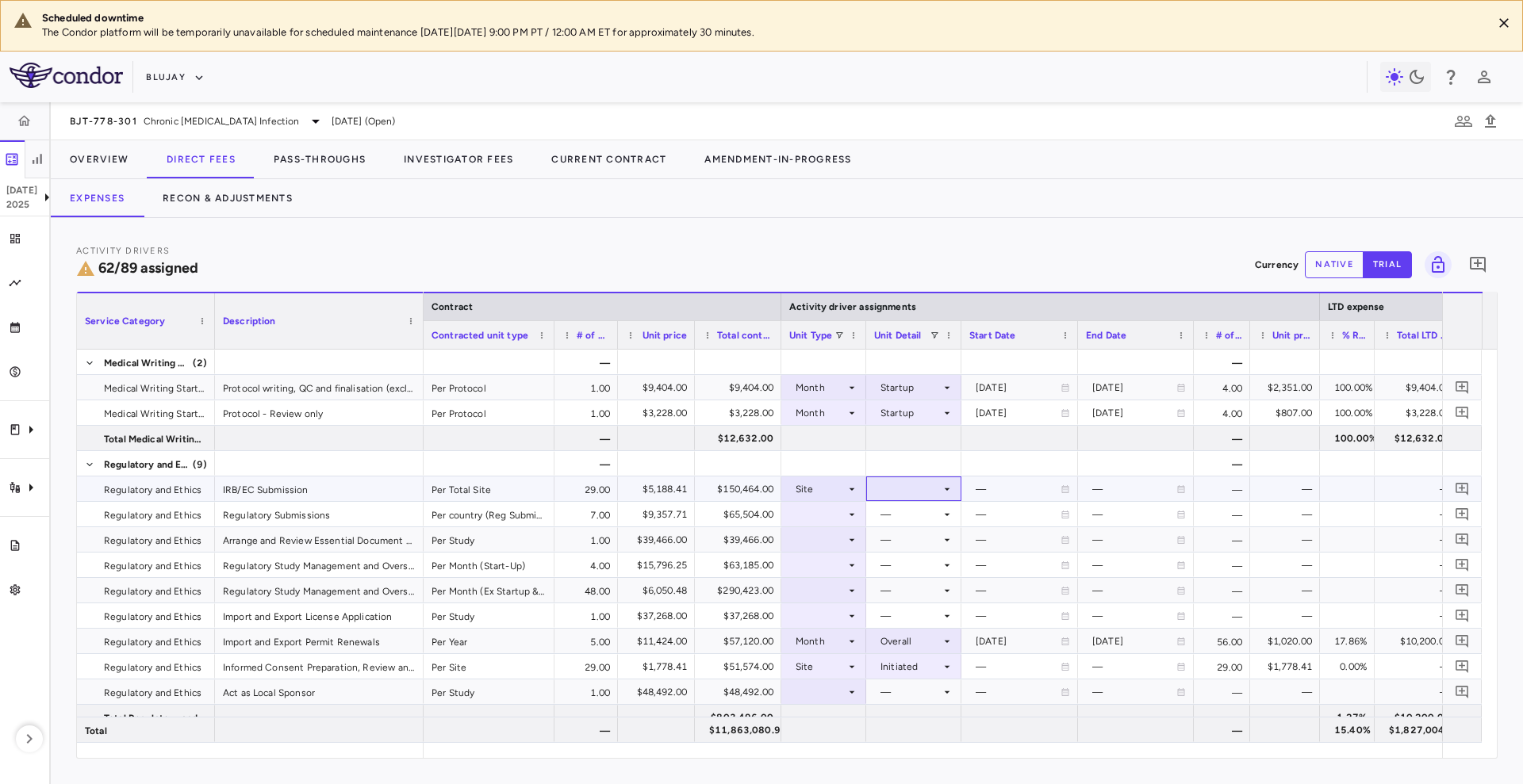
click at [908, 492] on div at bounding box center [914, 489] width 80 height 23
click at [927, 543] on div "Initiated" at bounding box center [921, 542] width 46 height 14
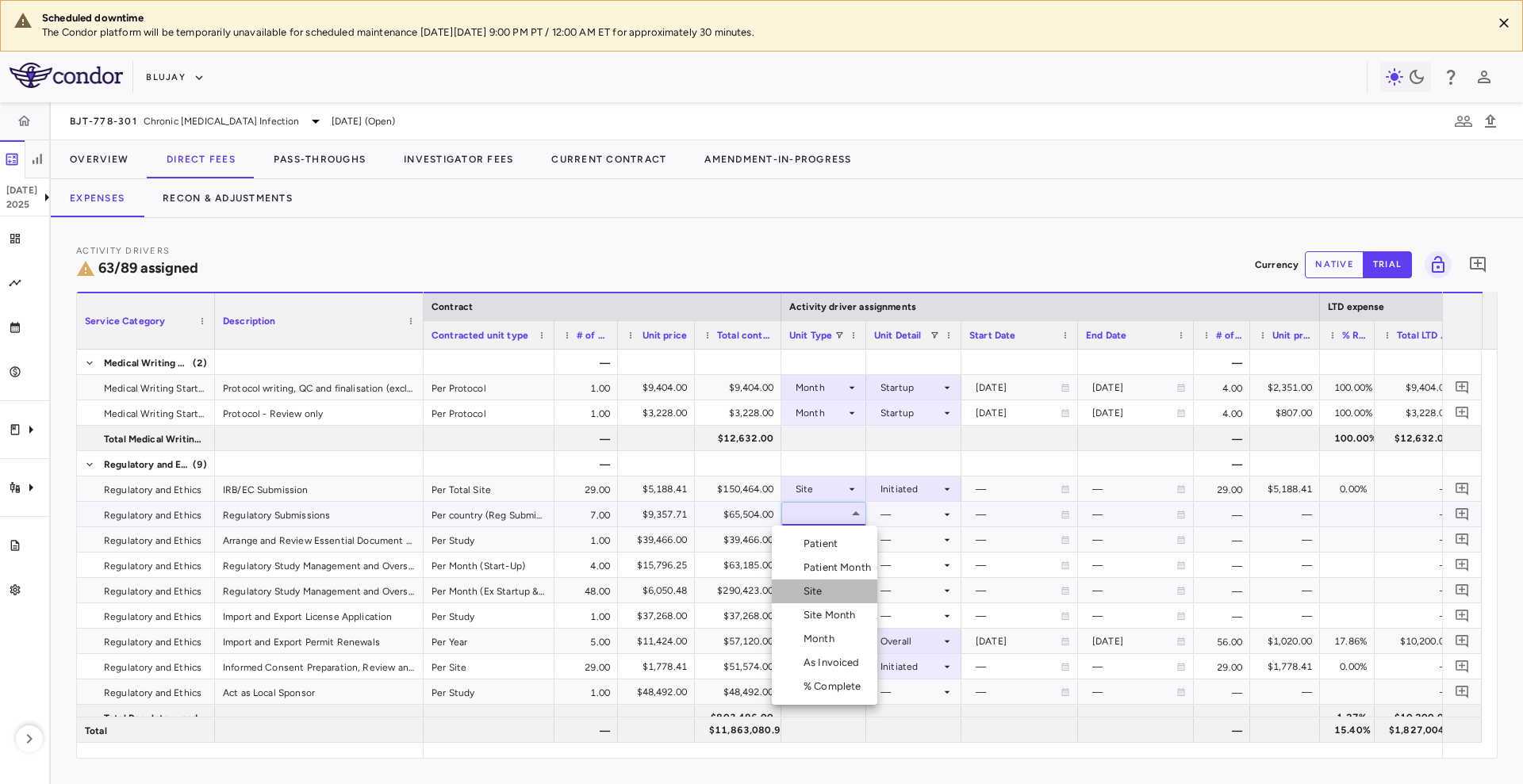
click at [822, 584] on div "Site" at bounding box center [816, 591] width 25 height 14
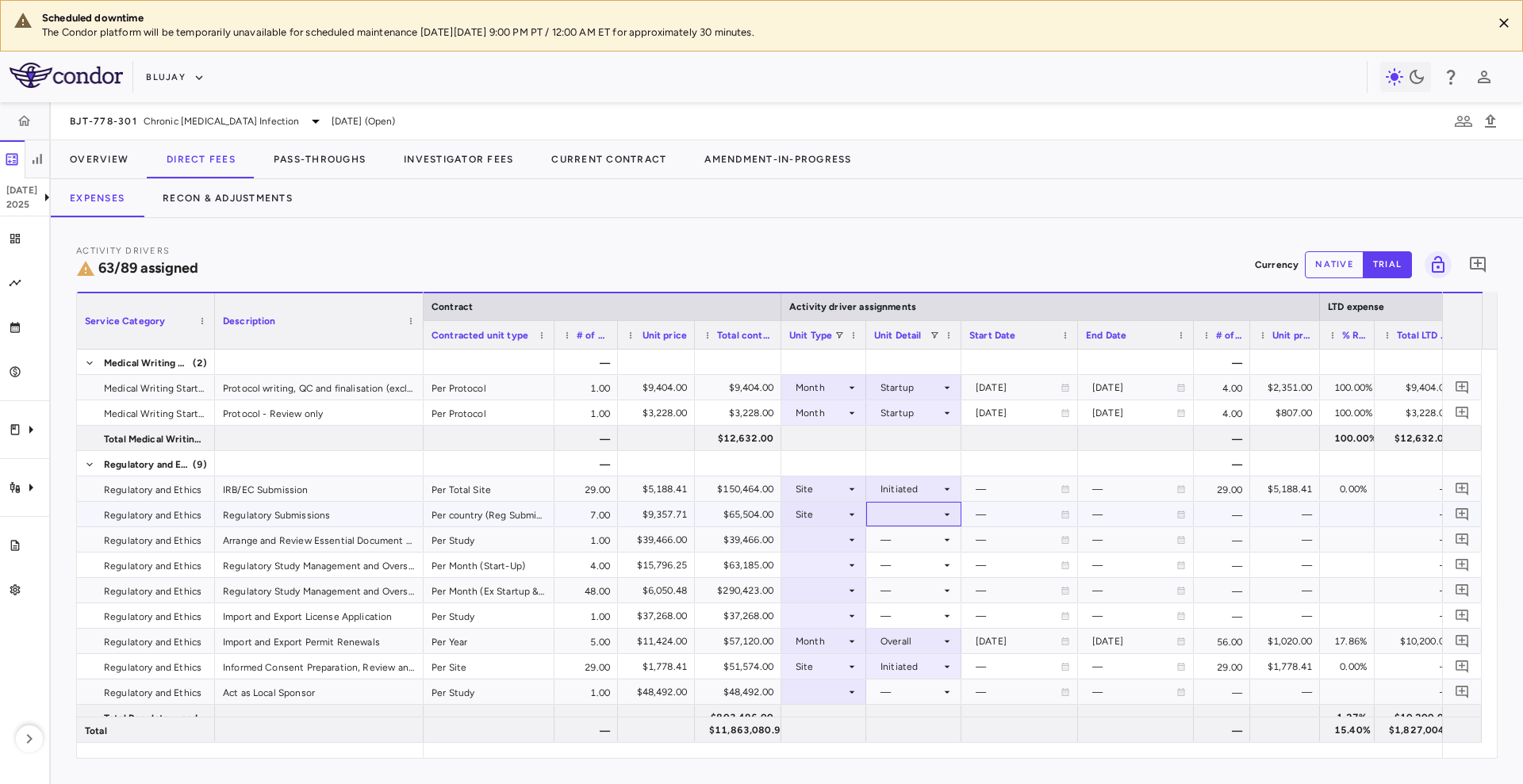
click at [920, 511] on div at bounding box center [914, 514] width 80 height 23
click at [927, 561] on div "Initiated" at bounding box center [921, 568] width 46 height 14
click at [836, 565] on div at bounding box center [823, 565] width 69 height 23
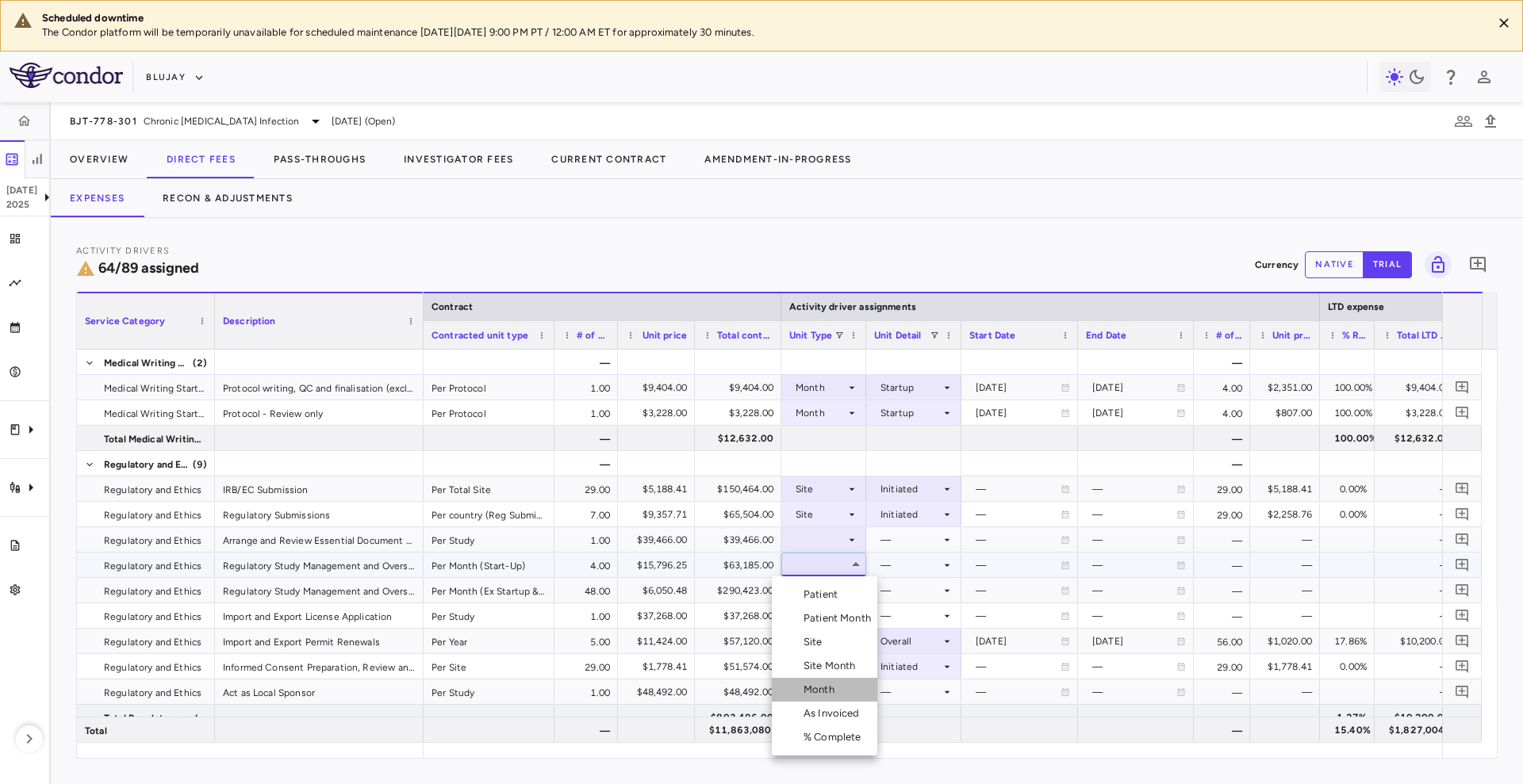
click at [833, 692] on div "Month" at bounding box center [822, 690] width 37 height 14
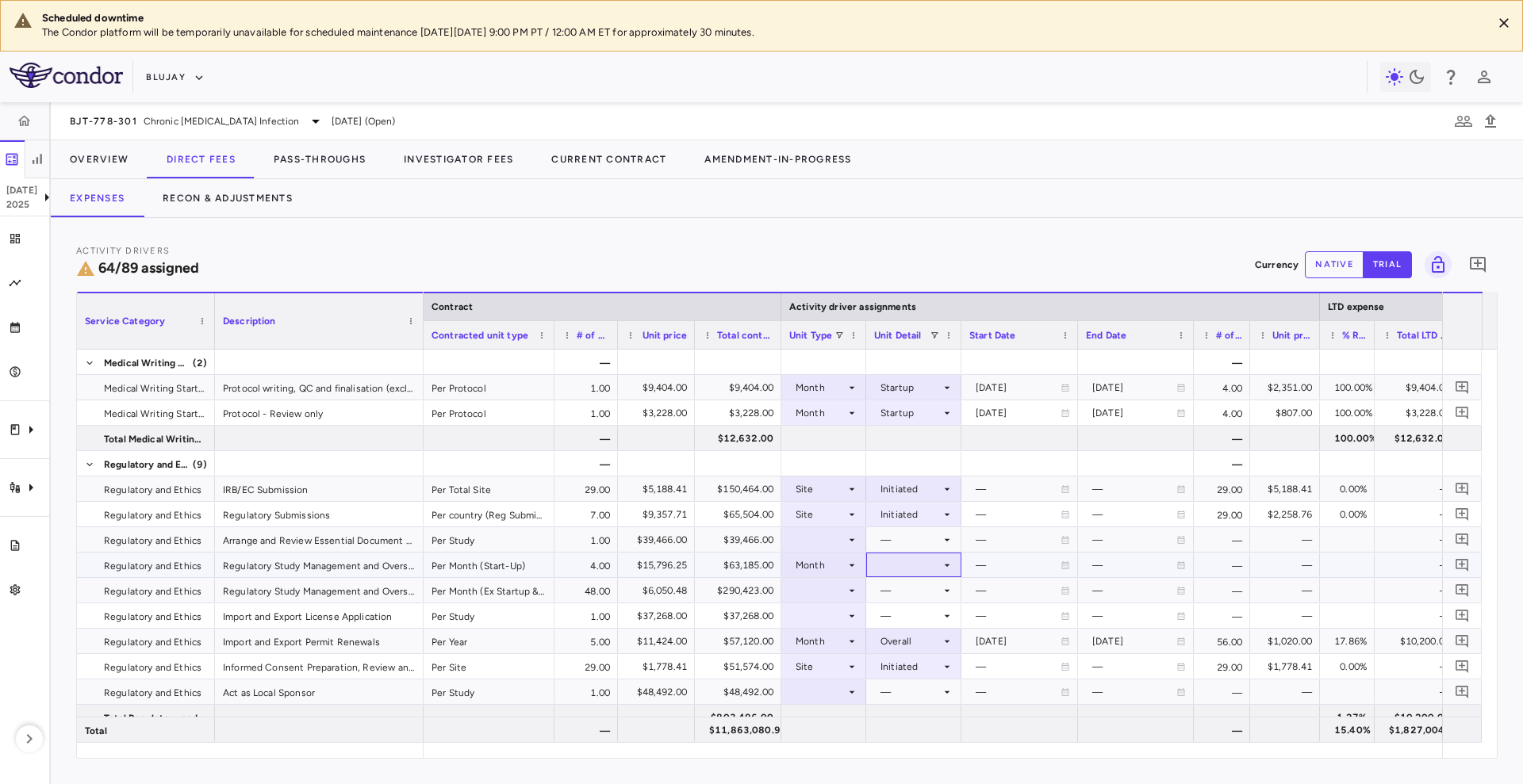
click at [941, 552] on div at bounding box center [913, 565] width 95 height 25
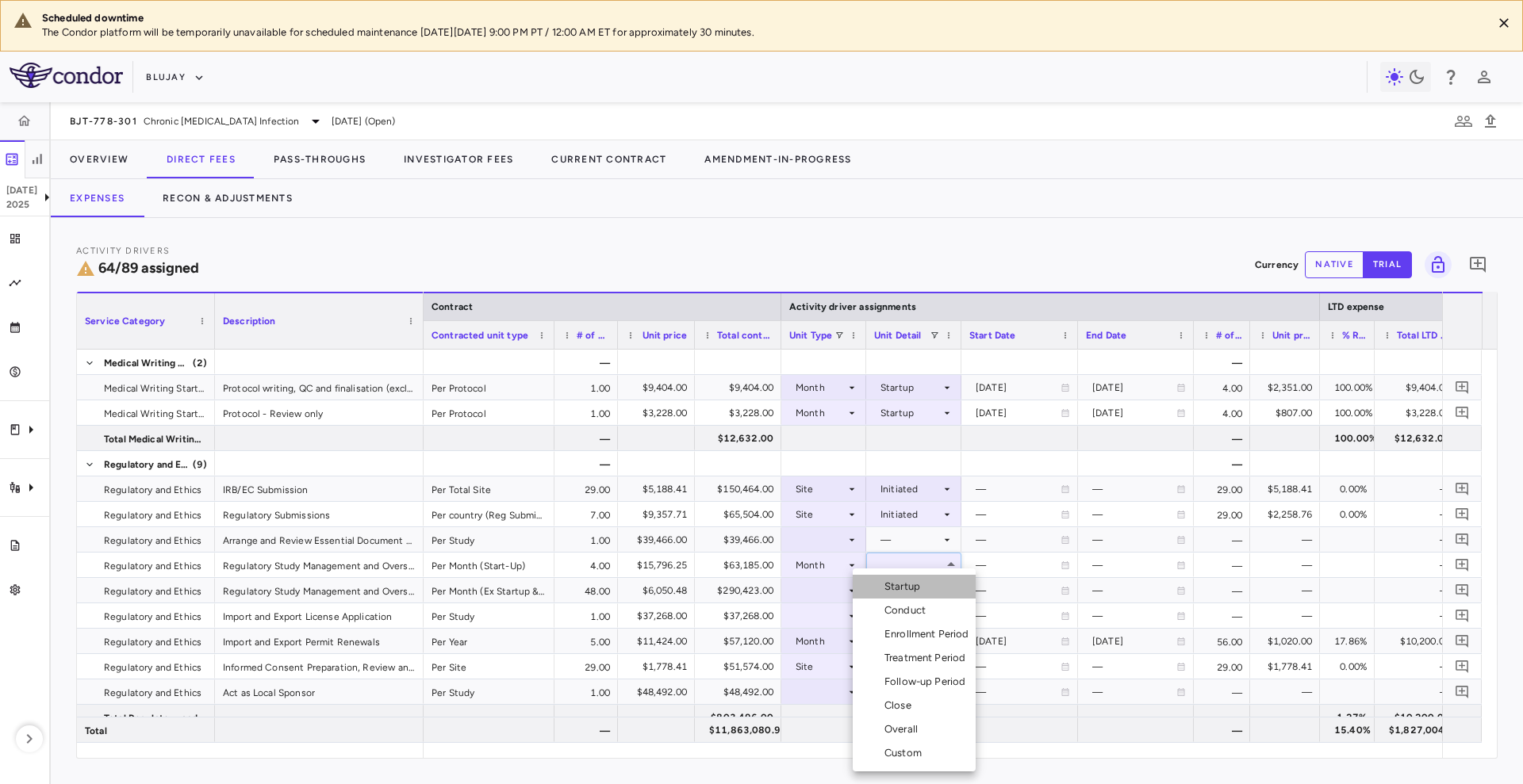
click at [935, 593] on li "Startup" at bounding box center [914, 586] width 123 height 24
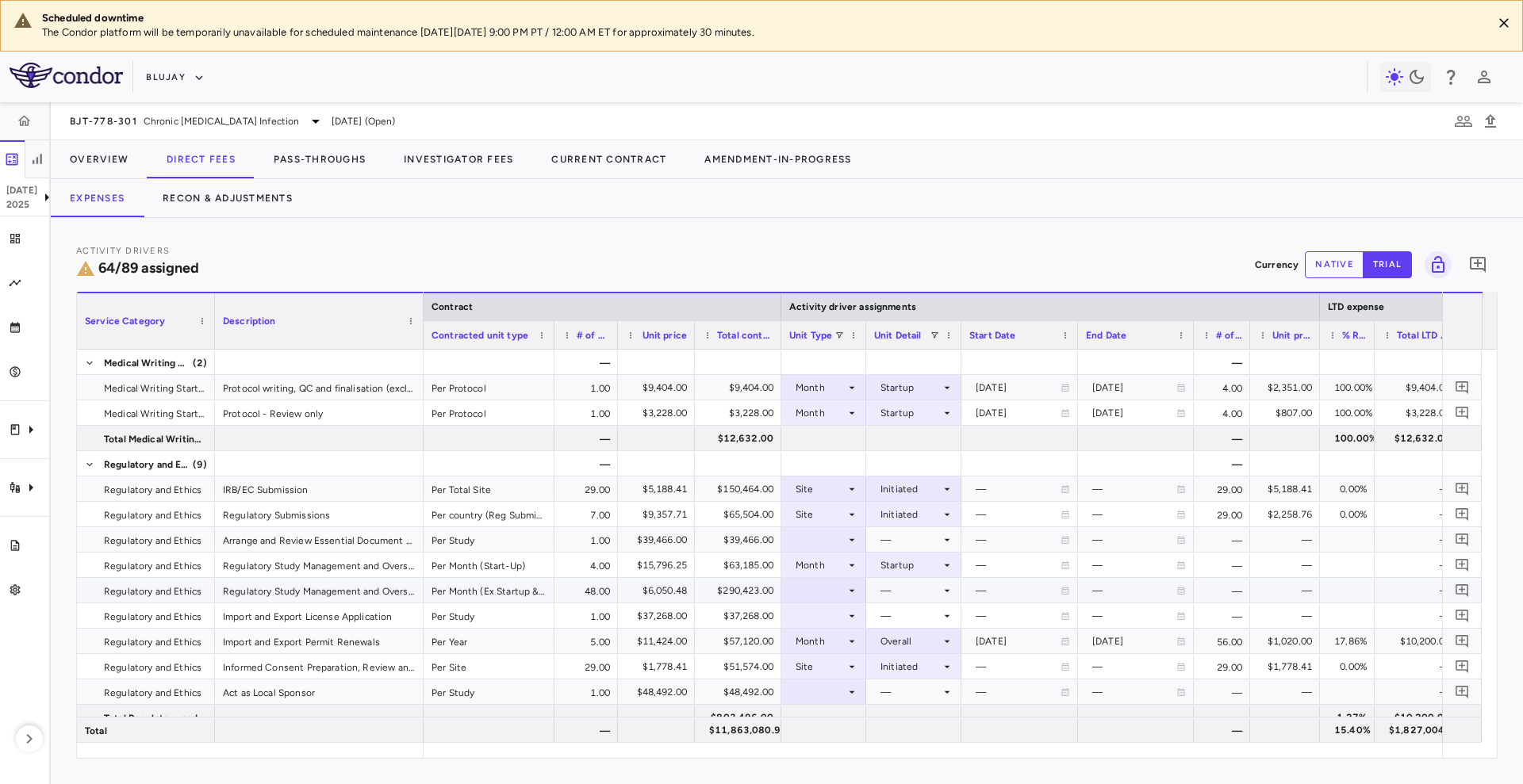
click at [810, 591] on div at bounding box center [823, 590] width 69 height 23
click at [832, 707] on div at bounding box center [823, 718] width 69 height 23
click at [837, 584] on div at bounding box center [823, 590] width 69 height 23
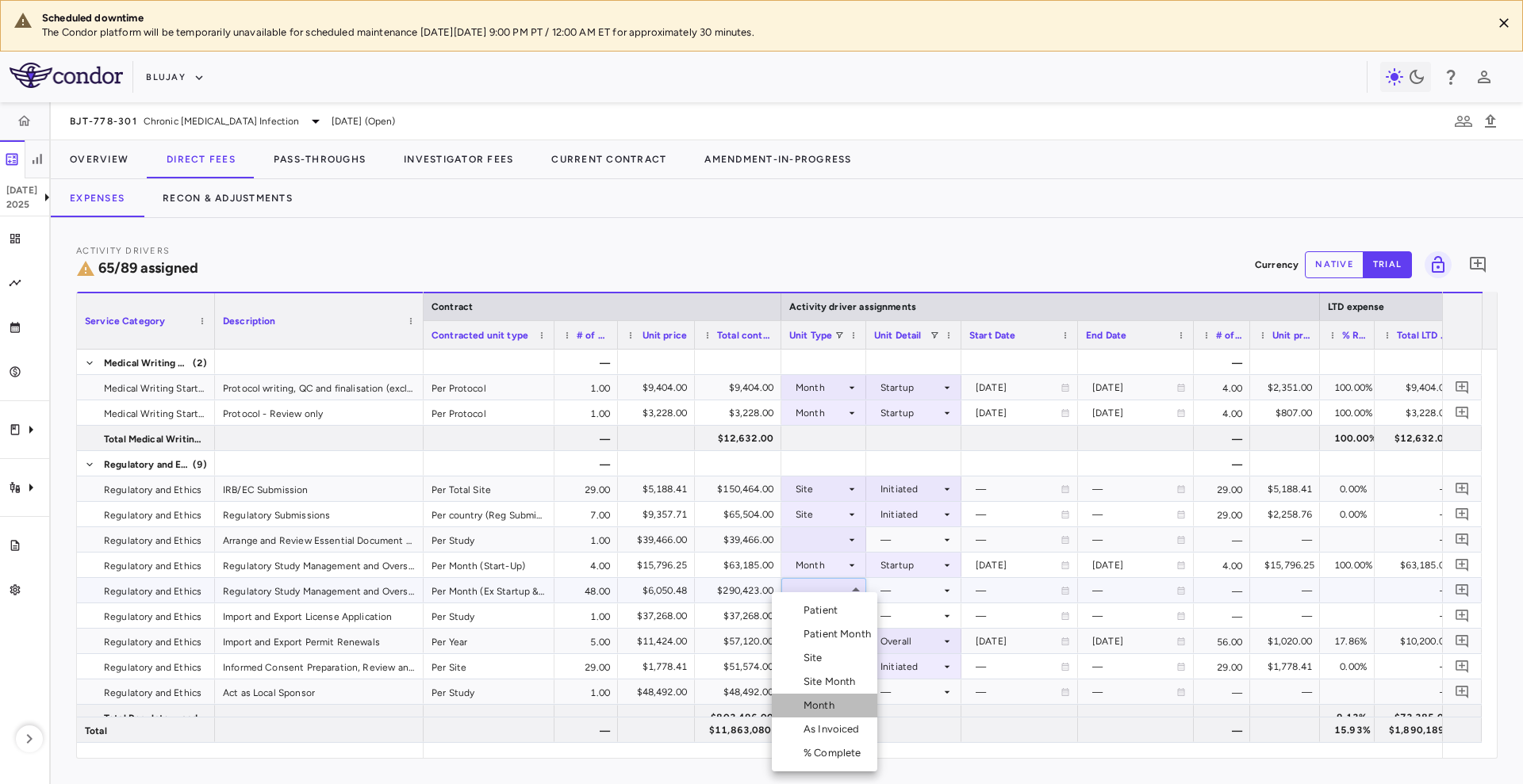
click at [833, 706] on div "Month" at bounding box center [822, 705] width 37 height 14
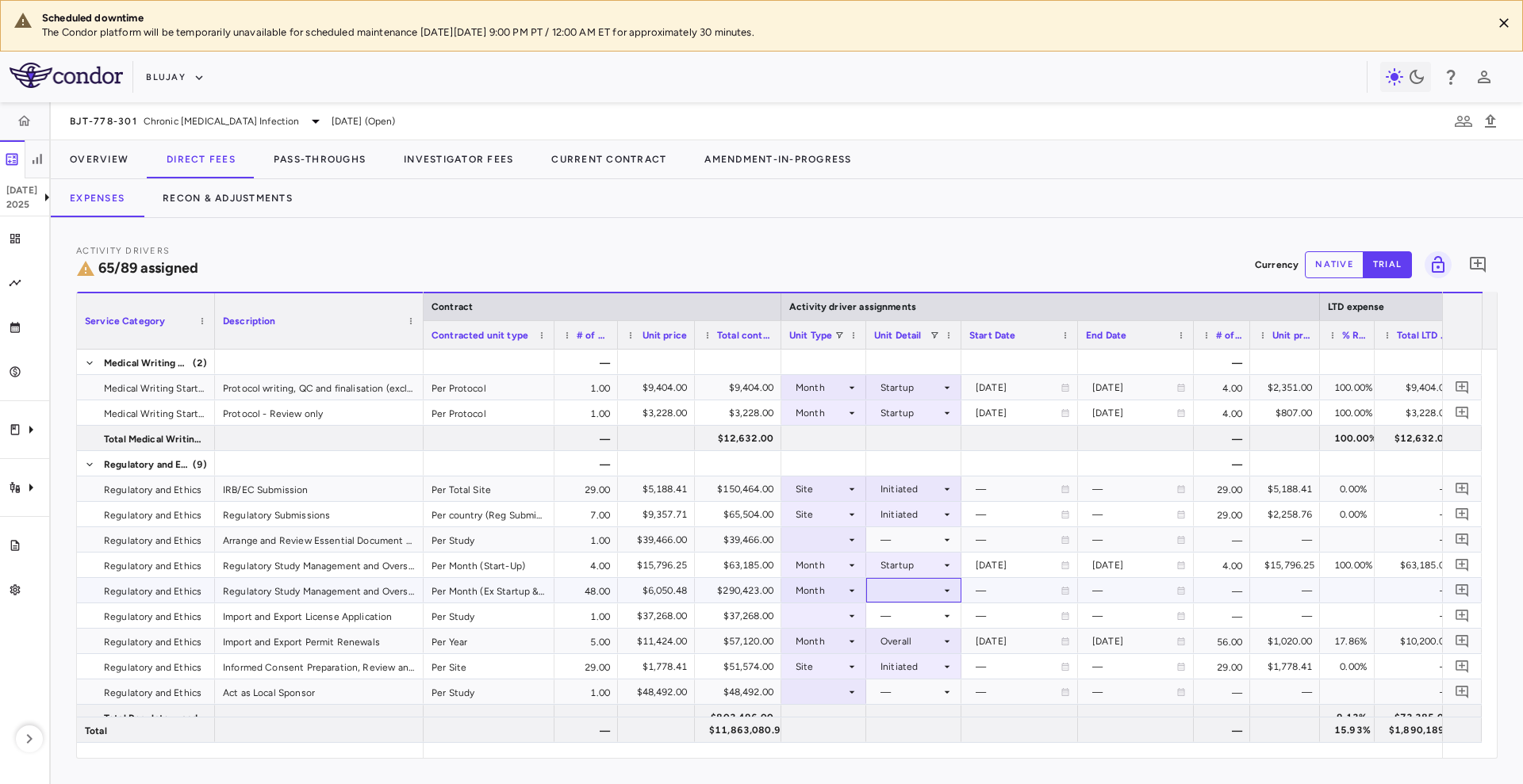
click at [923, 587] on div at bounding box center [914, 590] width 80 height 23
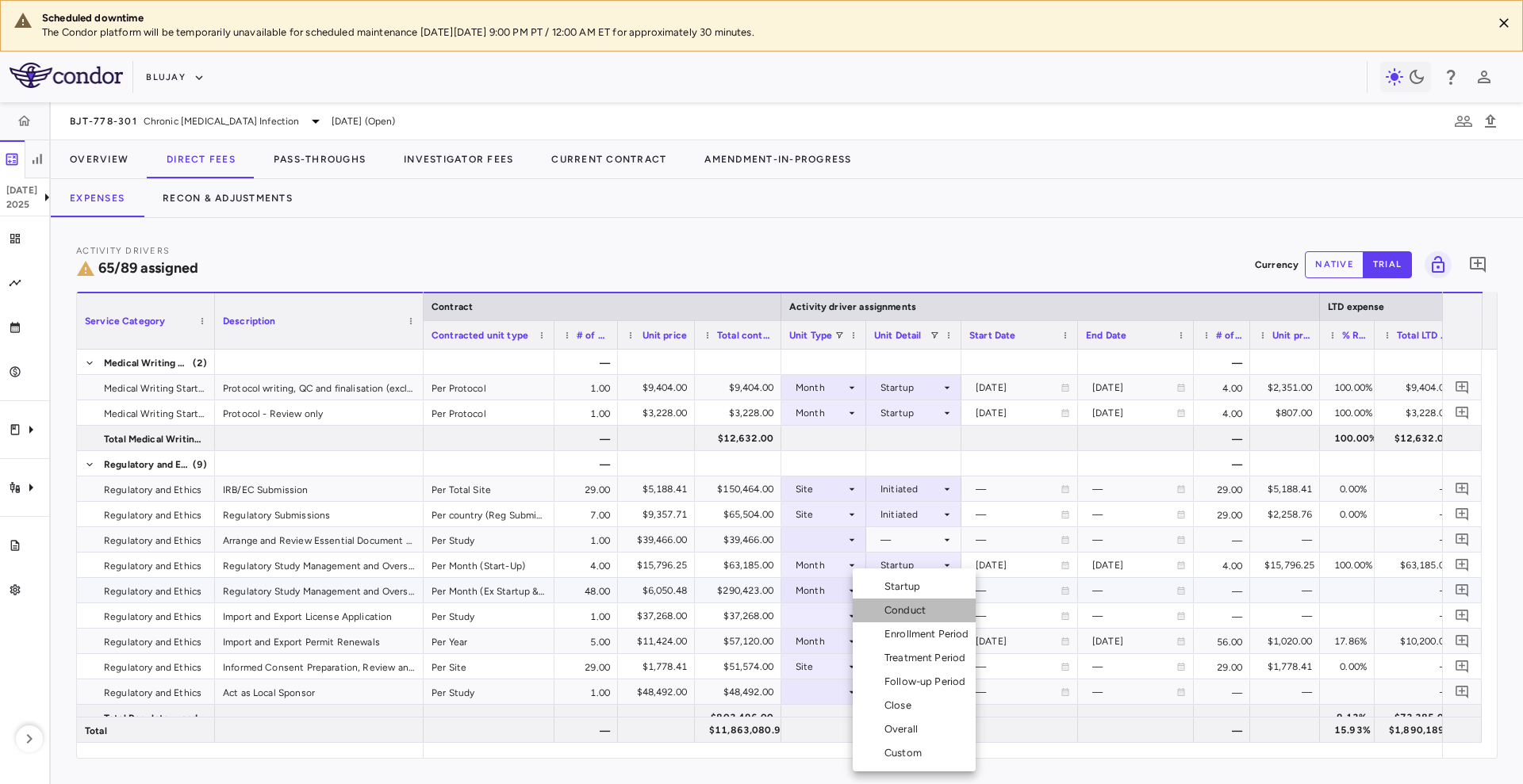
click at [923, 607] on div "Conduct" at bounding box center [908, 610] width 48 height 14
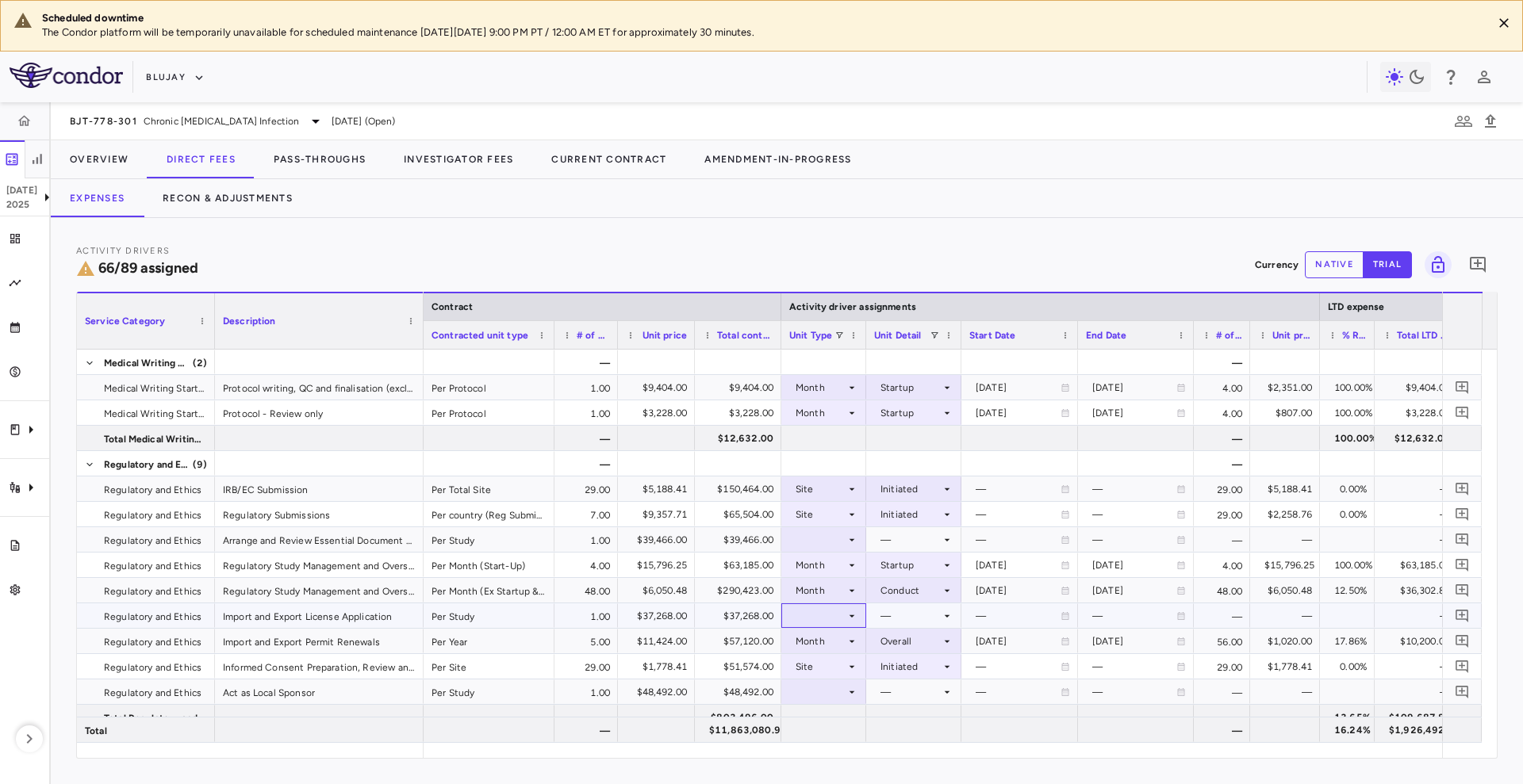
click at [852, 614] on icon at bounding box center [851, 616] width 12 height 12
click at [842, 699] on li "Month" at bounding box center [824, 705] width 106 height 24
click at [920, 610] on div at bounding box center [914, 616] width 80 height 23
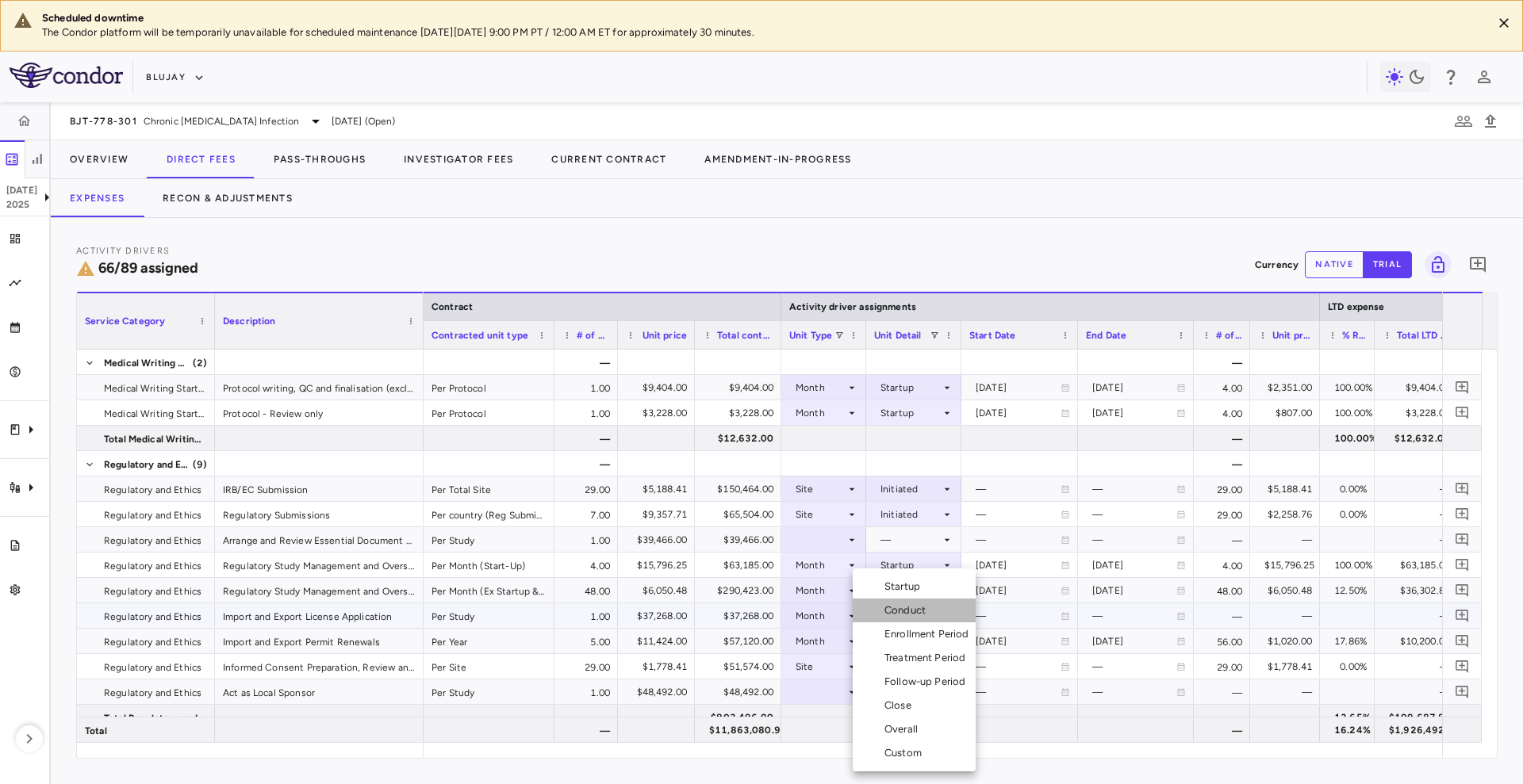
click at [929, 607] on div "Conduct" at bounding box center [908, 610] width 48 height 14
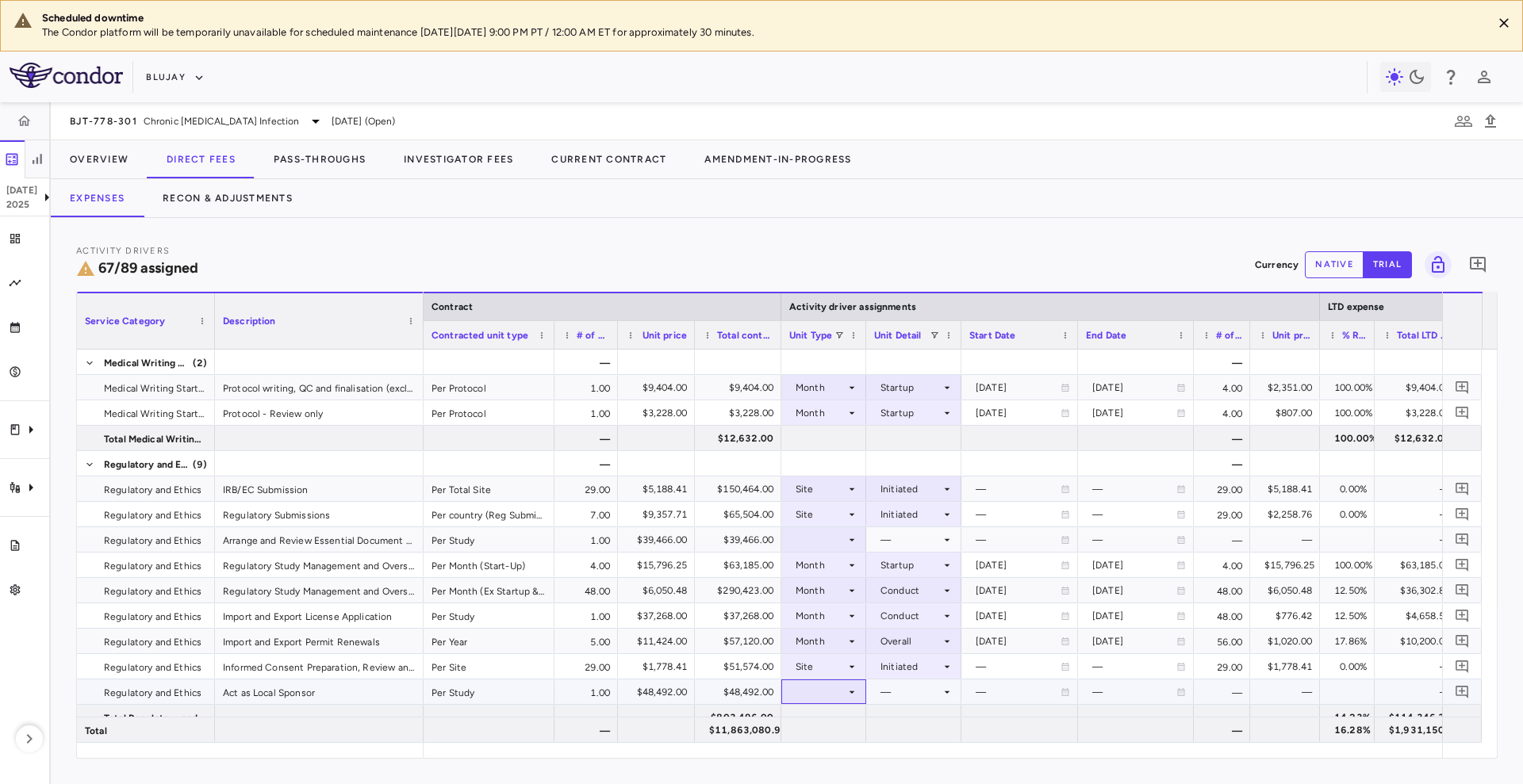
click at [837, 697] on div at bounding box center [823, 692] width 69 height 23
click at [838, 714] on li "Month" at bounding box center [824, 705] width 106 height 24
click at [897, 688] on div at bounding box center [914, 692] width 80 height 23
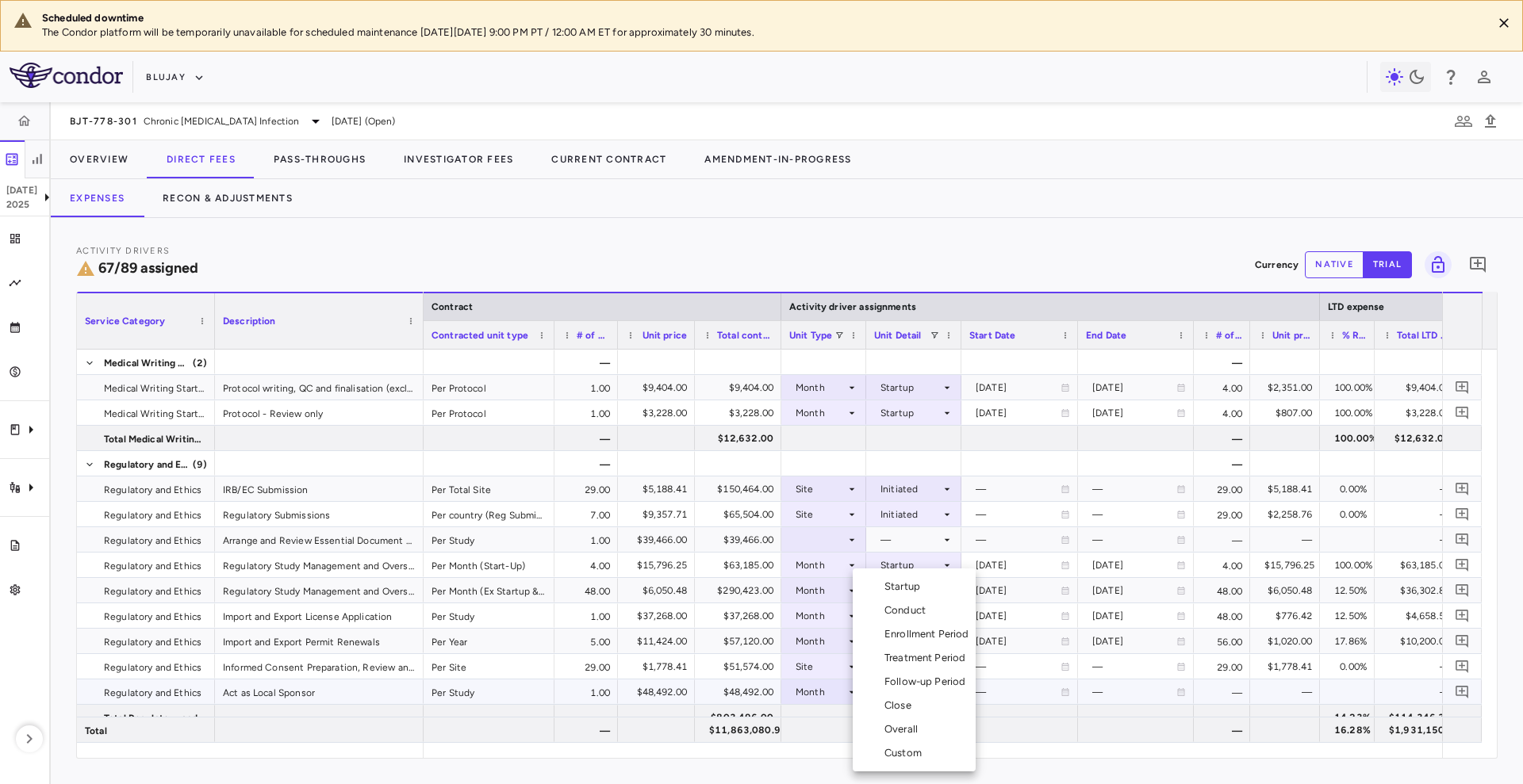
click at [924, 732] on li "Overall" at bounding box center [914, 729] width 123 height 24
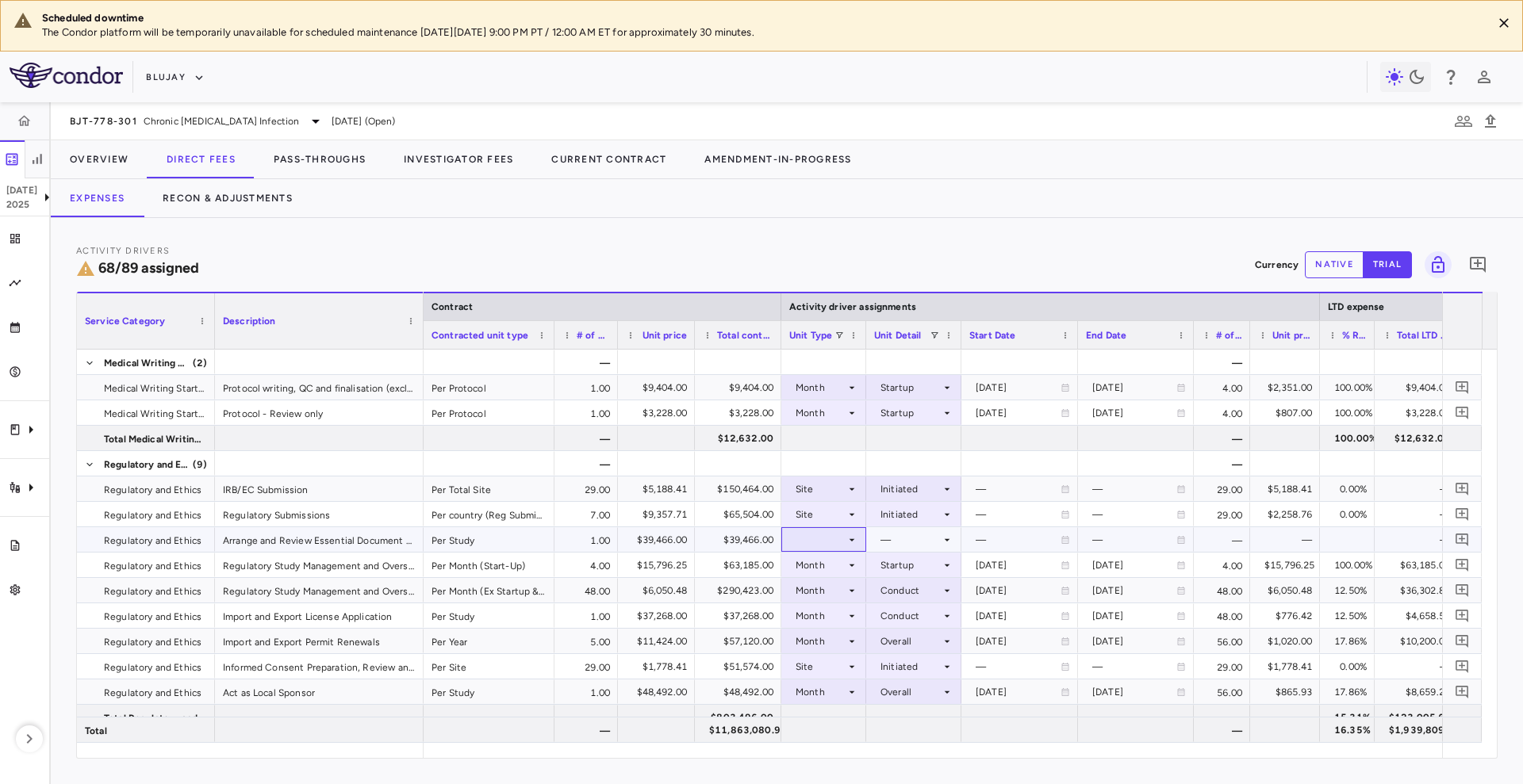
click at [838, 539] on div at bounding box center [823, 540] width 69 height 23
click at [820, 668] on div "Month" at bounding box center [822, 664] width 37 height 14
drag, startPoint x: 421, startPoint y: 330, endPoint x: 416, endPoint y: 361, distance: 31.4
click at [416, 361] on div "Service Category Description Contract Activity driver assignments LTD expense M…" at bounding box center [786, 525] width 1419 height 466
click at [921, 537] on div at bounding box center [909, 540] width 80 height 23
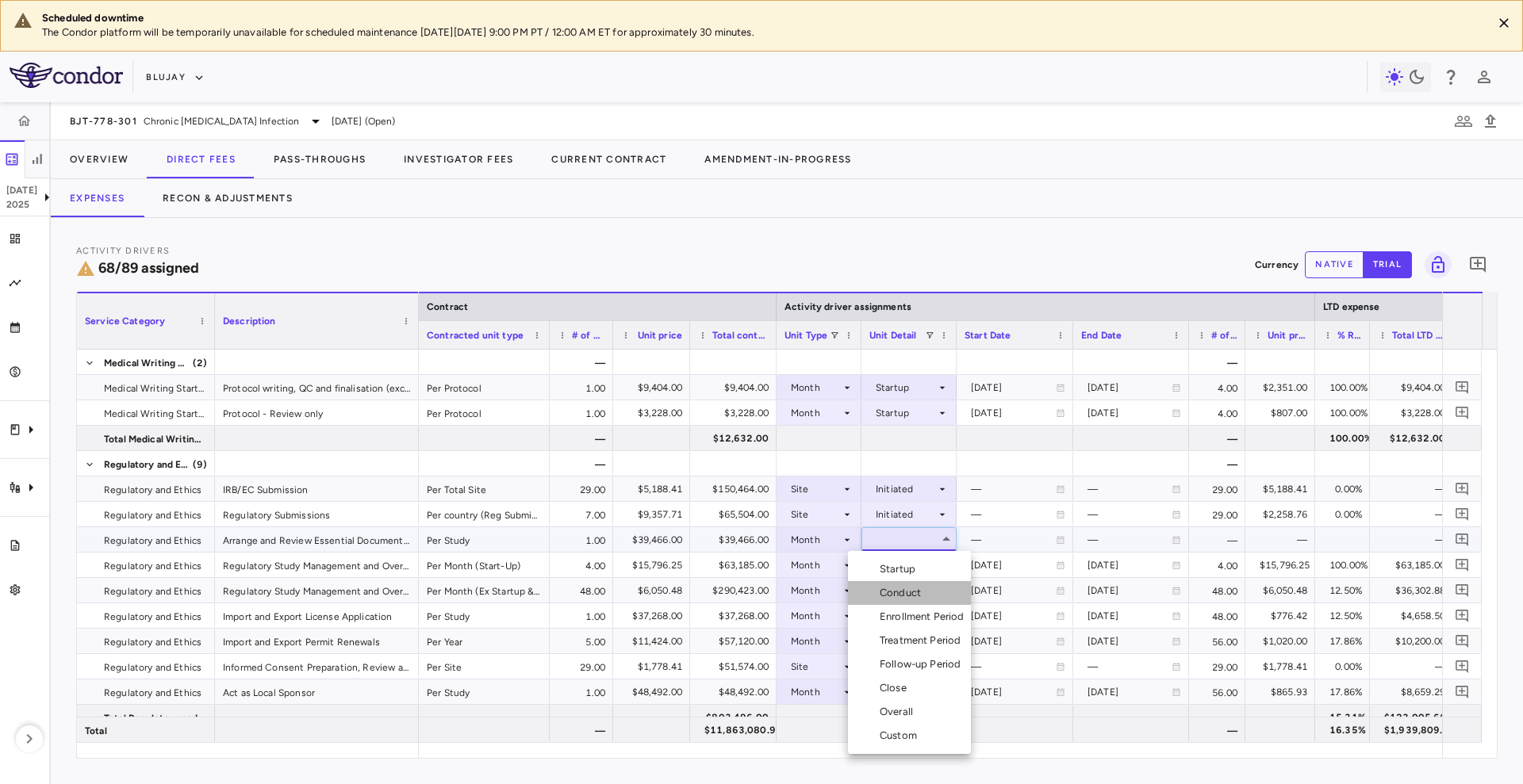
click at [929, 591] on li "Conduct" at bounding box center [909, 593] width 123 height 24
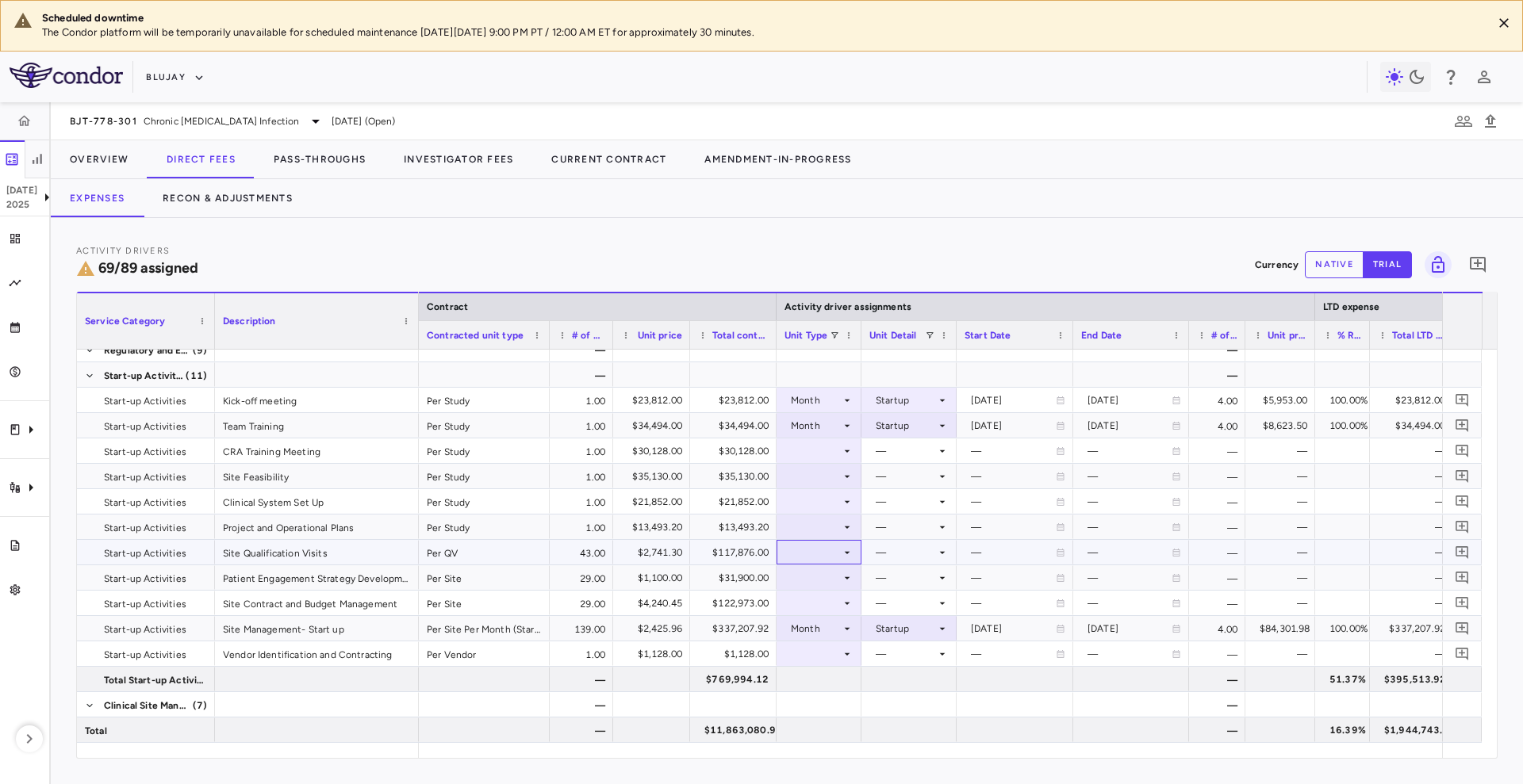
click at [824, 547] on div at bounding box center [819, 552] width 69 height 23
click at [827, 678] on div "Month" at bounding box center [817, 676] width 37 height 14
click at [921, 560] on div at bounding box center [909, 552] width 80 height 23
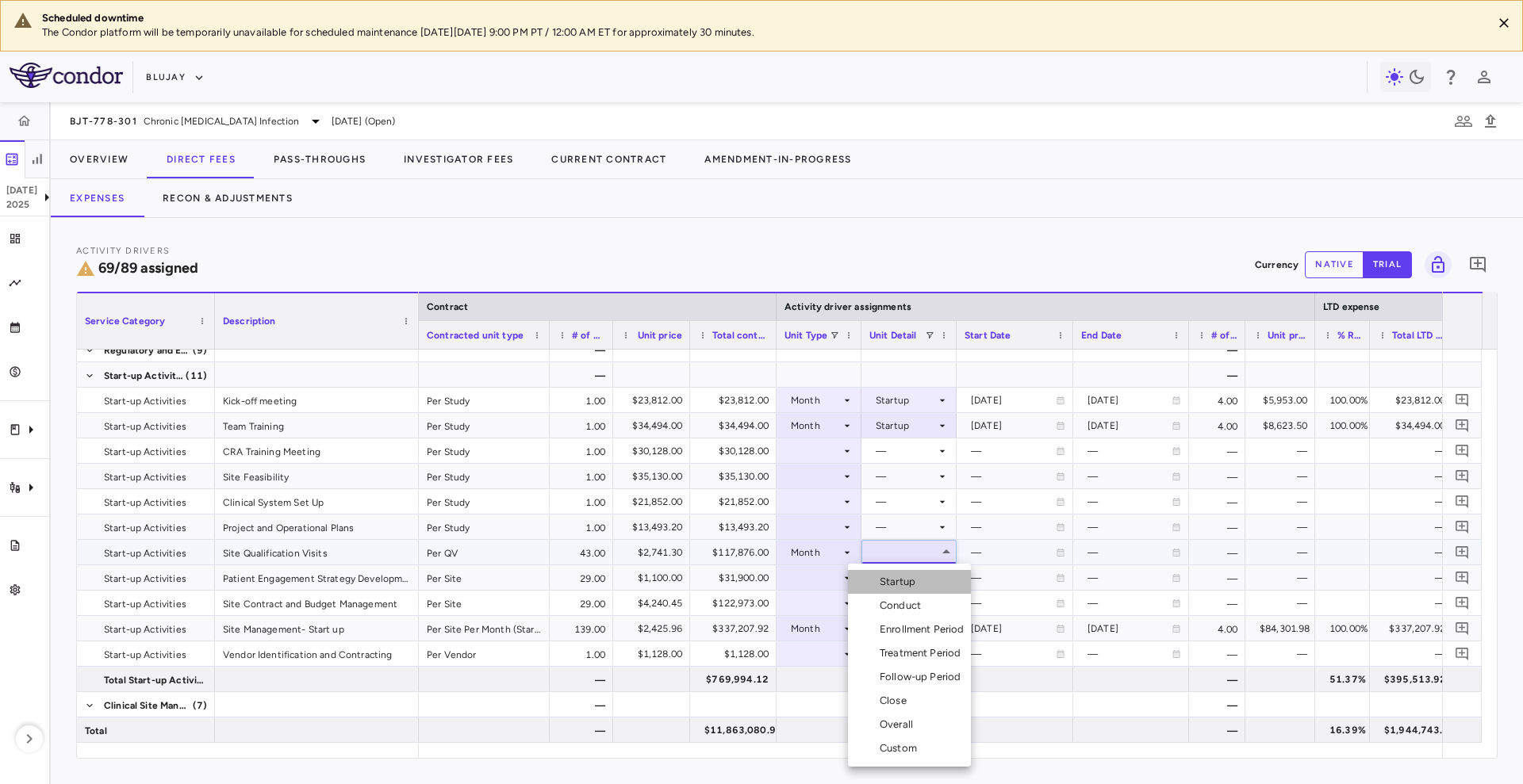
click at [925, 577] on li "Startup" at bounding box center [909, 581] width 123 height 24
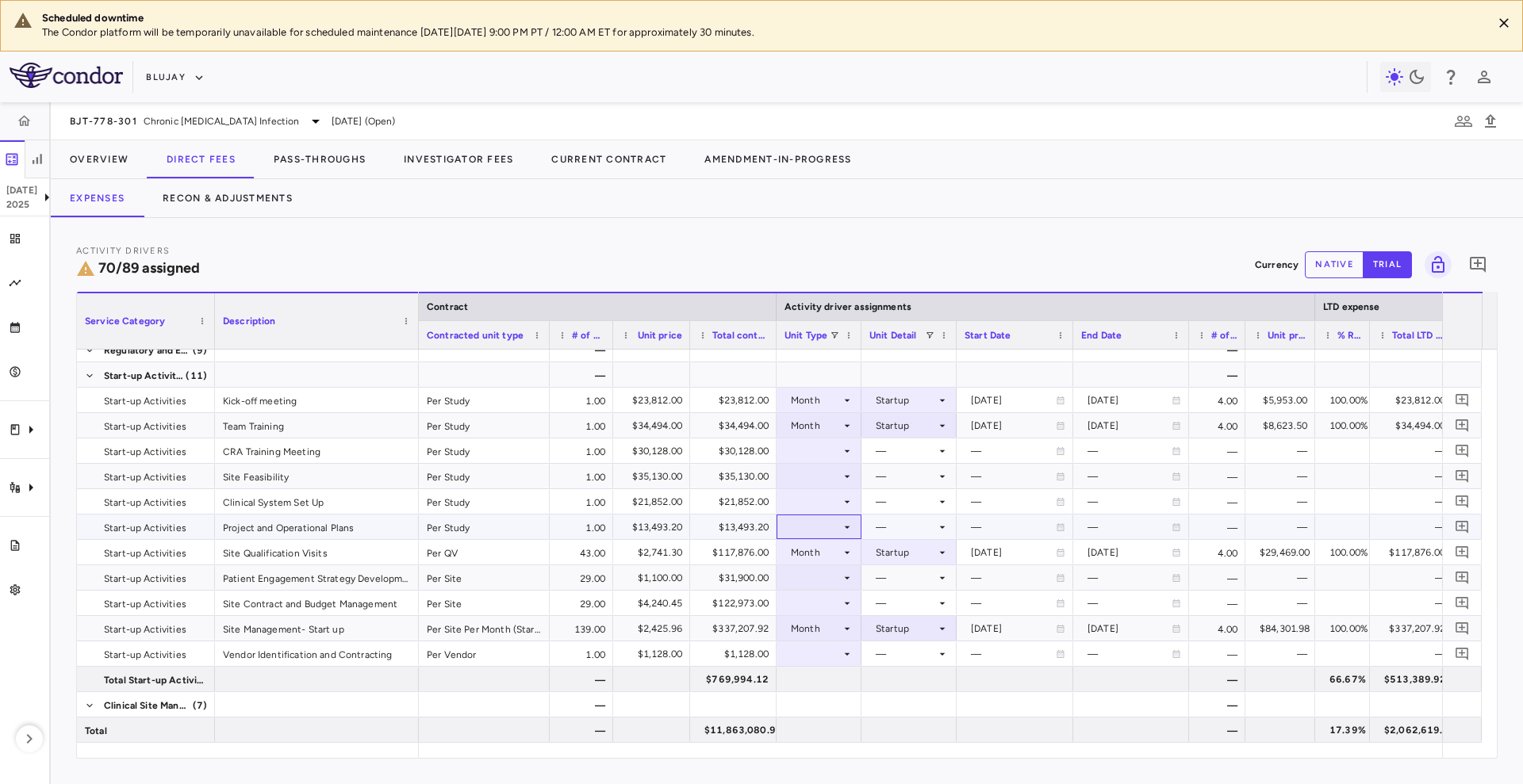
click at [831, 525] on div at bounding box center [819, 527] width 69 height 23
click at [840, 647] on li "Month" at bounding box center [820, 651] width 106 height 24
click at [907, 525] on div at bounding box center [909, 527] width 80 height 23
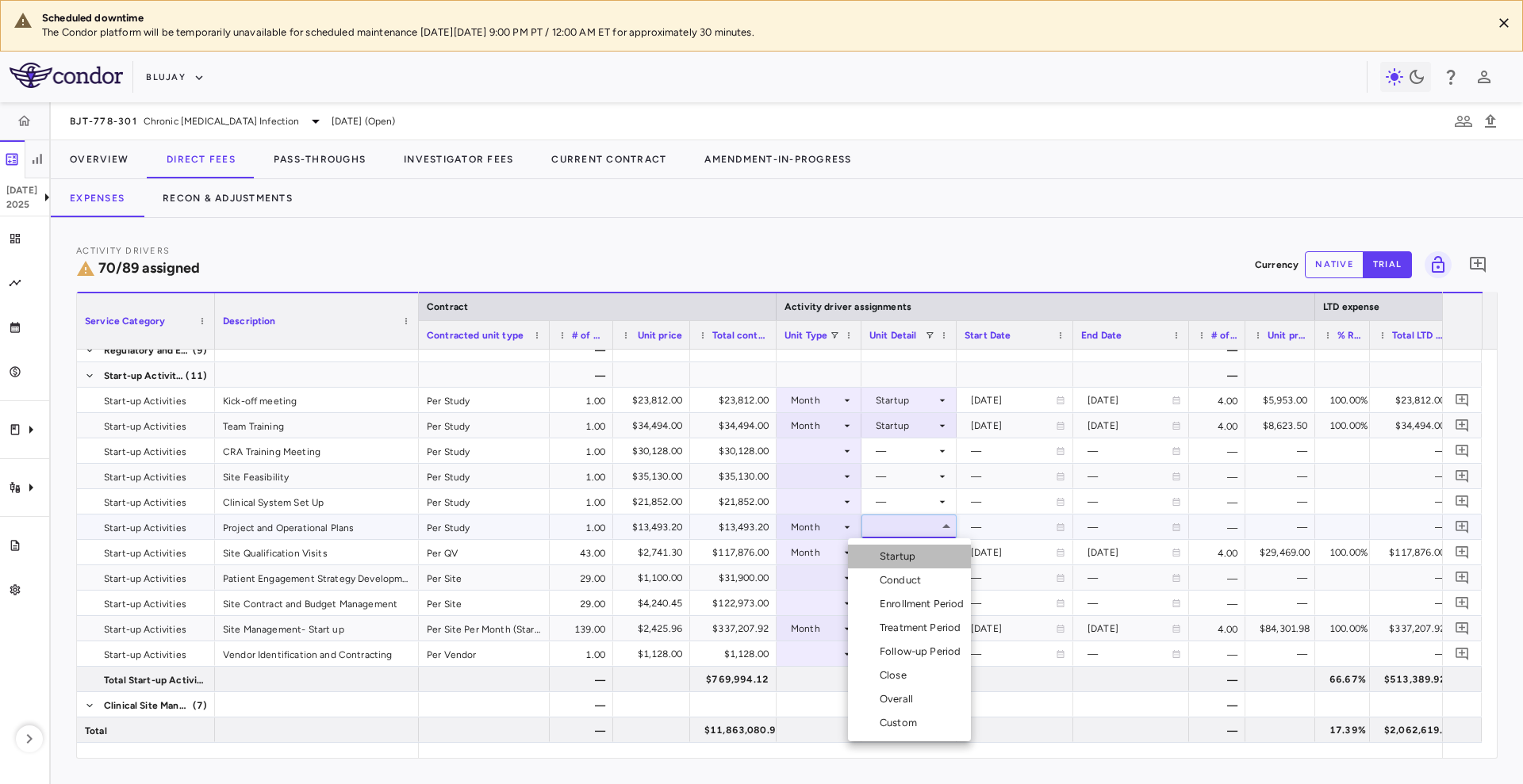
click at [907, 556] on div "Startup" at bounding box center [900, 556] width 42 height 14
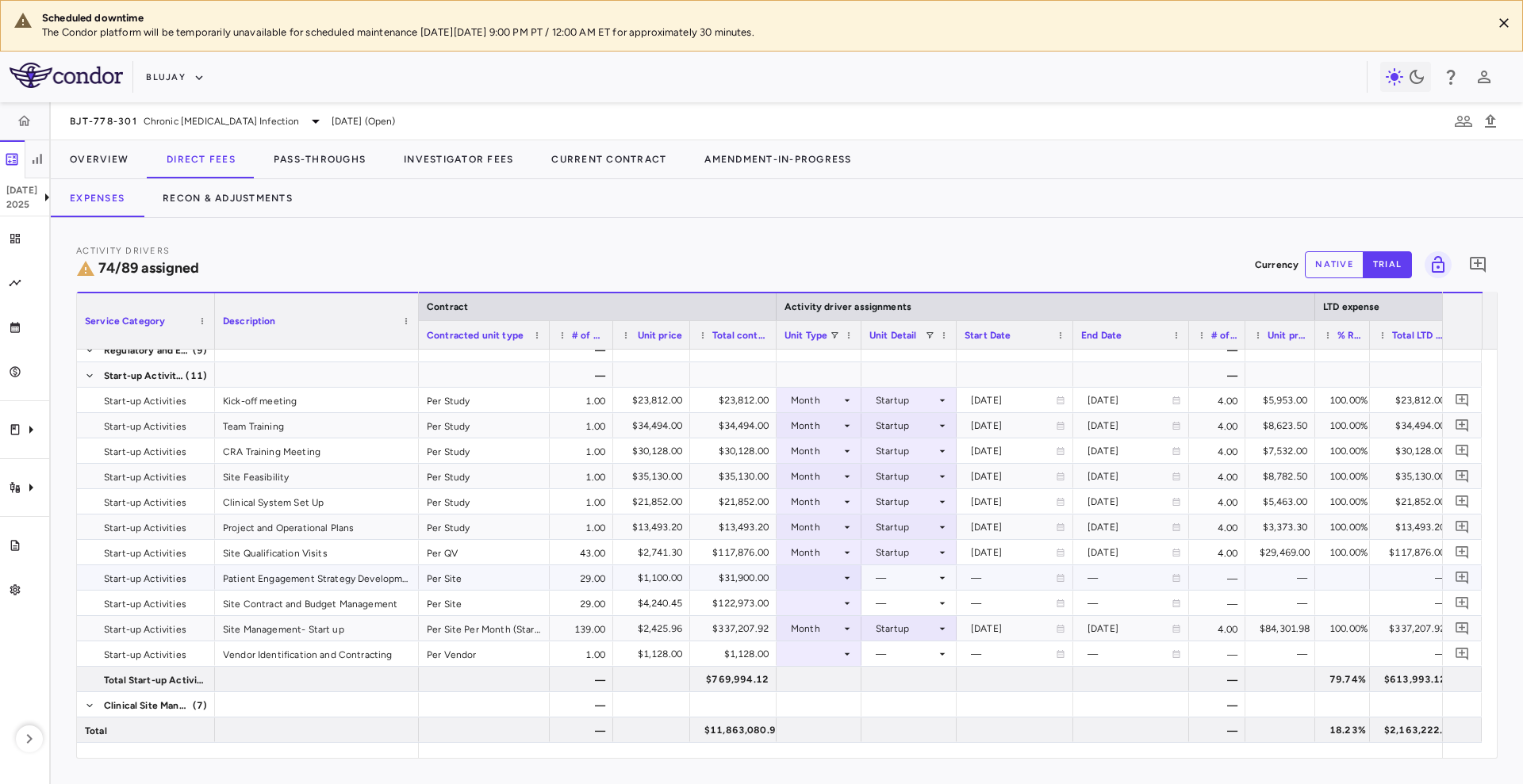
click at [816, 575] on div at bounding box center [819, 577] width 69 height 23
click at [420, 333] on div at bounding box center [761, 392] width 1523 height 784
click at [415, 332] on div "Service Category Description" at bounding box center [248, 320] width 342 height 57
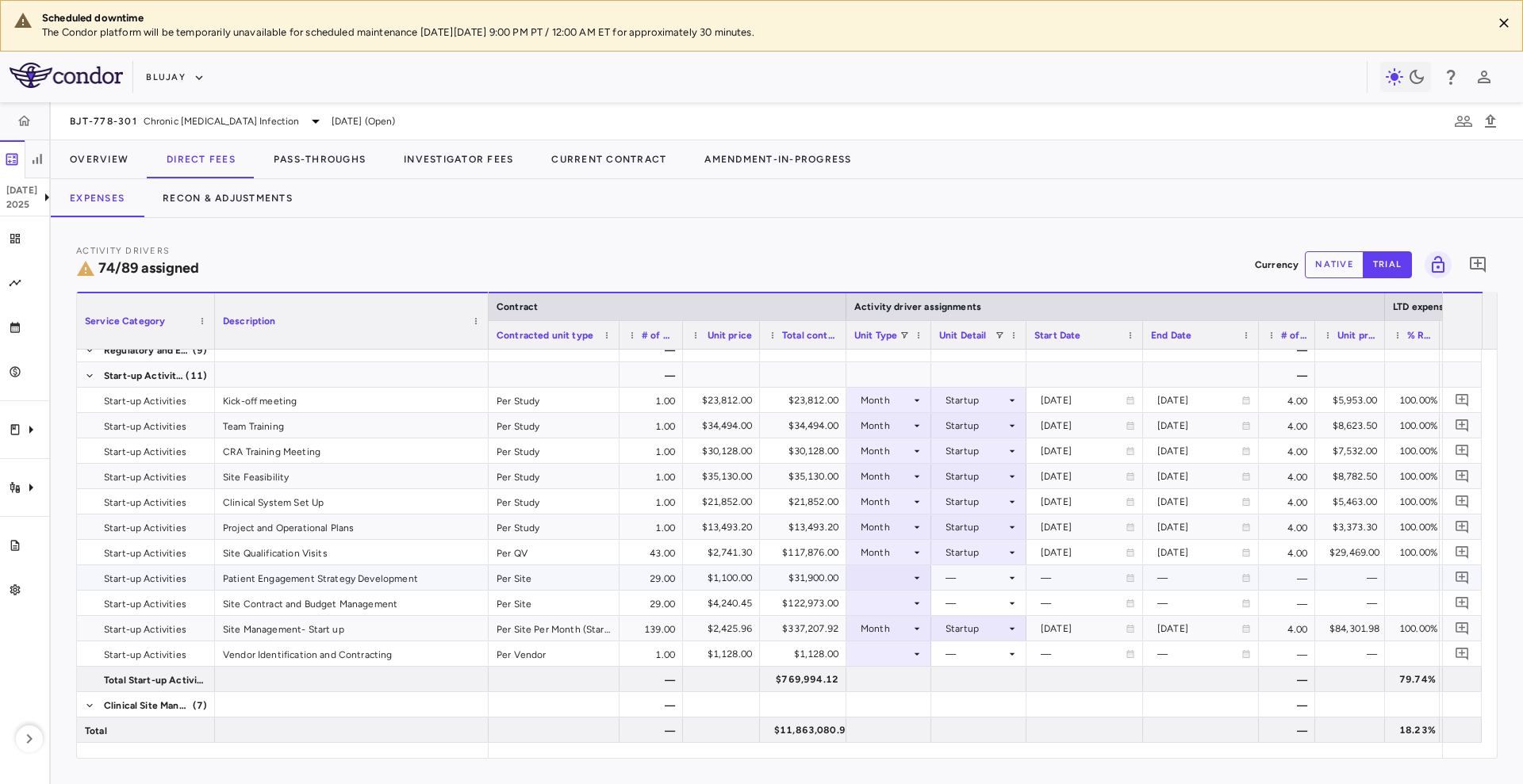
drag, startPoint x: 415, startPoint y: 332, endPoint x: 483, endPoint y: 339, distance: 68.4
click at [484, 339] on div at bounding box center [487, 321] width 7 height 56
click at [889, 604] on div at bounding box center [886, 603] width 69 height 23
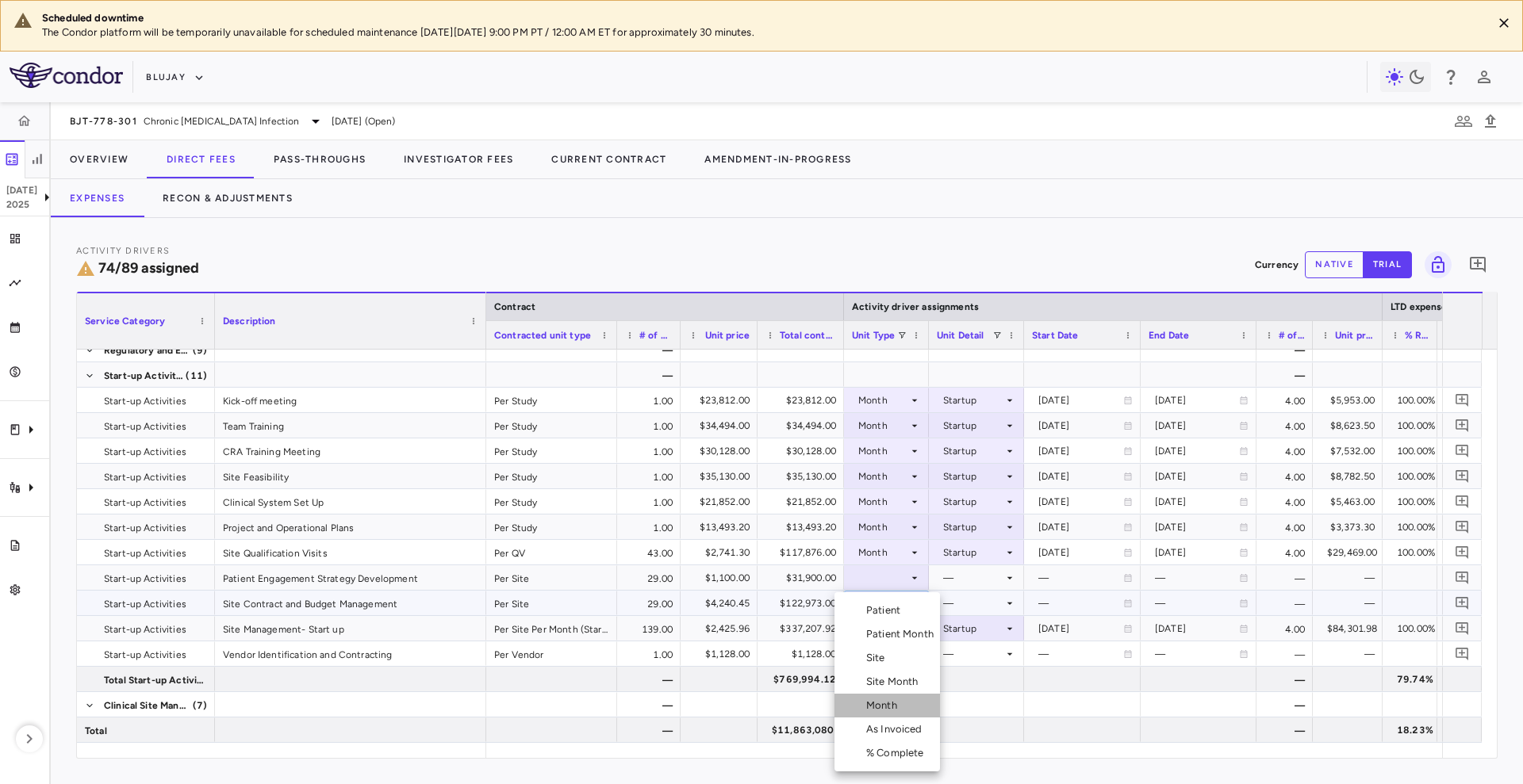
click at [906, 703] on li "Month" at bounding box center [887, 705] width 106 height 24
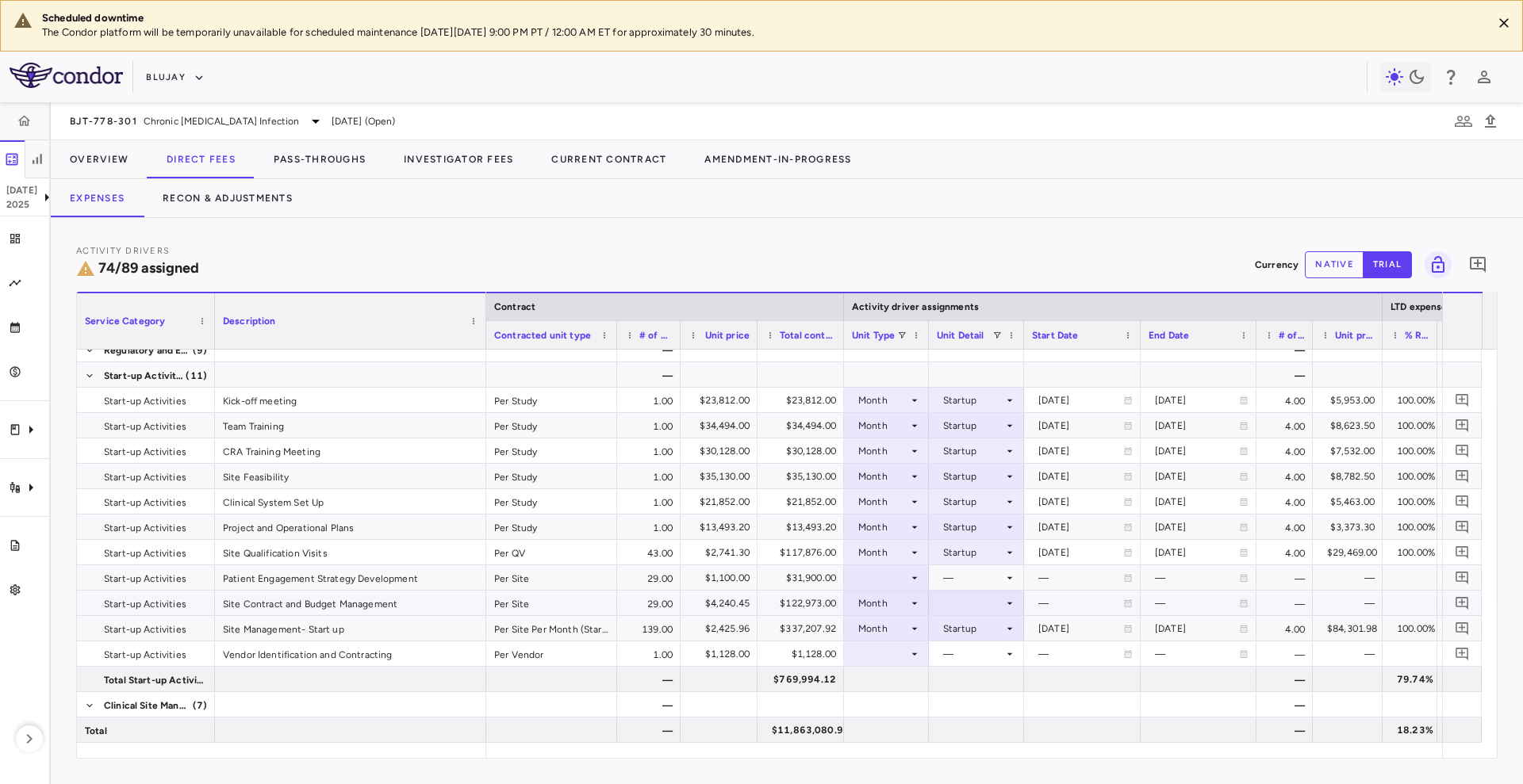
click at [977, 607] on div at bounding box center [976, 603] width 80 height 23
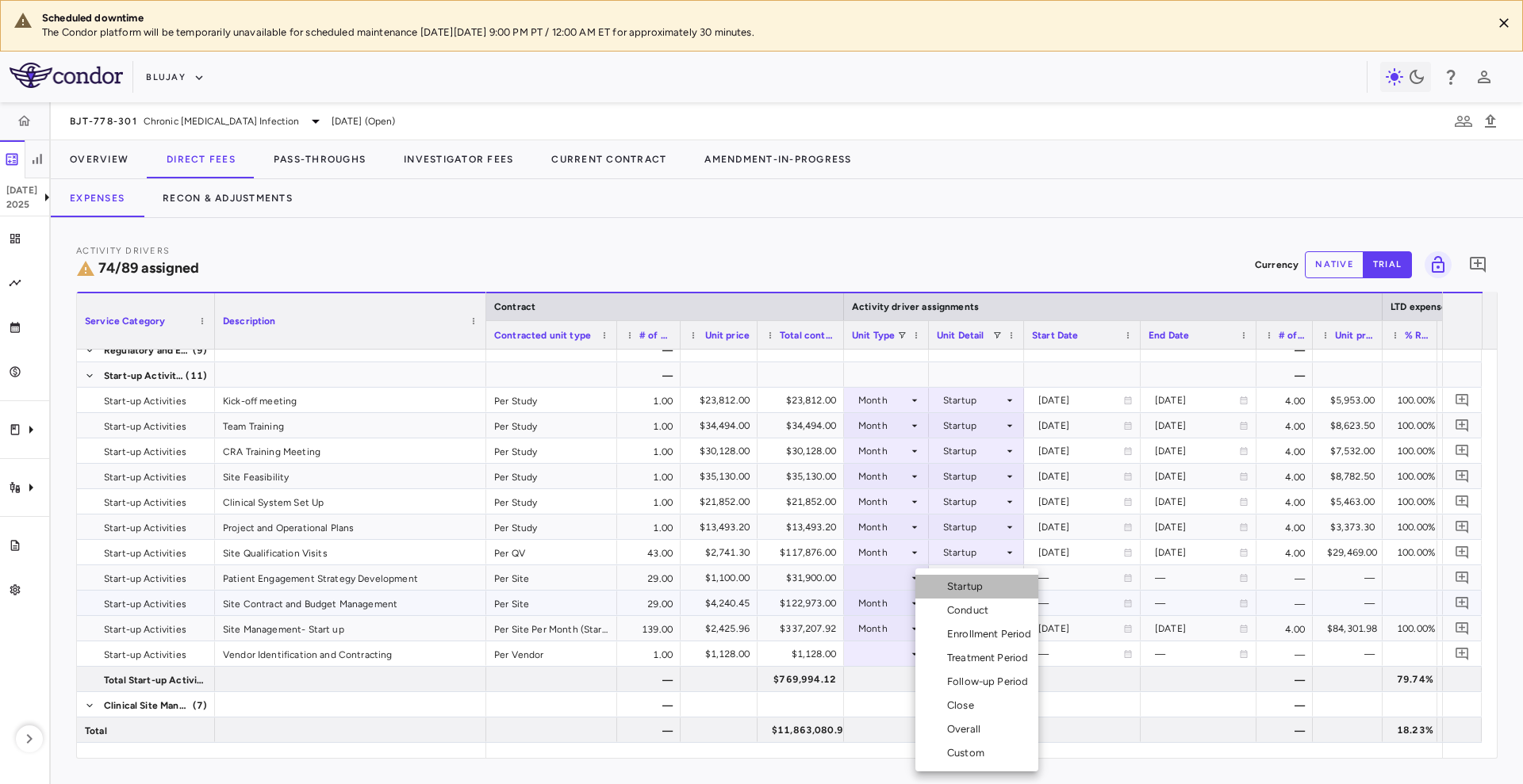
click at [985, 583] on div "Startup" at bounding box center [968, 586] width 42 height 14
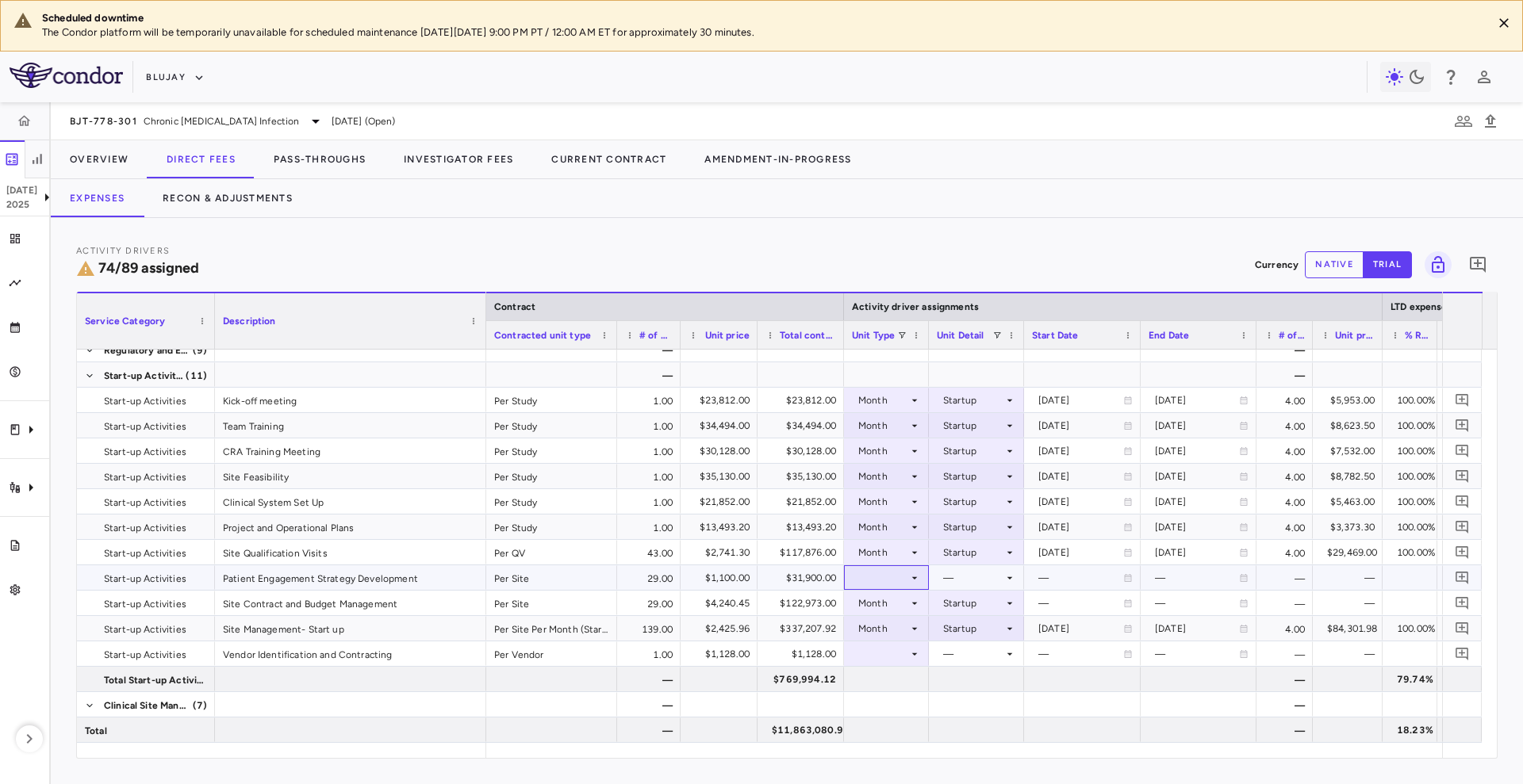
click at [892, 567] on div at bounding box center [886, 577] width 69 height 23
click at [905, 570] on div at bounding box center [886, 577] width 69 height 23
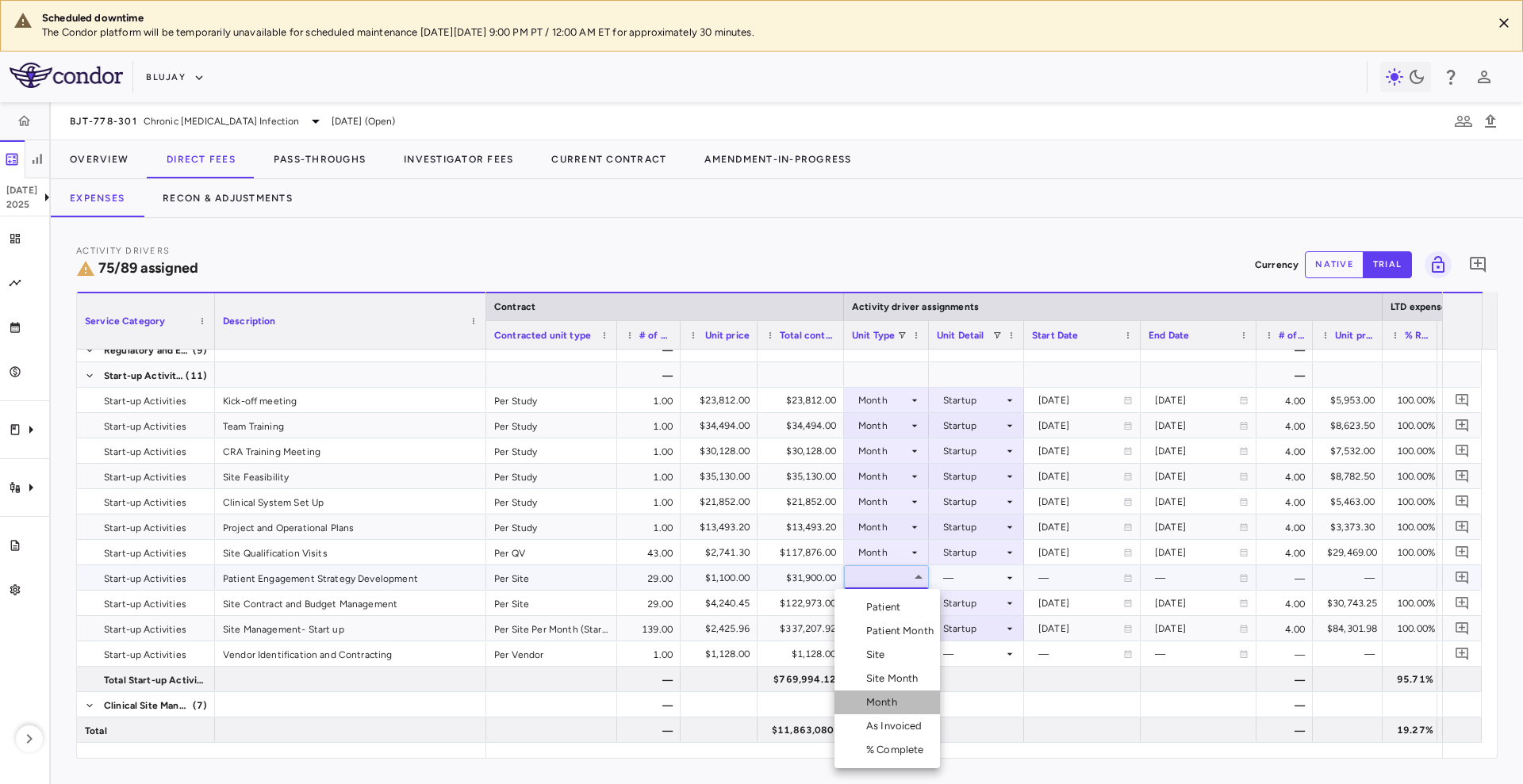
click at [890, 700] on div "Month" at bounding box center [884, 702] width 37 height 14
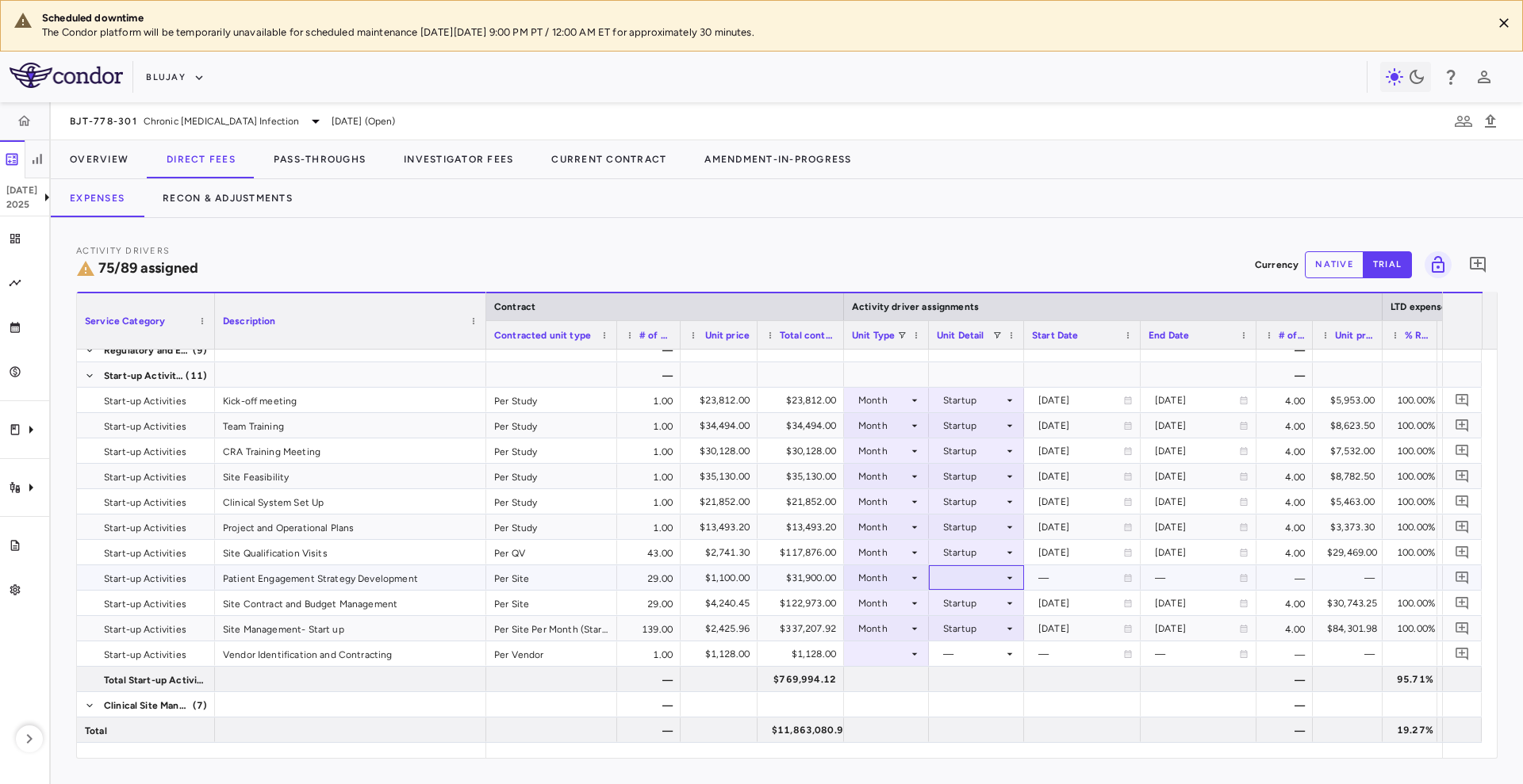
click at [978, 577] on div at bounding box center [976, 577] width 80 height 23
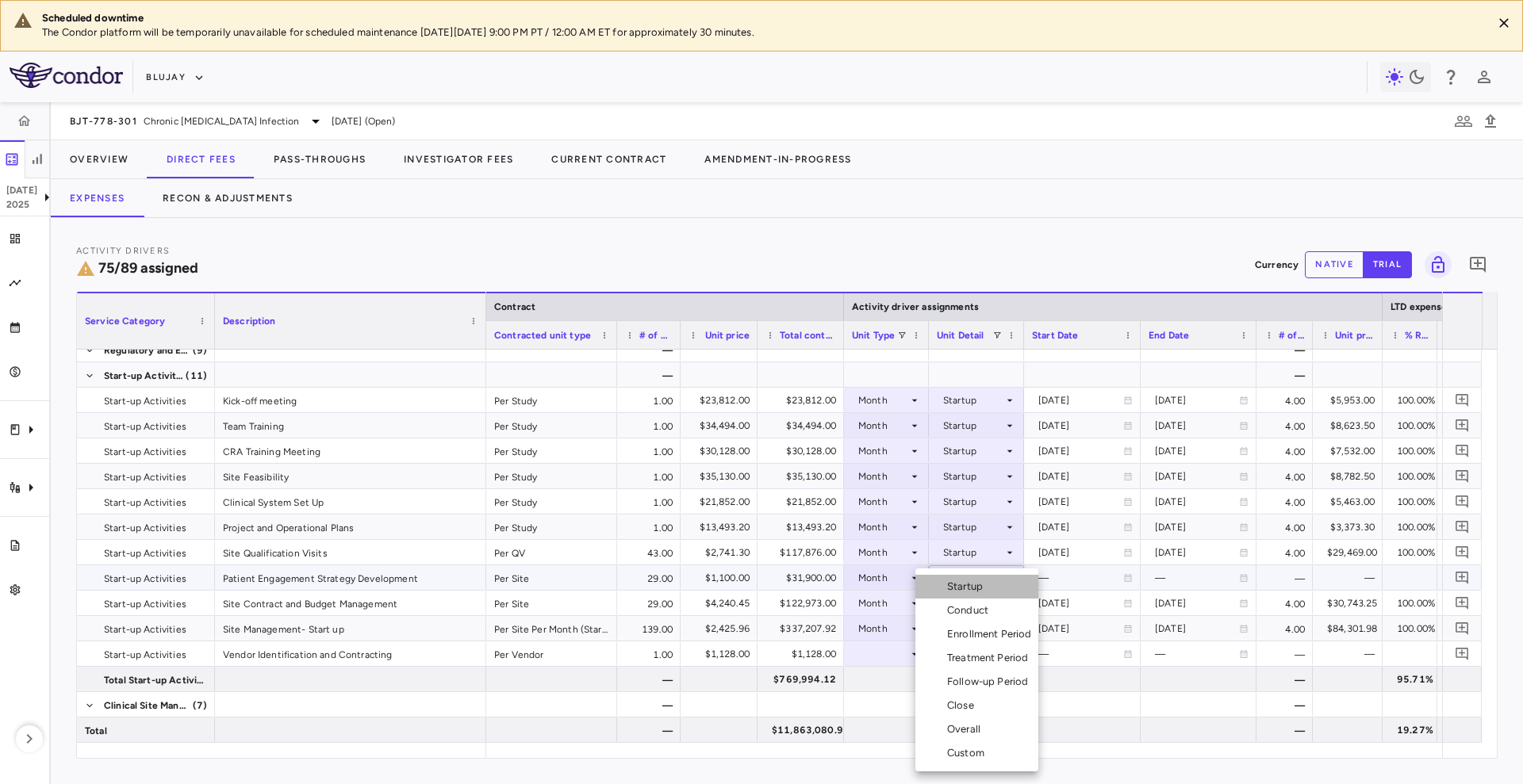
click at [978, 592] on div "Startup" at bounding box center [968, 586] width 42 height 14
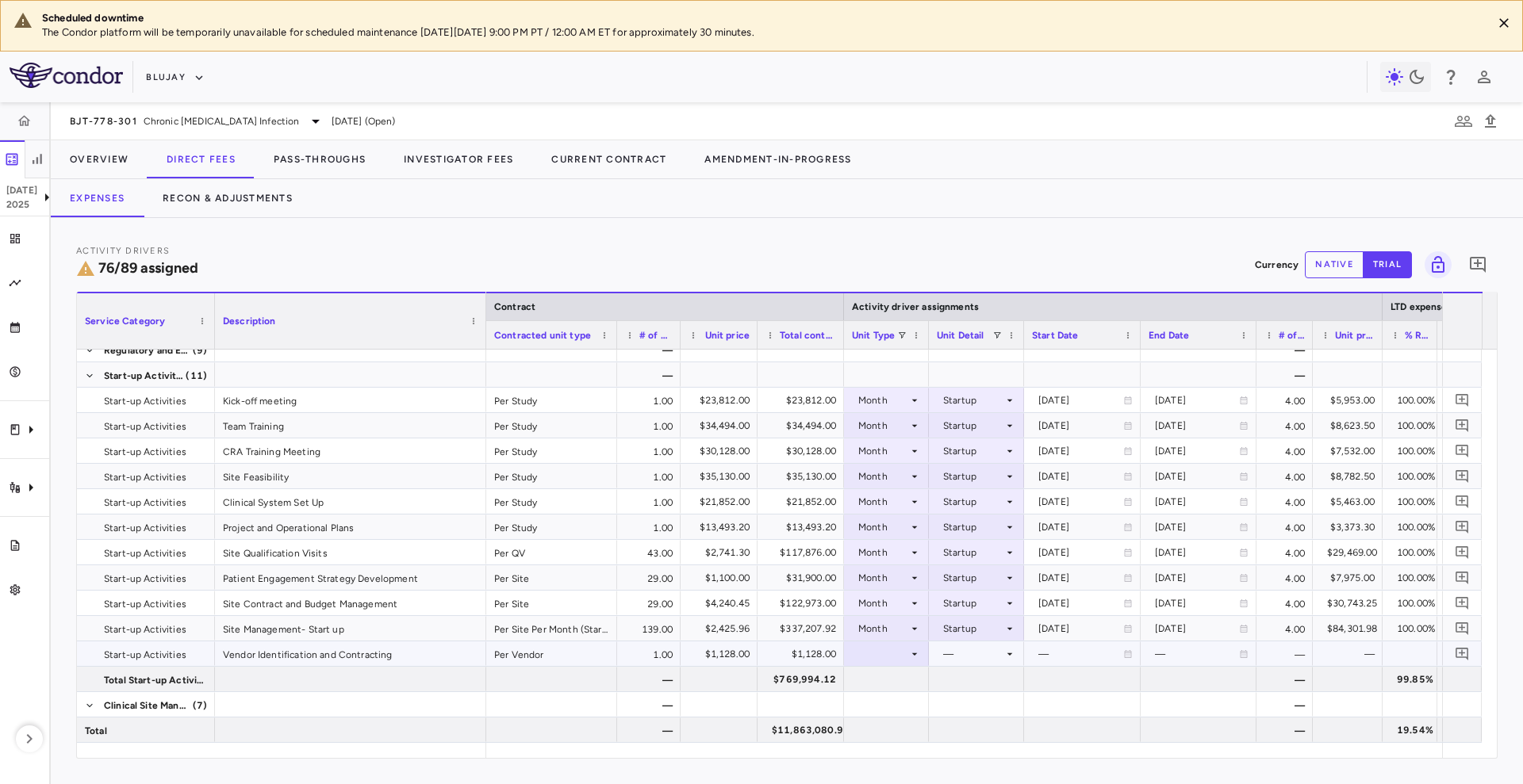
click at [913, 656] on icon at bounding box center [914, 653] width 12 height 12
click at [892, 710] on div "Month" at bounding box center [884, 705] width 37 height 14
click at [984, 656] on div at bounding box center [976, 654] width 80 height 23
click at [982, 586] on div "Startup" at bounding box center [968, 586] width 42 height 14
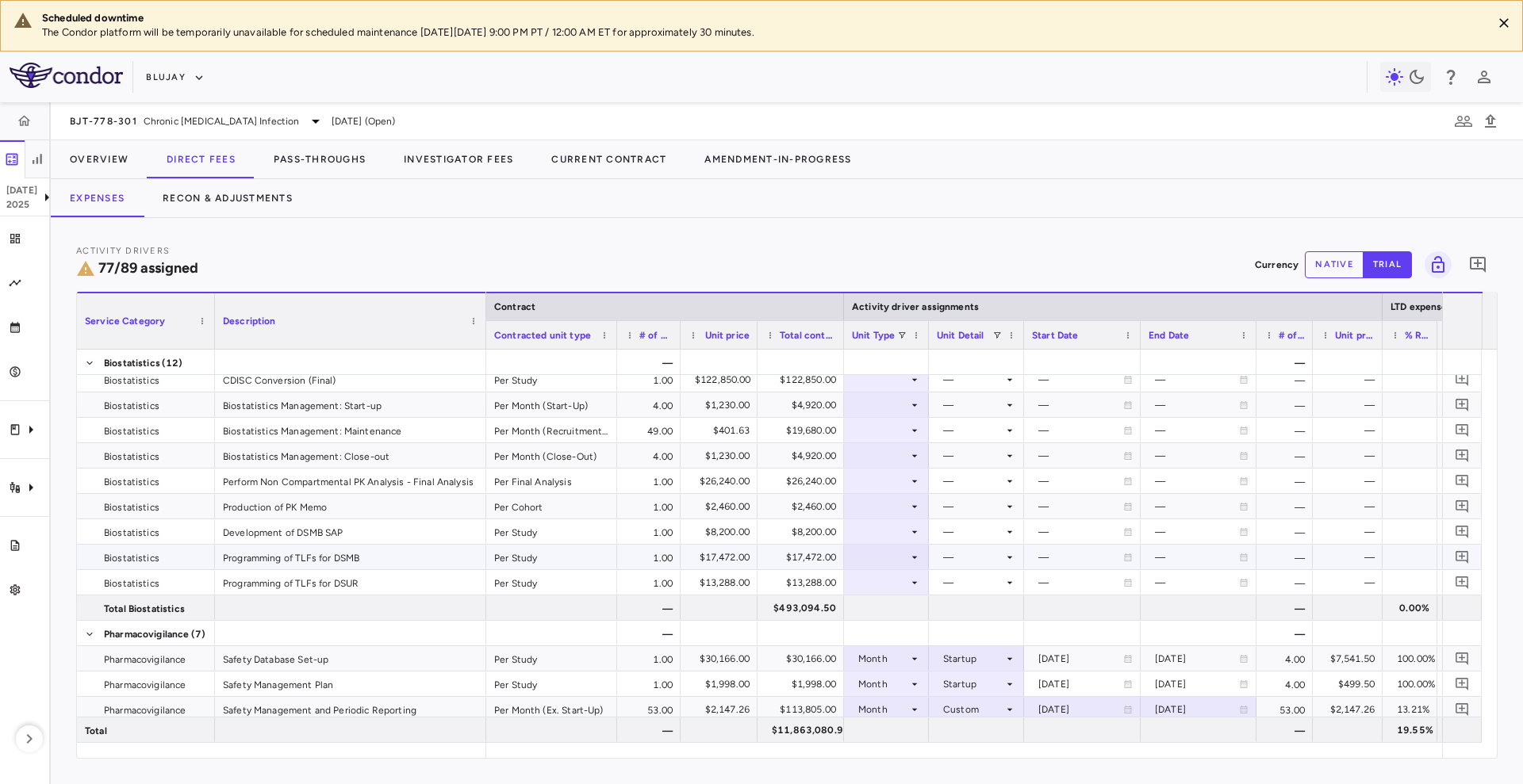
scroll to position [2010, 0]
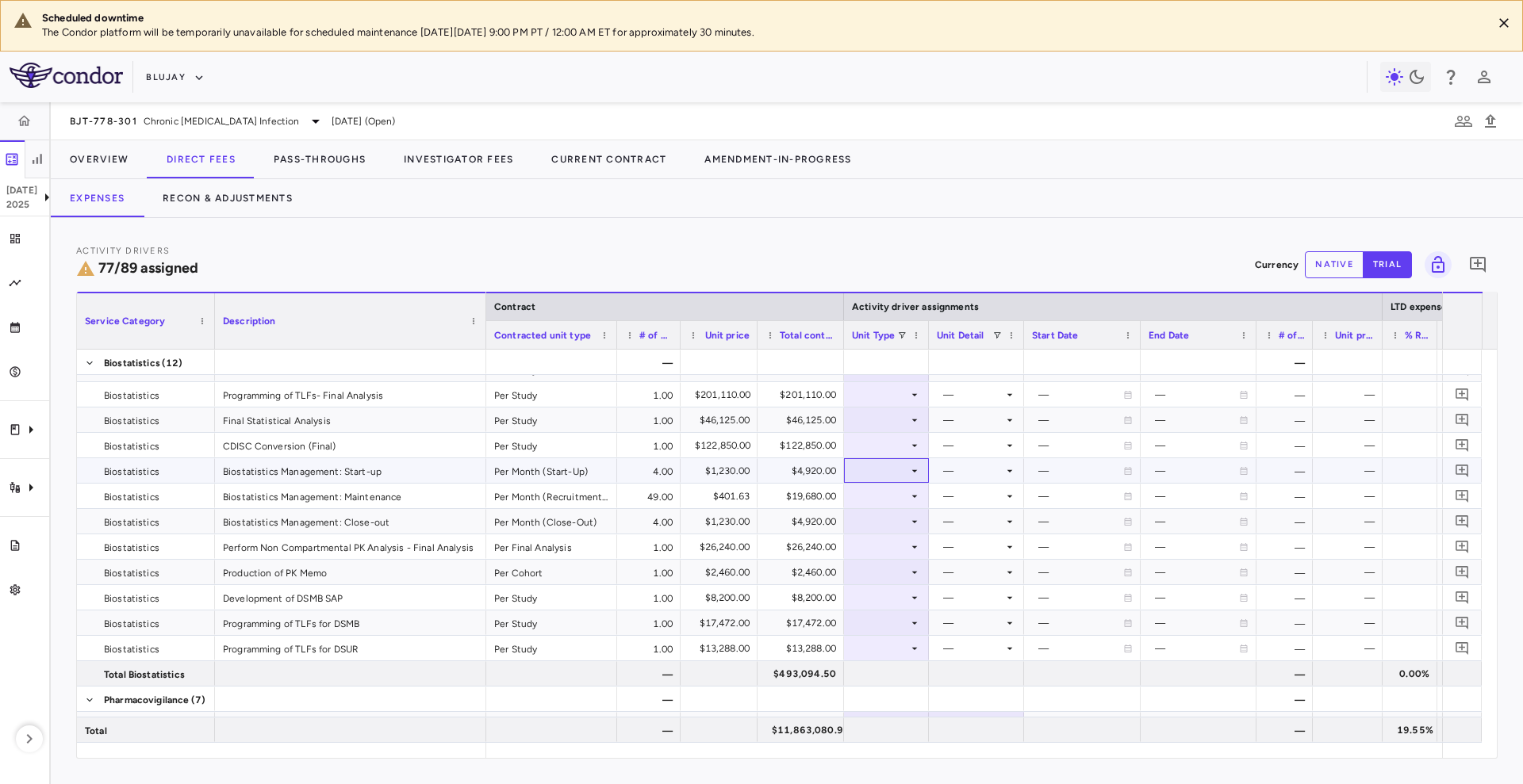
click at [878, 465] on div at bounding box center [886, 471] width 69 height 23
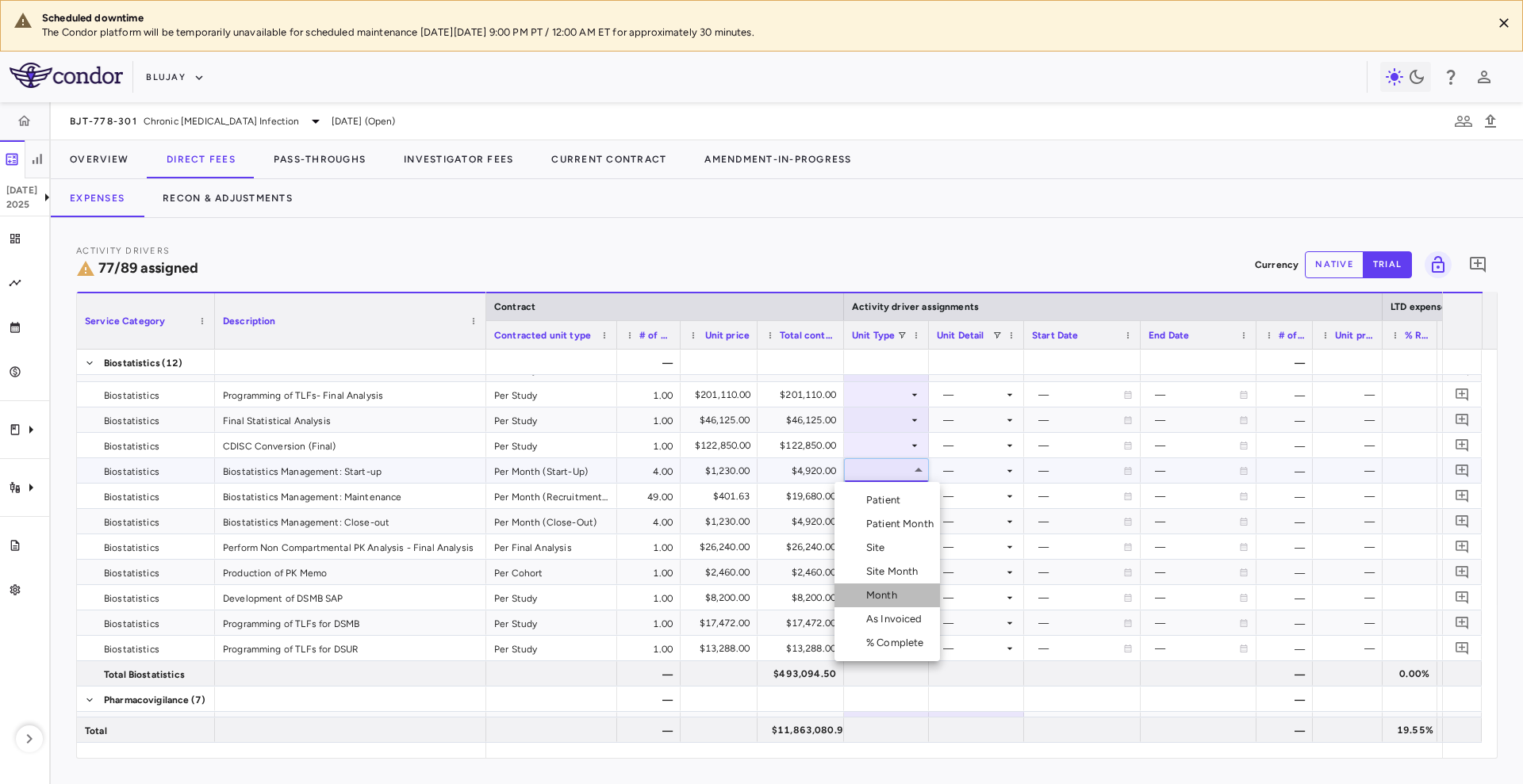
click at [908, 593] on li "Month" at bounding box center [887, 595] width 106 height 24
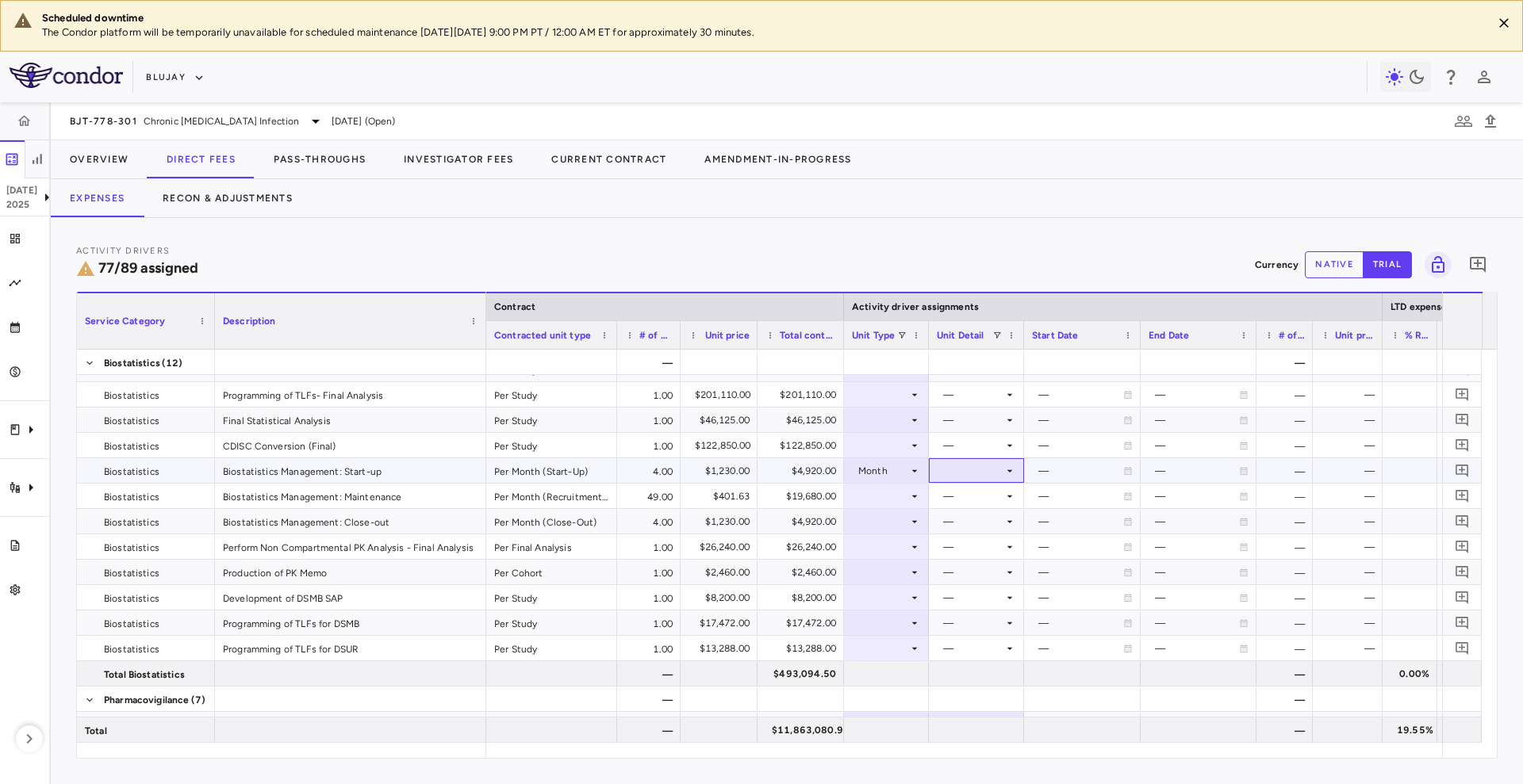
click at [992, 478] on div at bounding box center [976, 471] width 80 height 23
click at [994, 498] on li "Startup" at bounding box center [976, 500] width 123 height 24
click at [875, 502] on div at bounding box center [886, 496] width 69 height 23
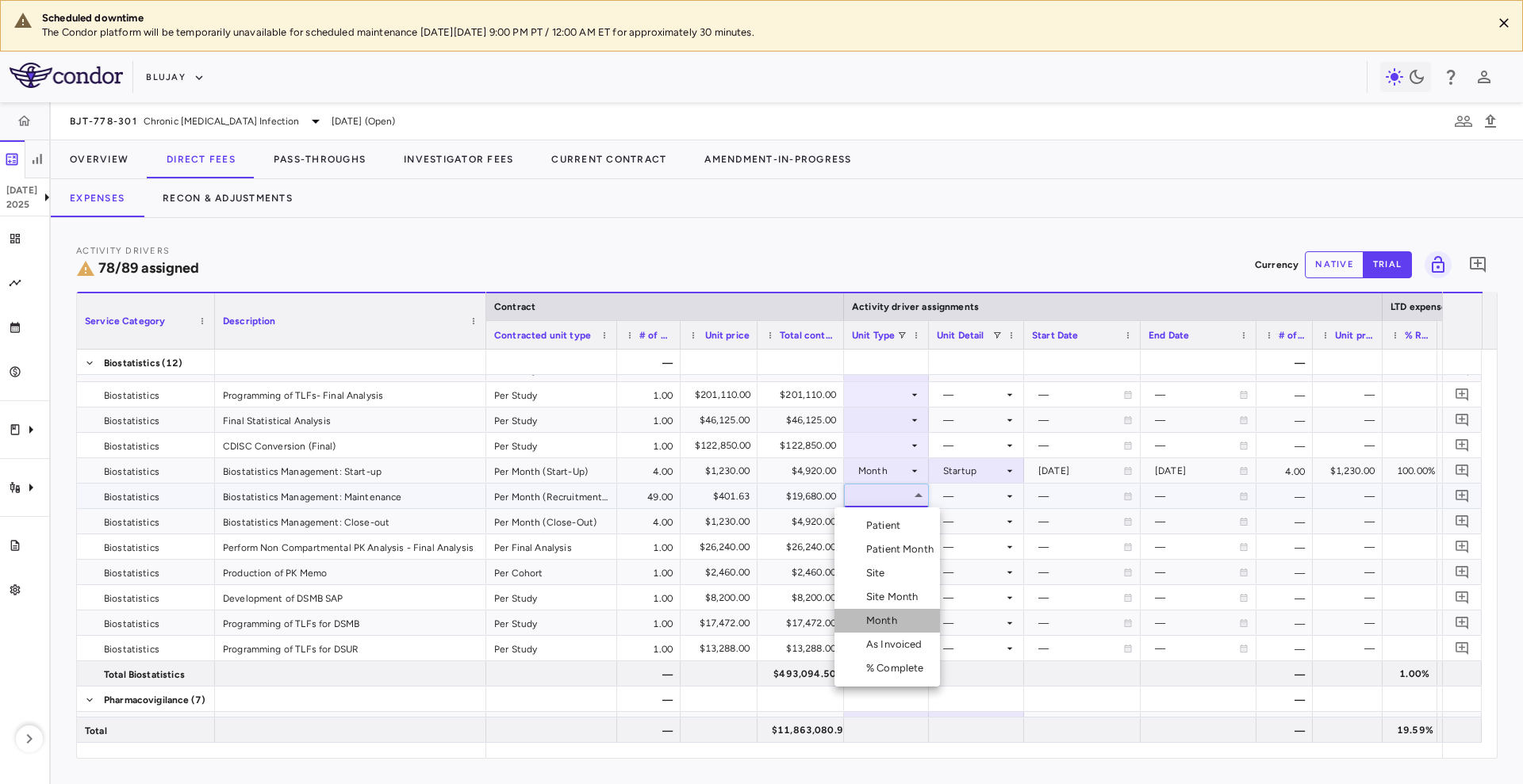
click at [892, 619] on div "Month" at bounding box center [884, 621] width 37 height 14
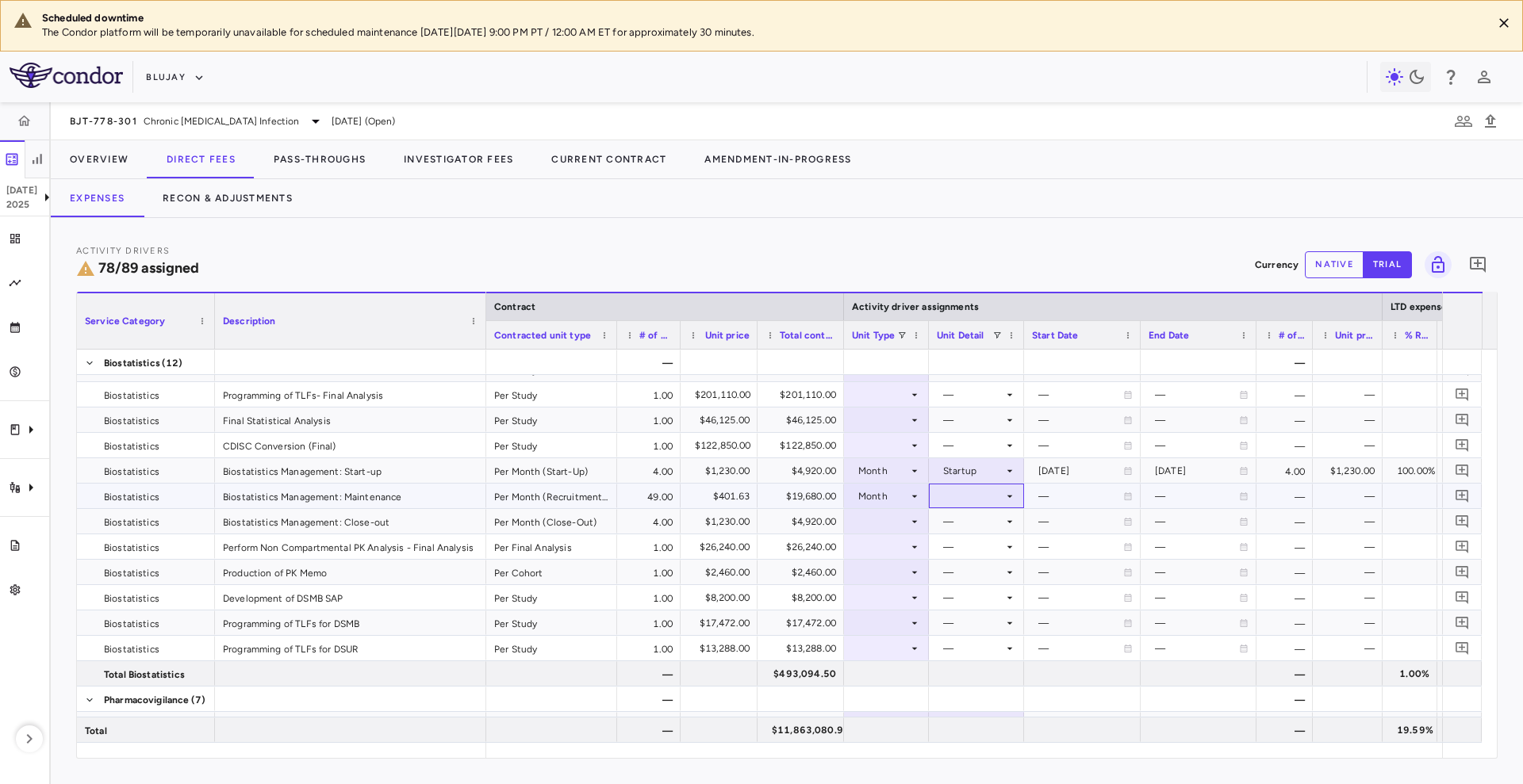
click at [996, 497] on div at bounding box center [976, 496] width 80 height 23
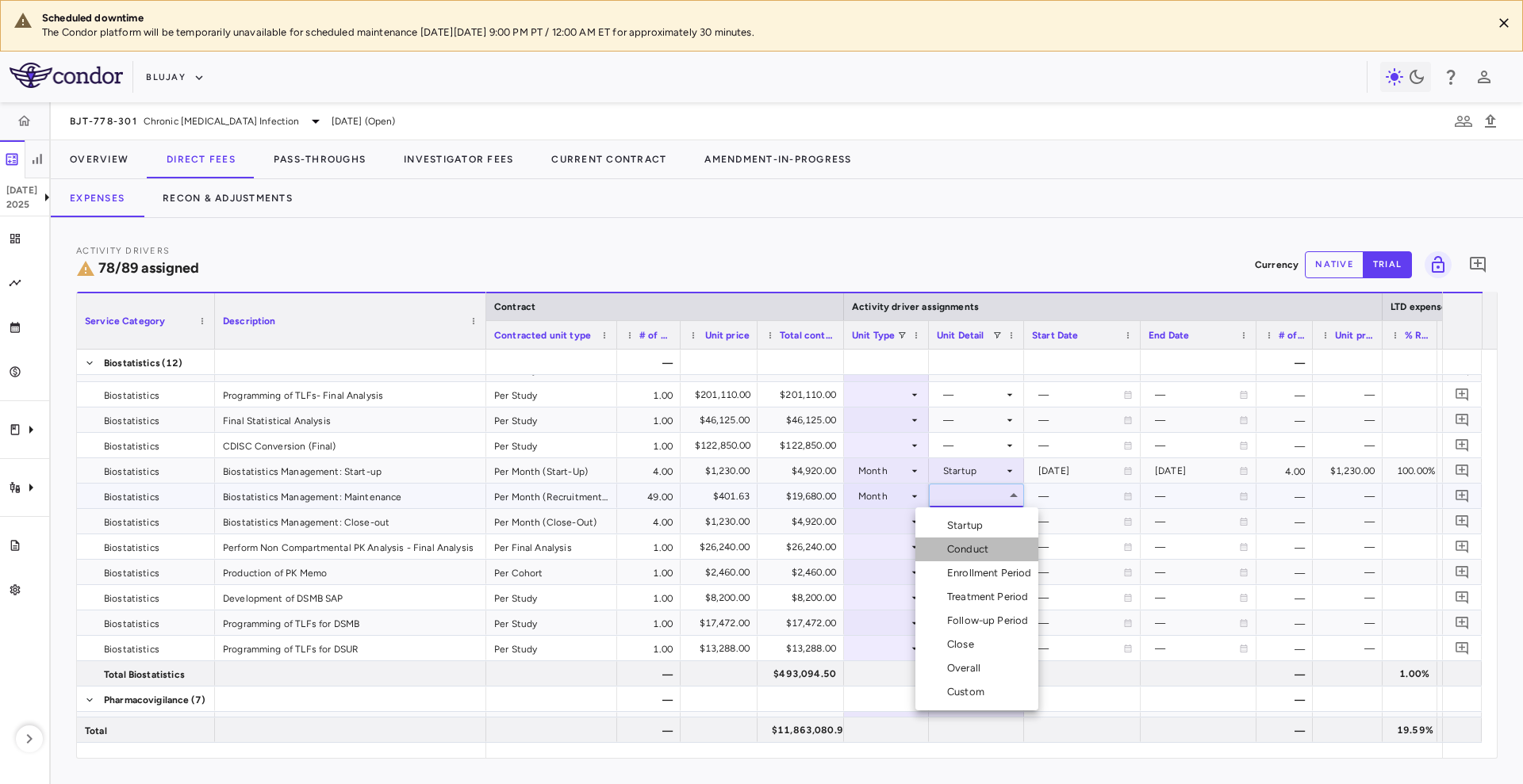
click at [986, 543] on div "Conduct" at bounding box center [970, 550] width 48 height 14
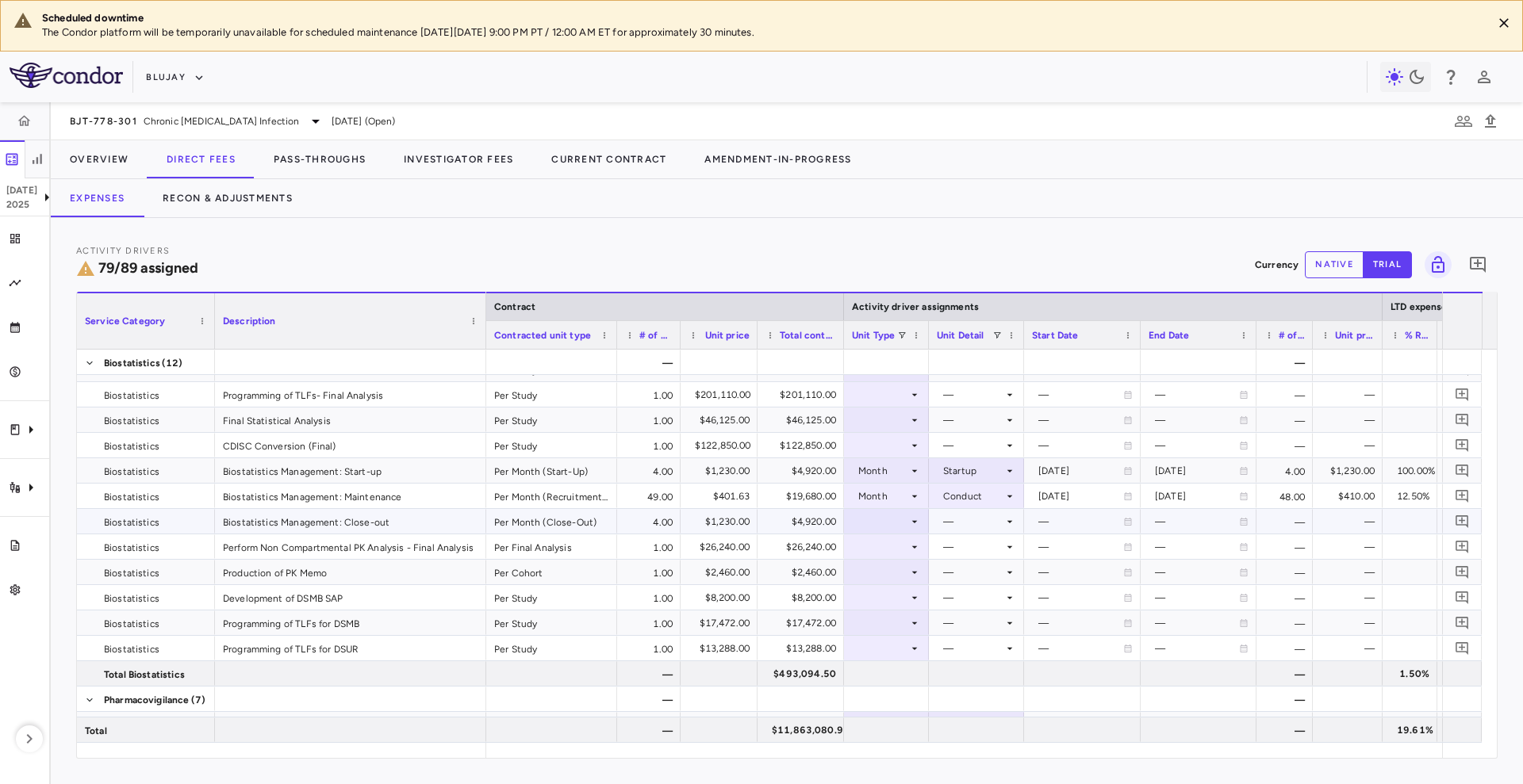
click at [870, 524] on div at bounding box center [886, 522] width 69 height 23
click at [894, 645] on div "Month" at bounding box center [884, 646] width 37 height 14
click at [991, 510] on div at bounding box center [976, 522] width 80 height 23
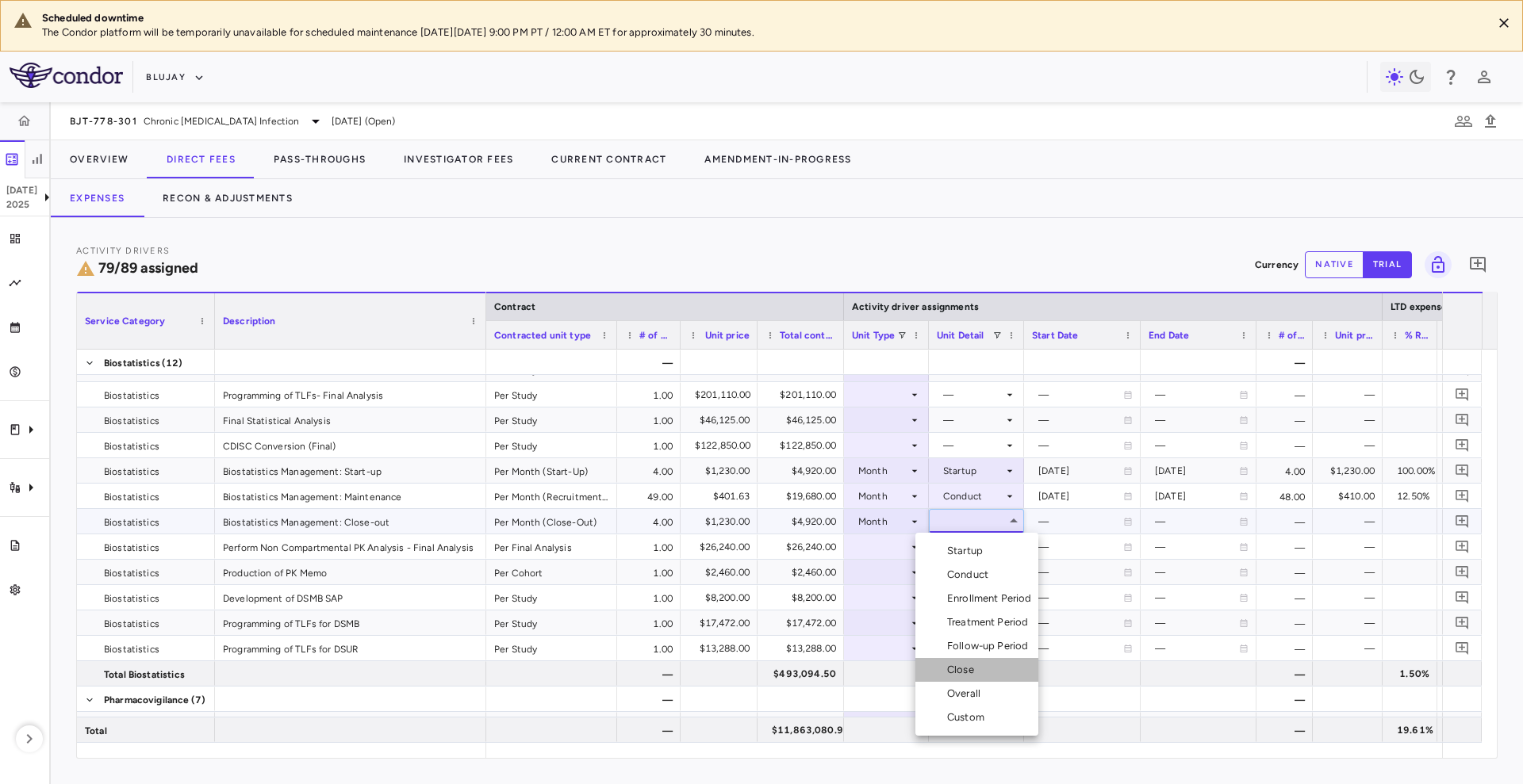
click at [981, 676] on li "Close" at bounding box center [976, 670] width 123 height 24
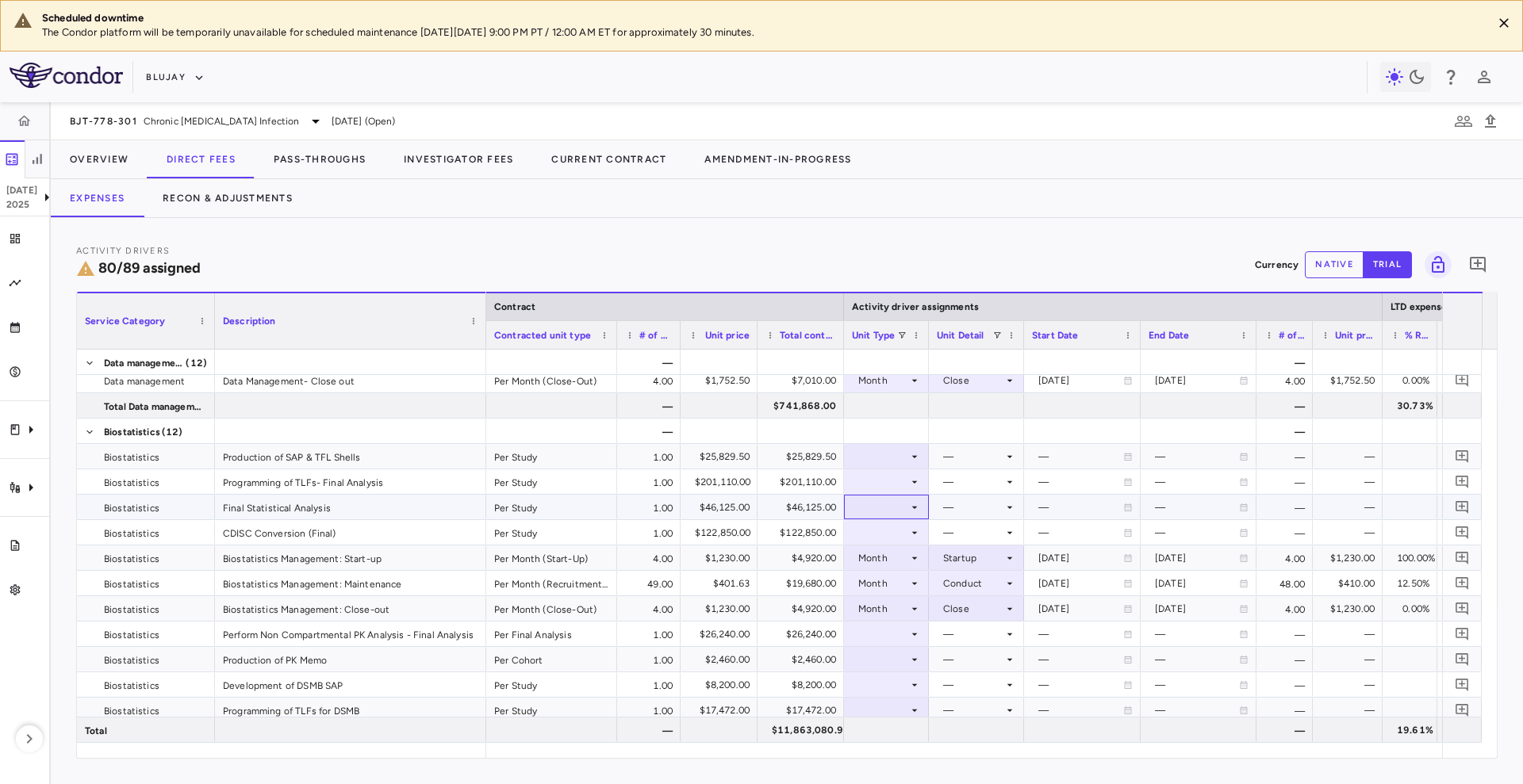
click at [895, 508] on div at bounding box center [886, 507] width 69 height 23
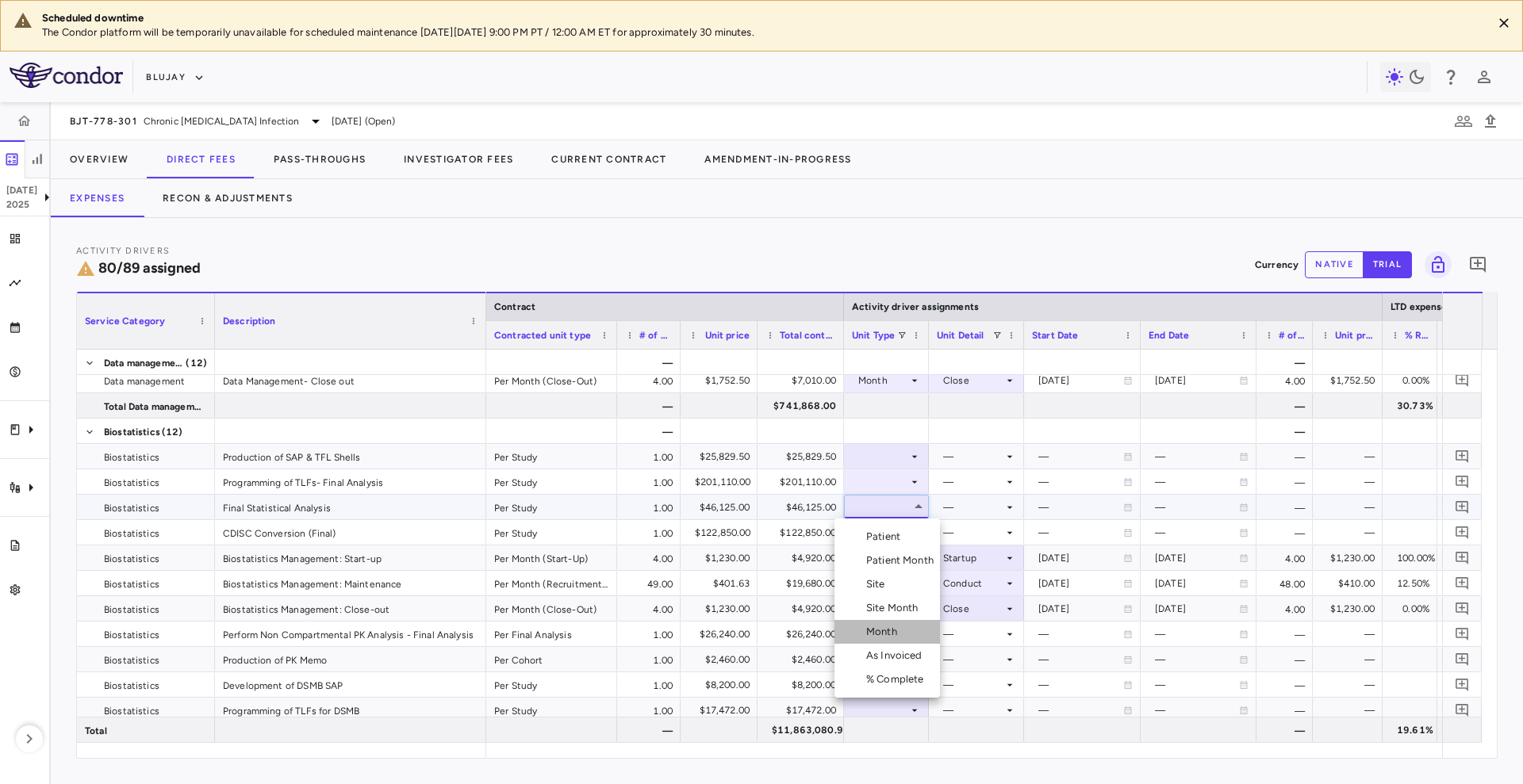
click at [885, 635] on div "Month" at bounding box center [884, 631] width 37 height 14
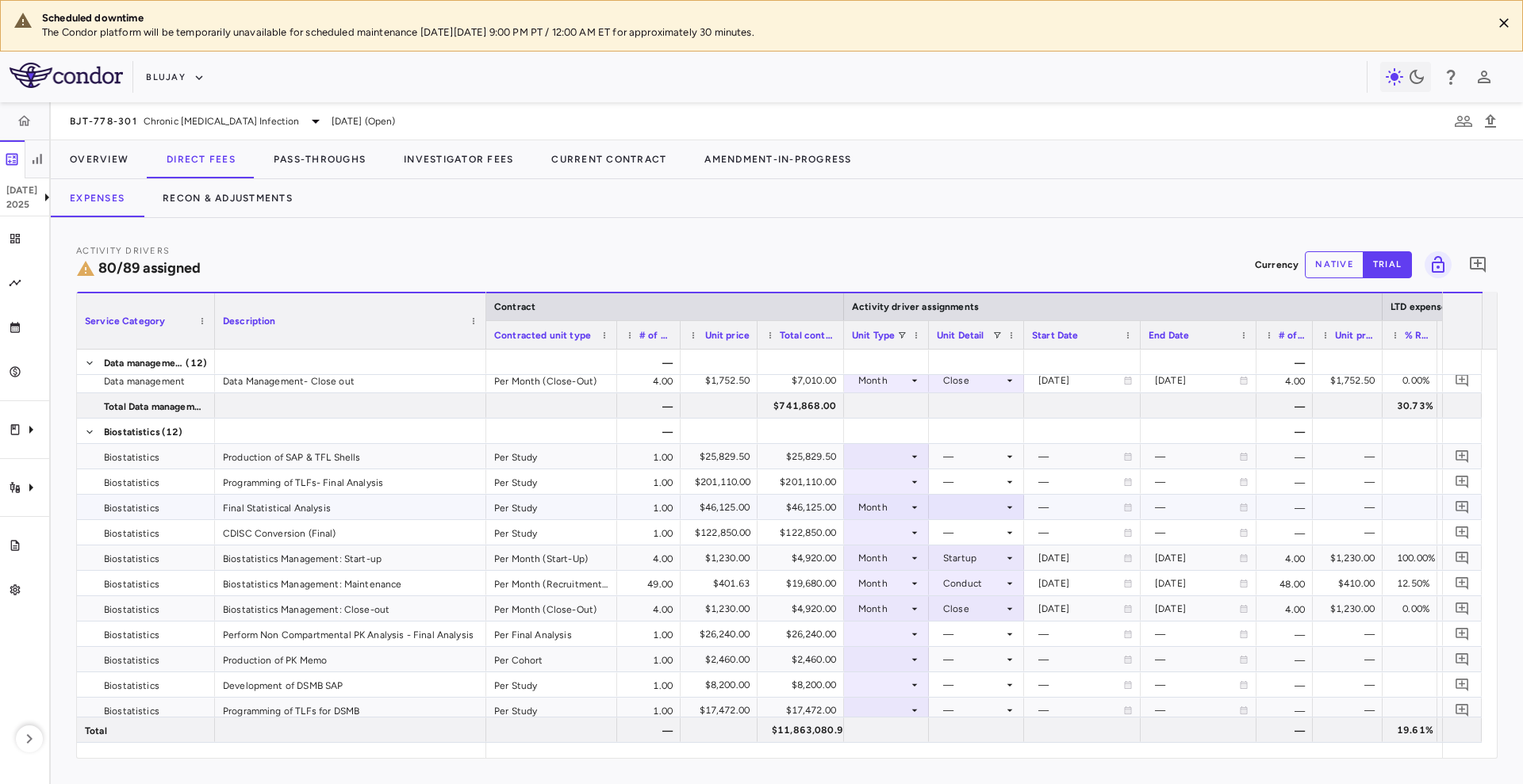
click at [946, 504] on div at bounding box center [976, 507] width 80 height 23
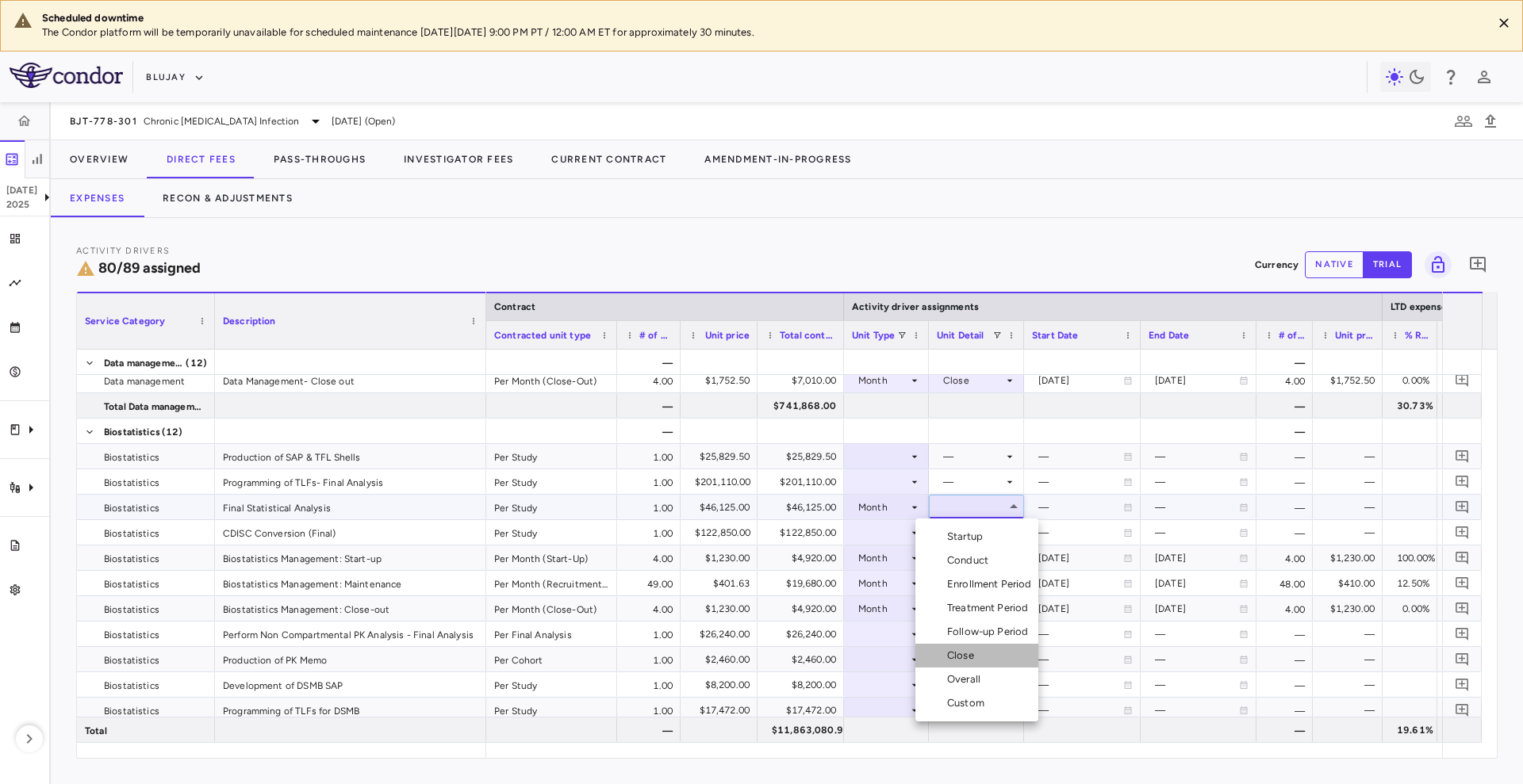
click at [978, 650] on div "Close" at bounding box center [963, 655] width 34 height 14
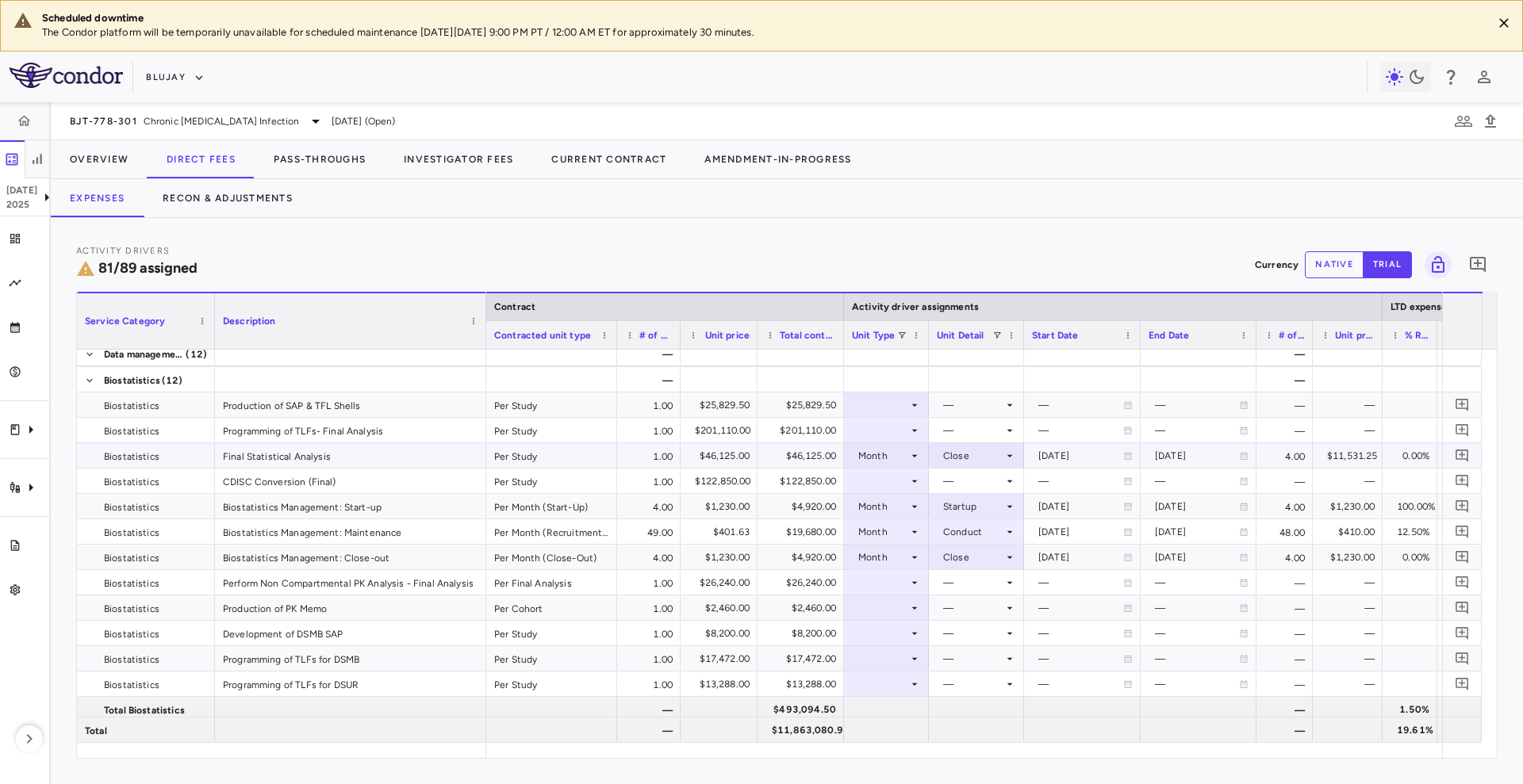
scroll to position [1810, 0]
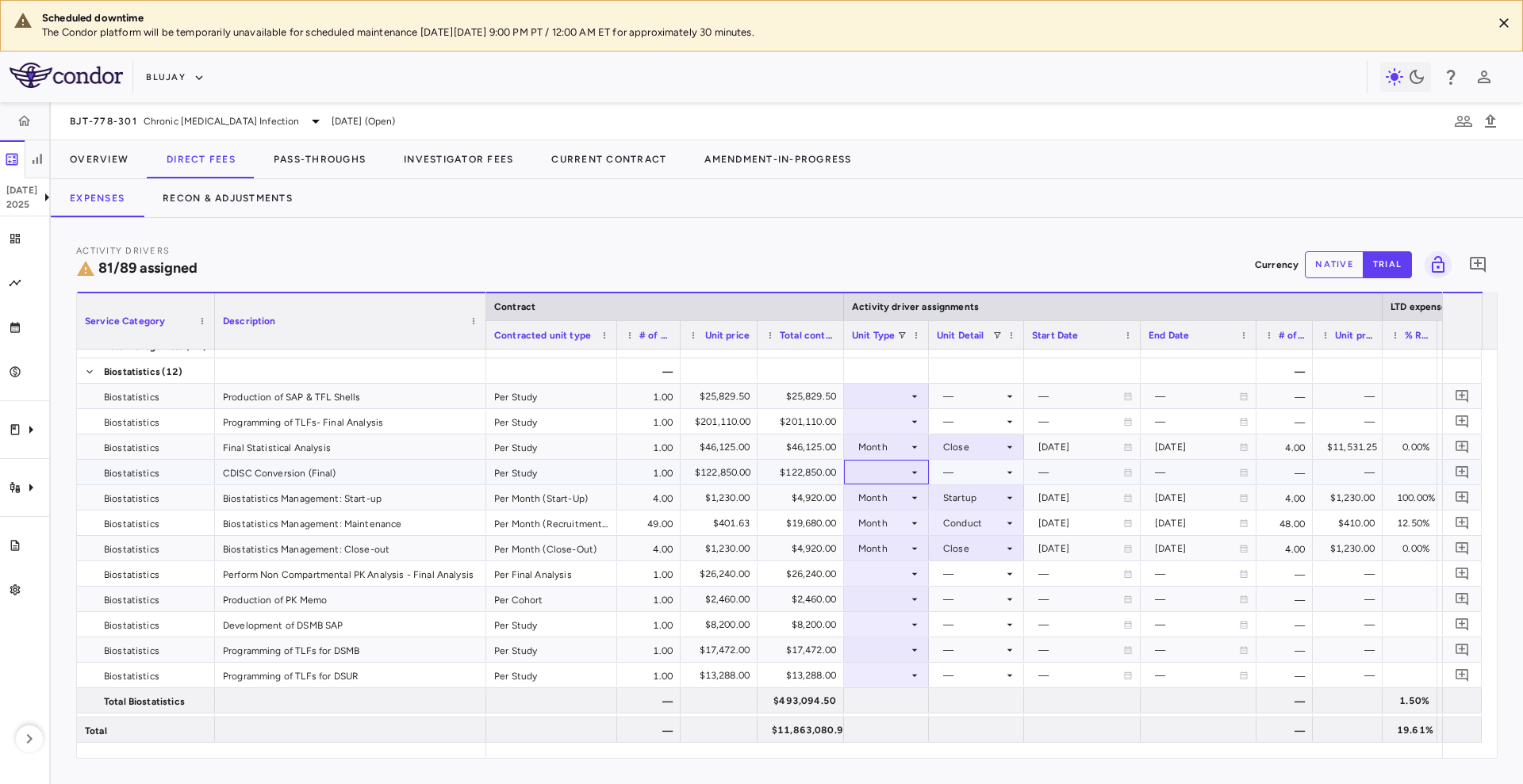
click at [908, 466] on icon at bounding box center [914, 472] width 12 height 12
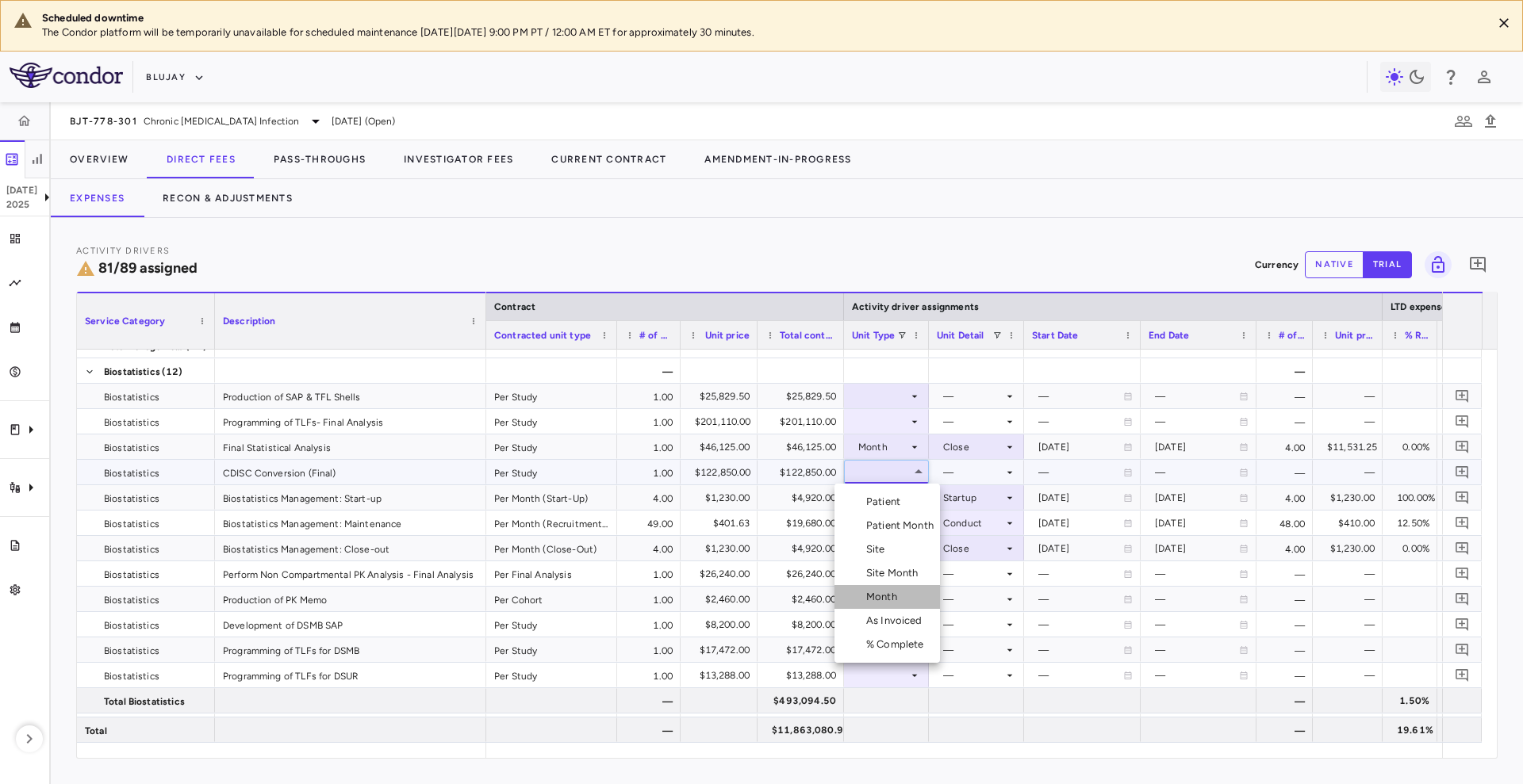
click at [898, 592] on div "Month" at bounding box center [884, 597] width 37 height 14
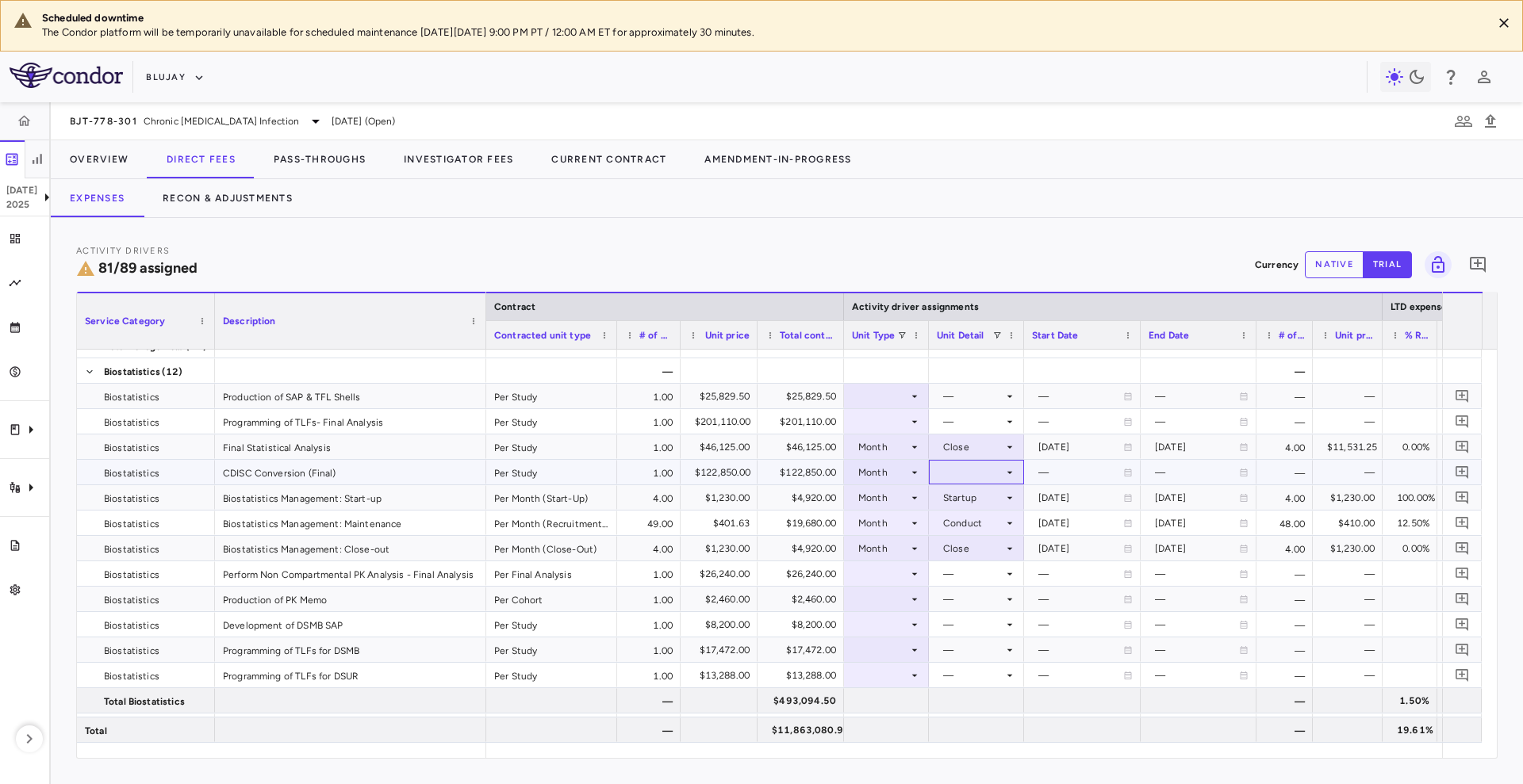
click at [992, 470] on div at bounding box center [976, 473] width 80 height 23
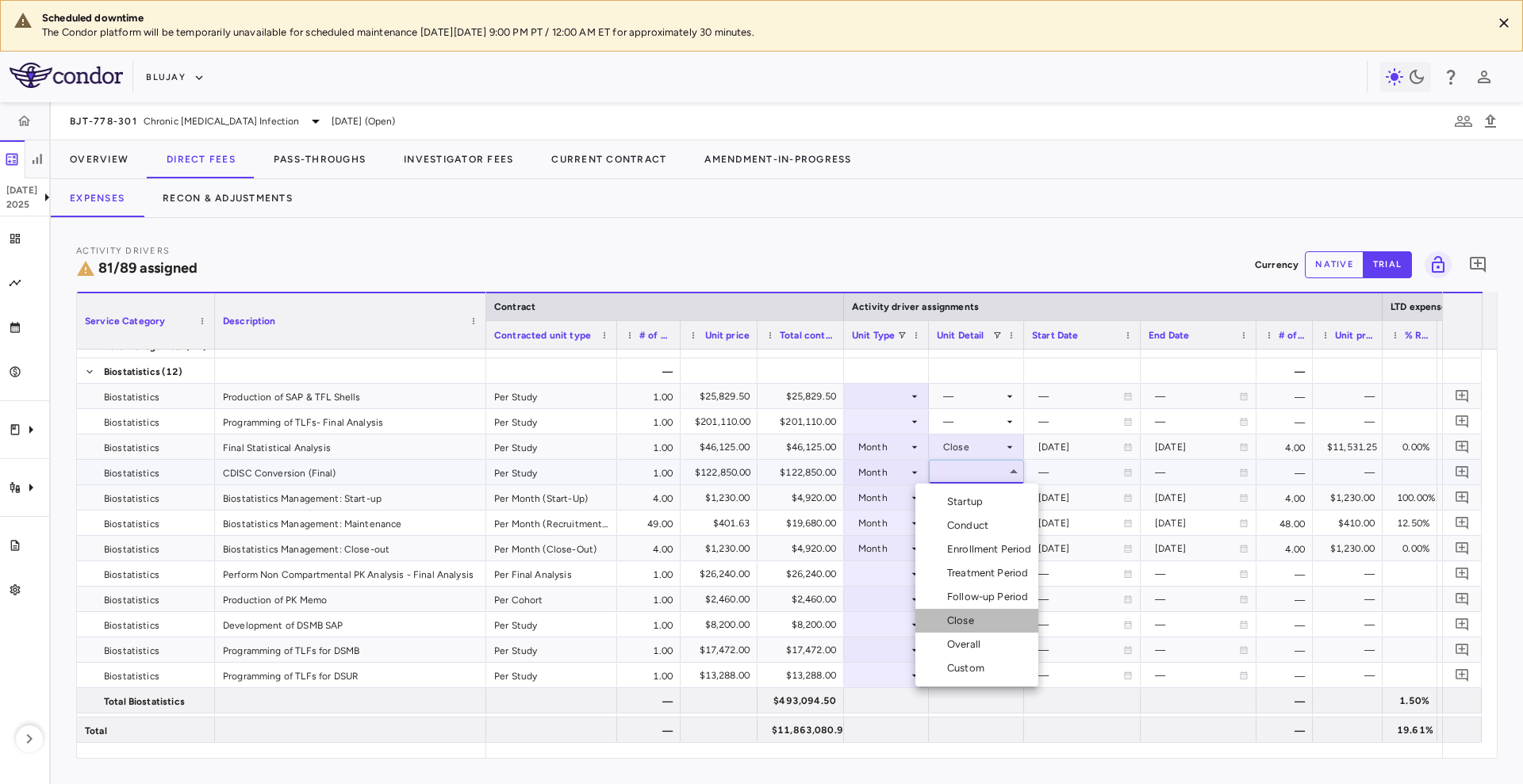
click at [992, 629] on li "Close" at bounding box center [976, 621] width 123 height 24
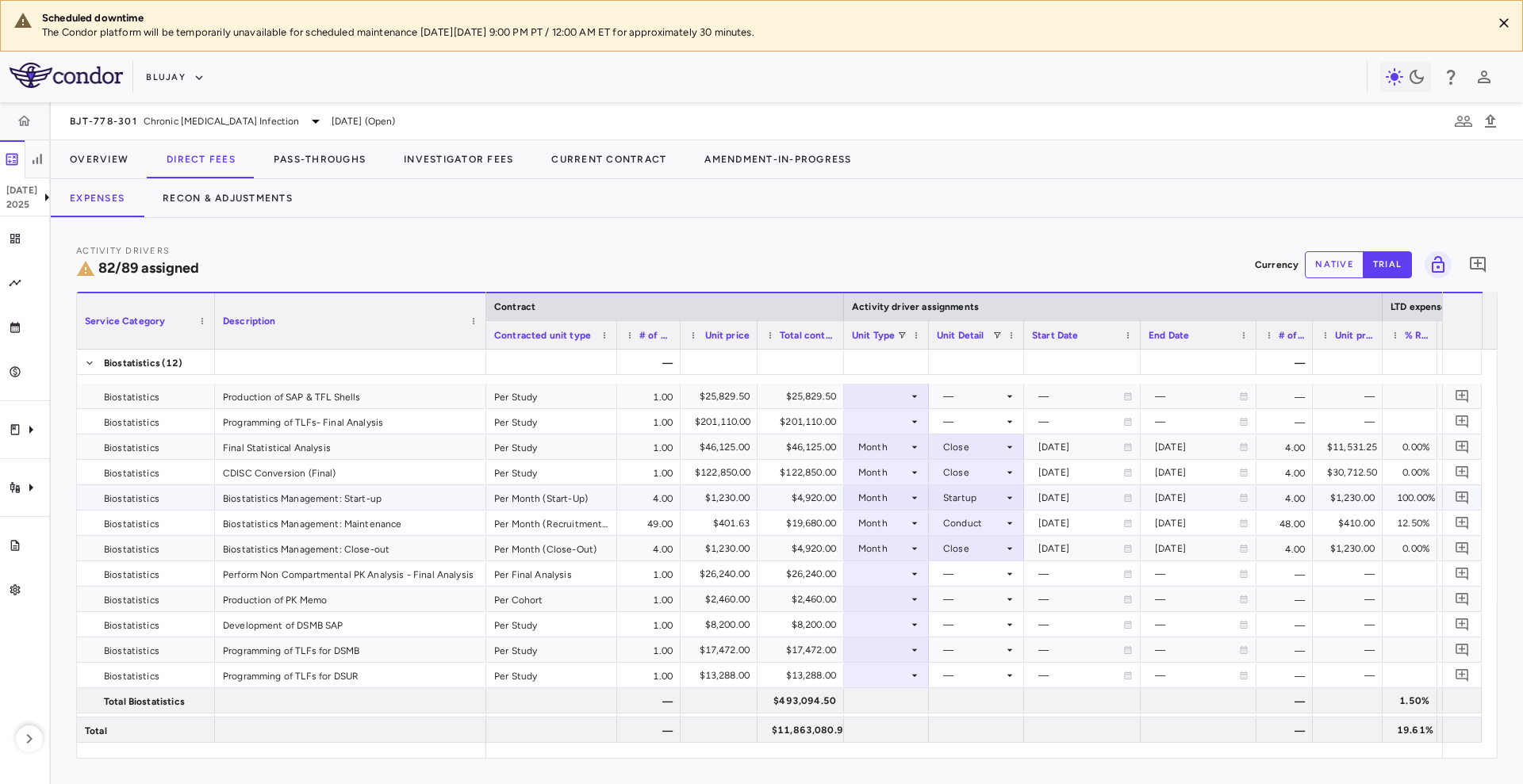
scroll to position [1860, 0]
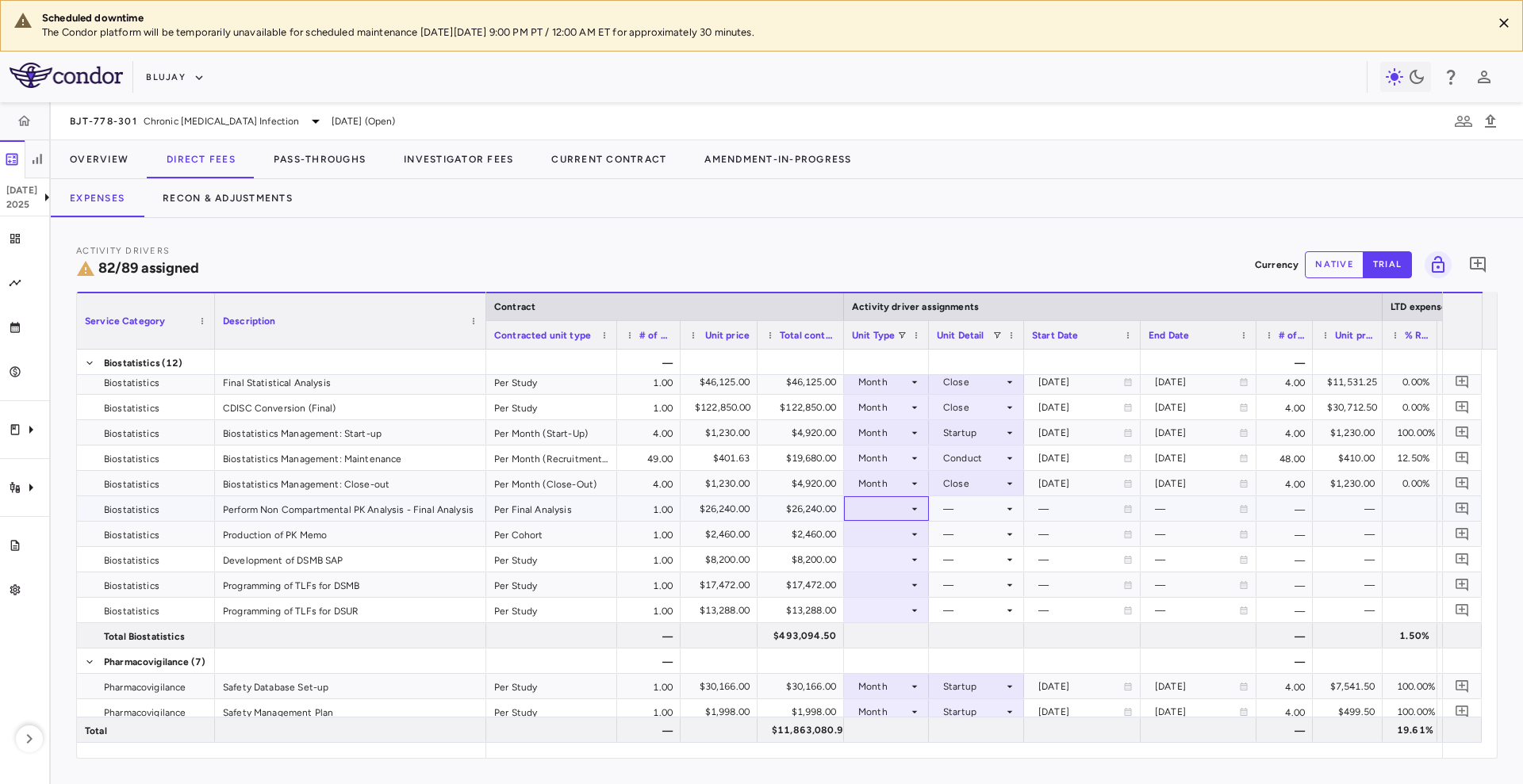
click at [914, 508] on icon at bounding box center [915, 508] width 6 height 2
click at [919, 625] on li "Month" at bounding box center [887, 633] width 106 height 24
click at [974, 497] on div at bounding box center [975, 509] width 95 height 25
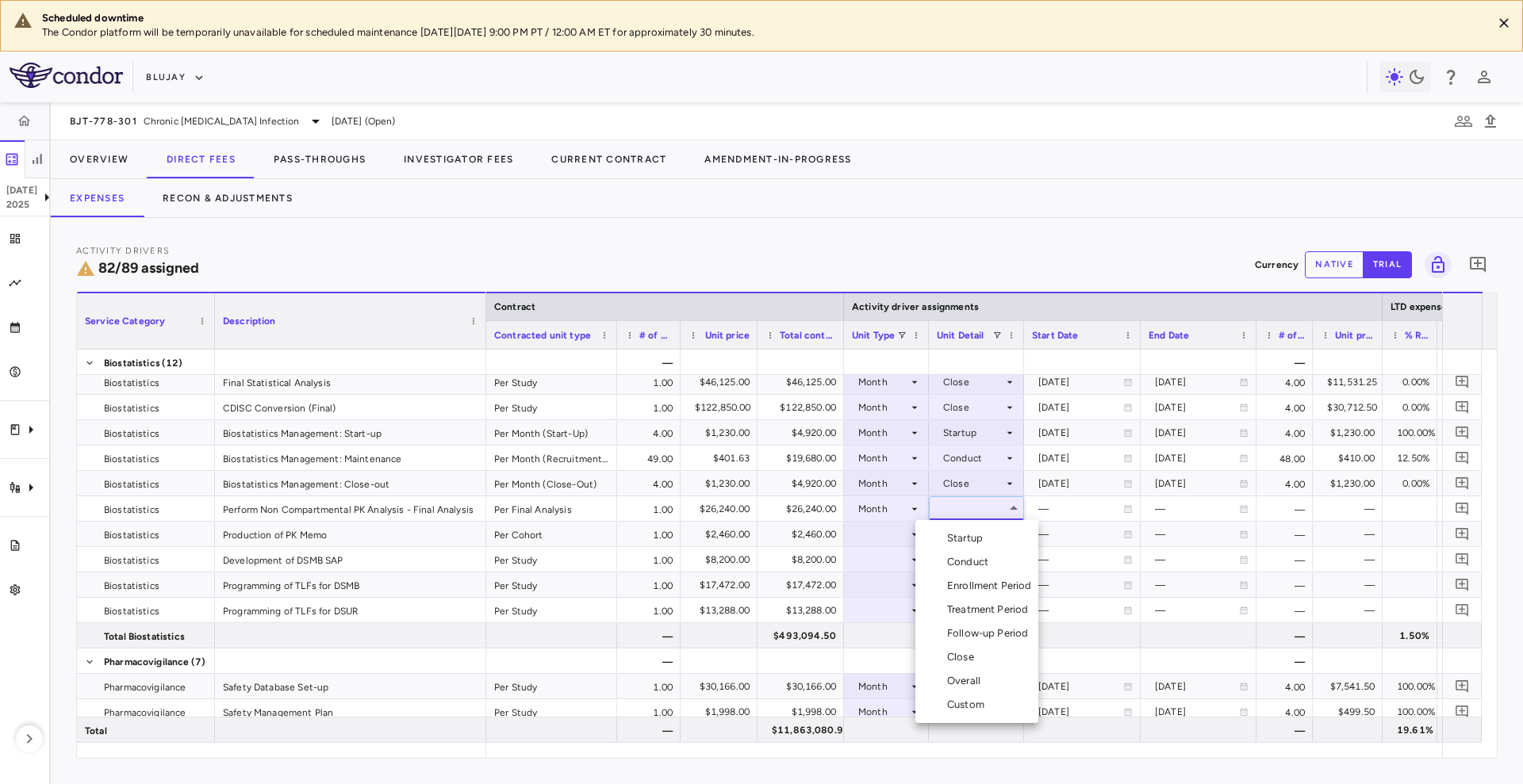
click at [967, 665] on li "Close" at bounding box center [976, 657] width 123 height 24
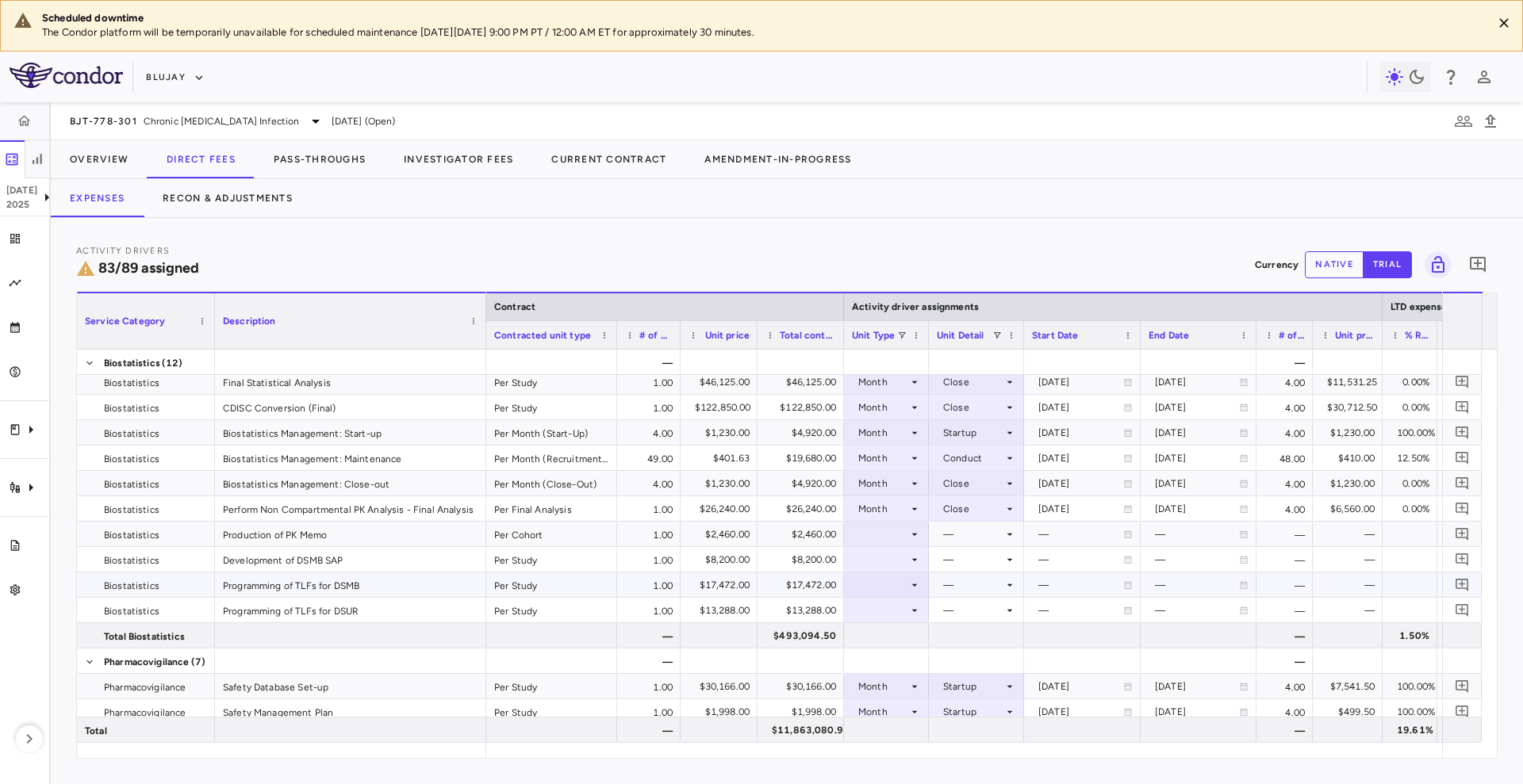
click at [884, 582] on div at bounding box center [886, 585] width 69 height 23
click at [896, 697] on li "Month" at bounding box center [887, 705] width 106 height 24
click at [969, 586] on div at bounding box center [976, 585] width 80 height 23
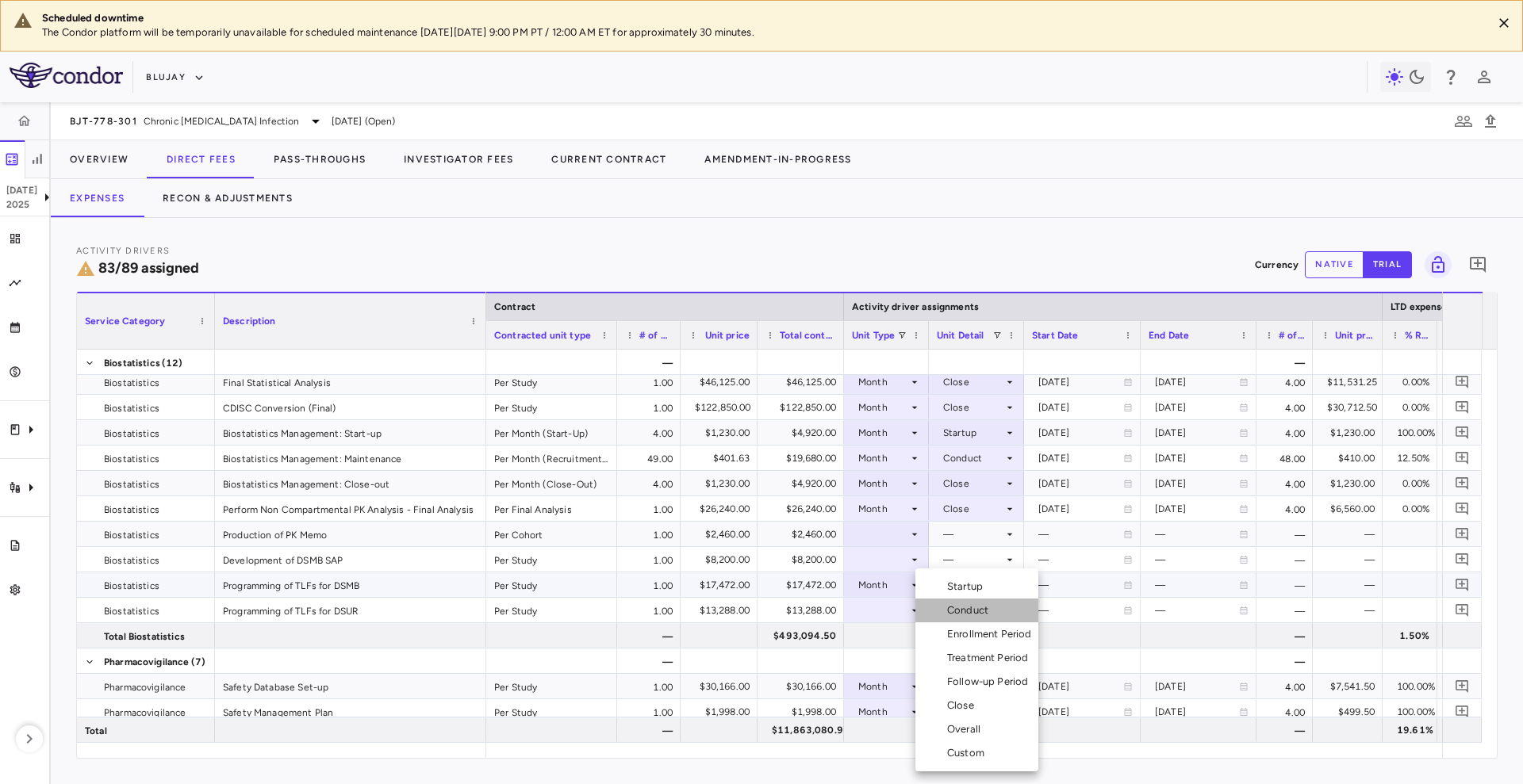
click at [972, 601] on li "Conduct" at bounding box center [976, 610] width 123 height 24
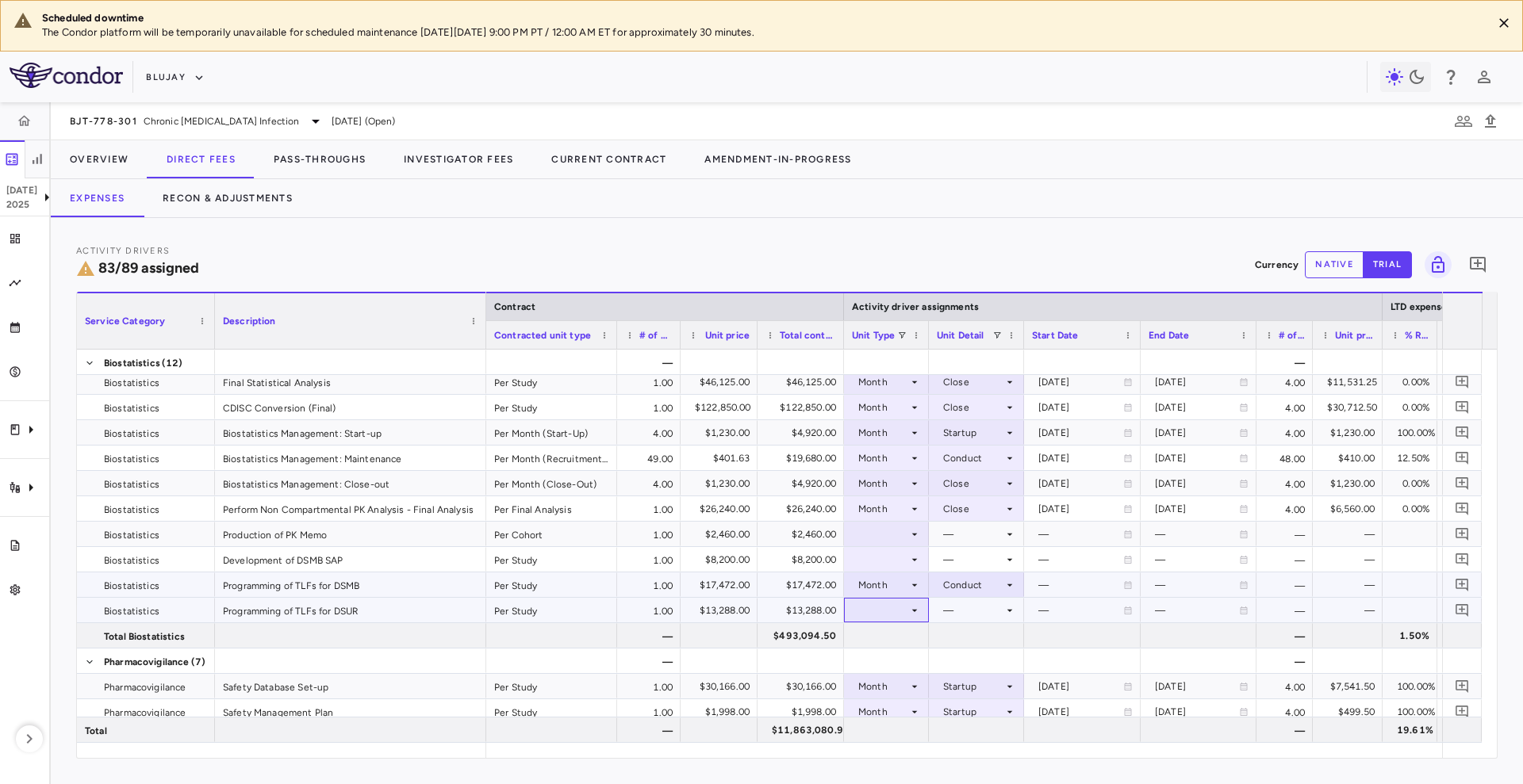
click at [884, 616] on div at bounding box center [886, 610] width 69 height 23
click at [905, 601] on div at bounding box center [886, 610] width 69 height 23
click at [896, 696] on li "Month" at bounding box center [887, 705] width 106 height 24
click at [1001, 606] on div at bounding box center [976, 610] width 80 height 23
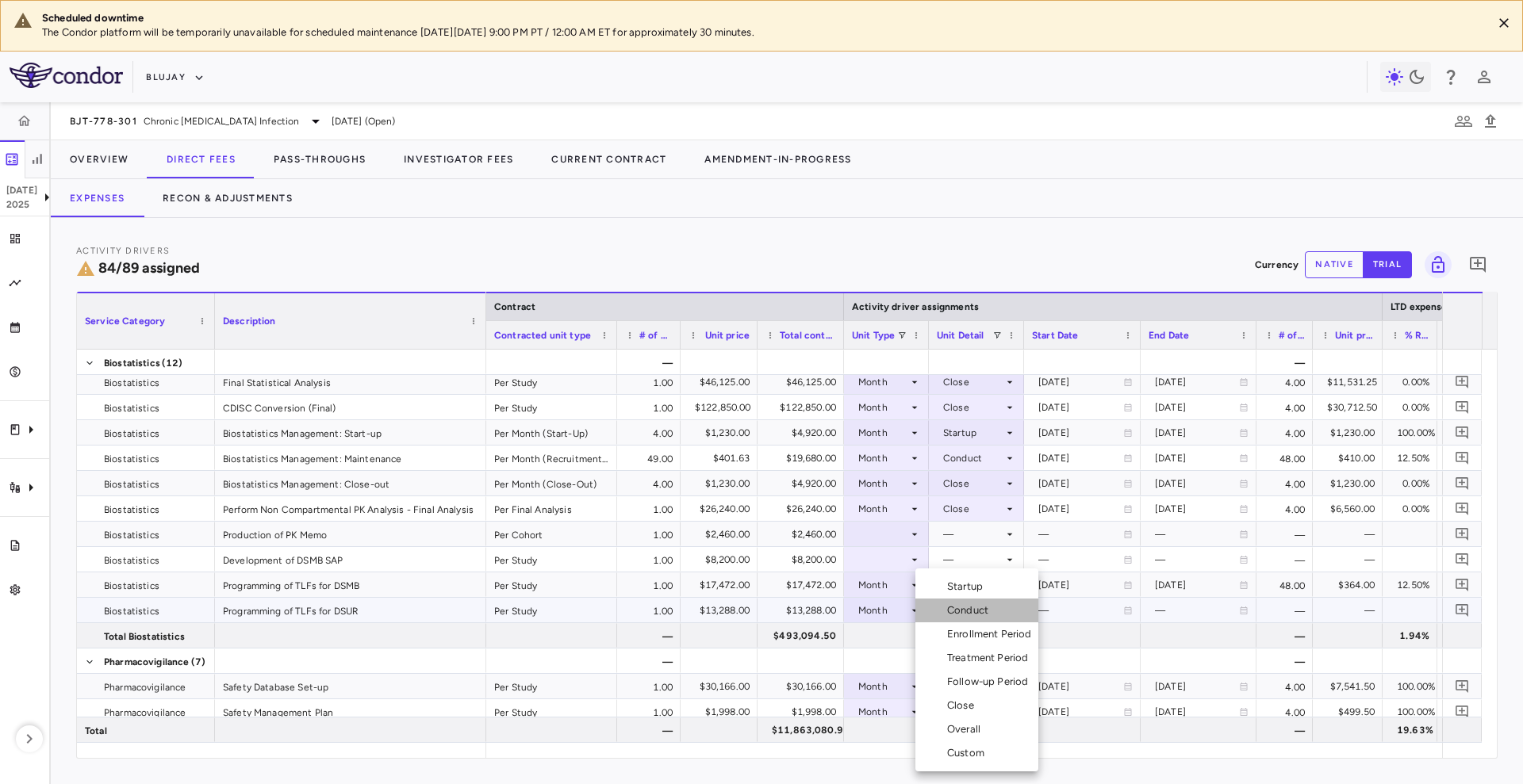
click at [989, 607] on div "Conduct" at bounding box center [970, 610] width 48 height 14
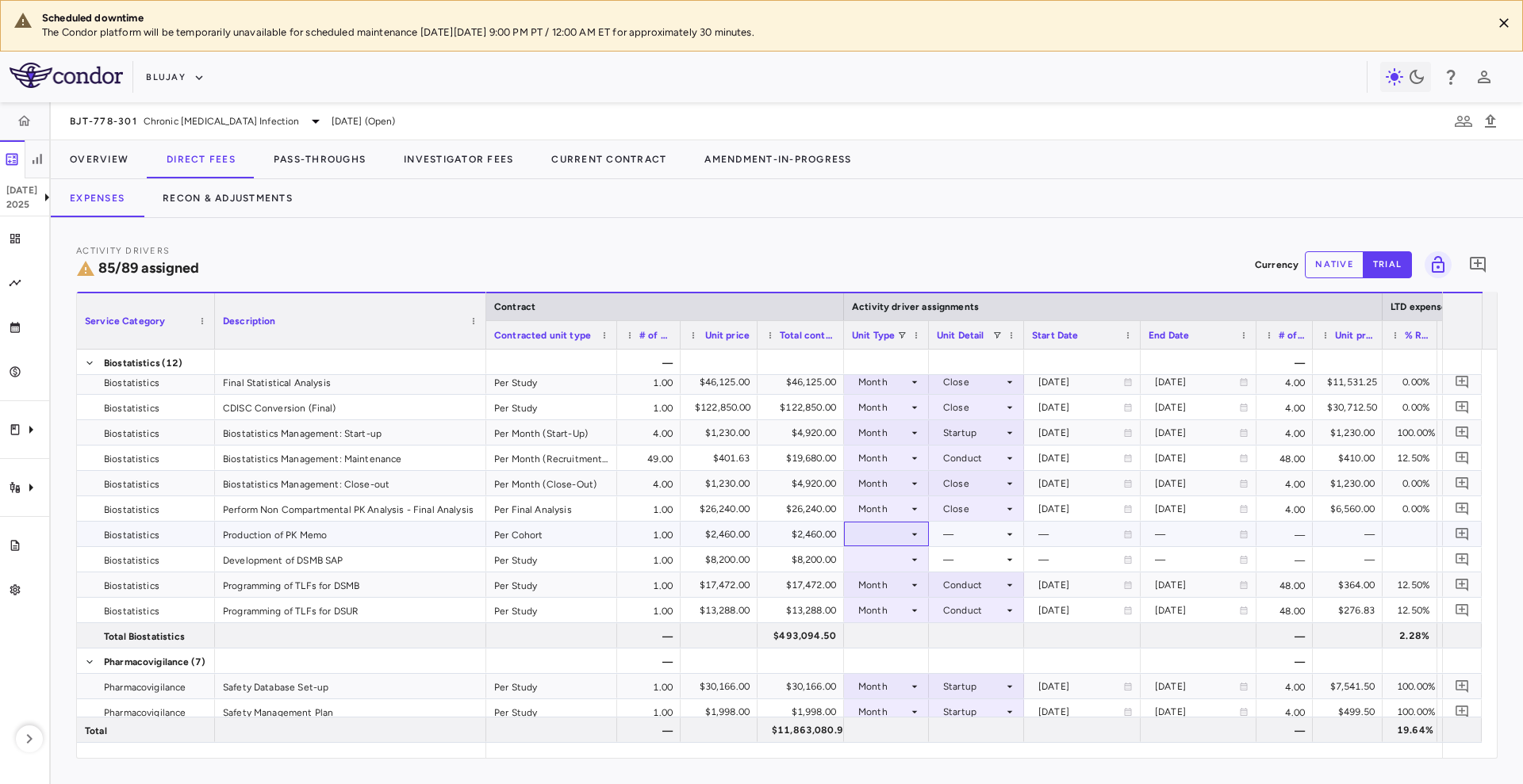
click at [899, 533] on div at bounding box center [886, 534] width 69 height 23
click at [904, 651] on li "Month" at bounding box center [887, 658] width 106 height 24
click at [979, 542] on div at bounding box center [976, 534] width 80 height 23
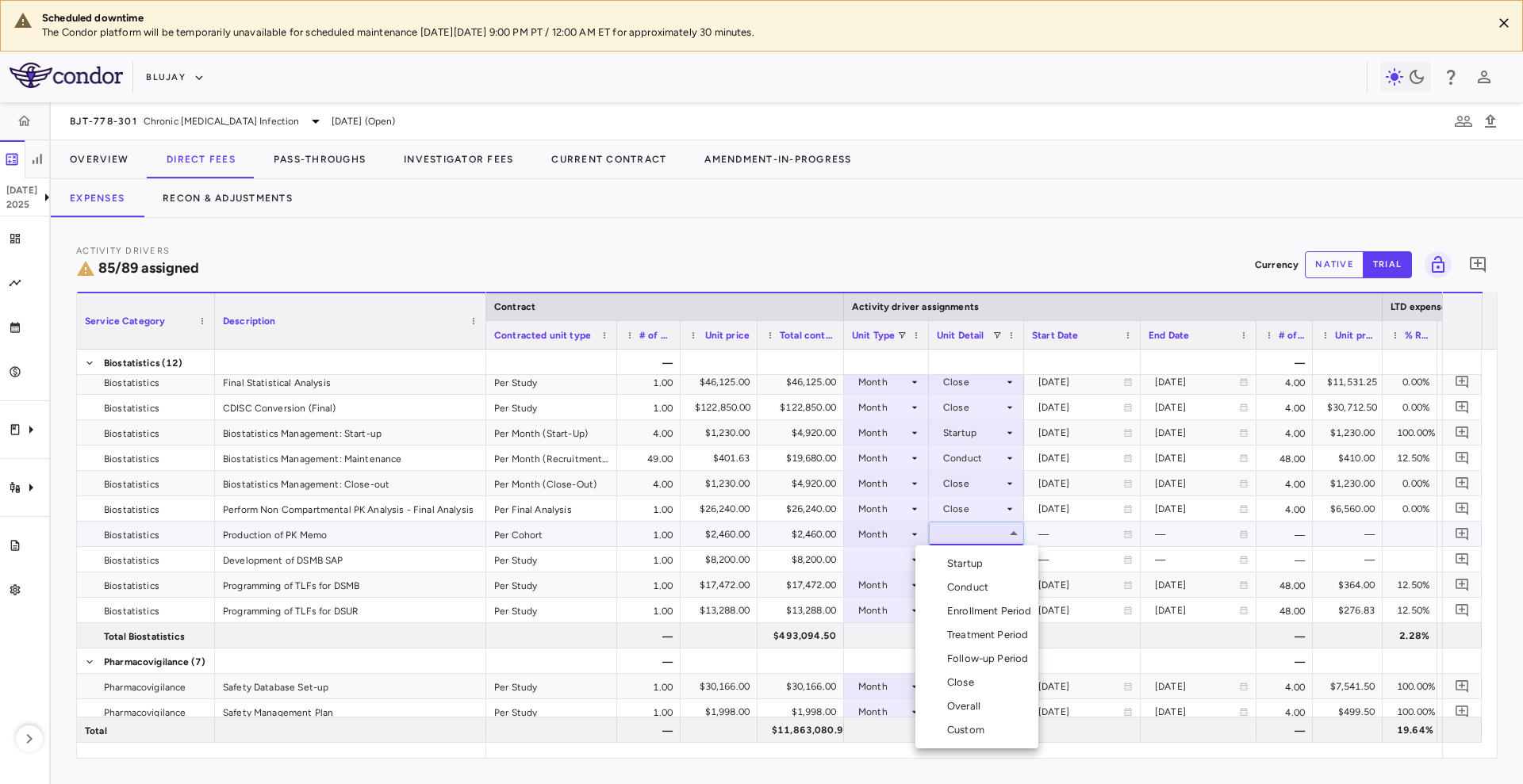
click at [998, 594] on li "Conduct" at bounding box center [976, 587] width 123 height 24
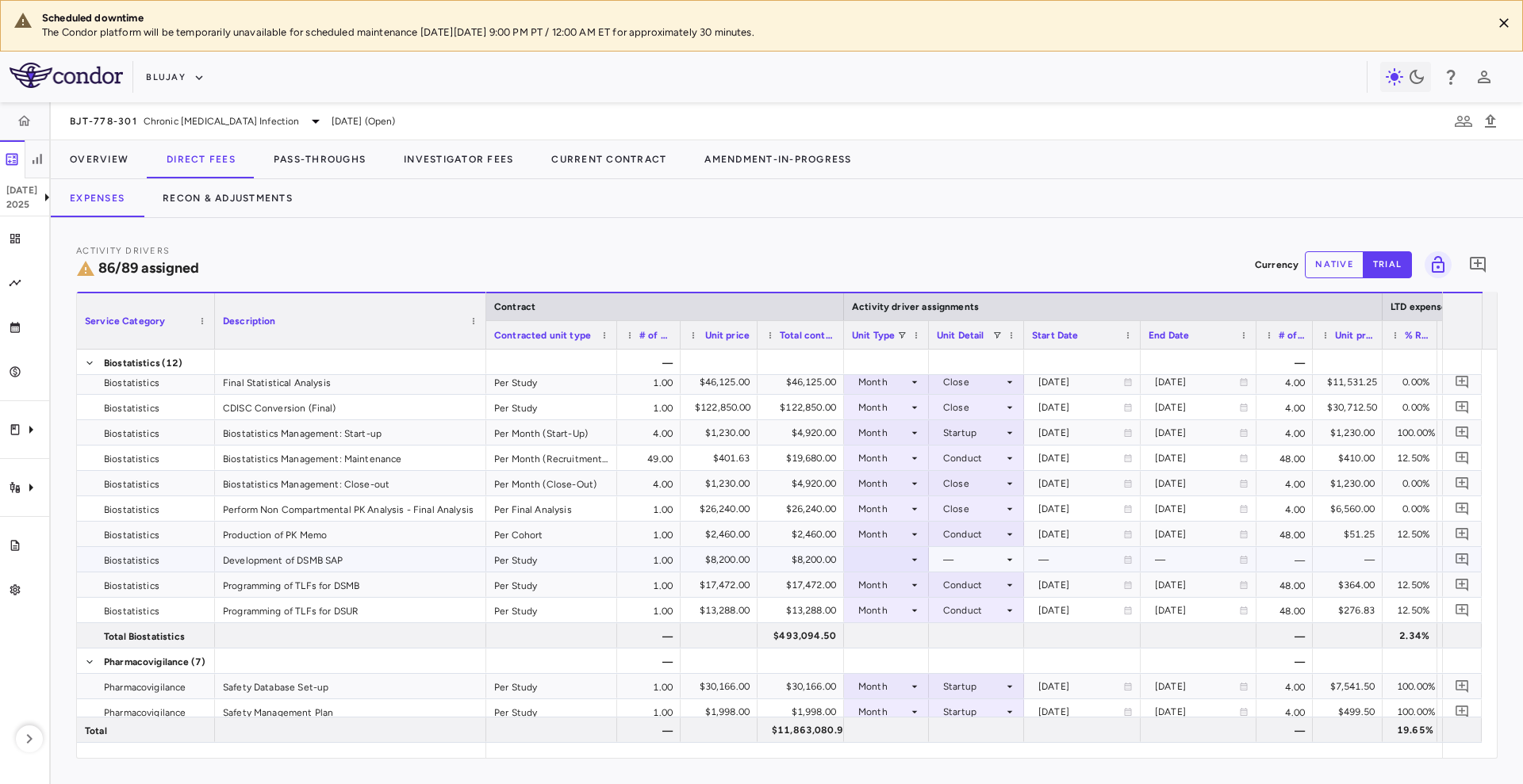
click at [901, 557] on div at bounding box center [886, 559] width 69 height 23
click at [897, 679] on div "Month" at bounding box center [884, 684] width 37 height 14
click at [988, 559] on div at bounding box center [976, 559] width 80 height 23
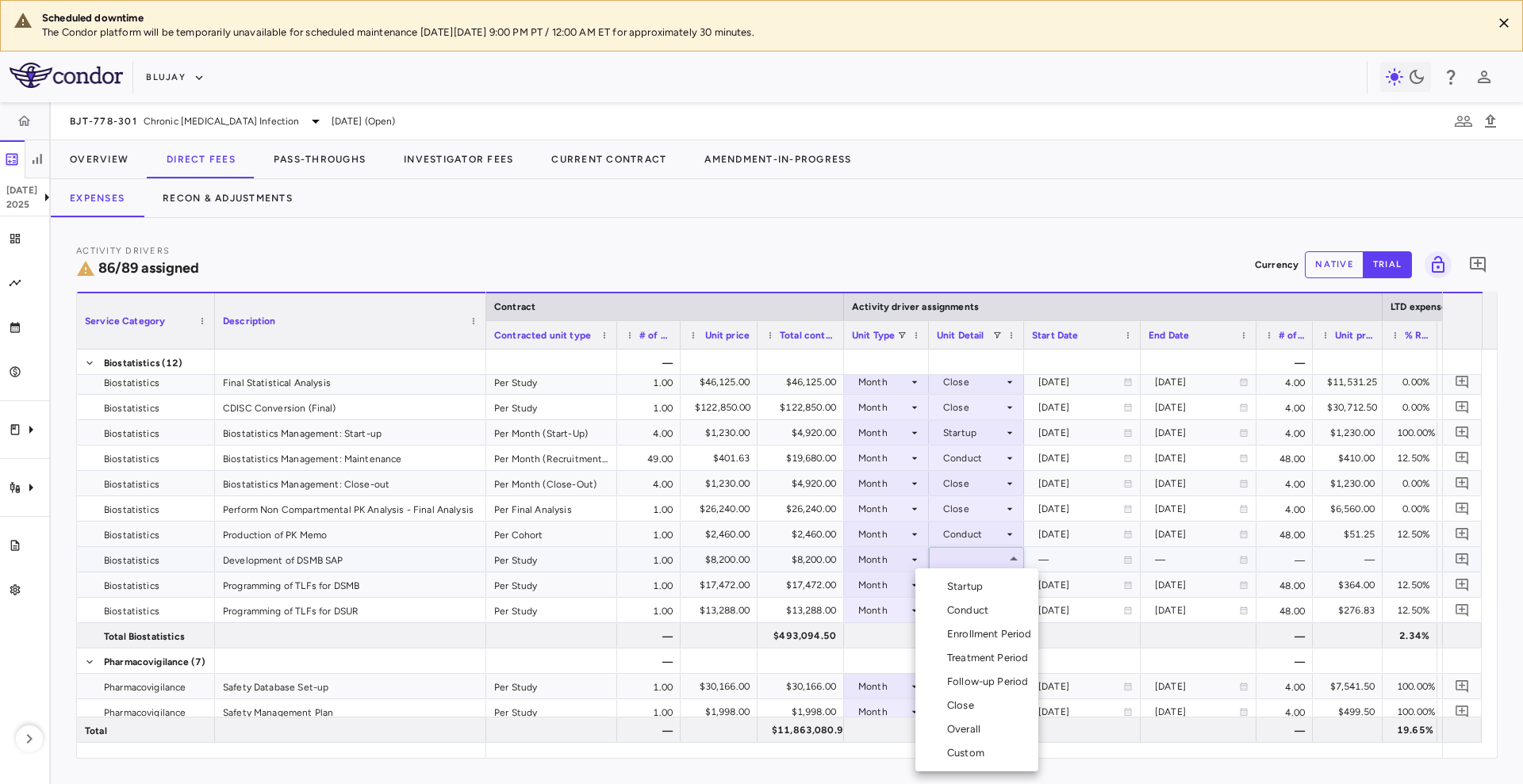
click at [992, 610] on div "Conduct" at bounding box center [970, 610] width 48 height 14
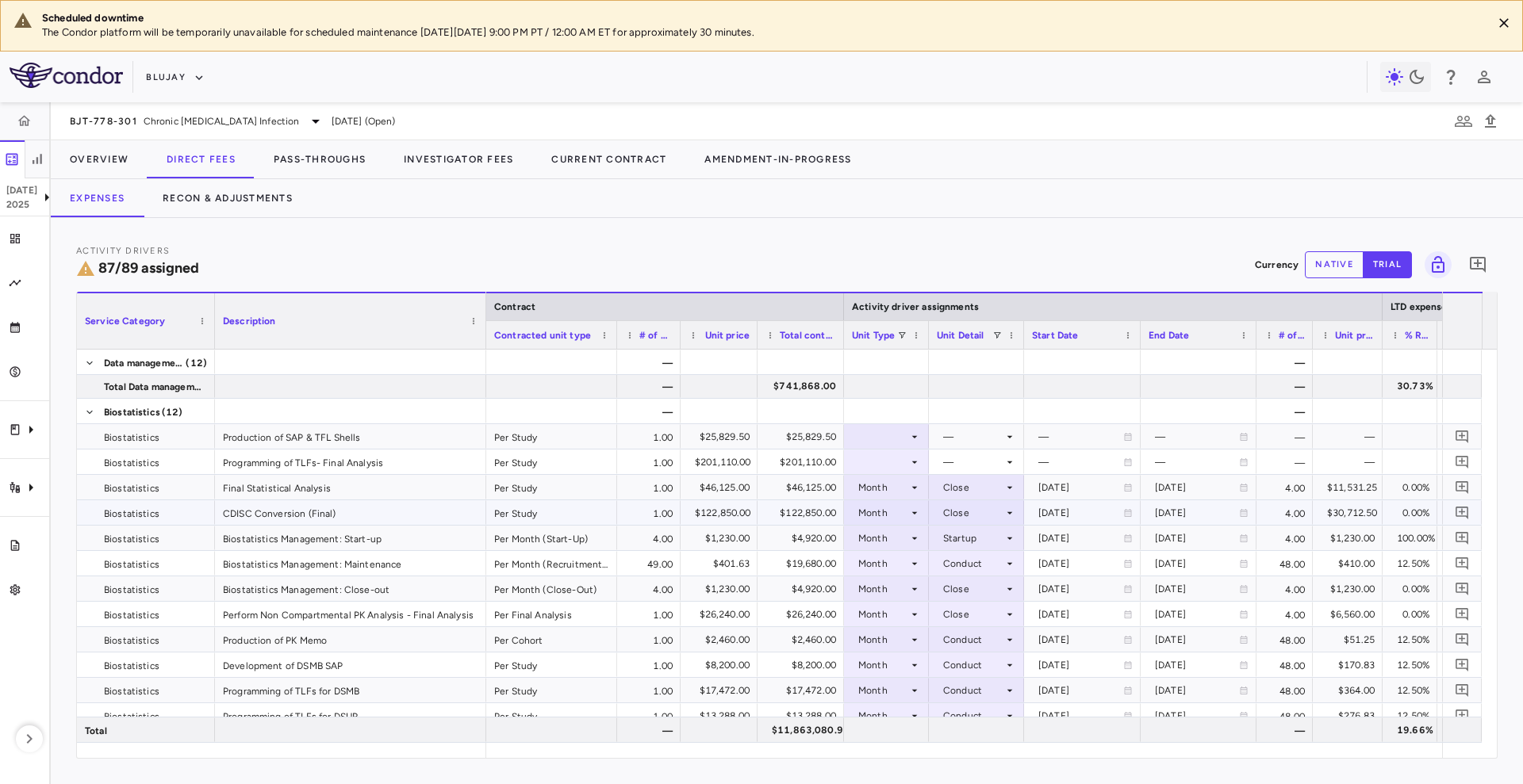
scroll to position [1777, 0]
click at [891, 448] on div at bounding box center [886, 437] width 69 height 23
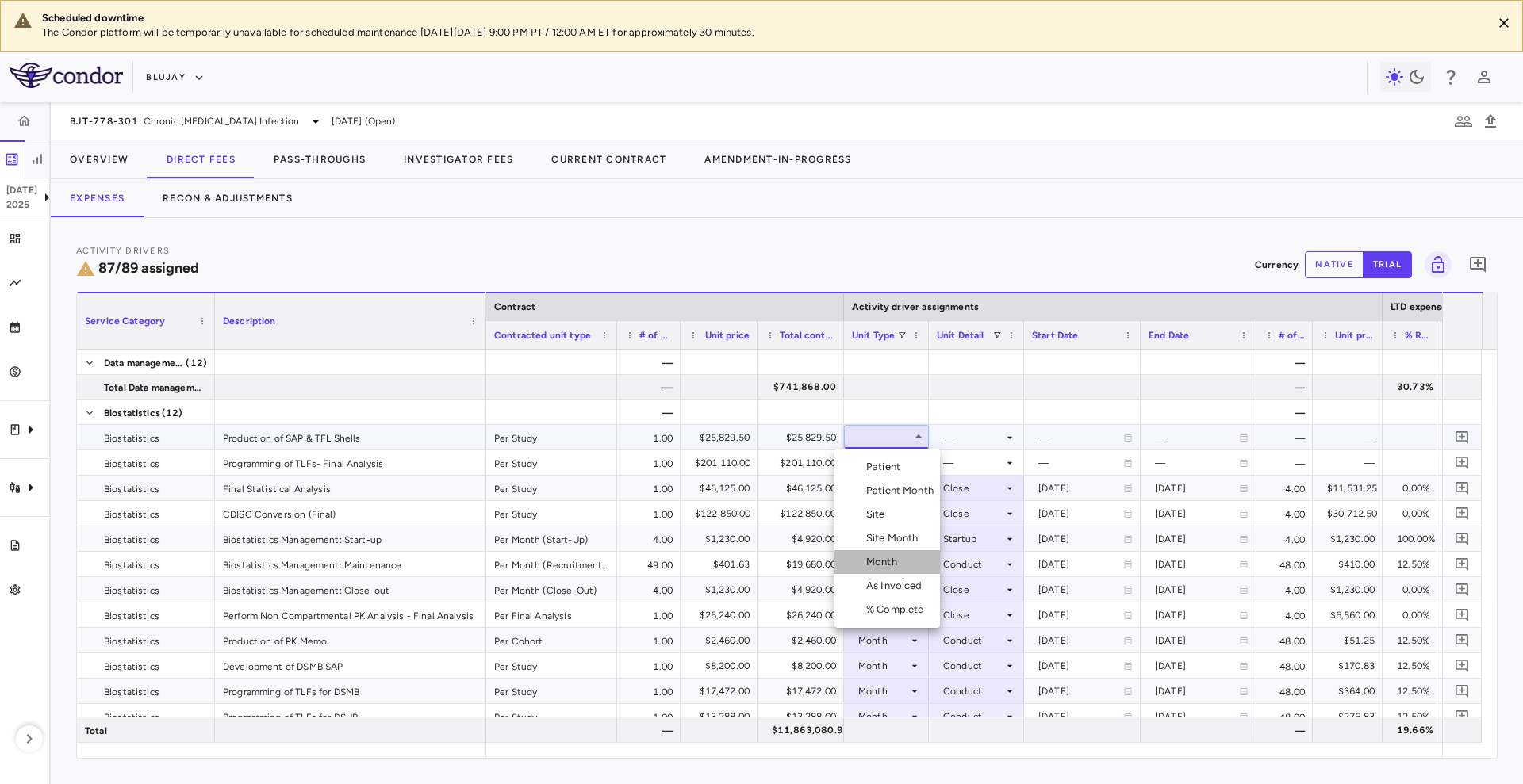
click at [903, 566] on li "Month" at bounding box center [887, 562] width 106 height 24
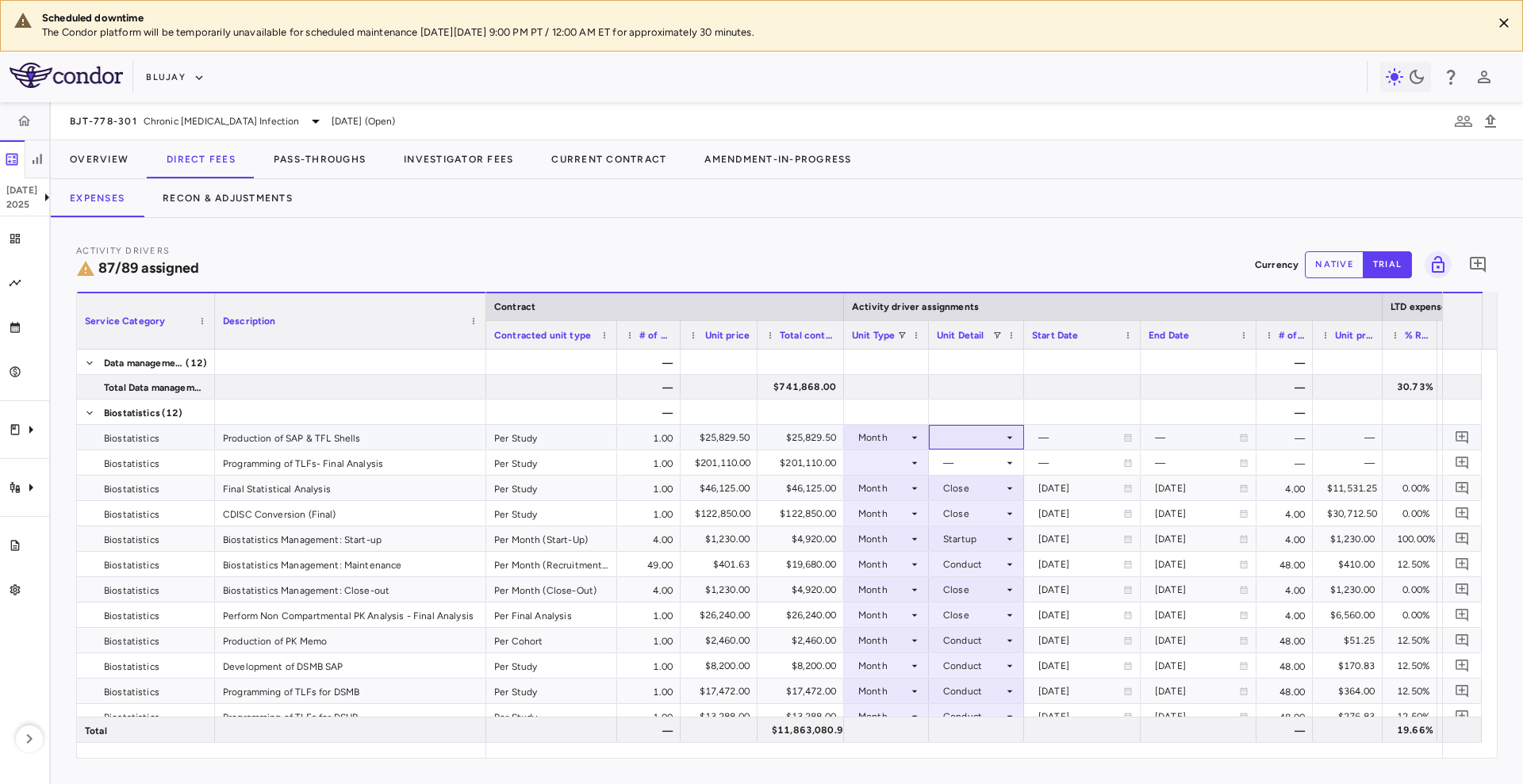
click at [1006, 435] on icon at bounding box center [1009, 437] width 12 height 12
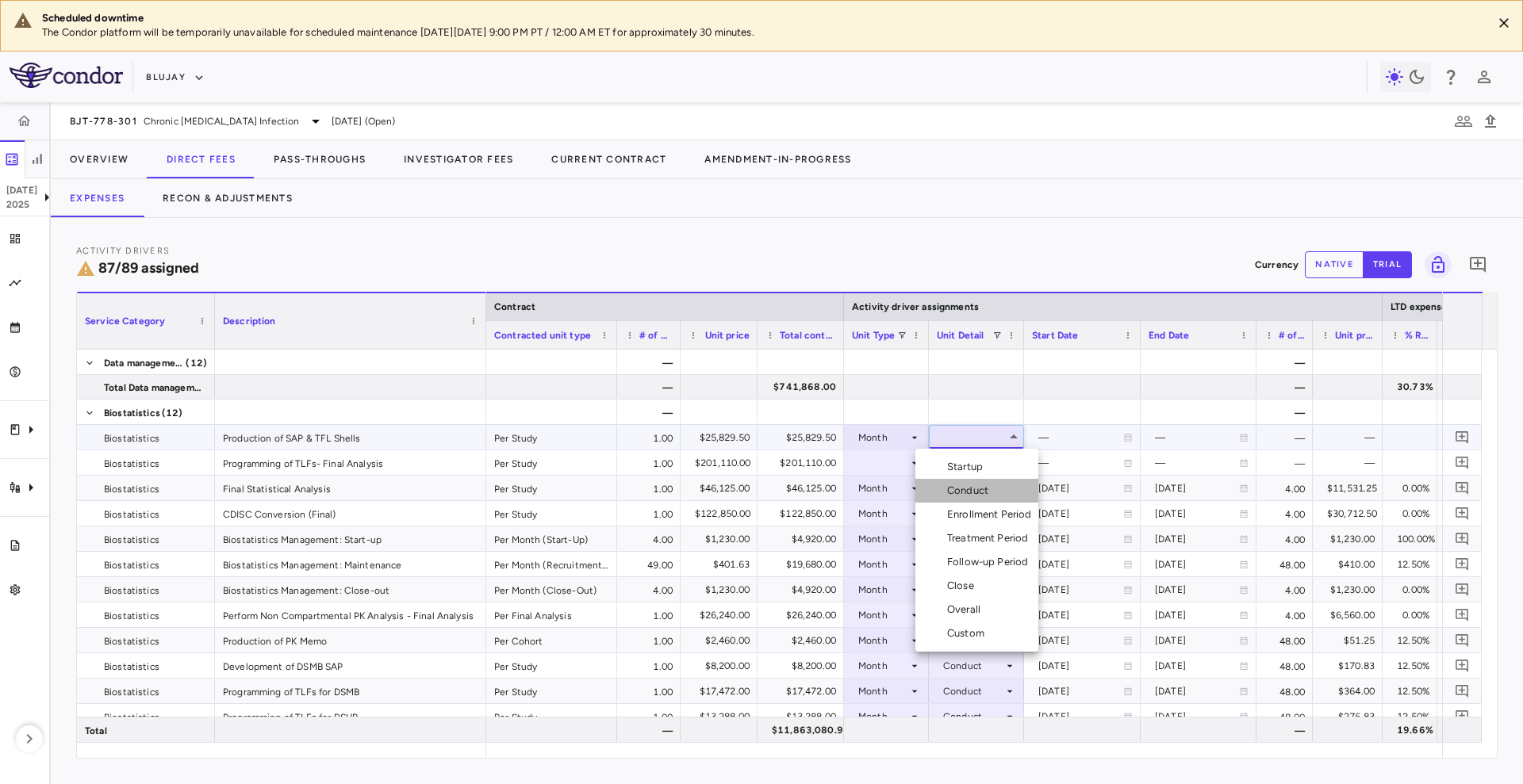
click at [999, 491] on li "Conduct" at bounding box center [976, 490] width 123 height 24
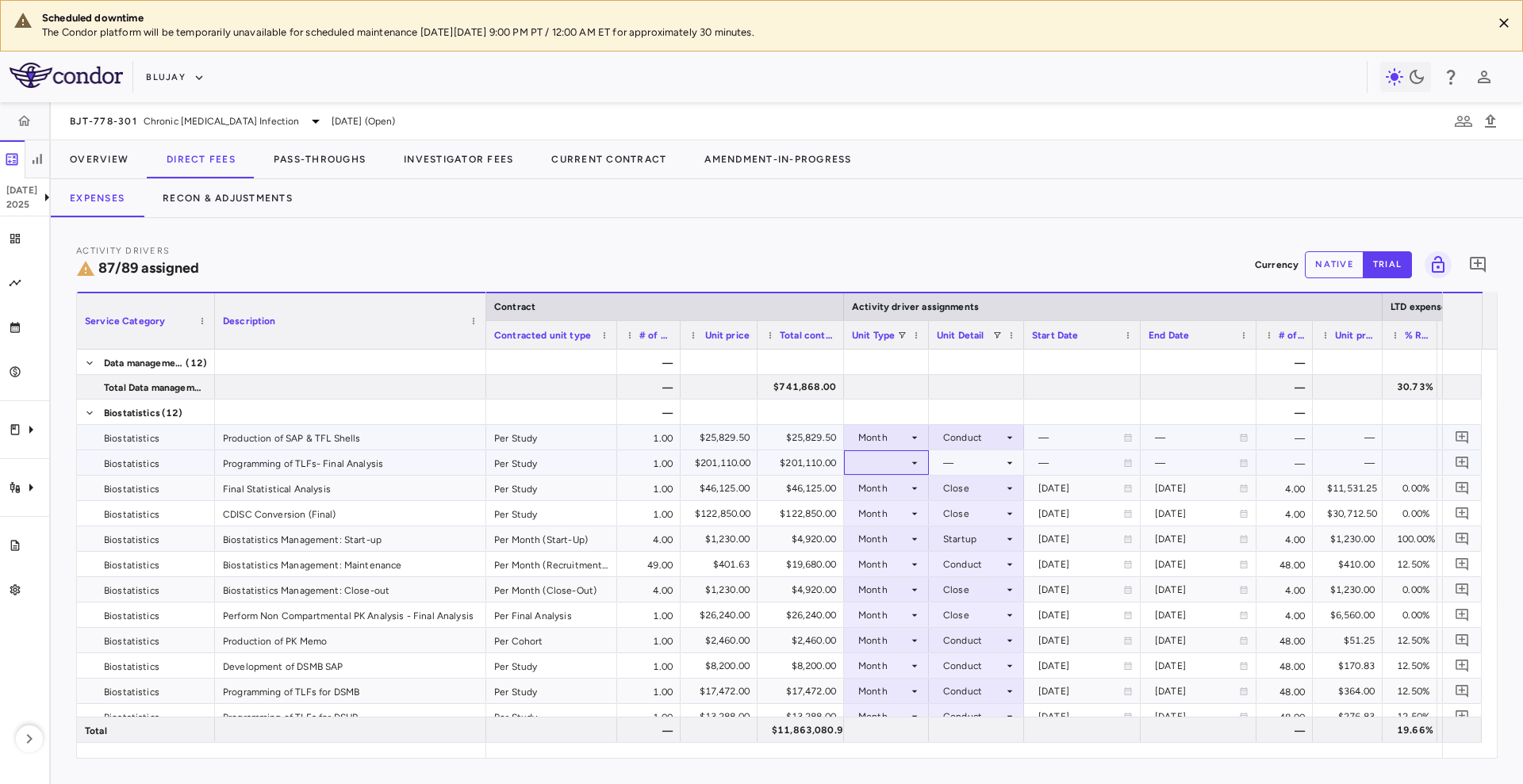
click at [882, 455] on div at bounding box center [886, 463] width 69 height 23
click at [884, 454] on div at bounding box center [886, 463] width 69 height 23
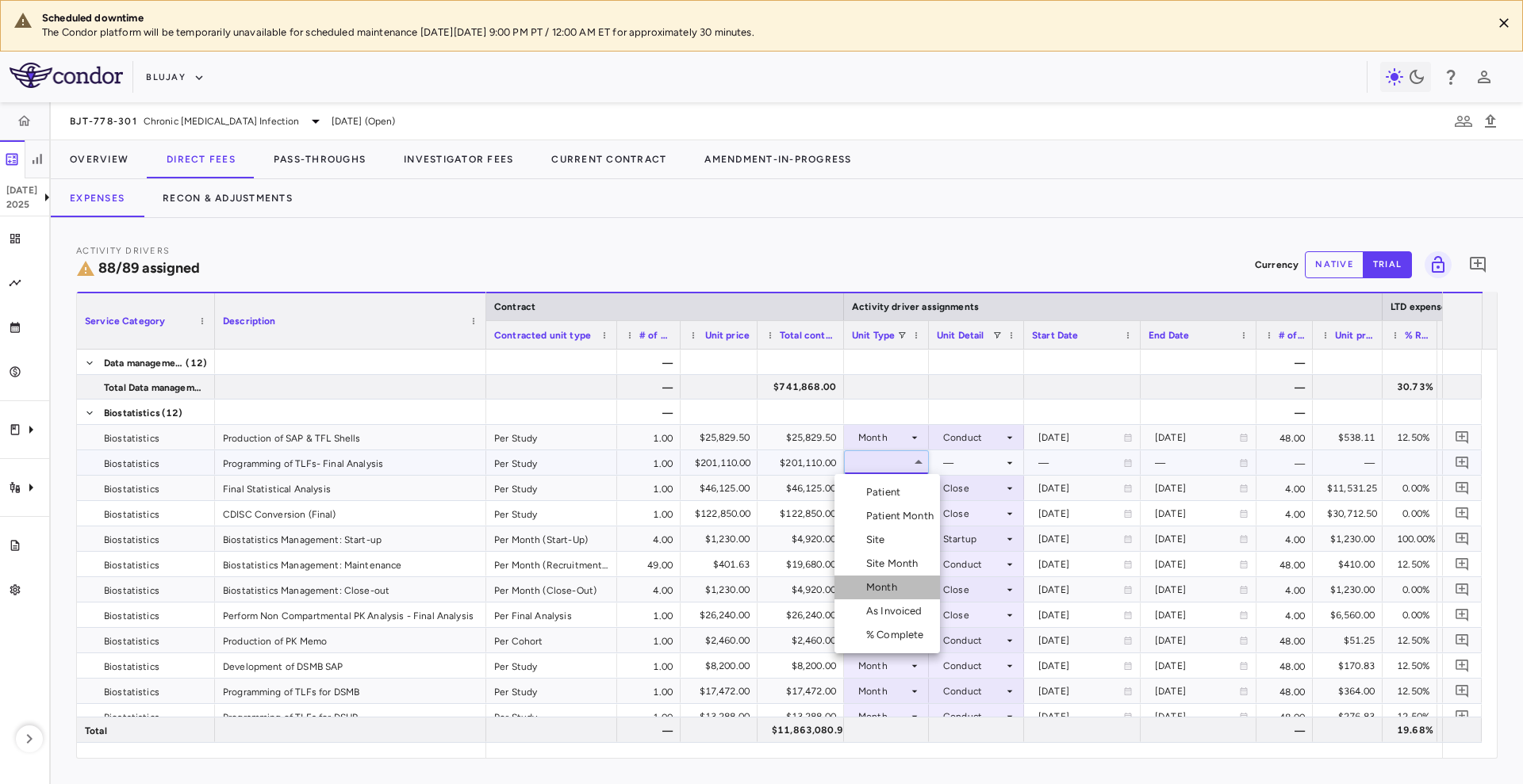
click at [886, 577] on li "Month" at bounding box center [887, 587] width 106 height 24
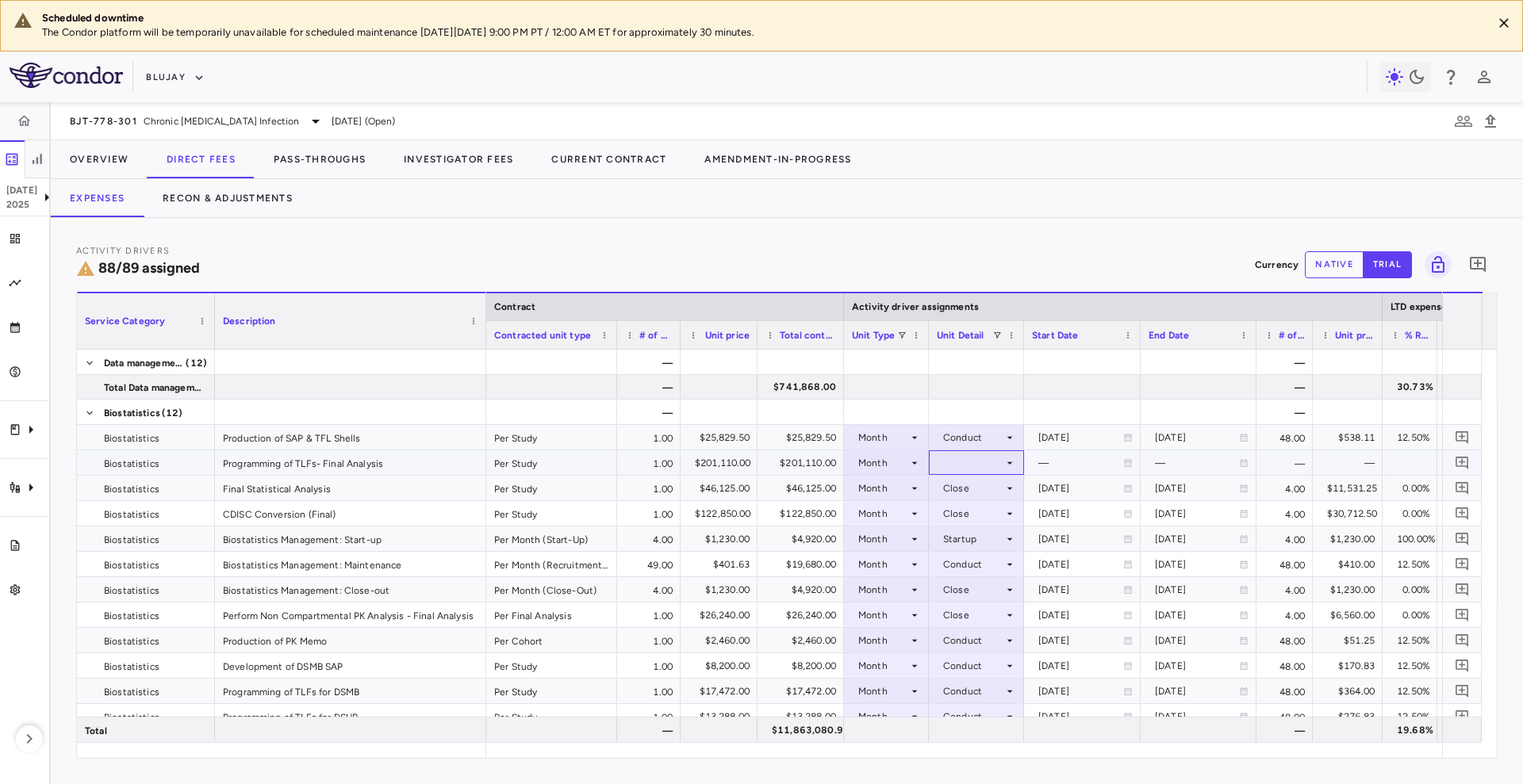
click at [978, 463] on div at bounding box center [976, 463] width 80 height 23
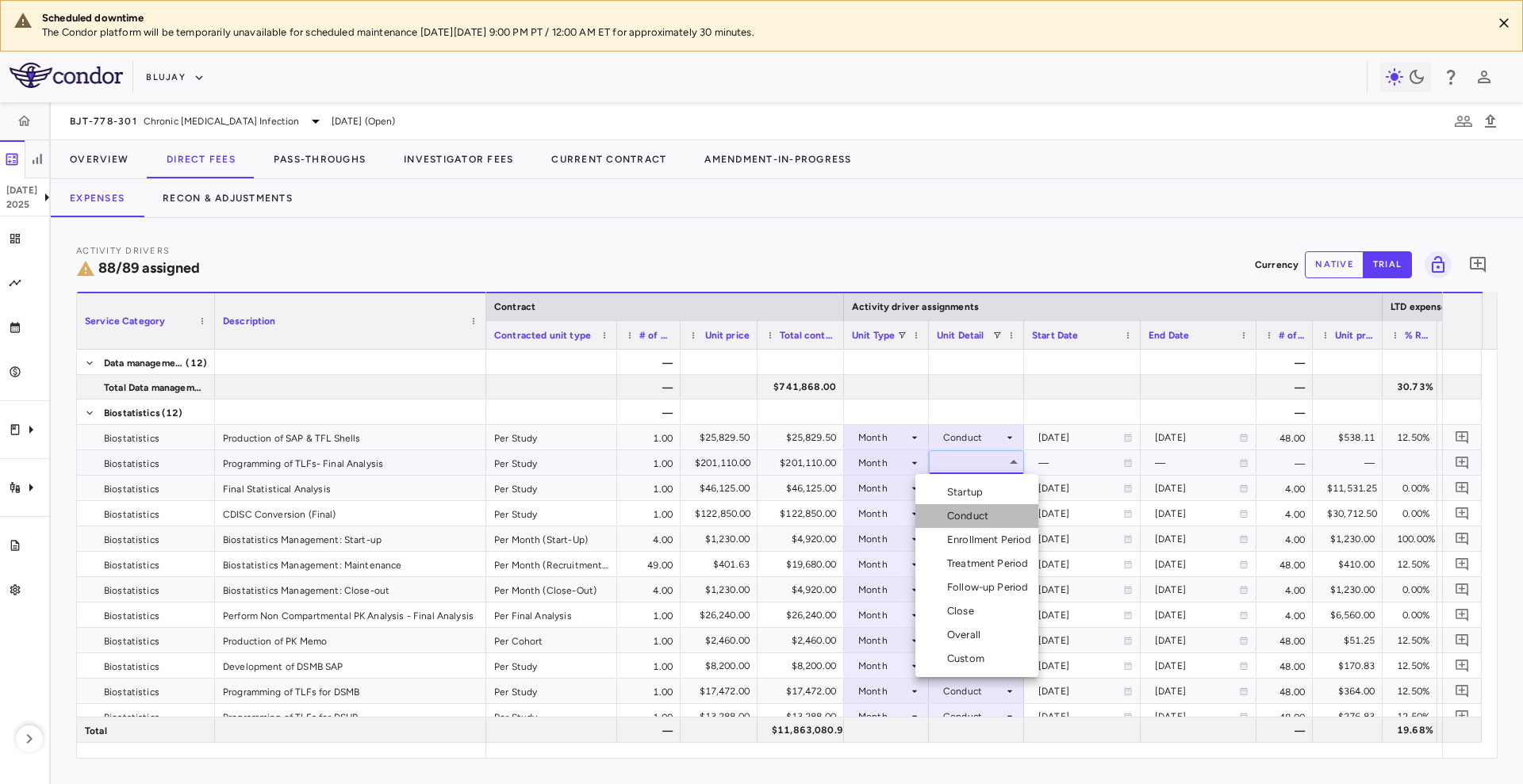
click at [987, 517] on div "Conduct" at bounding box center [970, 516] width 48 height 14
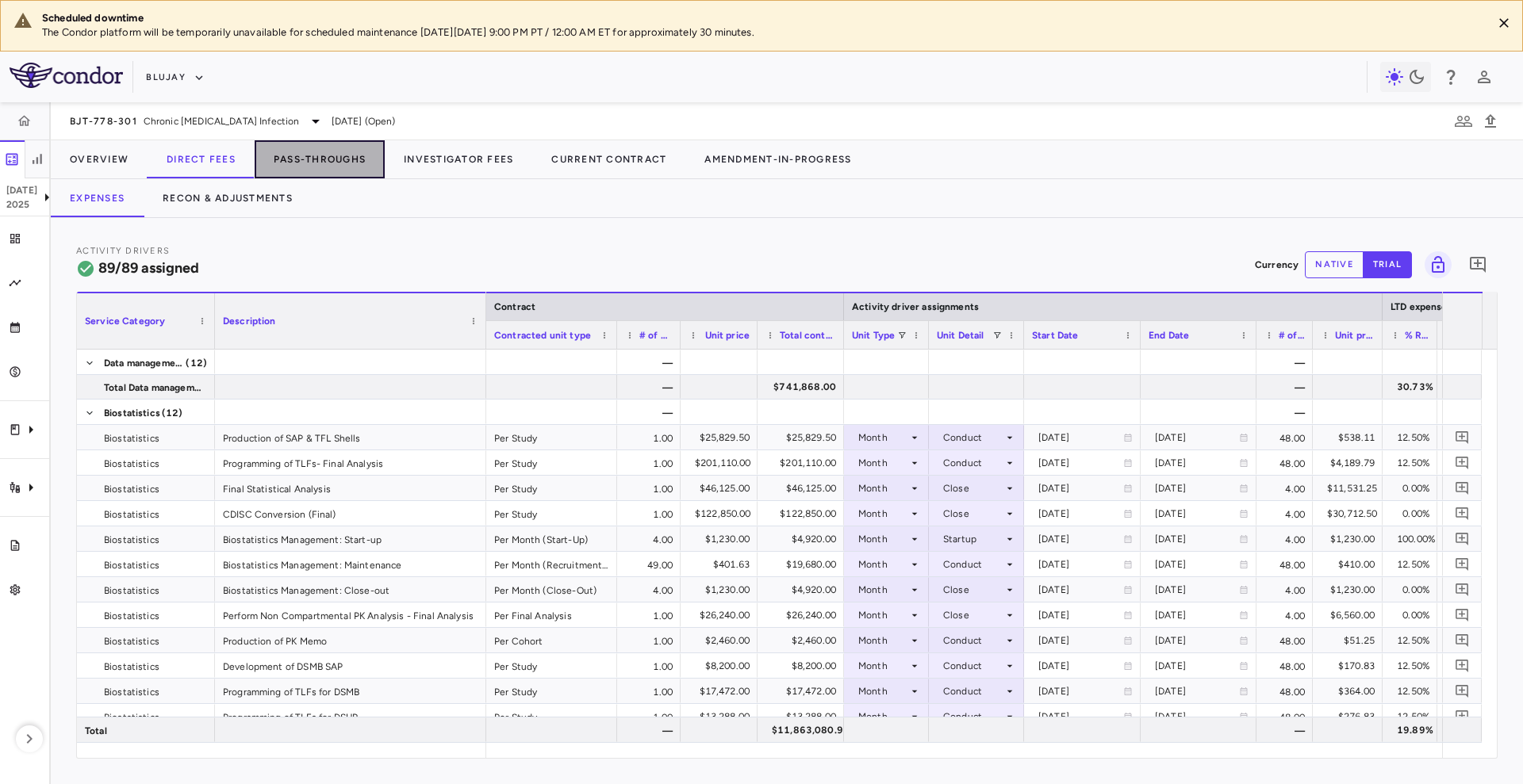
click at [299, 171] on button "Pass-Throughs" at bounding box center [319, 159] width 130 height 38
